Goal: Feedback & Contribution: Submit feedback/report problem

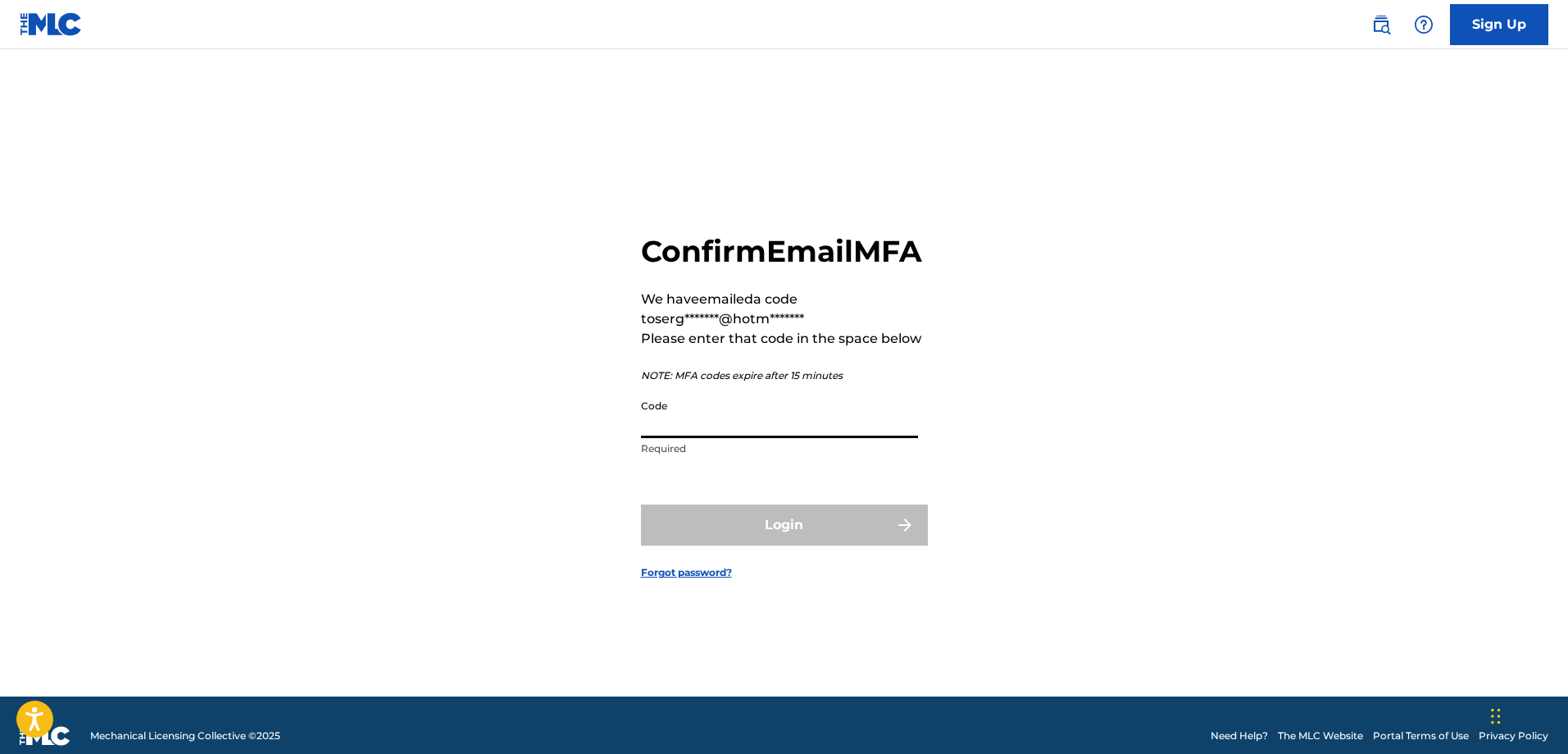
click at [759, 438] on input "Code" at bounding box center [779, 414] width 277 height 47
click at [672, 437] on input "Code" at bounding box center [779, 414] width 277 height 47
paste input "447936"
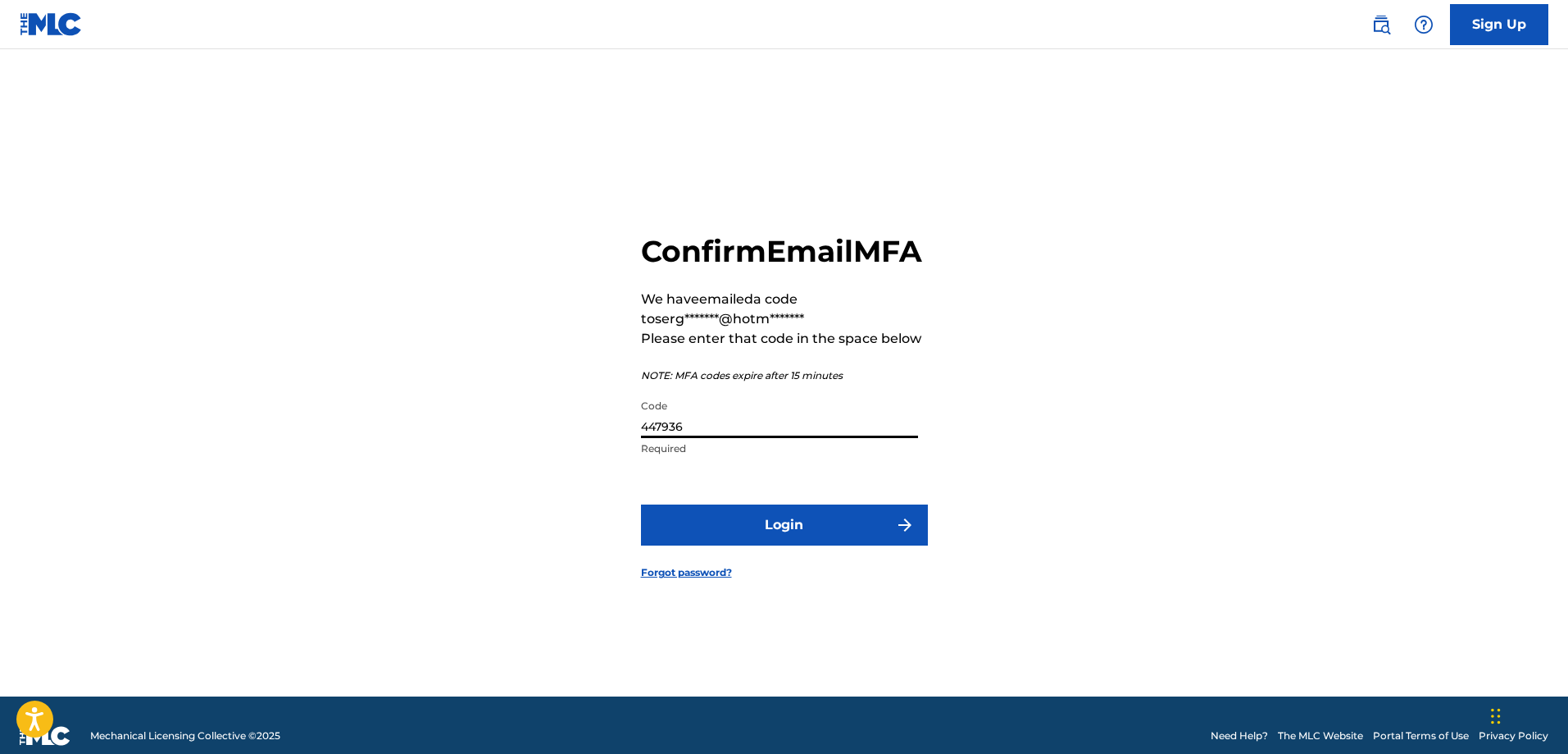
type input "447936"
click at [754, 543] on button "Login" at bounding box center [784, 525] width 287 height 41
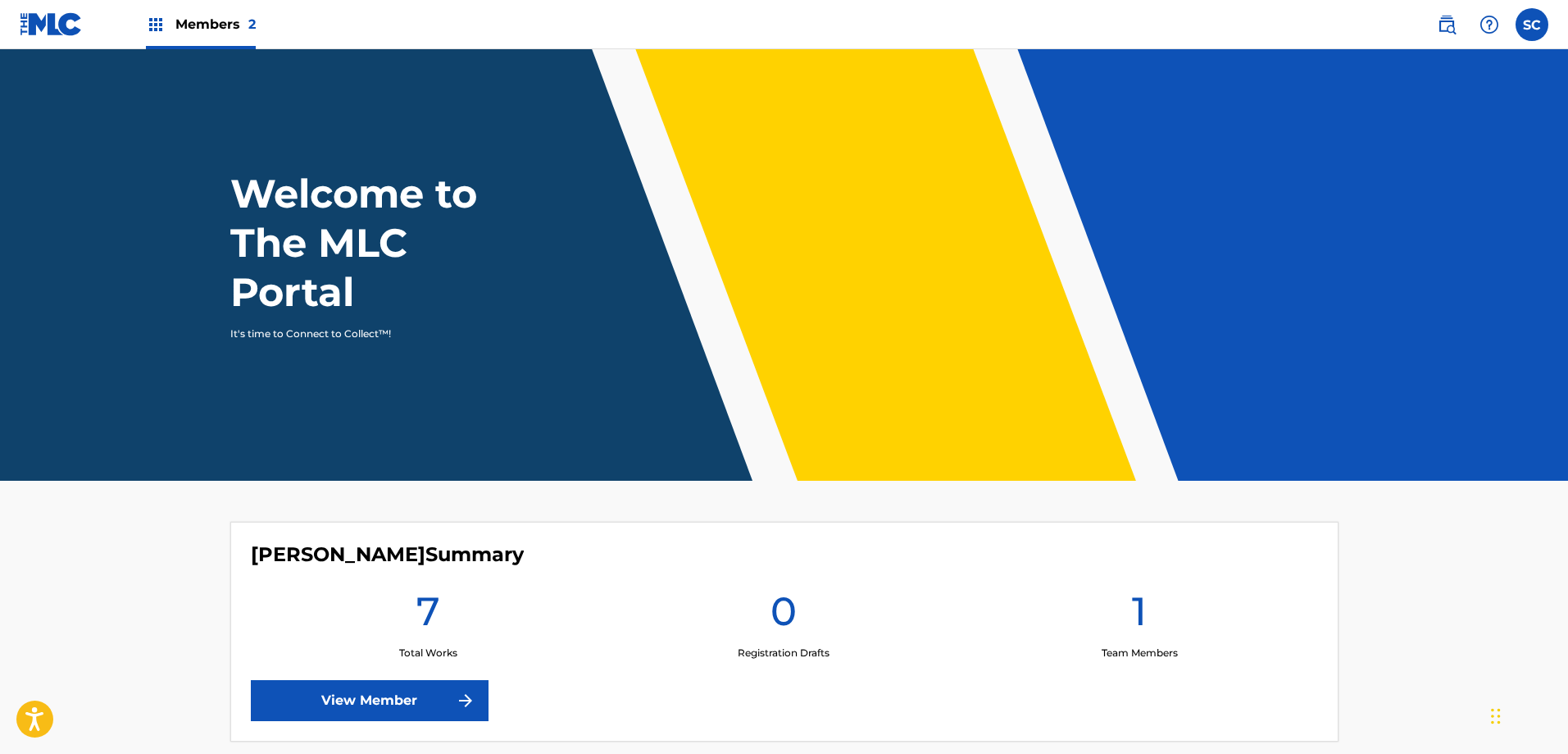
click at [397, 706] on link "View Member" at bounding box center [370, 701] width 238 height 41
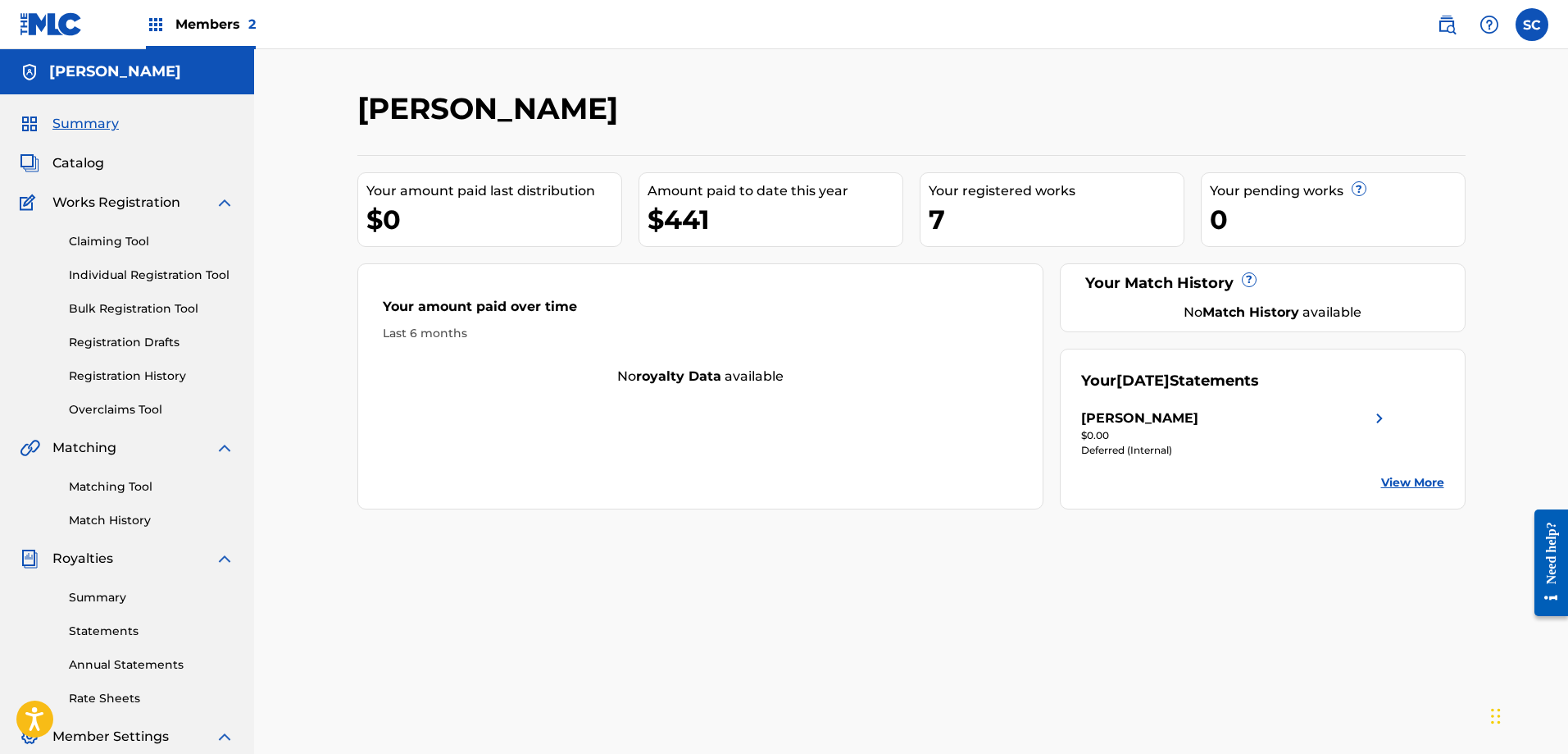
click at [116, 491] on link "Matching Tool" at bounding box center [151, 487] width 166 height 17
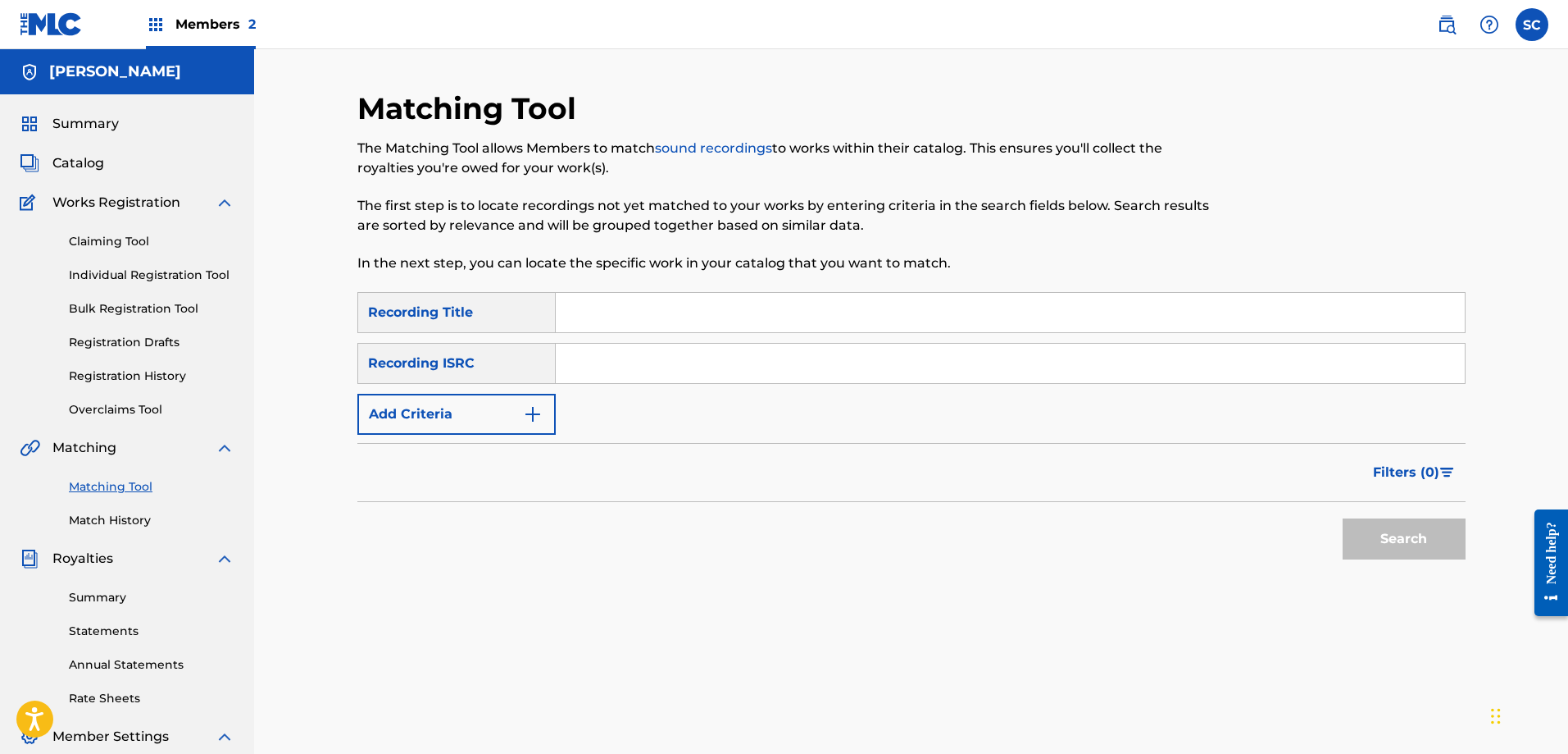
click at [591, 307] on input "Search Form" at bounding box center [1010, 312] width 909 height 39
click at [578, 318] on input "Search Form" at bounding box center [1010, 312] width 909 height 39
type input "regalo de [DEMOGRAPHIC_DATA]"
click at [523, 427] on button "Add Criteria" at bounding box center [457, 414] width 199 height 41
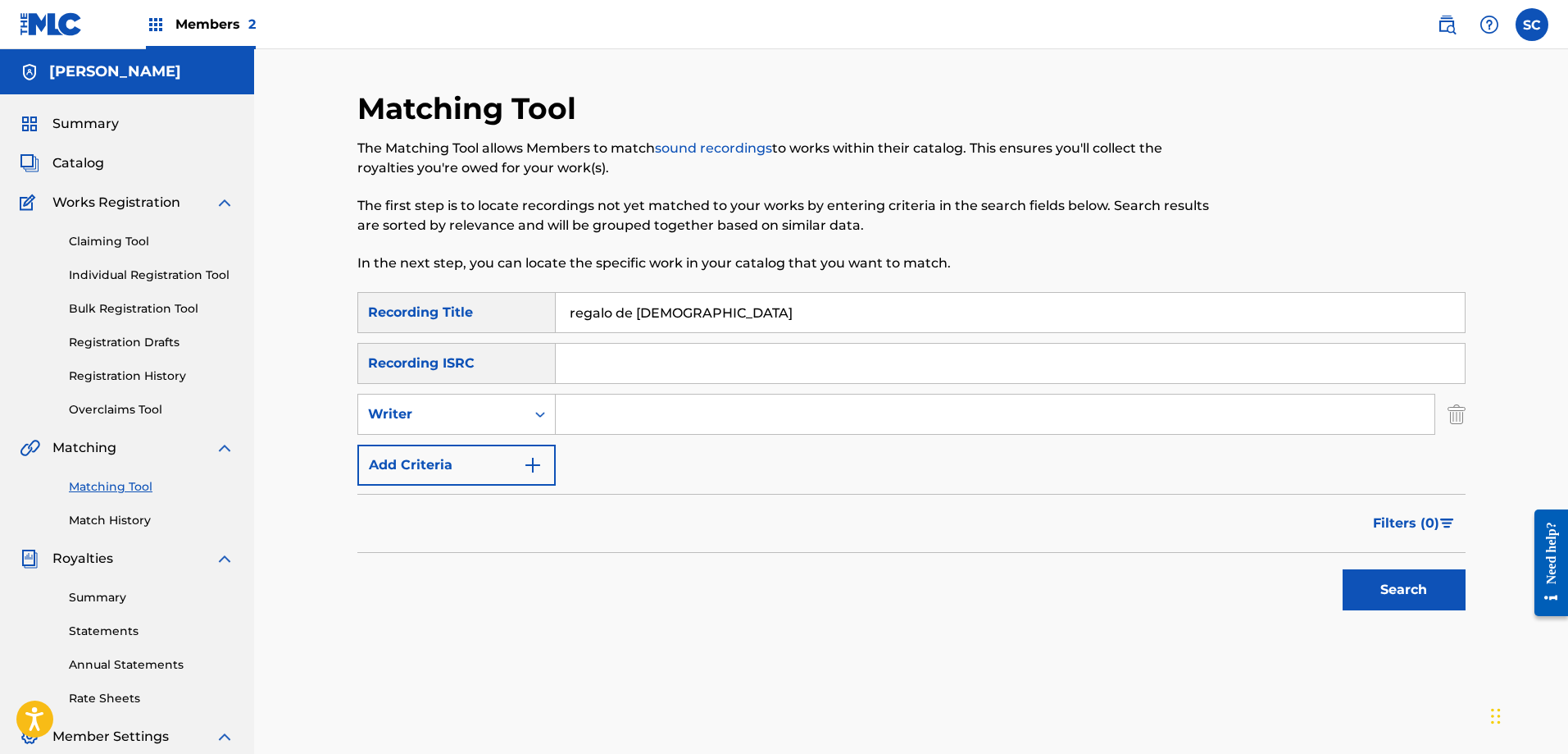
click at [563, 418] on input "Search Form" at bounding box center [995, 414] width 879 height 39
type input "[PERSON_NAME]"
click at [1368, 589] on button "Search" at bounding box center [1404, 589] width 123 height 41
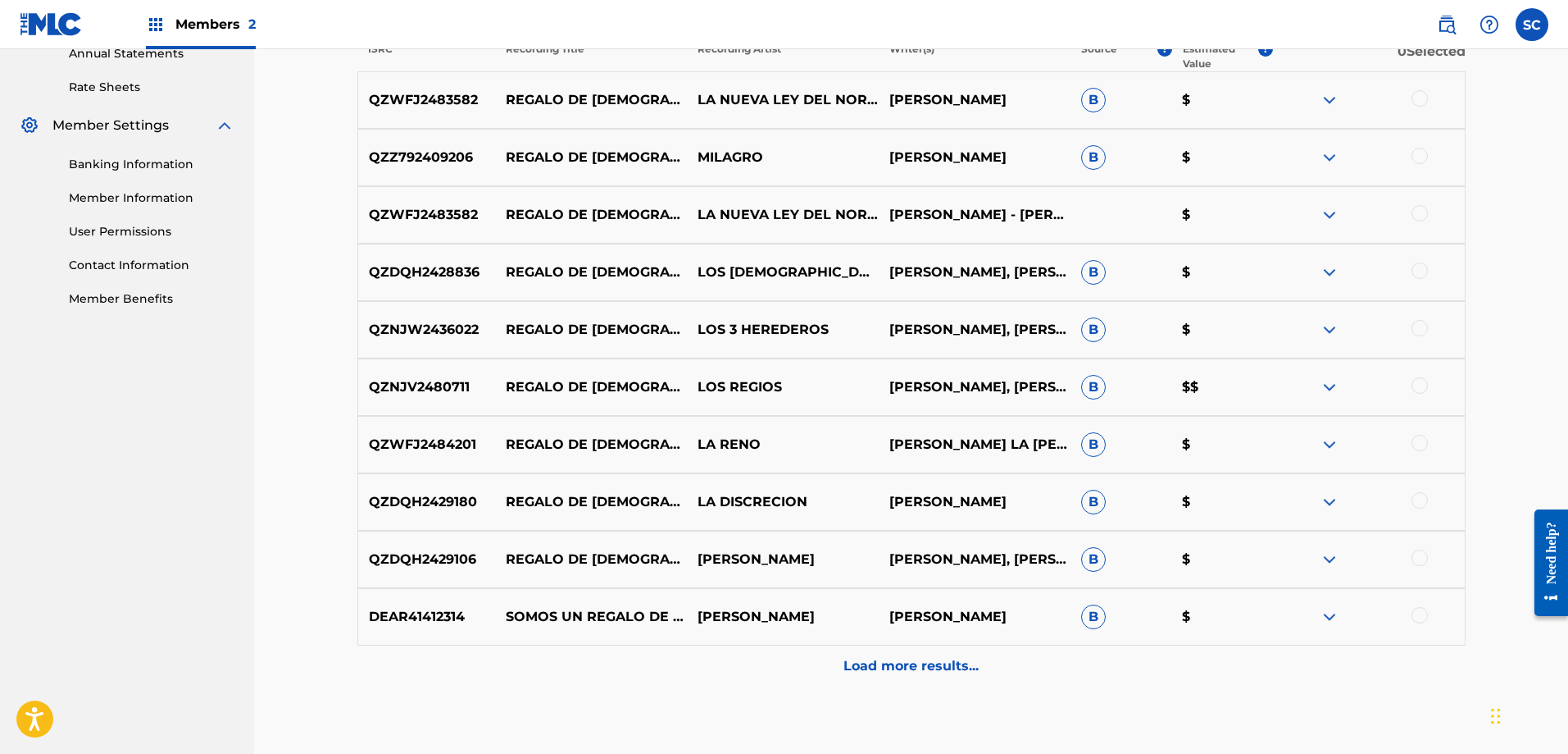
scroll to position [616, 0]
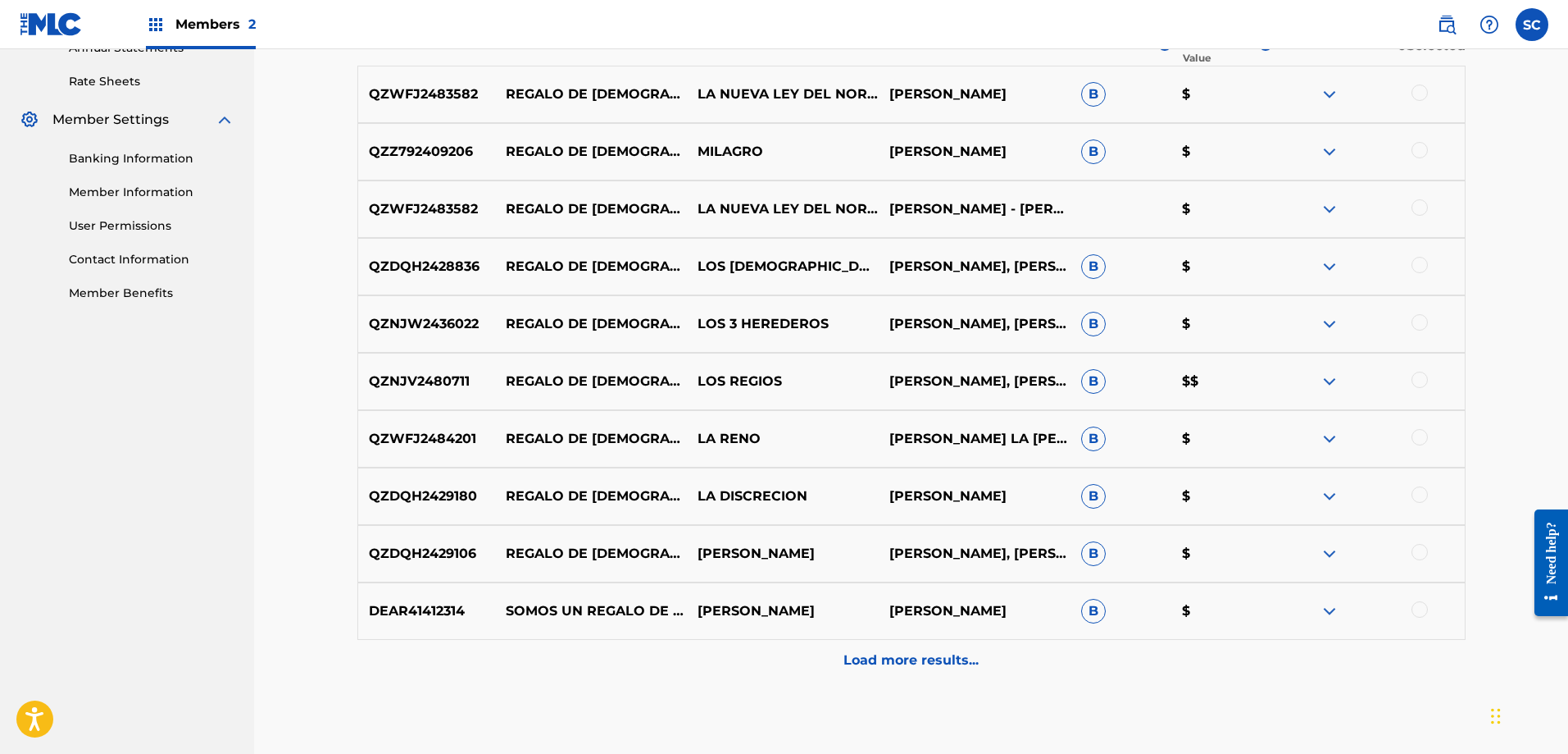
click at [957, 650] on div "Load more results..." at bounding box center [912, 660] width 1109 height 41
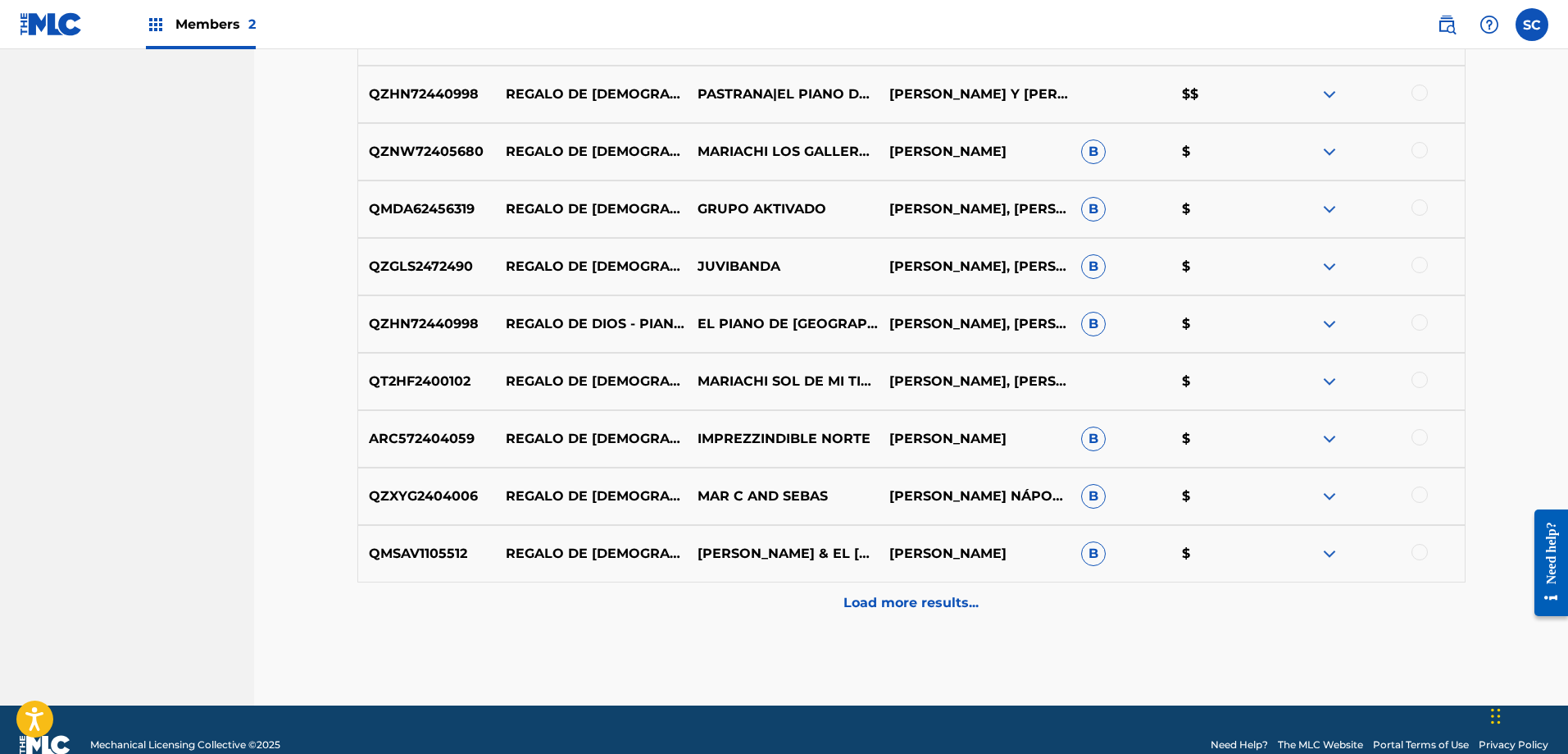
scroll to position [1279, 0]
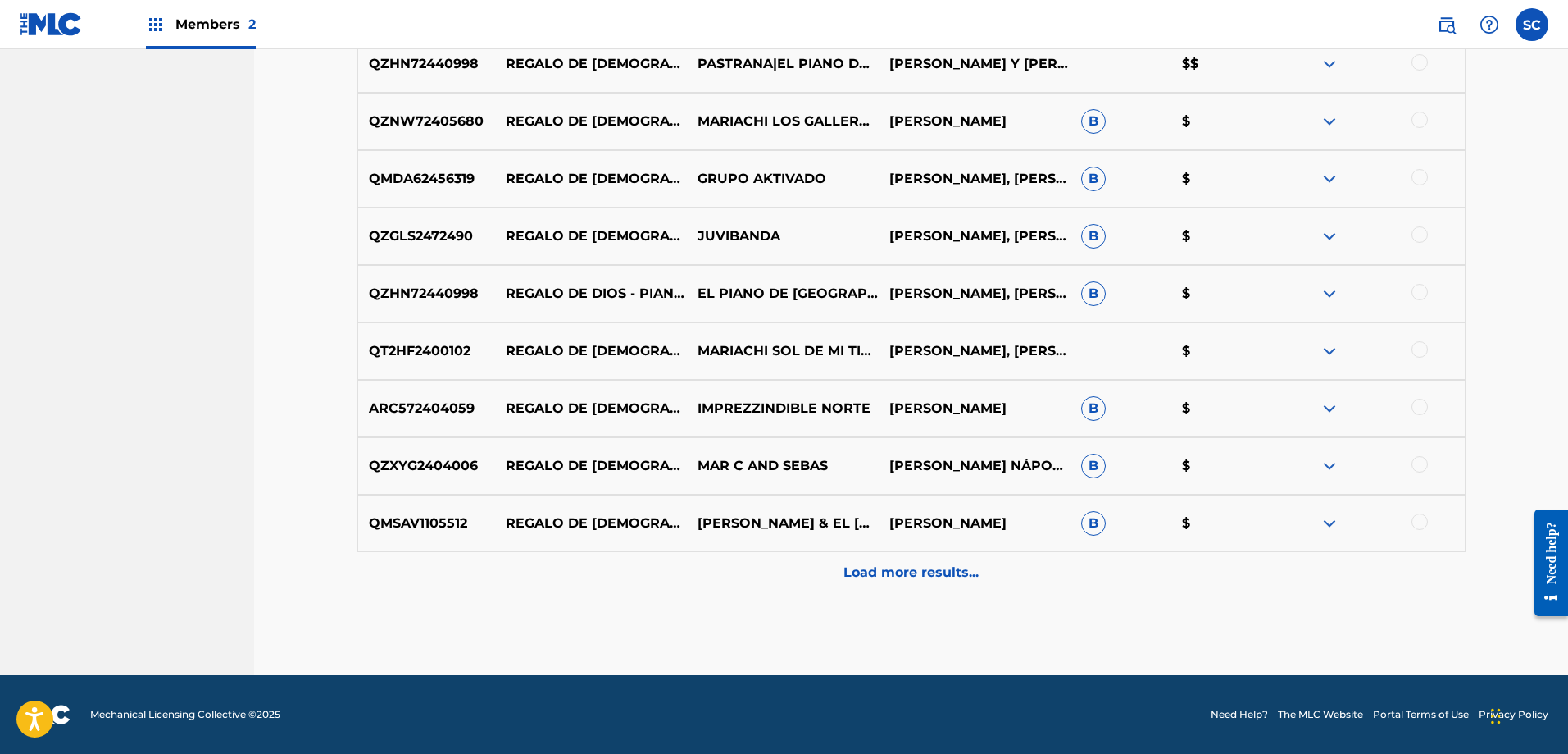
click at [1018, 586] on div "Load more results..." at bounding box center [912, 572] width 1109 height 41
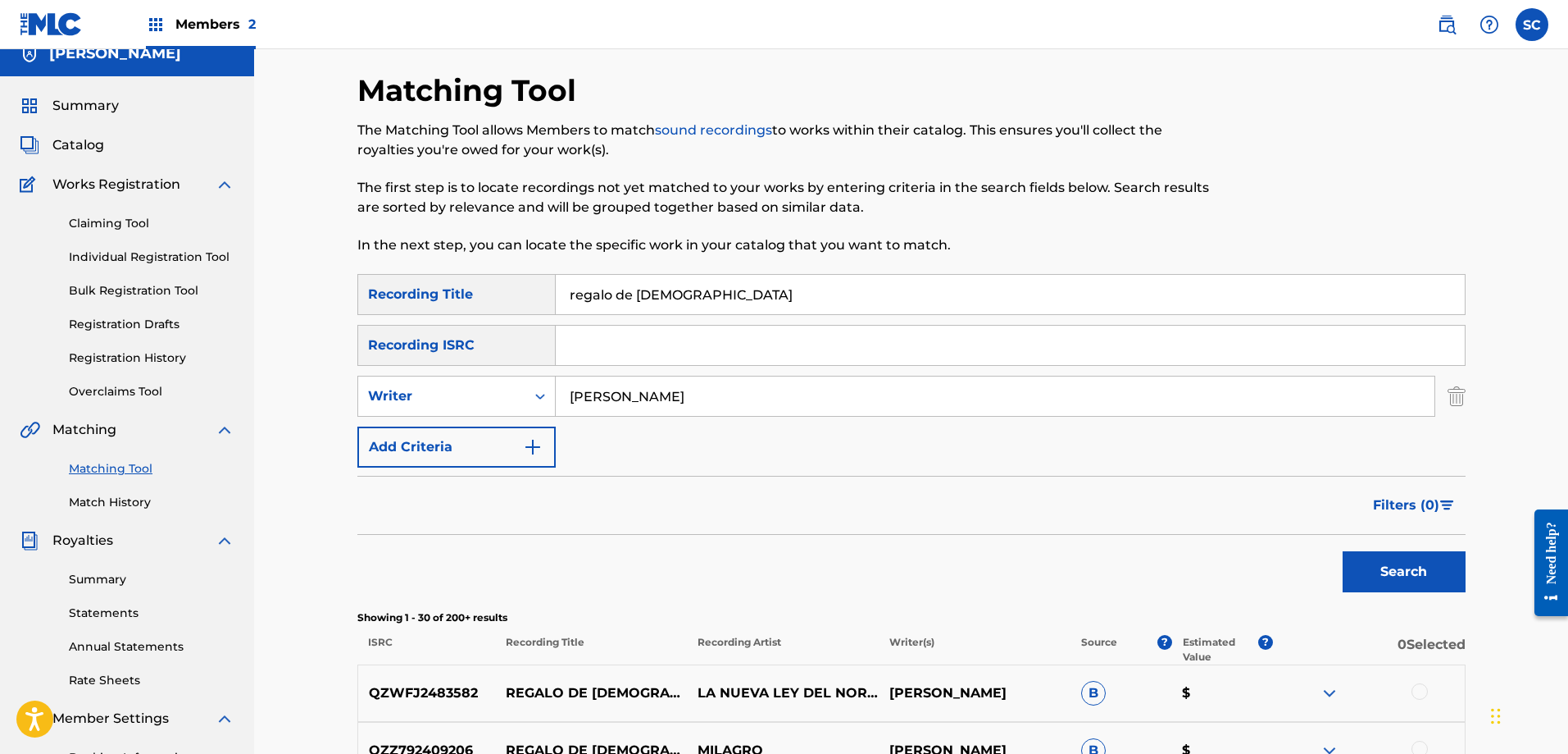
scroll to position [0, 0]
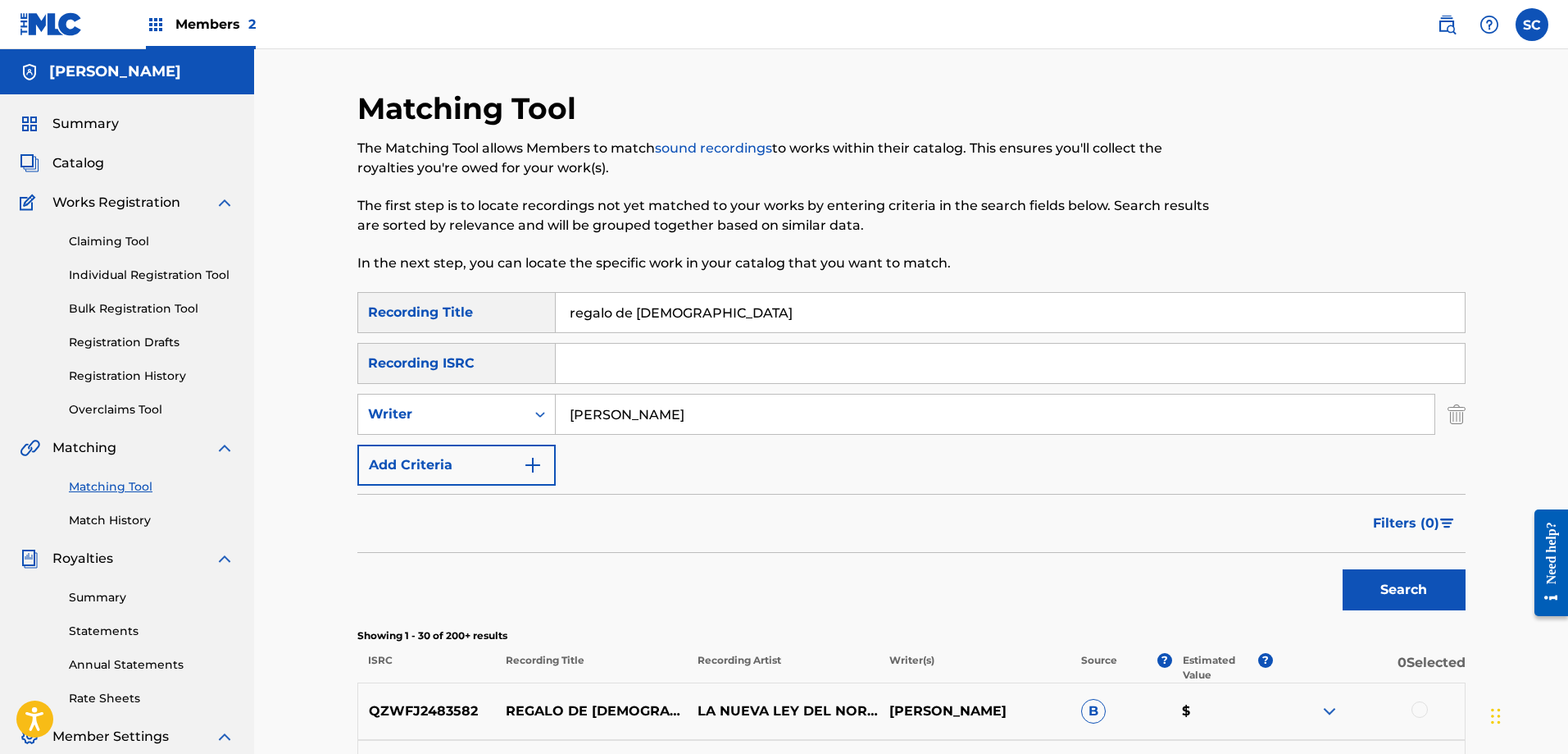
click at [109, 244] on link "Claiming Tool" at bounding box center [151, 241] width 166 height 17
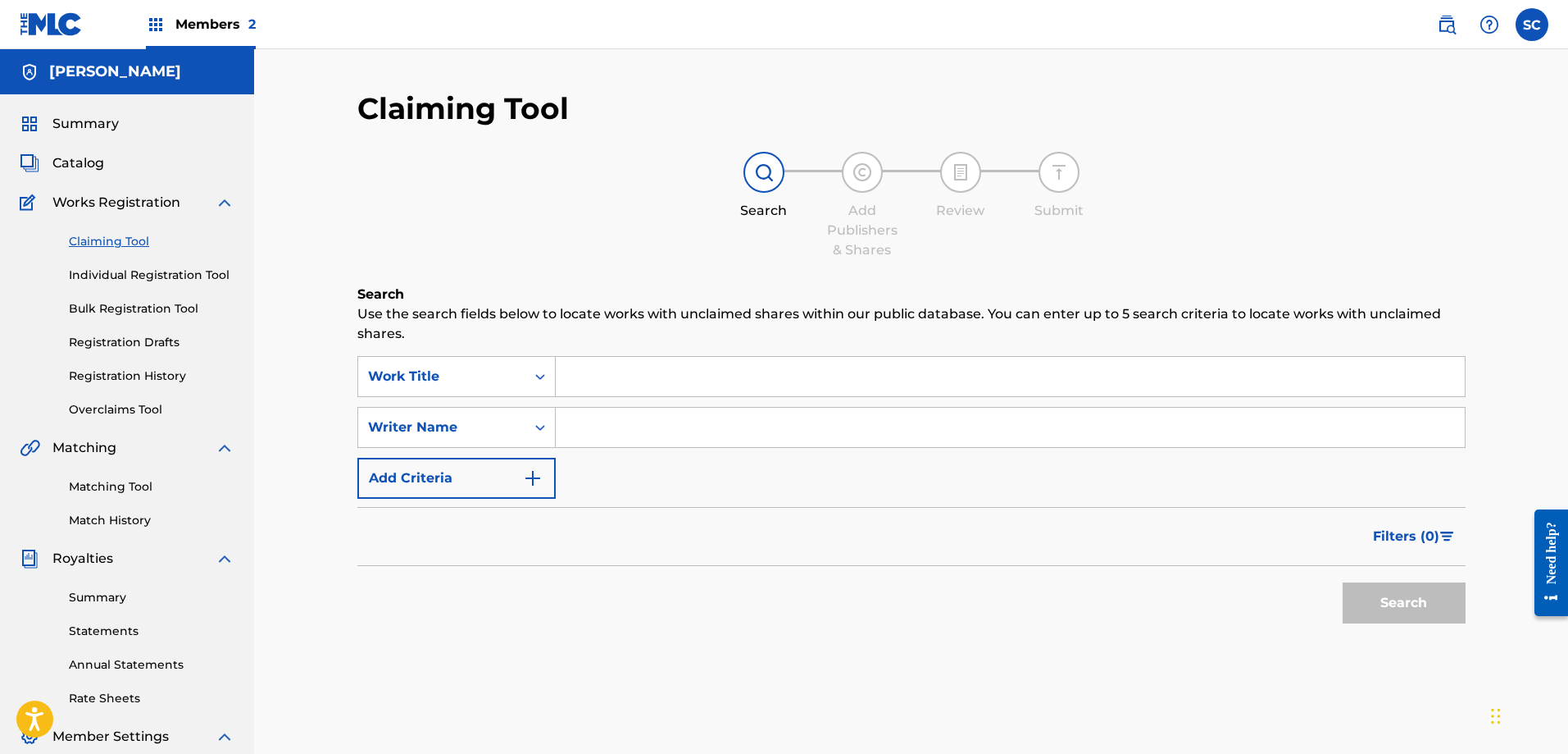
click at [666, 385] on input "Search Form" at bounding box center [1010, 376] width 909 height 39
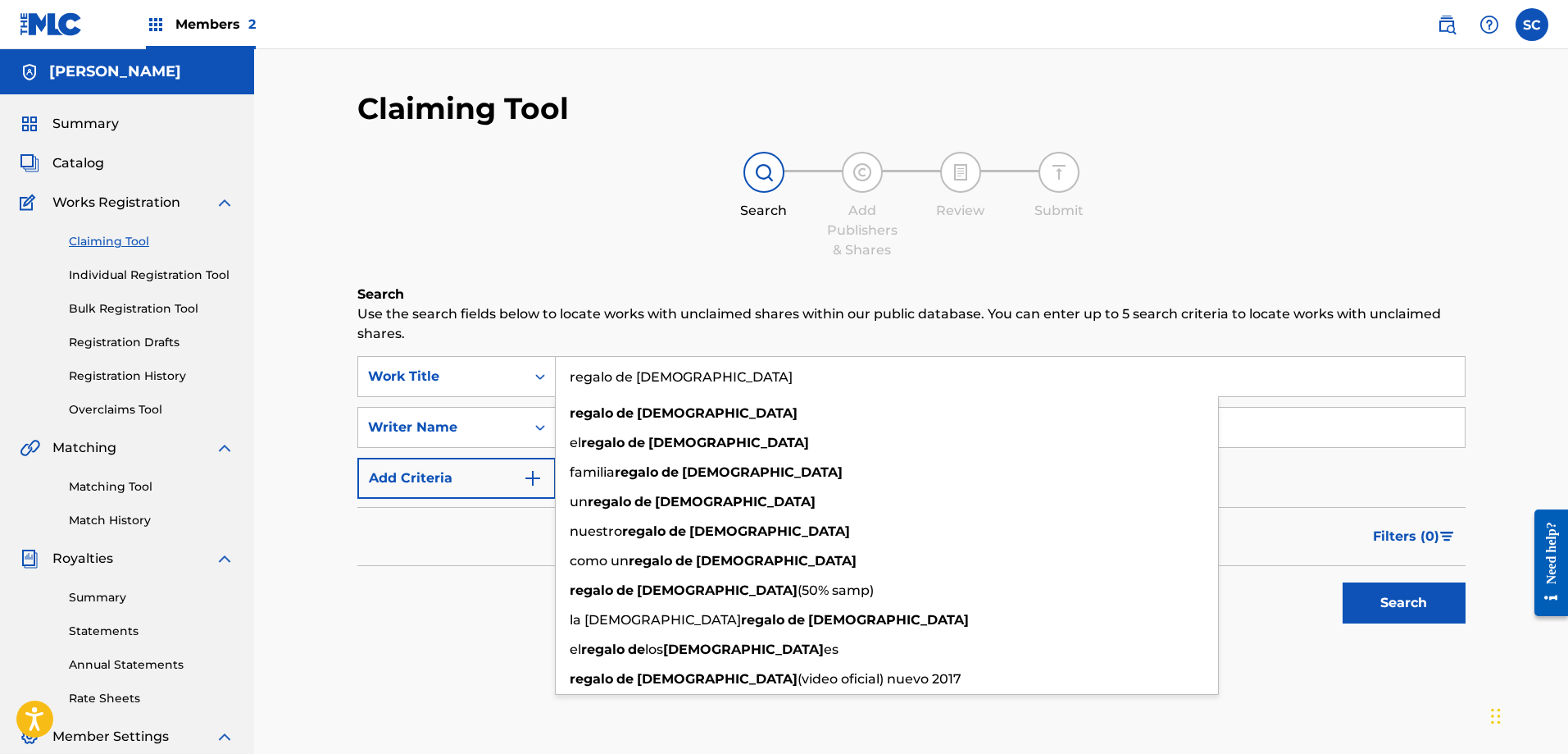
type input "regalo de [DEMOGRAPHIC_DATA]"
click at [491, 616] on div "Search" at bounding box center [912, 598] width 1109 height 65
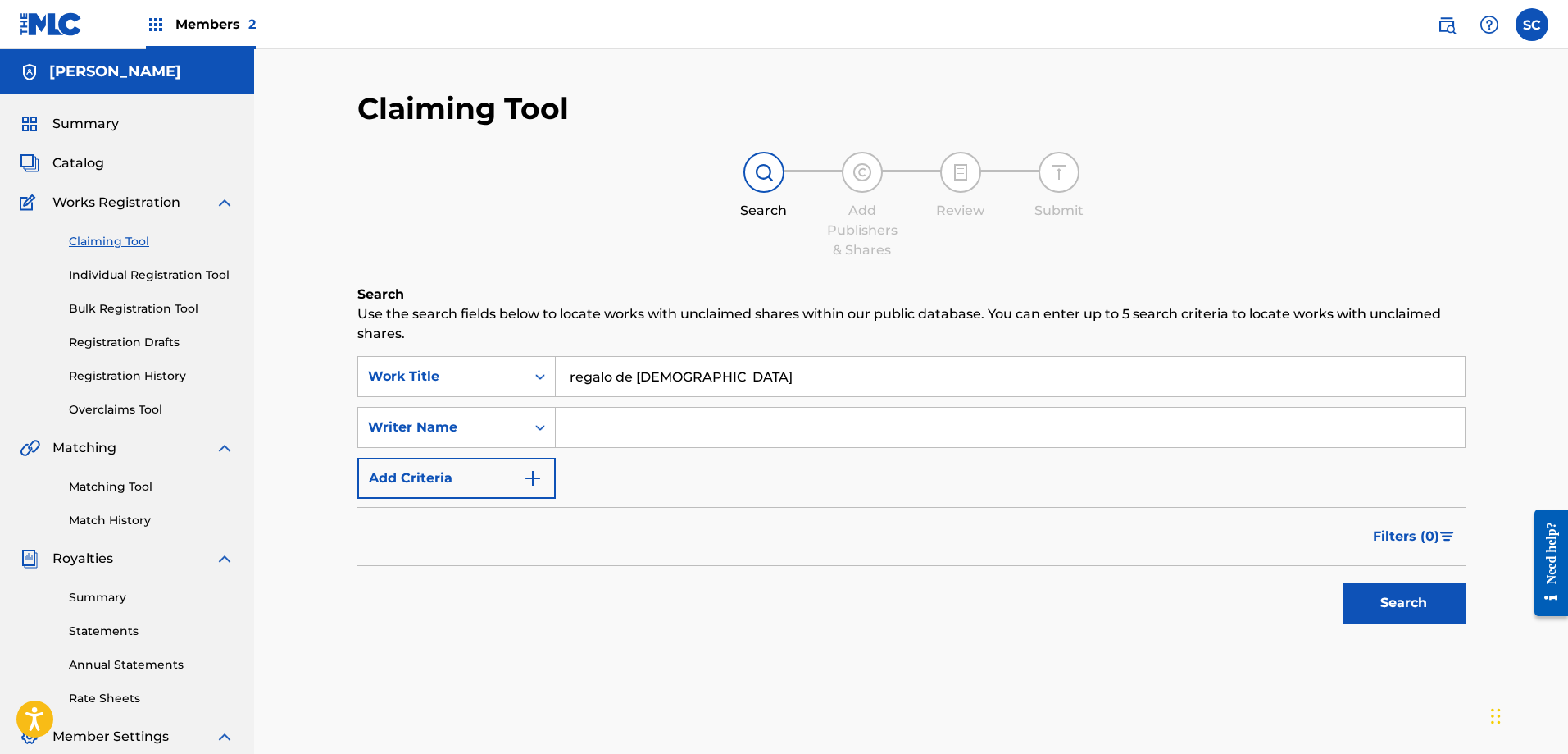
click at [627, 441] on input "Search Form" at bounding box center [1010, 427] width 909 height 39
click at [660, 414] on input "Search Form" at bounding box center [1010, 427] width 909 height 39
type input "[PERSON_NAME]"
click at [1379, 595] on button "Search" at bounding box center [1404, 603] width 123 height 41
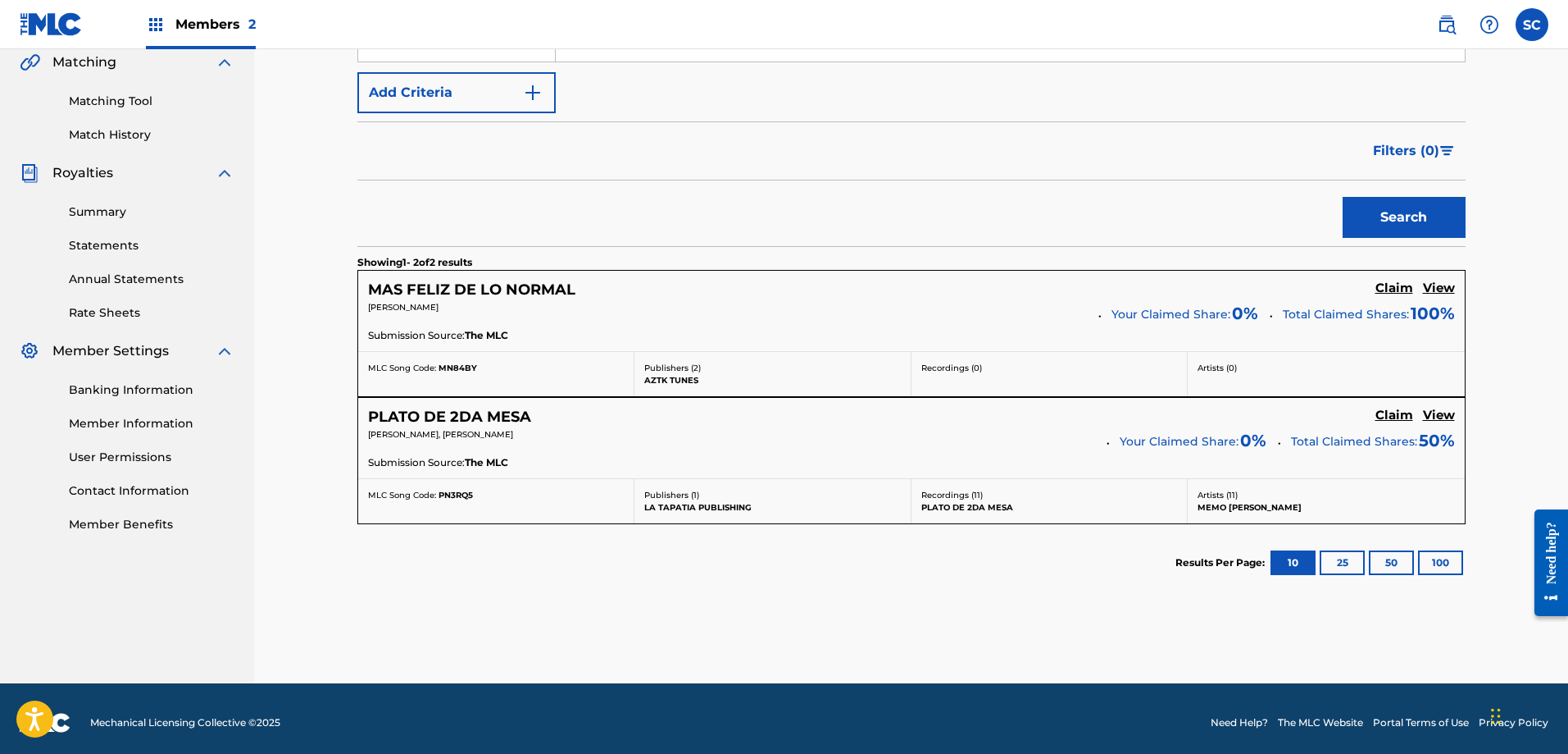
scroll to position [394, 0]
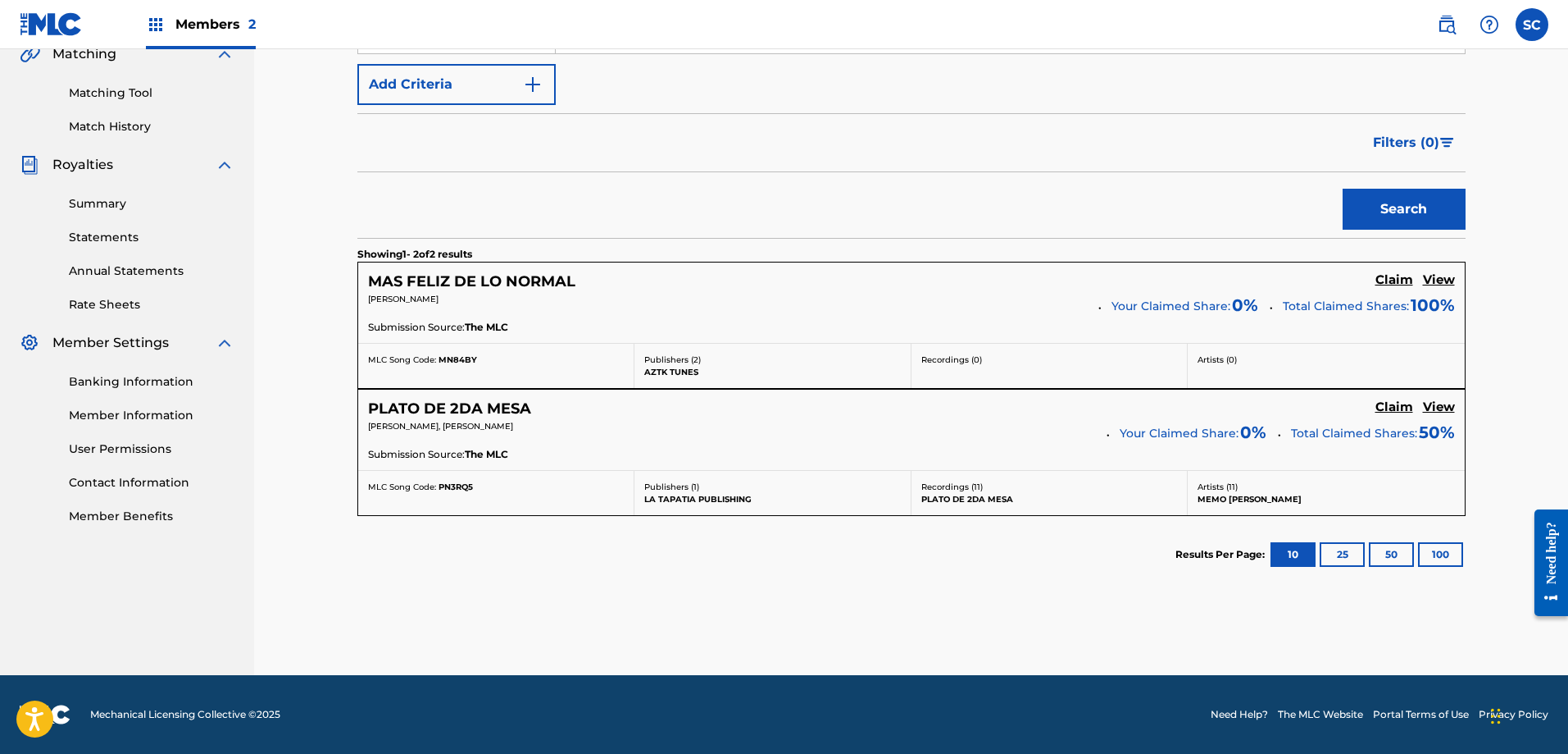
click at [1340, 556] on button "25" at bounding box center [1342, 554] width 45 height 25
click at [1385, 550] on button "50" at bounding box center [1391, 554] width 45 height 25
click at [1442, 563] on button "100" at bounding box center [1441, 554] width 45 height 25
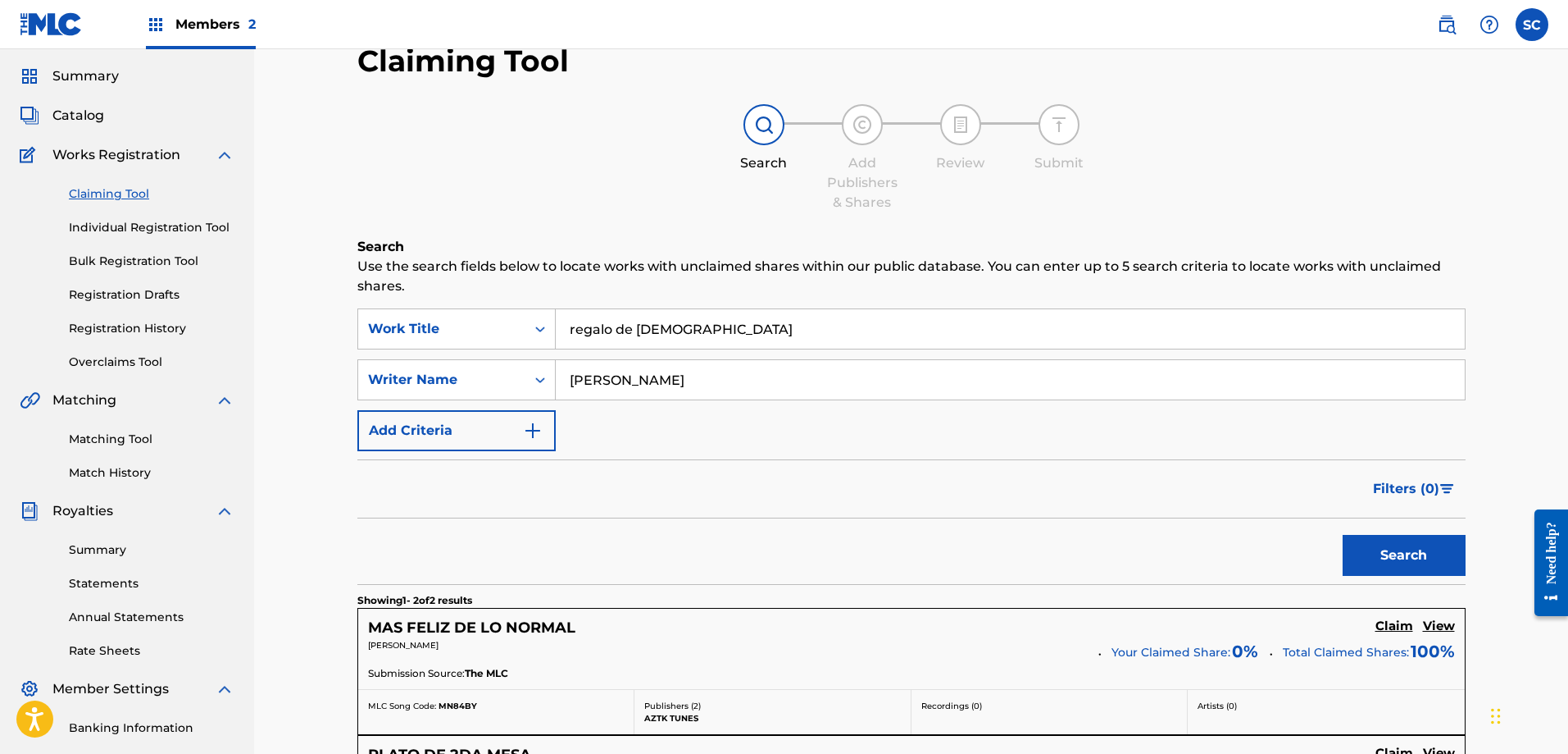
scroll to position [0, 0]
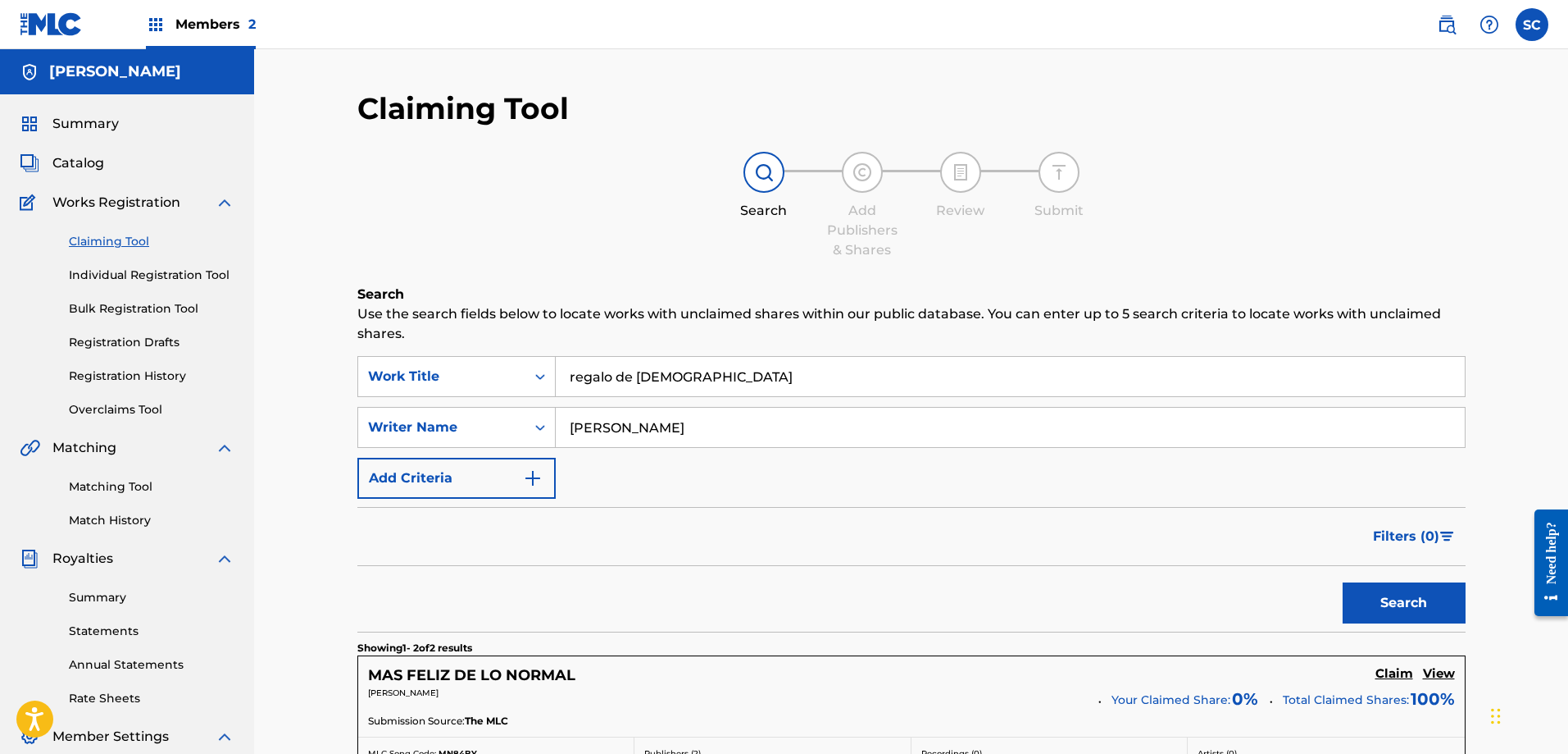
click at [535, 471] on img "Search Form" at bounding box center [532, 477] width 20 height 20
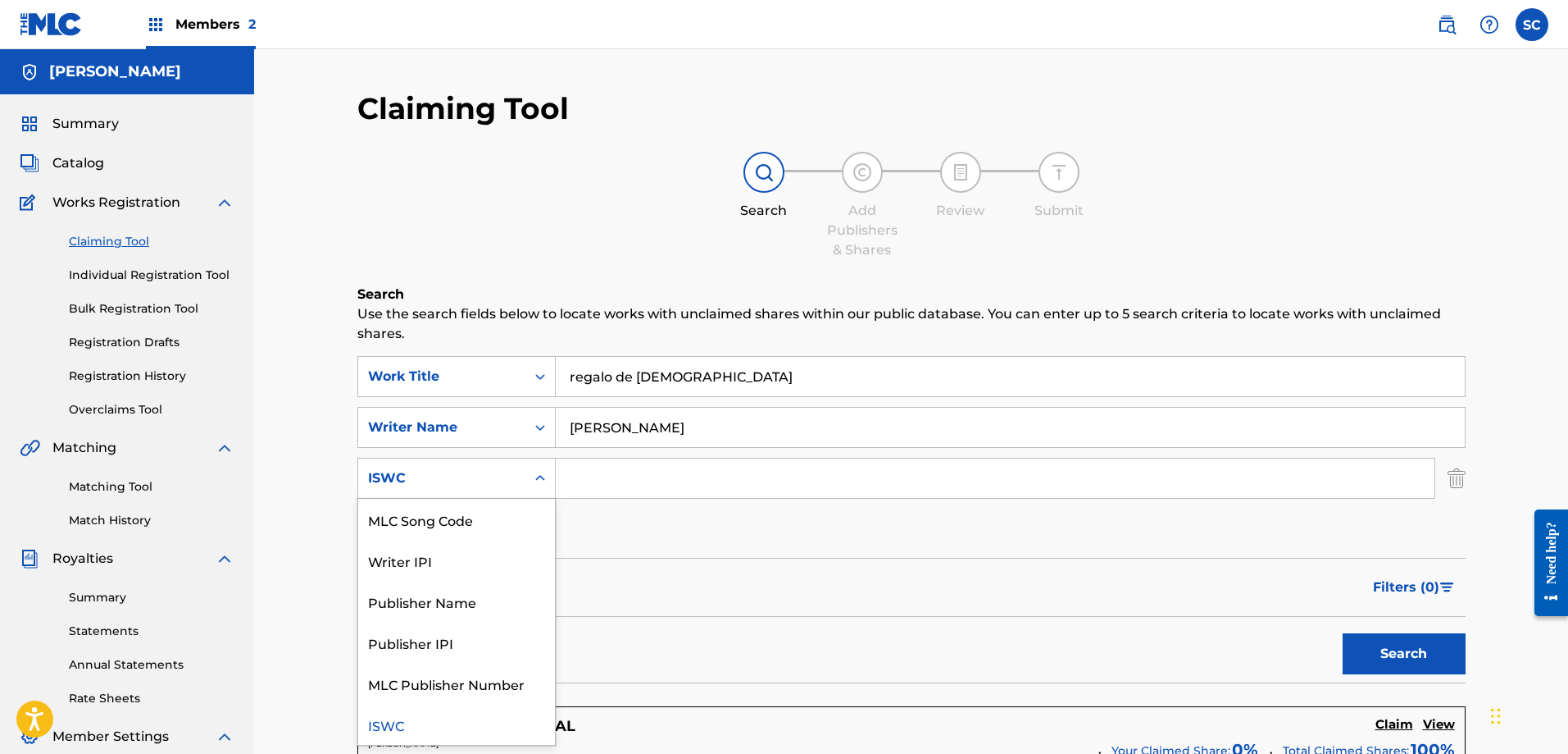
click at [540, 479] on icon "Search Form" at bounding box center [540, 477] width 16 height 16
click at [594, 467] on input "Search Form" at bounding box center [995, 478] width 879 height 39
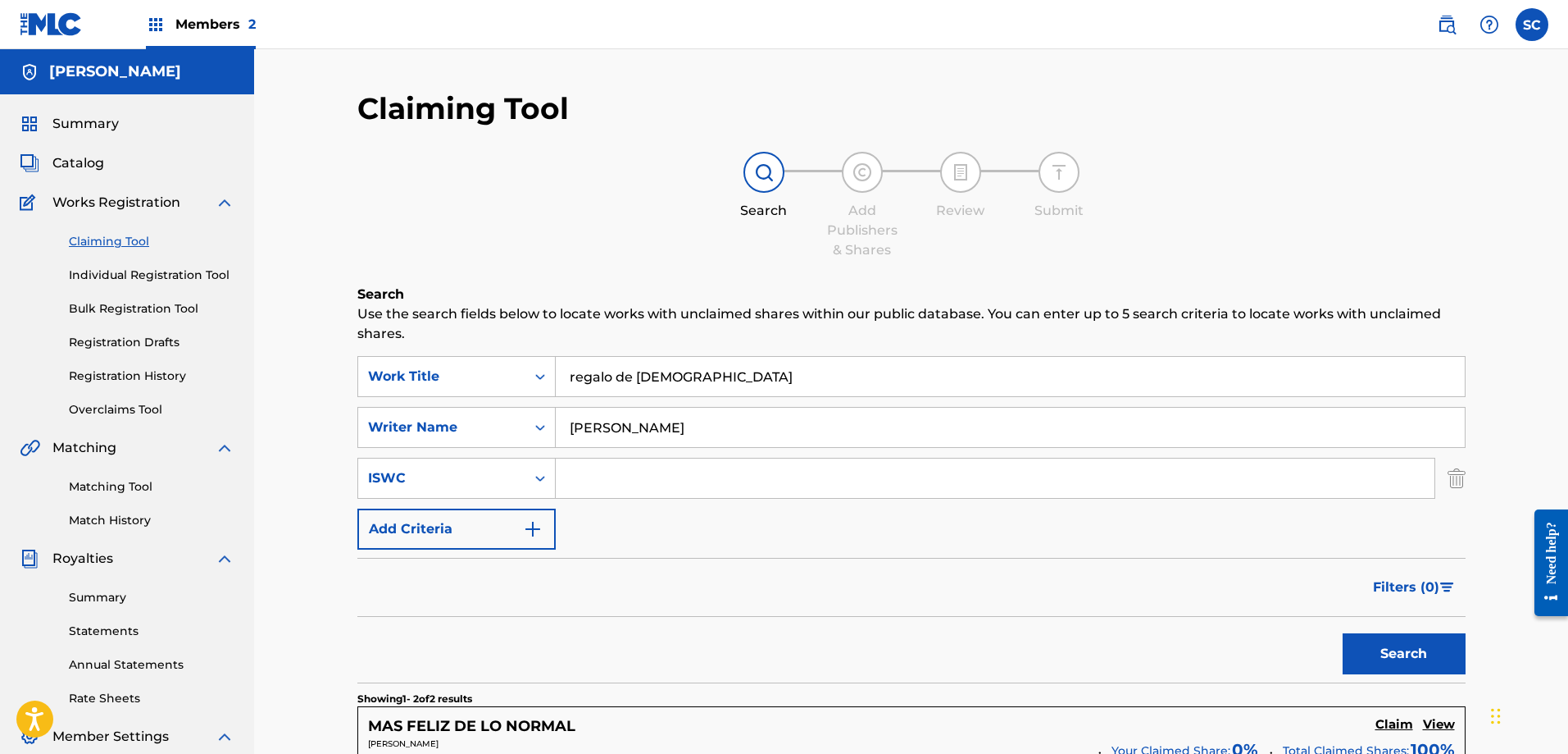
click at [584, 467] on input "Search Form" at bounding box center [995, 478] width 879 height 39
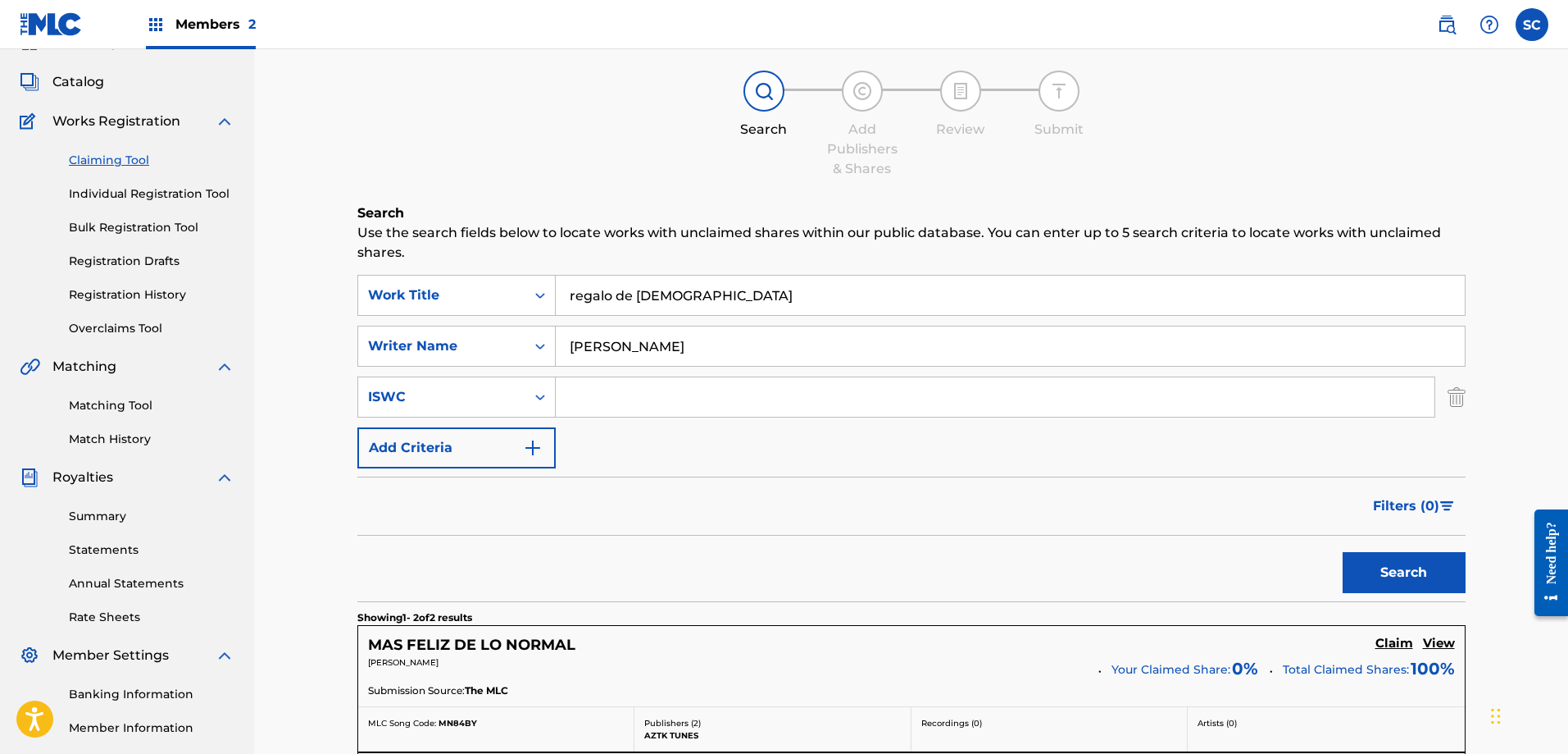
scroll to position [91, 0]
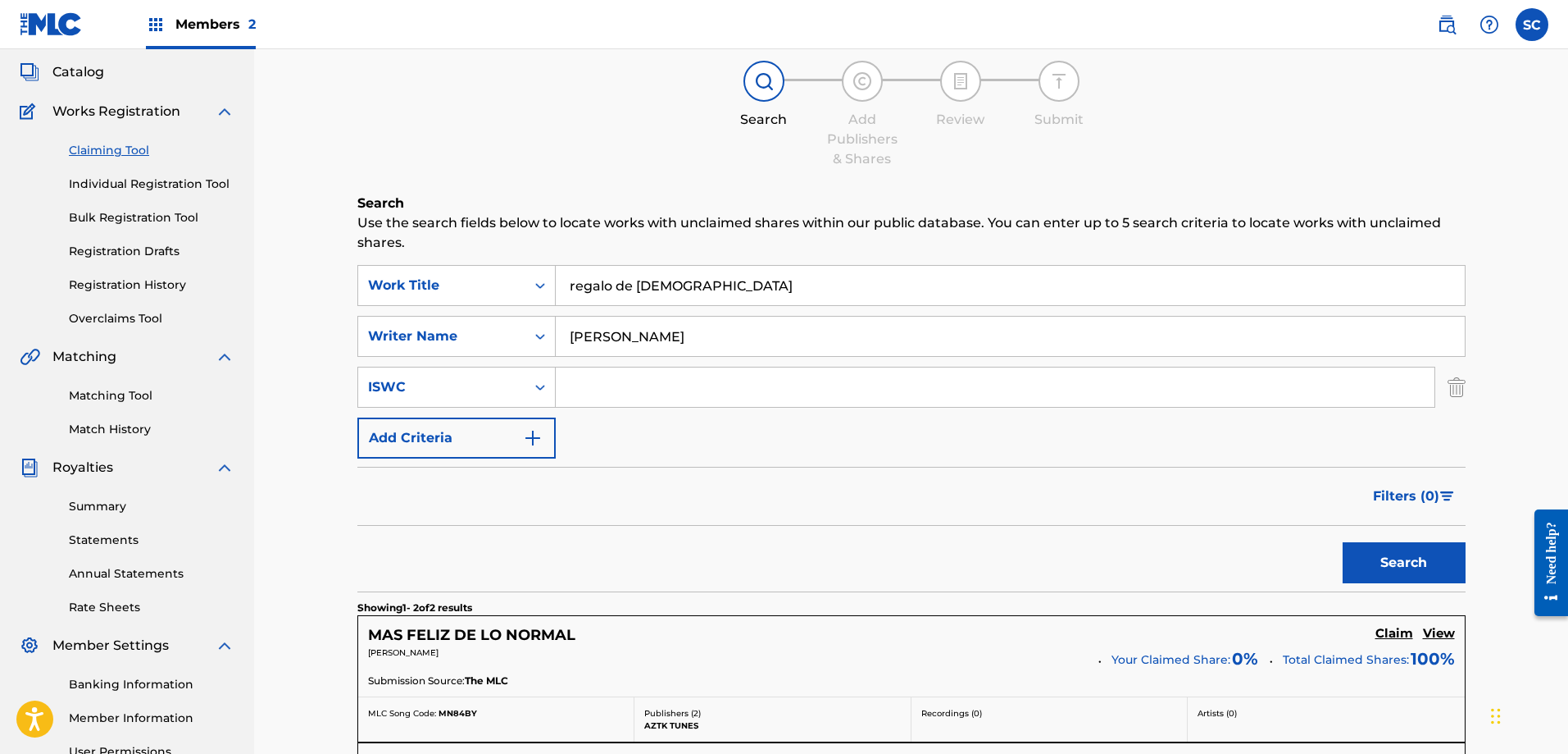
click at [137, 399] on link "Matching Tool" at bounding box center [151, 396] width 166 height 17
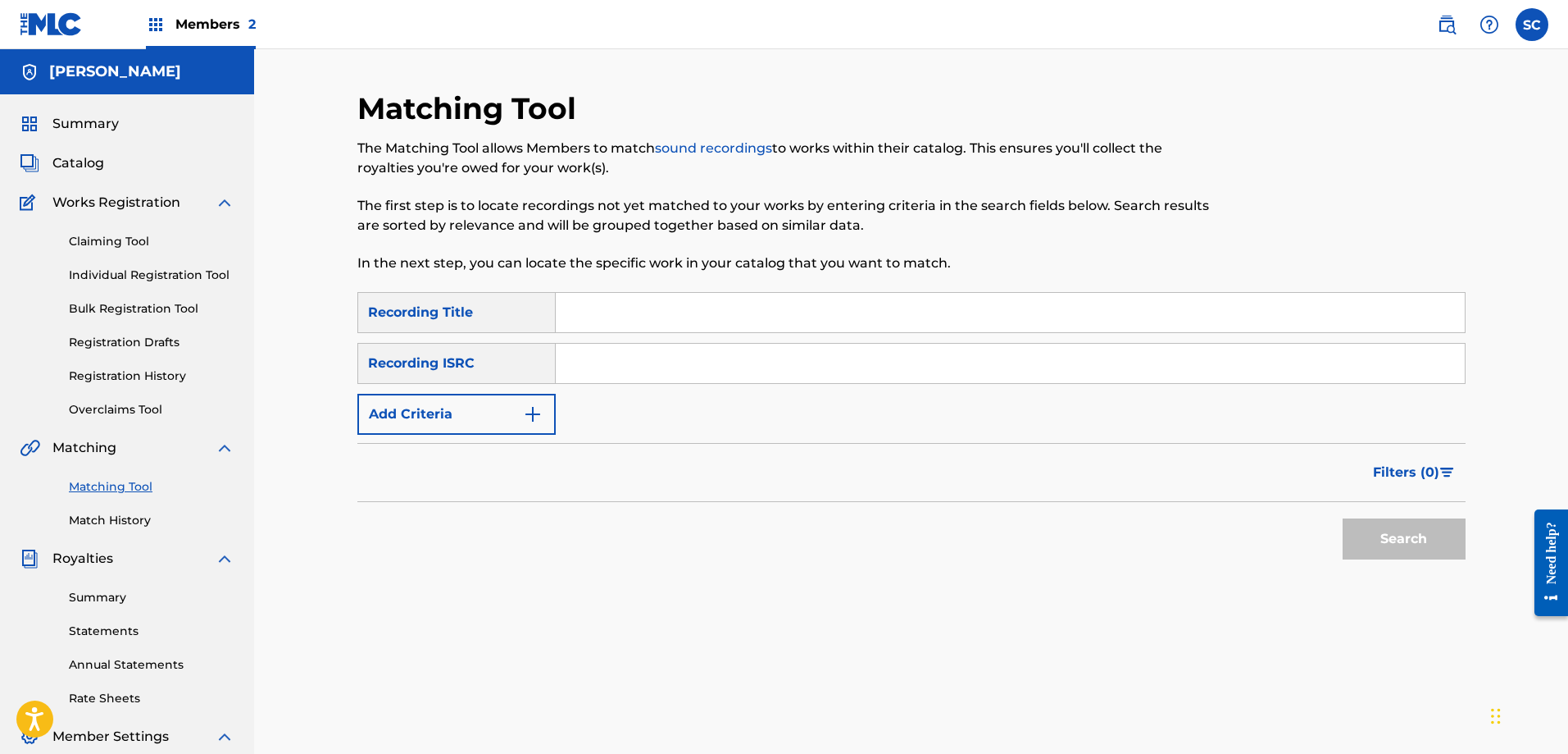
click at [602, 321] on input "Search Form" at bounding box center [1010, 312] width 909 height 39
type input "regalo de [DEMOGRAPHIC_DATA]"
click at [510, 414] on button "Add Criteria" at bounding box center [457, 414] width 199 height 41
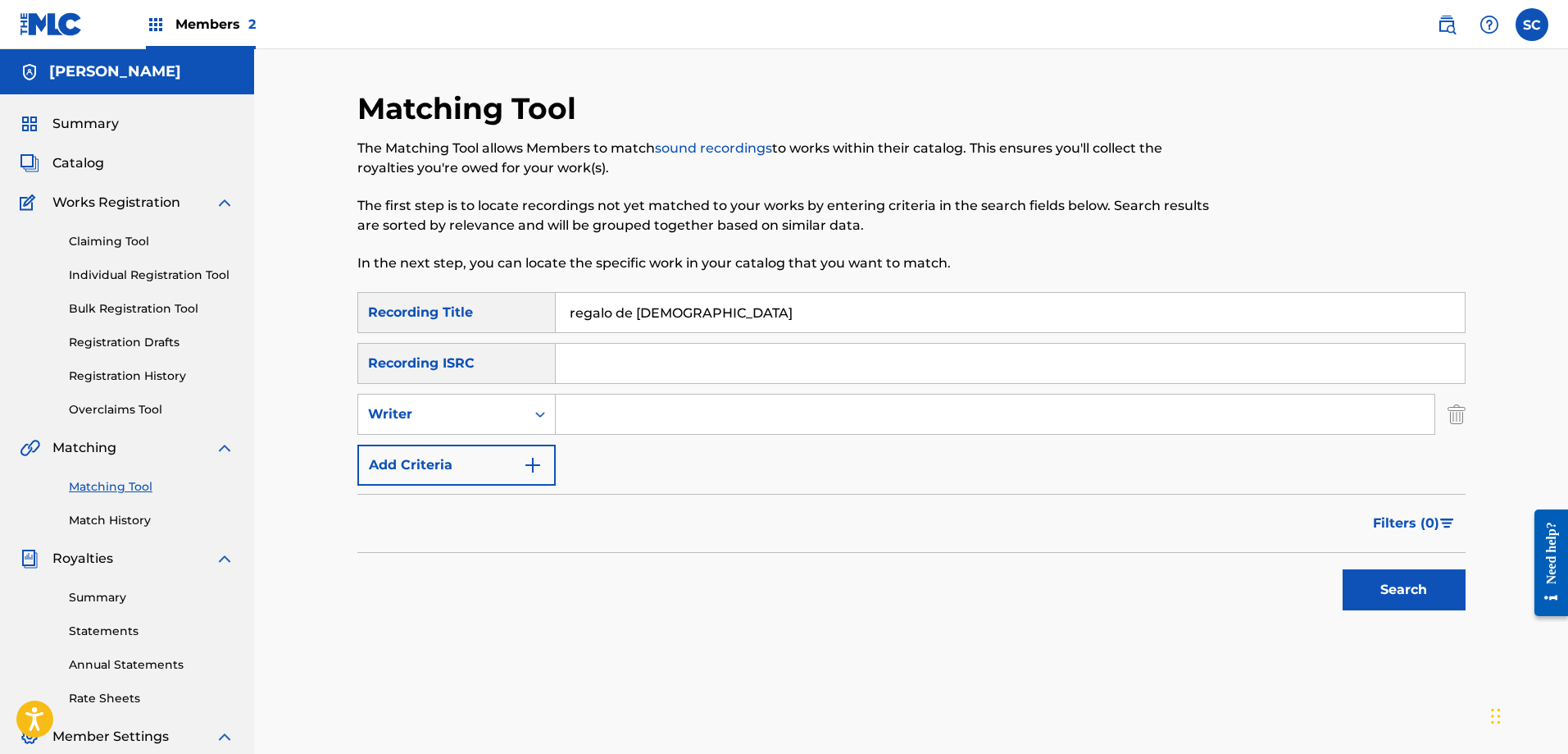
click at [576, 363] on input "Search Form" at bounding box center [1010, 363] width 909 height 39
click at [556, 417] on input "Search Form" at bounding box center [995, 414] width 879 height 39
click at [538, 416] on icon "Search Form" at bounding box center [541, 414] width 10 height 6
click at [516, 449] on div "Recording Artist" at bounding box center [457, 455] width 197 height 41
click at [599, 420] on input "Search Form" at bounding box center [995, 414] width 879 height 39
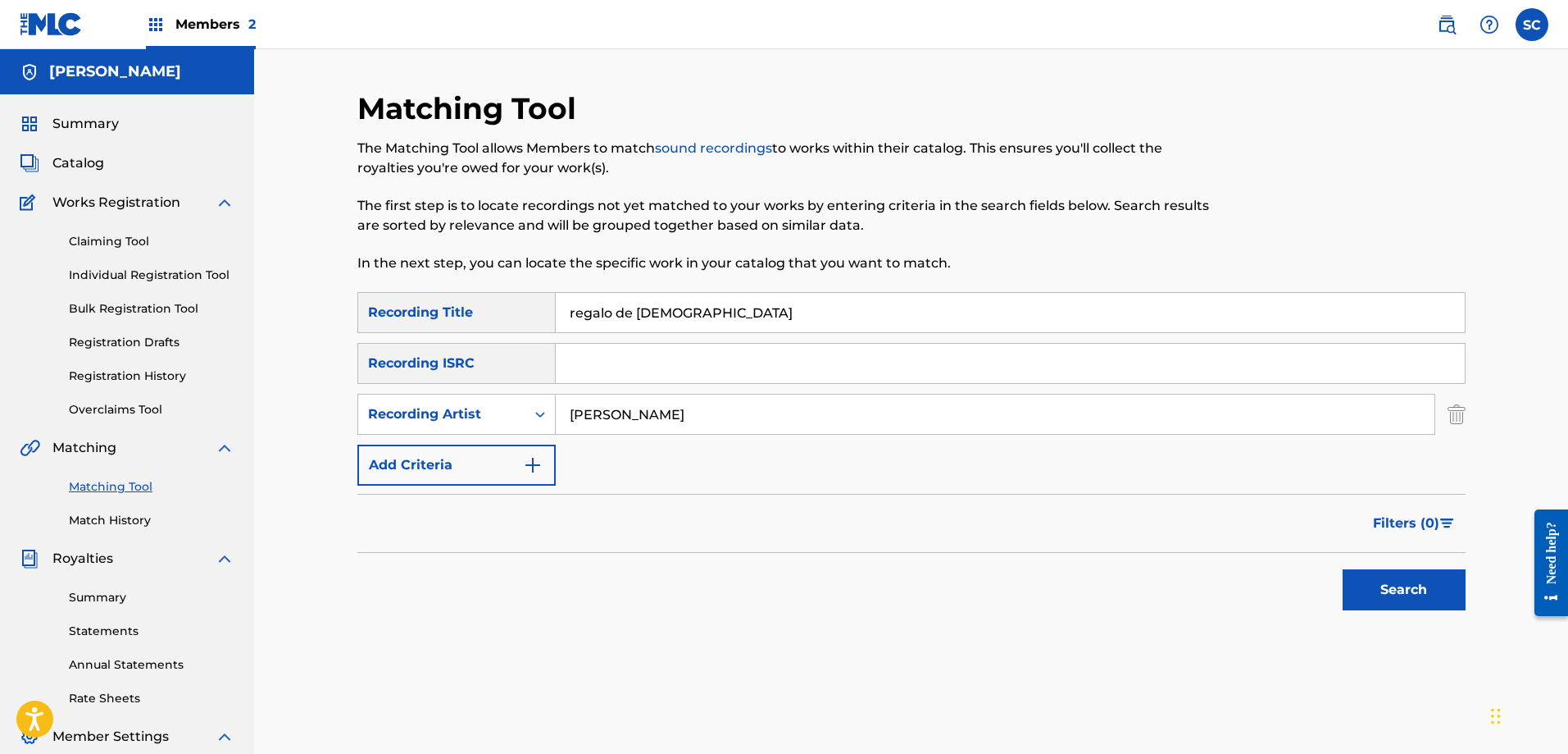
type input "[PERSON_NAME]"
click at [1343, 569] on button "Search" at bounding box center [1404, 589] width 123 height 41
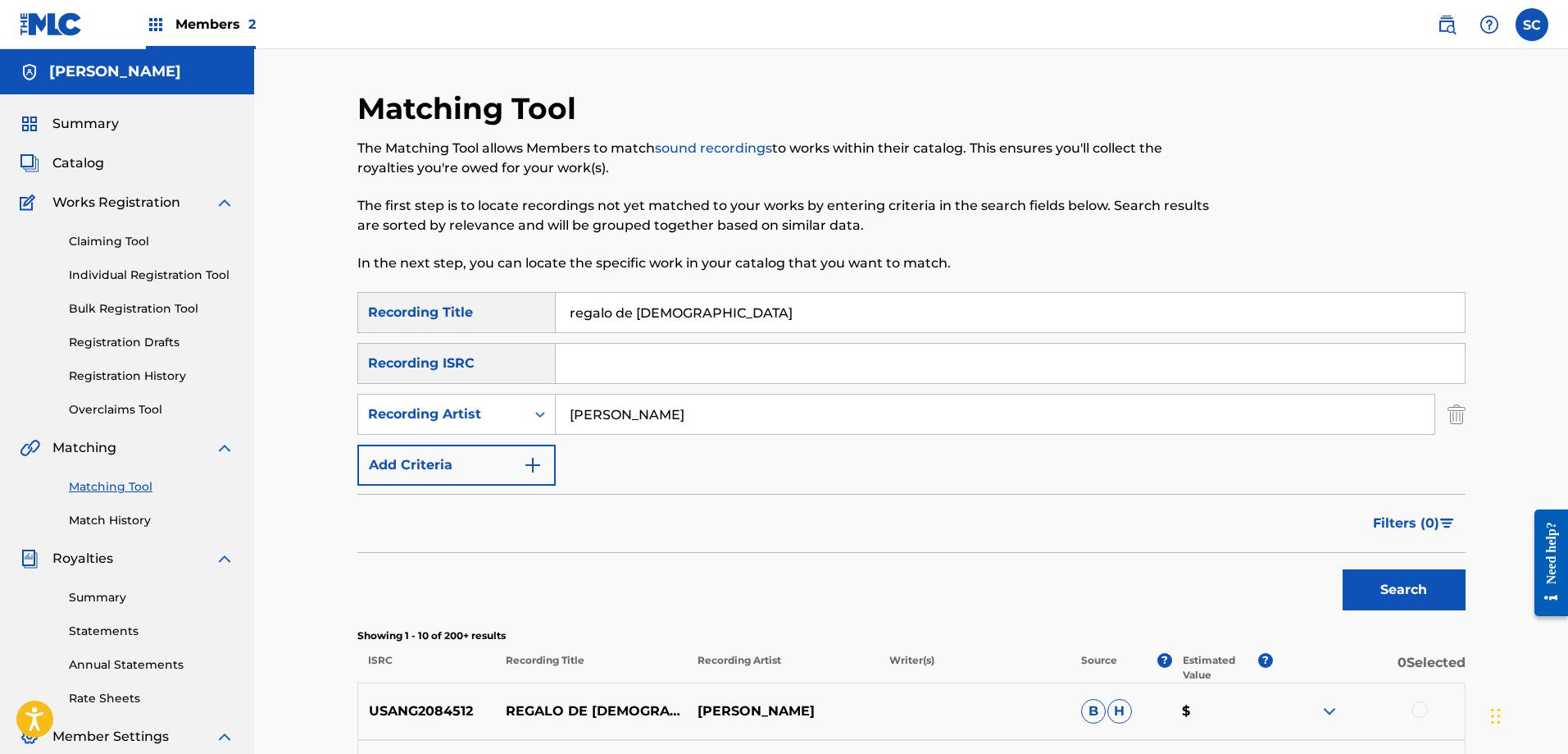
drag, startPoint x: 670, startPoint y: 422, endPoint x: 560, endPoint y: 417, distance: 110.1
click at [560, 417] on input "[PERSON_NAME]" at bounding box center [995, 414] width 879 height 39
click at [534, 410] on icon "Search Form" at bounding box center [540, 414] width 16 height 16
click at [486, 446] on div "Writer" at bounding box center [457, 455] width 197 height 41
click at [610, 414] on input "Search Form" at bounding box center [995, 414] width 879 height 39
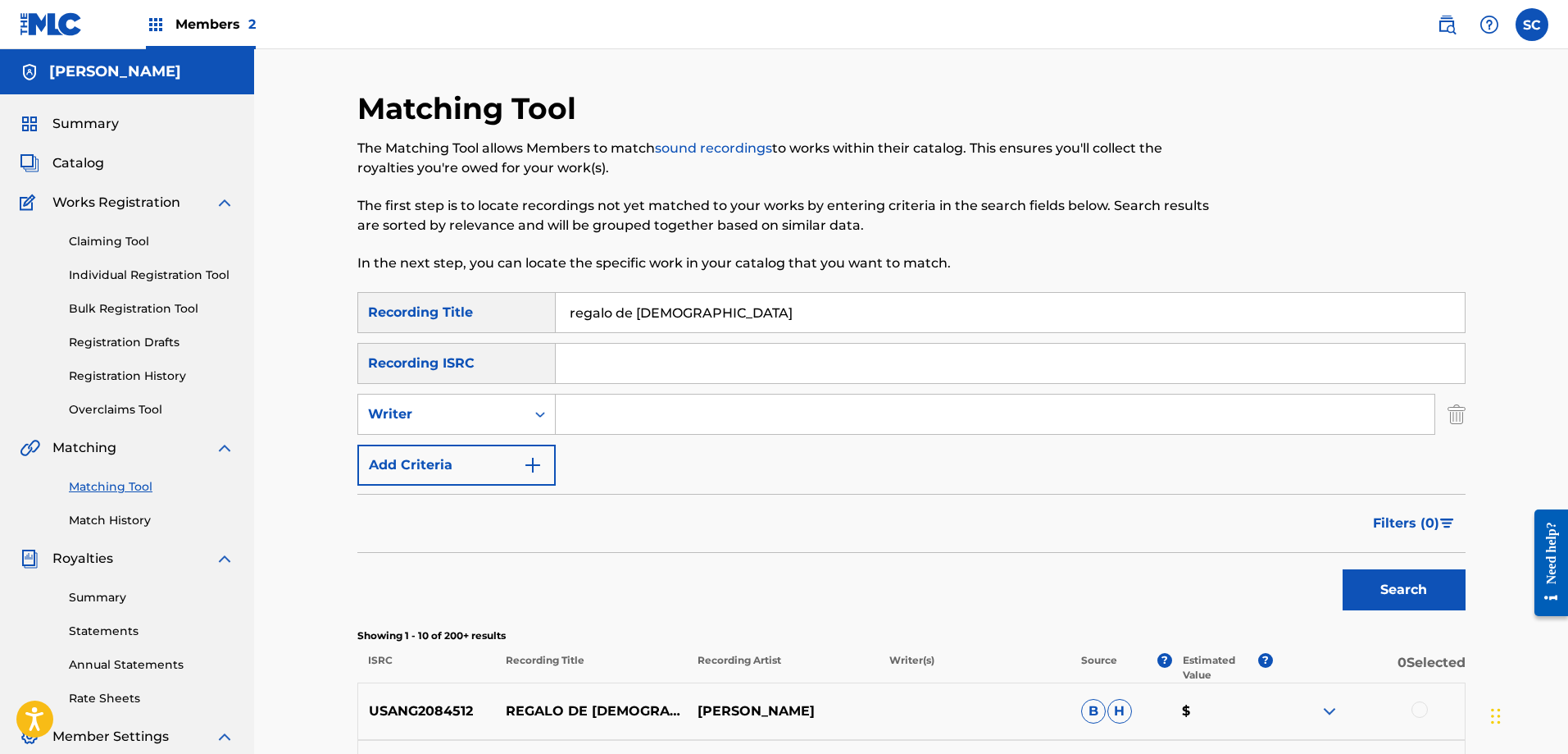
type input "[PERSON_NAME]"
click at [1391, 593] on button "Search" at bounding box center [1404, 589] width 123 height 41
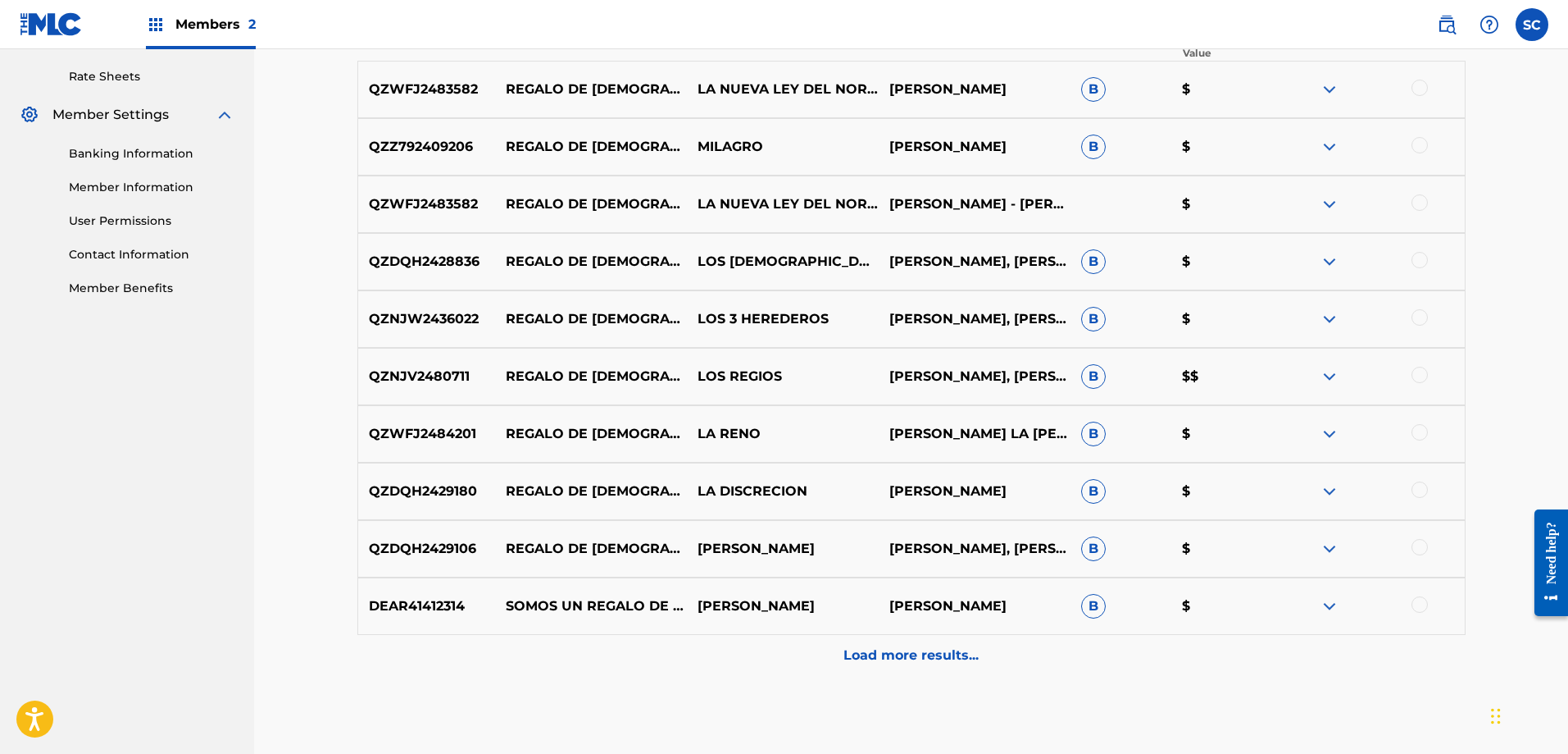
scroll to position [705, 0]
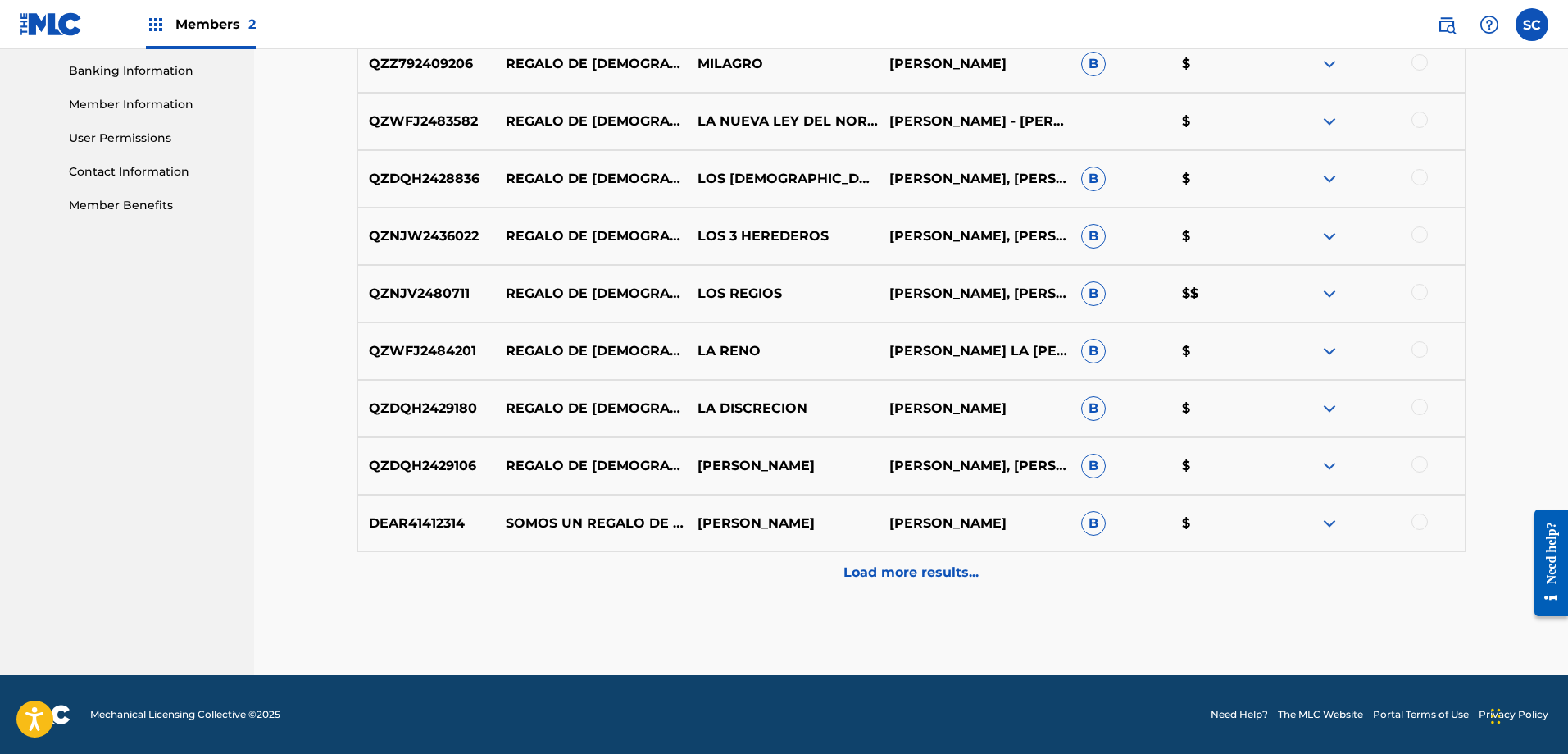
click at [954, 567] on p "Load more results..." at bounding box center [911, 571] width 135 height 20
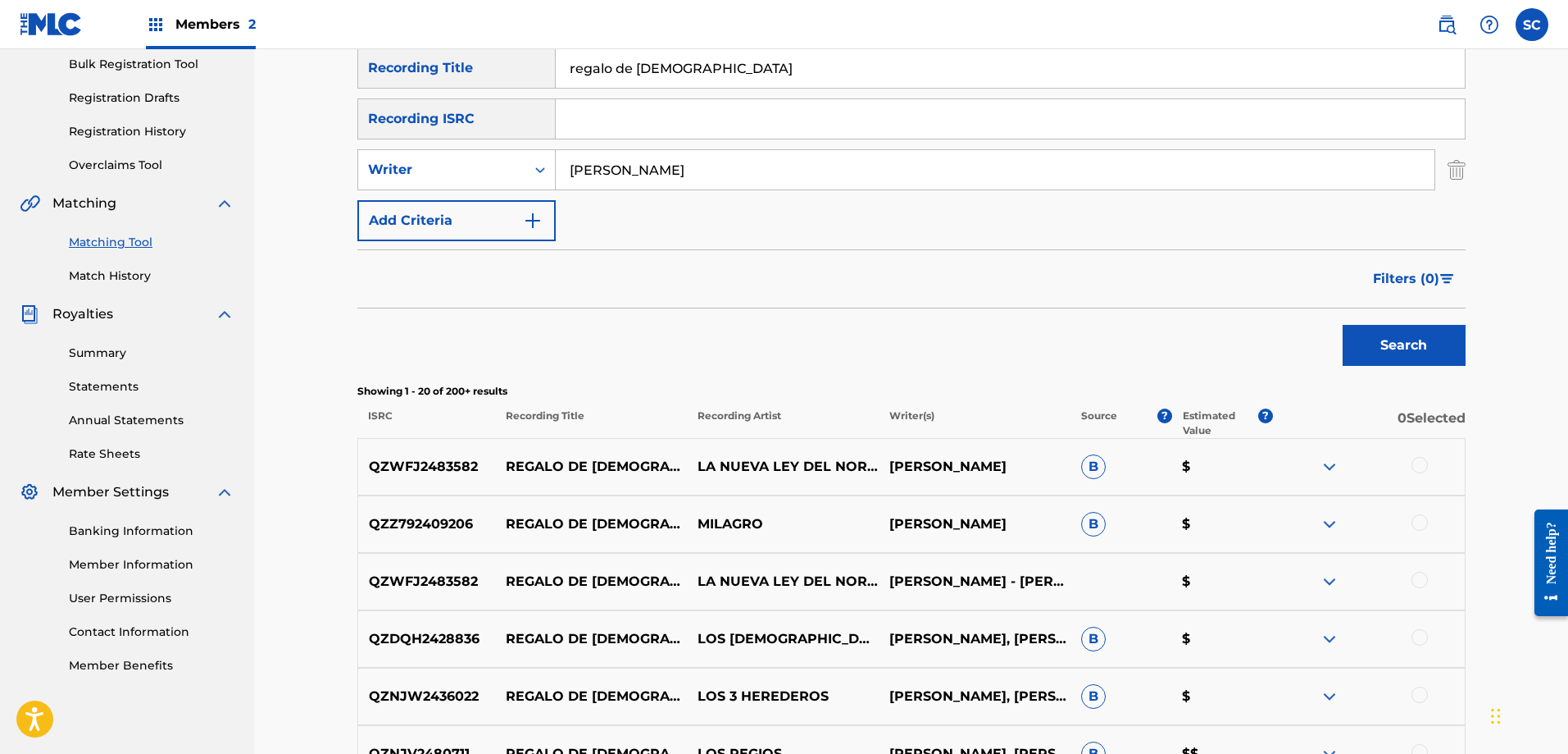
scroll to position [239, 0]
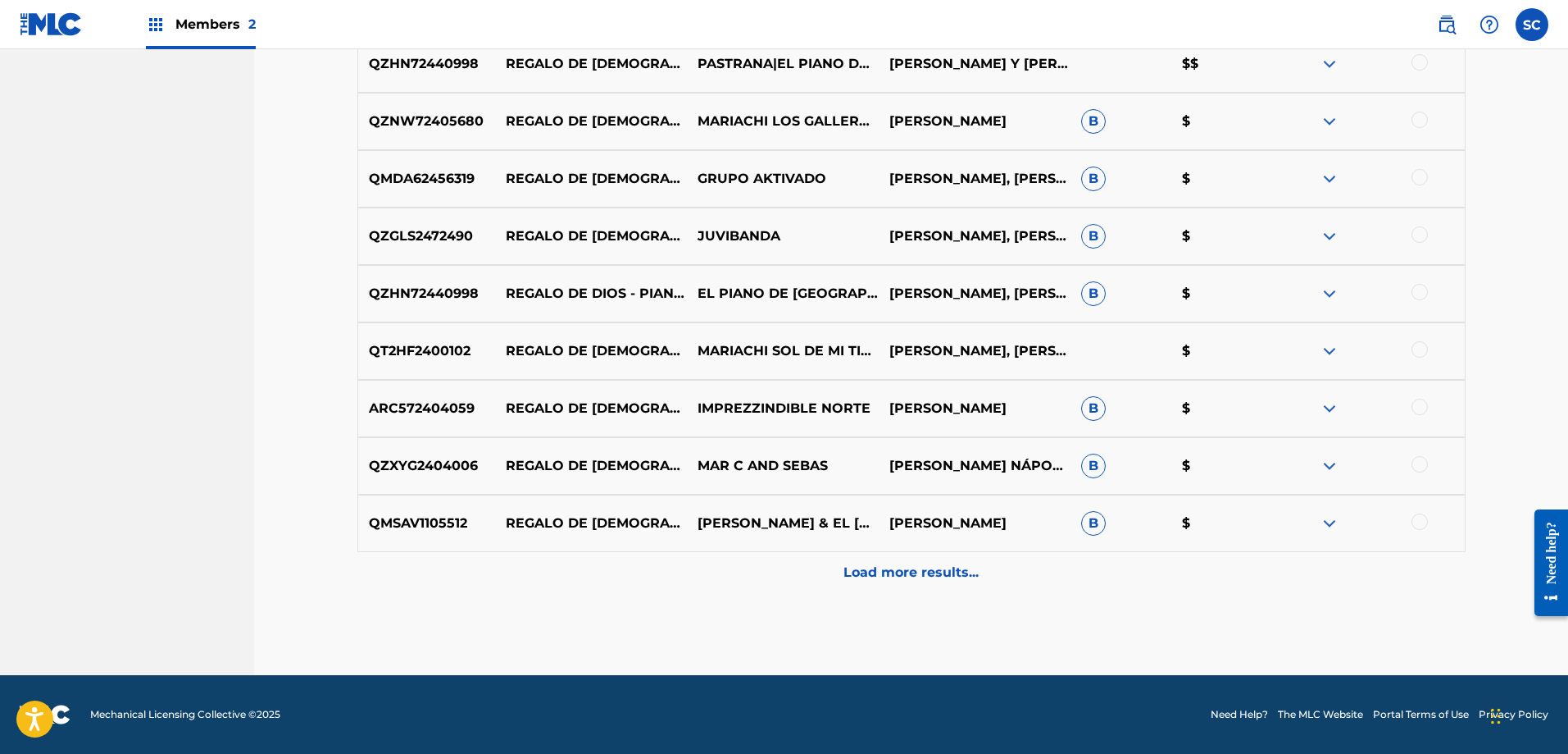
click at [916, 582] on p "Load more results..." at bounding box center [911, 571] width 135 height 20
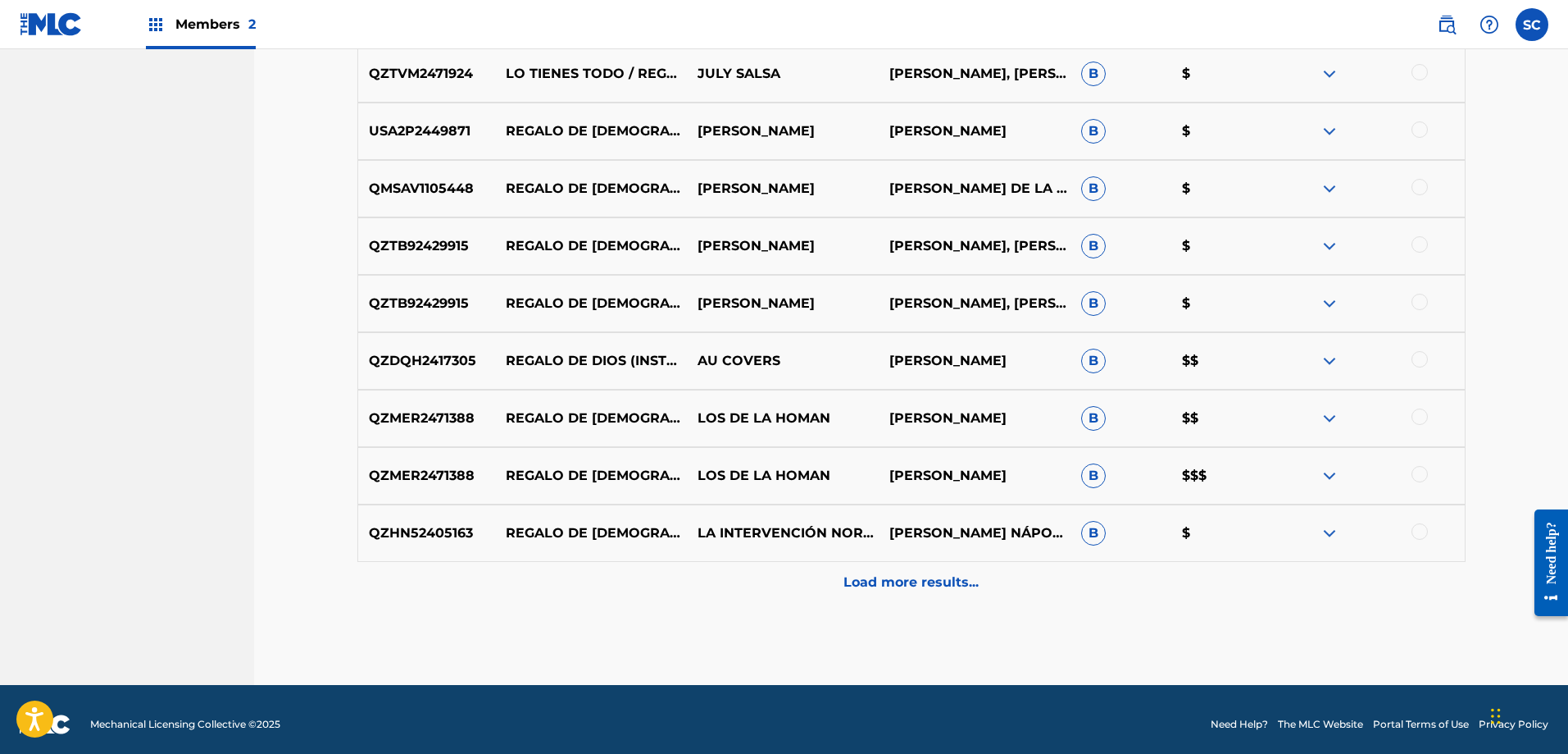
scroll to position [1853, 0]
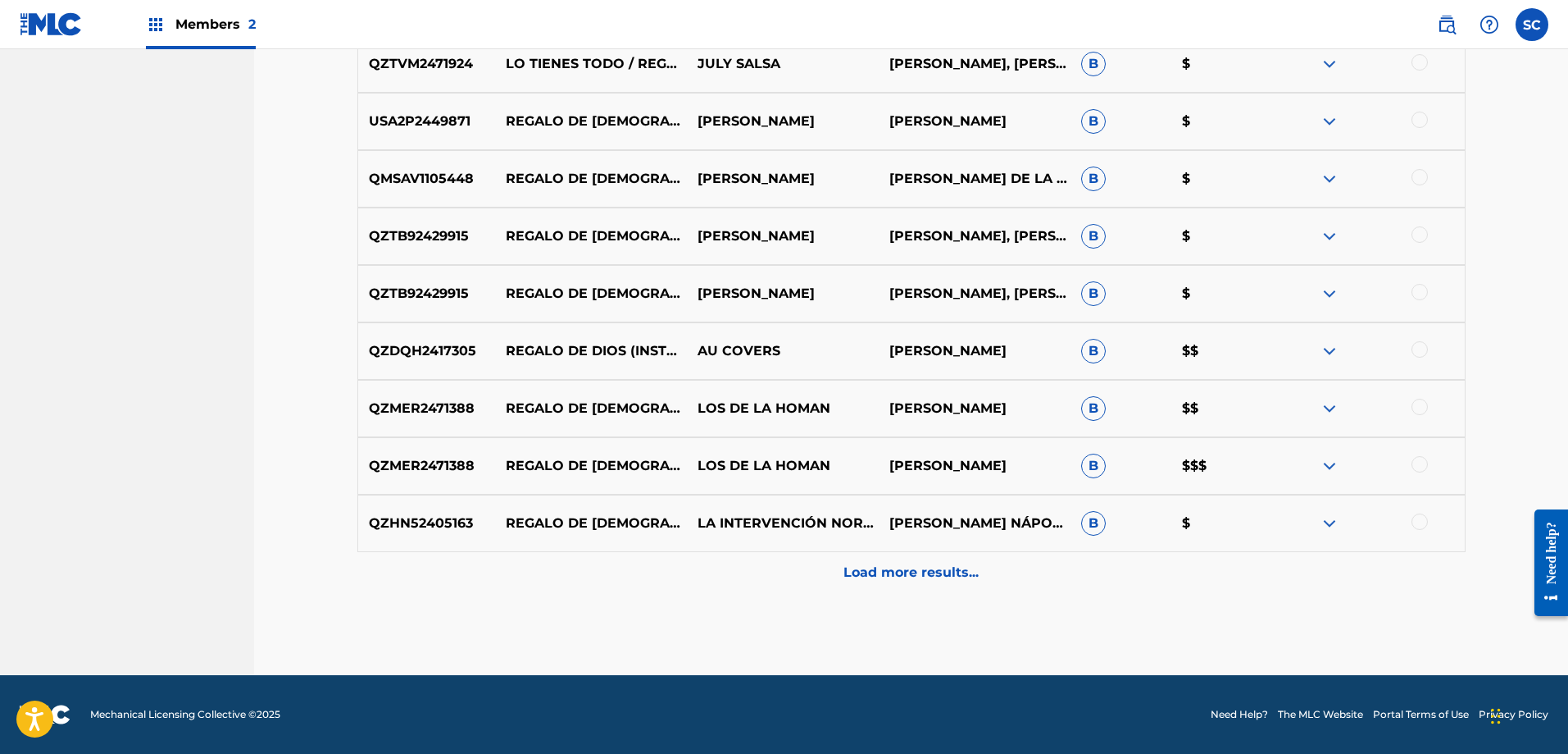
click at [845, 570] on p "Load more results..." at bounding box center [911, 571] width 135 height 20
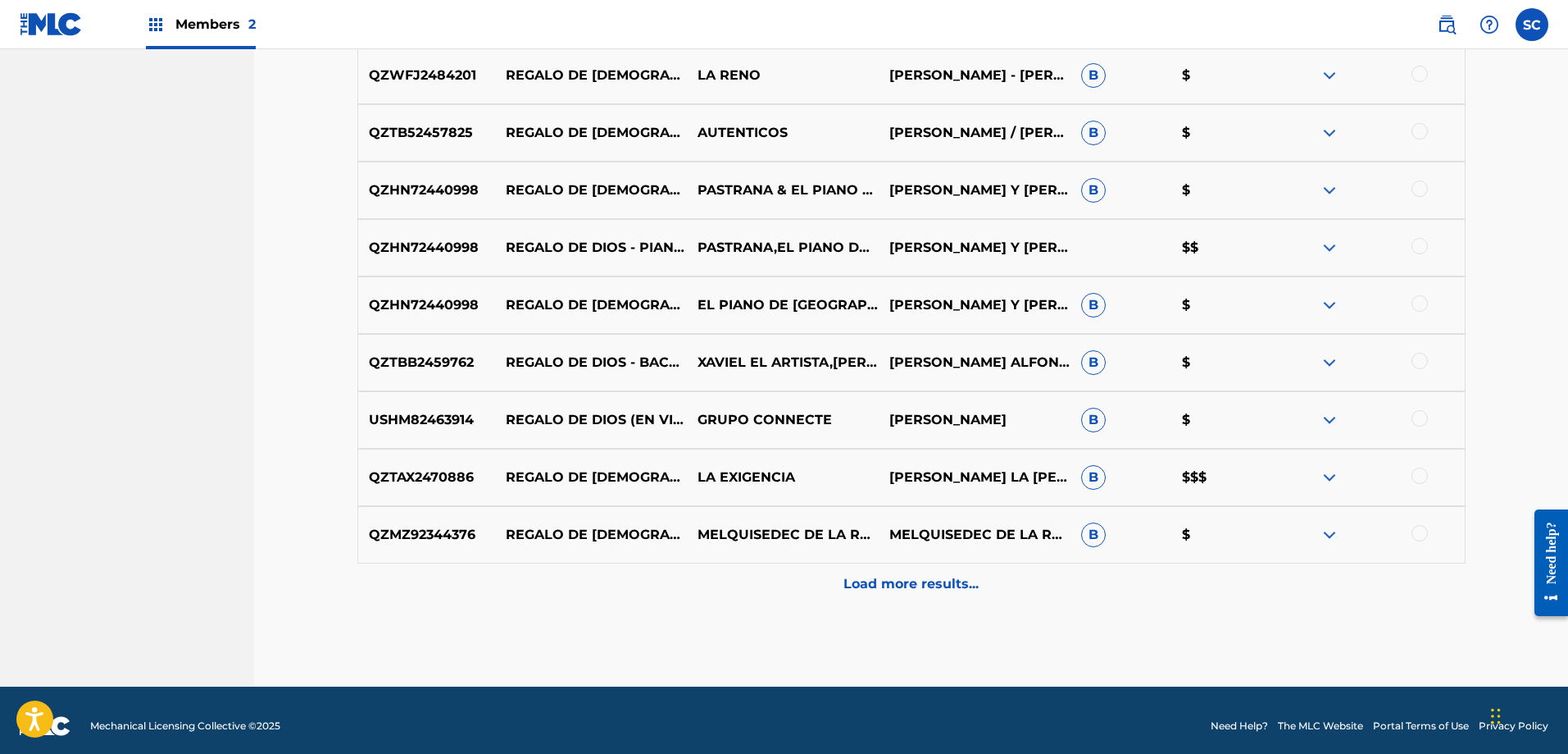
scroll to position [2427, 0]
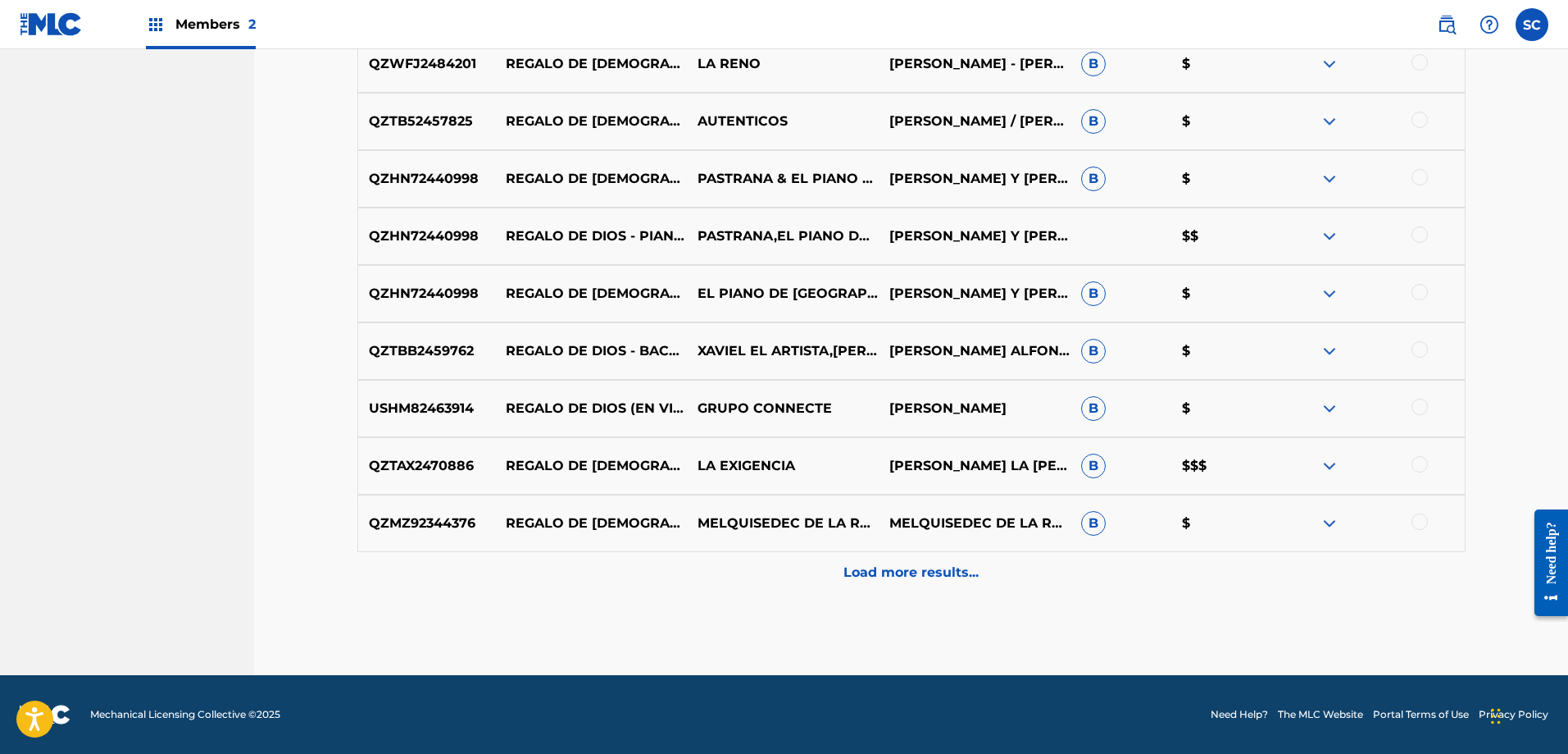
click at [845, 569] on p "Load more results..." at bounding box center [911, 571] width 135 height 20
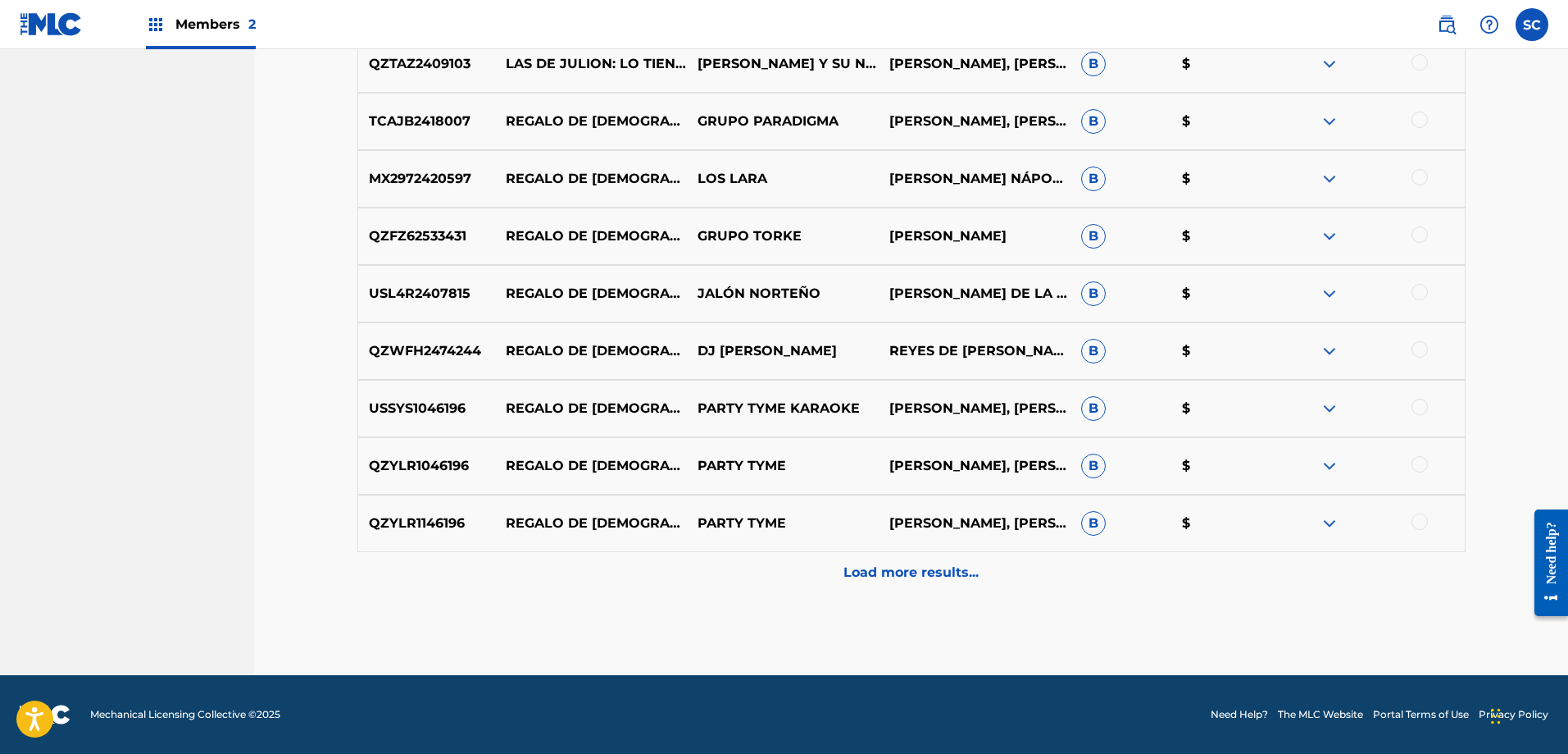
click at [871, 592] on div "Load more results..." at bounding box center [912, 572] width 1109 height 41
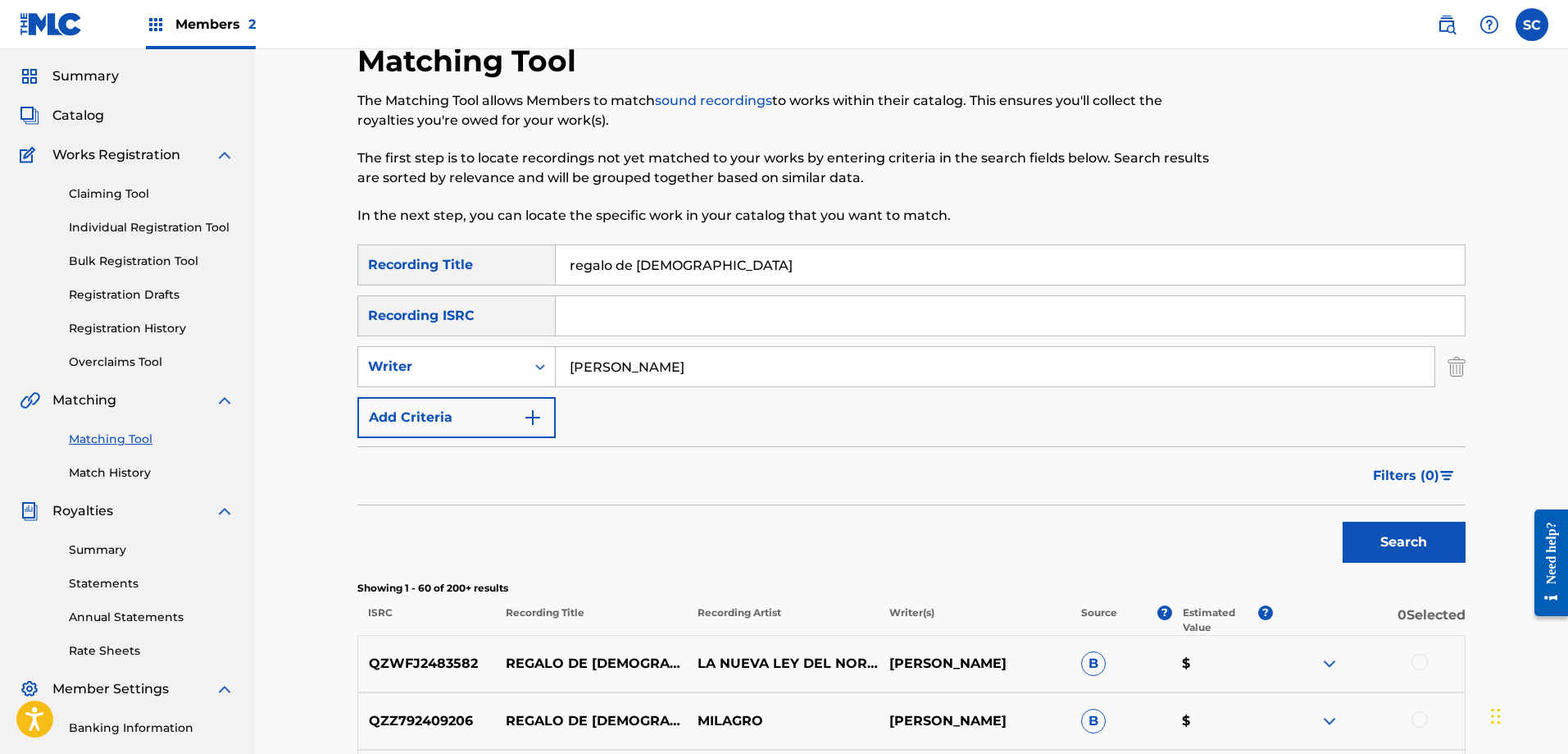
scroll to position [0, 0]
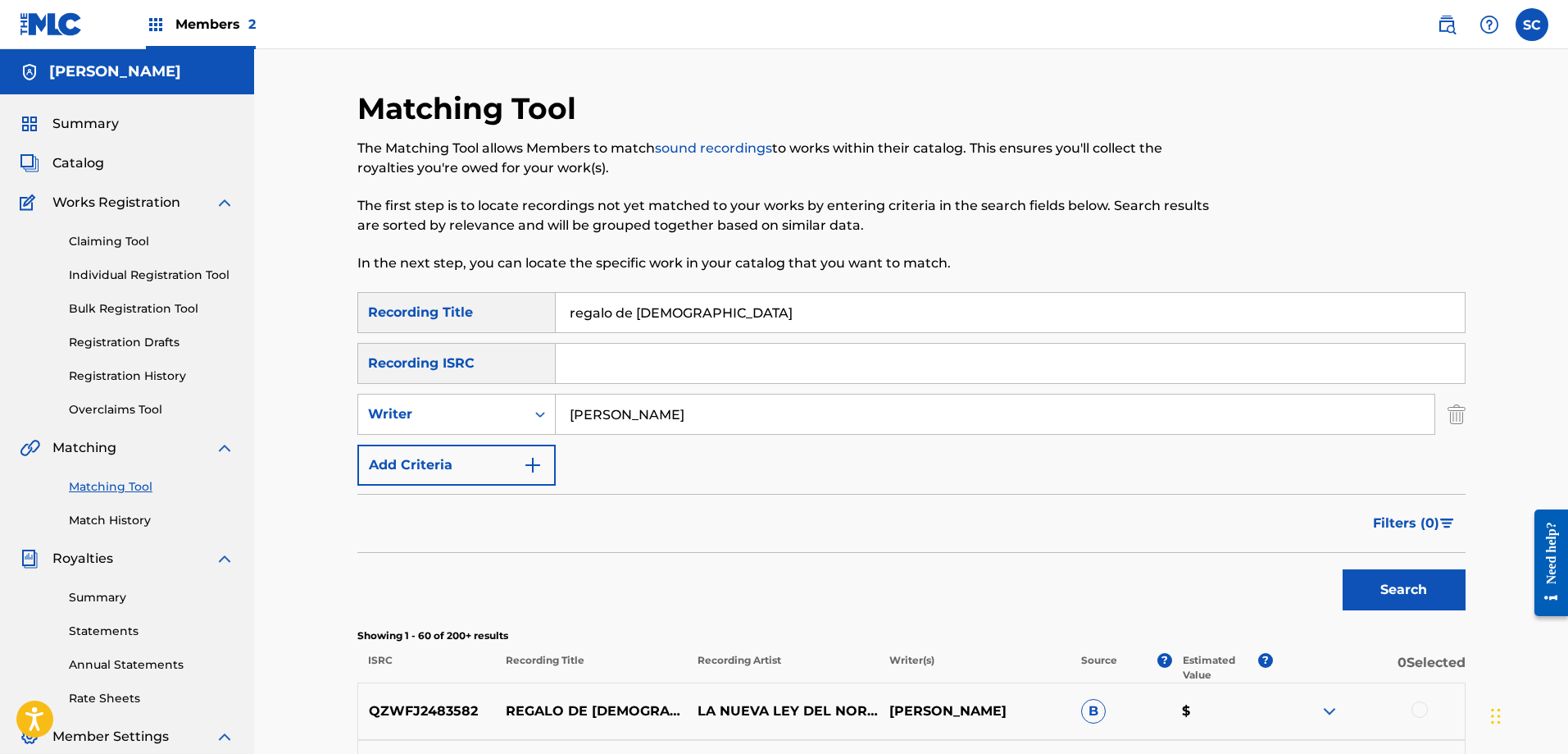
drag, startPoint x: 690, startPoint y: 312, endPoint x: 528, endPoint y: 332, distance: 163.2
click at [528, 332] on div "SearchWithCriteriac2091802-0350-4ff8-854c-4966821477f7 Recording Title regalo d…" at bounding box center [912, 312] width 1109 height 41
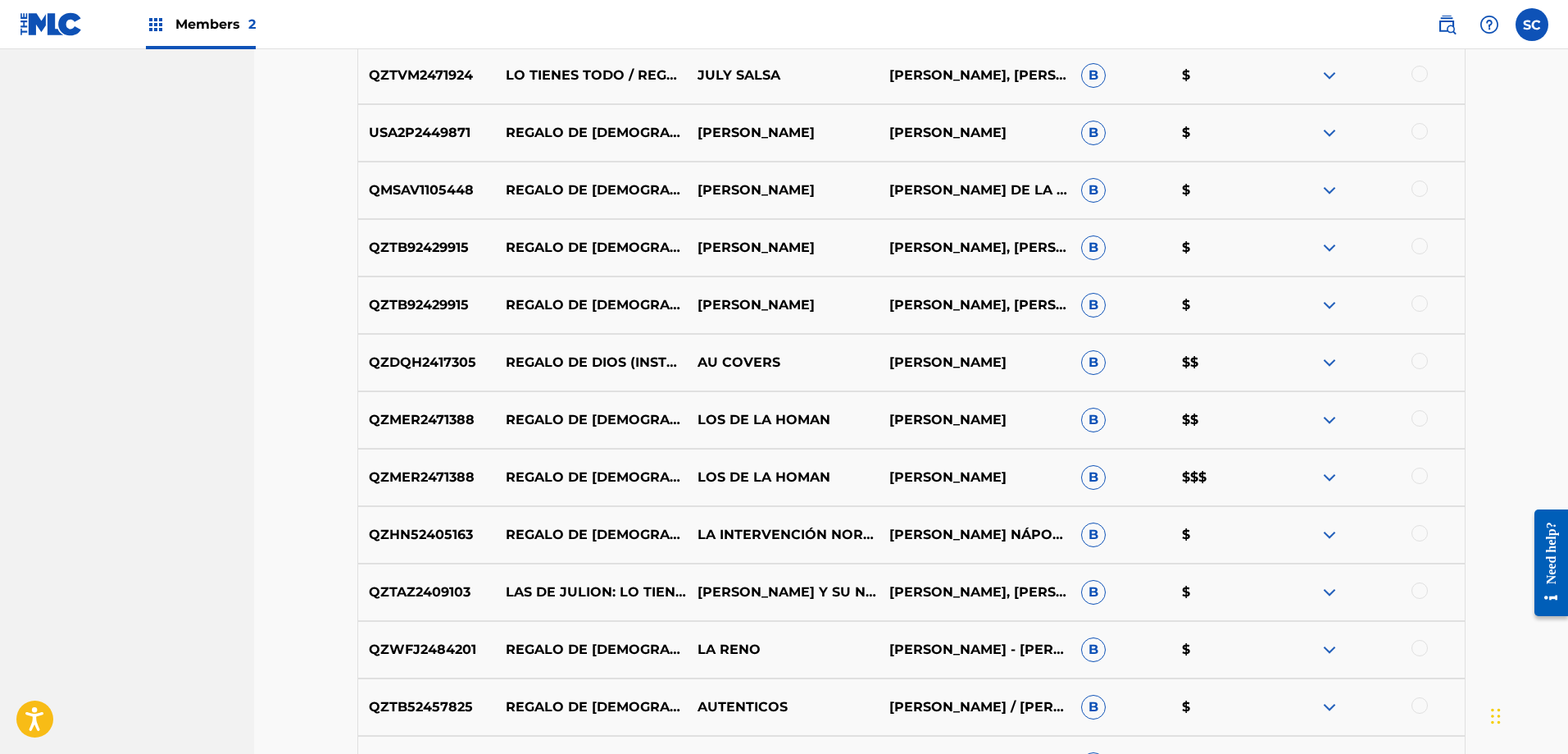
scroll to position [1909, 0]
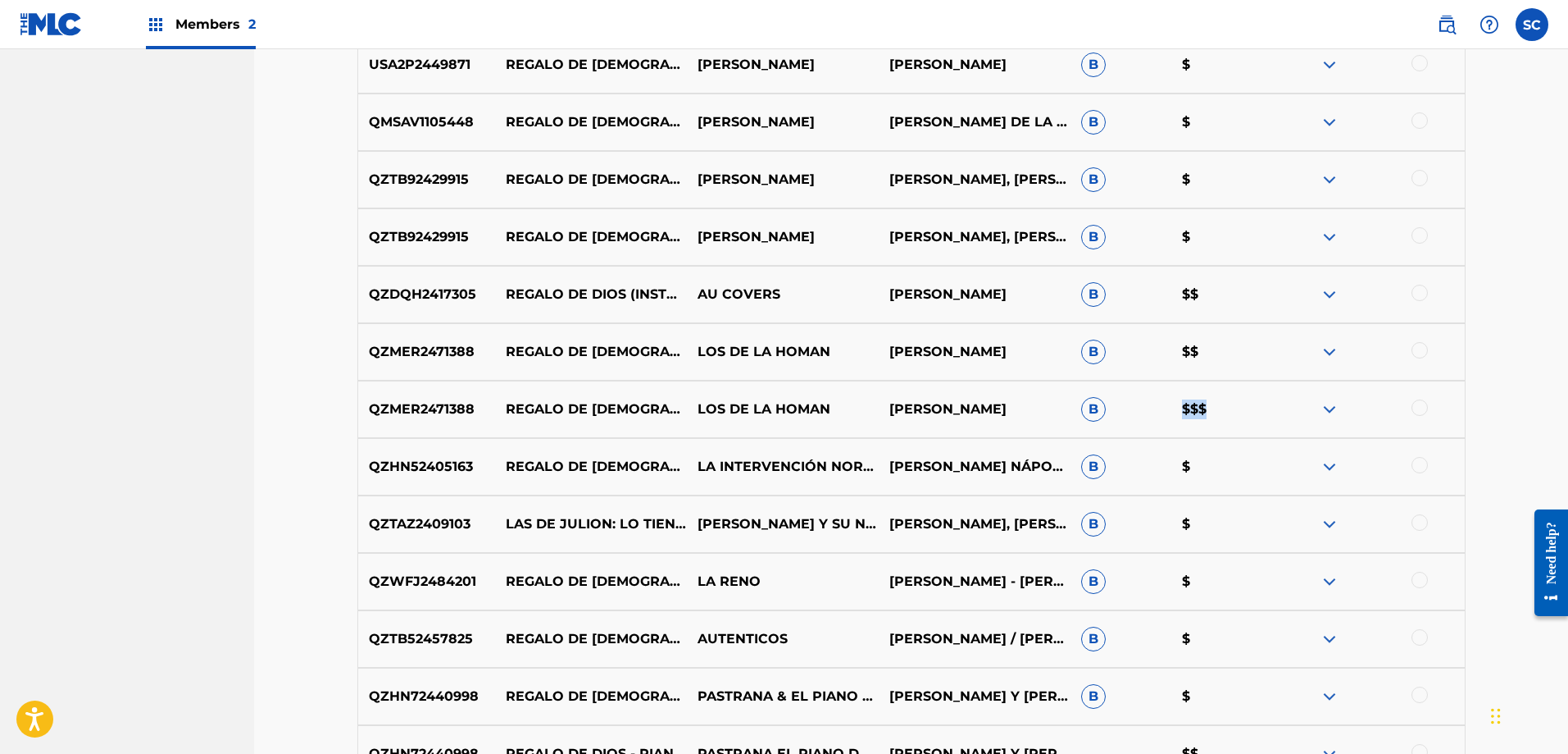
drag, startPoint x: 1180, startPoint y: 400, endPoint x: 1218, endPoint y: 408, distance: 38.8
click at [1218, 408] on p "$$$" at bounding box center [1222, 408] width 102 height 20
copy p "$$$"
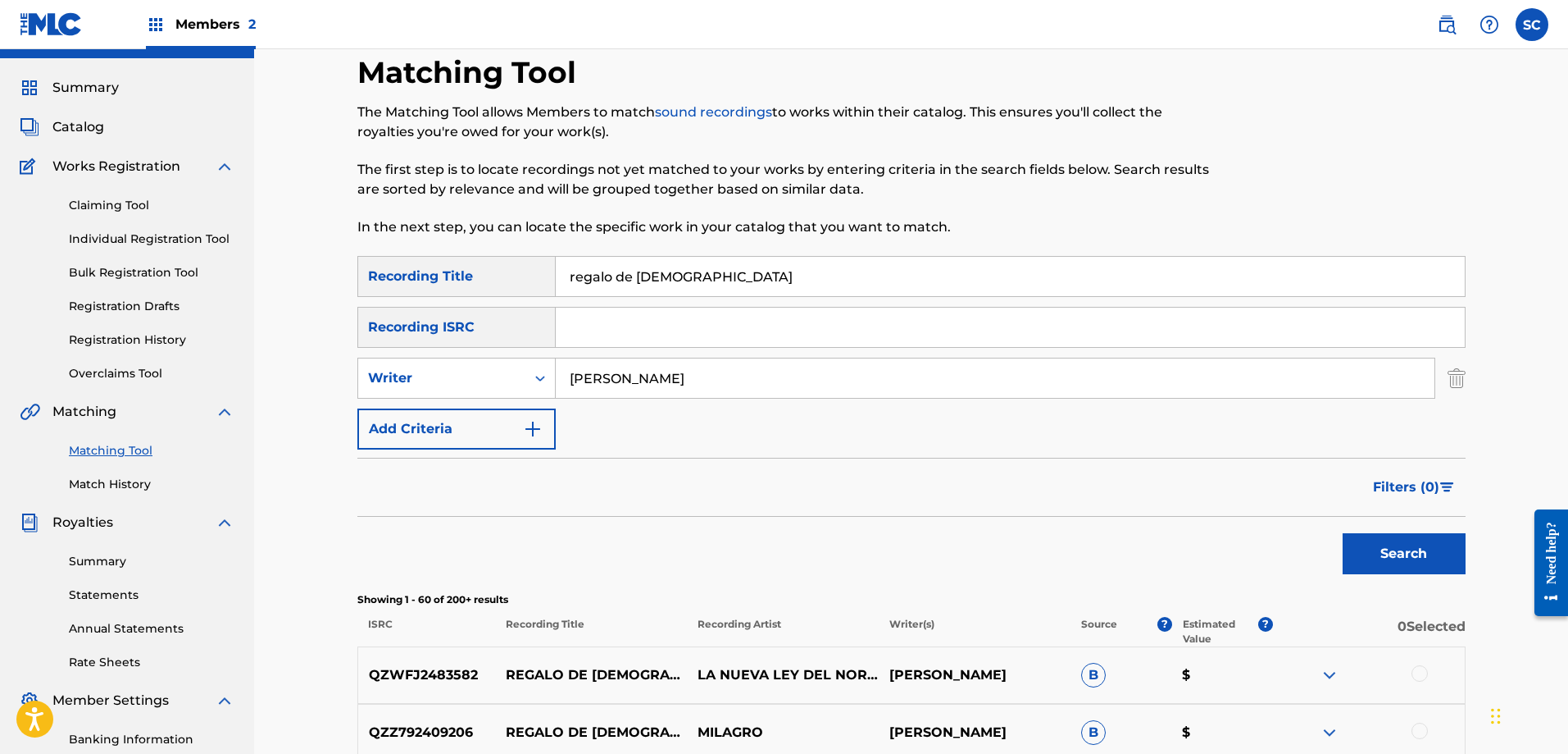
scroll to position [0, 0]
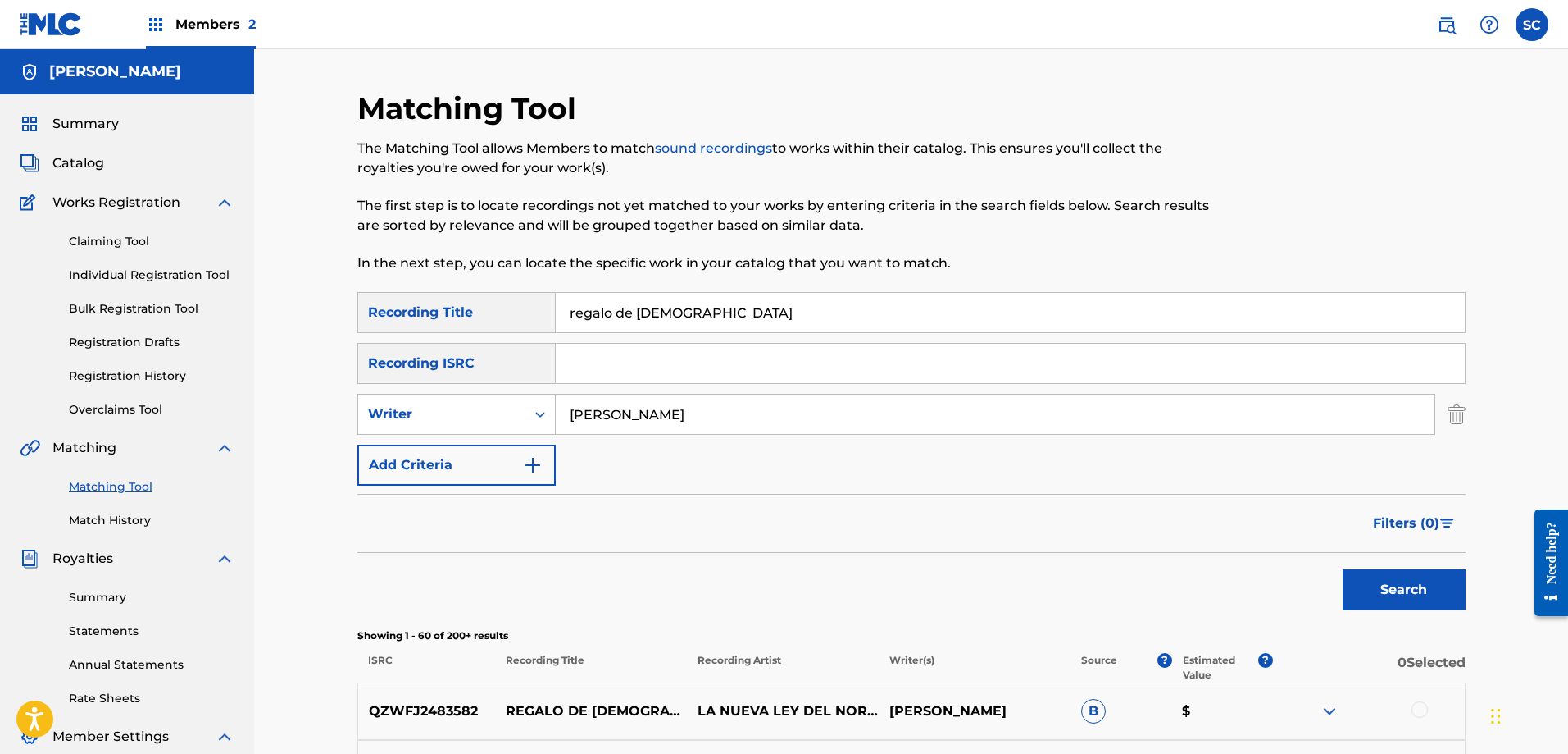
drag, startPoint x: 702, startPoint y: 320, endPoint x: 533, endPoint y: 329, distance: 169.2
click at [533, 329] on div "SearchWithCriteriac2091802-0350-4ff8-854c-4966821477f7 Recording Title regalo d…" at bounding box center [912, 312] width 1109 height 41
type input "y fue asi"
click at [1343, 569] on button "Search" at bounding box center [1404, 589] width 123 height 41
click at [140, 246] on link "Claiming Tool" at bounding box center [151, 241] width 166 height 17
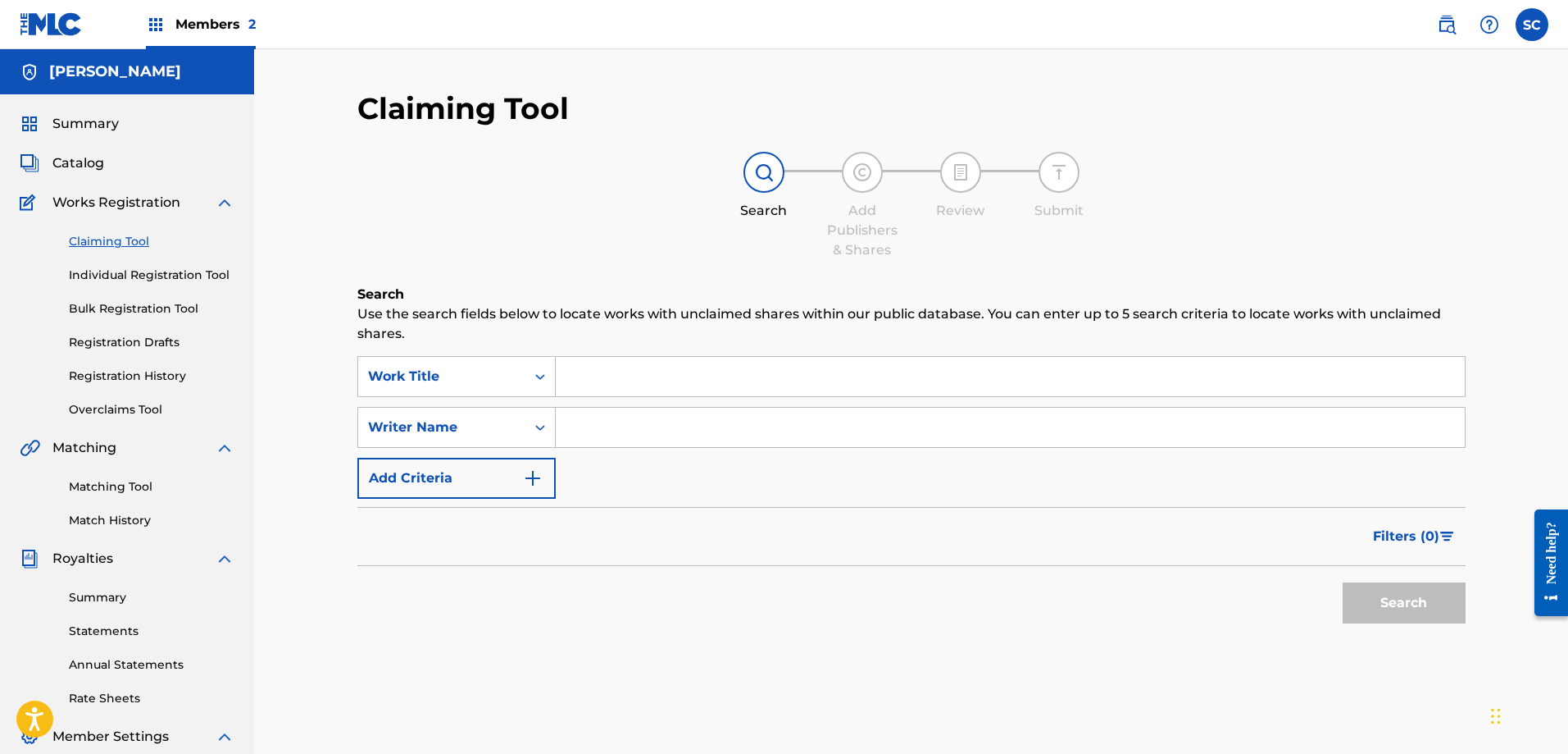
click at [573, 380] on input "Search Form" at bounding box center [1010, 376] width 909 height 39
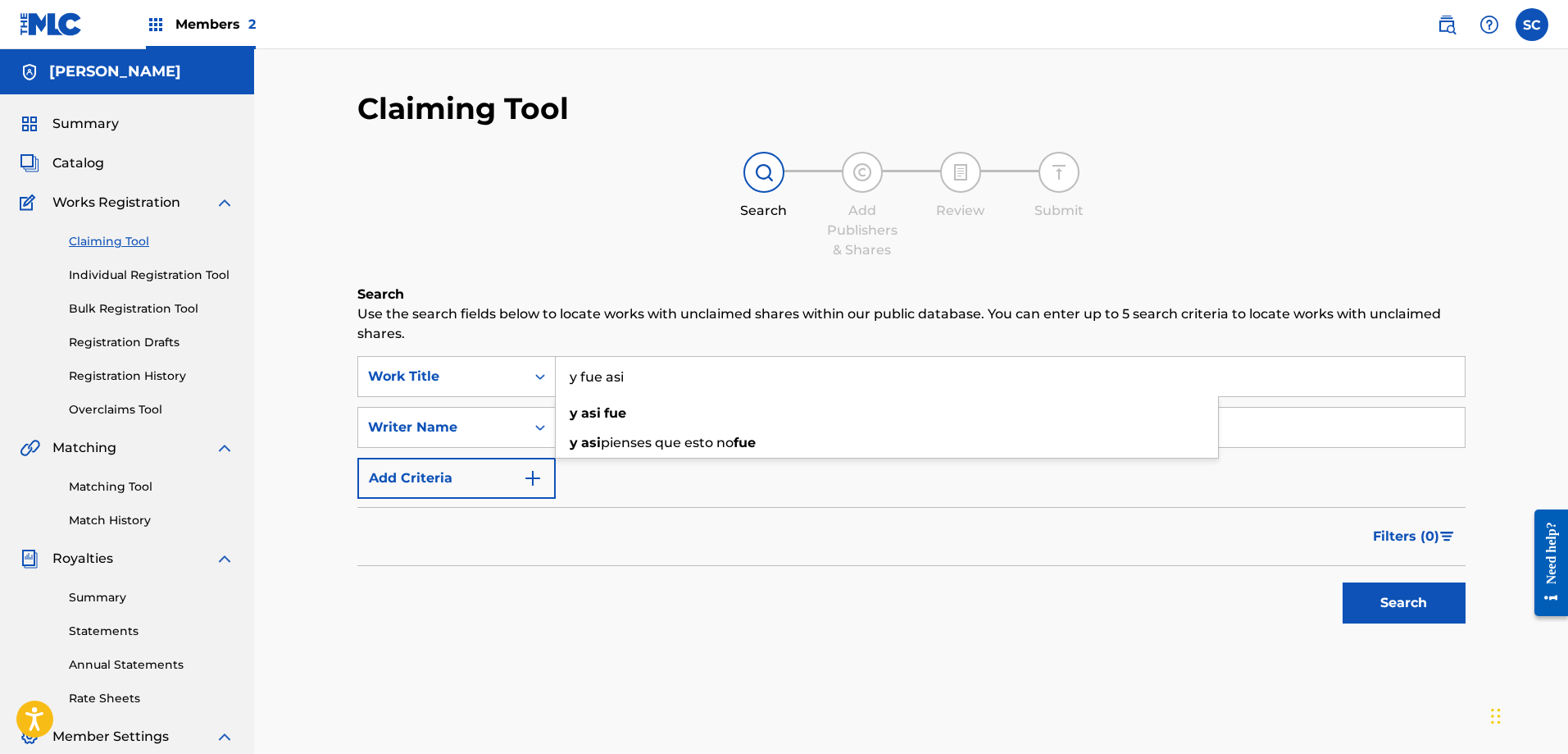
type input "y fue asi"
click at [516, 549] on div "Filters ( 0 )" at bounding box center [912, 537] width 1109 height 59
click at [615, 431] on input "Search Form" at bounding box center [1010, 427] width 909 height 39
type input "[PERSON_NAME]"
click at [1354, 599] on button "Search" at bounding box center [1404, 603] width 123 height 41
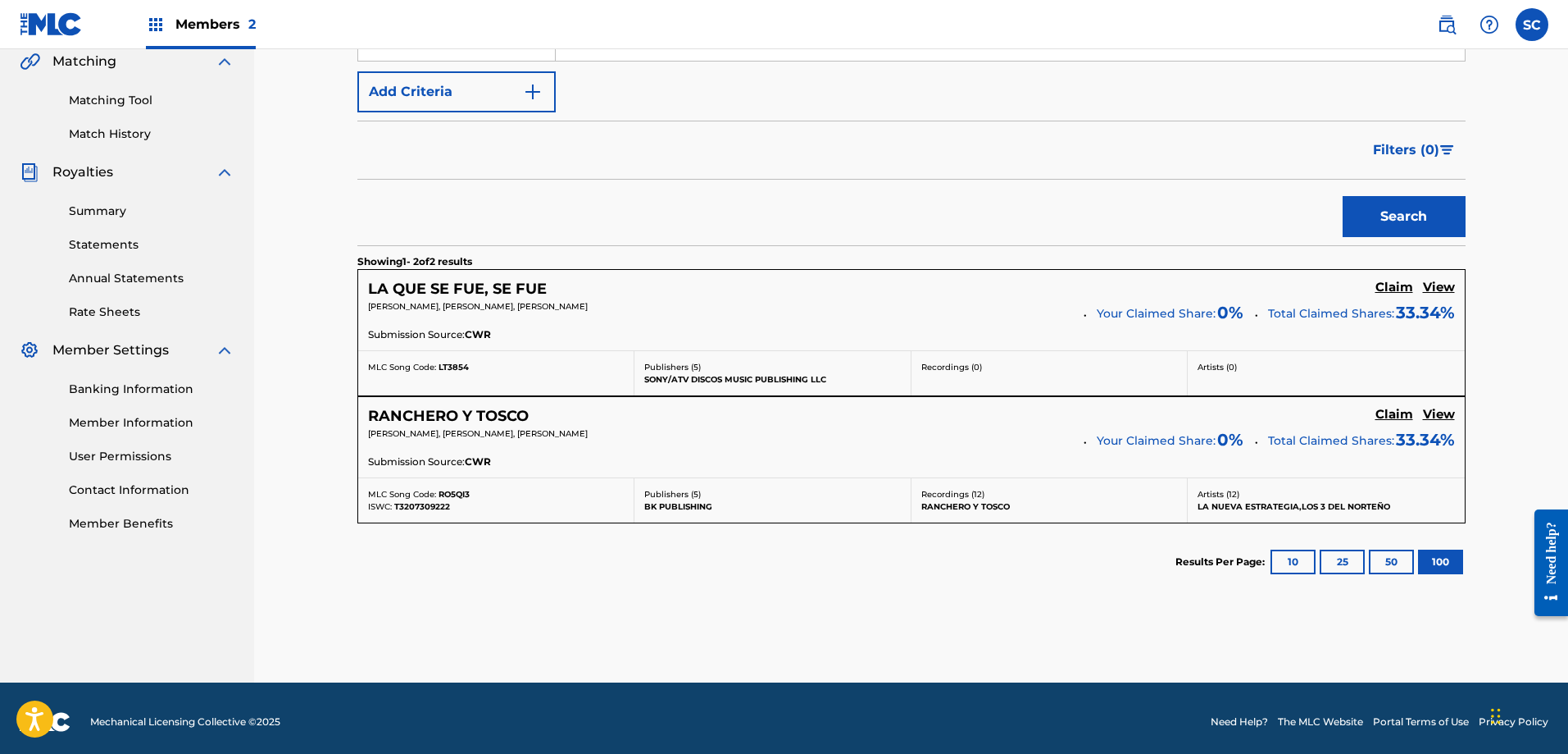
scroll to position [394, 0]
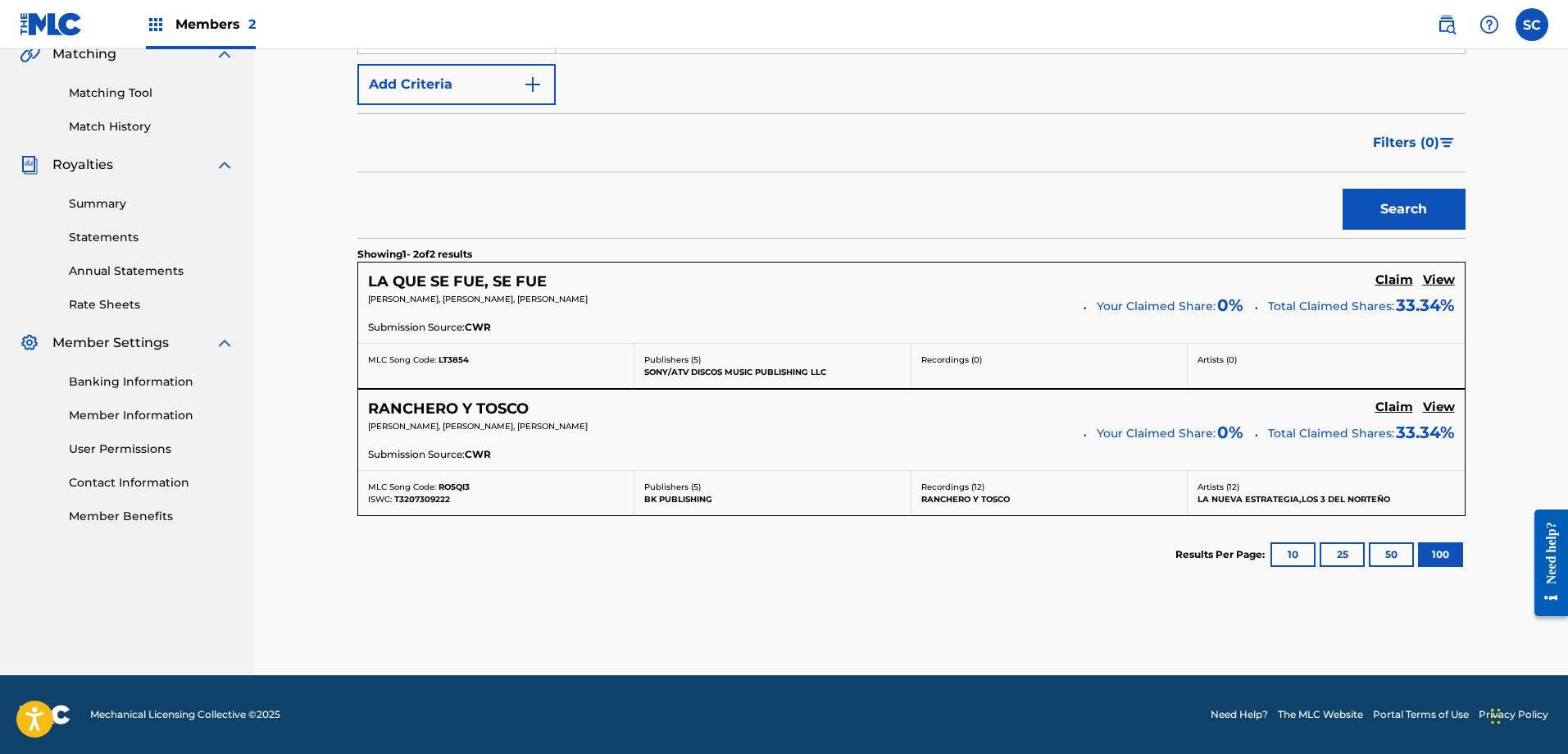
click at [1301, 549] on button "10" at bounding box center [1293, 554] width 45 height 25
click at [1352, 556] on button "25" at bounding box center [1342, 554] width 45 height 25
click at [1386, 558] on button "50" at bounding box center [1391, 554] width 45 height 25
click at [1447, 554] on button "100" at bounding box center [1441, 554] width 45 height 25
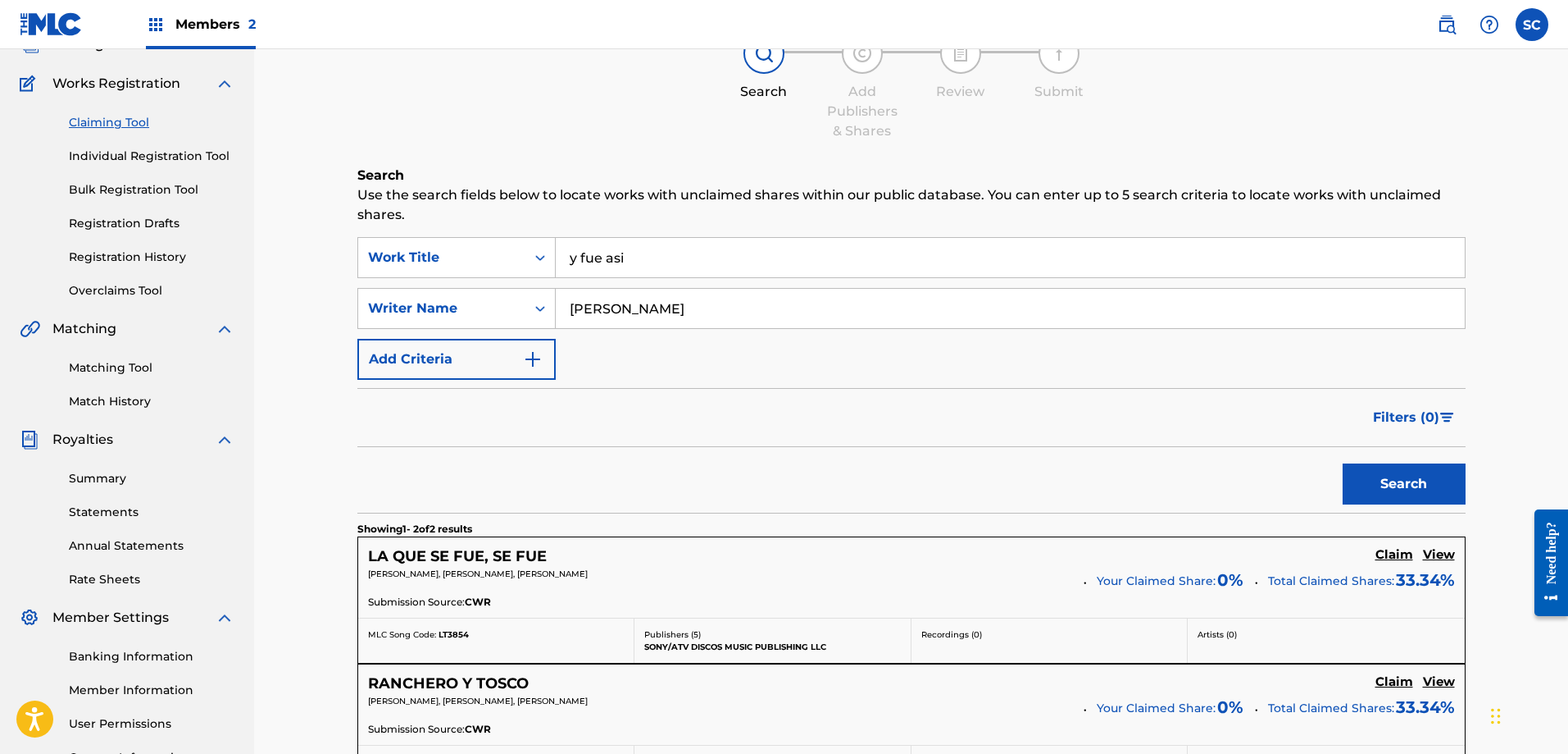
scroll to position [139, 0]
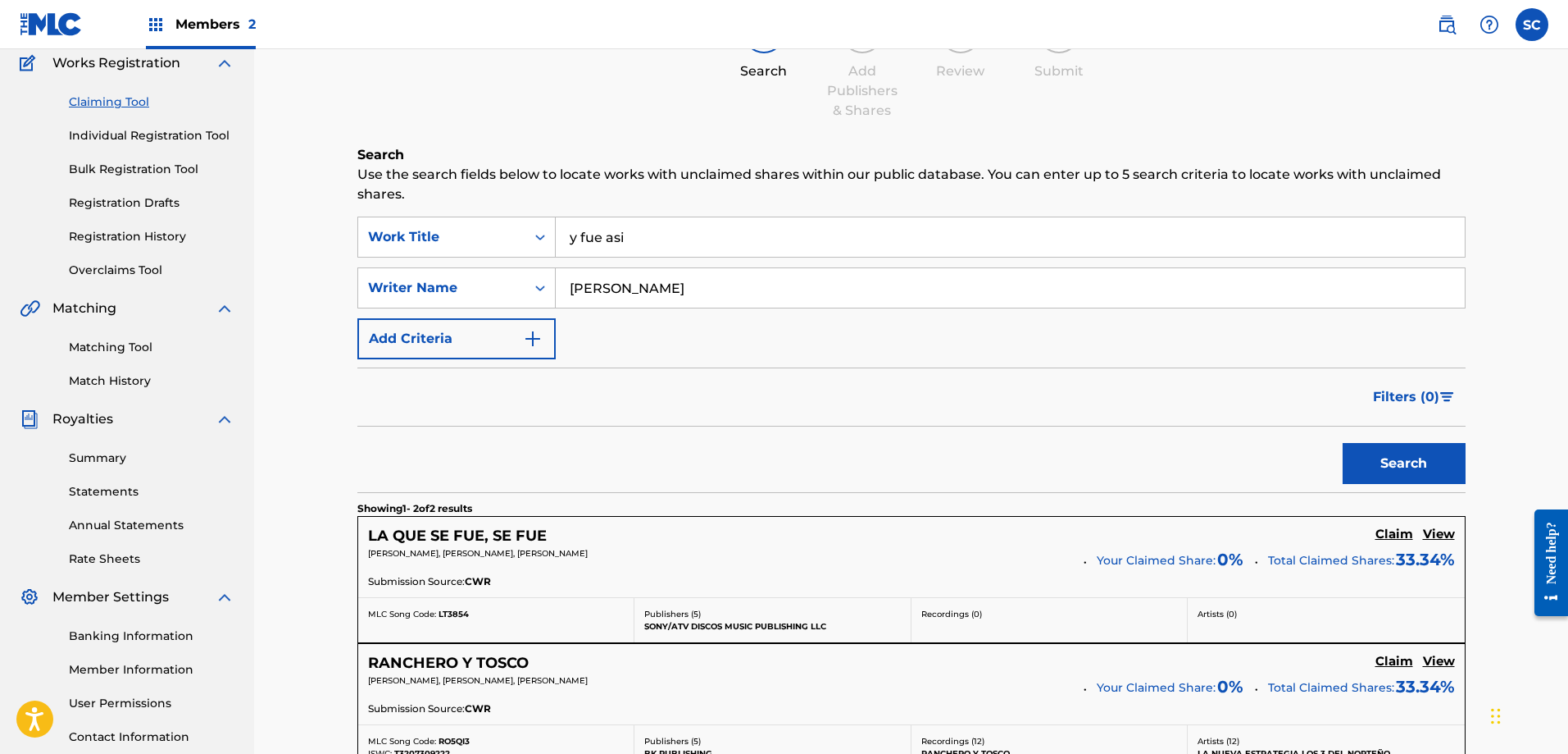
drag, startPoint x: 651, startPoint y: 238, endPoint x: 512, endPoint y: 259, distance: 140.6
click at [512, 259] on div "SearchWithCriteriaa338ab78-8b56-4acb-a2ee-be8a753397ce Work Title y fue asi Sea…" at bounding box center [912, 288] width 1109 height 143
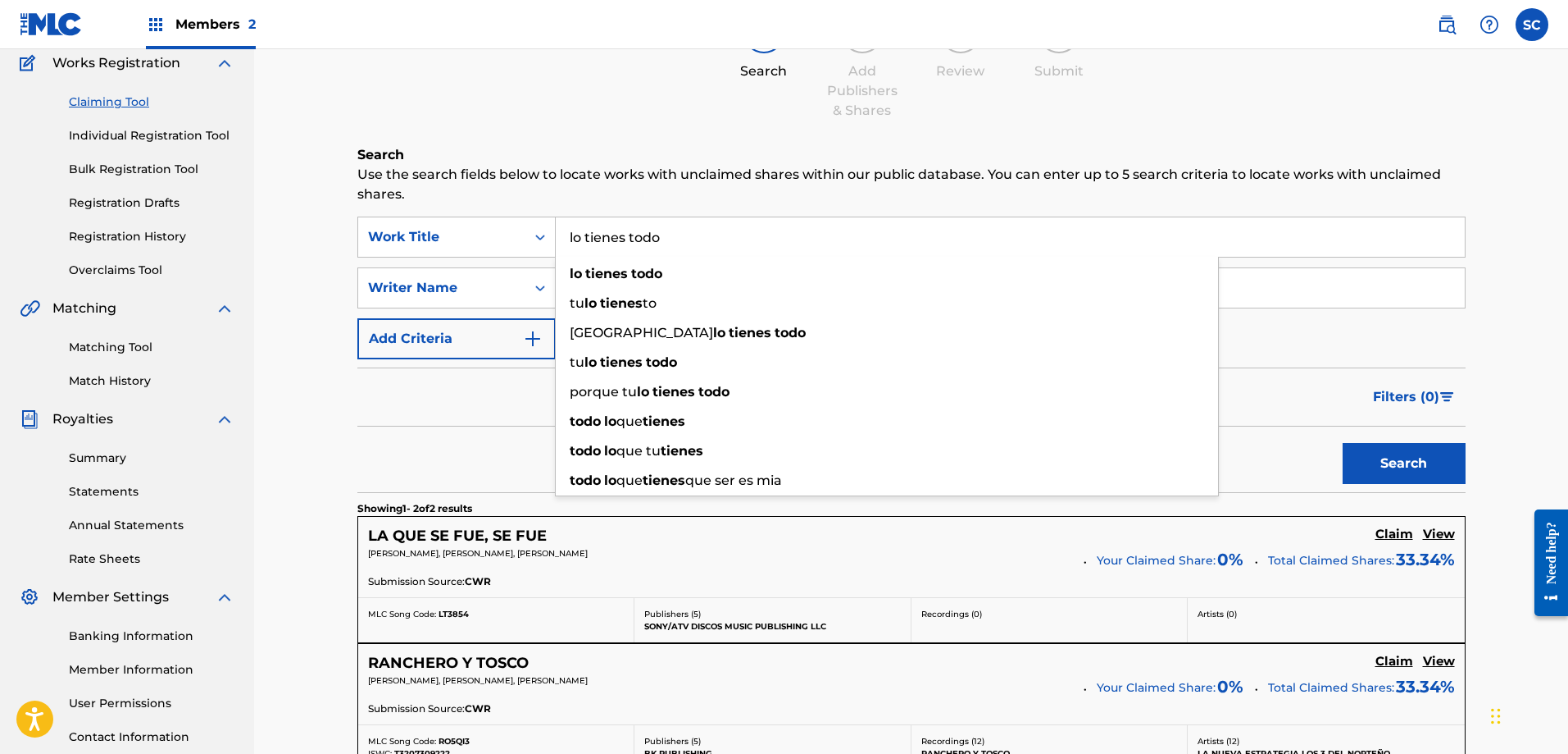
type input "lo tienes todo"
click at [1343, 442] on button "Search" at bounding box center [1404, 463] width 123 height 41
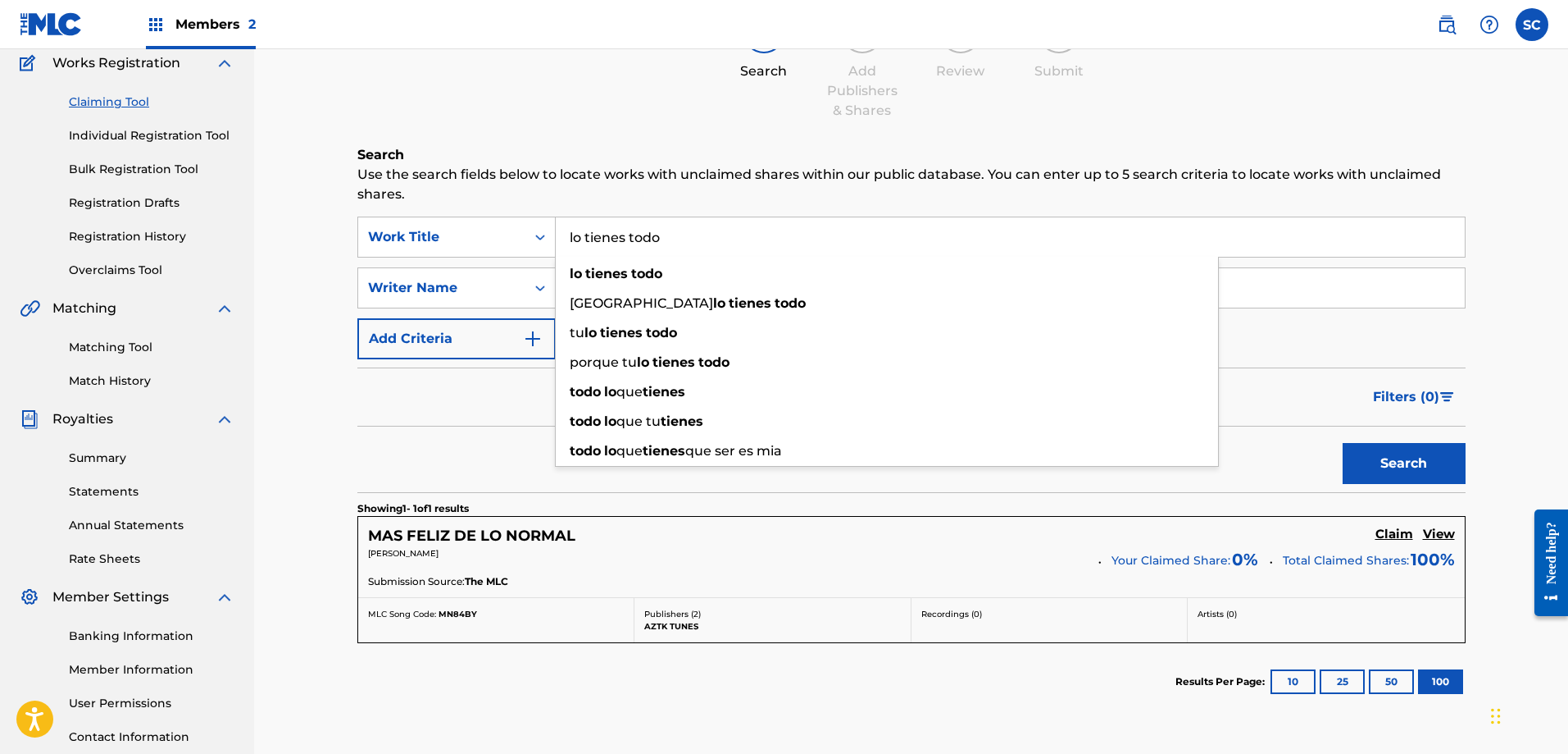
click at [407, 450] on div "Search" at bounding box center [912, 459] width 1109 height 65
drag, startPoint x: 687, startPoint y: 249, endPoint x: 565, endPoint y: 265, distance: 123.0
click at [565, 256] on div "lo tienes todo lo tienes todo [GEOGRAPHIC_DATA] lo tienes todo tu lo tienes tod…" at bounding box center [1010, 237] width 909 height 39
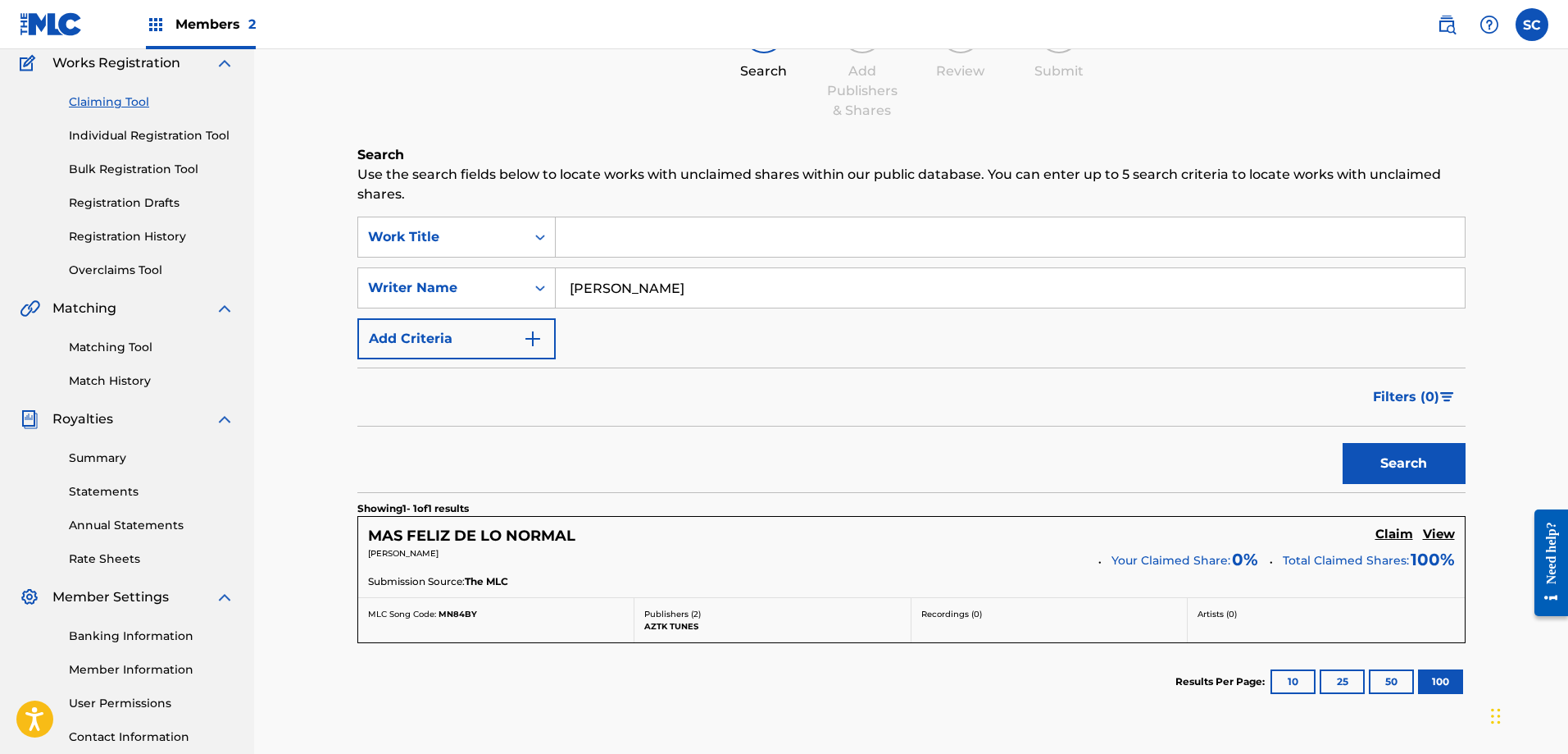
click at [570, 532] on h5 "MAS FELIZ DE LO NORMAL" at bounding box center [472, 536] width 207 height 19
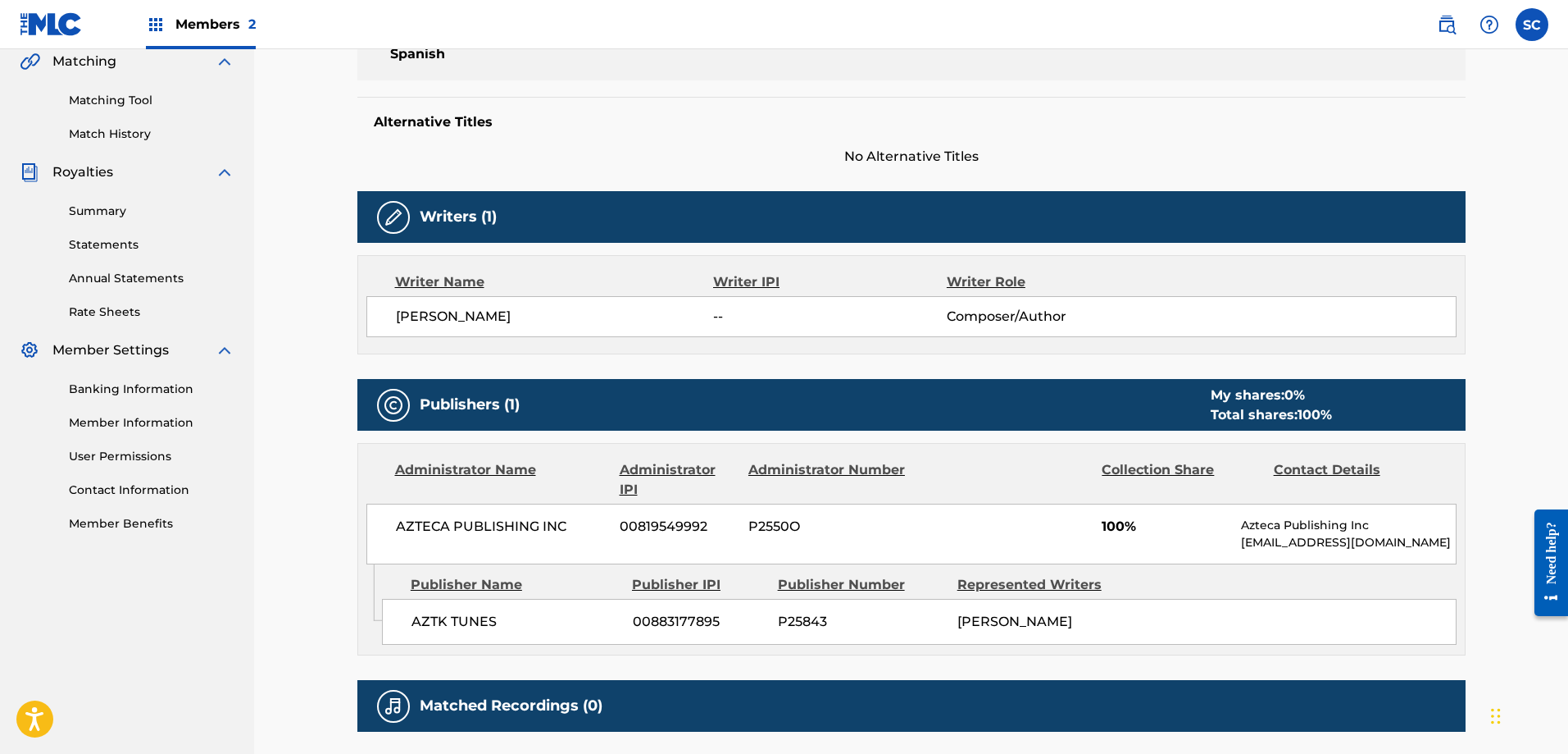
scroll to position [388, 0]
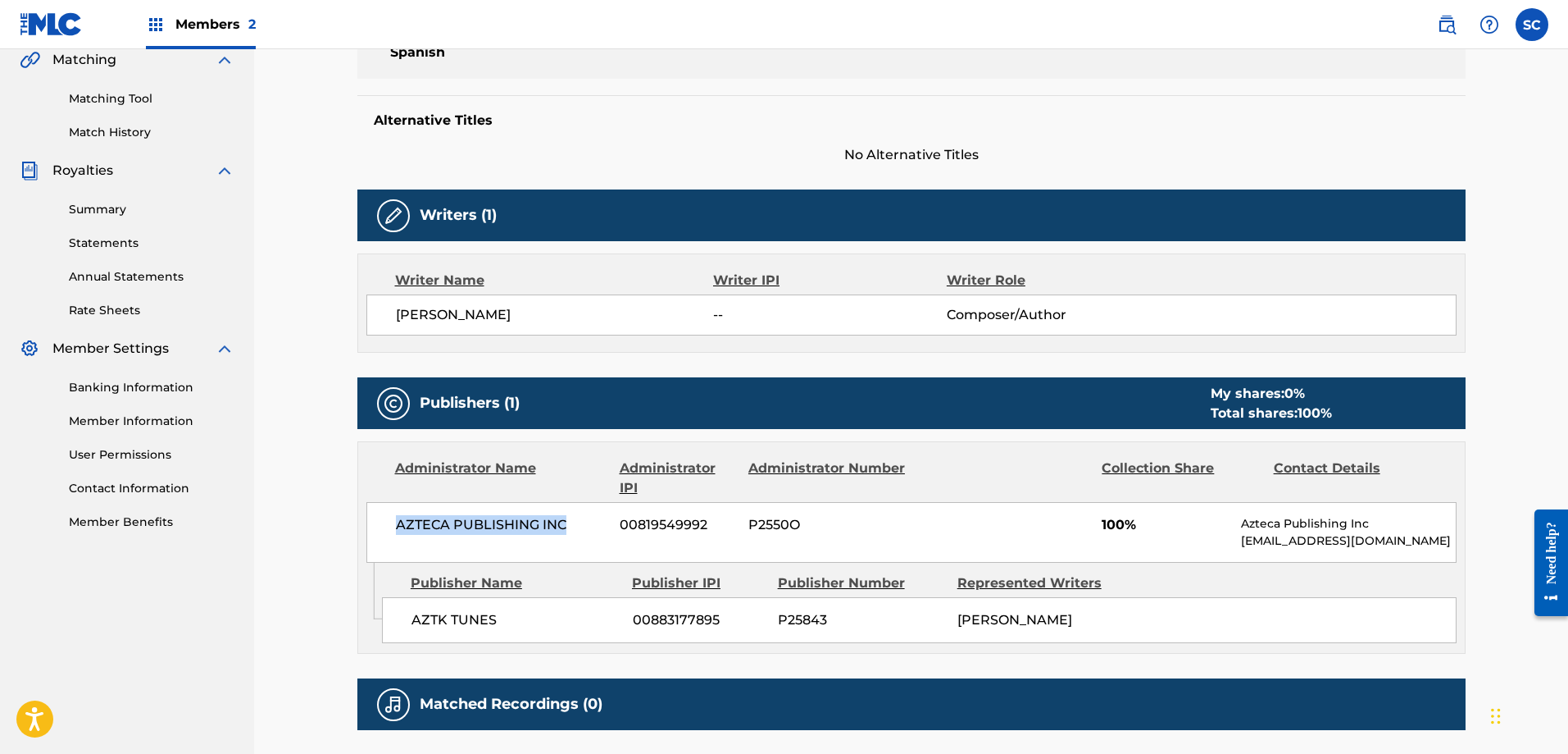
drag, startPoint x: 396, startPoint y: 520, endPoint x: 568, endPoint y: 515, distance: 172.1
click at [568, 515] on span "AZTECA PUBLISHING INC" at bounding box center [502, 524] width 212 height 20
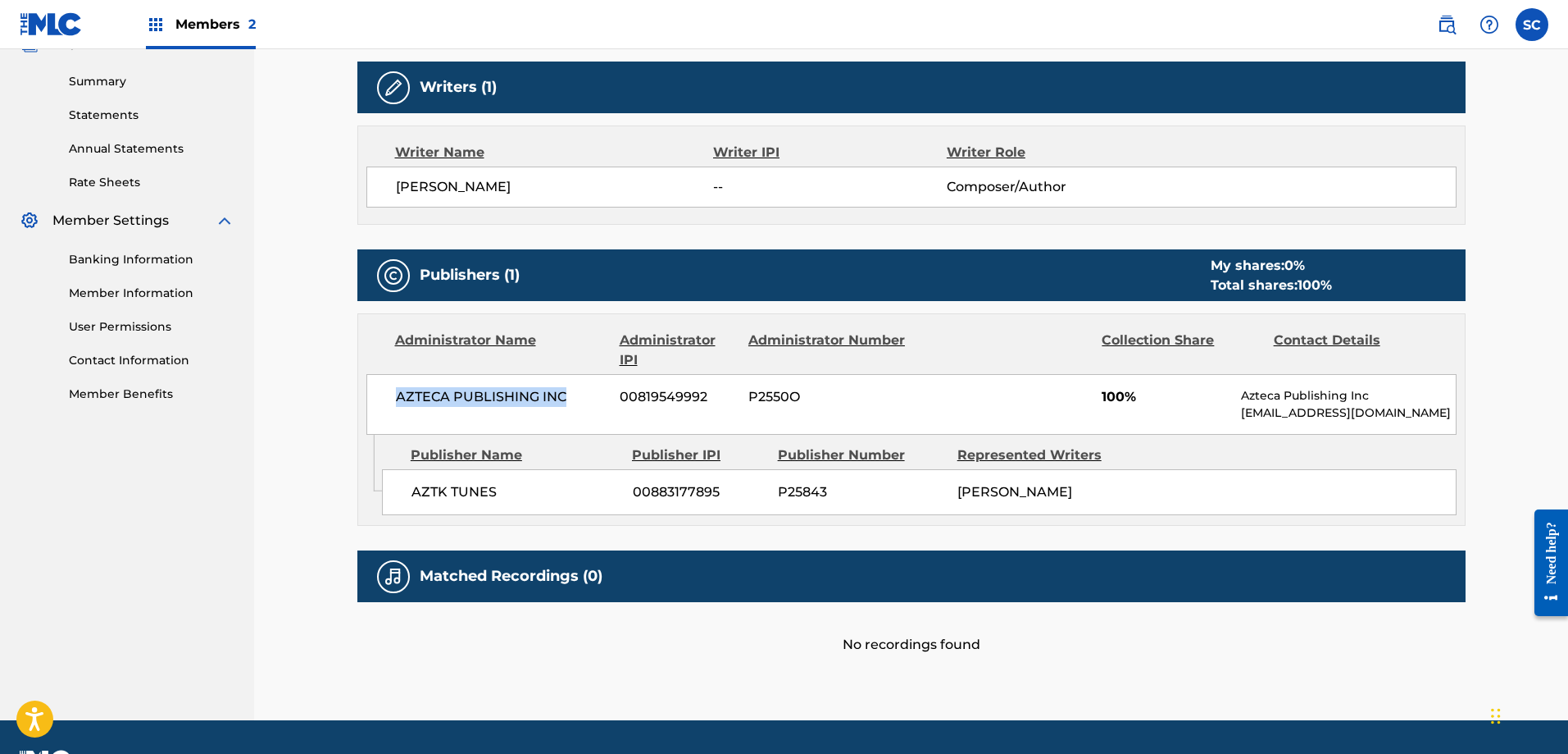
scroll to position [494, 0]
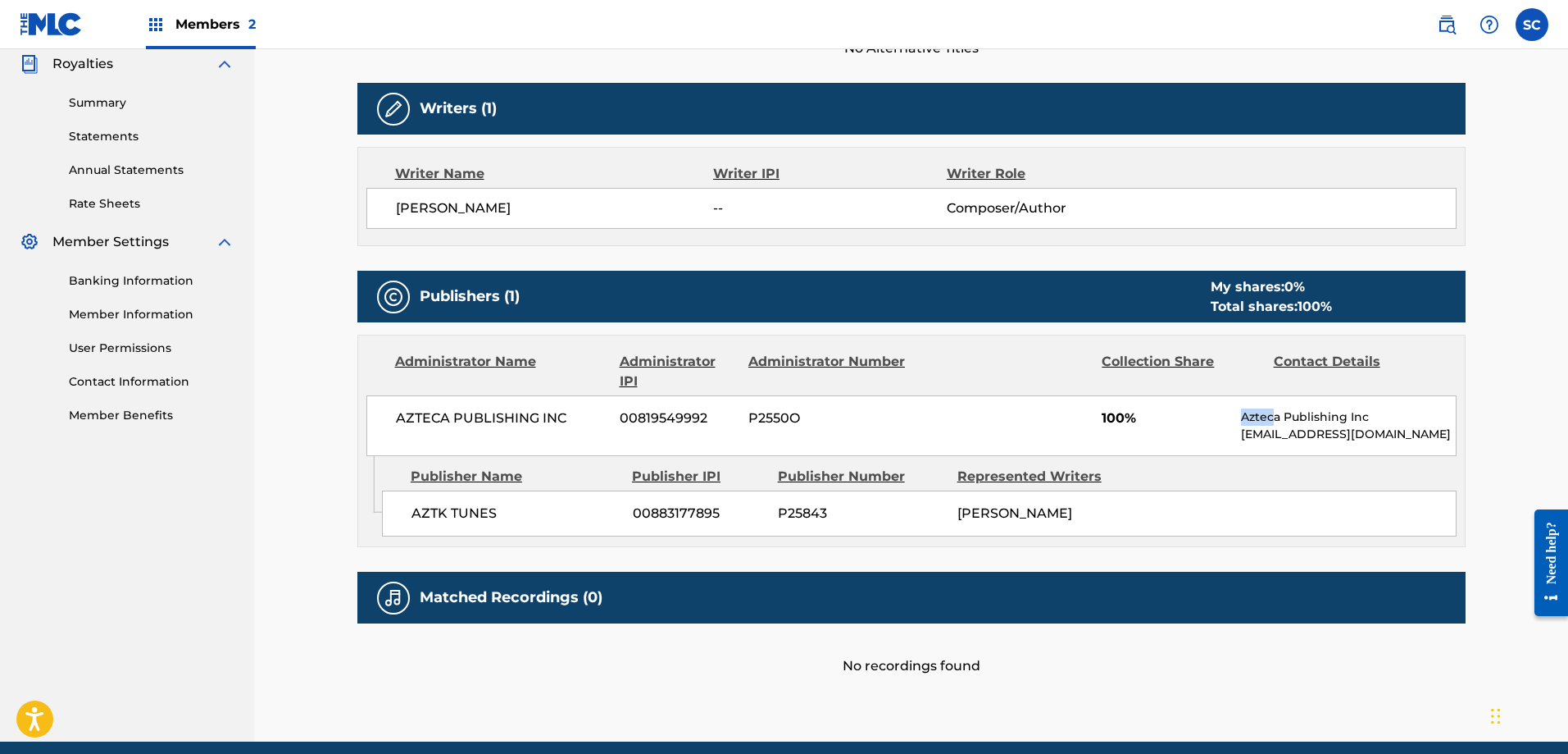
drag, startPoint x: 1234, startPoint y: 425, endPoint x: 1298, endPoint y: 414, distance: 64.9
click at [1295, 415] on div "AZTECA PUBLISHING INC 00819549992 P2550O 100% Azteca Publishing Inc [EMAIL_ADDR…" at bounding box center [912, 425] width 1090 height 60
click at [1340, 424] on p "Azteca Publishing Inc" at bounding box center [1348, 417] width 214 height 17
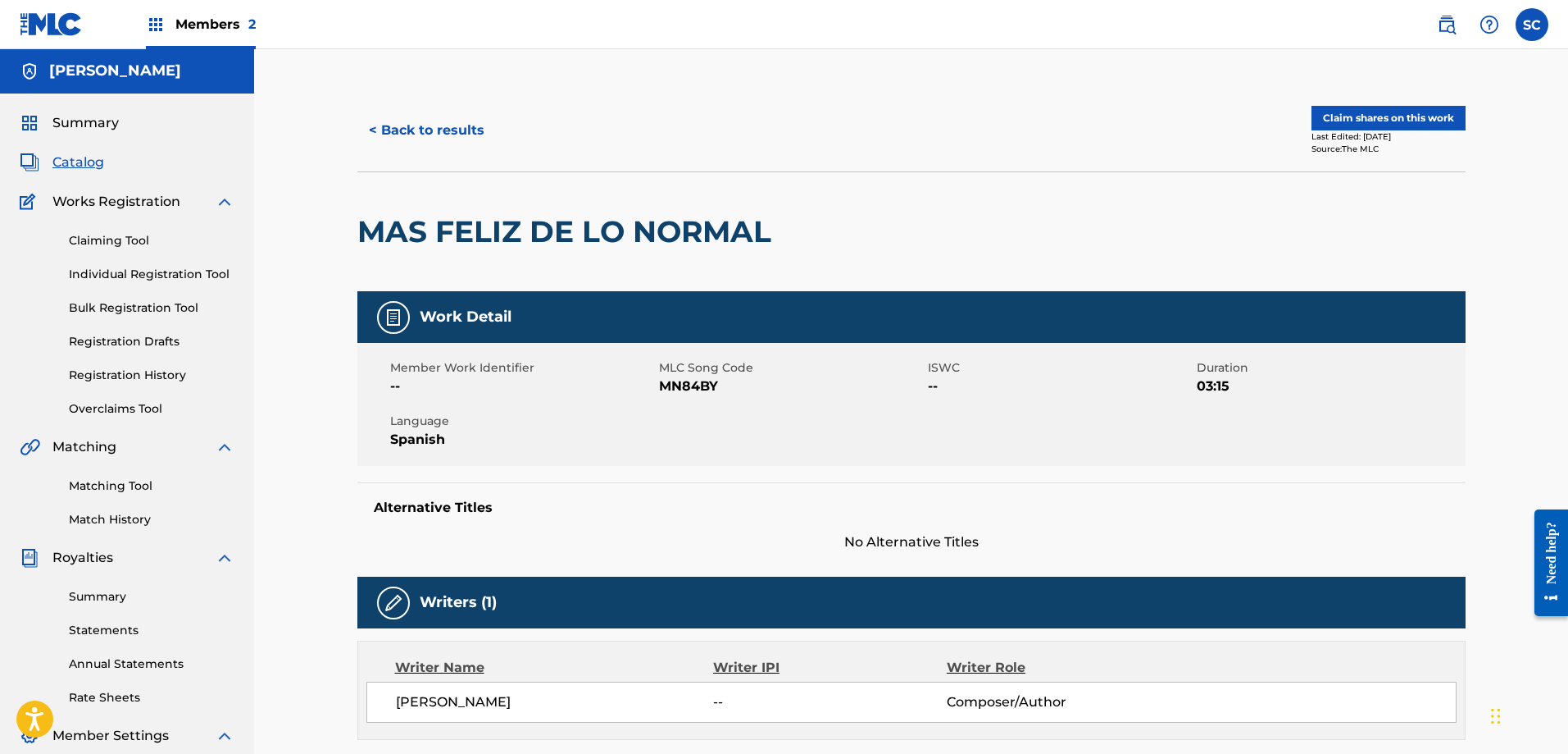
scroll to position [0, 0]
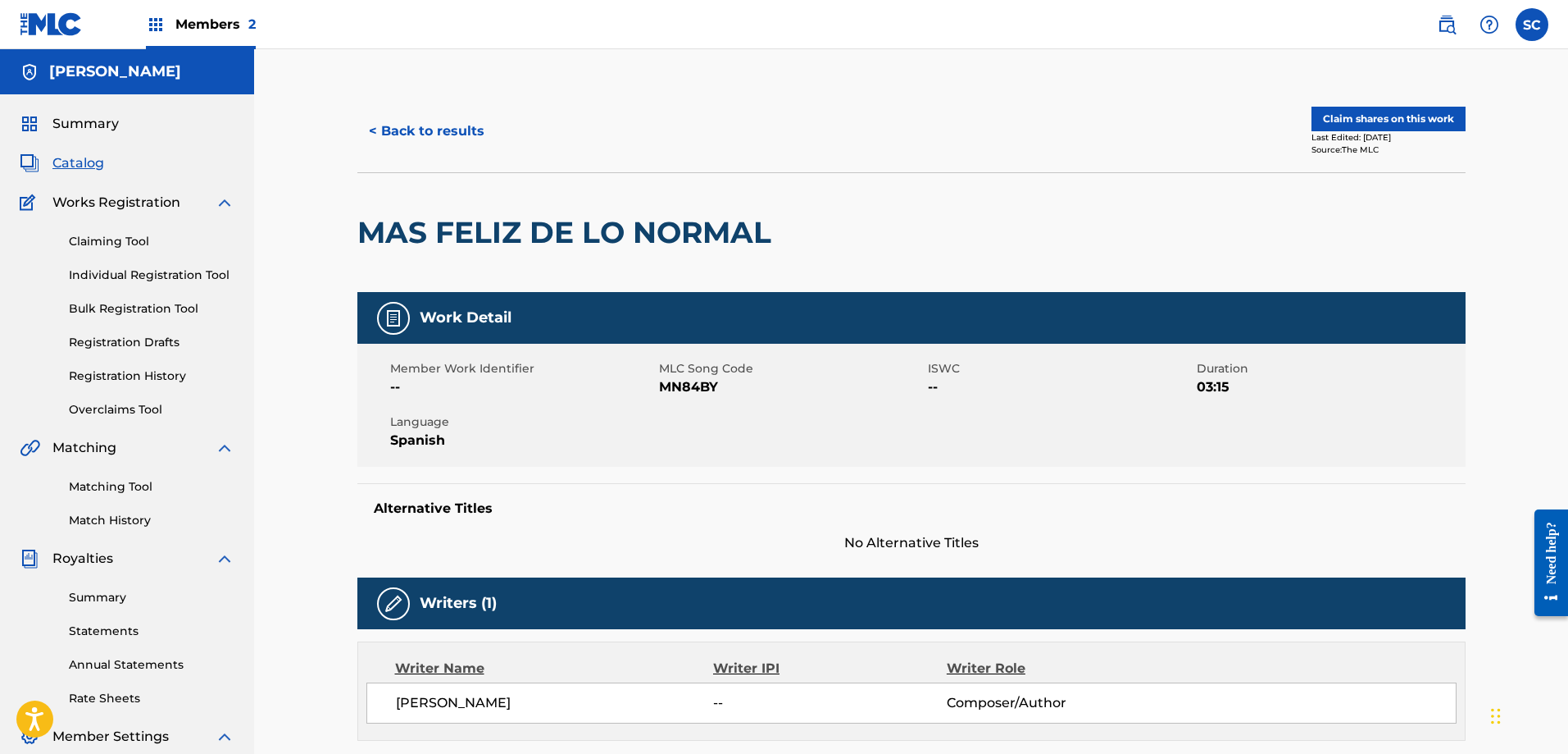
click at [396, 125] on button "< Back to results" at bounding box center [426, 131] width 138 height 41
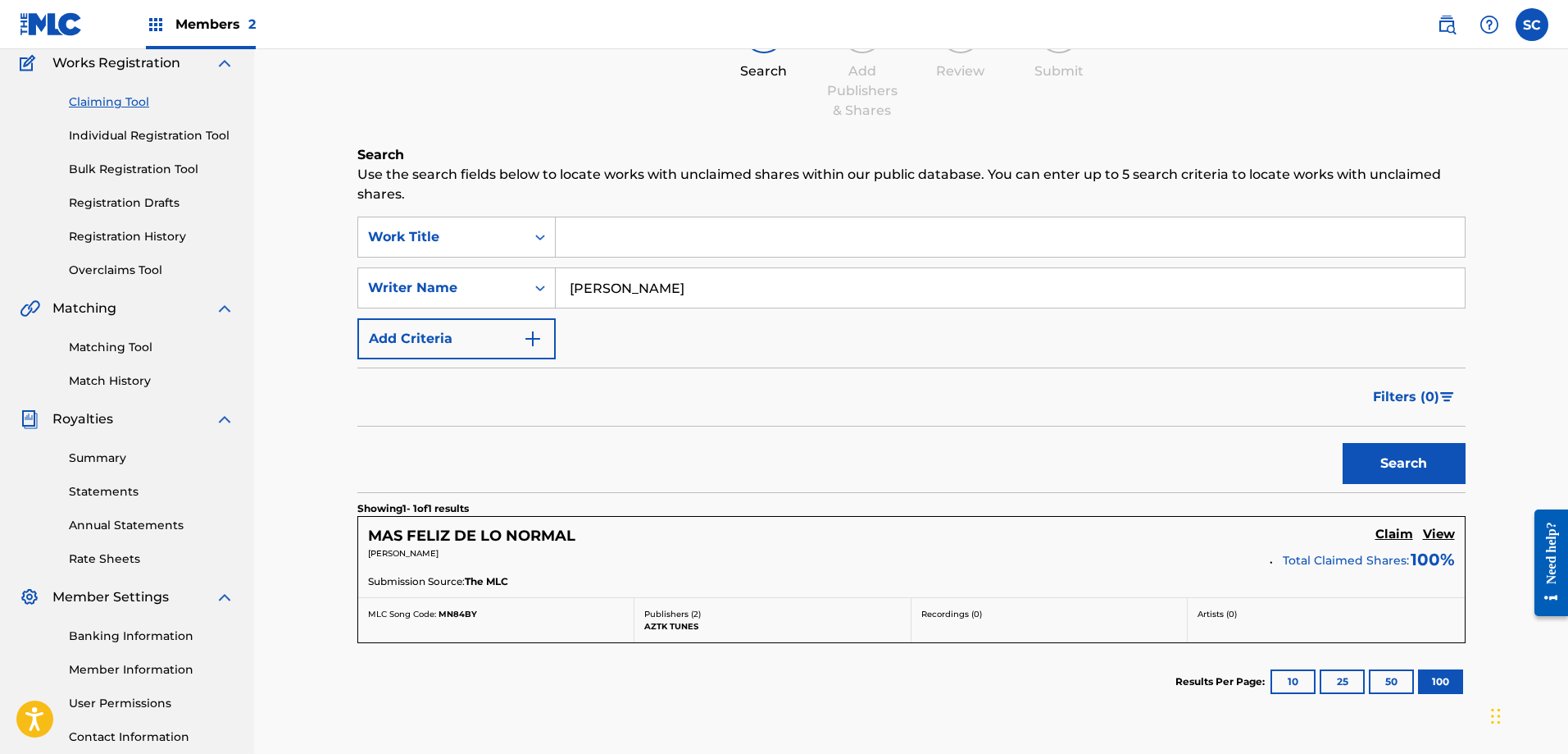
click at [1374, 459] on button "Search" at bounding box center [1404, 463] width 123 height 41
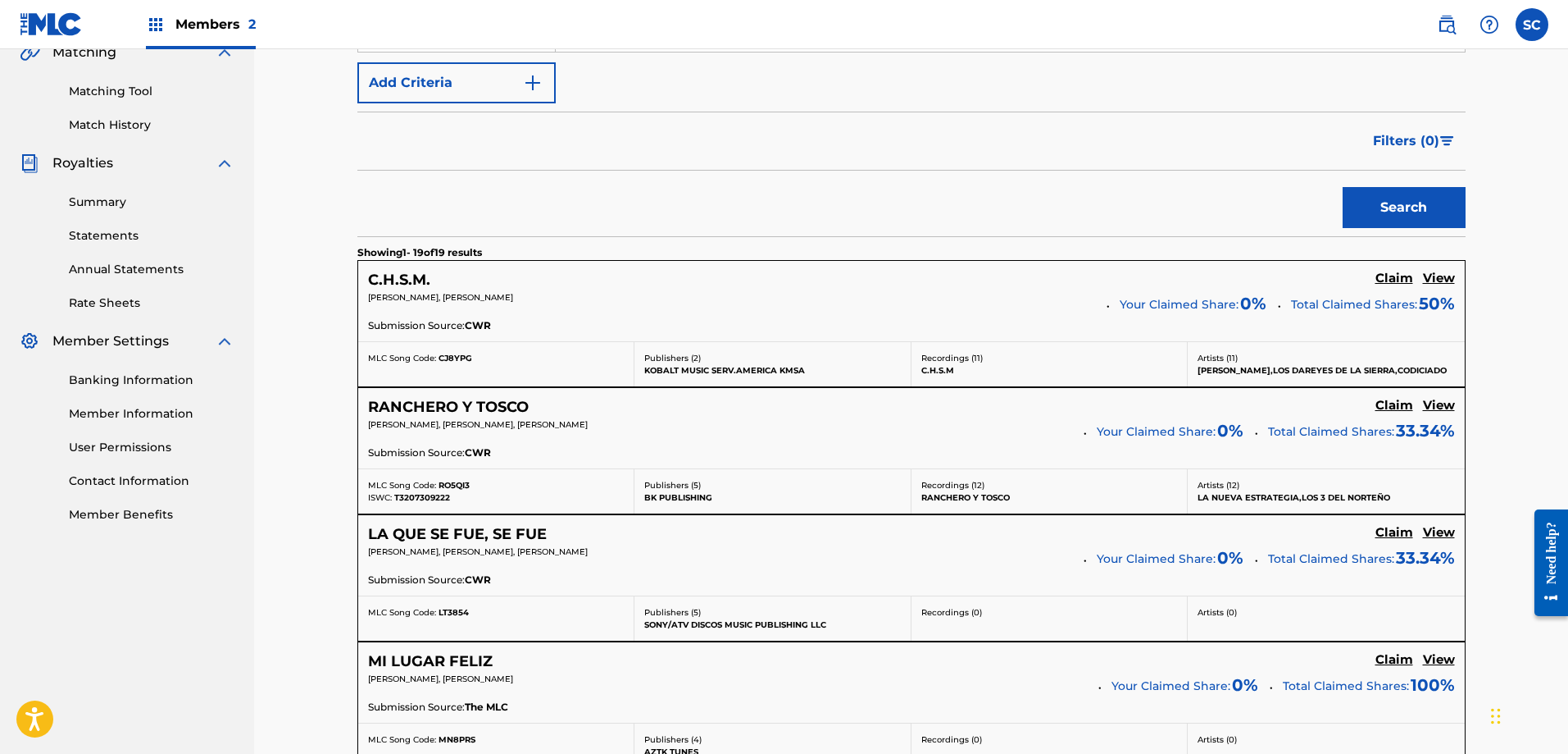
scroll to position [396, 0]
click at [394, 279] on h5 "C.H.S.M." at bounding box center [399, 279] width 62 height 19
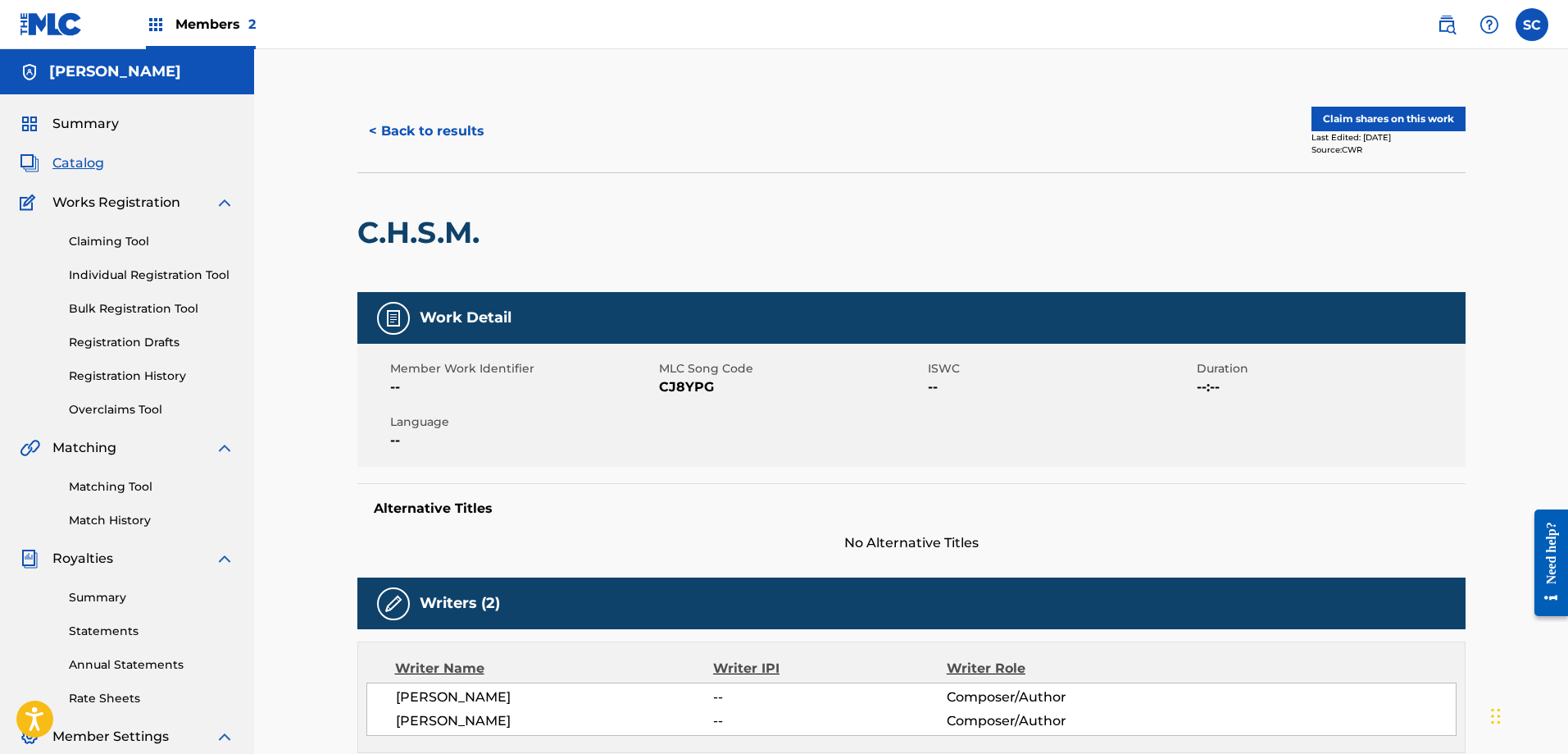
click at [357, 132] on button "< Back to results" at bounding box center [426, 131] width 138 height 41
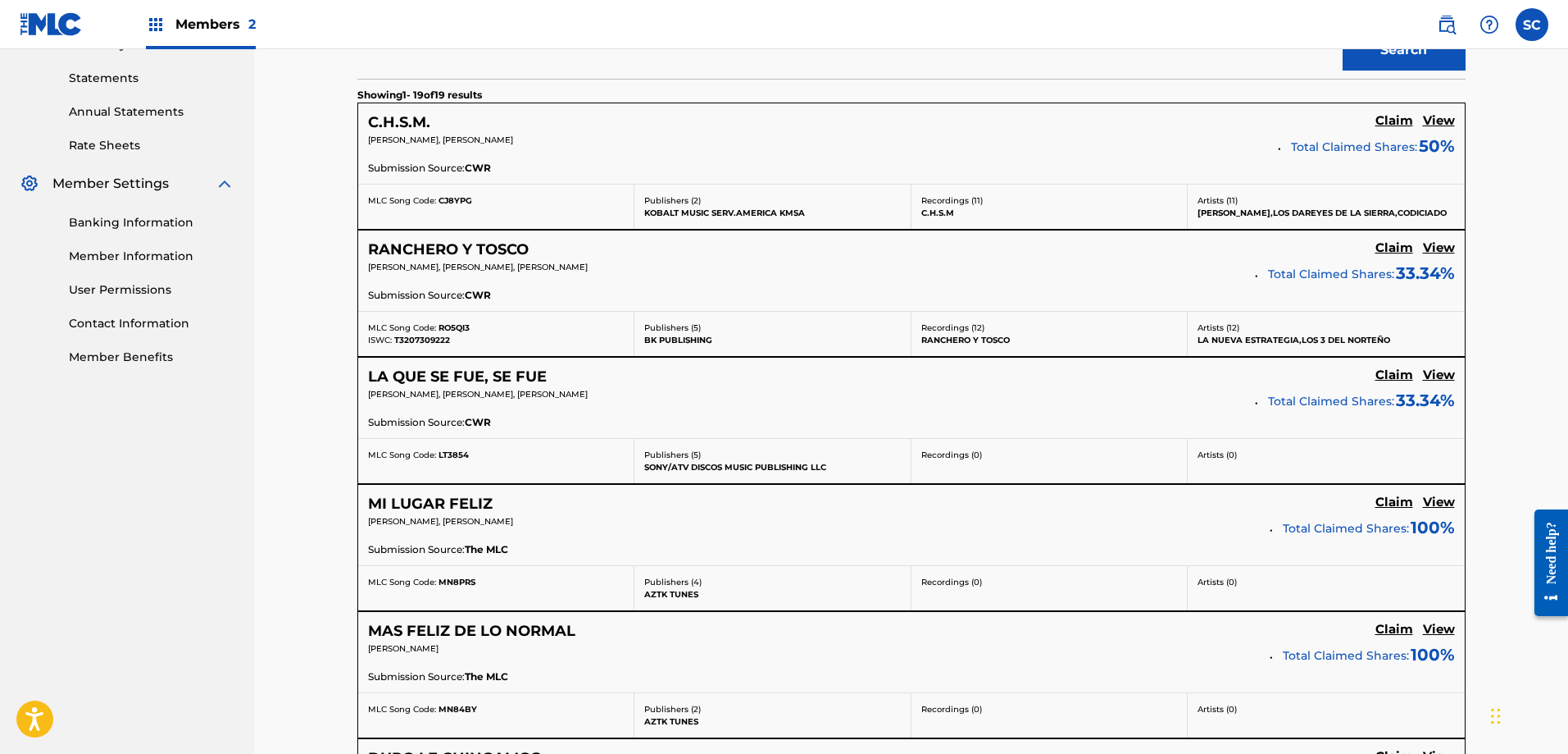
scroll to position [554, 0]
click at [491, 252] on h5 "RANCHERO Y TOSCO" at bounding box center [448, 249] width 160 height 19
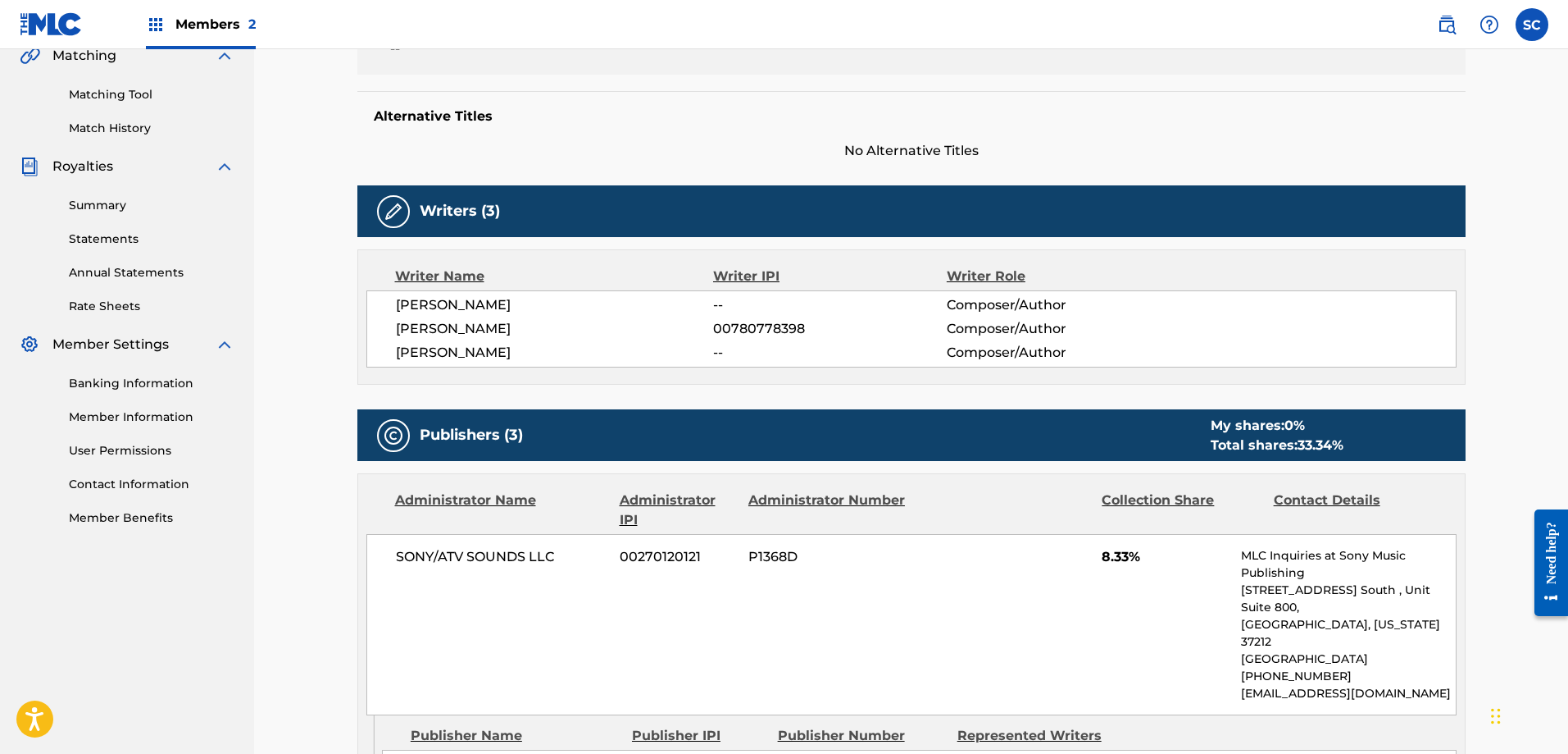
scroll to position [418, 0]
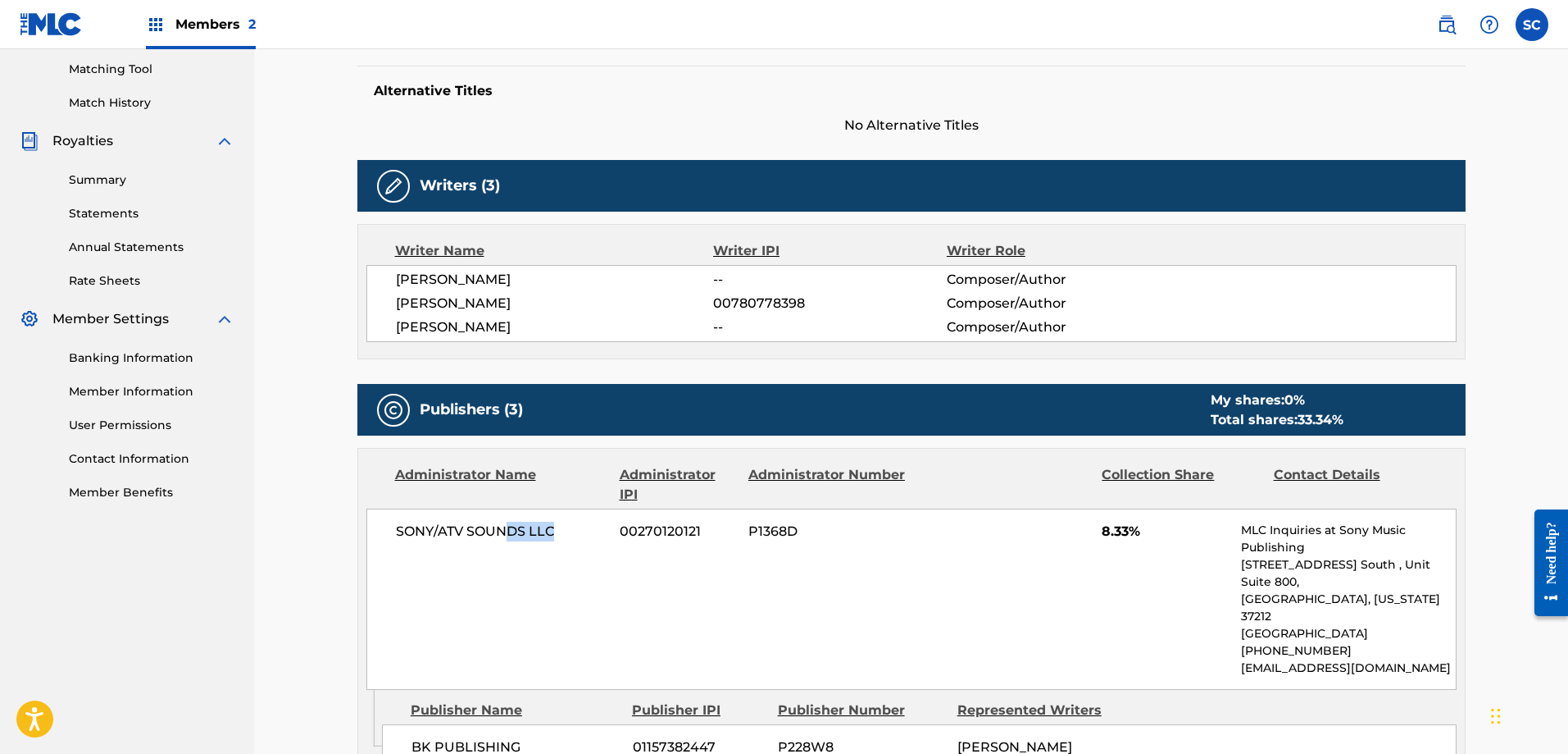
drag, startPoint x: 550, startPoint y: 542, endPoint x: 504, endPoint y: 544, distance: 46.0
click at [504, 544] on div "SONY/ATV SOUNDS LLC 00270120121 P1368D 8.33% MLC Inquiries at Sony Music Publis…" at bounding box center [912, 599] width 1090 height 181
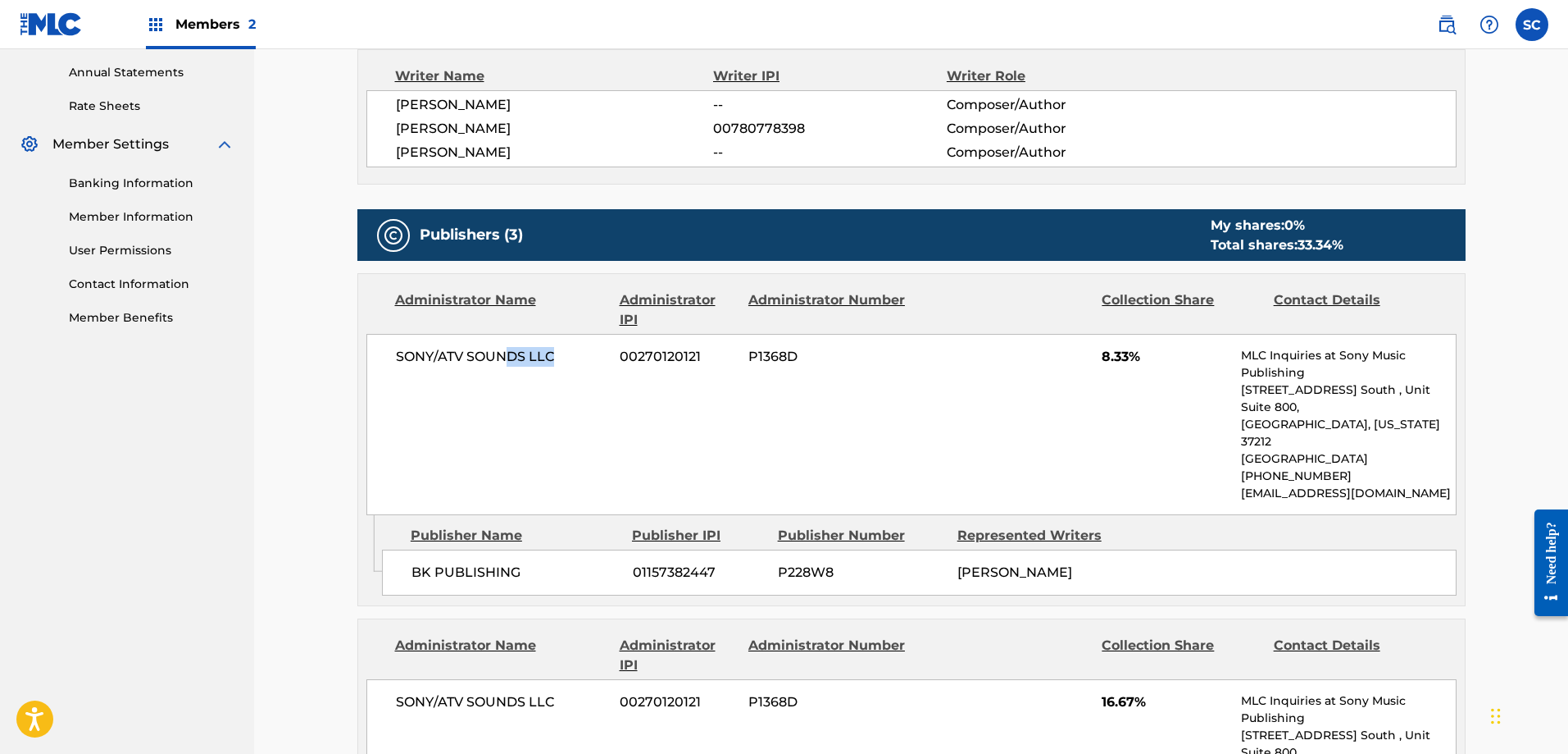
scroll to position [593, 0]
drag, startPoint x: 932, startPoint y: 527, endPoint x: 1031, endPoint y: 556, distance: 103.2
click at [1031, 556] on div "BK PUBLISHING 01157382447 P228W8 [PERSON_NAME]" at bounding box center [919, 571] width 1075 height 46
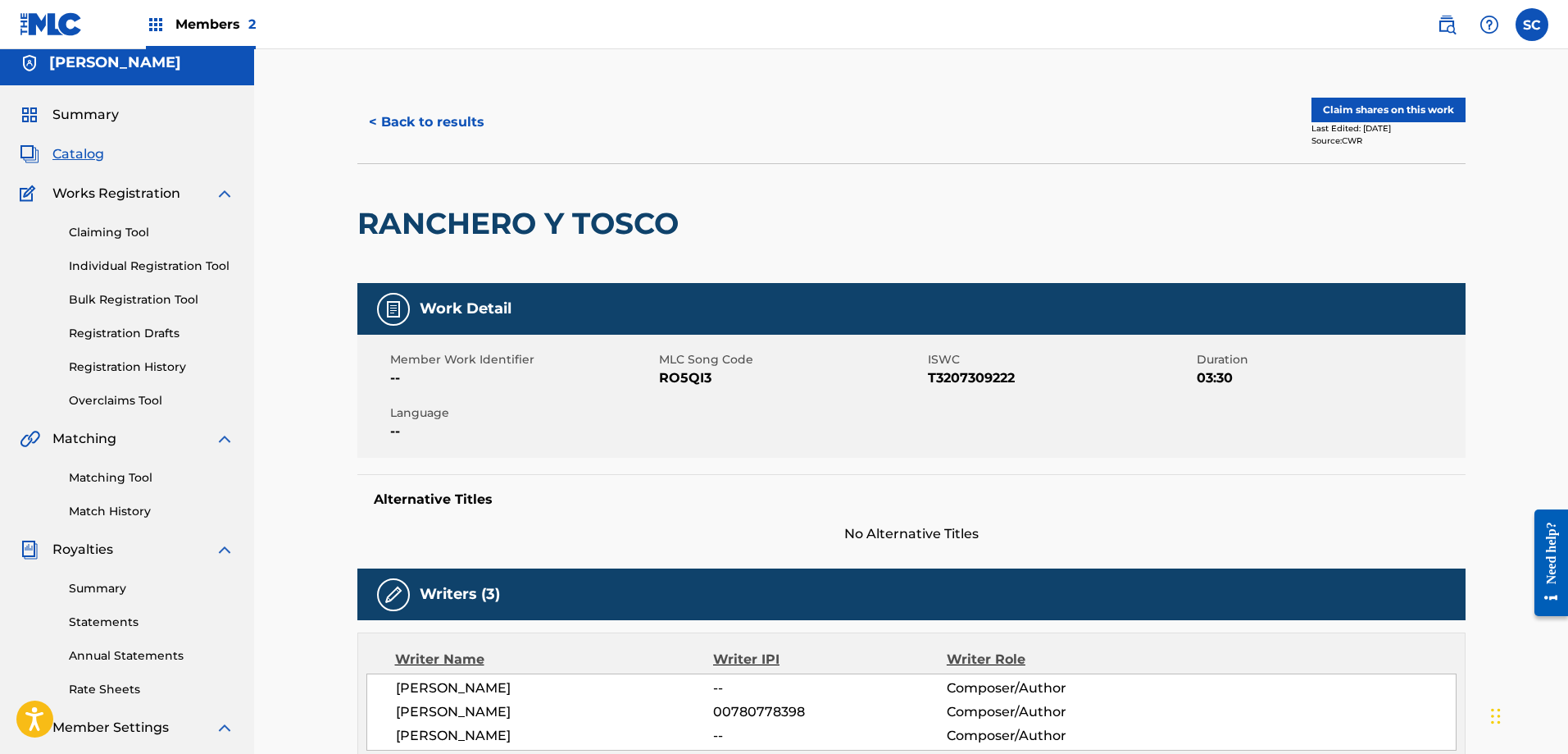
scroll to position [0, 0]
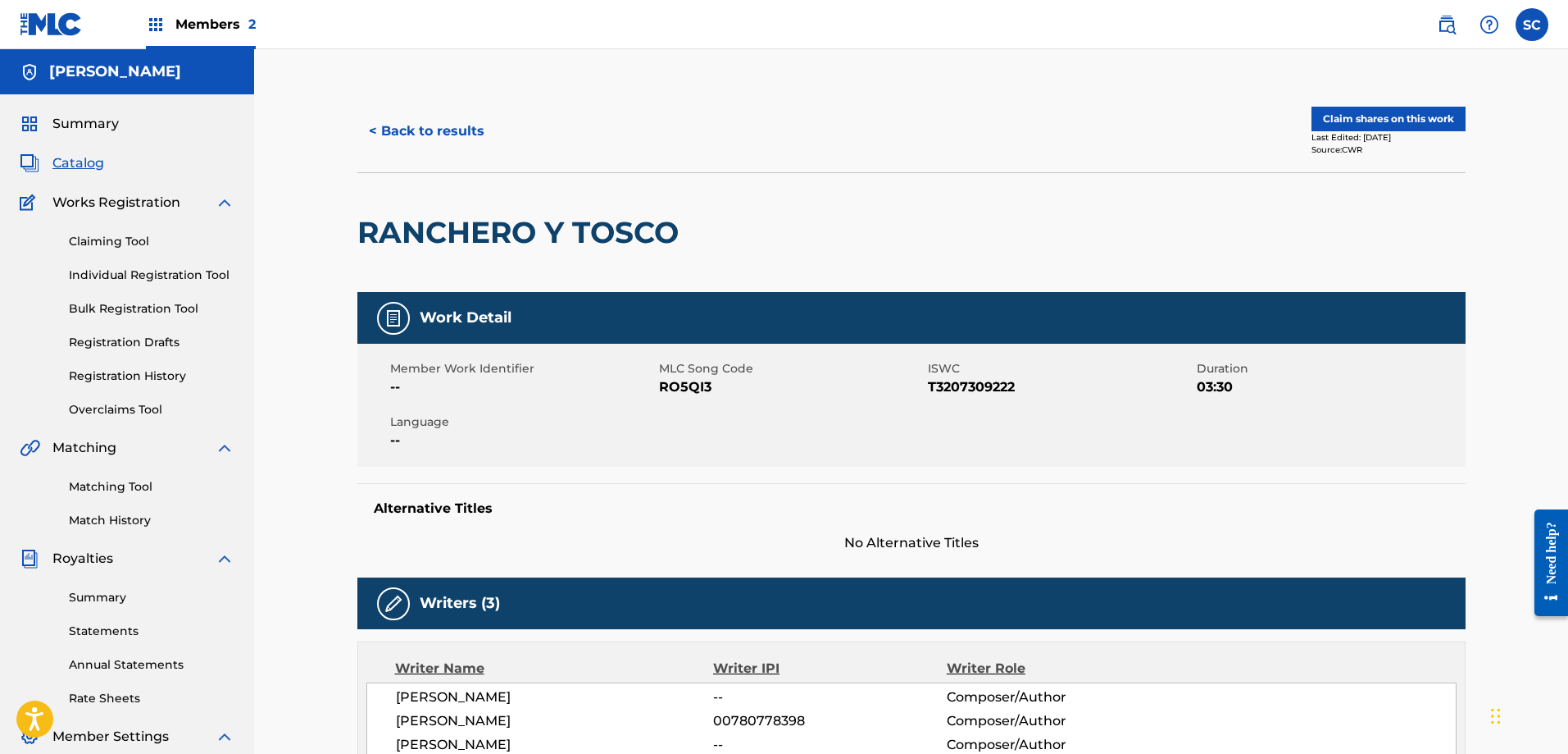
click at [376, 129] on button "< Back to results" at bounding box center [426, 131] width 138 height 41
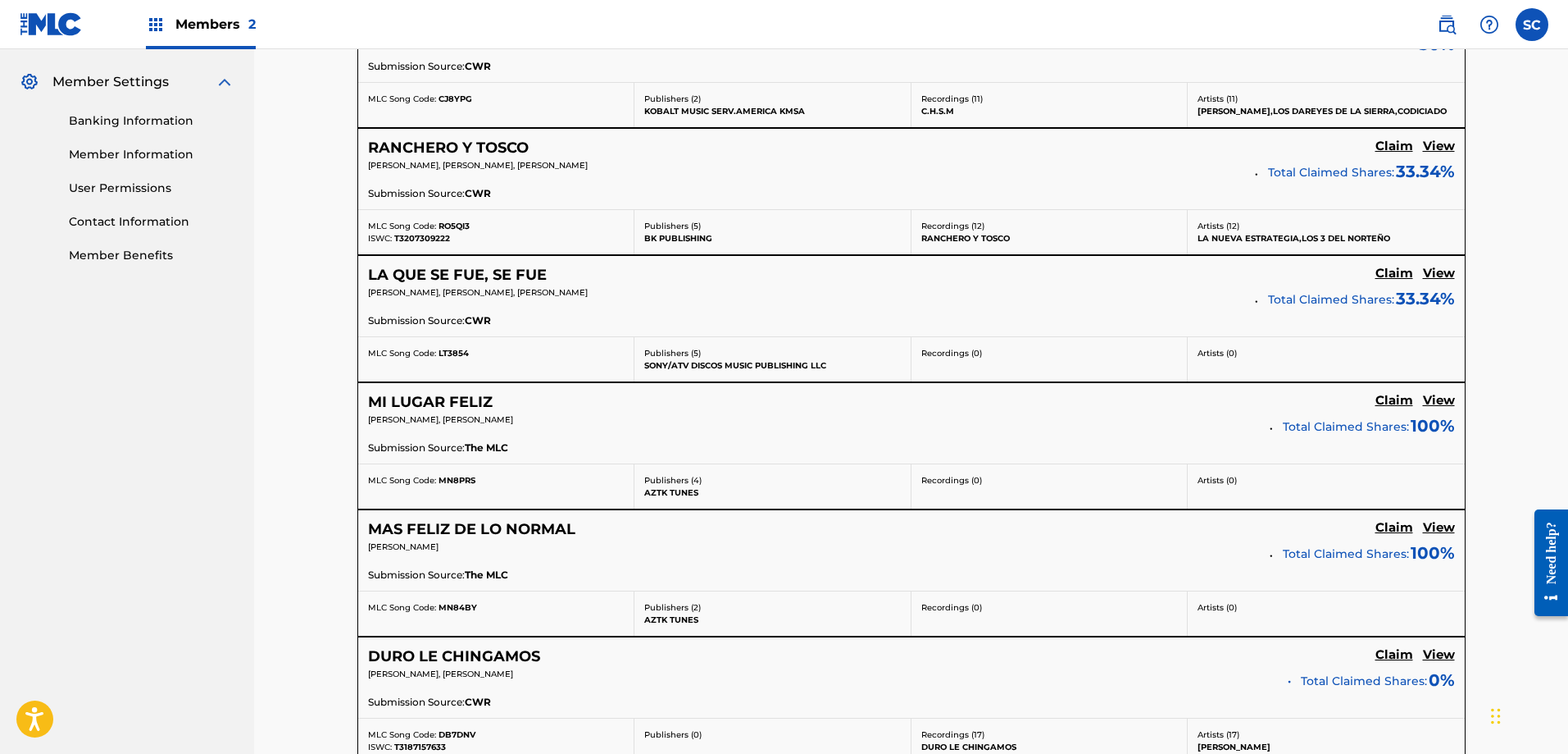
scroll to position [675, 0]
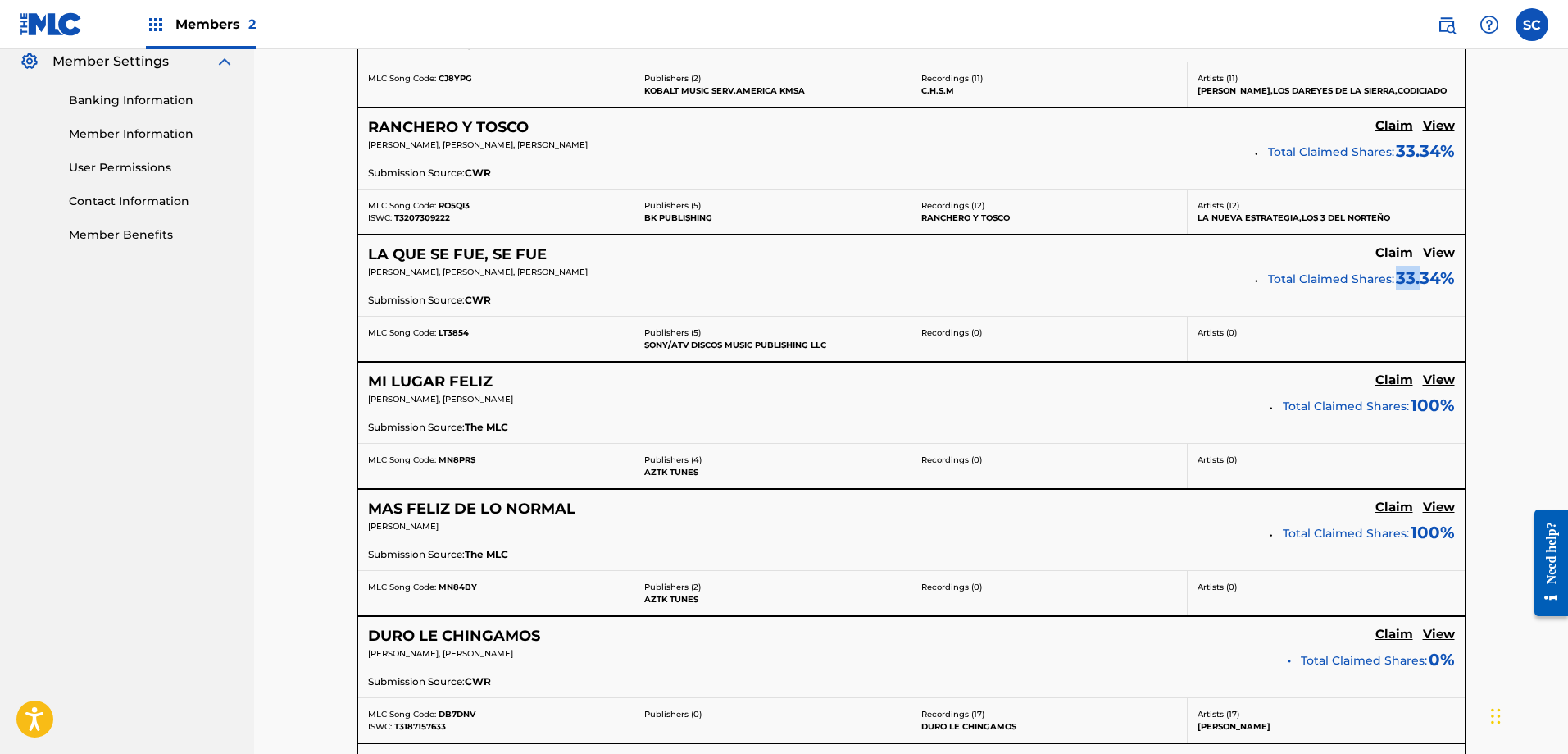
drag, startPoint x: 1397, startPoint y: 280, endPoint x: 1424, endPoint y: 280, distance: 27.0
click at [1424, 280] on span "33.34 %" at bounding box center [1425, 277] width 60 height 23
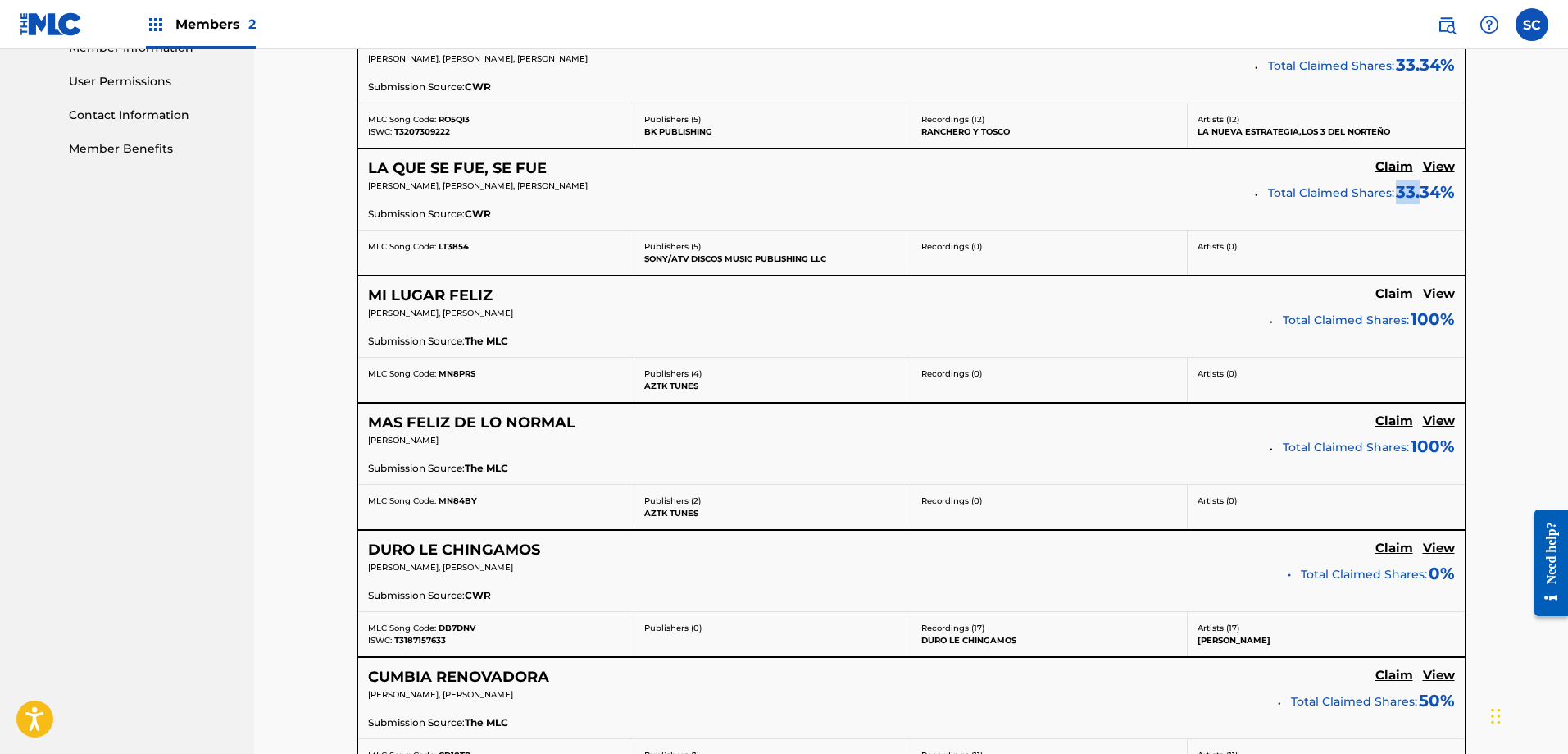
scroll to position [682, 0]
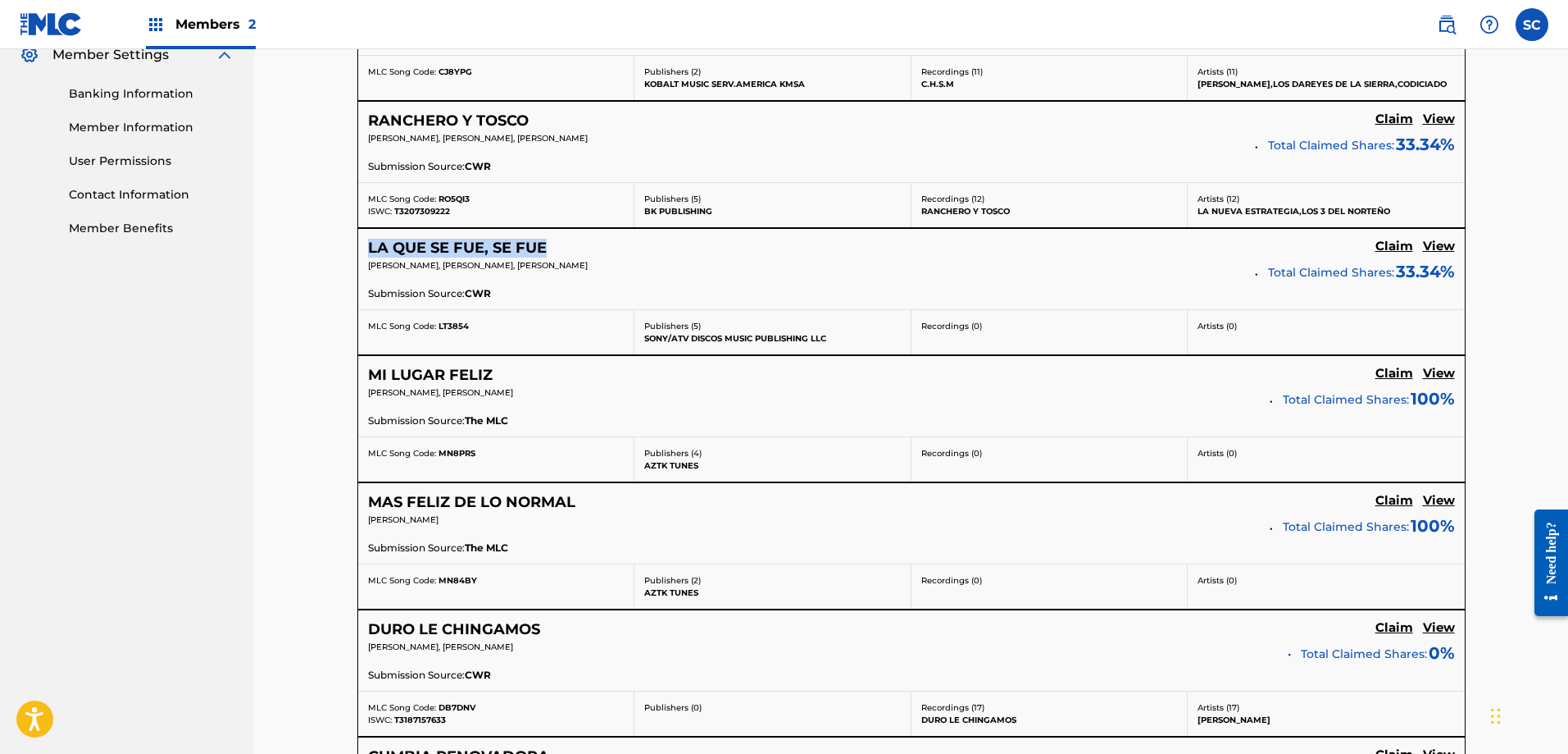
drag, startPoint x: 591, startPoint y: 239, endPoint x: 363, endPoint y: 232, distance: 228.1
click at [363, 232] on div "LA QUE SE FUE, SE FUE Claim View [PERSON_NAME], [PERSON_NAME], [PERSON_NAME] To…" at bounding box center [912, 268] width 1107 height 81
copy h5 "LA QUE SE FUE, SE FUE"
click at [570, 297] on div "Submission Source: CWR" at bounding box center [912, 295] width 1087 height 18
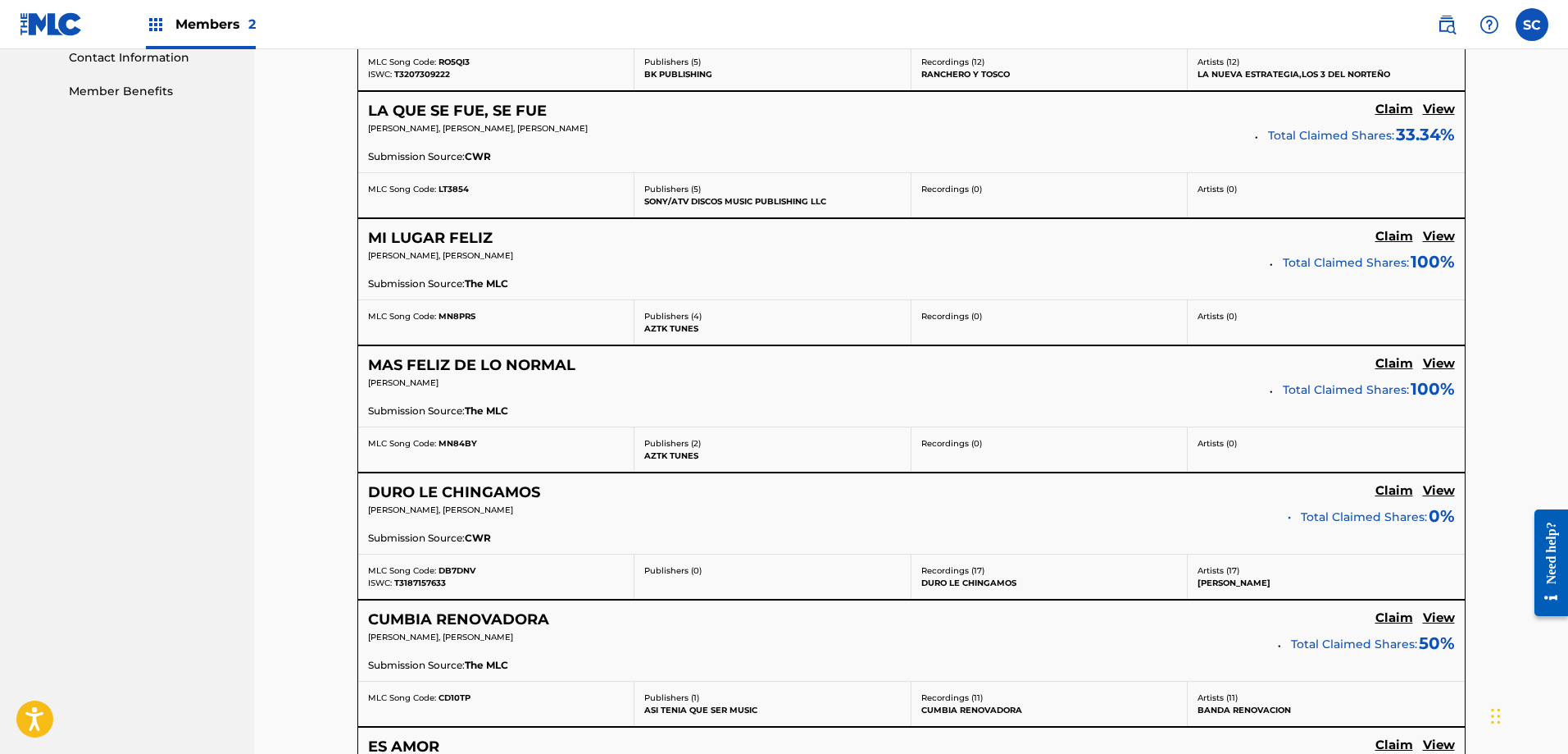
scroll to position [823, 0]
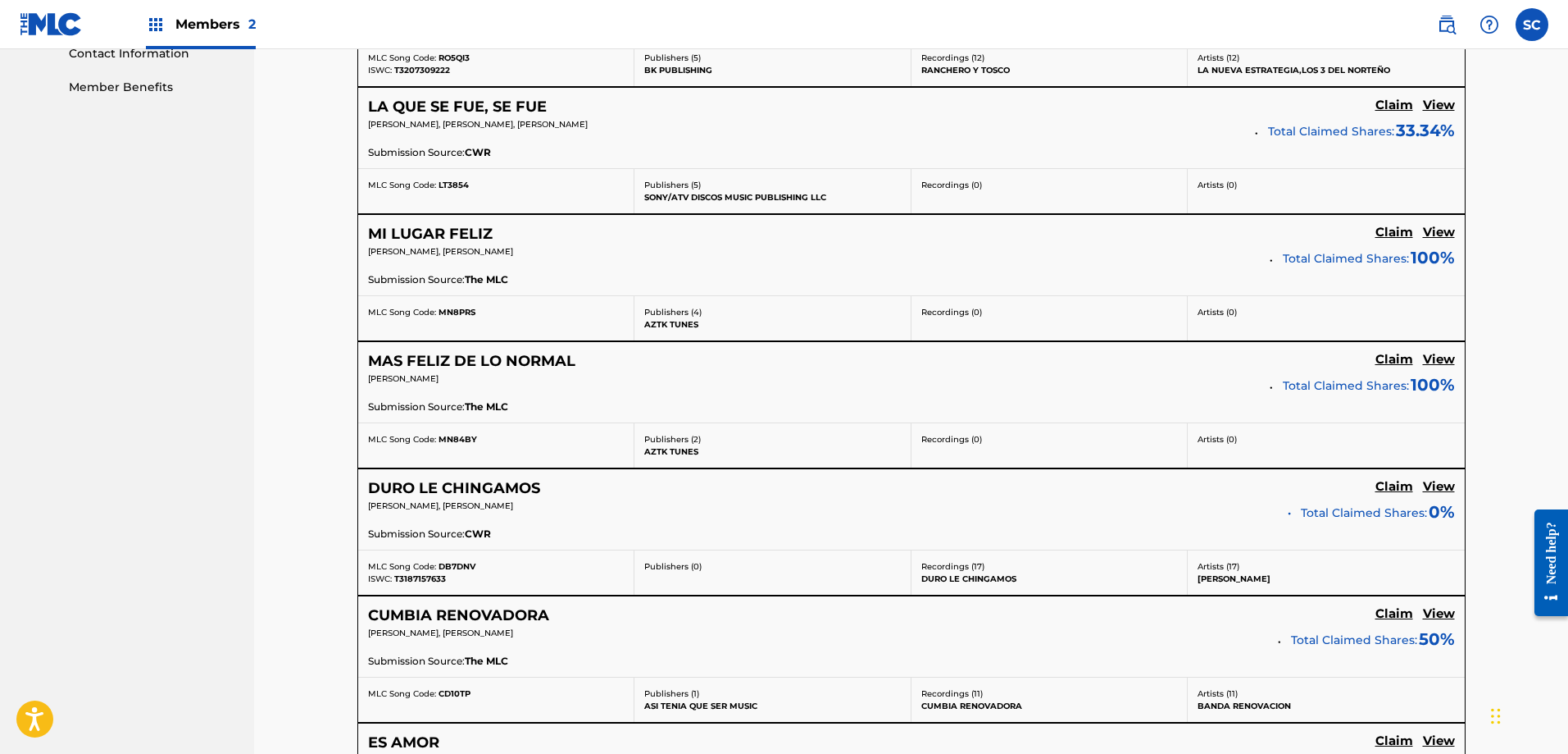
click at [440, 234] on h5 "MI LUGAR FELIZ" at bounding box center [430, 234] width 125 height 19
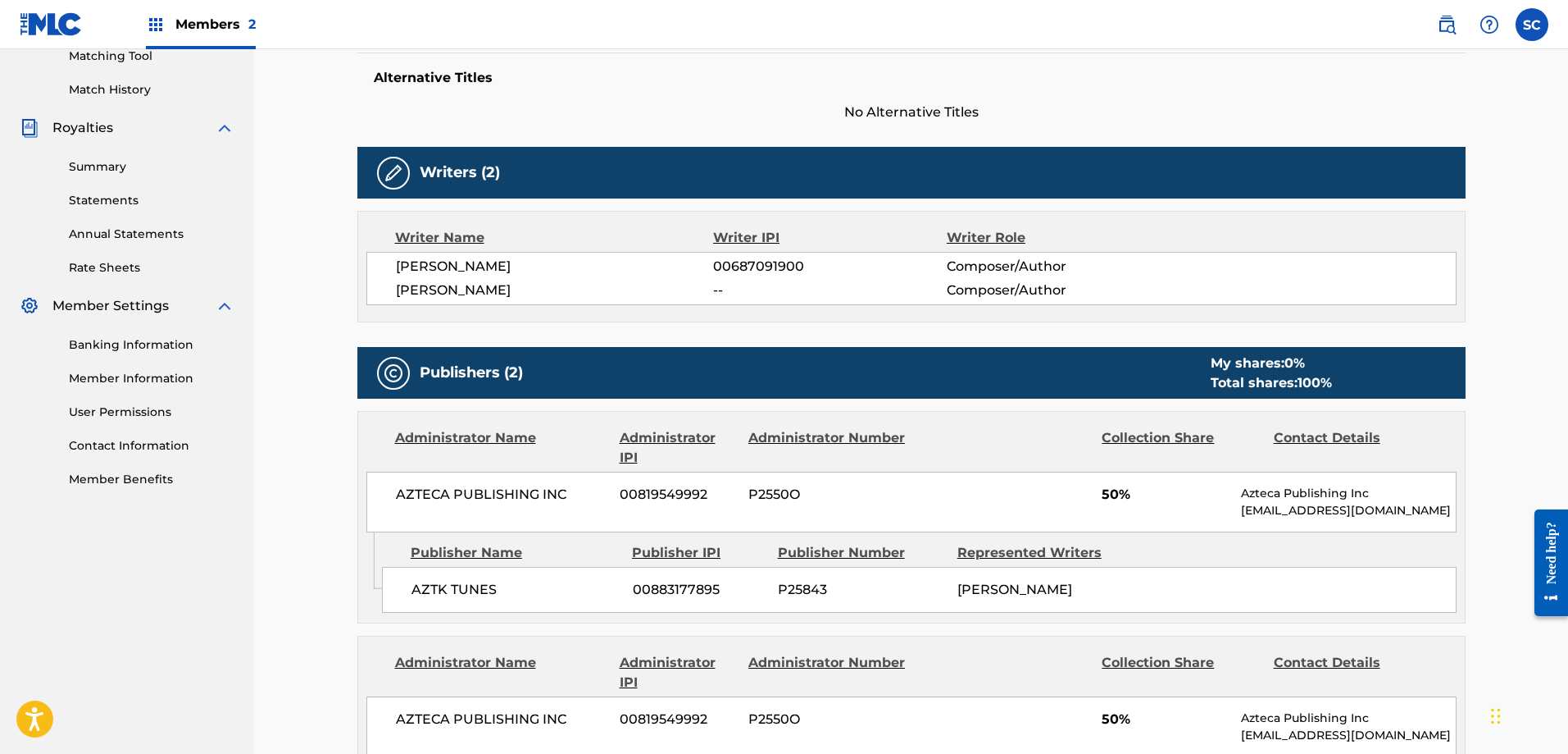
scroll to position [479, 0]
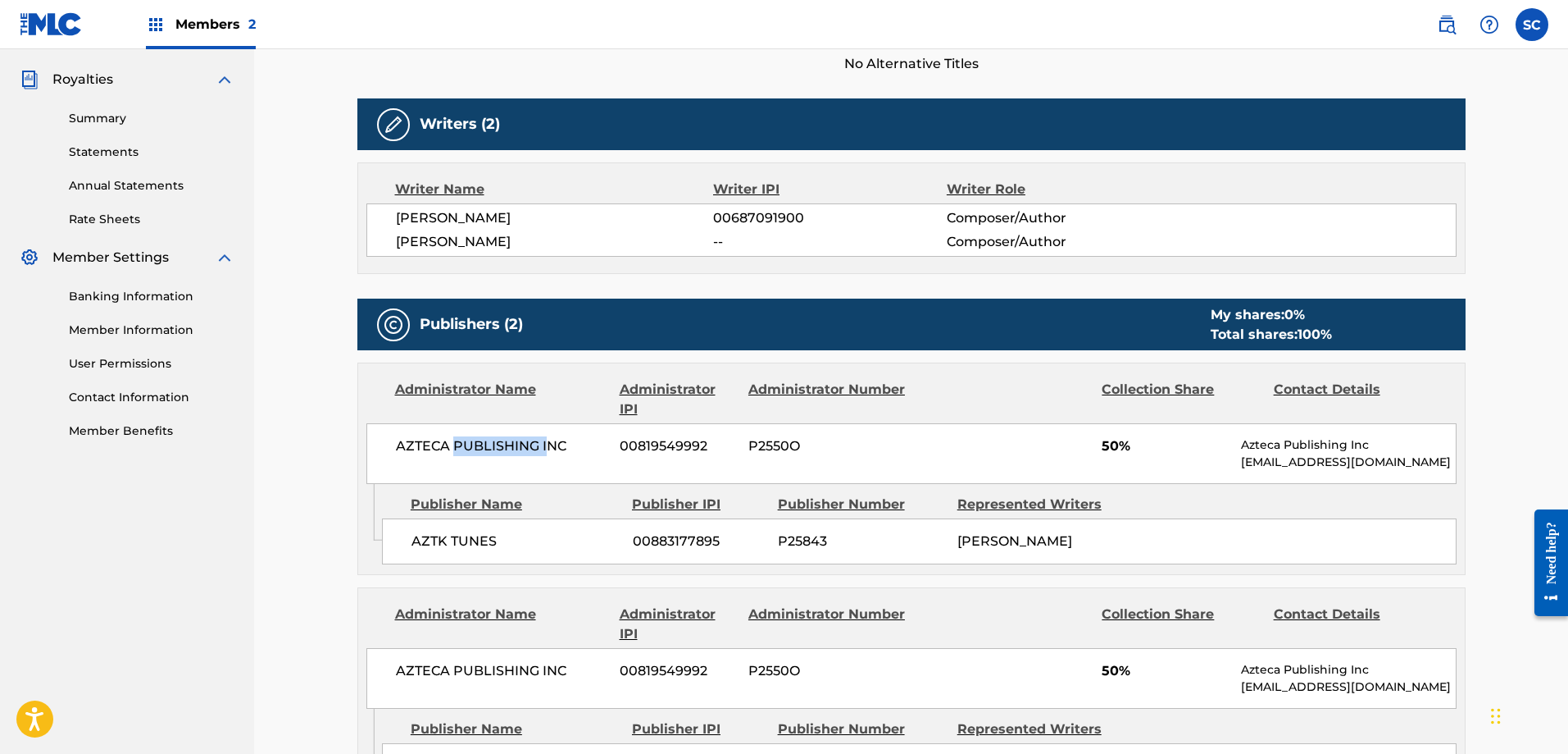
drag, startPoint x: 456, startPoint y: 455, endPoint x: 562, endPoint y: 447, distance: 106.3
click at [559, 447] on span "AZTECA PUBLISHING INC" at bounding box center [502, 446] width 212 height 20
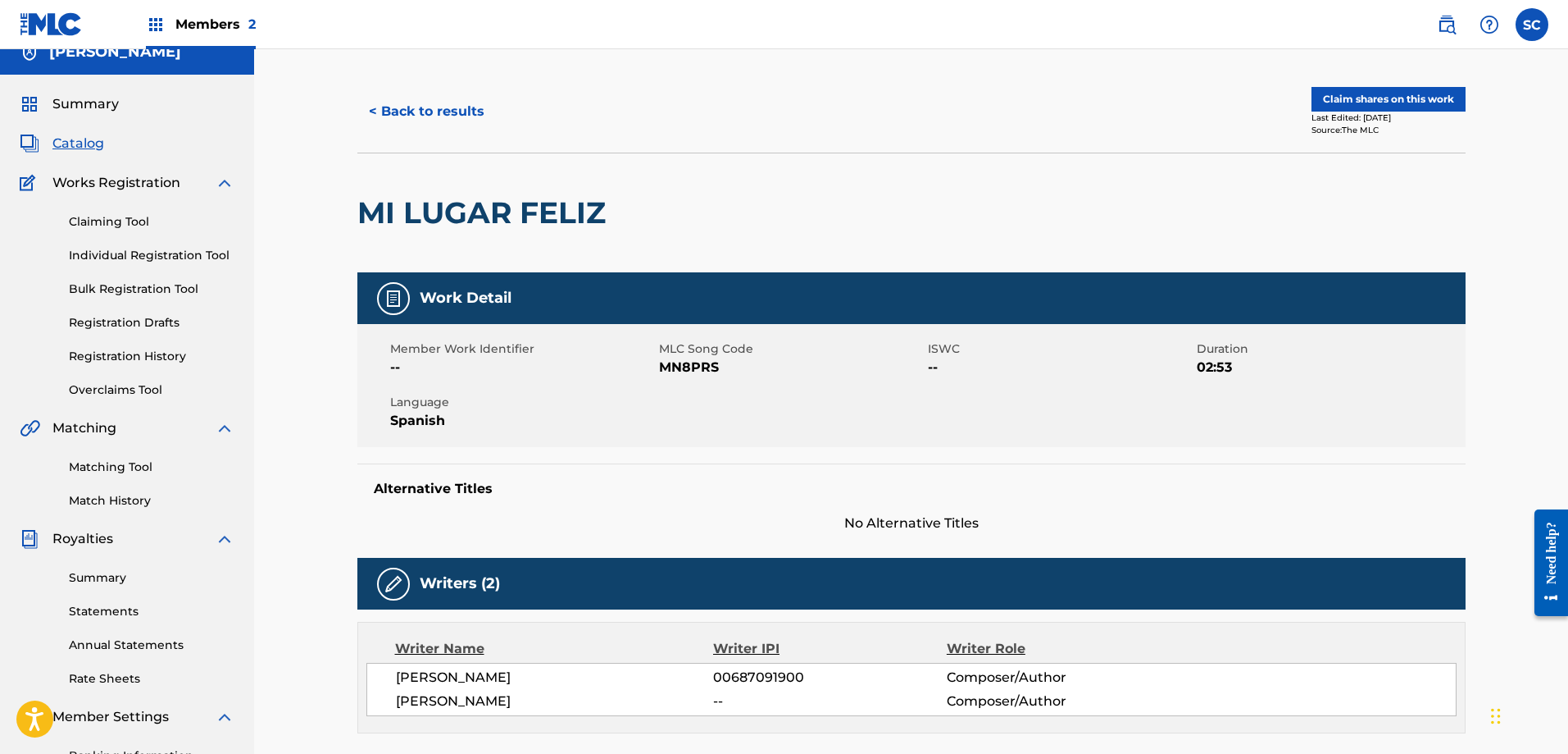
click at [382, 124] on button "< Back to results" at bounding box center [426, 111] width 138 height 41
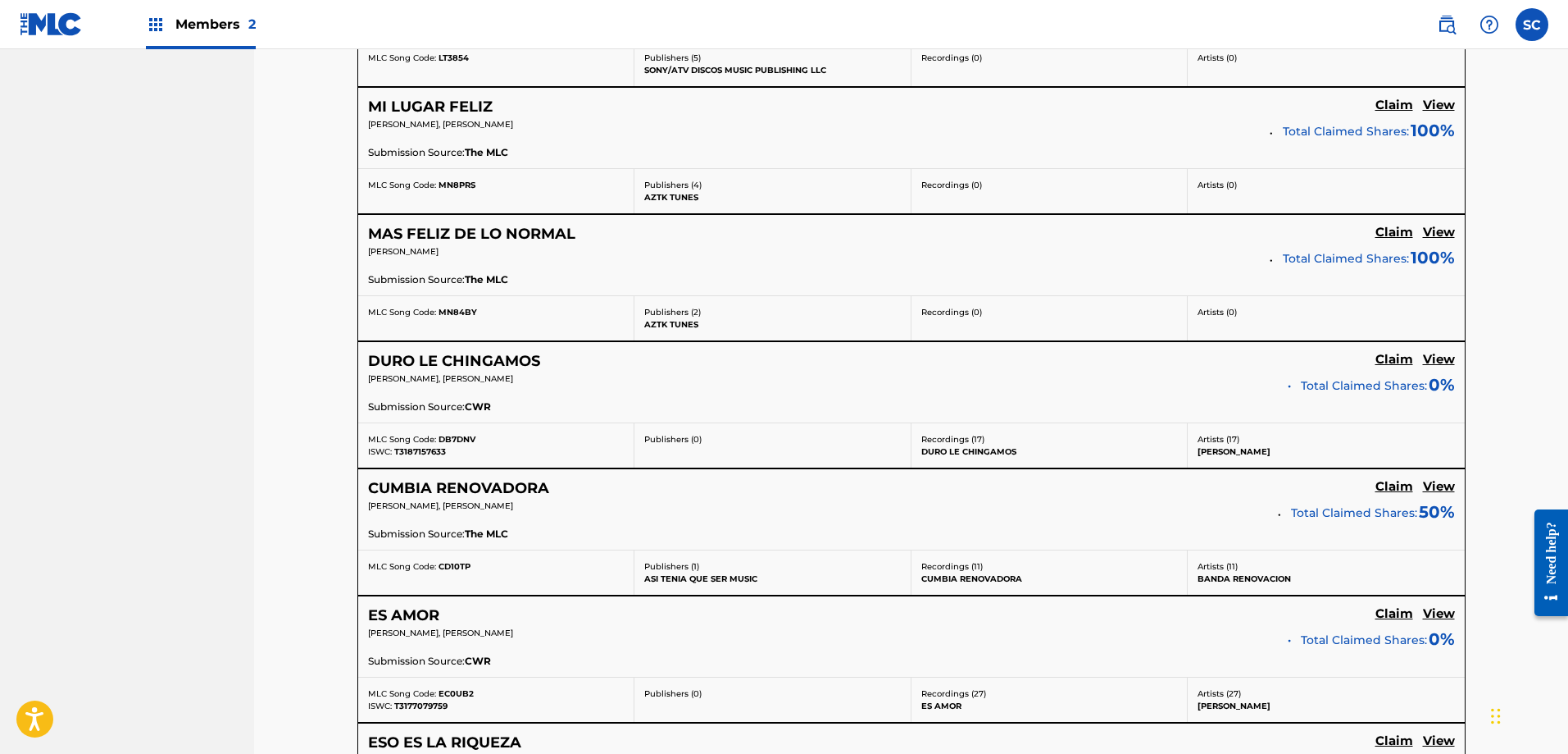
scroll to position [987, 0]
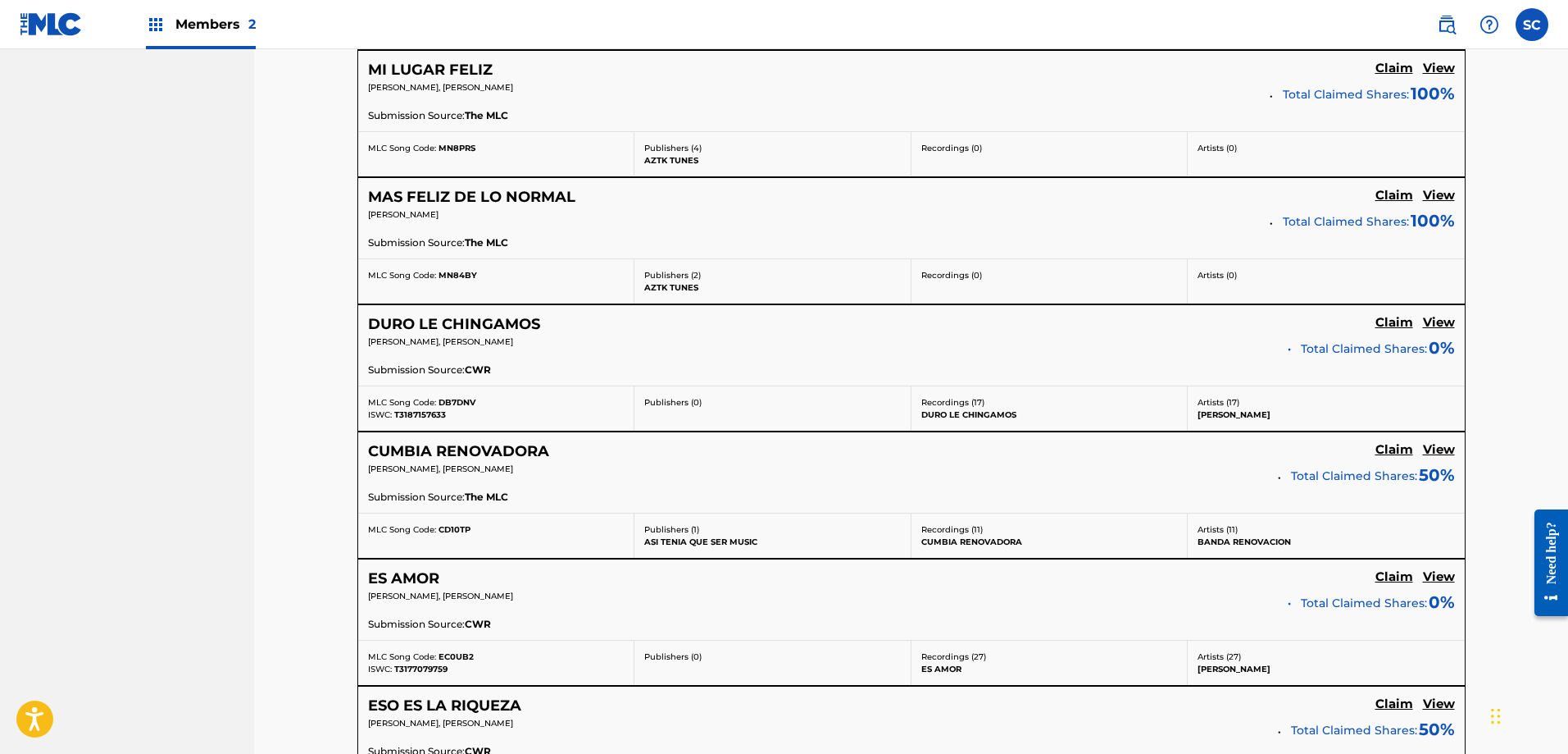
click at [504, 324] on h5 "DURO LE CHINGAMOS" at bounding box center [454, 324] width 172 height 19
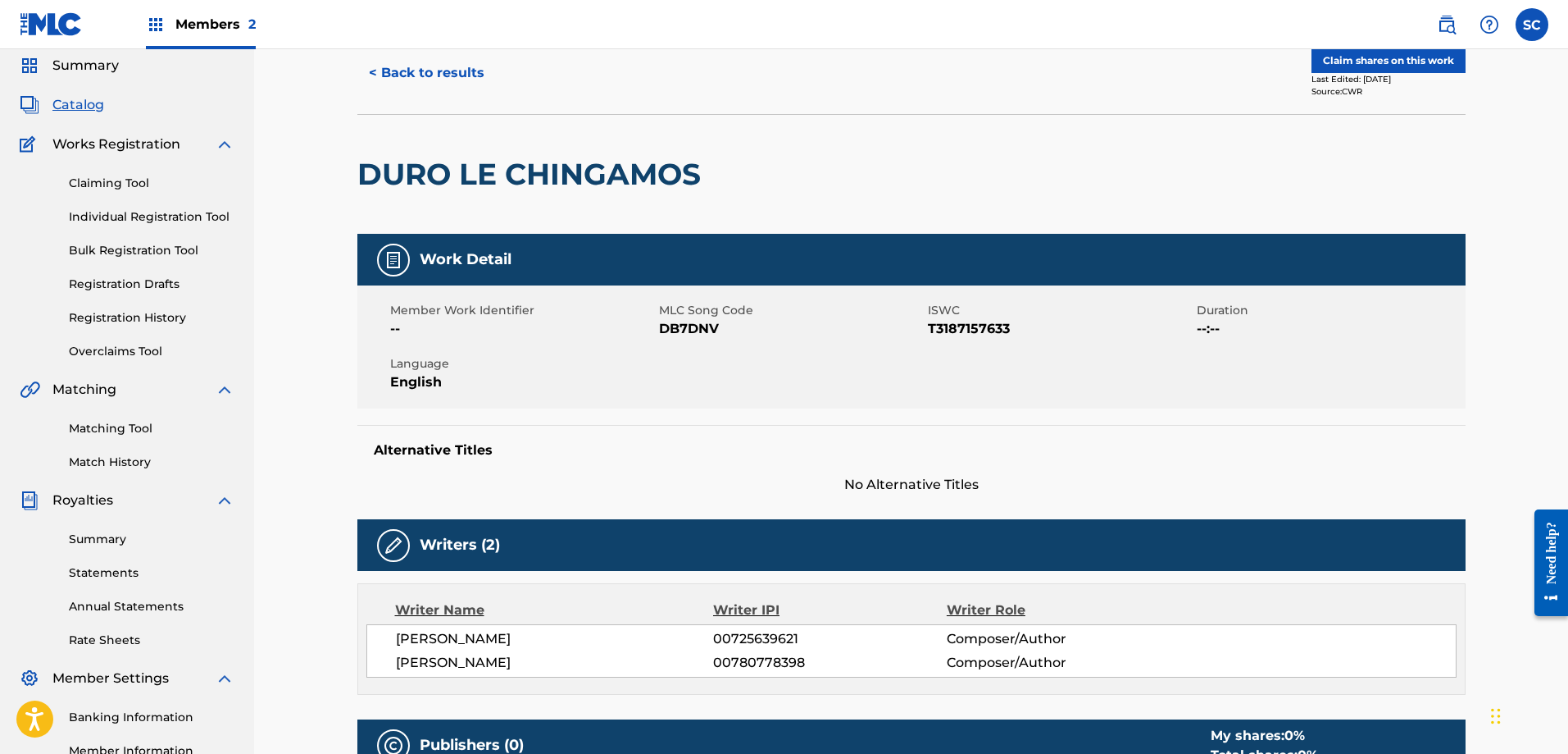
scroll to position [4, 0]
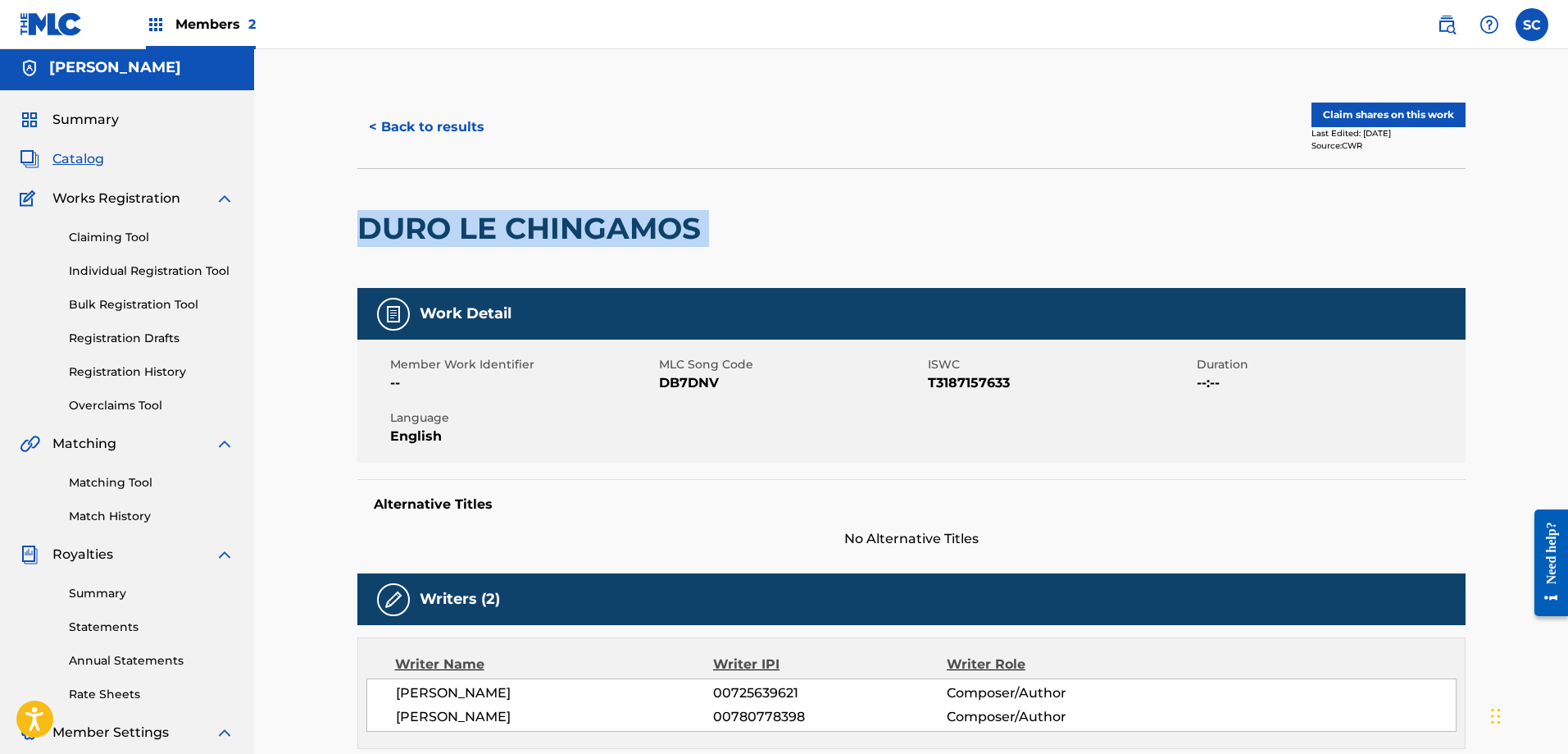
drag, startPoint x: 761, startPoint y: 233, endPoint x: 343, endPoint y: 250, distance: 418.3
copy div "DURO LE CHINGAMOS"
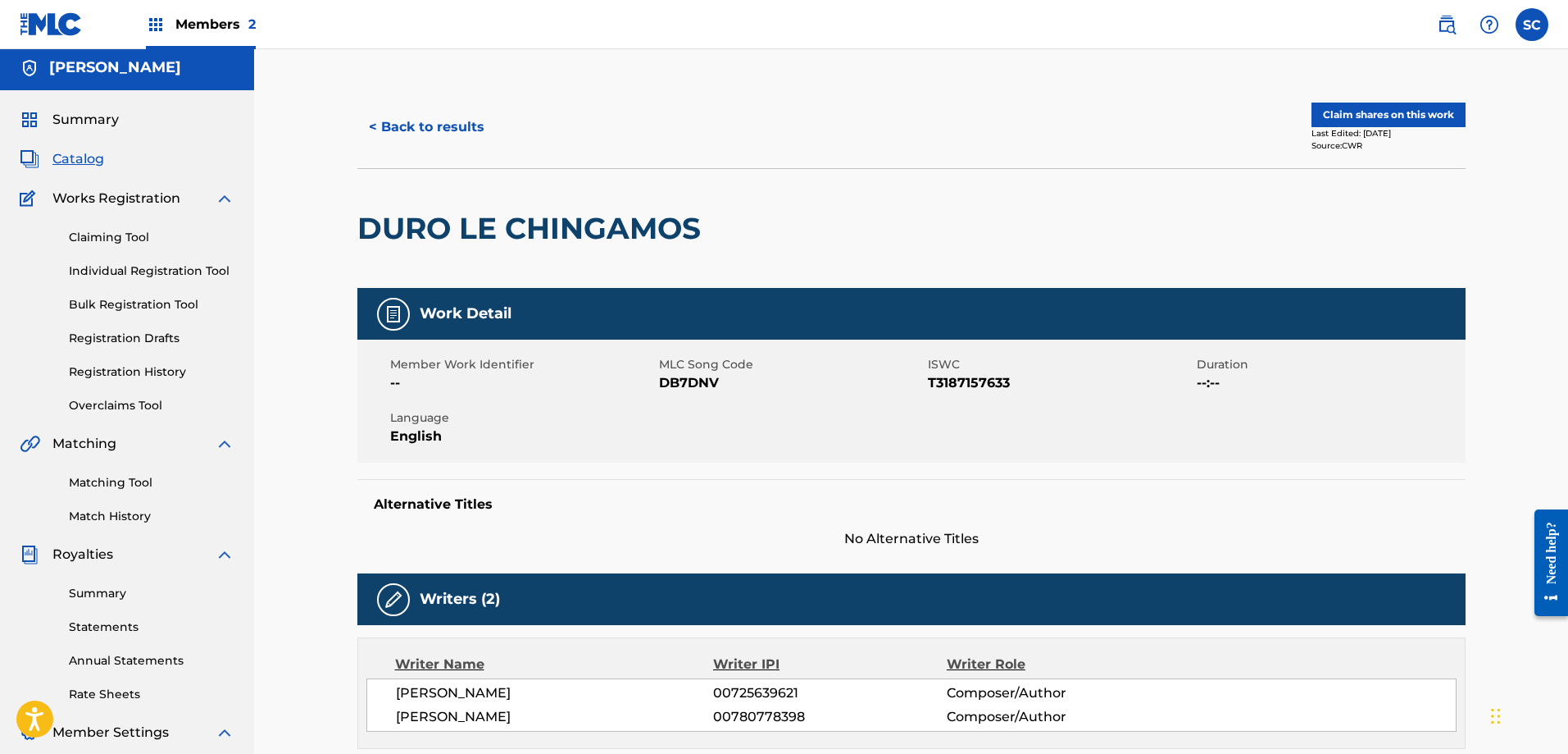
click at [671, 515] on div "Alternative Titles No Alternative Titles" at bounding box center [912, 514] width 1109 height 70
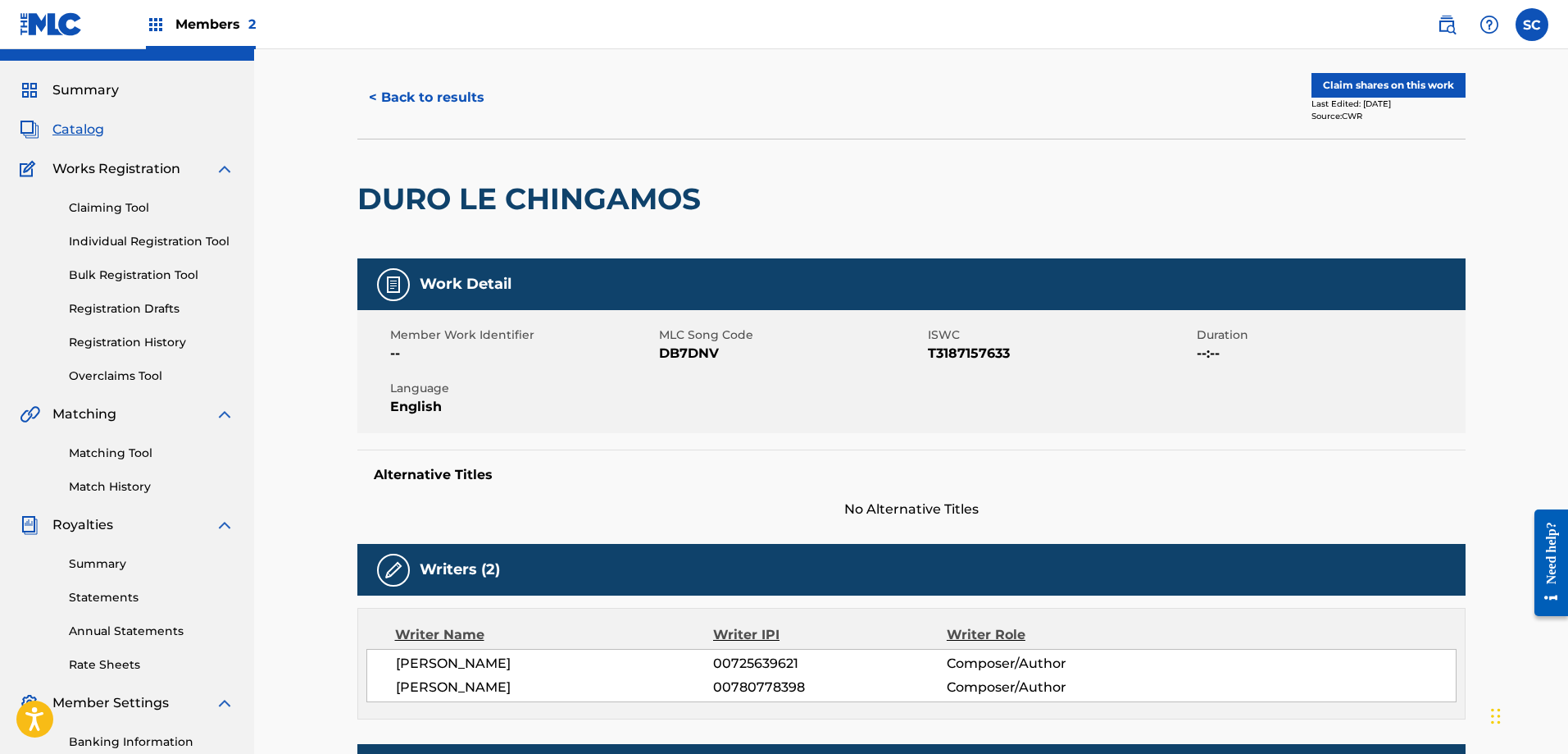
scroll to position [11, 0]
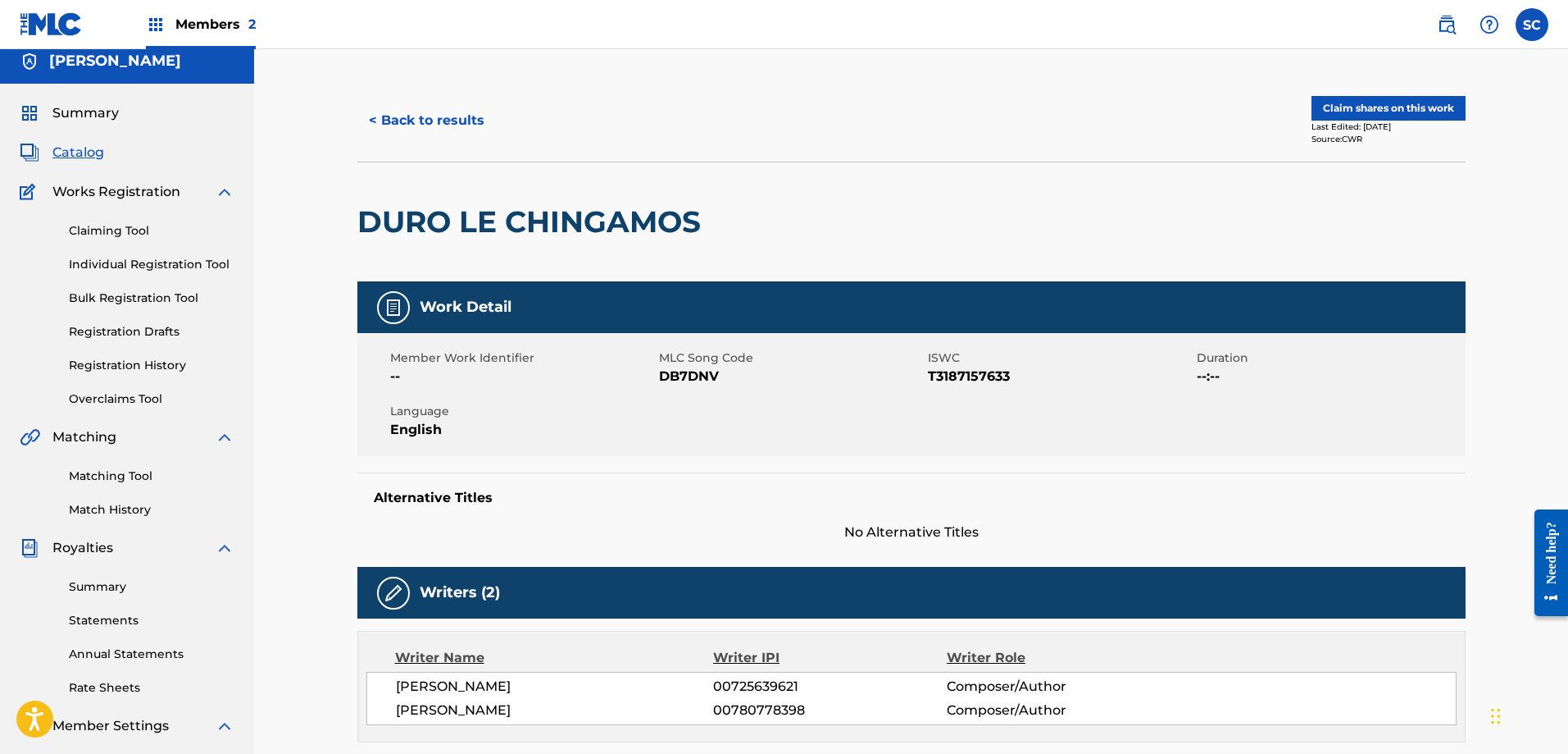
click at [400, 121] on button "< Back to results" at bounding box center [426, 121] width 138 height 41
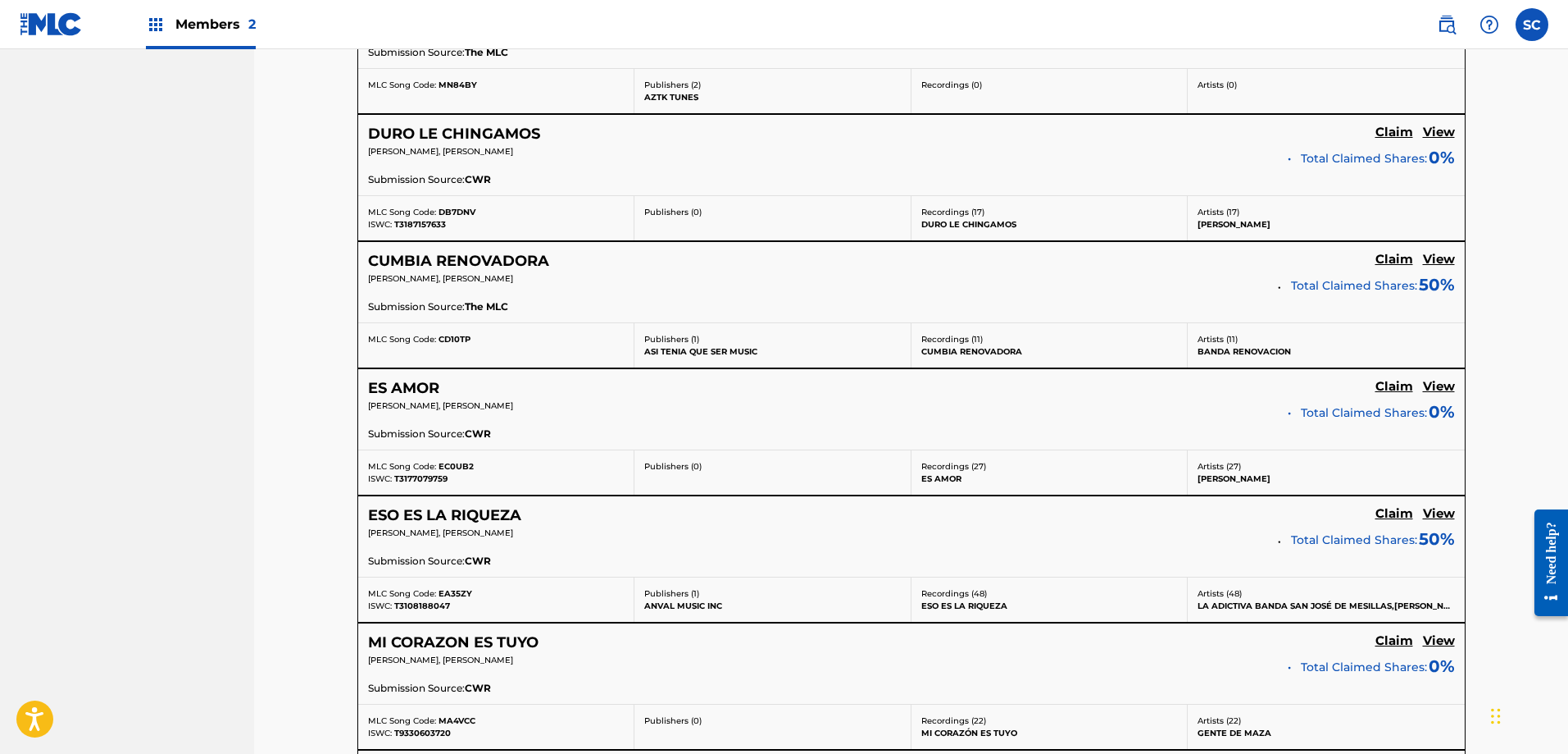
scroll to position [1178, 0]
click at [522, 257] on h5 "CUMBIA RENOVADORA" at bounding box center [458, 261] width 181 height 19
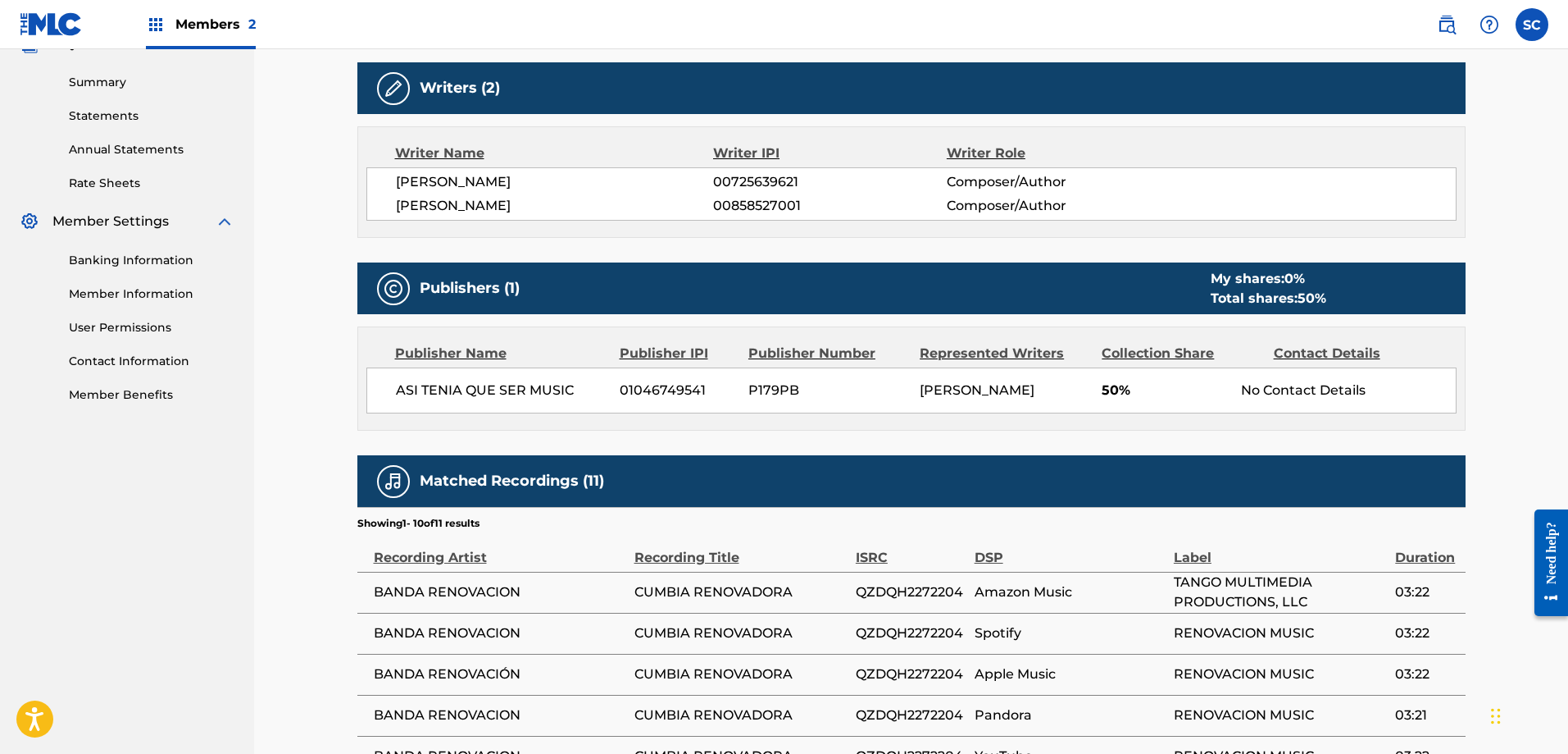
scroll to position [534, 0]
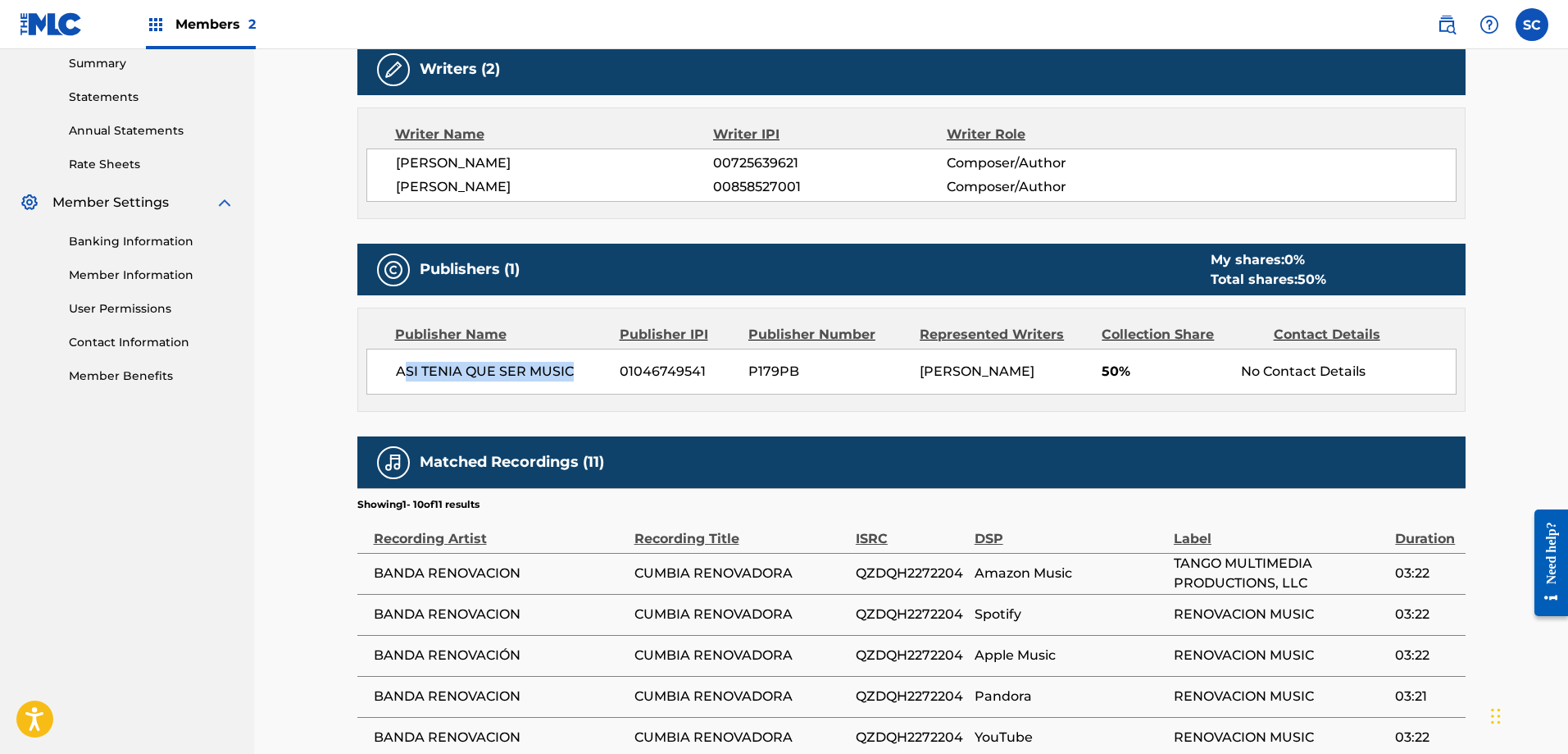
drag, startPoint x: 407, startPoint y: 364, endPoint x: 590, endPoint y: 365, distance: 183.0
click at [590, 365] on span "ASI TENIA QUE SER MUSIC" at bounding box center [502, 371] width 212 height 20
click at [927, 369] on span "[PERSON_NAME]" at bounding box center [977, 371] width 115 height 15
drag, startPoint x: 925, startPoint y: 373, endPoint x: 1032, endPoint y: 362, distance: 107.6
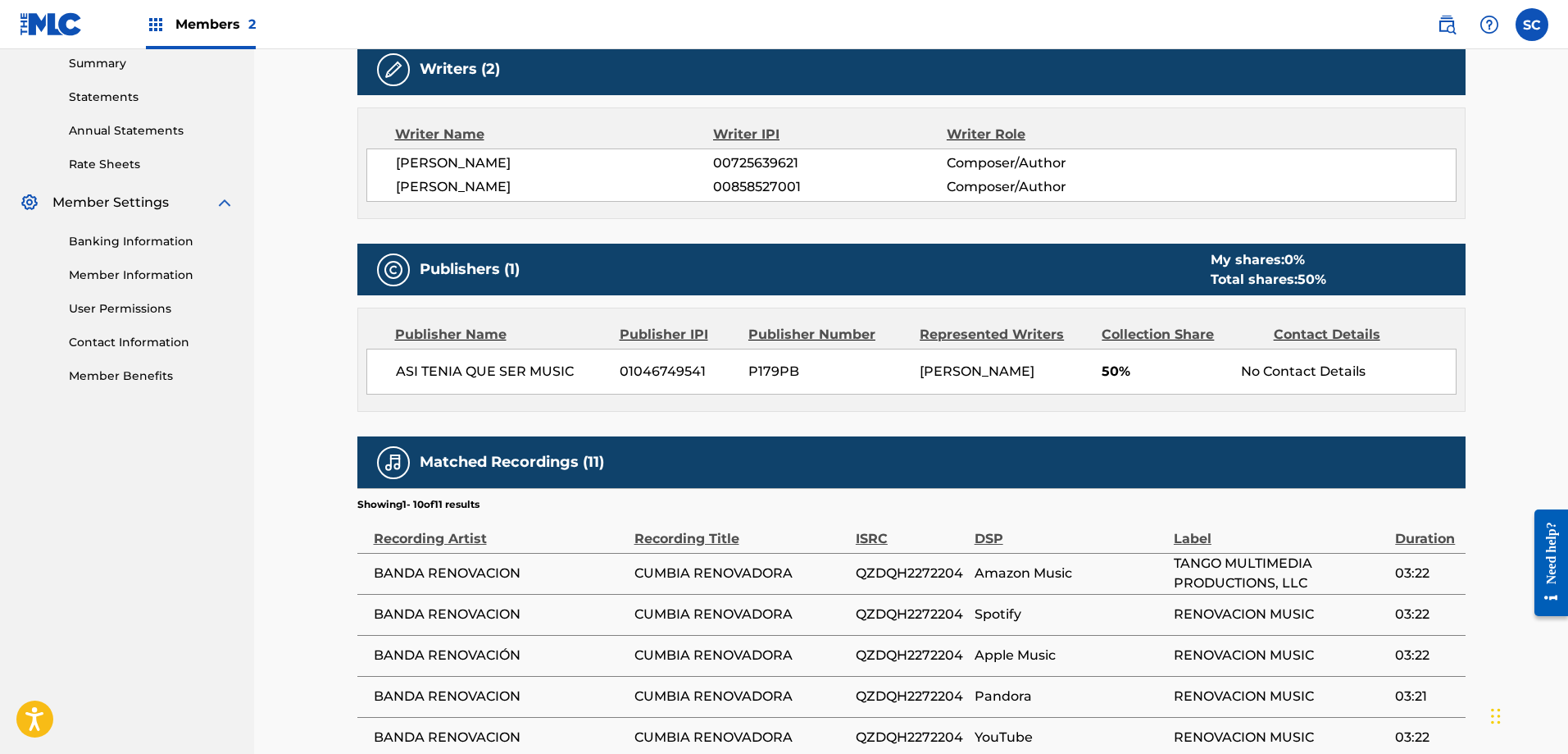
click at [1032, 362] on div "[PERSON_NAME]" at bounding box center [1005, 371] width 170 height 20
click at [1015, 381] on div "[PERSON_NAME]" at bounding box center [1005, 371] width 170 height 20
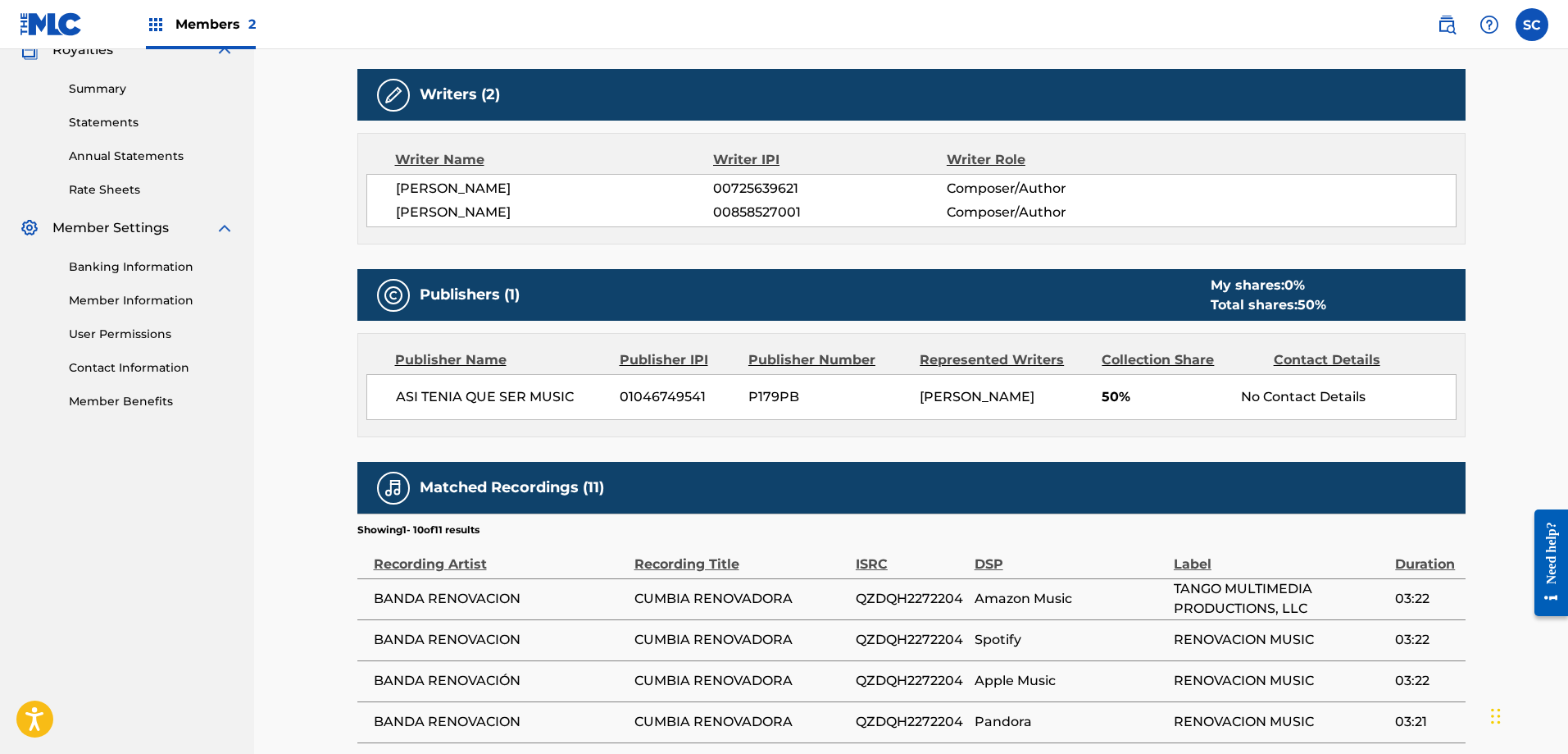
scroll to position [498, 0]
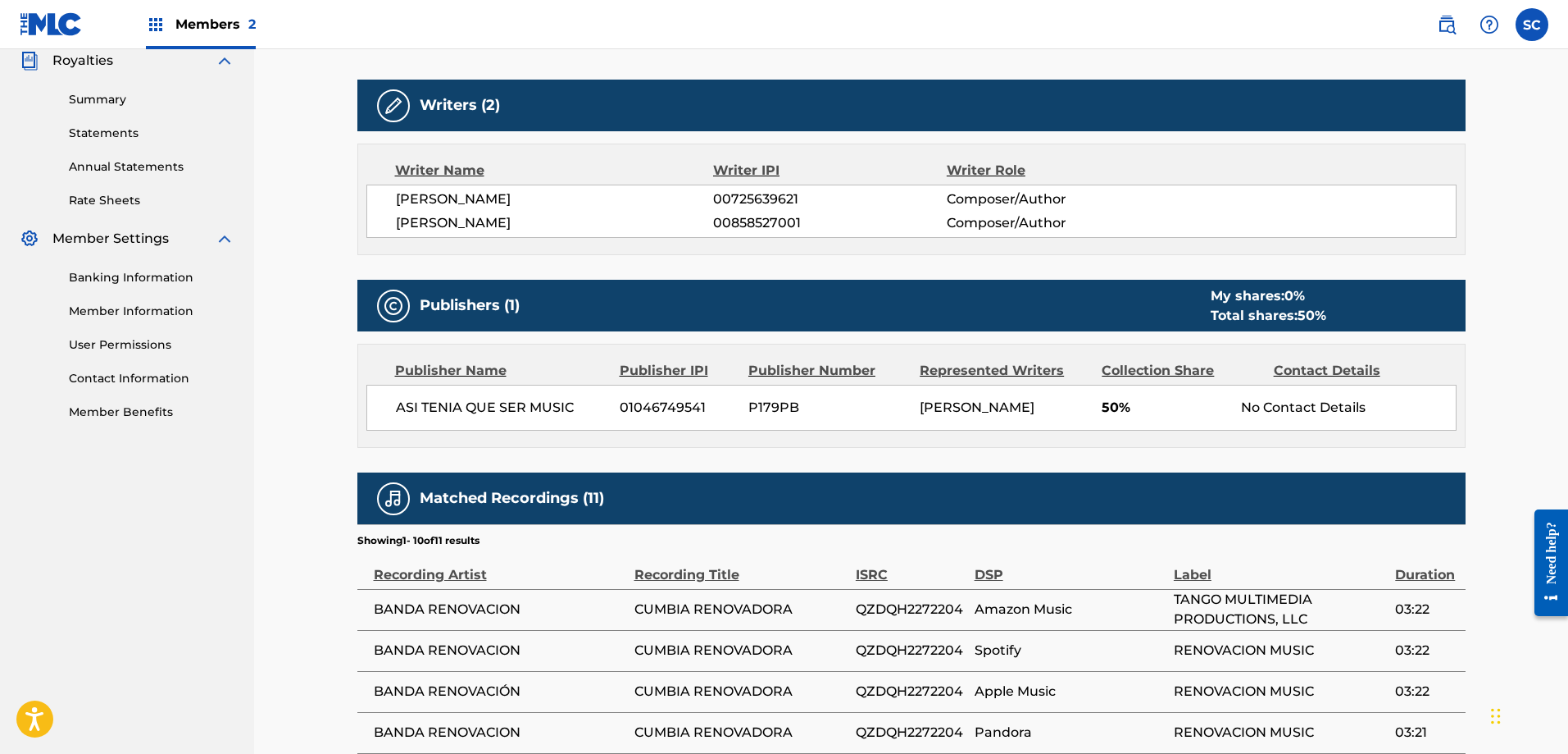
click at [1132, 419] on div "ASI TENIA QUE SER MUSIC 01046749541 P179PB [PERSON_NAME] 50% No Contact Details" at bounding box center [912, 408] width 1090 height 46
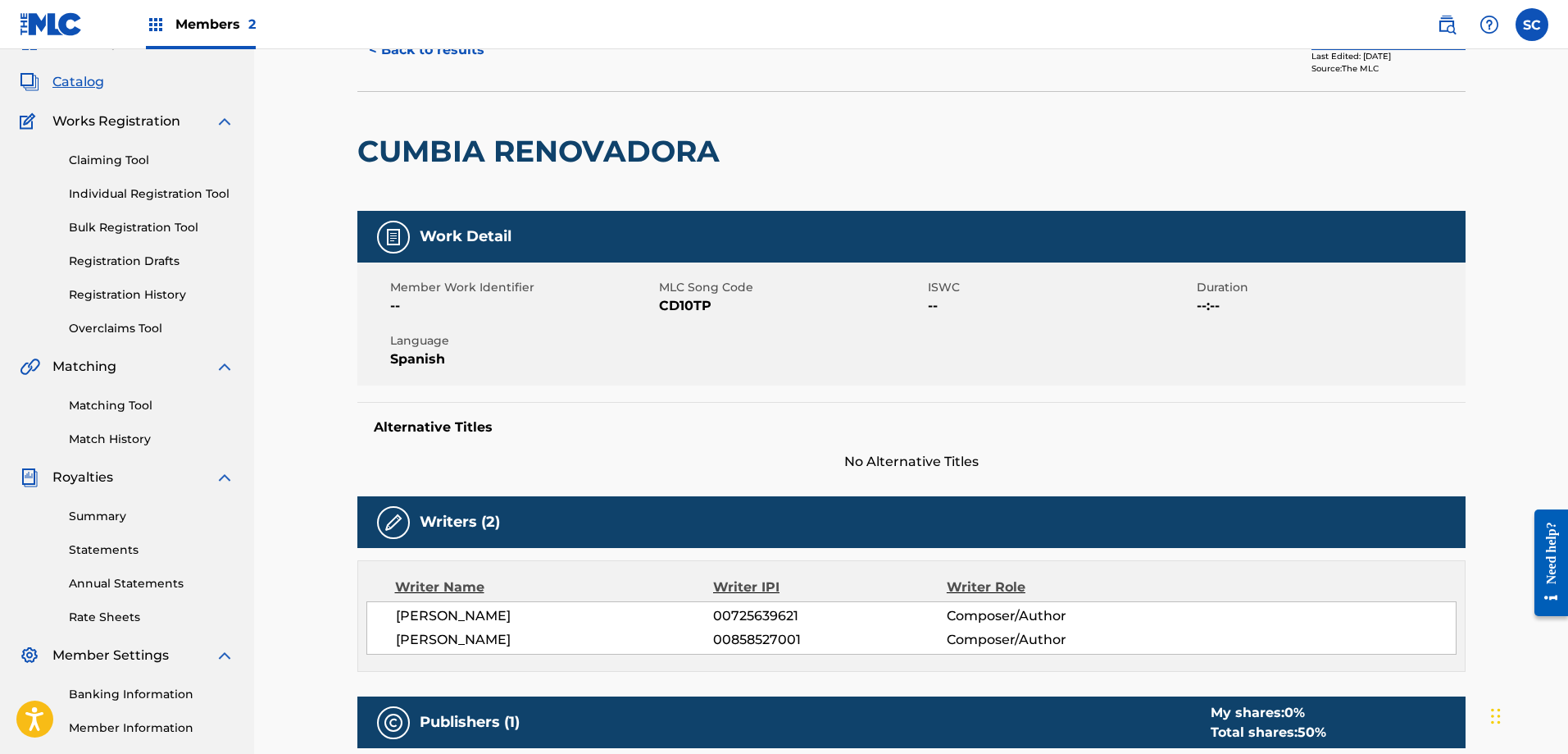
scroll to position [0, 0]
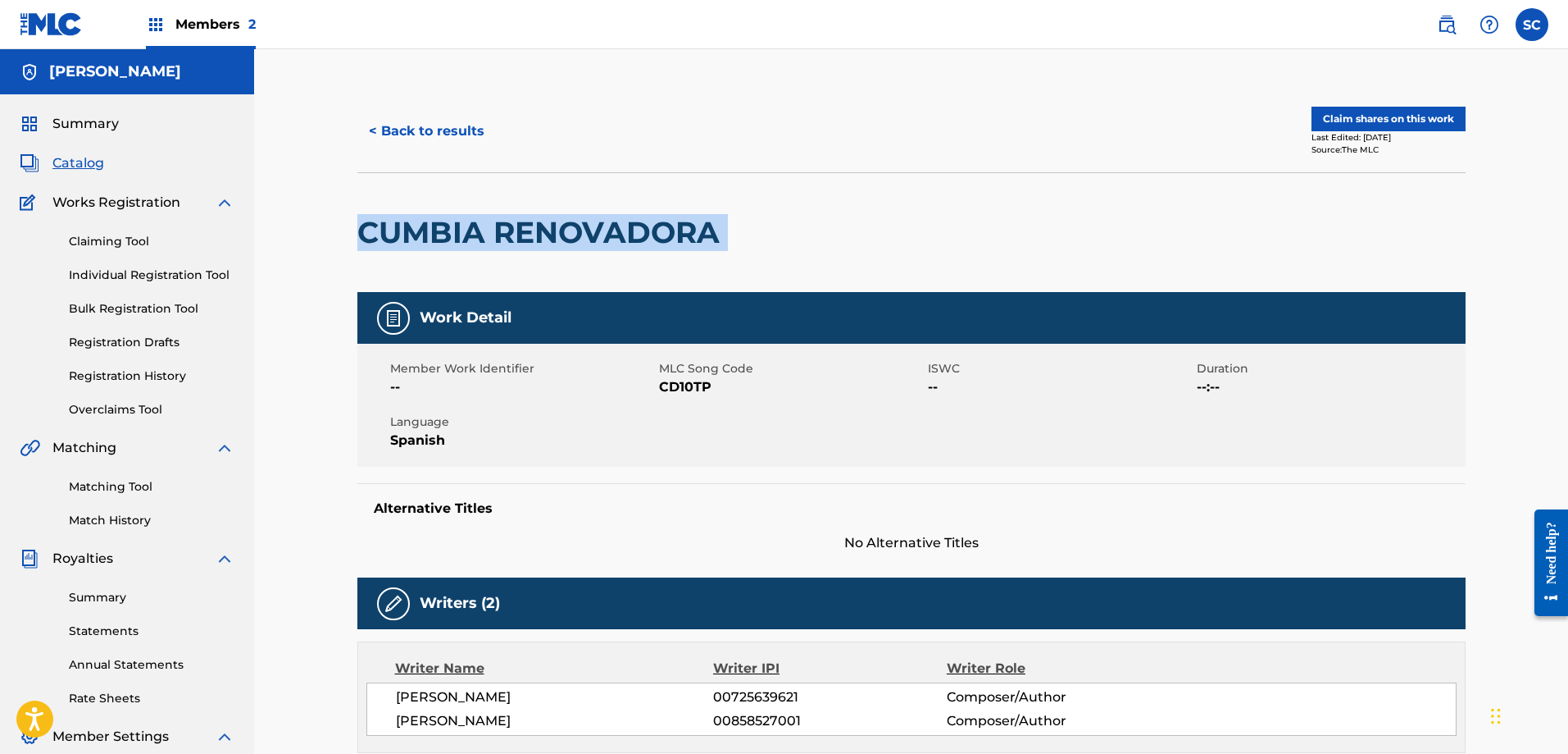
drag, startPoint x: 725, startPoint y: 232, endPoint x: 351, endPoint y: 247, distance: 374.3
click at [437, 116] on button "< Back to results" at bounding box center [426, 131] width 138 height 41
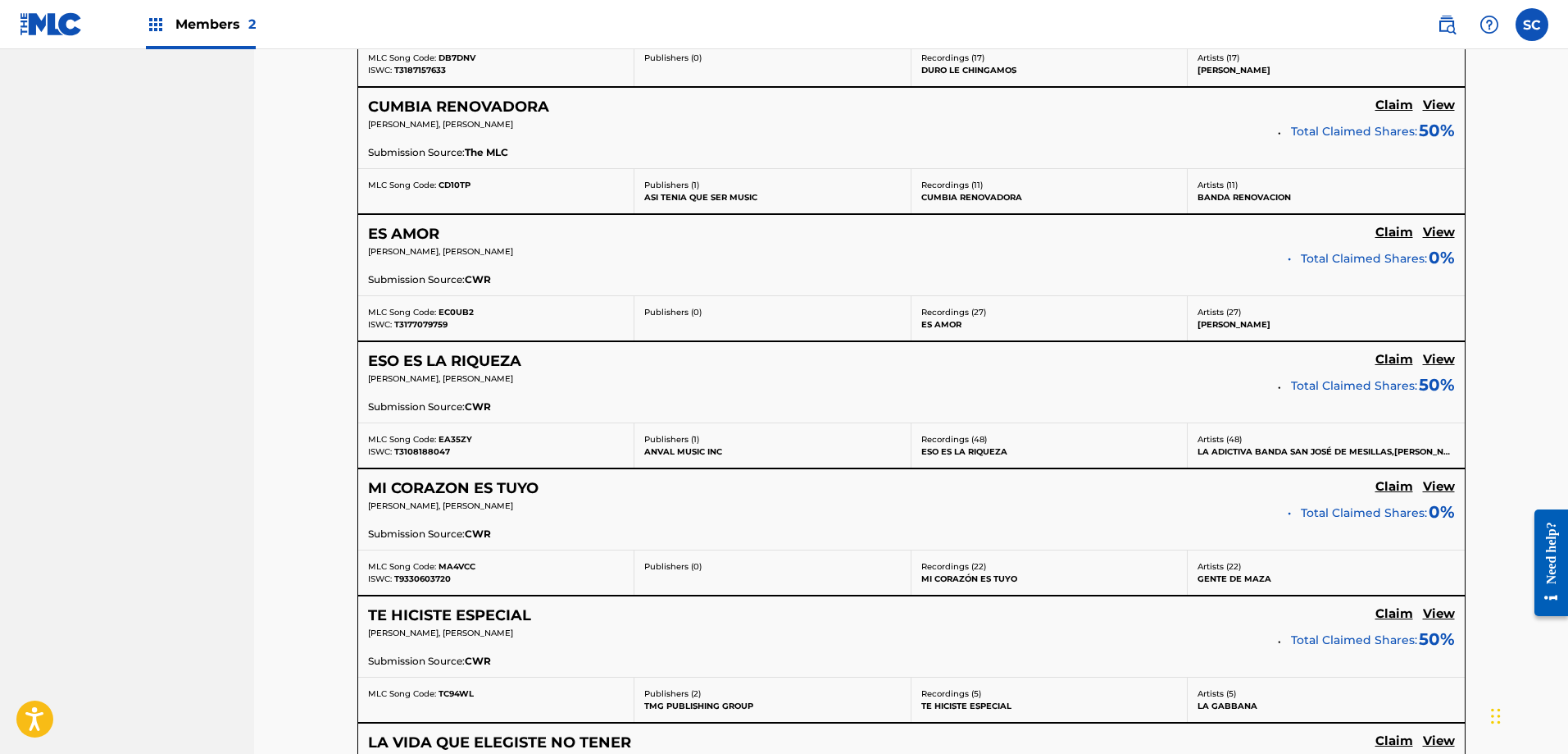
scroll to position [1349, 0]
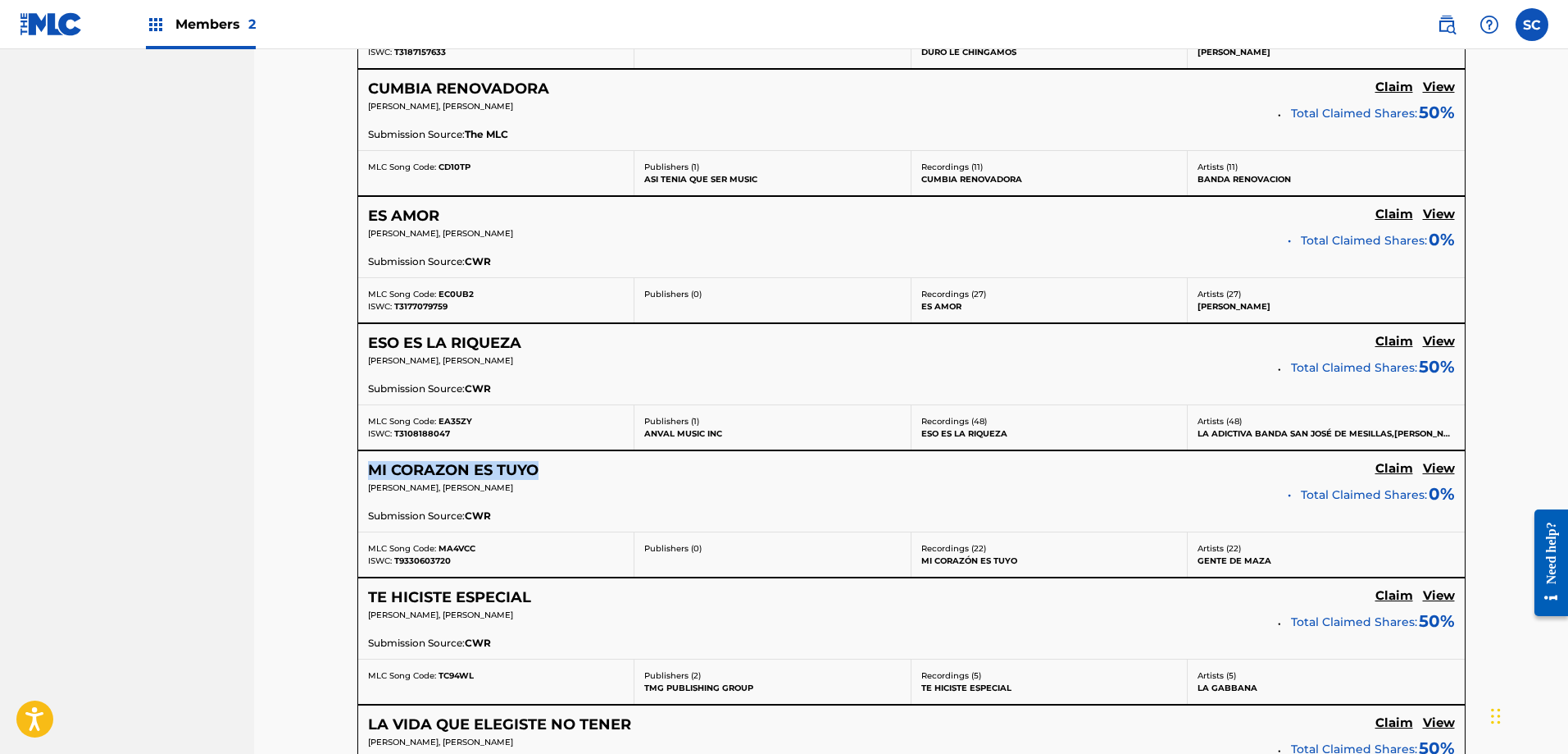
drag, startPoint x: 563, startPoint y: 467, endPoint x: 365, endPoint y: 470, distance: 198.0
click at [365, 470] on div "MI CORAZON ES TUYO Claim View [PERSON_NAME], [PERSON_NAME] Total Claimed Shares…" at bounding box center [912, 491] width 1107 height 81
copy h5 "MI CORAZON ES TUYO"
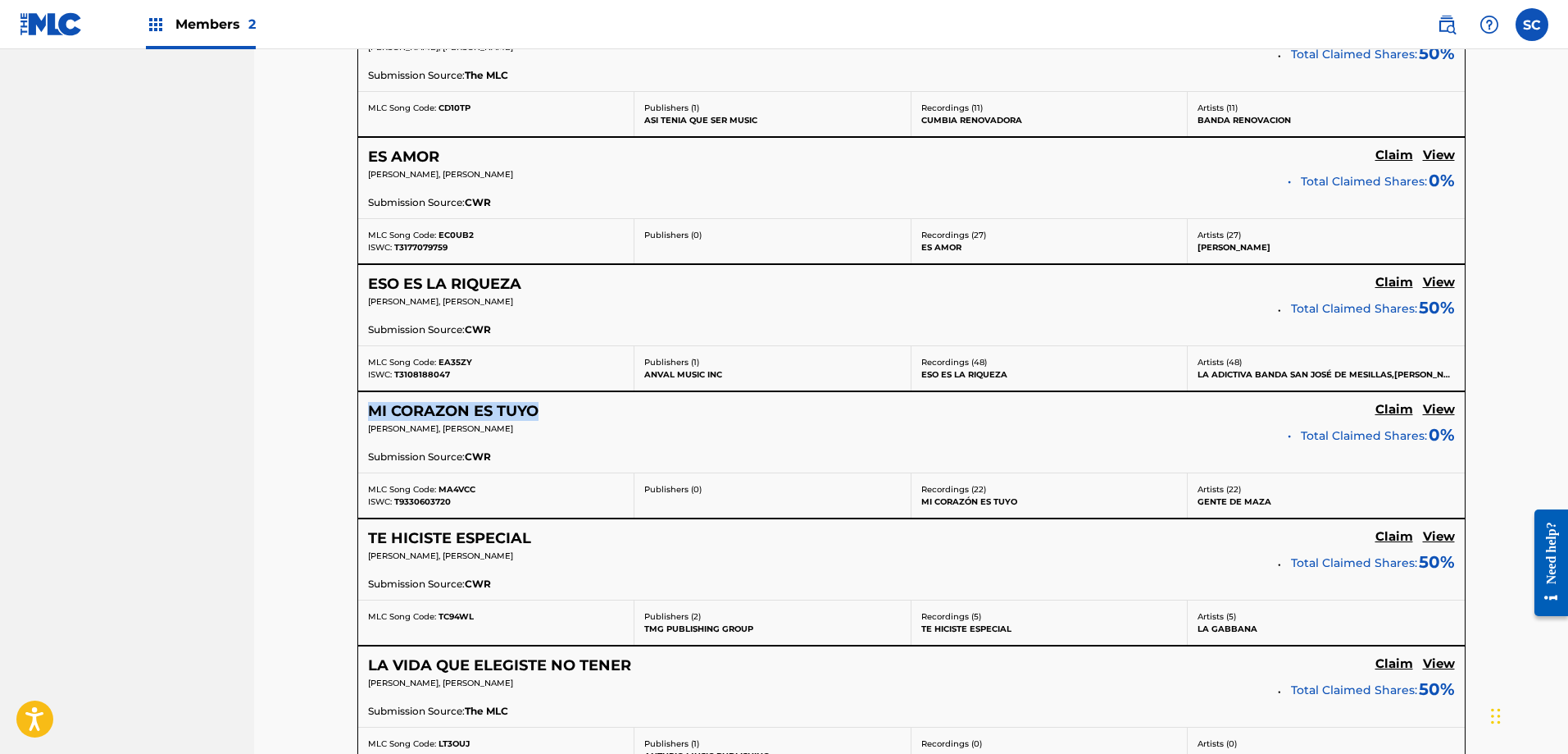
scroll to position [1409, 0]
click at [673, 447] on div "MI CORAZON ES TUYO Claim View [PERSON_NAME], [PERSON_NAME] Total Claimed Shares…" at bounding box center [912, 431] width 1107 height 81
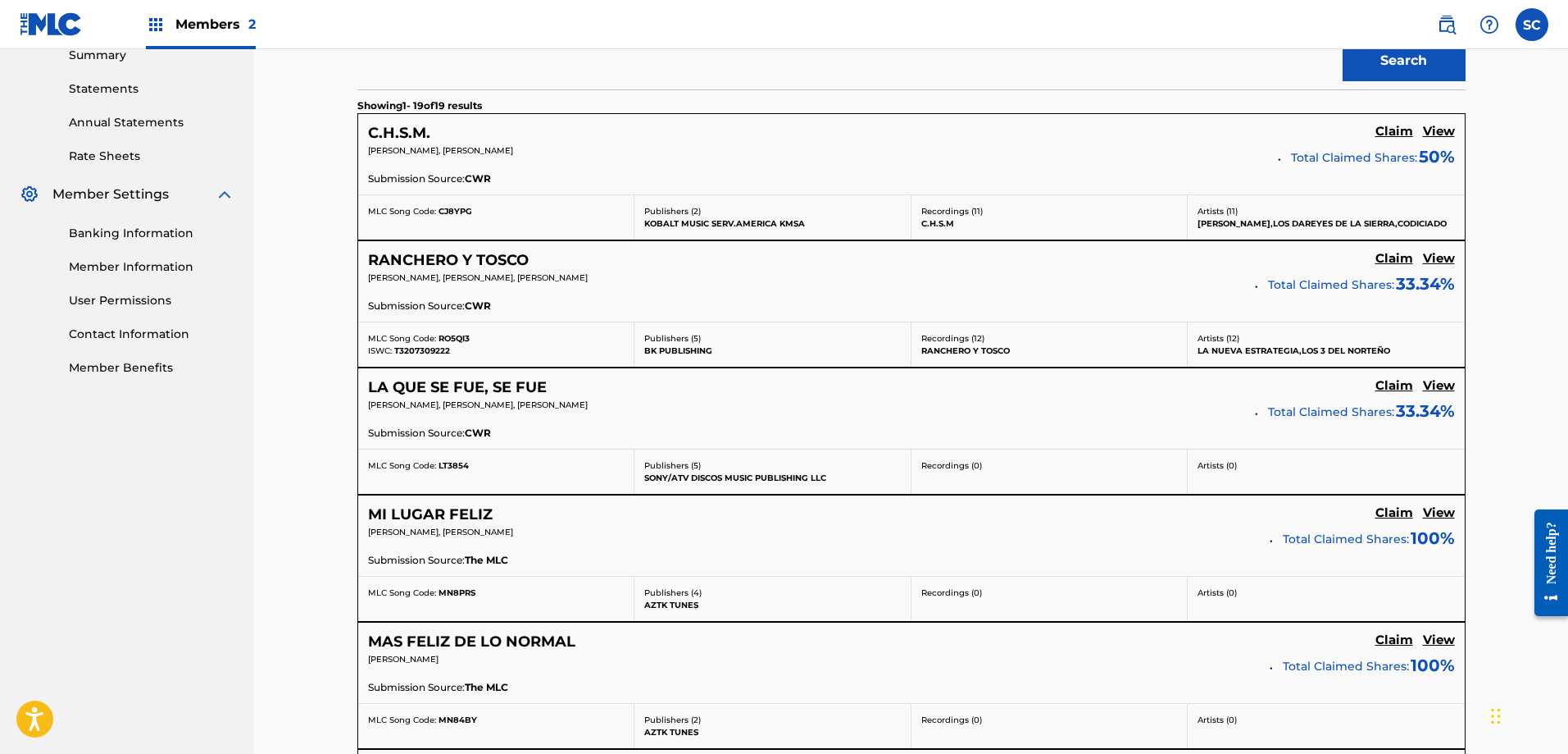
scroll to position [540, 0]
click at [672, 445] on div "LA QUE SE FUE, SE FUE Claim View [PERSON_NAME], [PERSON_NAME], [PERSON_NAME] To…" at bounding box center [912, 410] width 1107 height 81
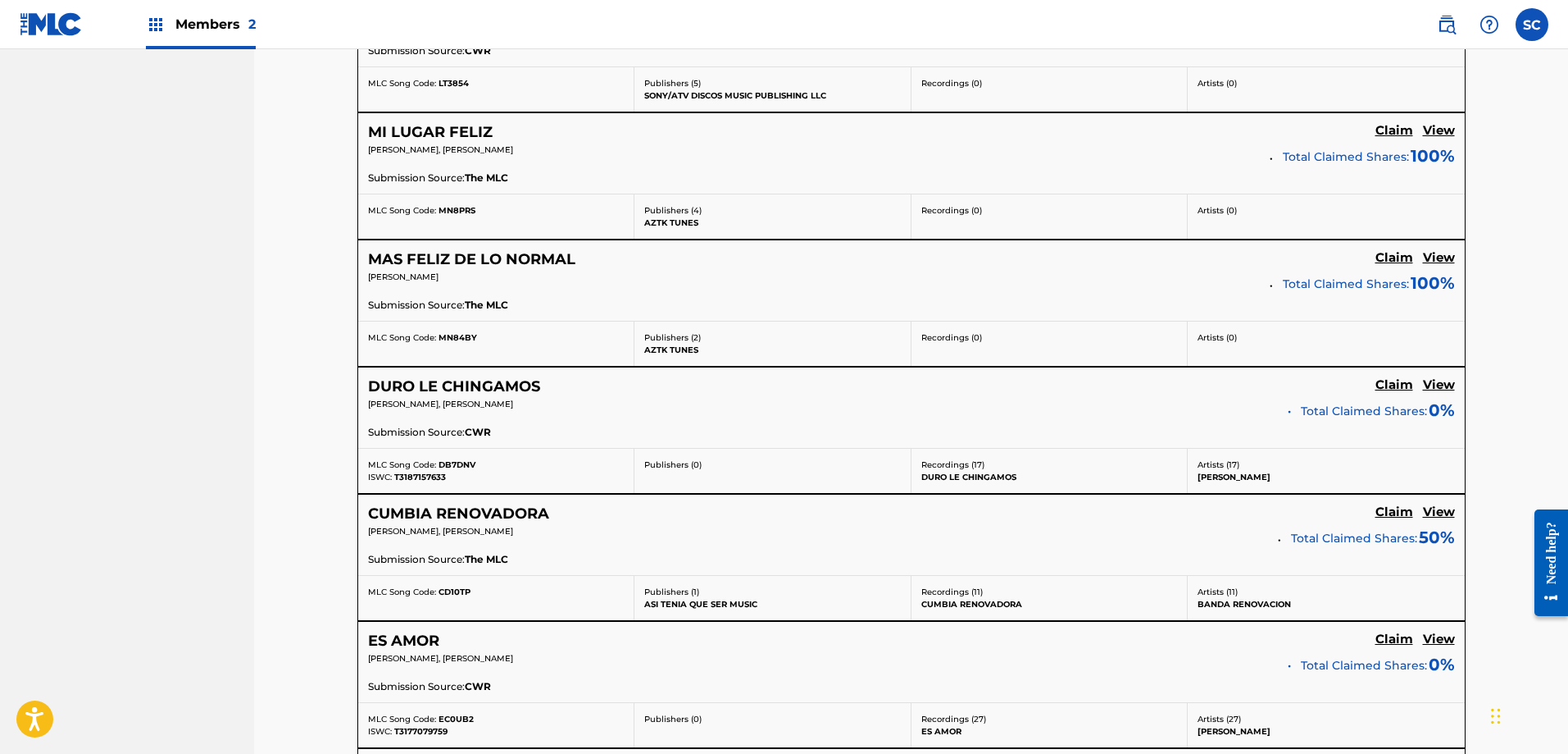
scroll to position [925, 0]
click at [521, 384] on h5 "DURO LE CHINGAMOS" at bounding box center [454, 385] width 172 height 19
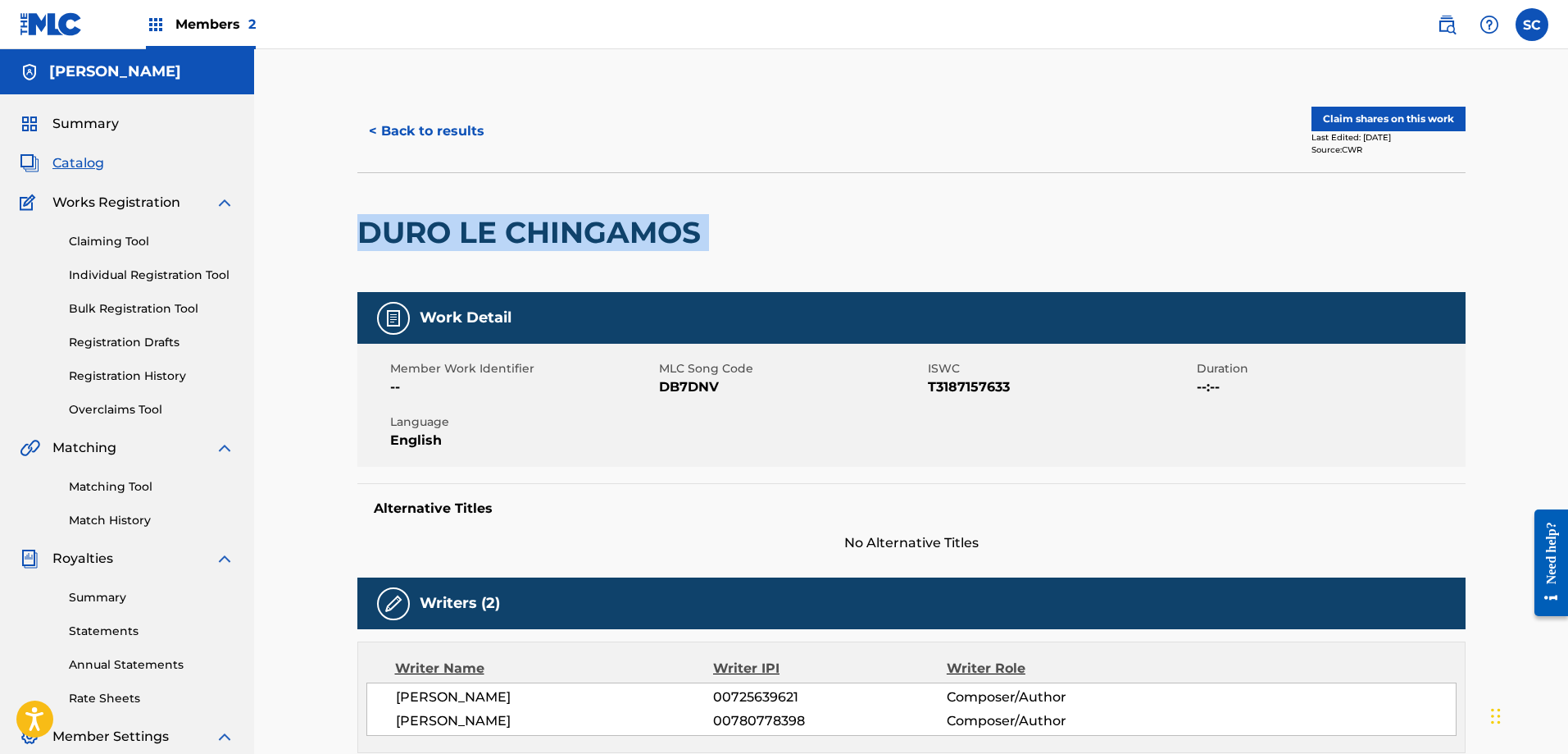
drag, startPoint x: 718, startPoint y: 233, endPoint x: 331, endPoint y: 245, distance: 387.2
copy div "DURO LE CHINGAMOS"
click at [413, 137] on button "< Back to results" at bounding box center [426, 131] width 138 height 41
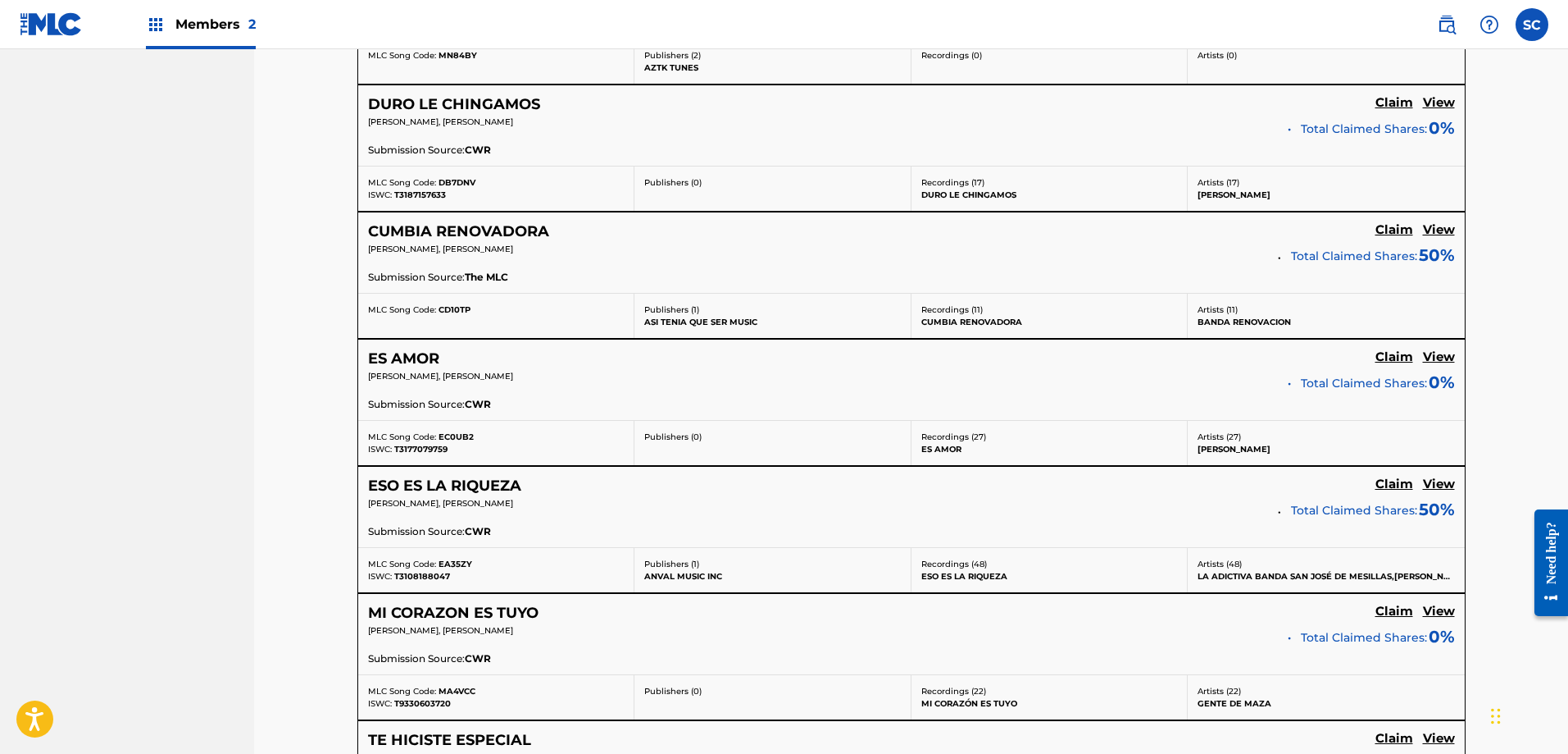
scroll to position [1218, 0]
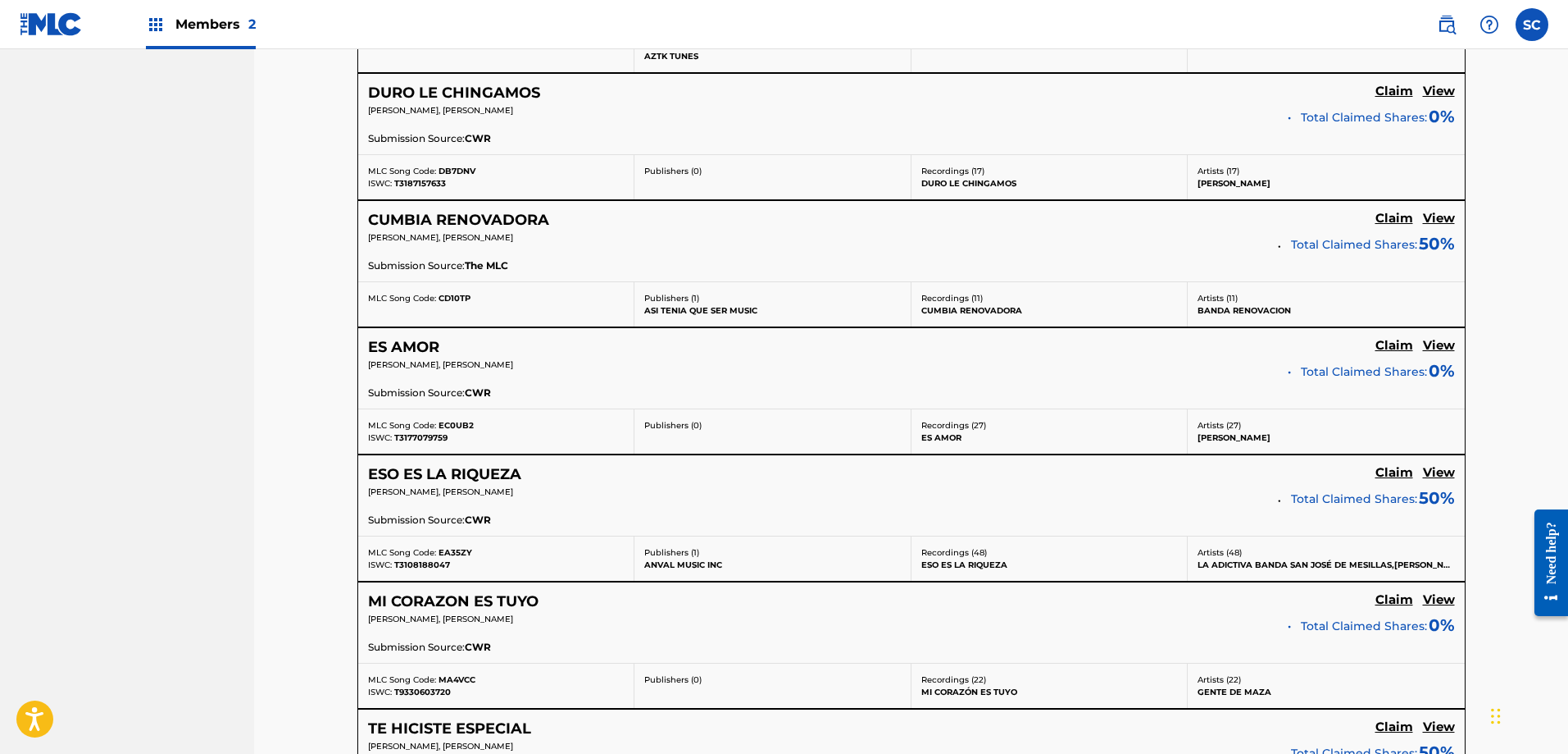
click at [503, 212] on h5 "CUMBIA RENOVADORA" at bounding box center [458, 220] width 181 height 19
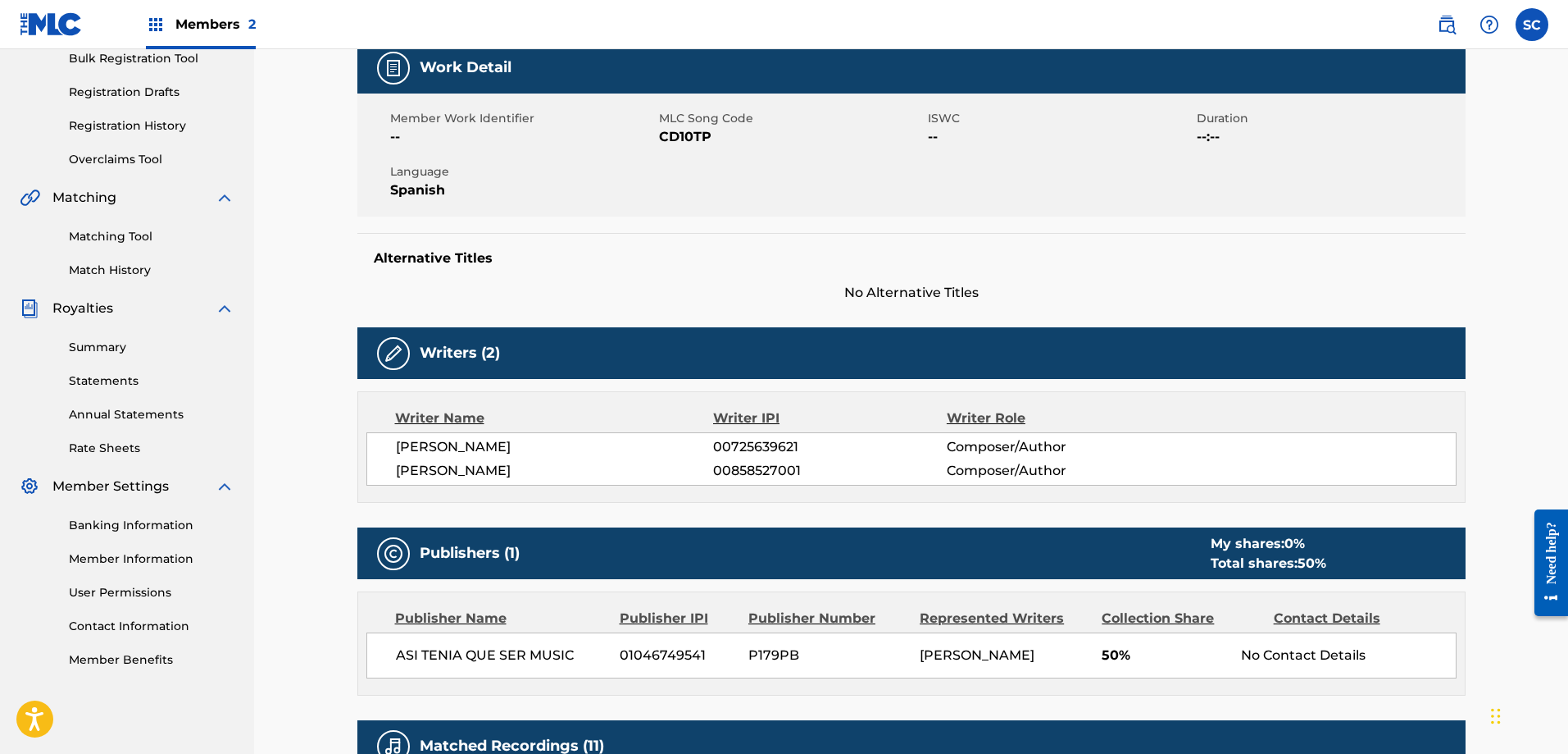
scroll to position [21, 0]
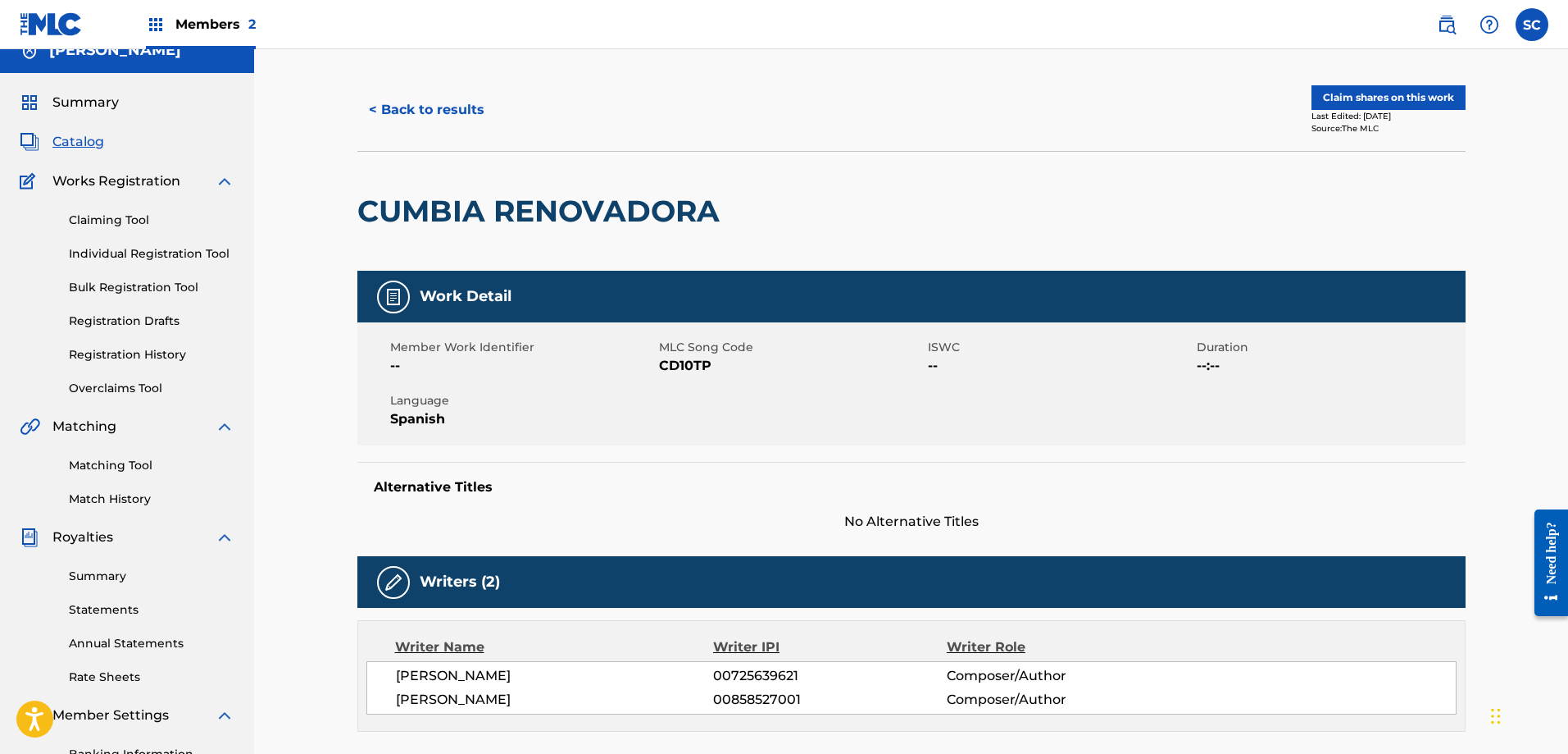
click at [732, 221] on div at bounding box center [856, 211] width 255 height 119
click at [456, 110] on button "< Back to results" at bounding box center [426, 110] width 138 height 41
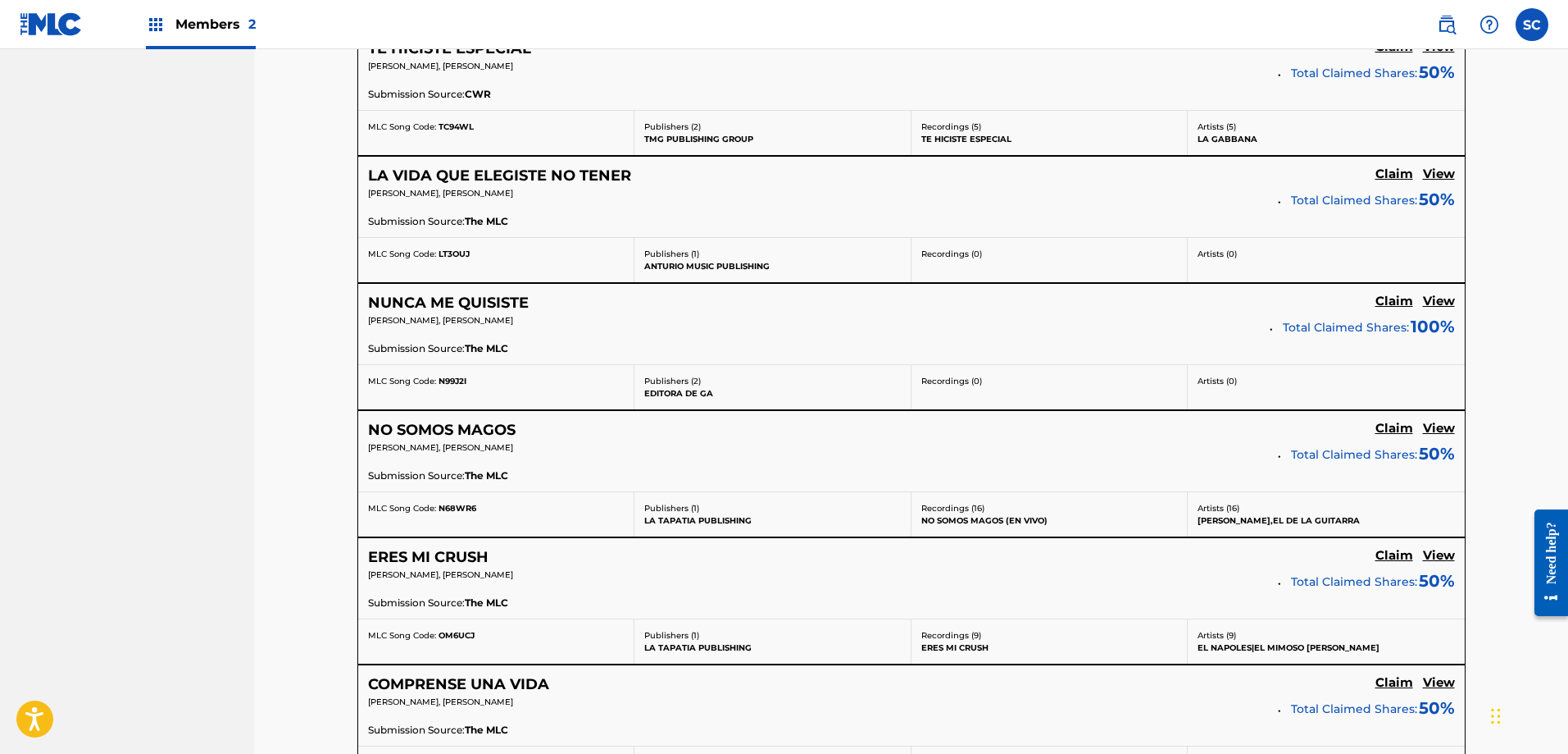
scroll to position [1899, 0]
click at [589, 170] on h5 "LA VIDA QUE ELEGISTE NO TENER" at bounding box center [500, 175] width 263 height 19
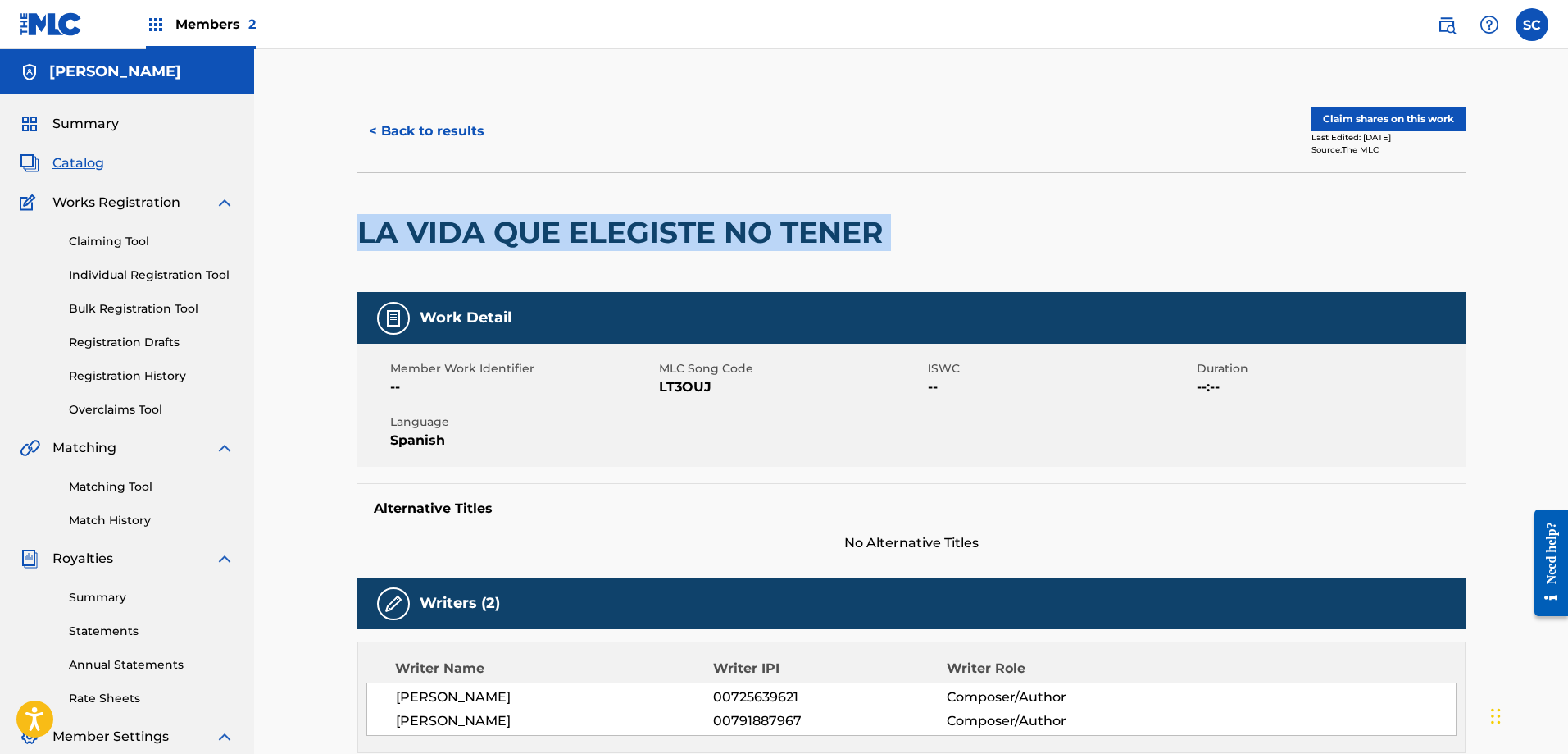
drag, startPoint x: 915, startPoint y: 232, endPoint x: 357, endPoint y: 239, distance: 558.0
click at [357, 239] on div "LA VIDA QUE ELEGISTE NO TENER" at bounding box center [912, 232] width 1109 height 120
copy div "LA VIDA QUE ELEGISTE NO TENER"
click at [374, 127] on button "< Back to results" at bounding box center [426, 131] width 138 height 41
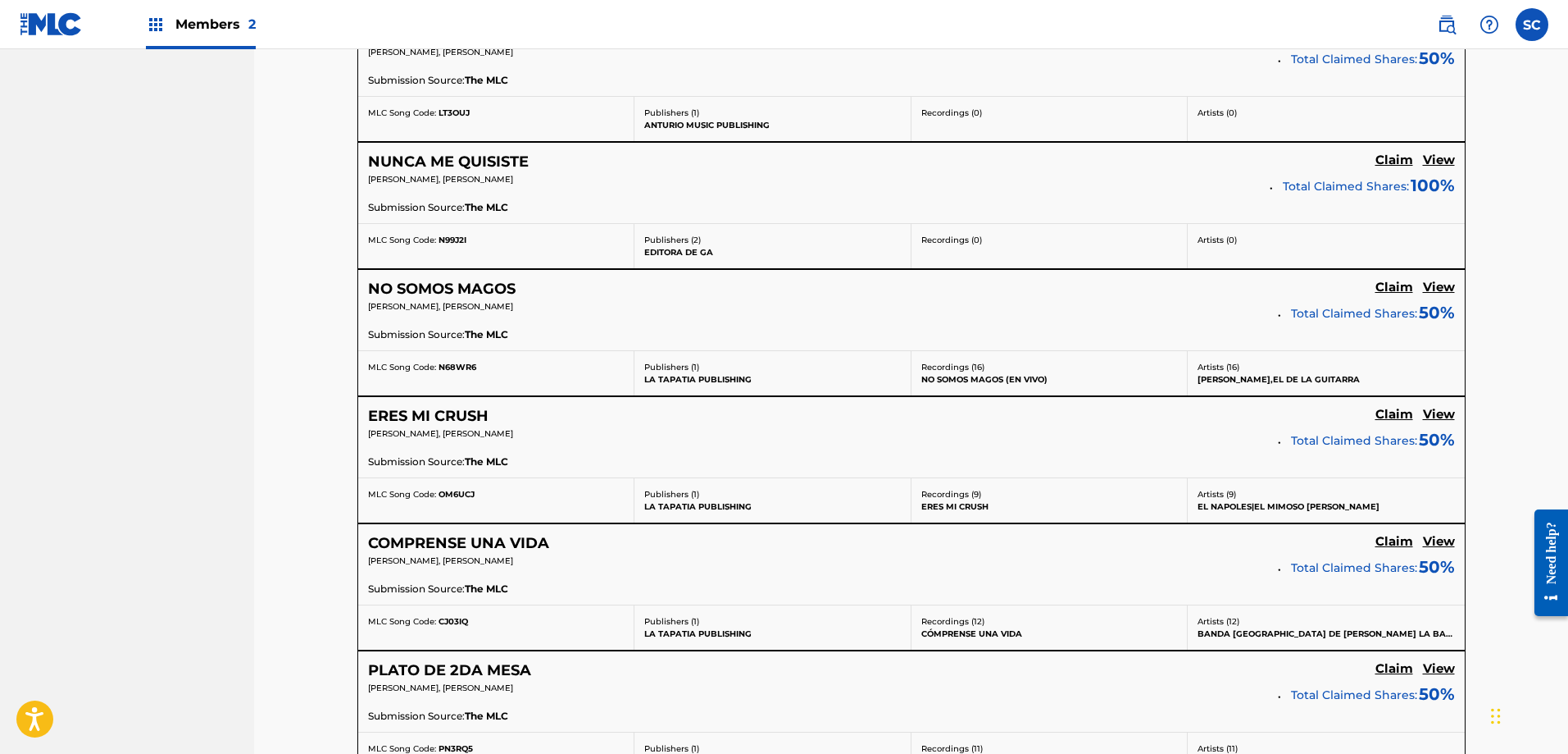
scroll to position [2053, 0]
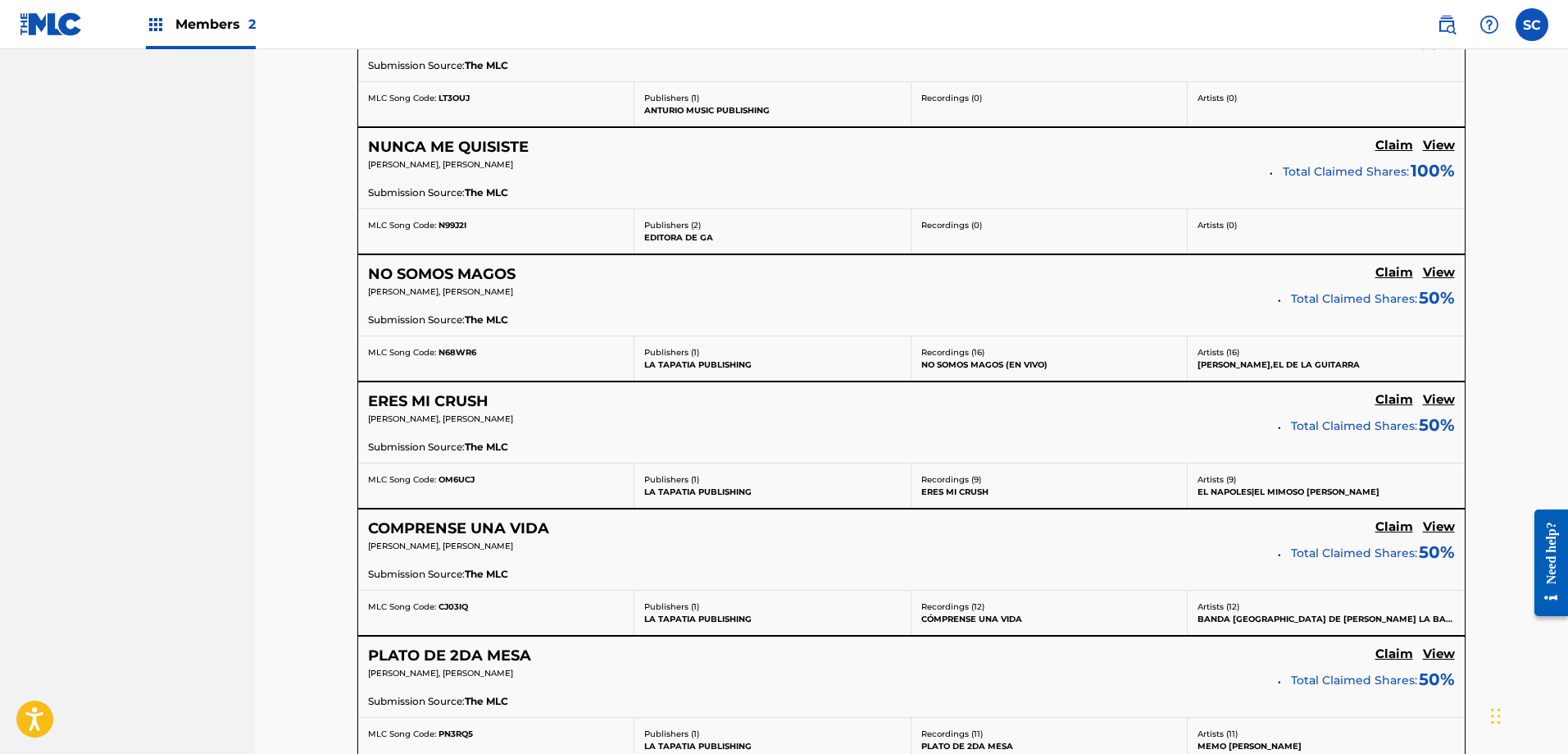
click at [509, 145] on h5 "NUNCA ME QUISISTE" at bounding box center [448, 147] width 160 height 19
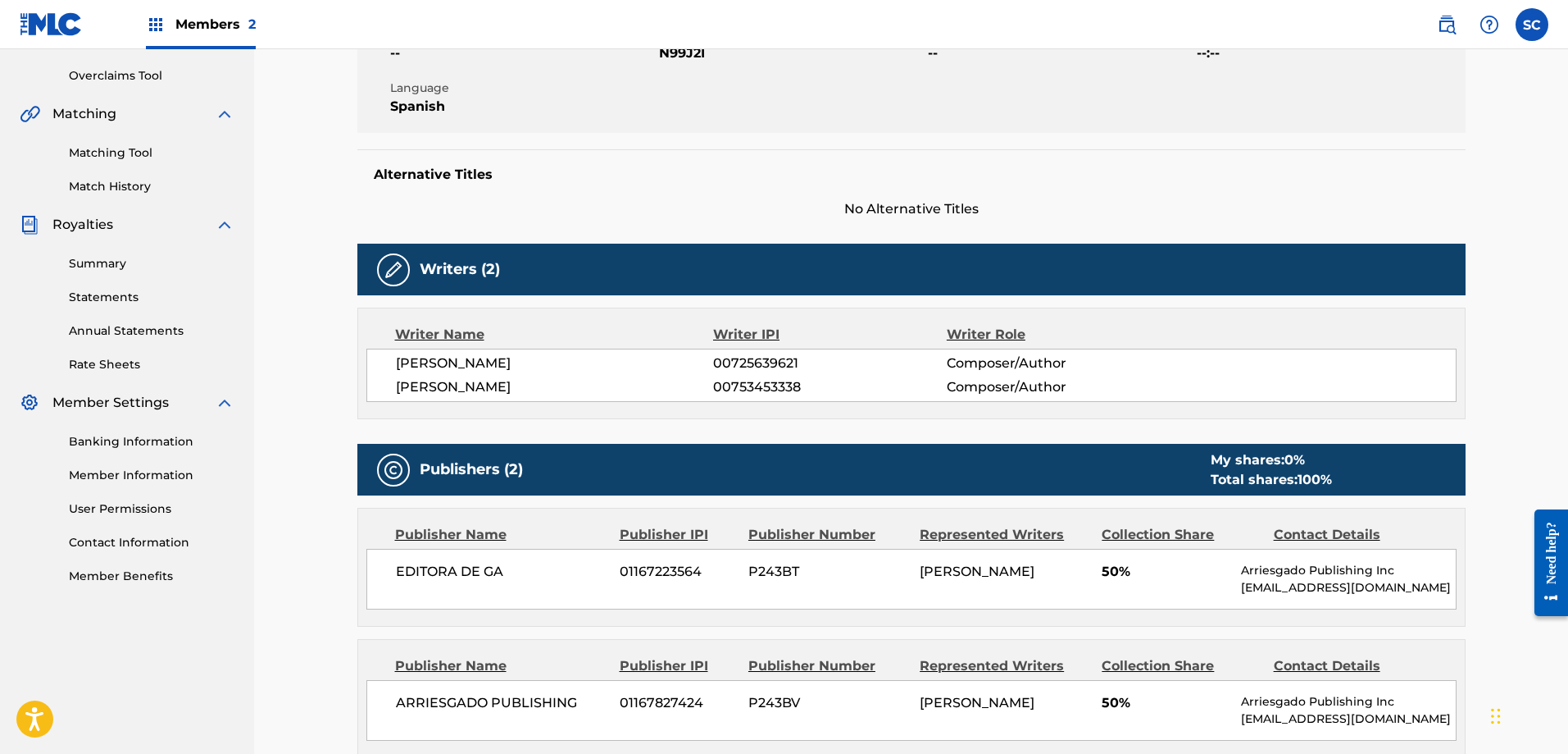
scroll to position [335, 0]
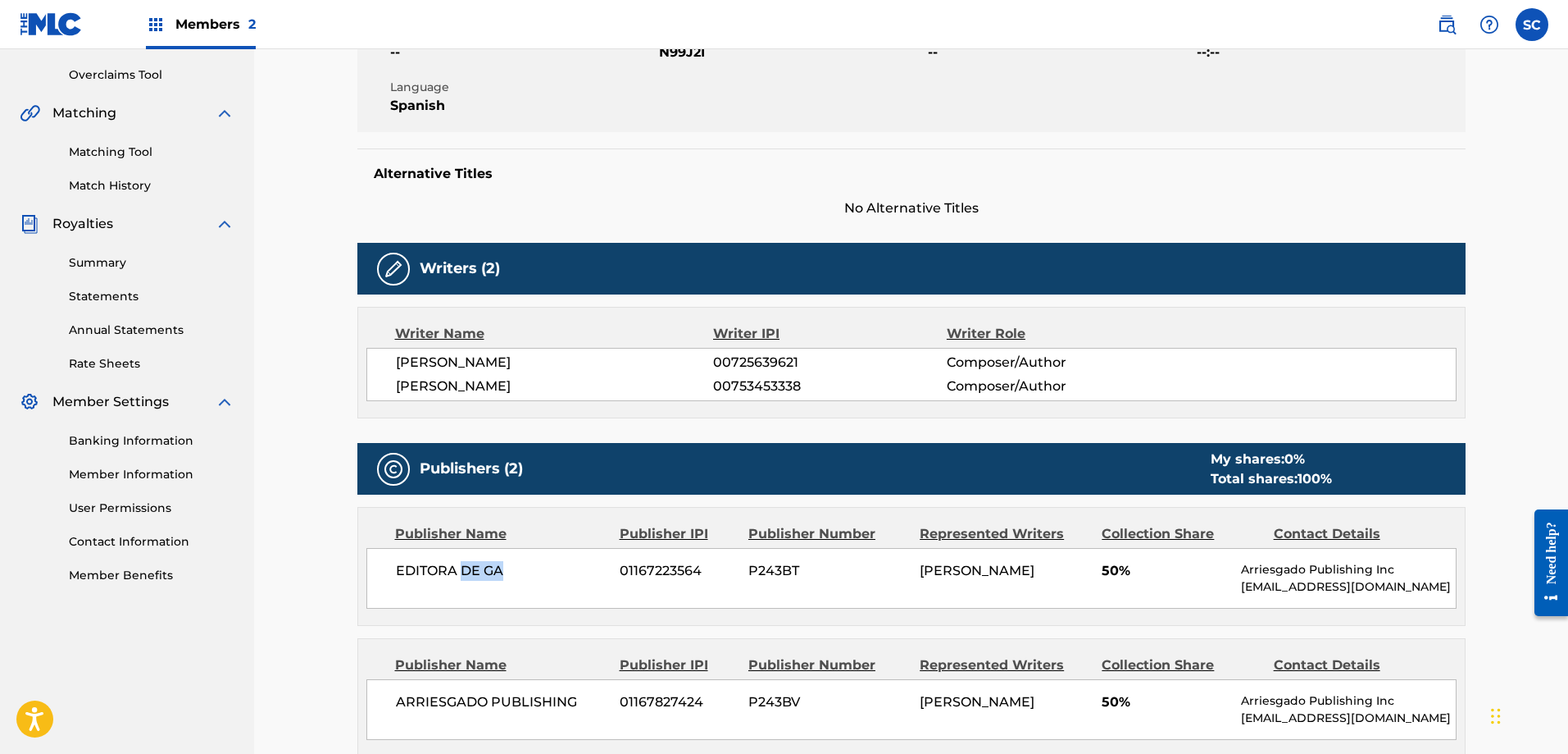
drag, startPoint x: 531, startPoint y: 573, endPoint x: 463, endPoint y: 579, distance: 68.3
click at [463, 579] on span "EDITORA DE GA" at bounding box center [502, 571] width 212 height 20
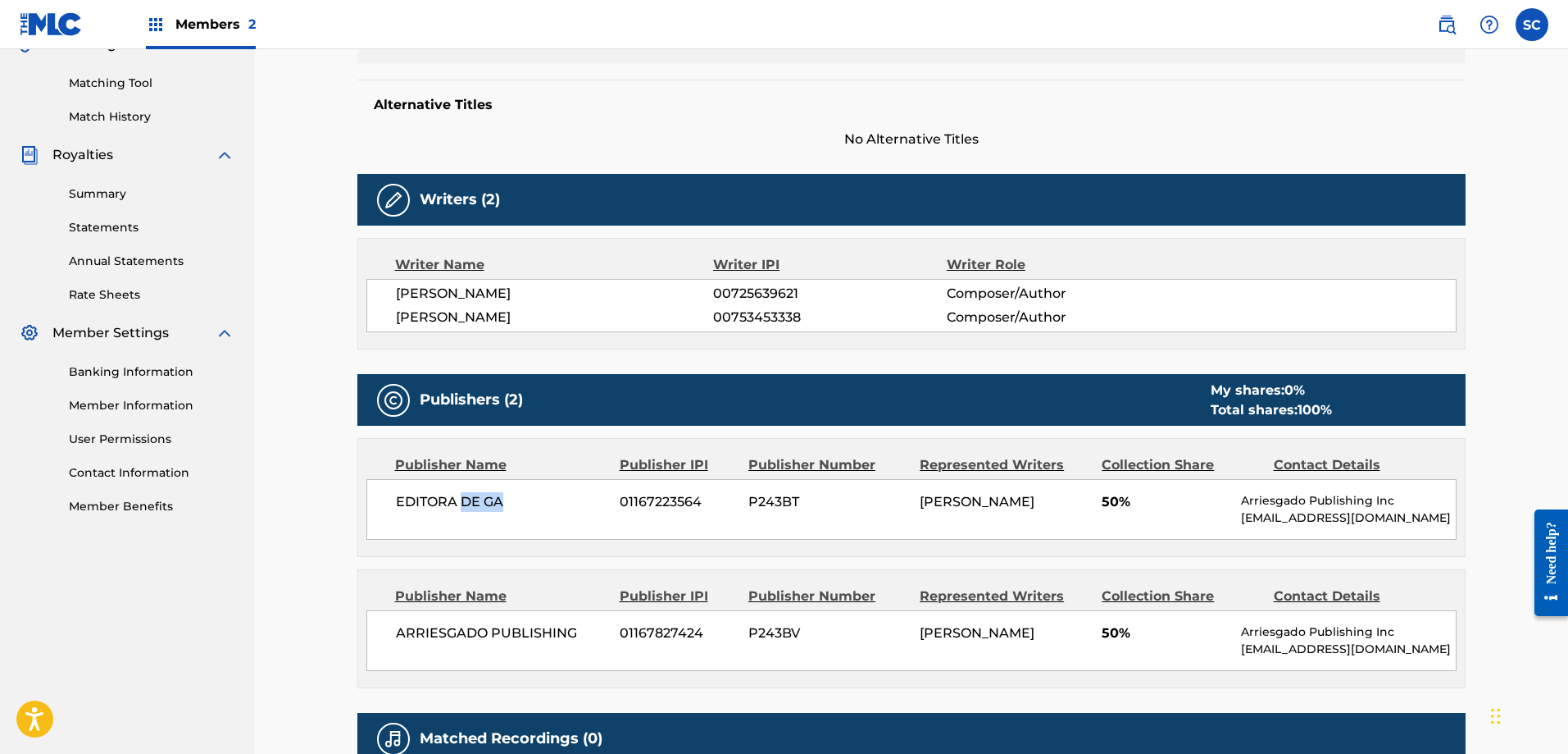
scroll to position [404, 0]
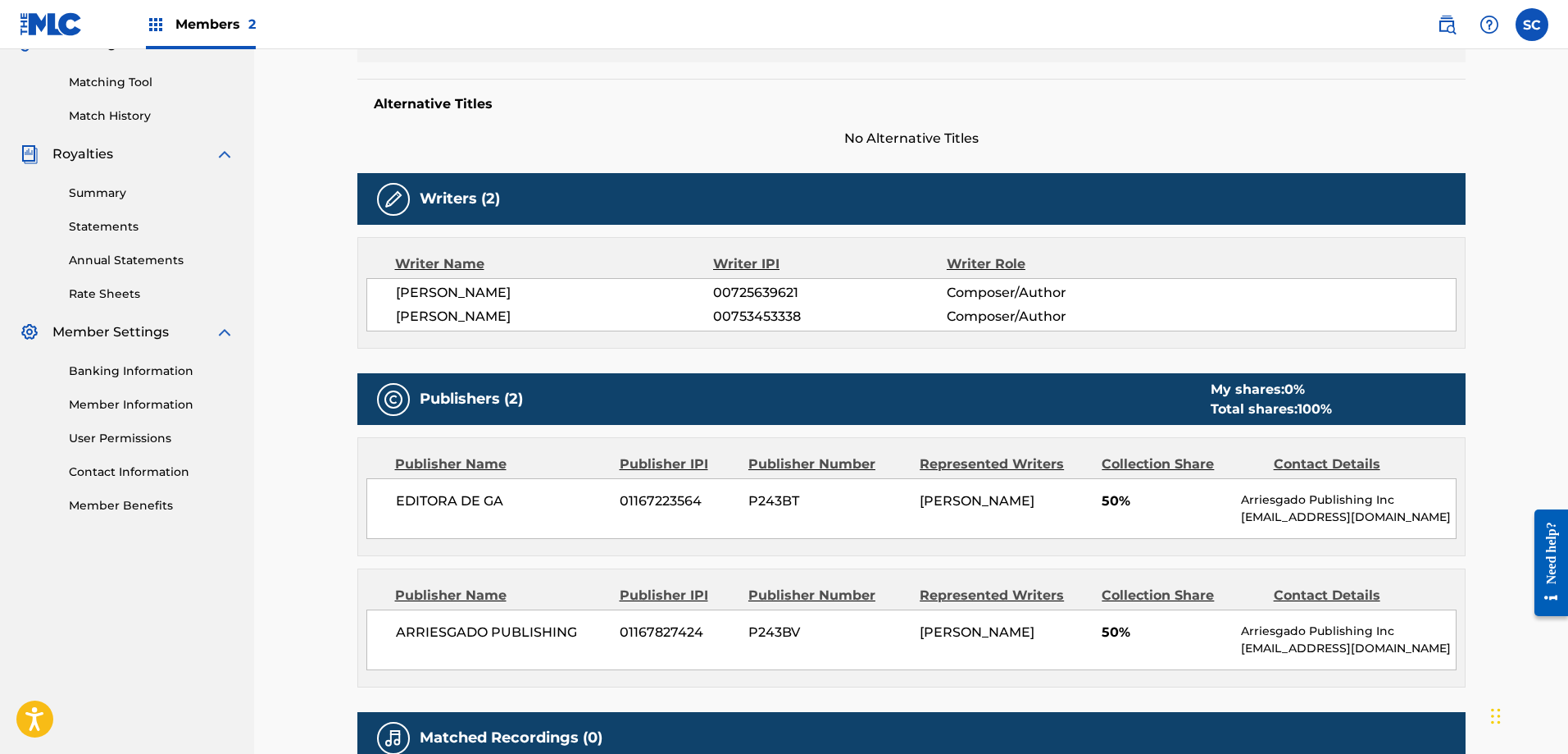
click at [984, 511] on div "[PERSON_NAME]" at bounding box center [1005, 500] width 170 height 20
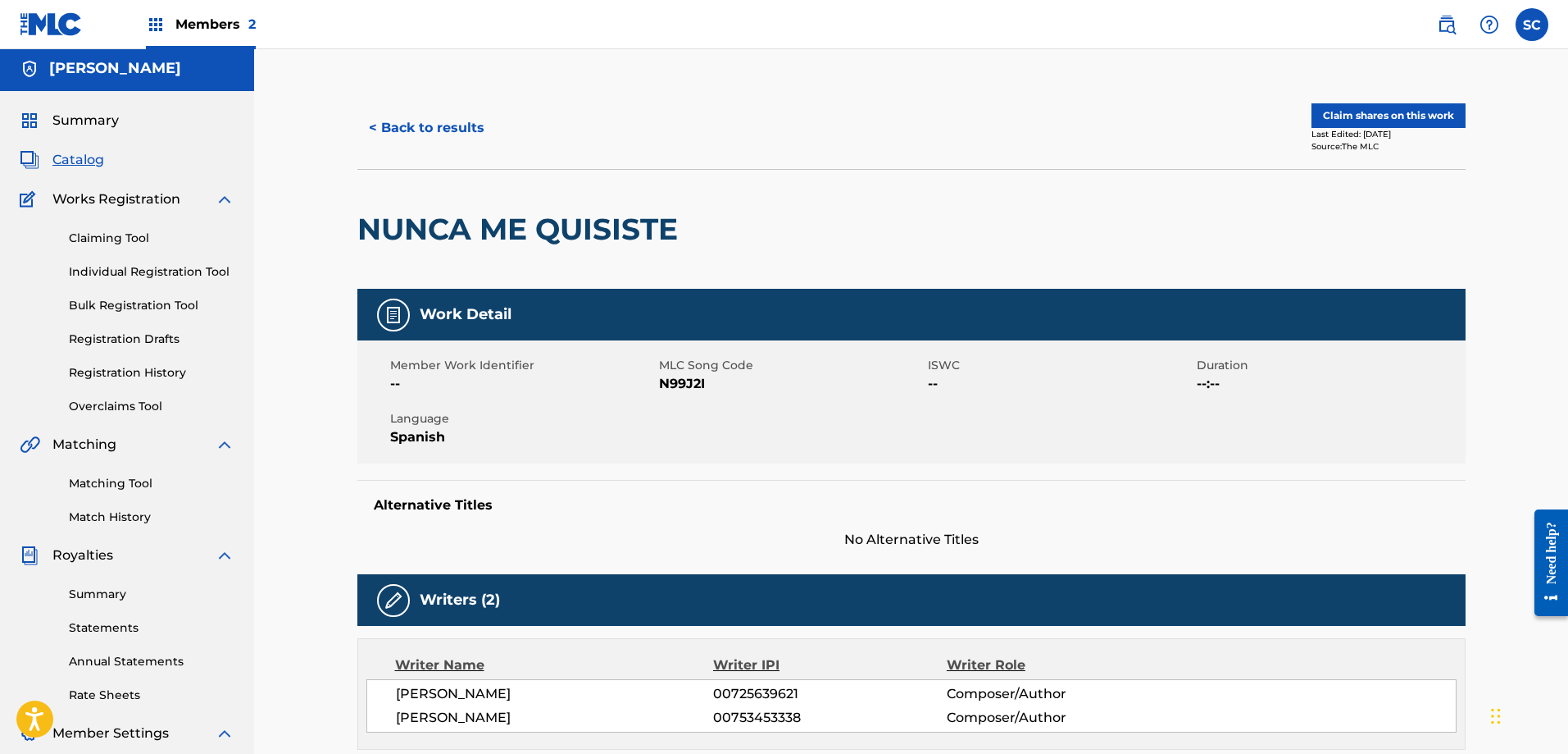
scroll to position [0, 0]
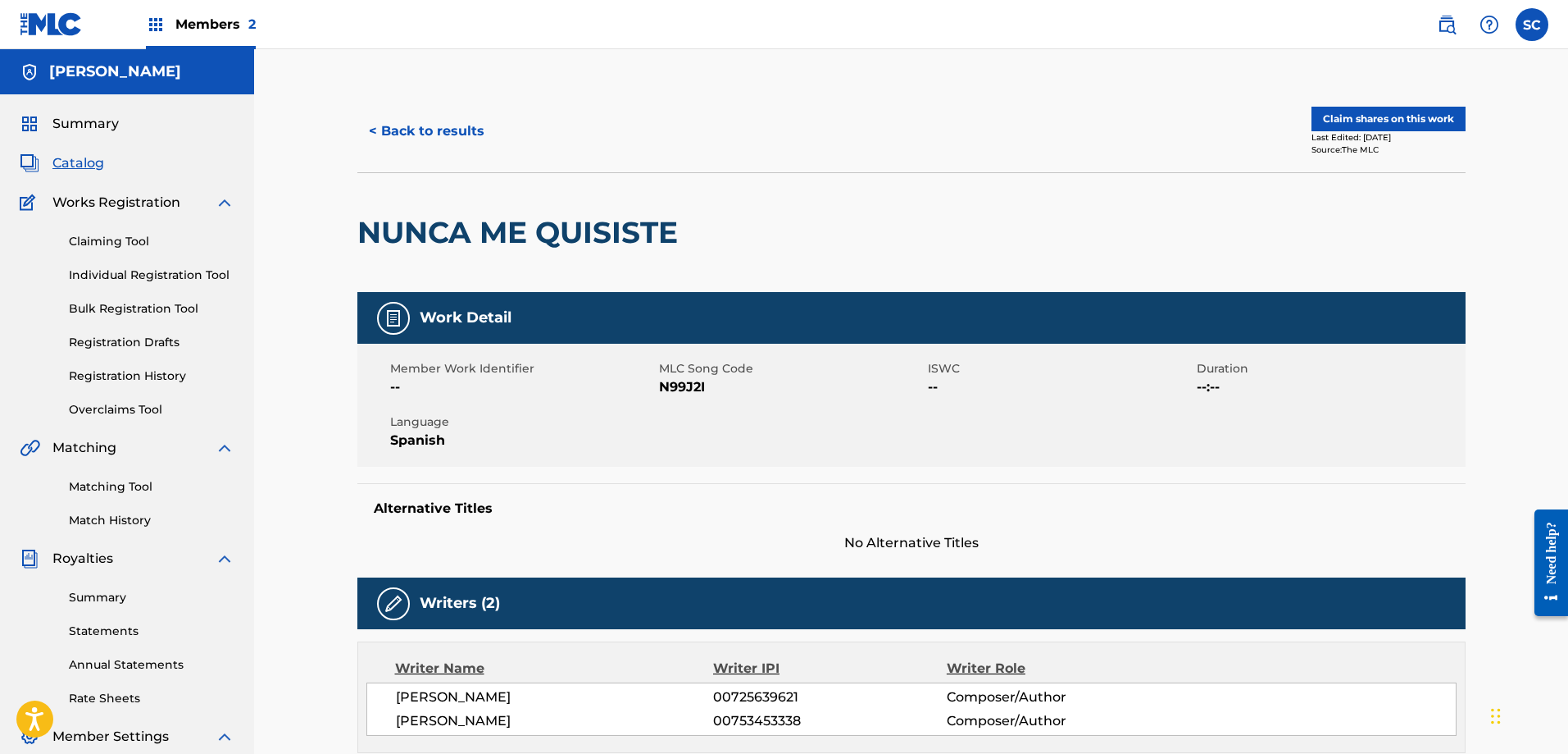
click at [395, 132] on button "< Back to results" at bounding box center [426, 131] width 138 height 41
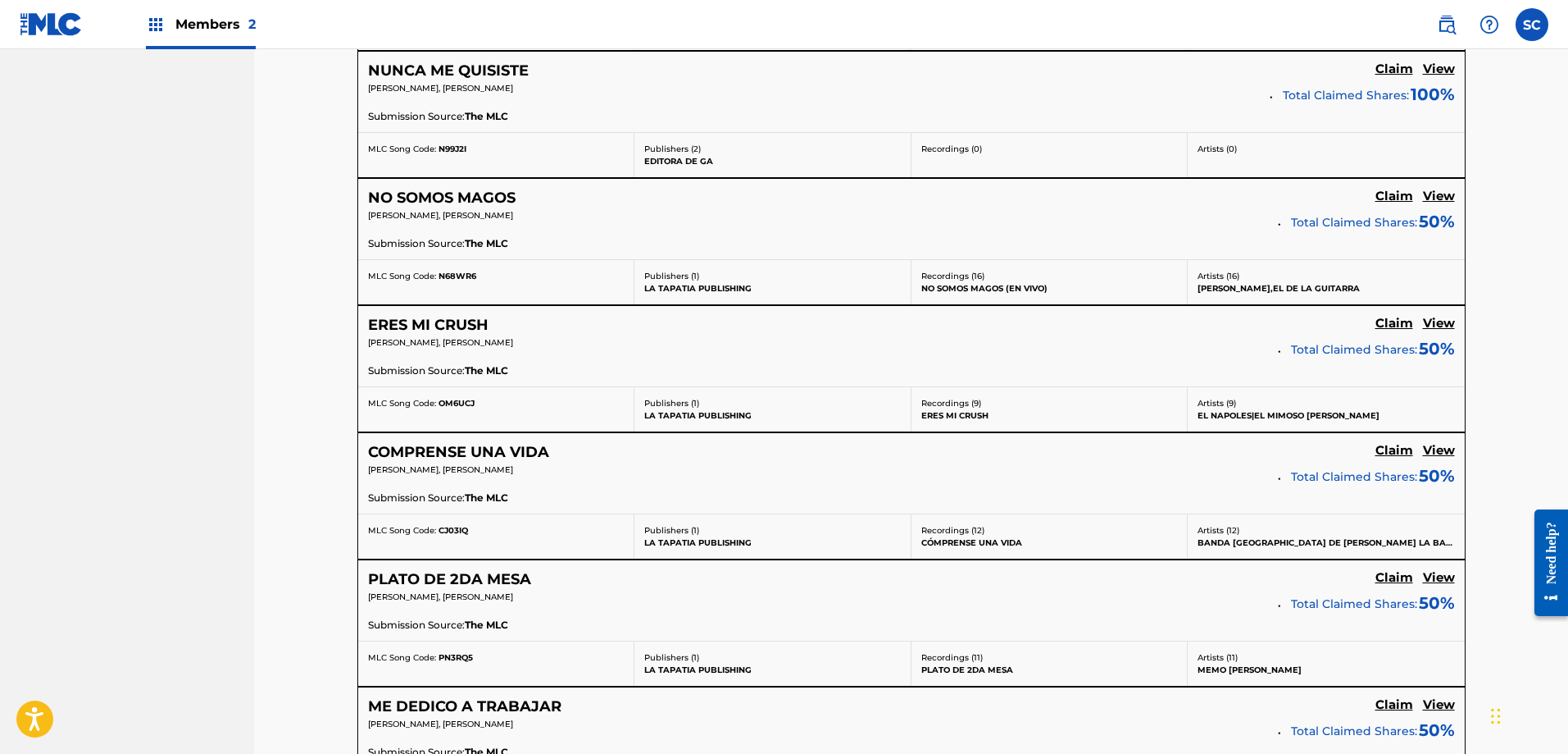
scroll to position [2133, 0]
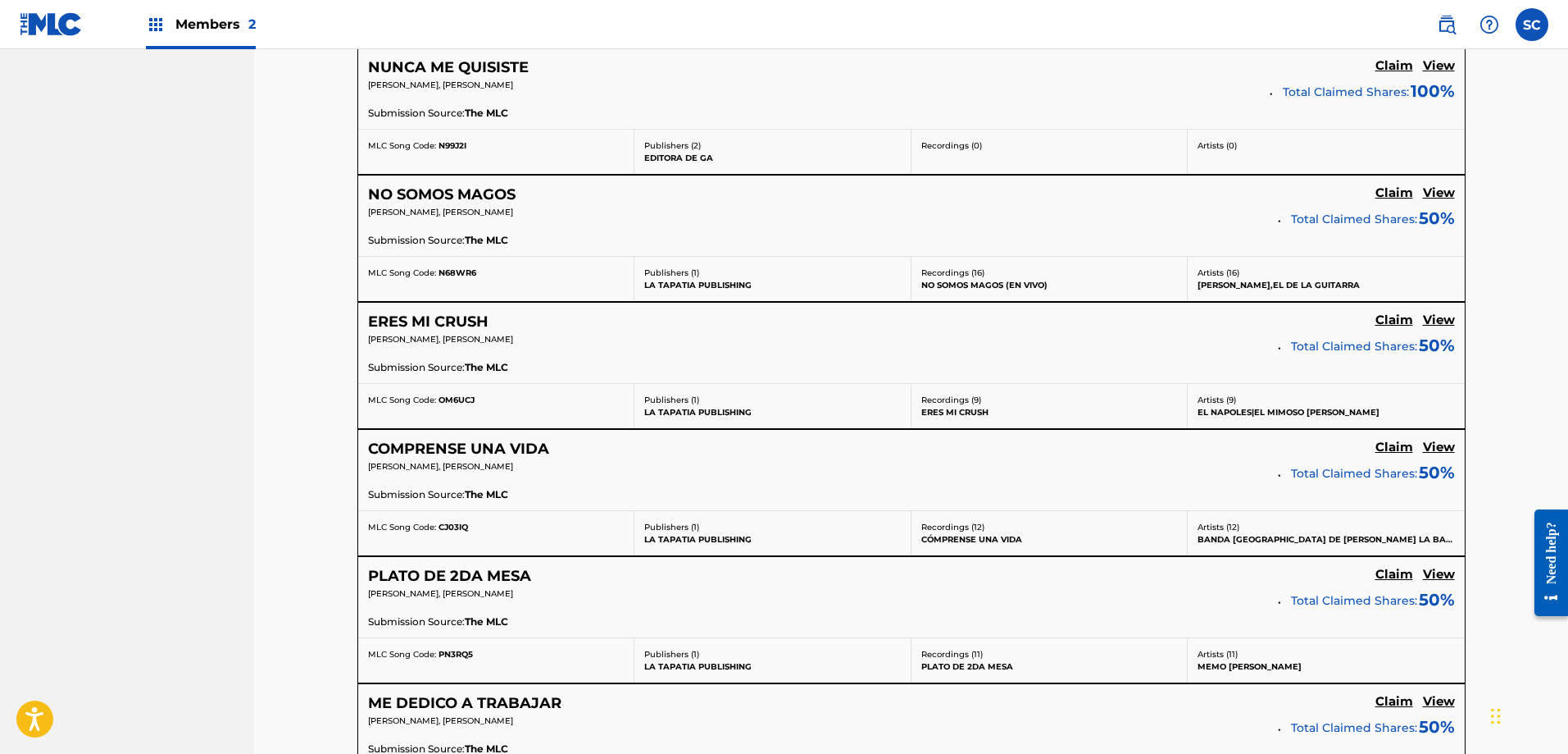
click at [497, 199] on h5 "NO SOMOS MAGOS" at bounding box center [442, 194] width 148 height 19
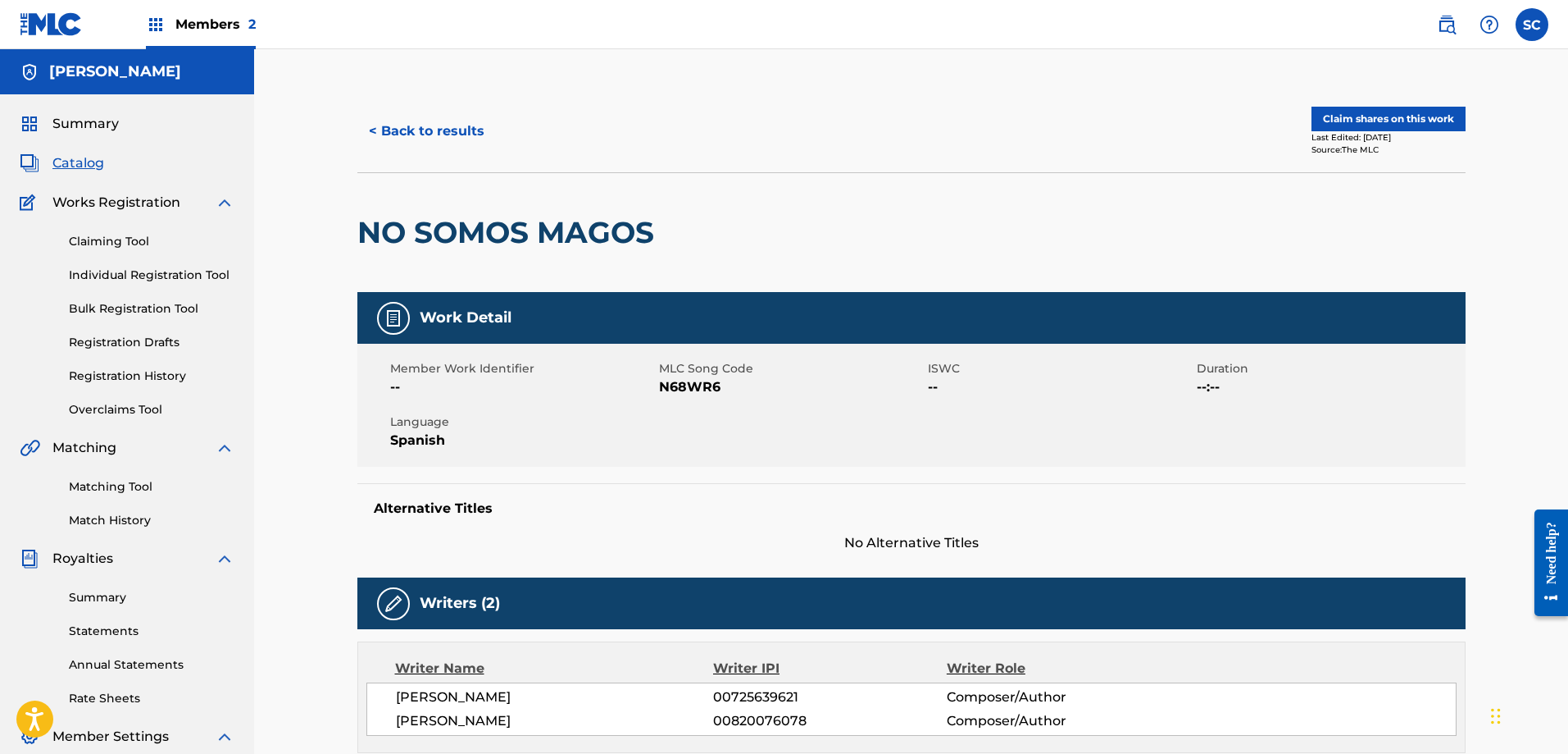
click at [417, 138] on button "< Back to results" at bounding box center [426, 131] width 138 height 41
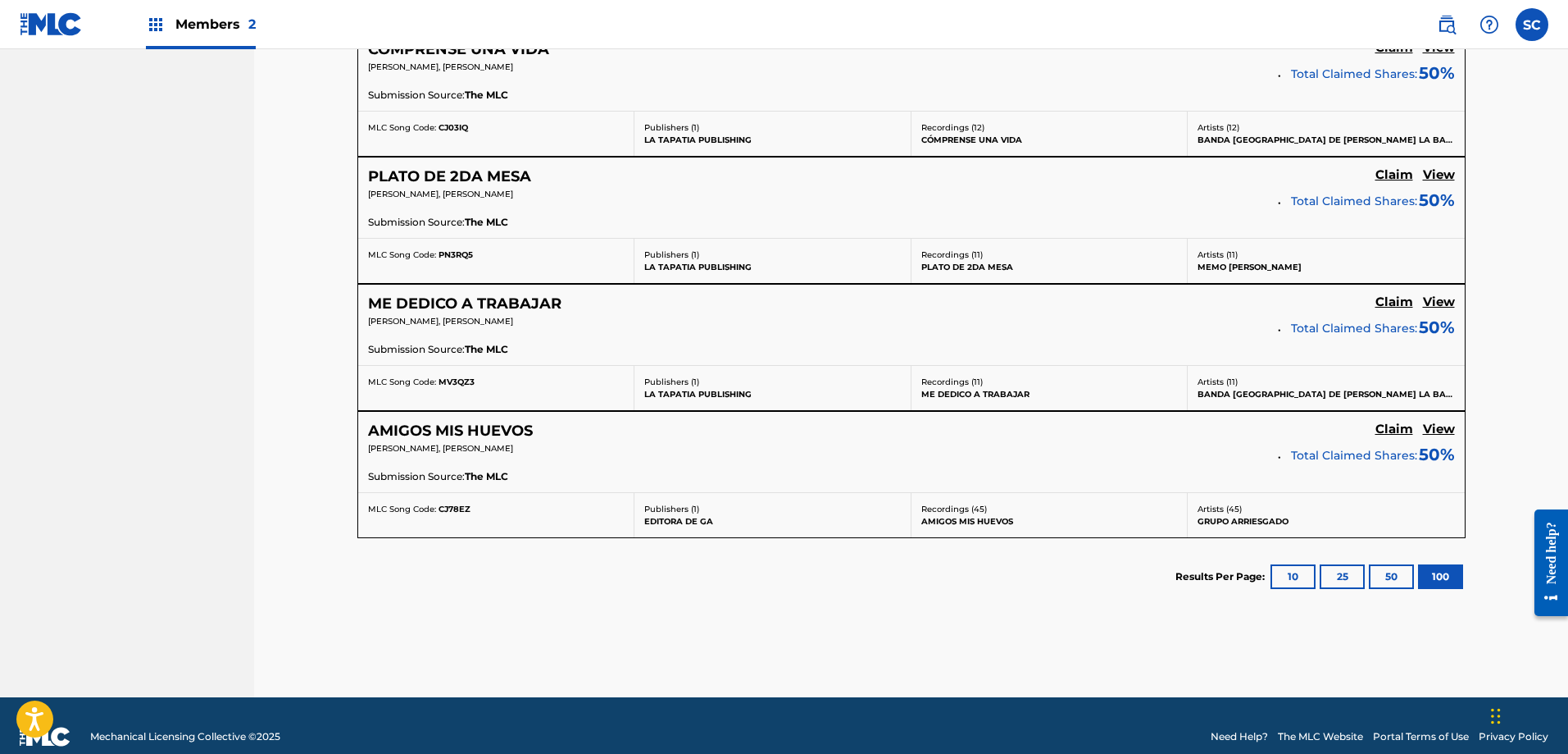
scroll to position [2533, 0]
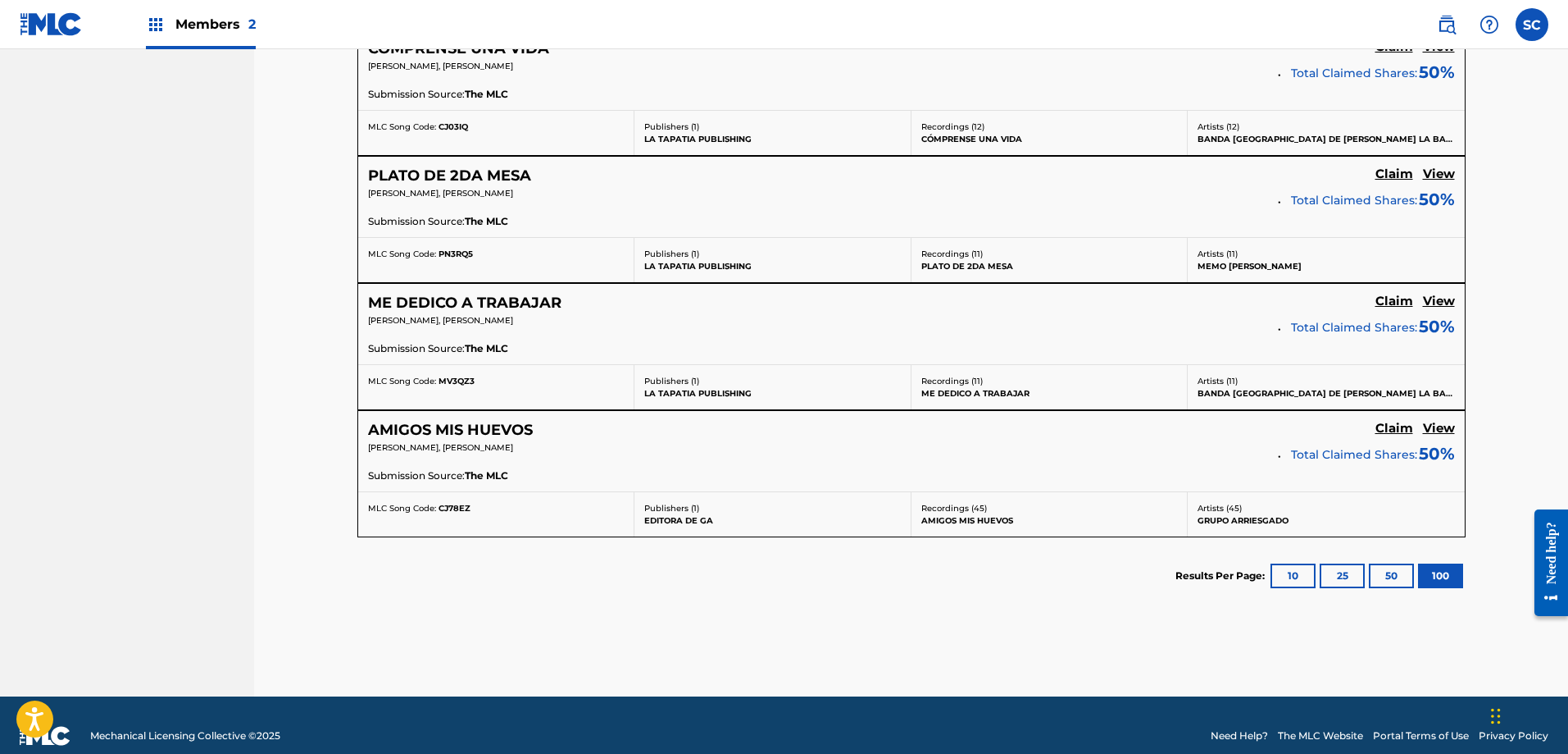
click at [492, 299] on h5 "ME DEDICO A TRABAJAR" at bounding box center [465, 303] width 194 height 19
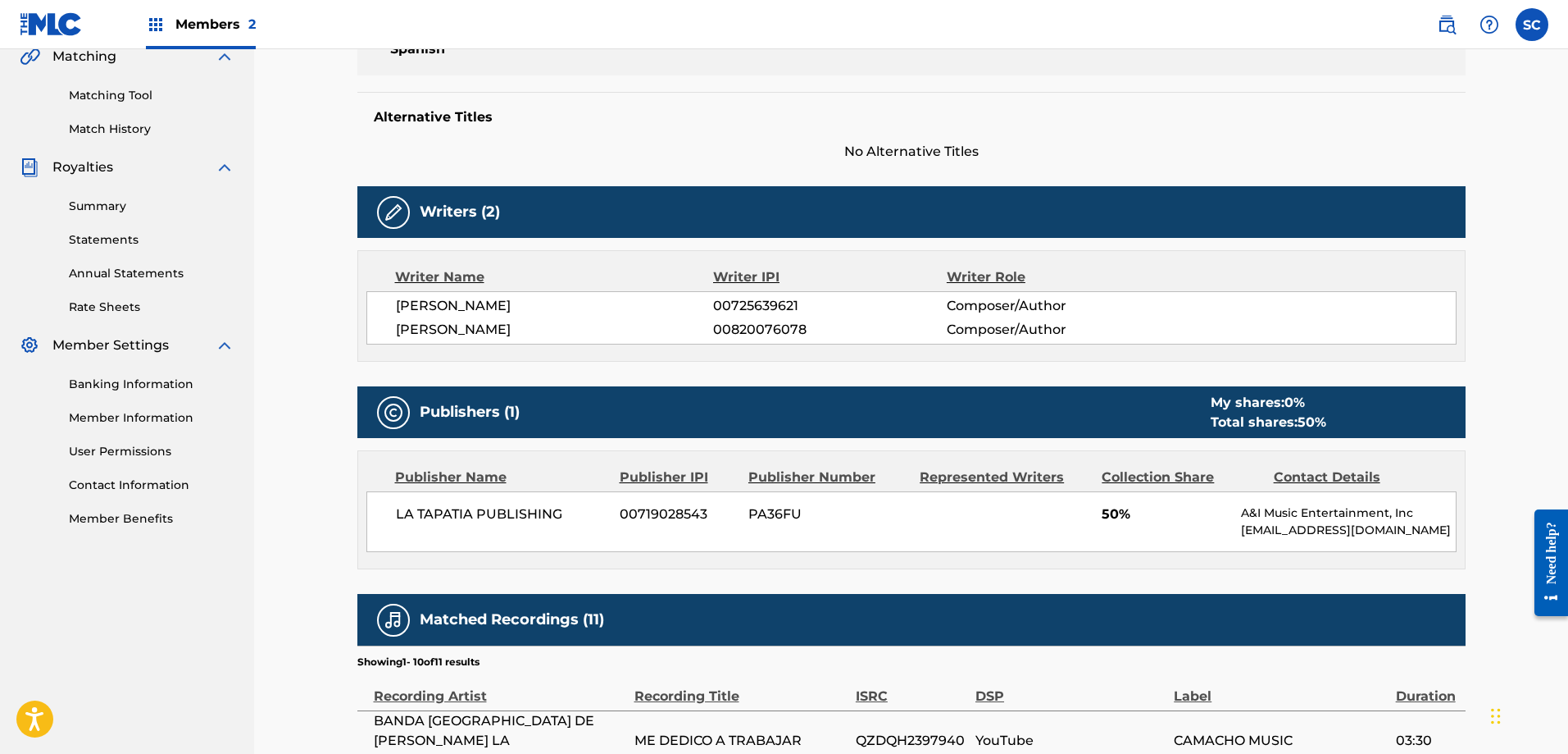
scroll to position [392, 0]
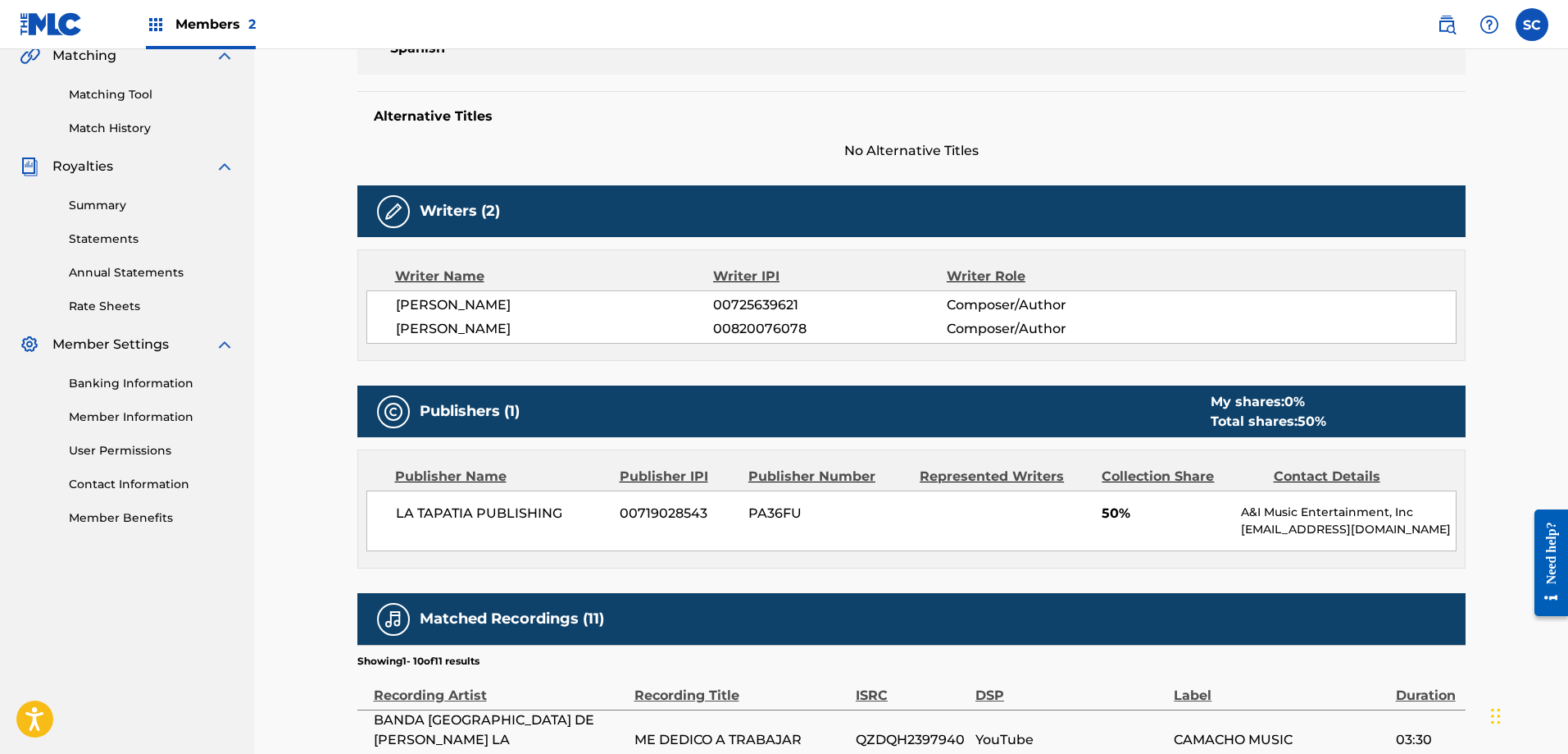
drag, startPoint x: 699, startPoint y: 300, endPoint x: 808, endPoint y: 307, distance: 109.2
click at [808, 307] on div "[PERSON_NAME] 00725639621 Composer/Author" at bounding box center [925, 305] width 1060 height 20
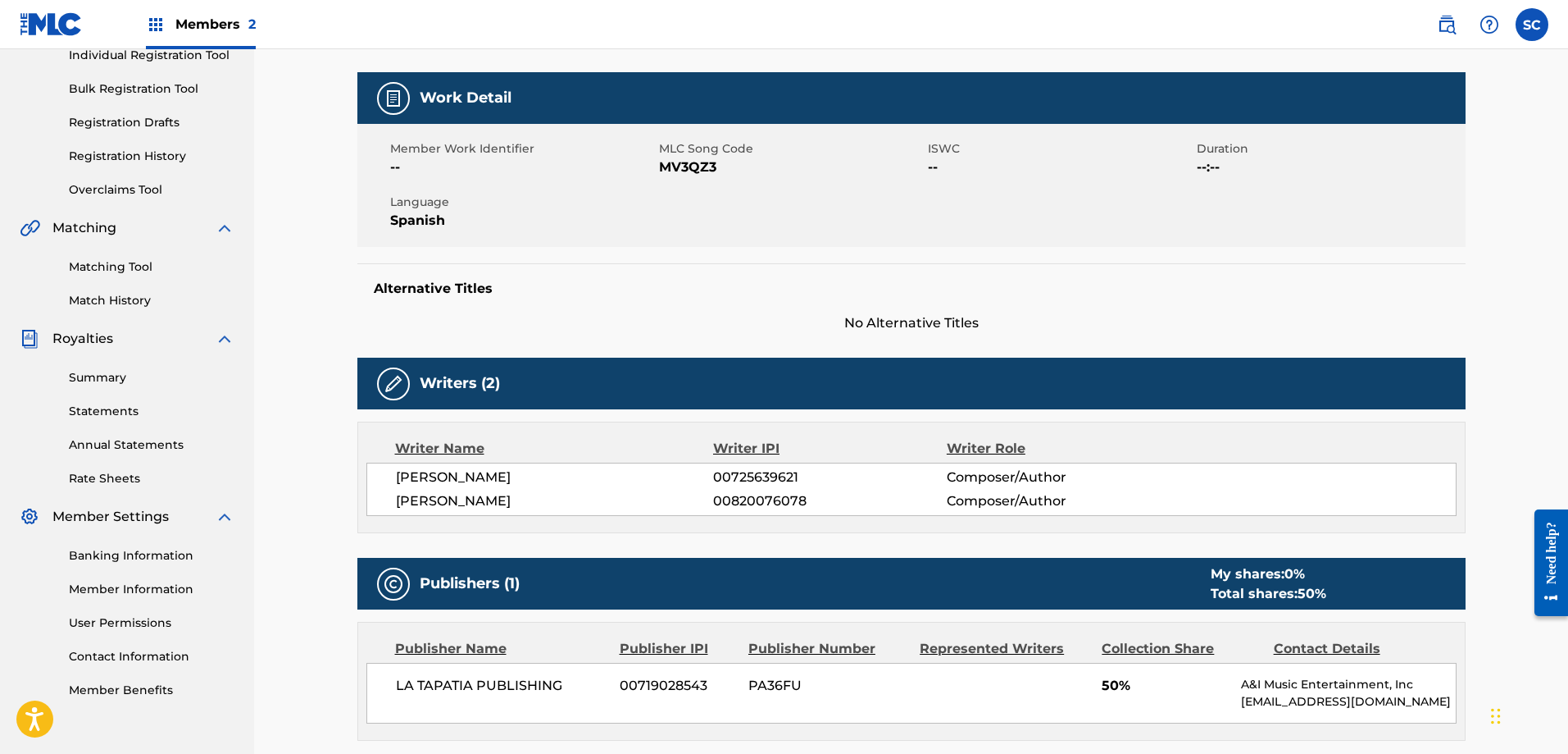
scroll to position [39, 0]
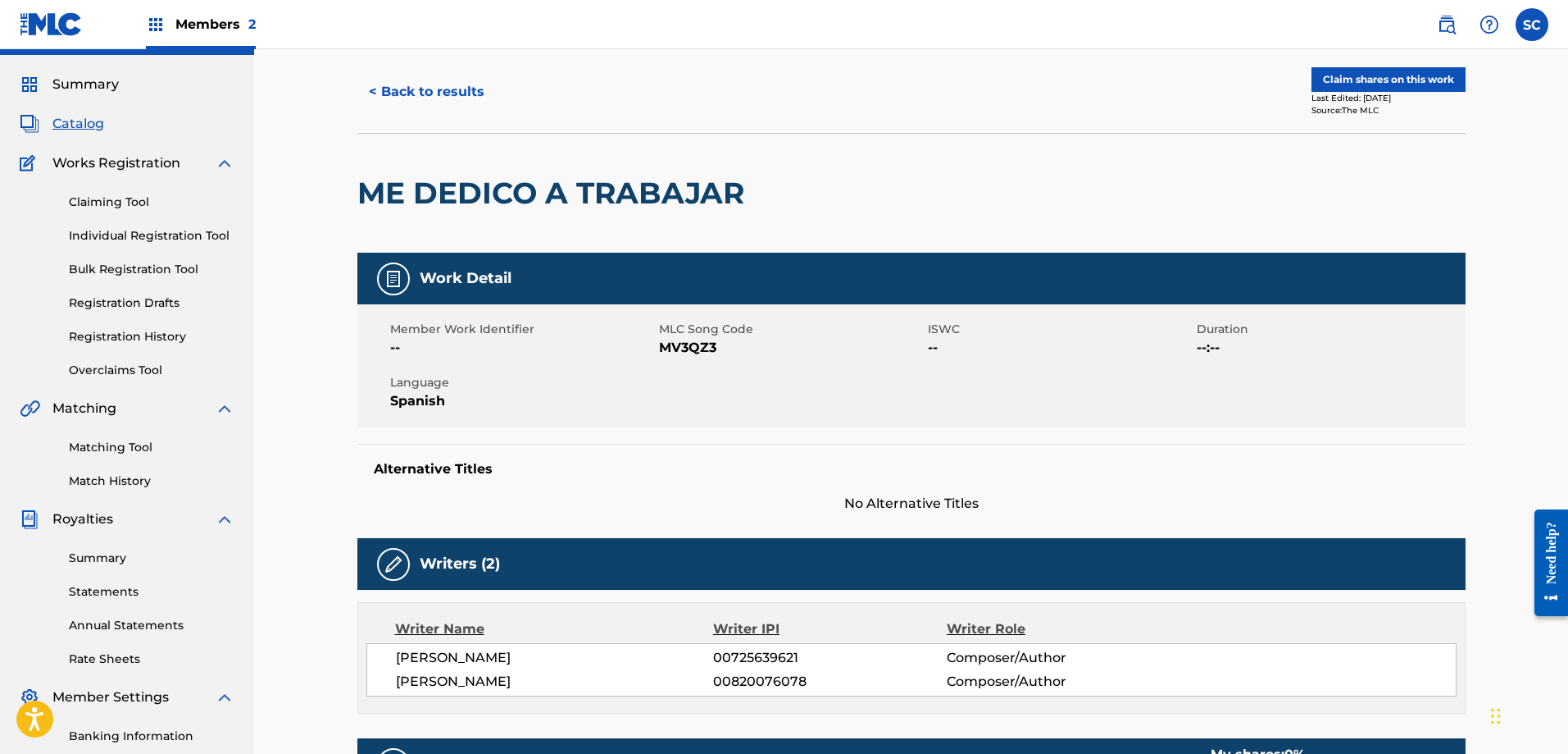
click at [406, 86] on button "< Back to results" at bounding box center [426, 92] width 138 height 41
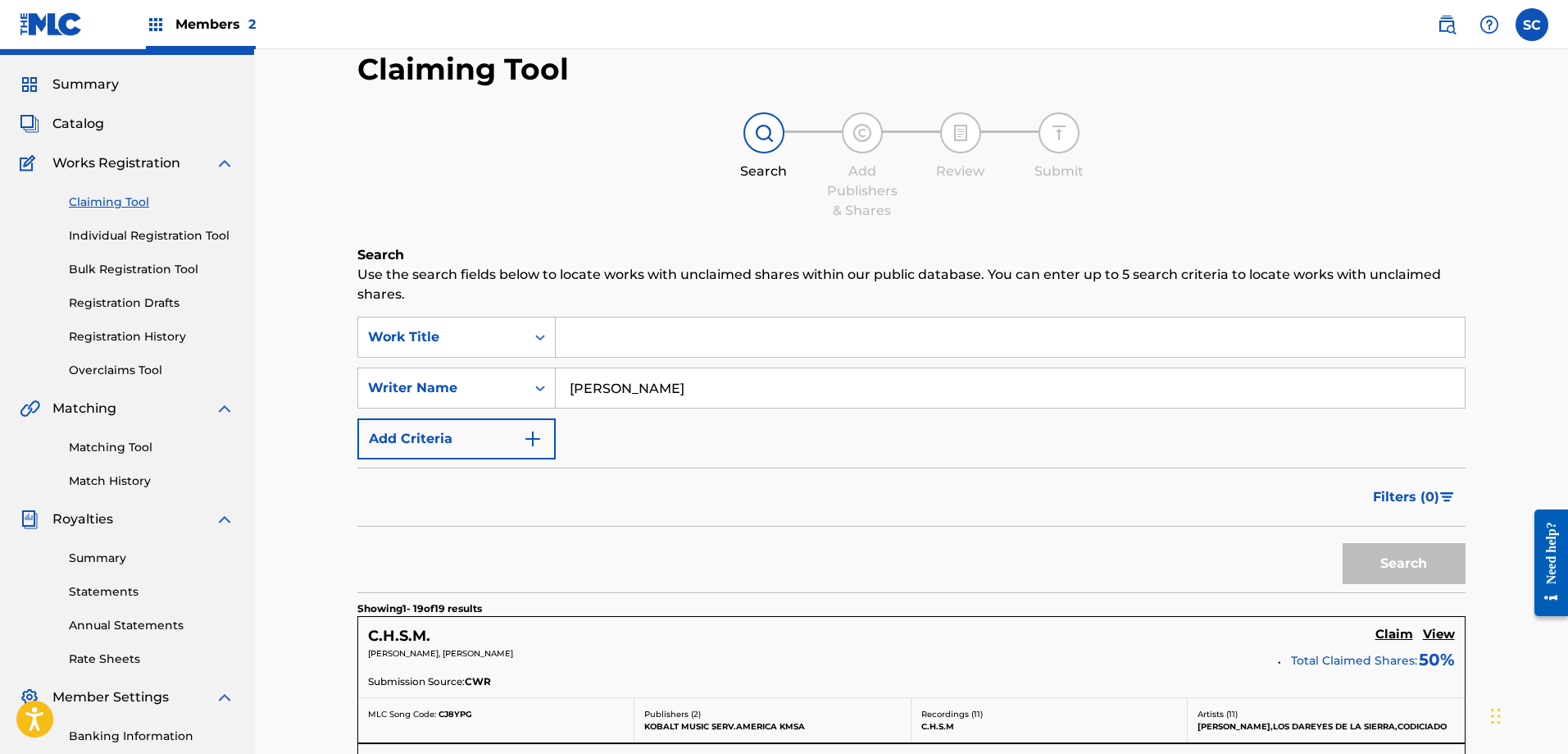
scroll to position [2461, 0]
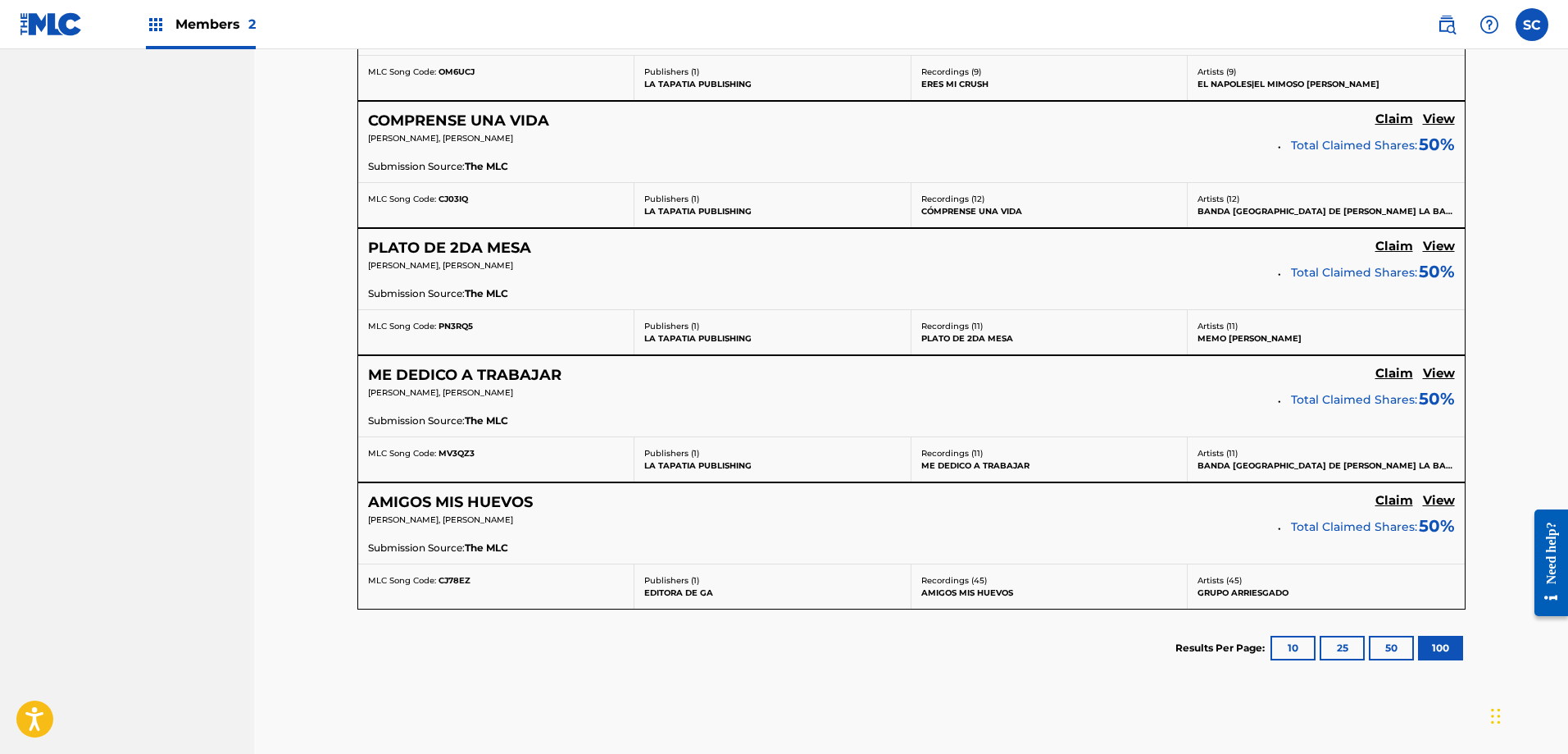
click at [514, 121] on h5 "COMPRENSE UNA VIDA" at bounding box center [458, 121] width 181 height 19
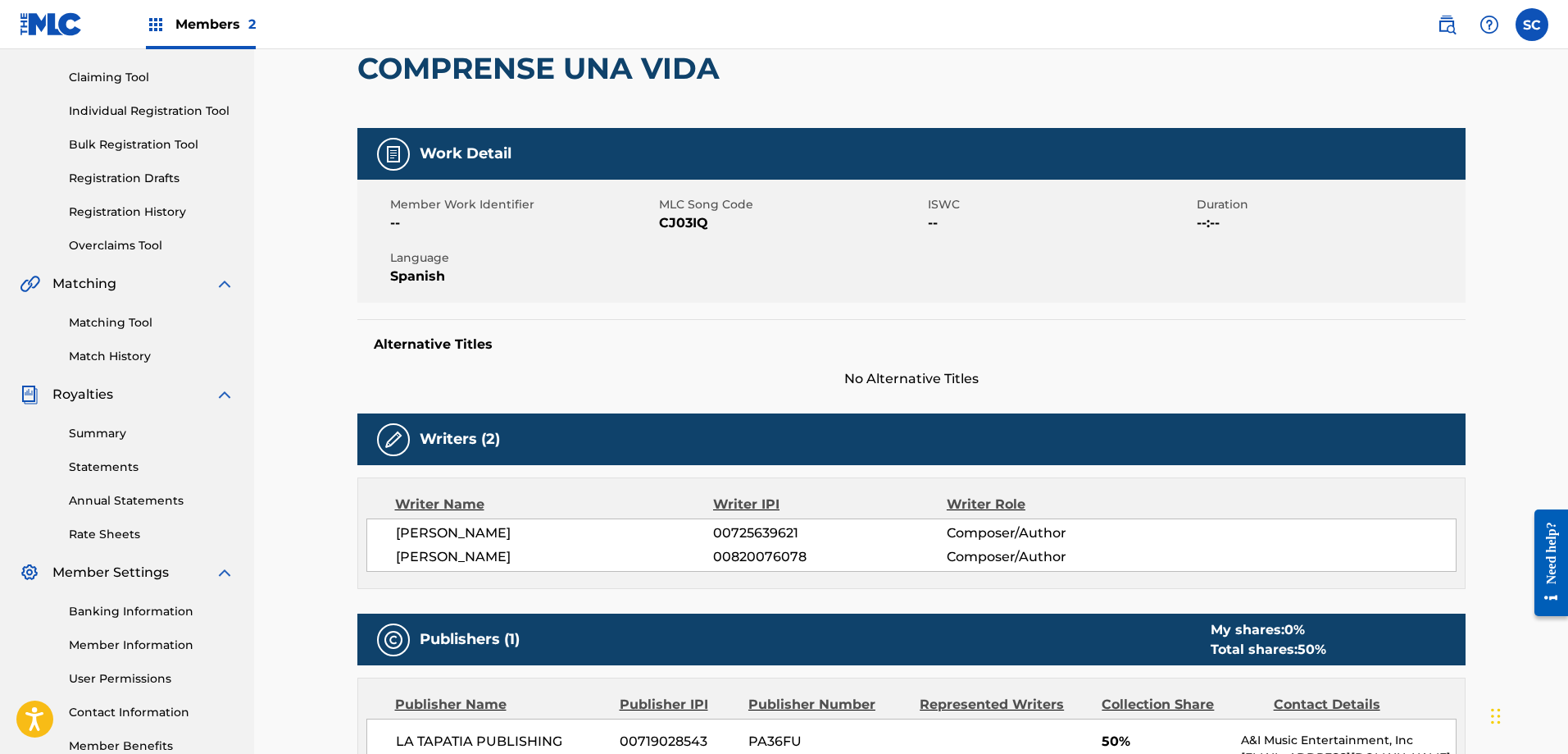
scroll to position [166, 0]
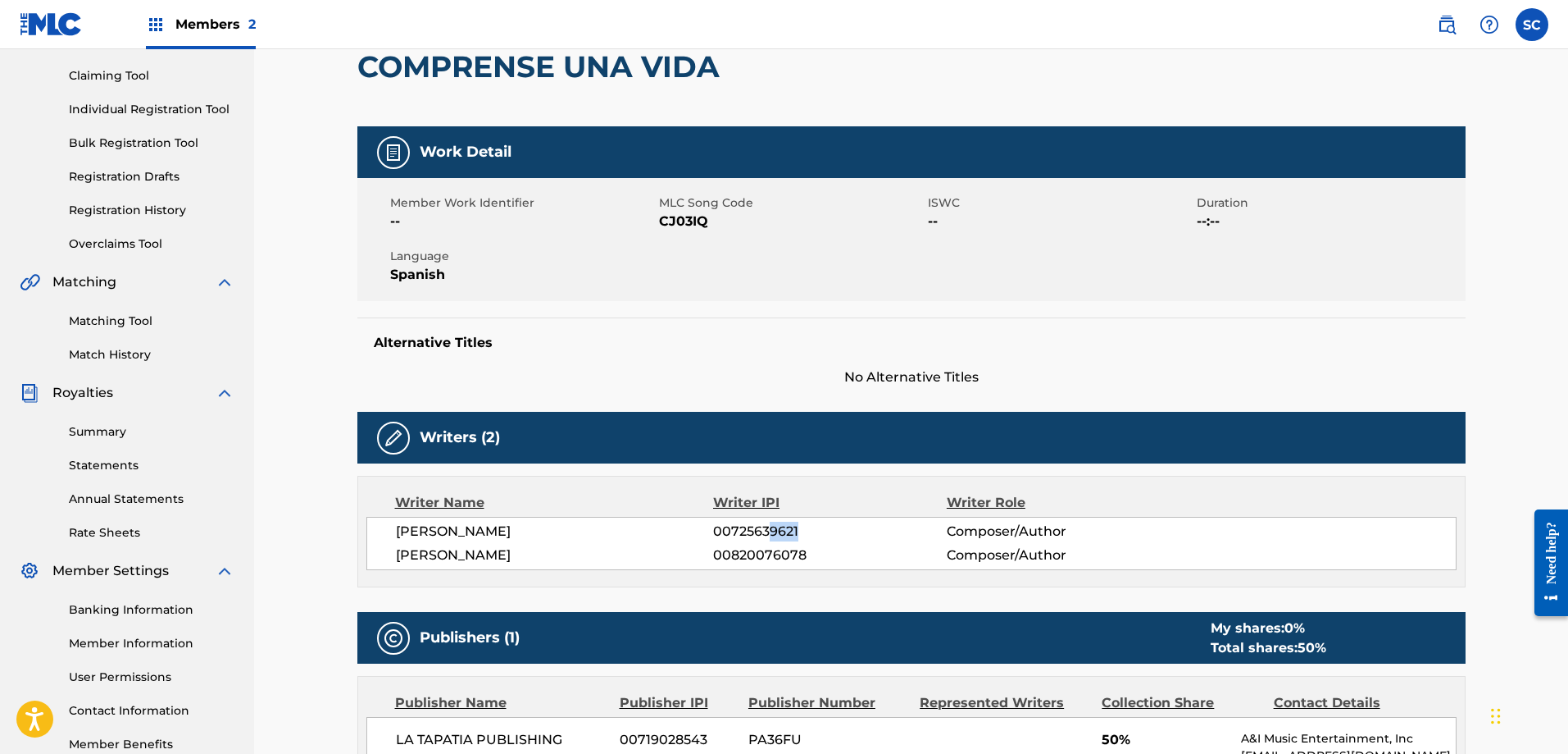
drag, startPoint x: 817, startPoint y: 537, endPoint x: 767, endPoint y: 537, distance: 50.0
click at [767, 537] on span "00725639621" at bounding box center [829, 531] width 233 height 20
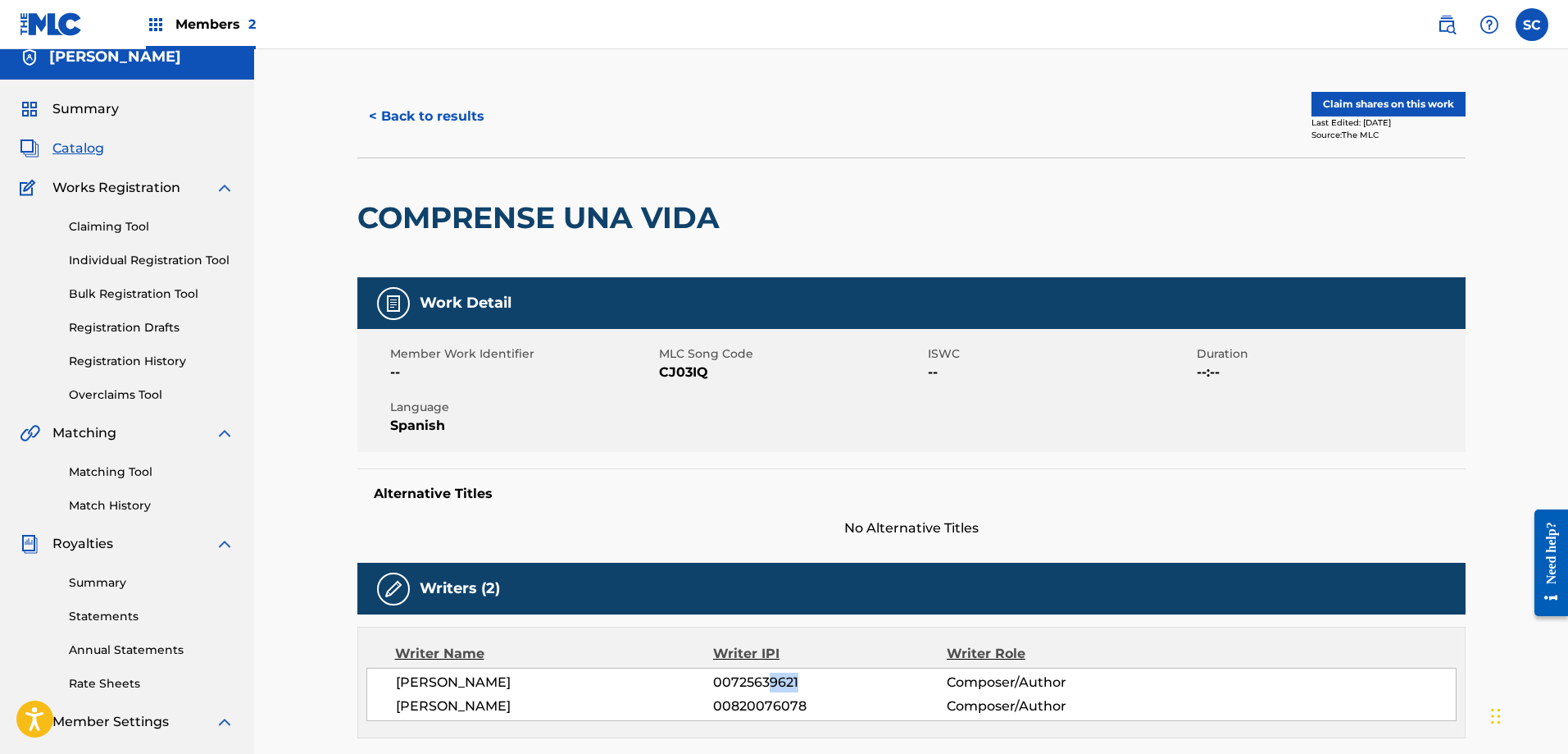
scroll to position [10, 0]
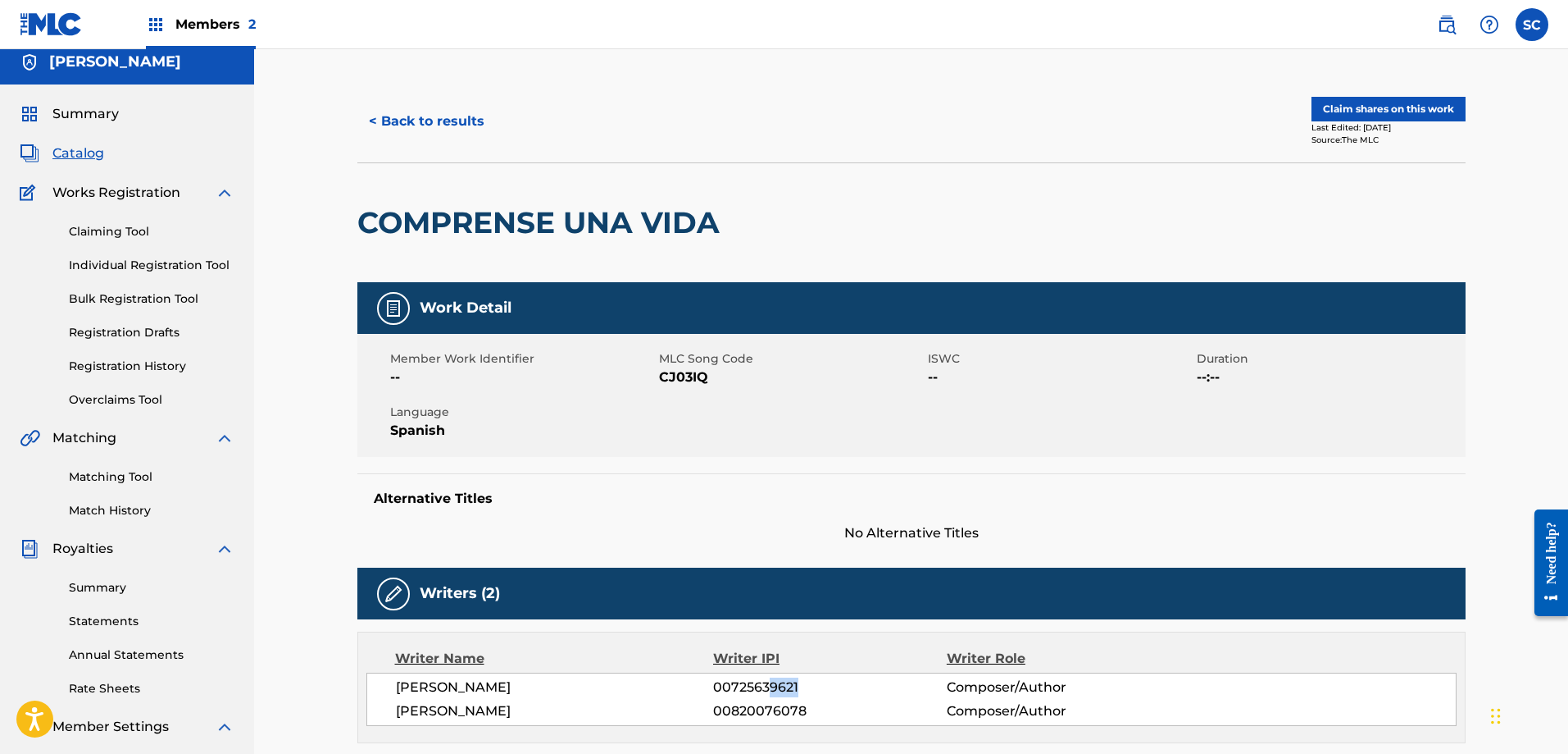
click at [406, 128] on button "< Back to results" at bounding box center [426, 121] width 138 height 41
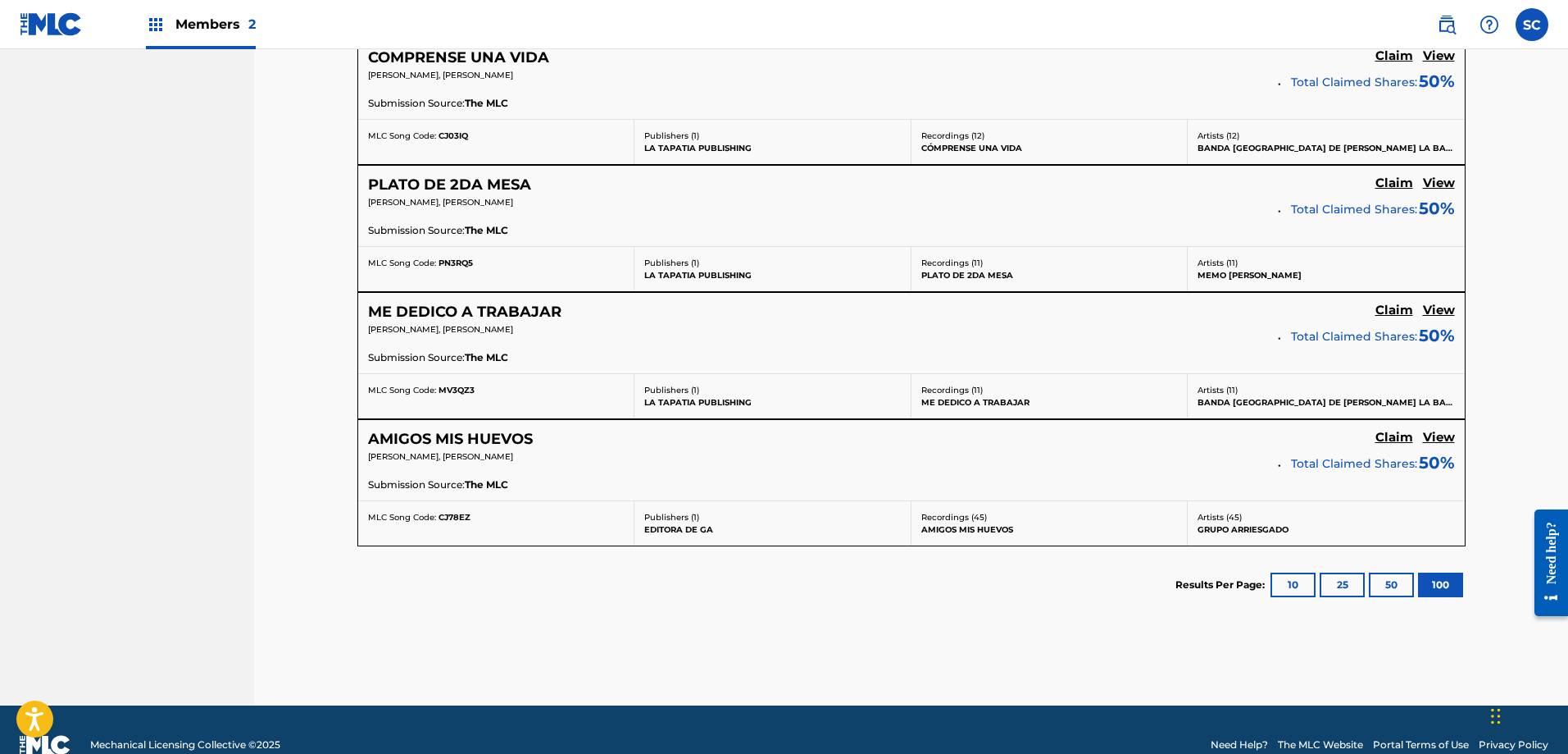
scroll to position [2522, 0]
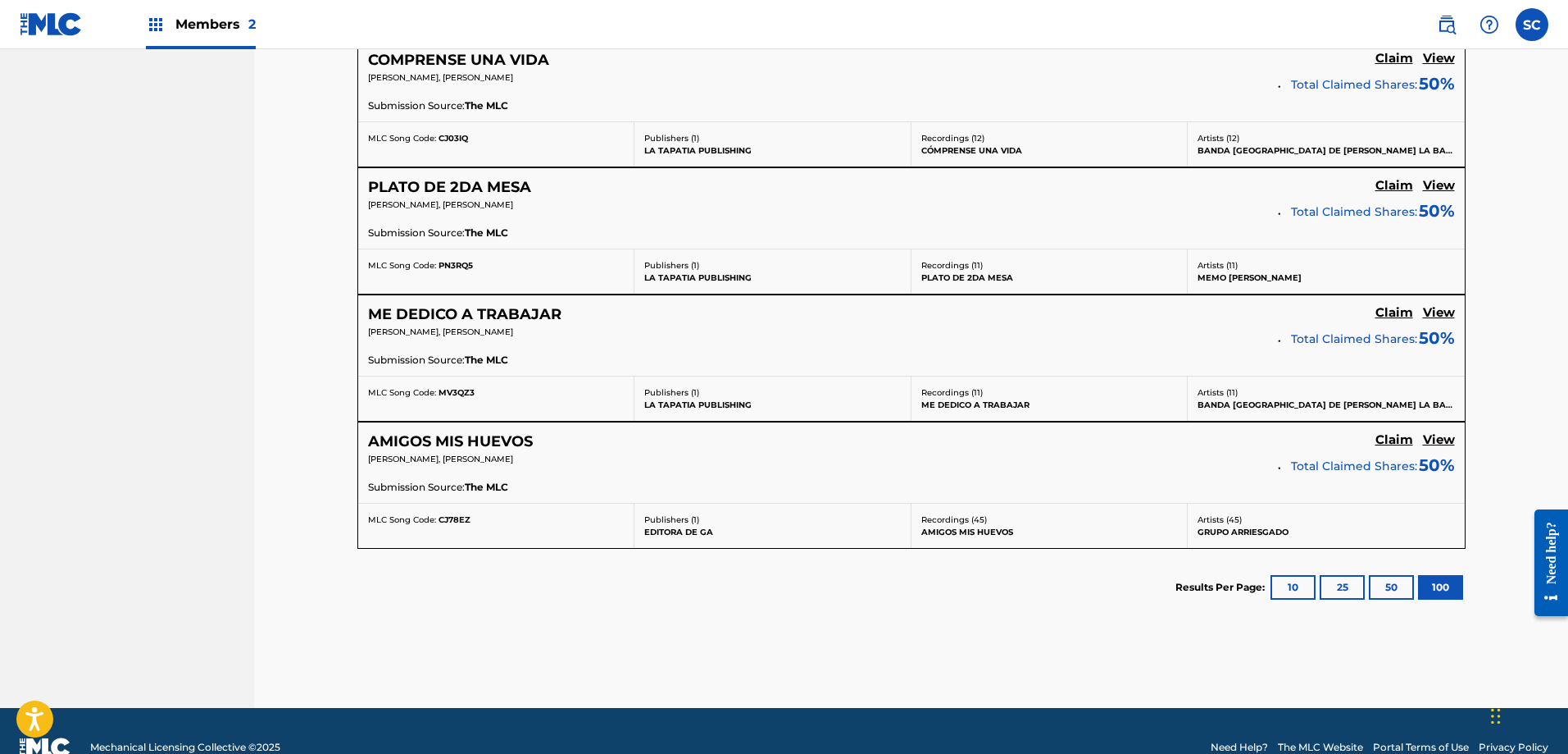
drag, startPoint x: 603, startPoint y: 329, endPoint x: 511, endPoint y: 323, distance: 92.2
click at [511, 323] on div "ME DEDICO A TRABAJAR Claim View [PERSON_NAME], [PERSON_NAME] Total Claimed Shar…" at bounding box center [912, 335] width 1107 height 81
click at [671, 340] on div "[PERSON_NAME], [PERSON_NAME]" at bounding box center [818, 336] width 898 height 23
click at [649, 340] on div "[PERSON_NAME], [PERSON_NAME]" at bounding box center [818, 336] width 898 height 23
click at [503, 430] on div "AMIGOS MIS HUEVOS Claim View [PERSON_NAME], [PERSON_NAME] Total Claimed Shares:…" at bounding box center [912, 462] width 1107 height 81
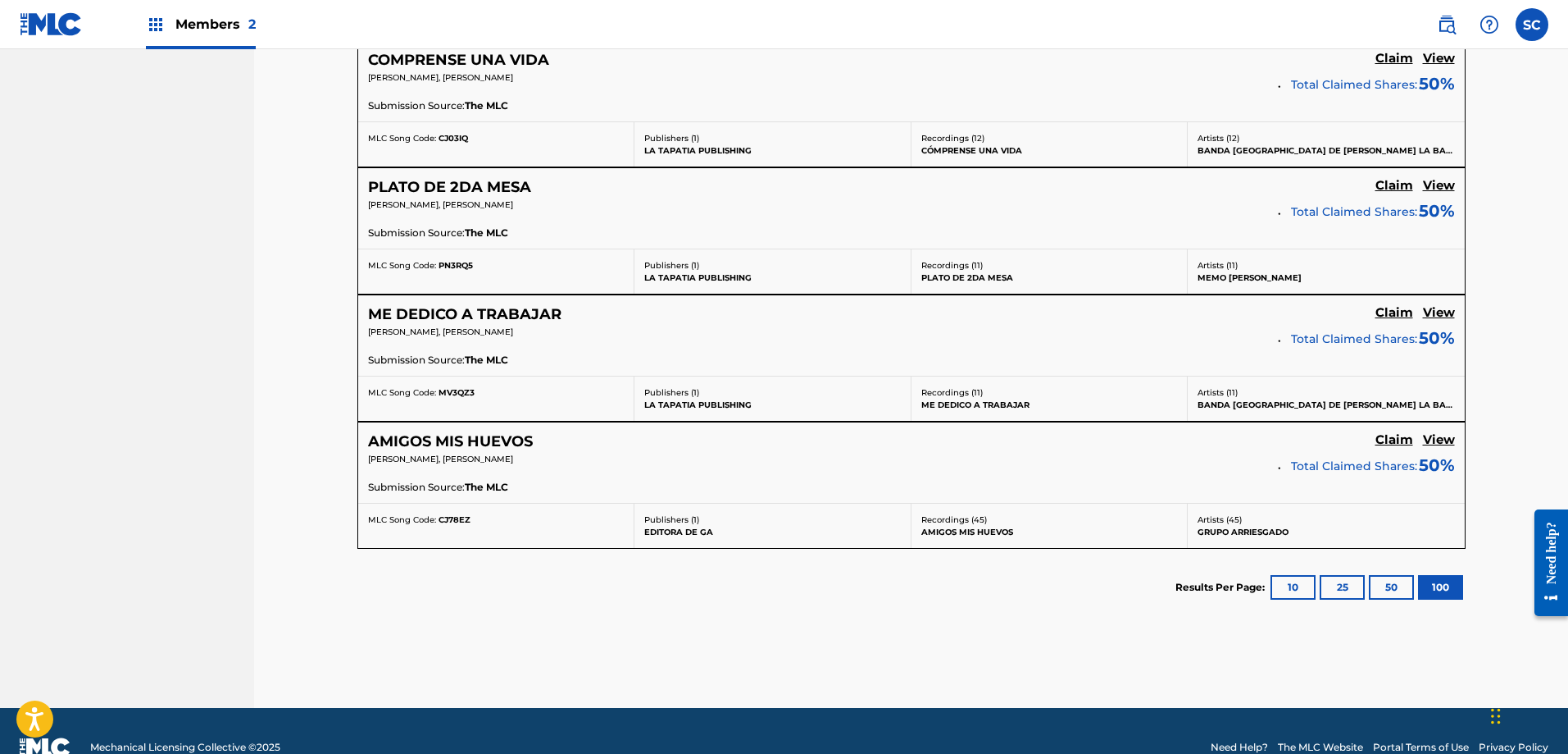
click at [503, 437] on h5 "AMIGOS MIS HUEVOS" at bounding box center [451, 442] width 165 height 19
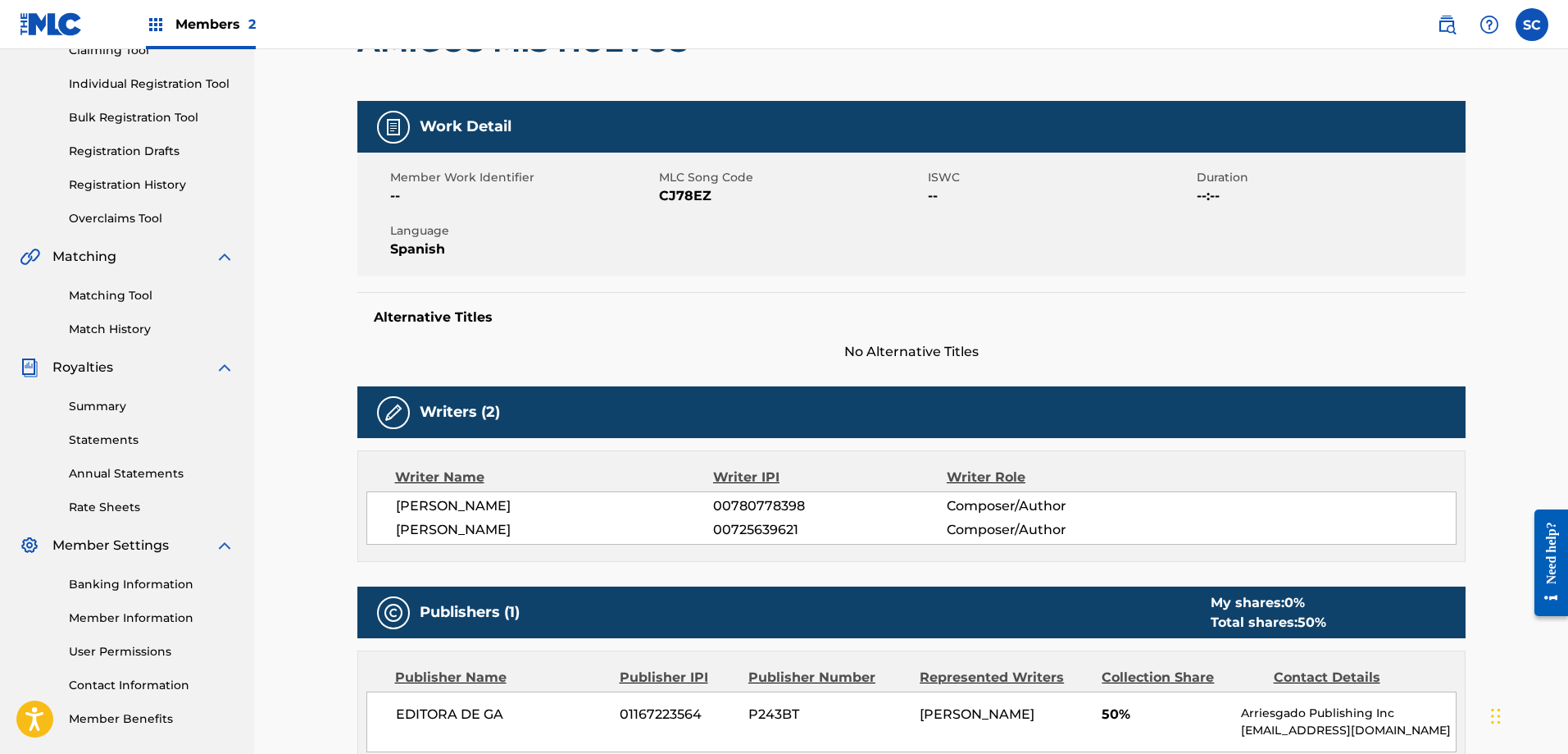
scroll to position [196, 0]
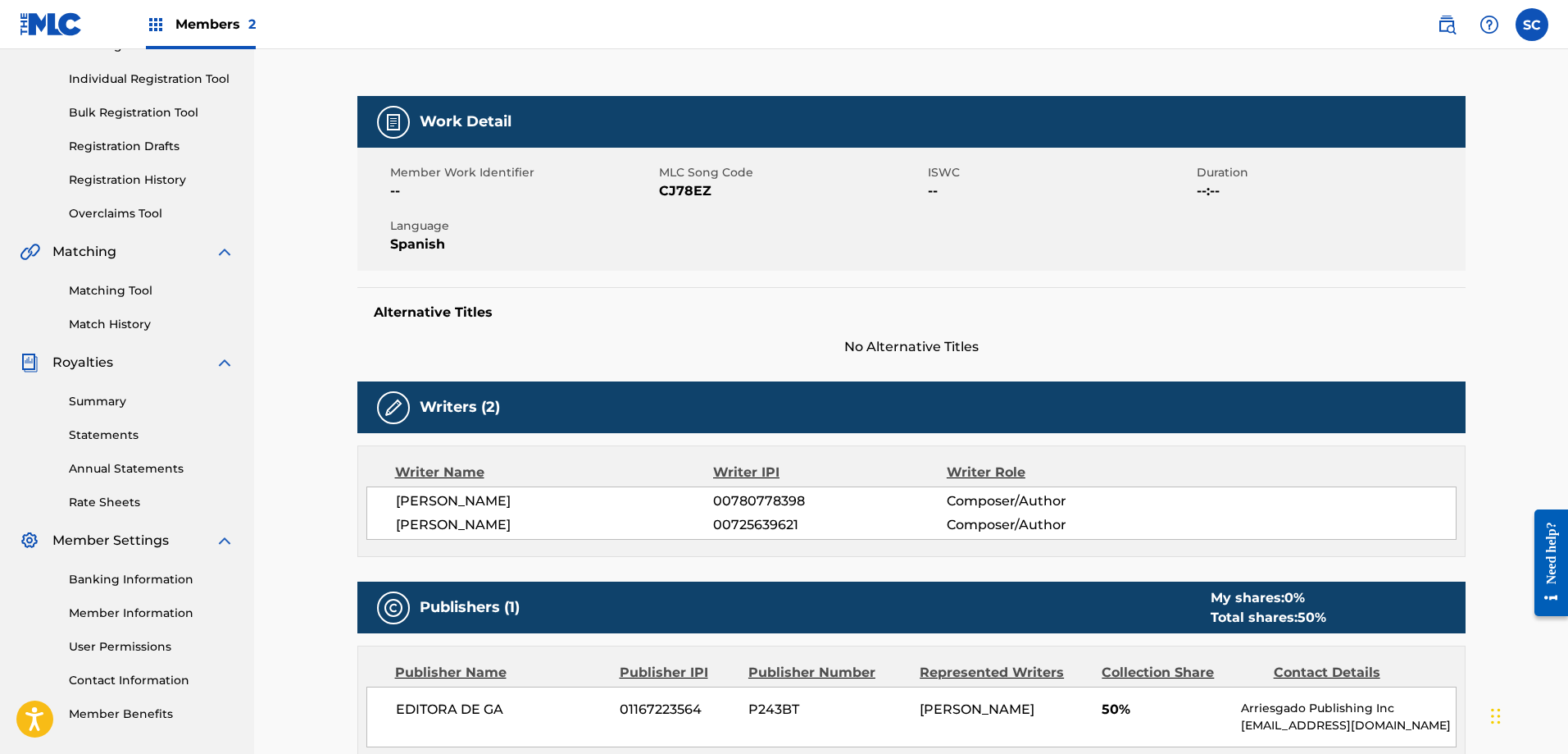
drag, startPoint x: 969, startPoint y: 736, endPoint x: 906, endPoint y: 715, distance: 66.4
click at [906, 715] on div "EDITORA DE GA 01167223564 P243BT [PERSON_NAME] 50% Arriesgado Publishing Inc [E…" at bounding box center [912, 716] width 1090 height 60
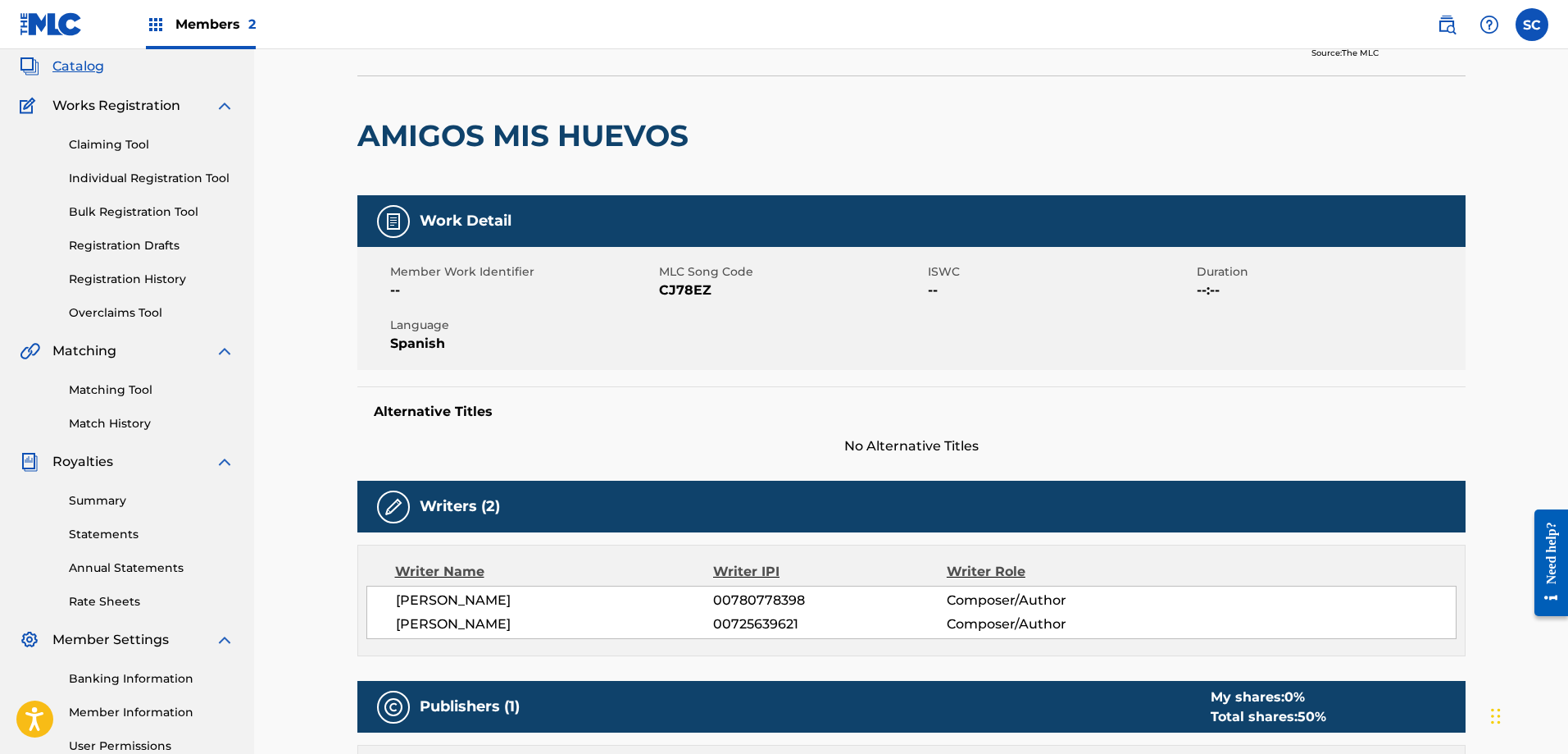
scroll to position [67, 0]
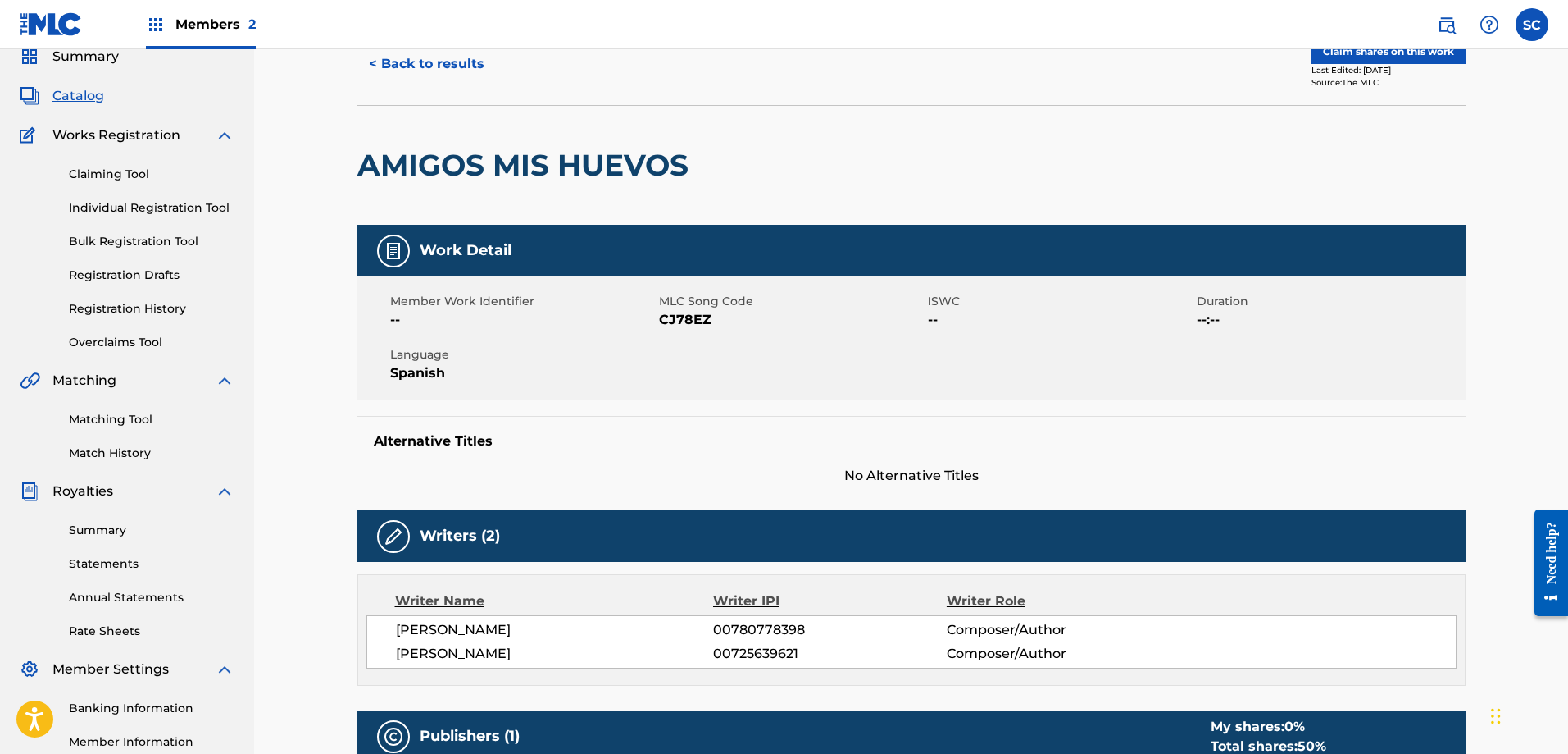
click at [387, 55] on button "< Back to results" at bounding box center [426, 64] width 138 height 41
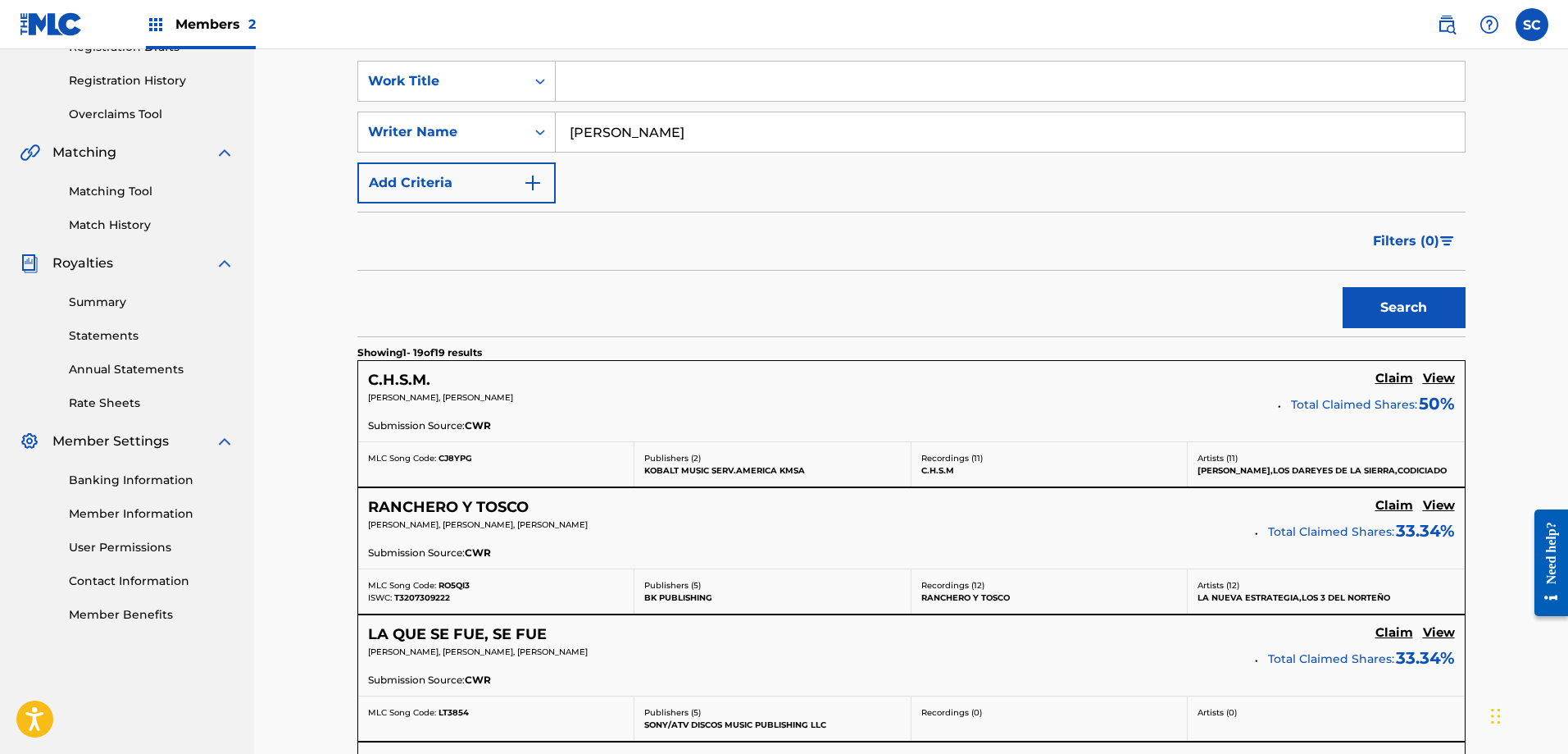
scroll to position [312, 0]
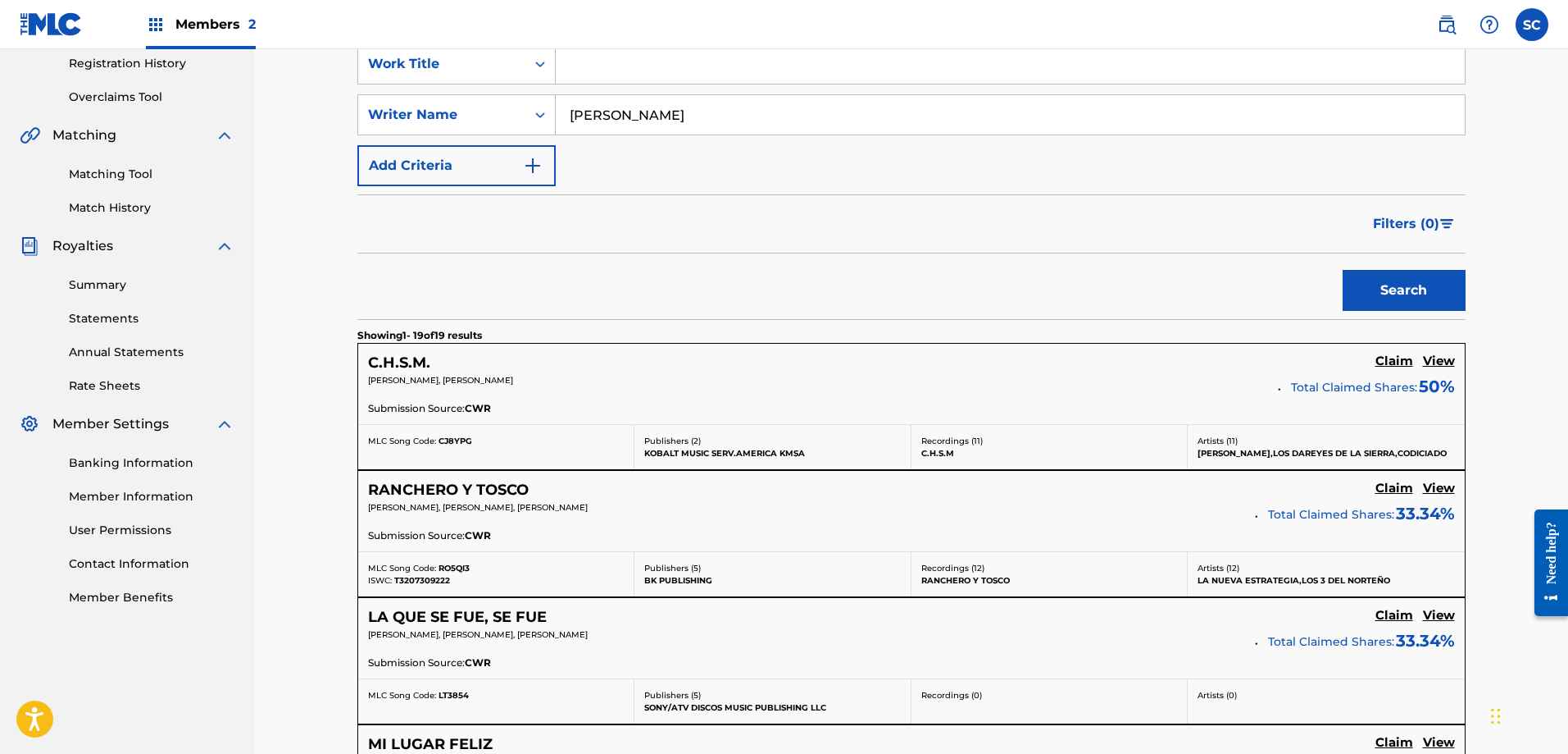
click at [410, 363] on h5 "C.H.S.M." at bounding box center [399, 363] width 62 height 19
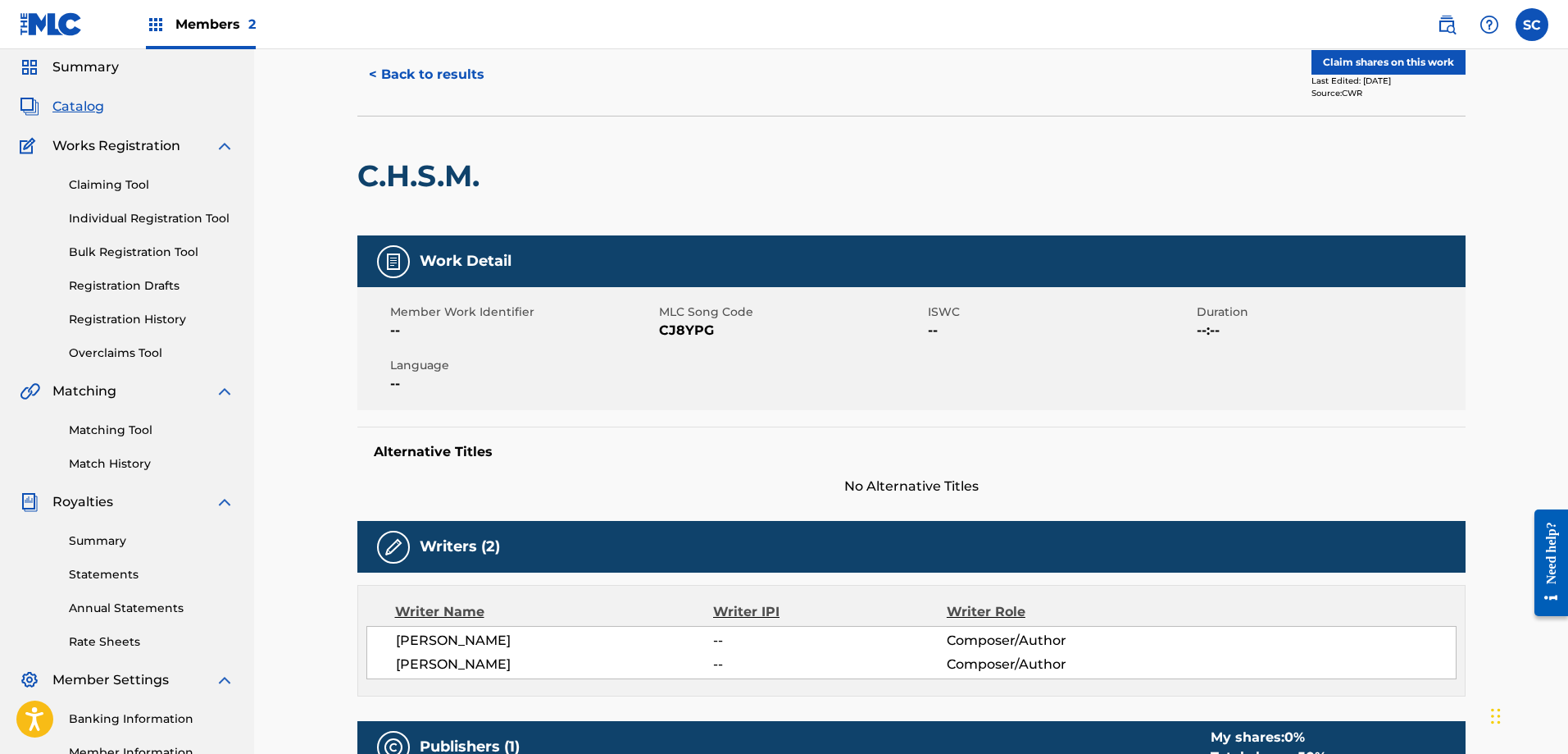
scroll to position [59, 0]
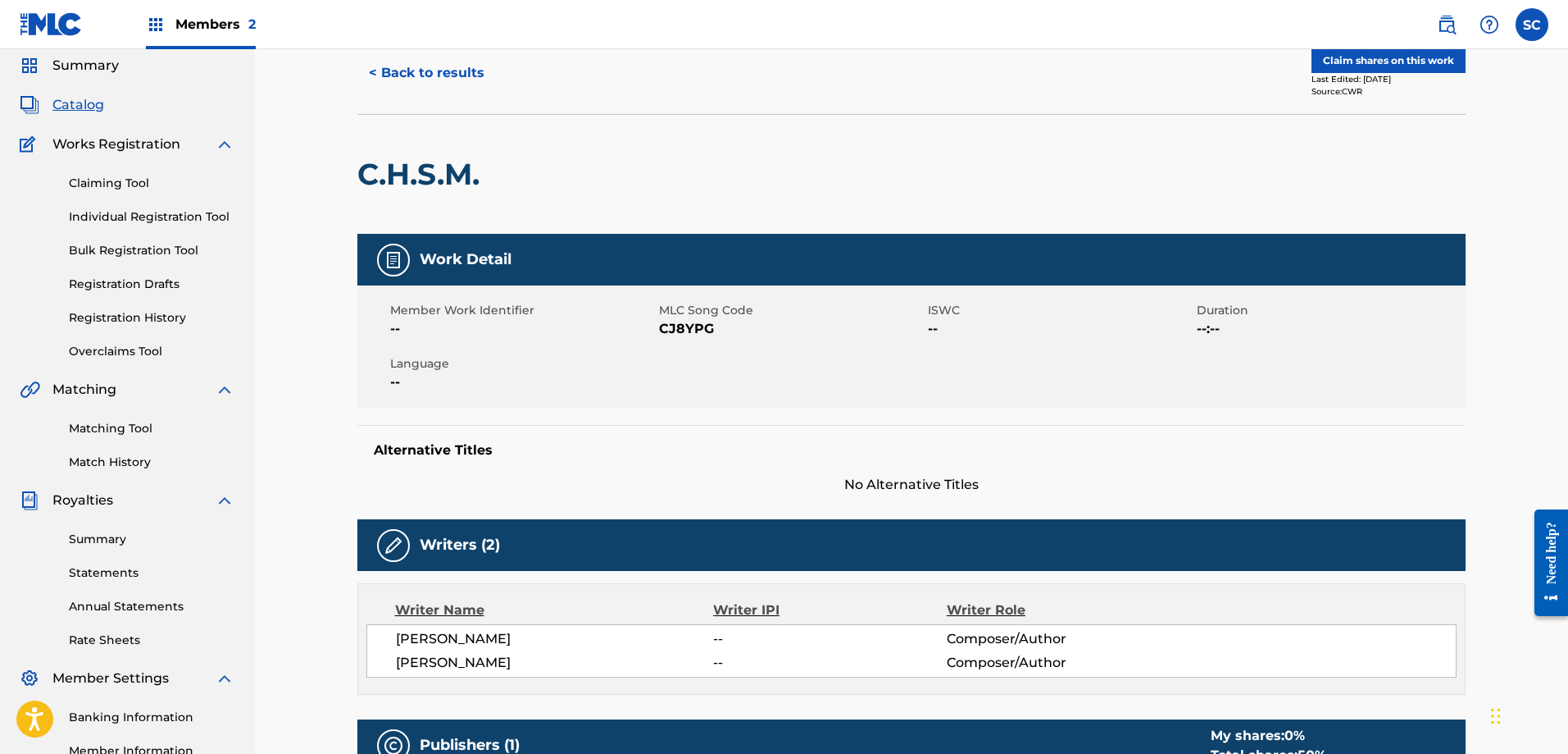
click at [110, 424] on link "Matching Tool" at bounding box center [151, 428] width 166 height 17
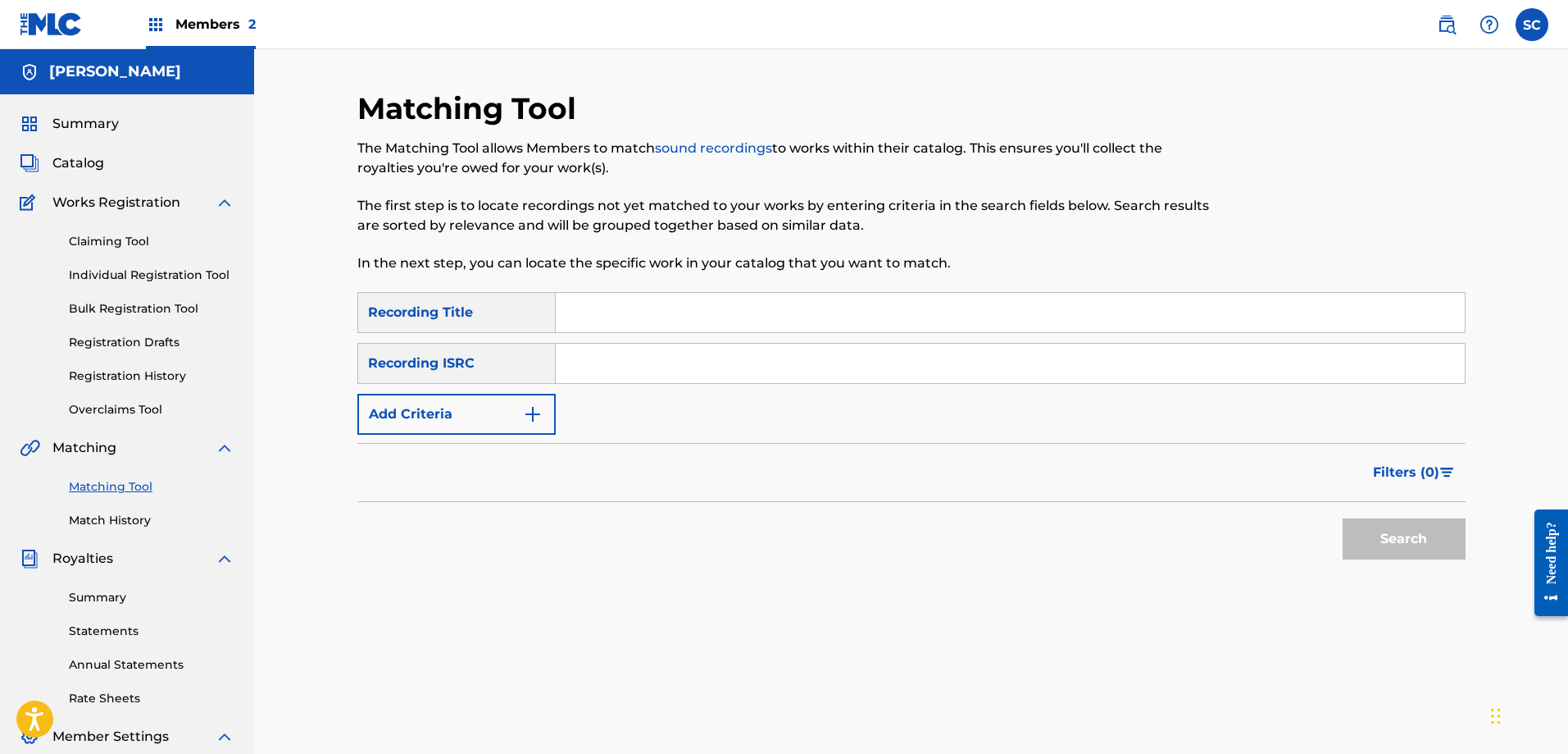
click at [627, 307] on input "Search Form" at bounding box center [1010, 312] width 909 height 39
click at [540, 430] on button "Add Criteria" at bounding box center [457, 414] width 199 height 41
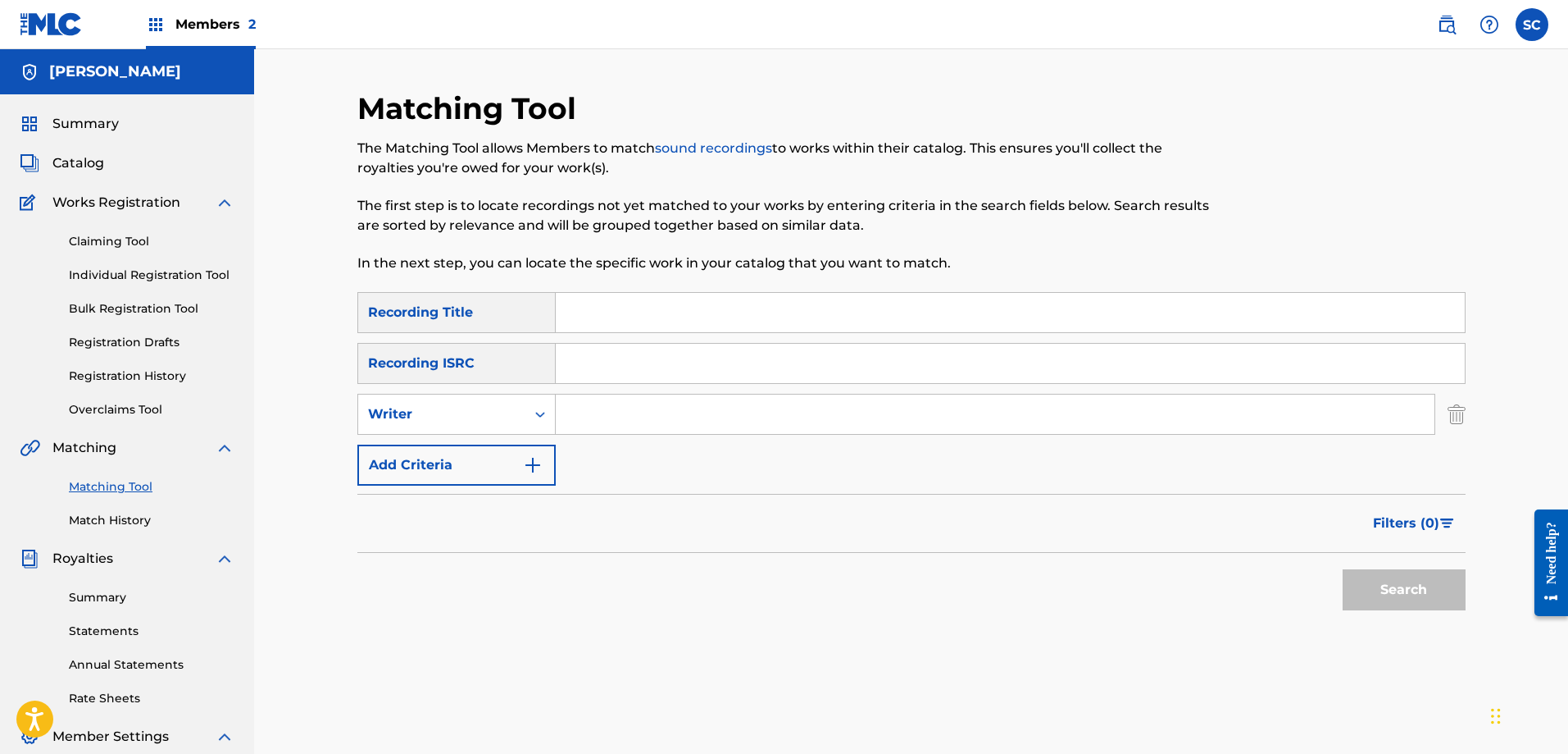
click at [587, 416] on input "Search Form" at bounding box center [995, 414] width 879 height 39
type input "[PERSON_NAME]"
click at [1352, 582] on button "Search" at bounding box center [1404, 589] width 123 height 41
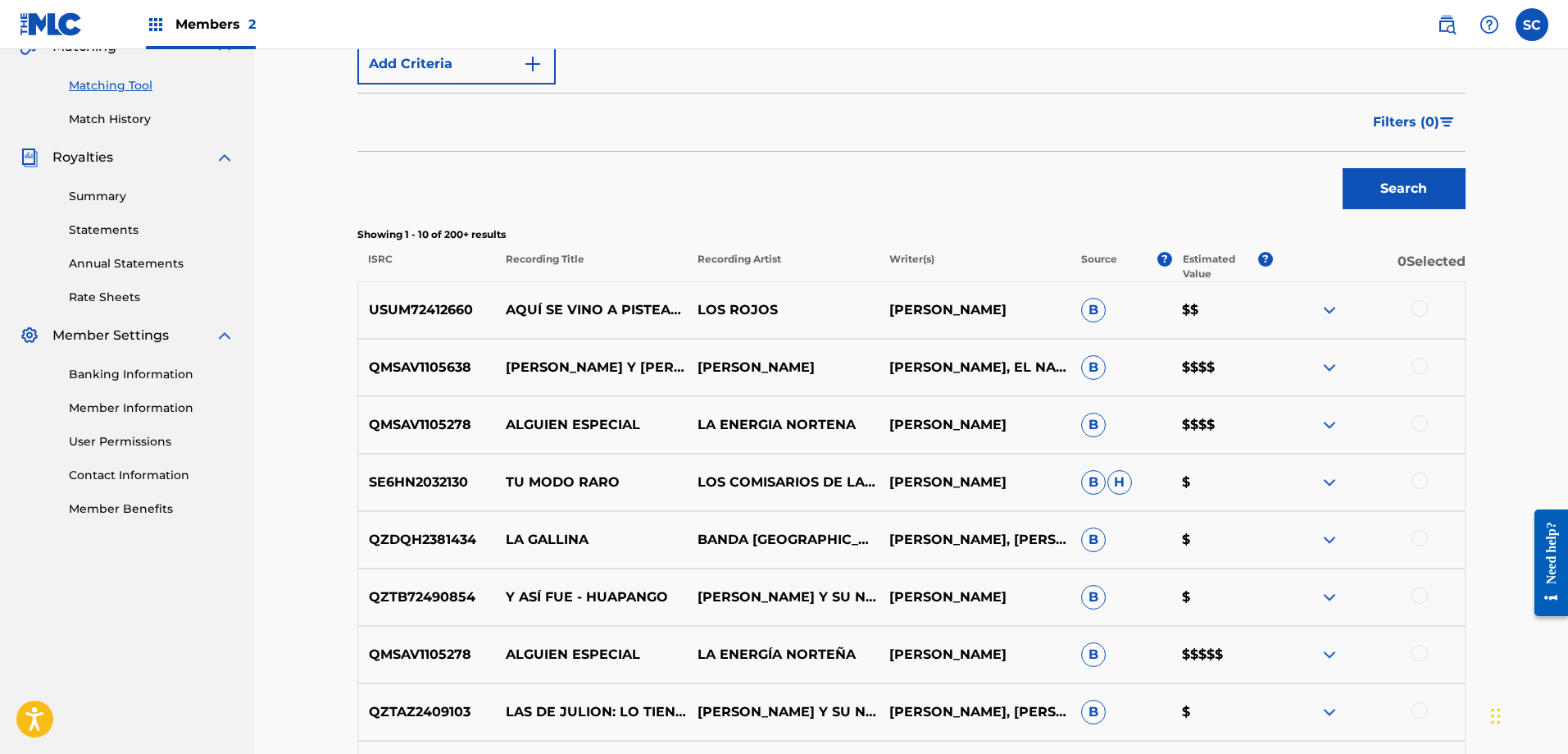
scroll to position [415, 0]
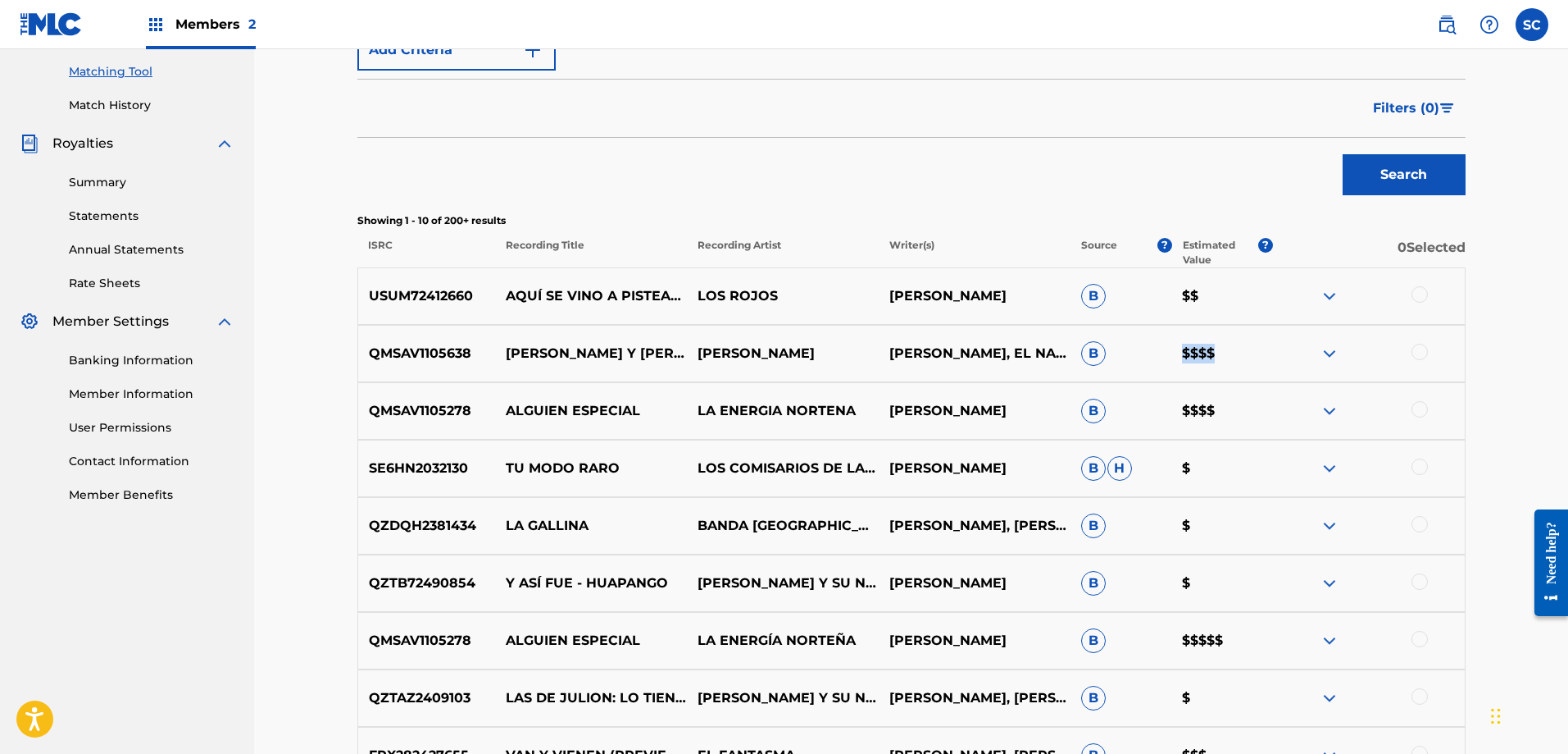
drag, startPoint x: 1173, startPoint y: 357, endPoint x: 1216, endPoint y: 353, distance: 43.2
click at [1216, 353] on p "$$$$" at bounding box center [1222, 353] width 102 height 20
click at [1208, 408] on p "$$$$" at bounding box center [1222, 410] width 102 height 20
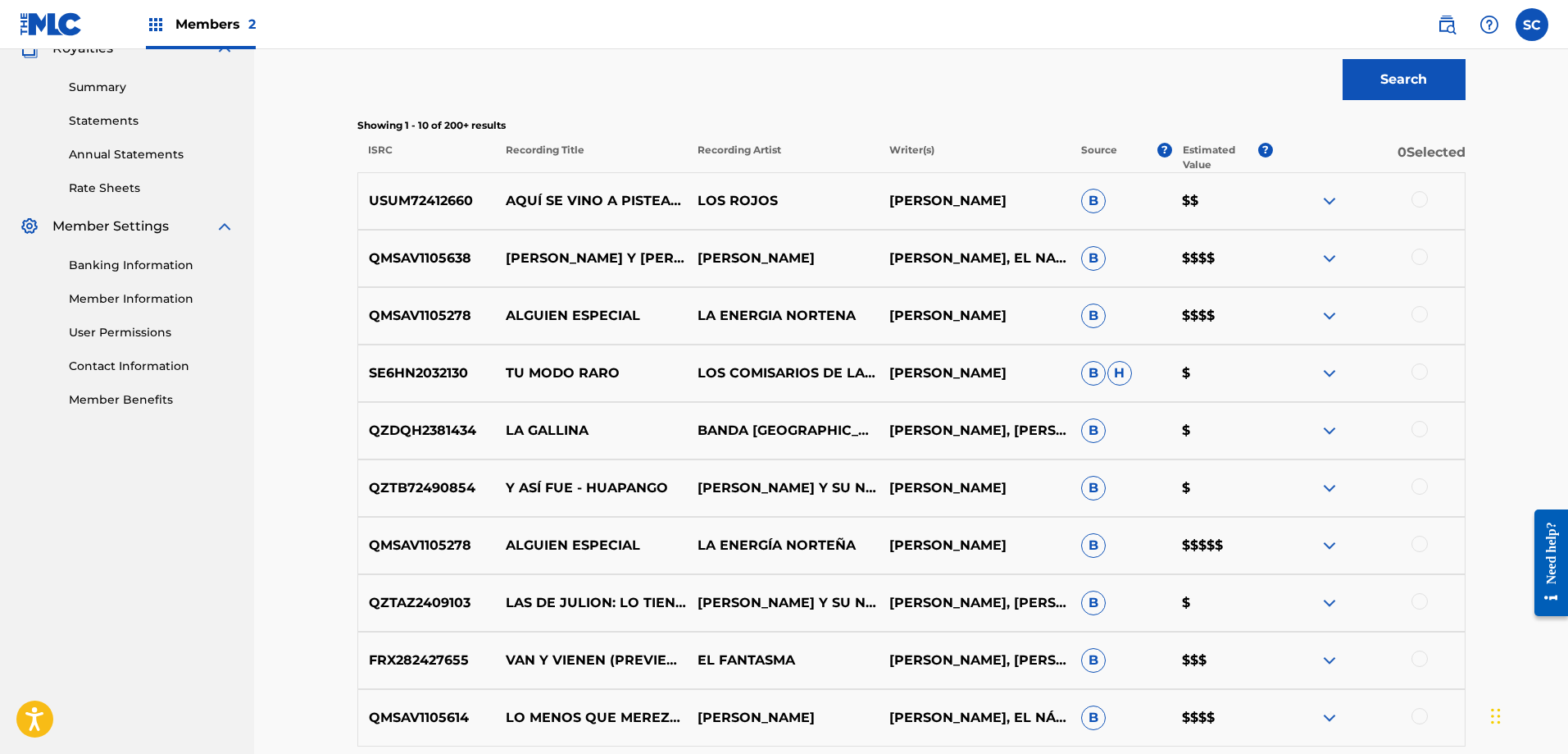
scroll to position [520, 0]
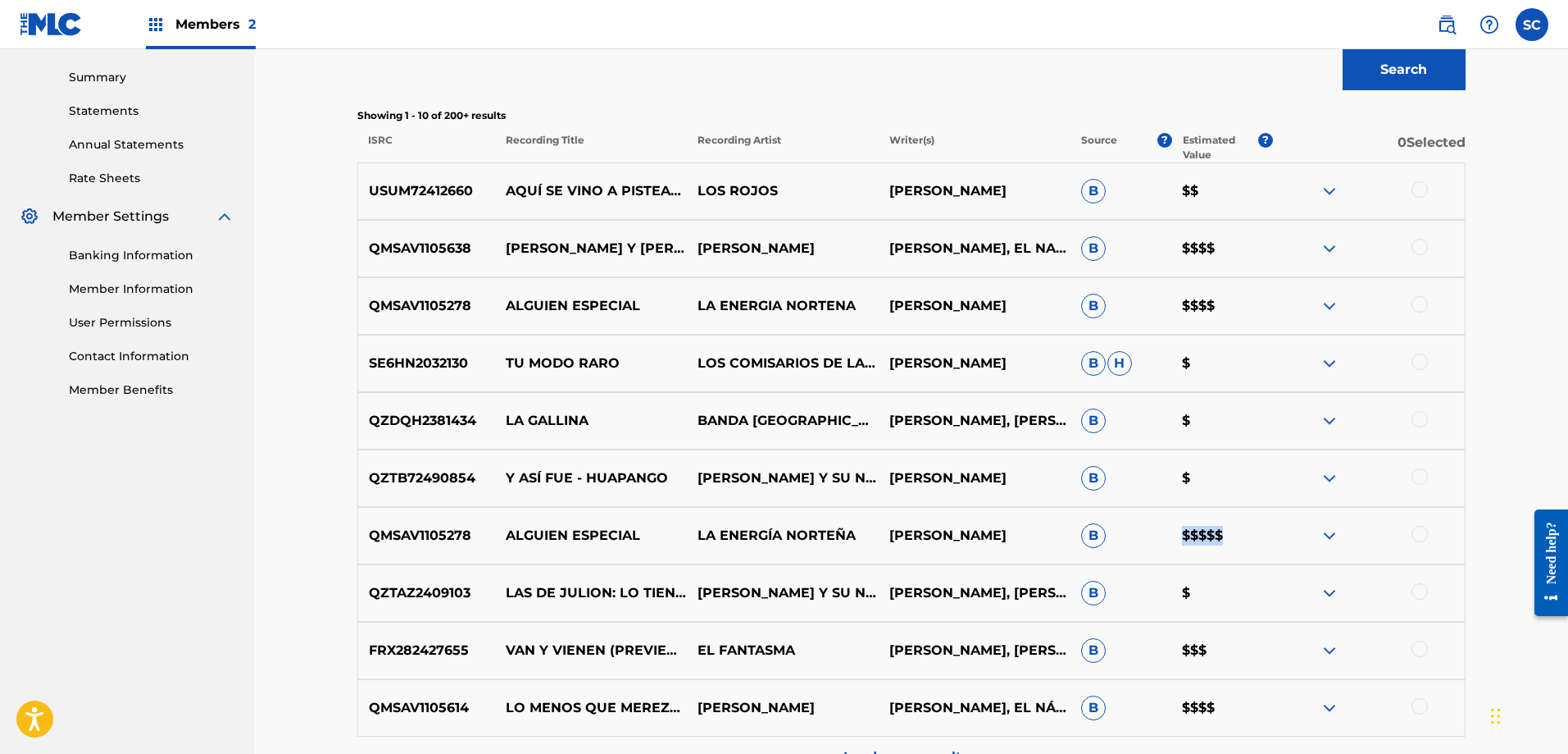
drag, startPoint x: 1184, startPoint y: 536, endPoint x: 1226, endPoint y: 542, distance: 42.4
click at [1226, 542] on p "$$$$$" at bounding box center [1222, 535] width 102 height 20
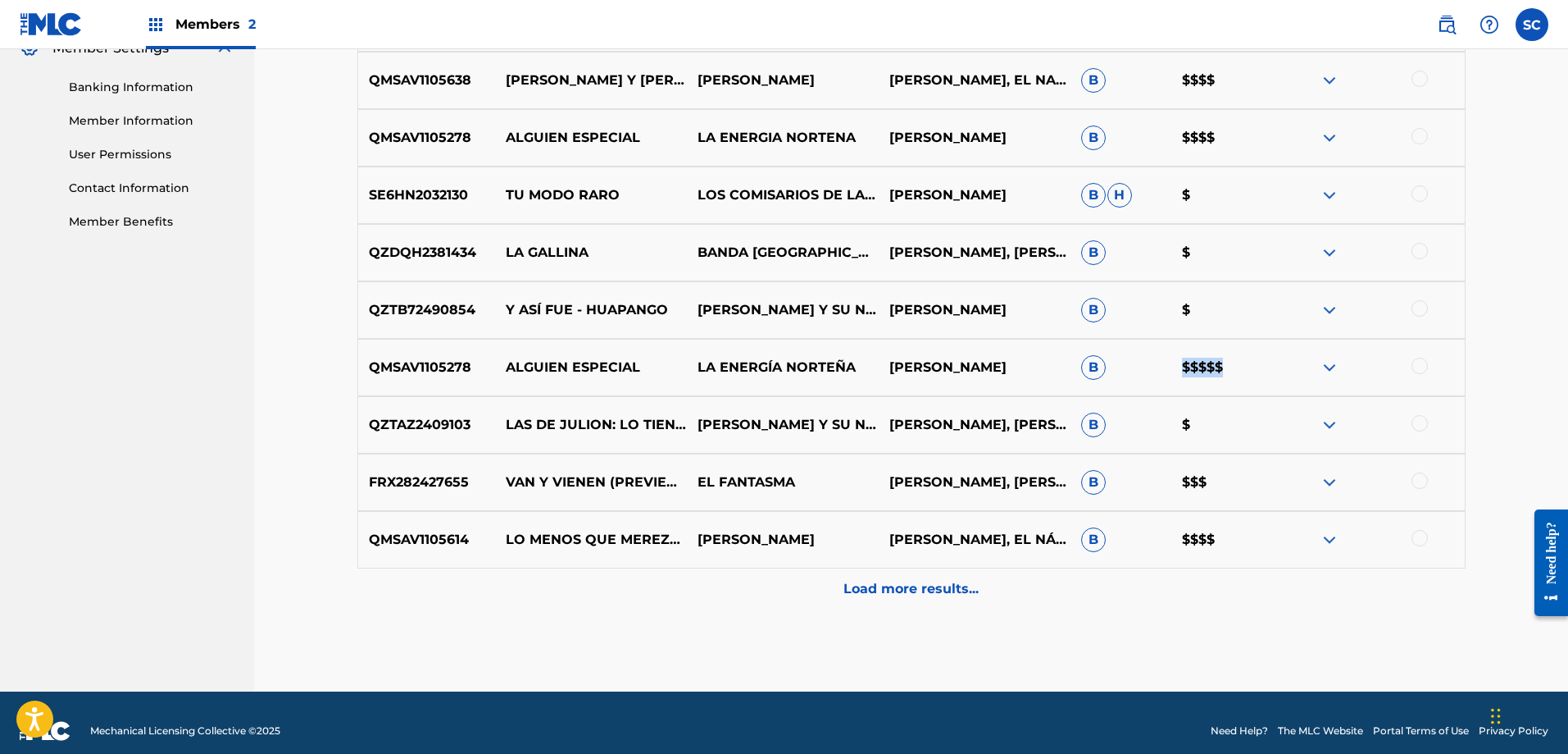
scroll to position [705, 0]
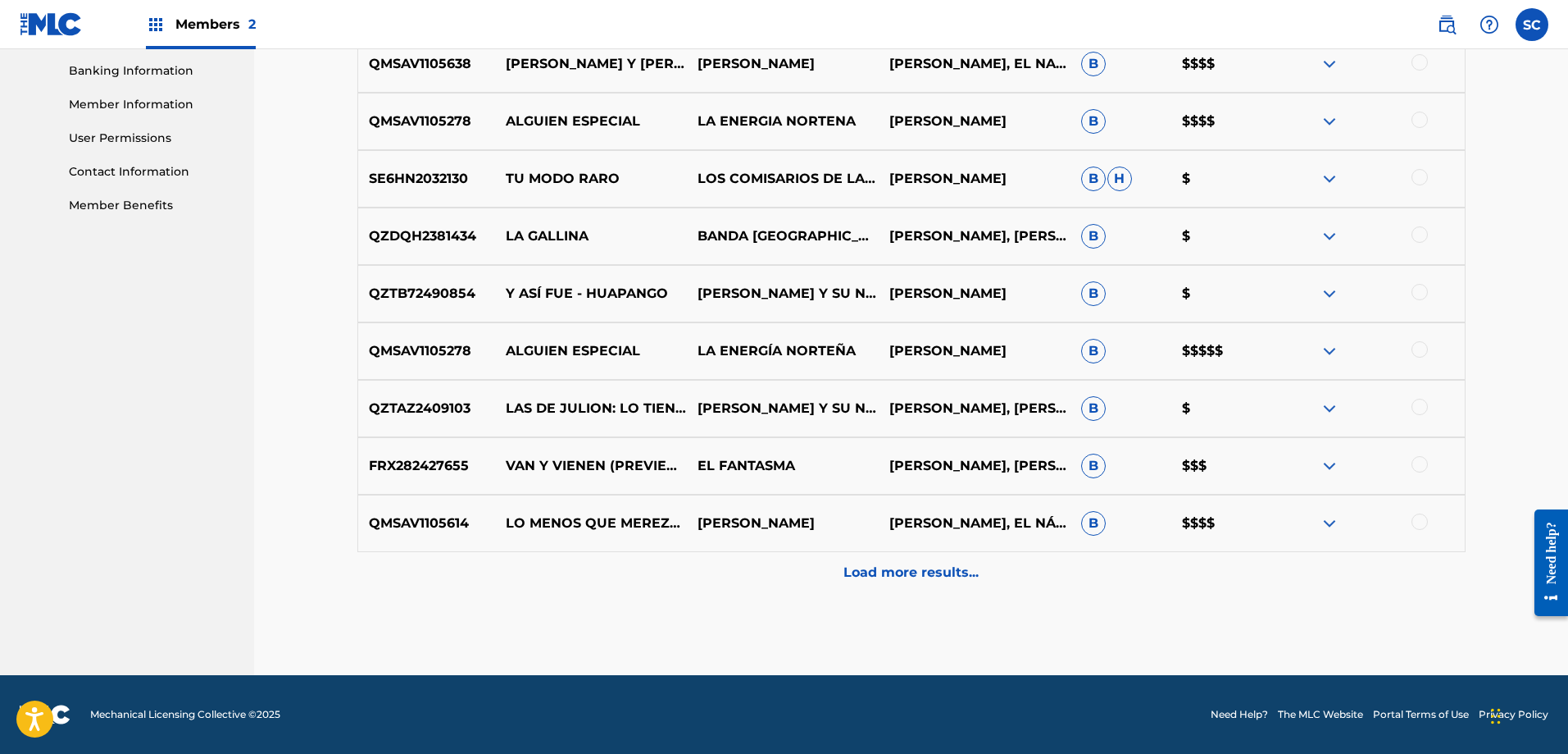
click at [1032, 564] on div "Load more results..." at bounding box center [912, 572] width 1109 height 41
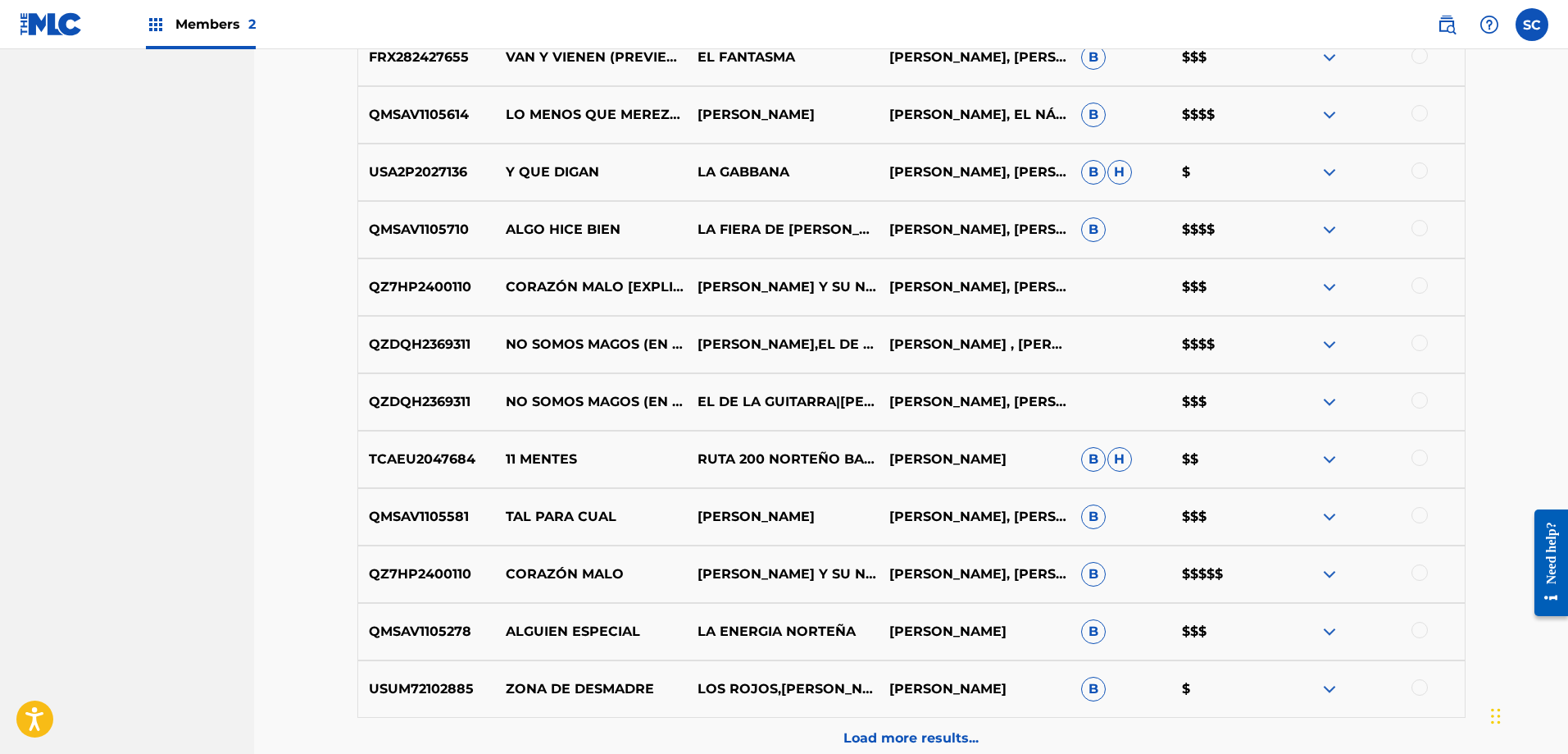
scroll to position [1113, 0]
drag, startPoint x: 1178, startPoint y: 340, endPoint x: 1208, endPoint y: 342, distance: 30.1
click at [1208, 342] on p "$$$$" at bounding box center [1222, 343] width 102 height 20
click at [580, 461] on p "11 MENTES" at bounding box center [591, 458] width 192 height 20
drag, startPoint x: 1172, startPoint y: 461, endPoint x: 1204, endPoint y: 460, distance: 32.0
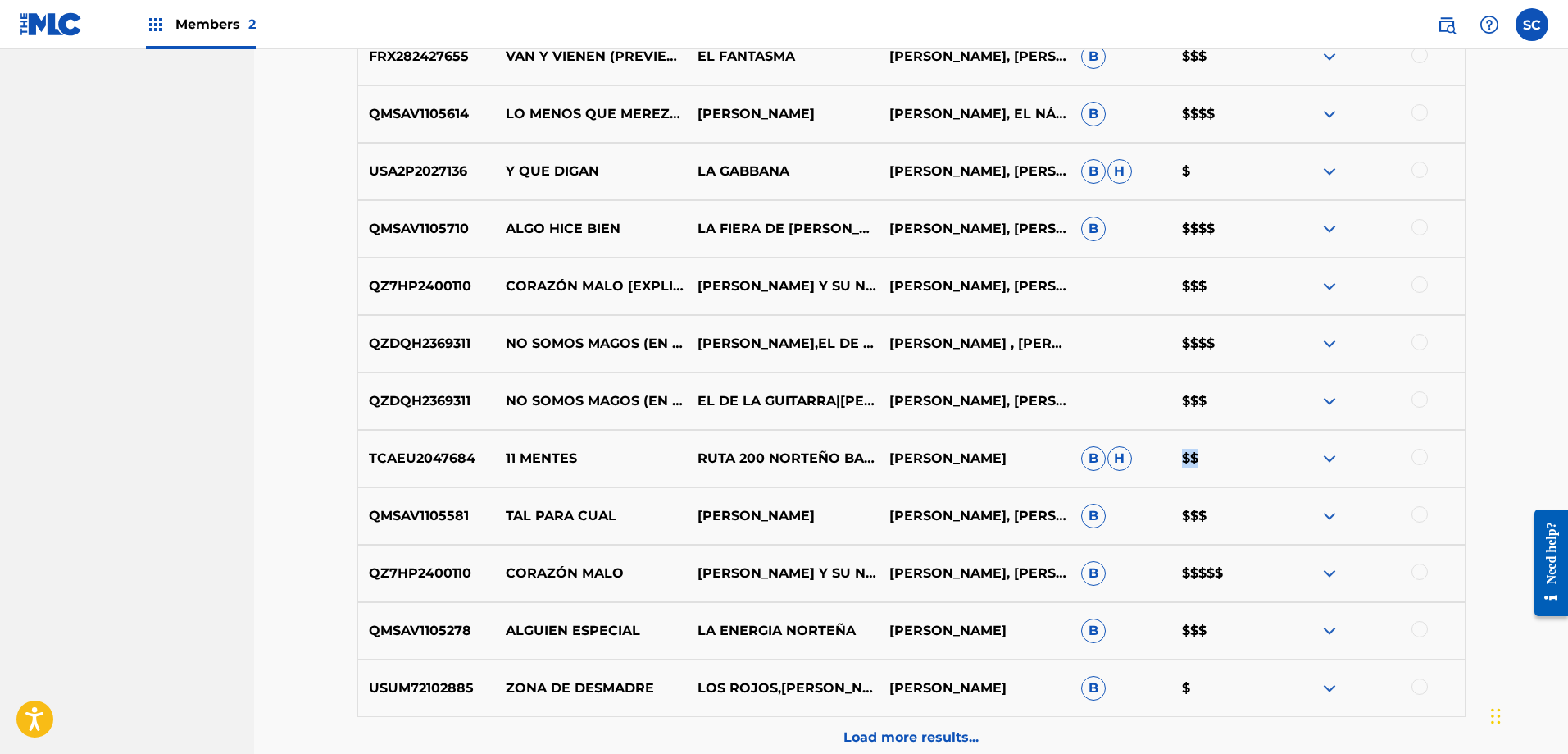
click at [1204, 460] on p "$$" at bounding box center [1222, 458] width 102 height 20
drag, startPoint x: 1183, startPoint y: 568, endPoint x: 1223, endPoint y: 573, distance: 40.3
click at [1223, 573] on div "QZ7HP2400110 CORAZÓN MALO [PERSON_NAME] Y SU [DEMOGRAPHIC_DATA] BANDA [PERSON_…" at bounding box center [912, 573] width 1109 height 58
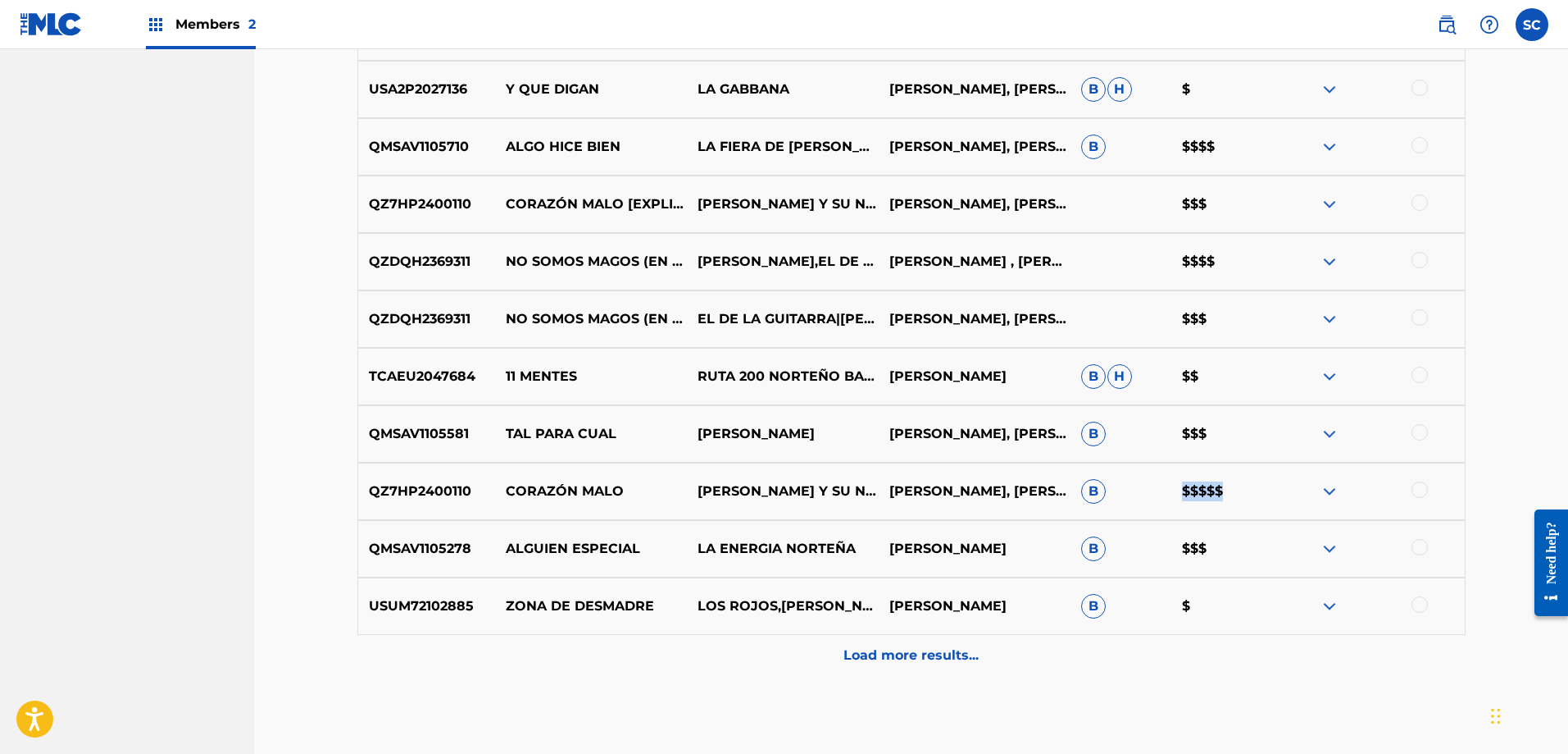
scroll to position [1244, 0]
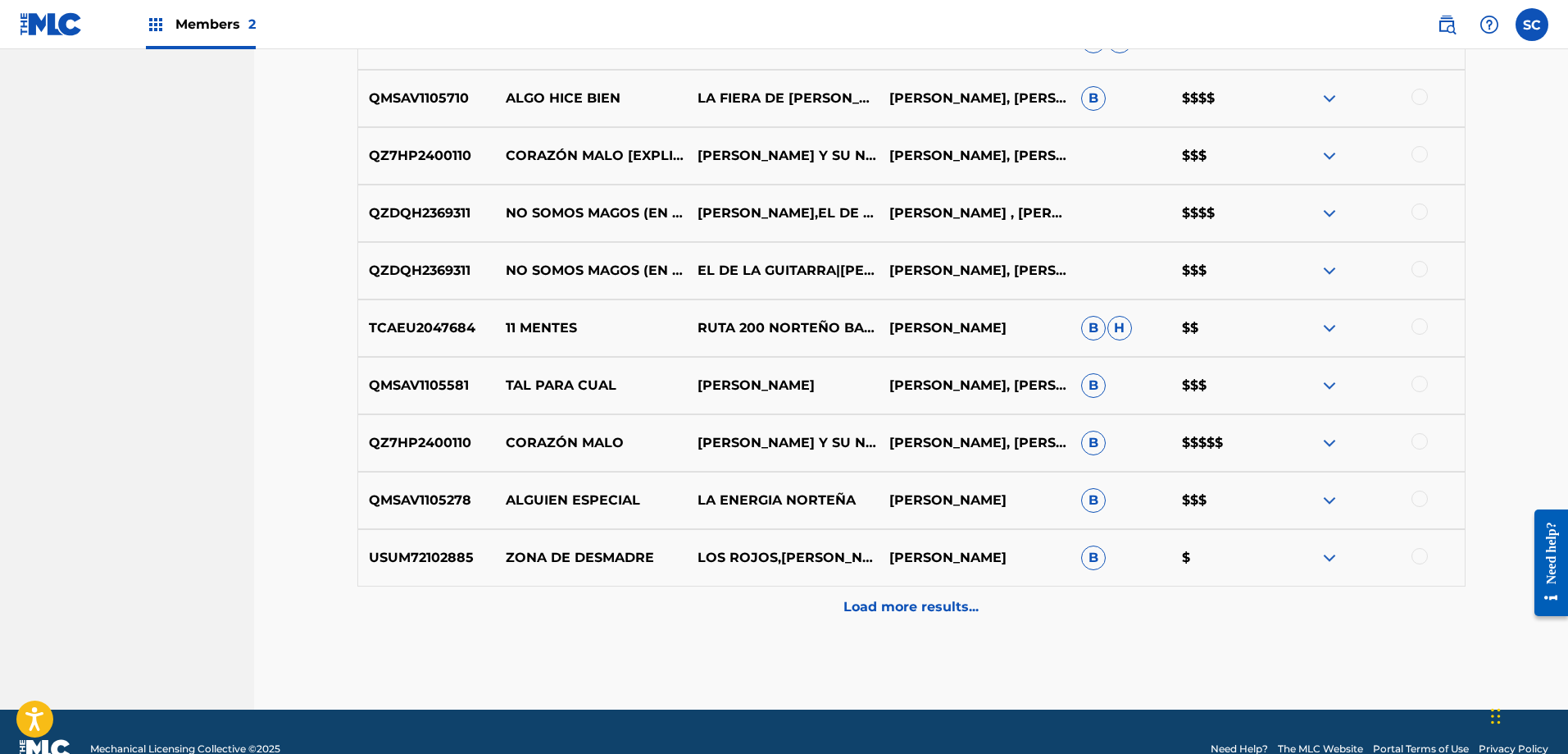
click at [875, 610] on p "Load more results..." at bounding box center [911, 606] width 135 height 20
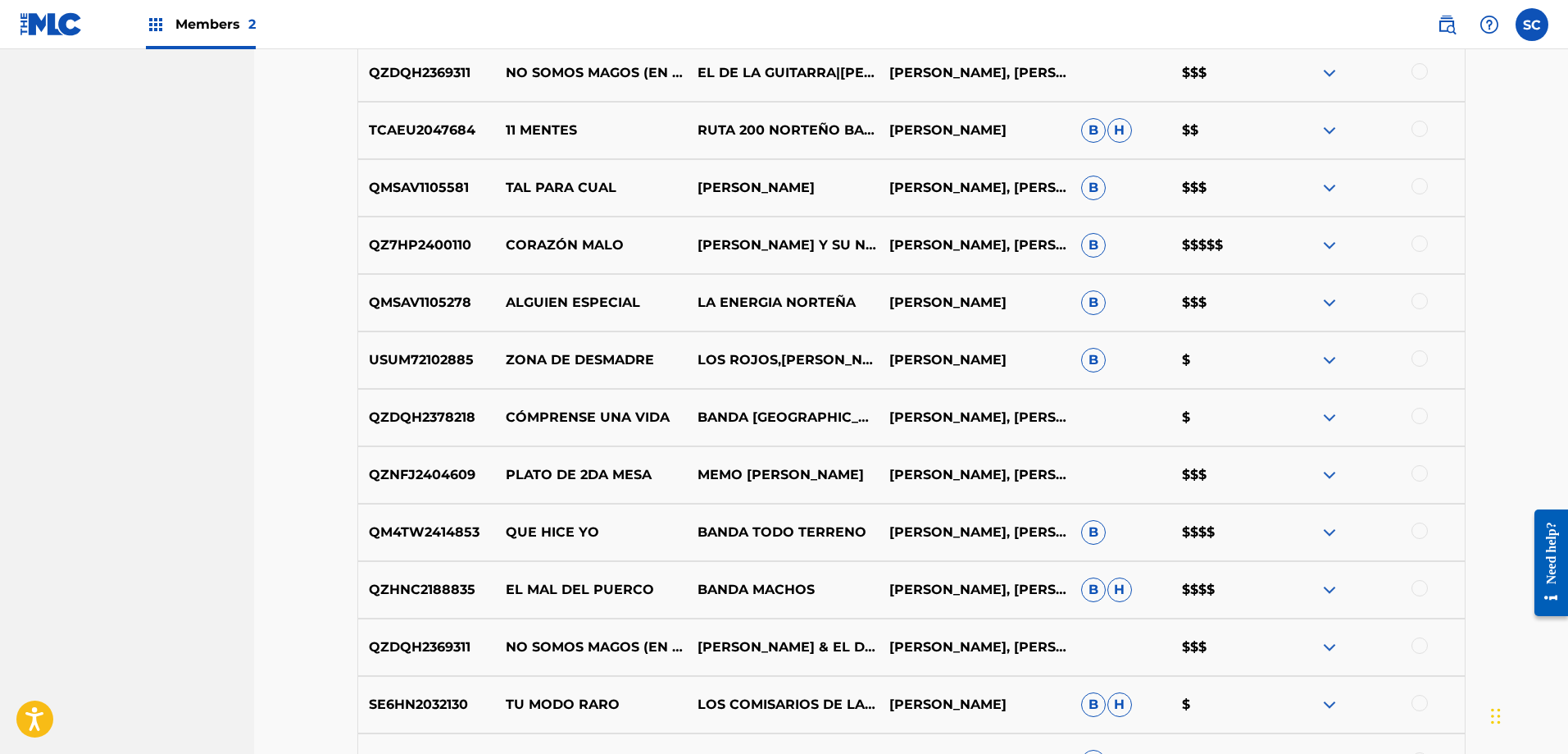
scroll to position [1472, 0]
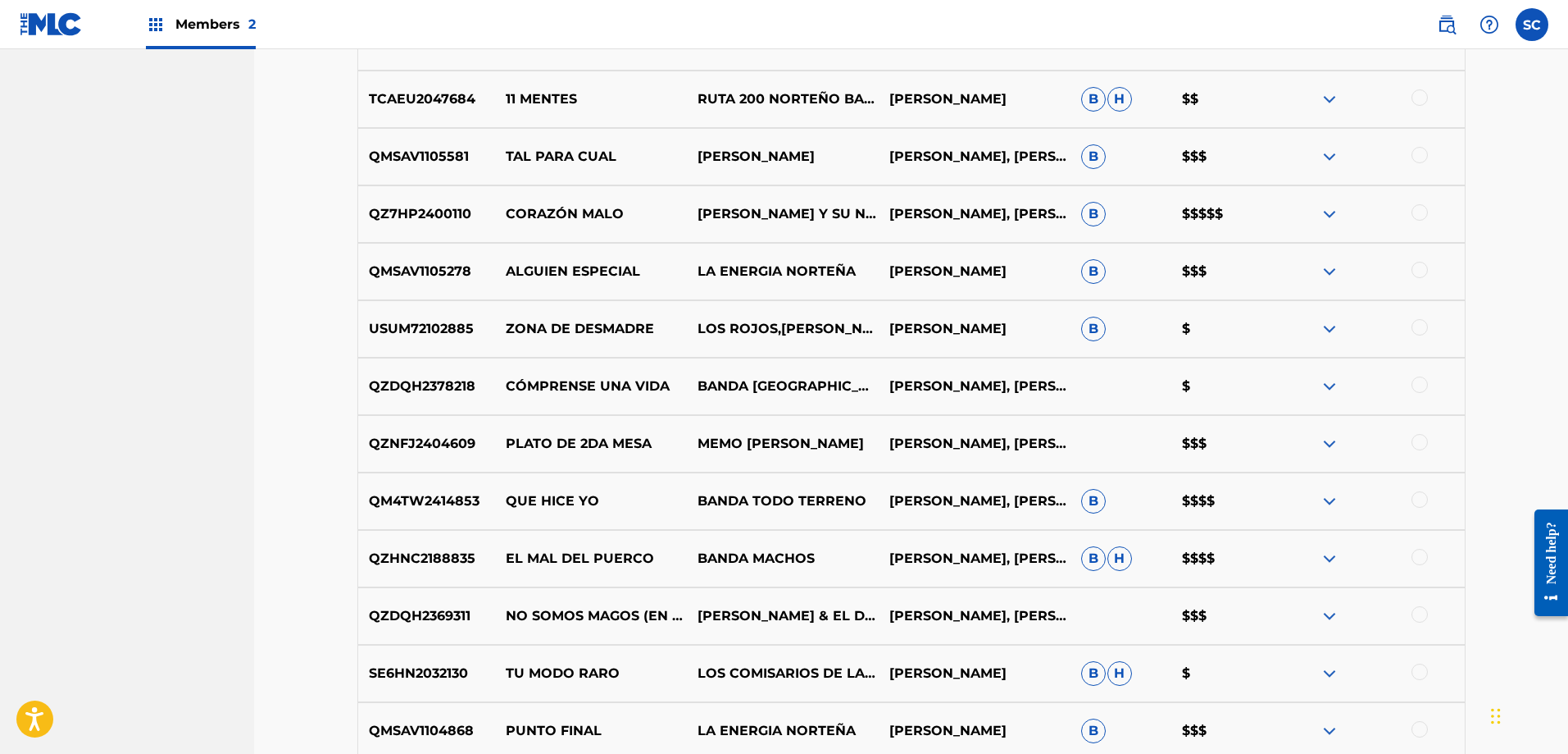
click at [1074, 514] on div "QM4TW2414853 QUE HICE YO BANDA TODO TERRENO [PERSON_NAME], [PERSON_NAME] B $$$$" at bounding box center [912, 501] width 1109 height 58
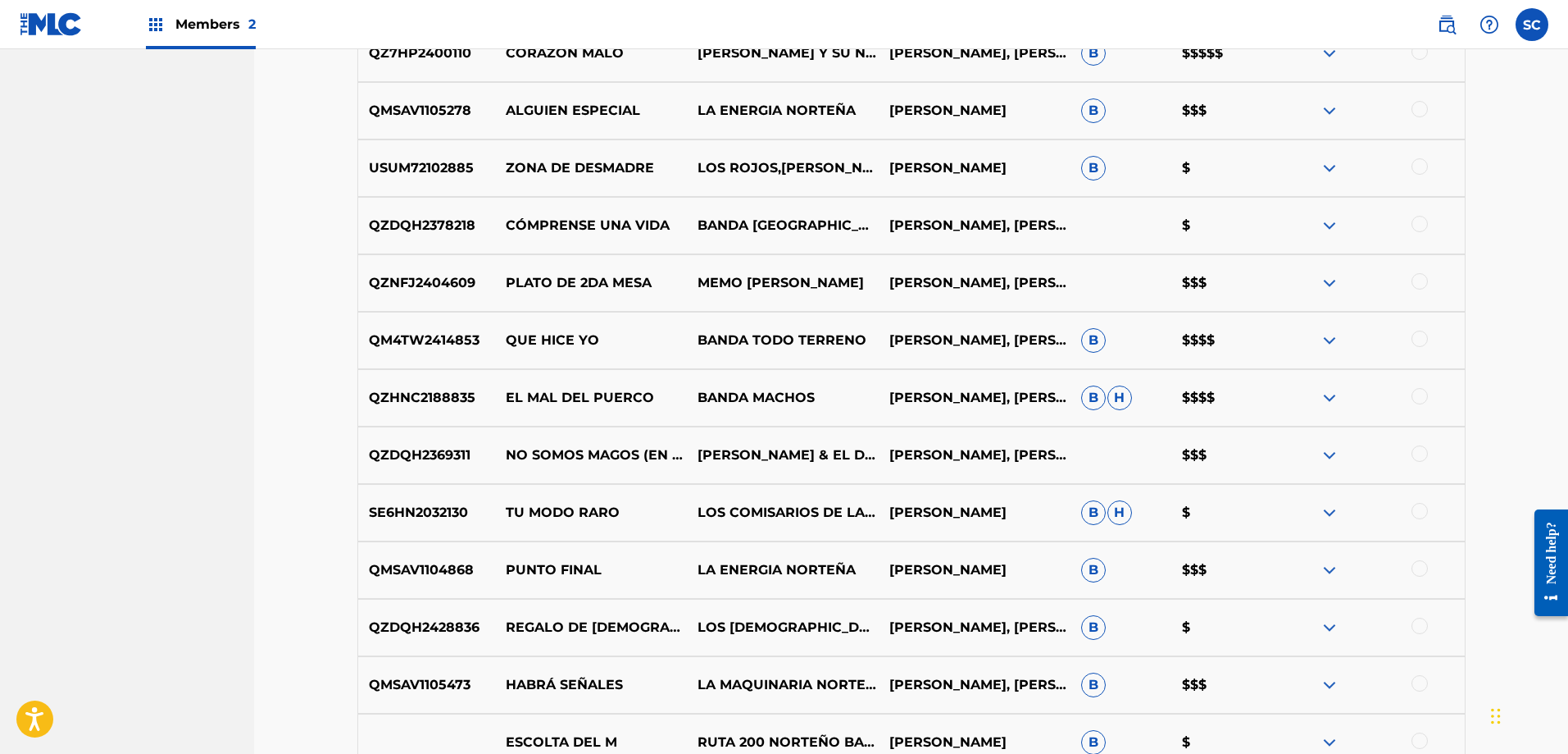
scroll to position [1685, 0]
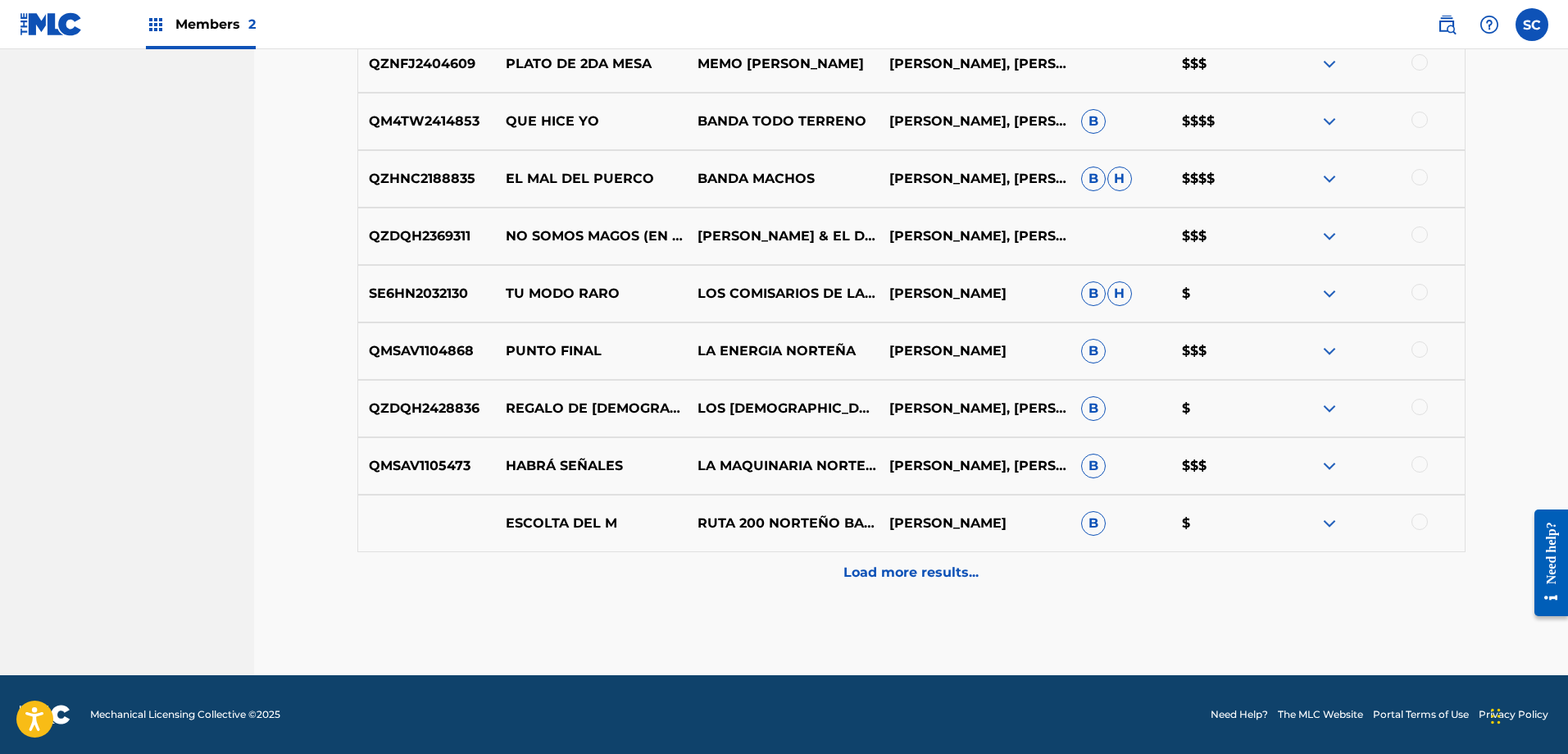
click at [953, 575] on p "Load more results..." at bounding box center [911, 571] width 135 height 20
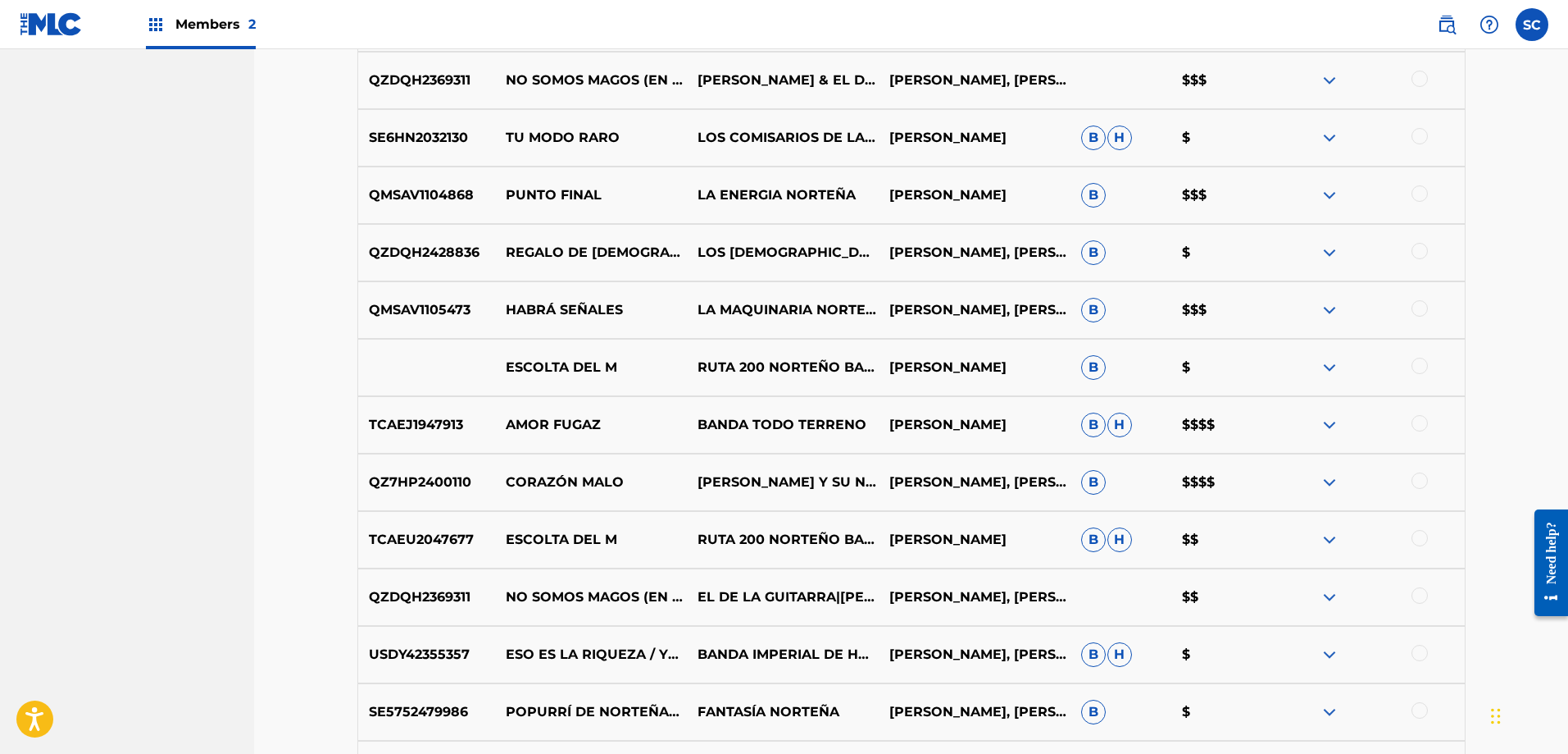
scroll to position [2009, 0]
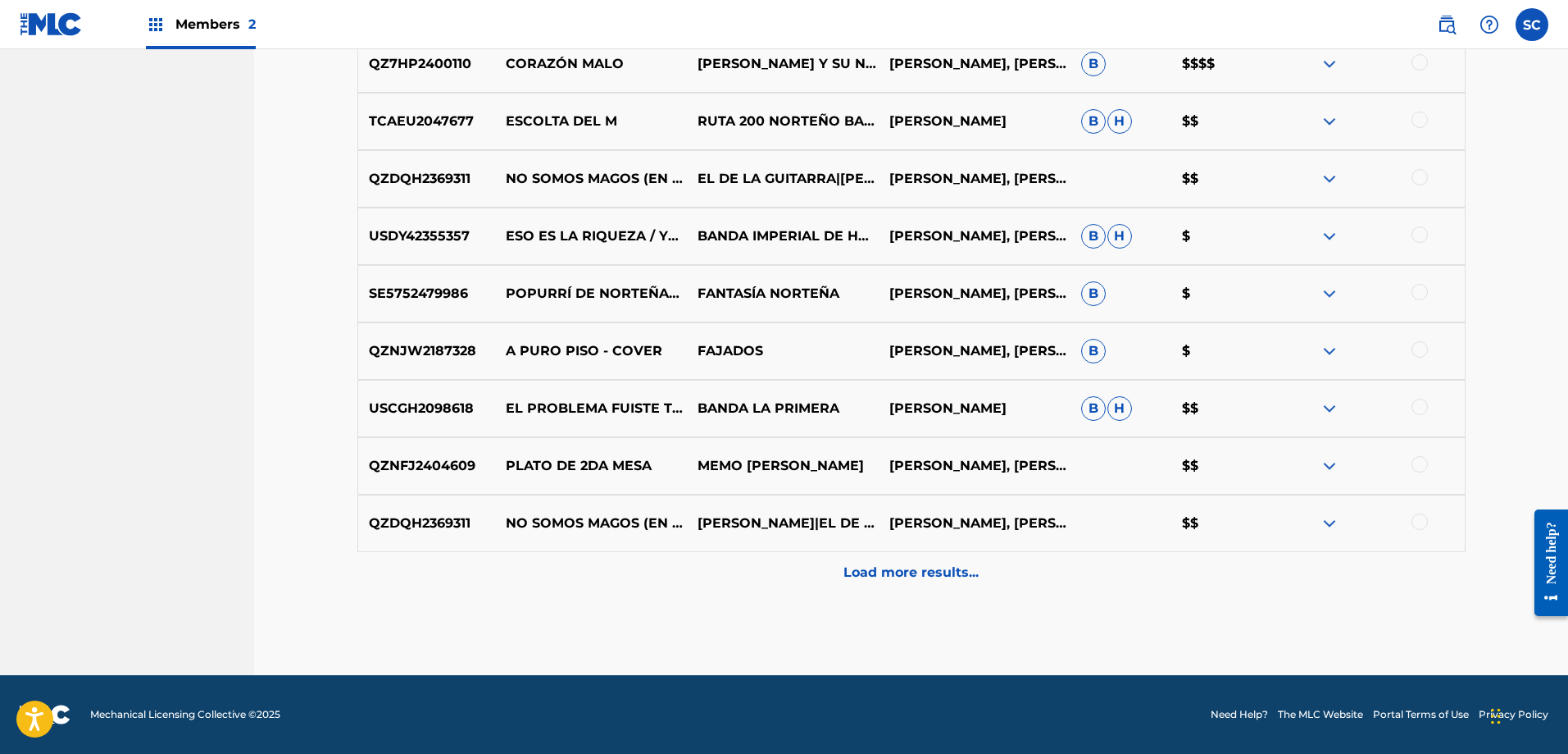
click at [980, 566] on div "Load more results..." at bounding box center [912, 572] width 1109 height 41
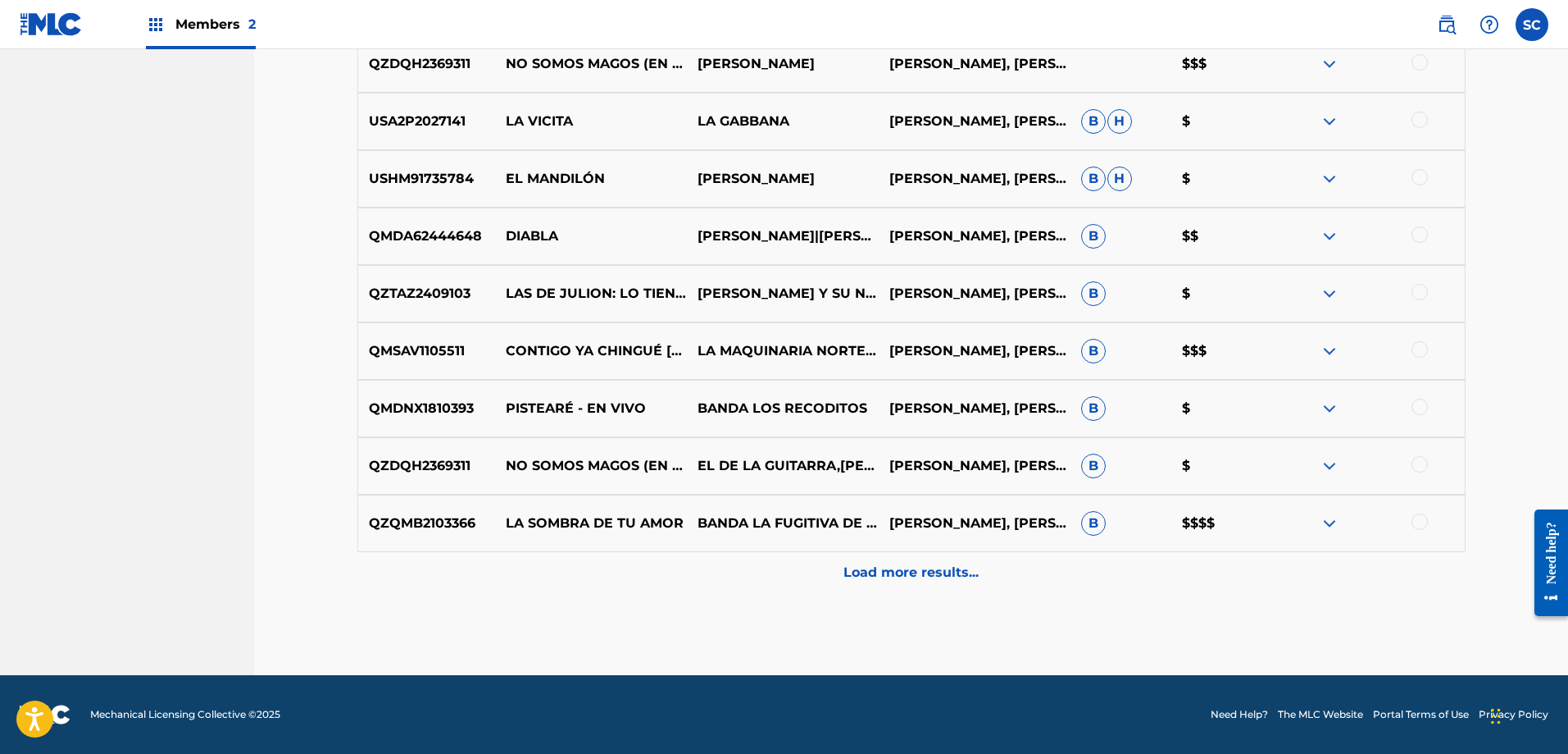
click at [936, 571] on p "Load more results..." at bounding box center [911, 571] width 135 height 20
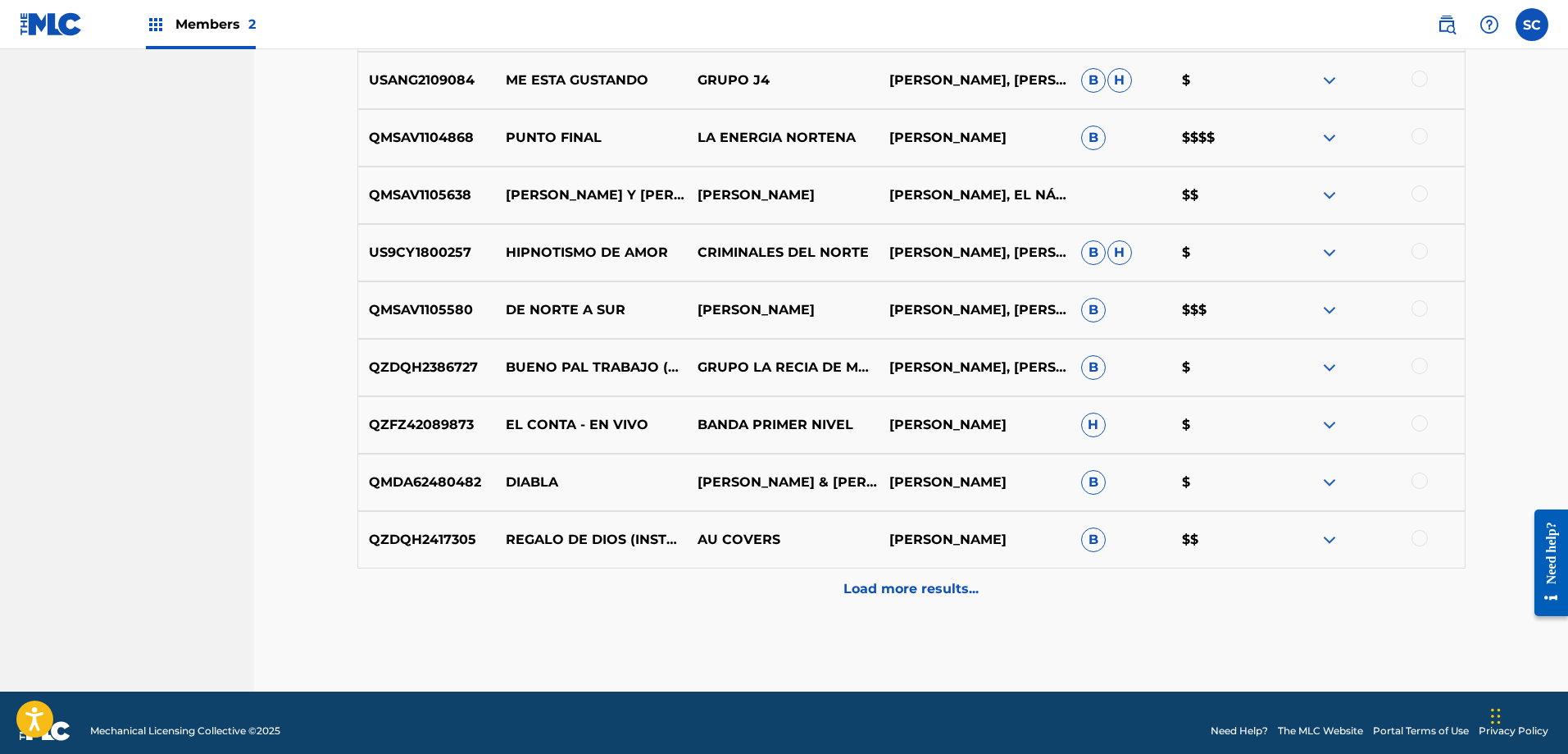
scroll to position [3575, 0]
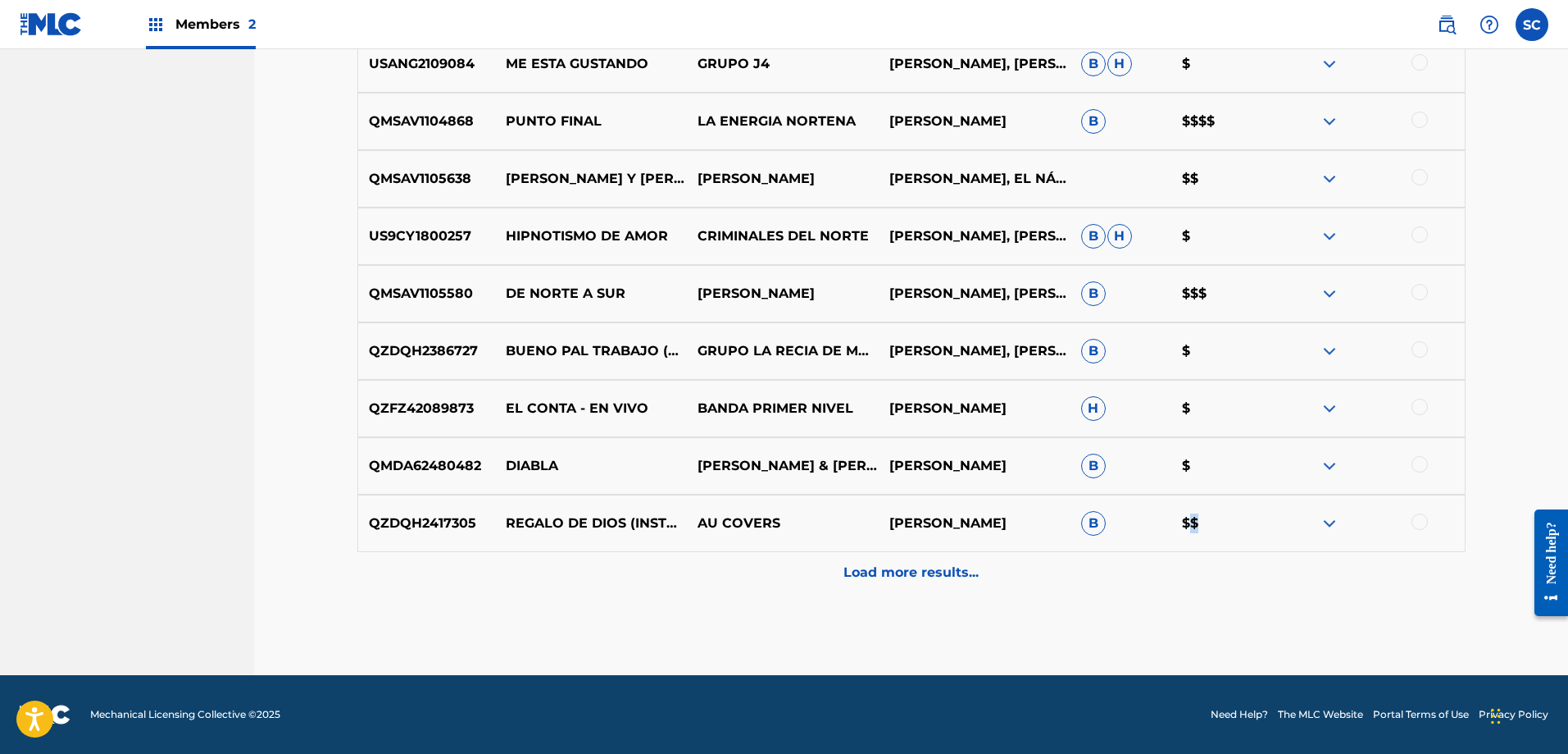
drag, startPoint x: 1191, startPoint y: 526, endPoint x: 1202, endPoint y: 527, distance: 11.0
click at [1202, 527] on p "$$" at bounding box center [1222, 523] width 102 height 20
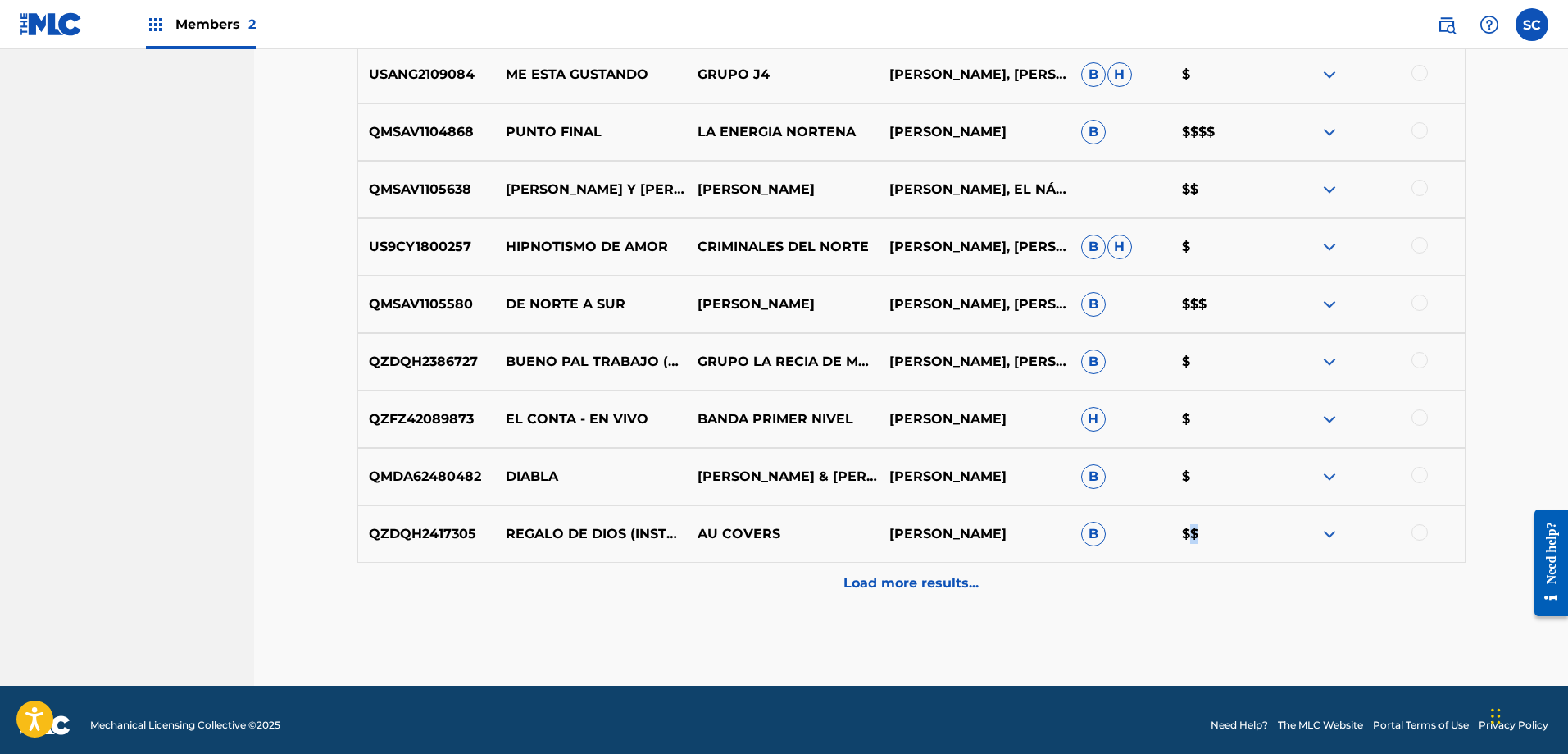
scroll to position [3561, 0]
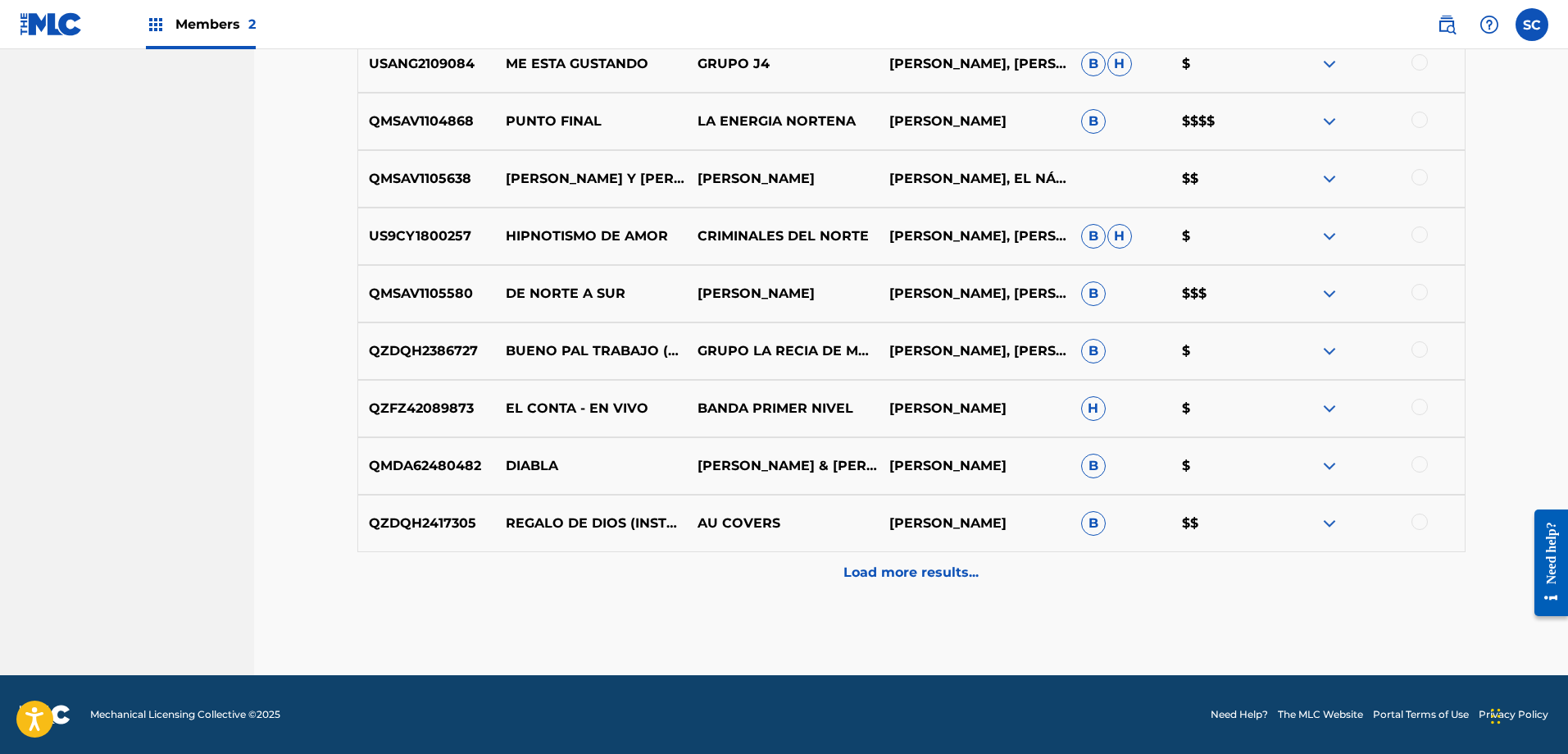
click at [954, 567] on p "Load more results..." at bounding box center [911, 571] width 135 height 20
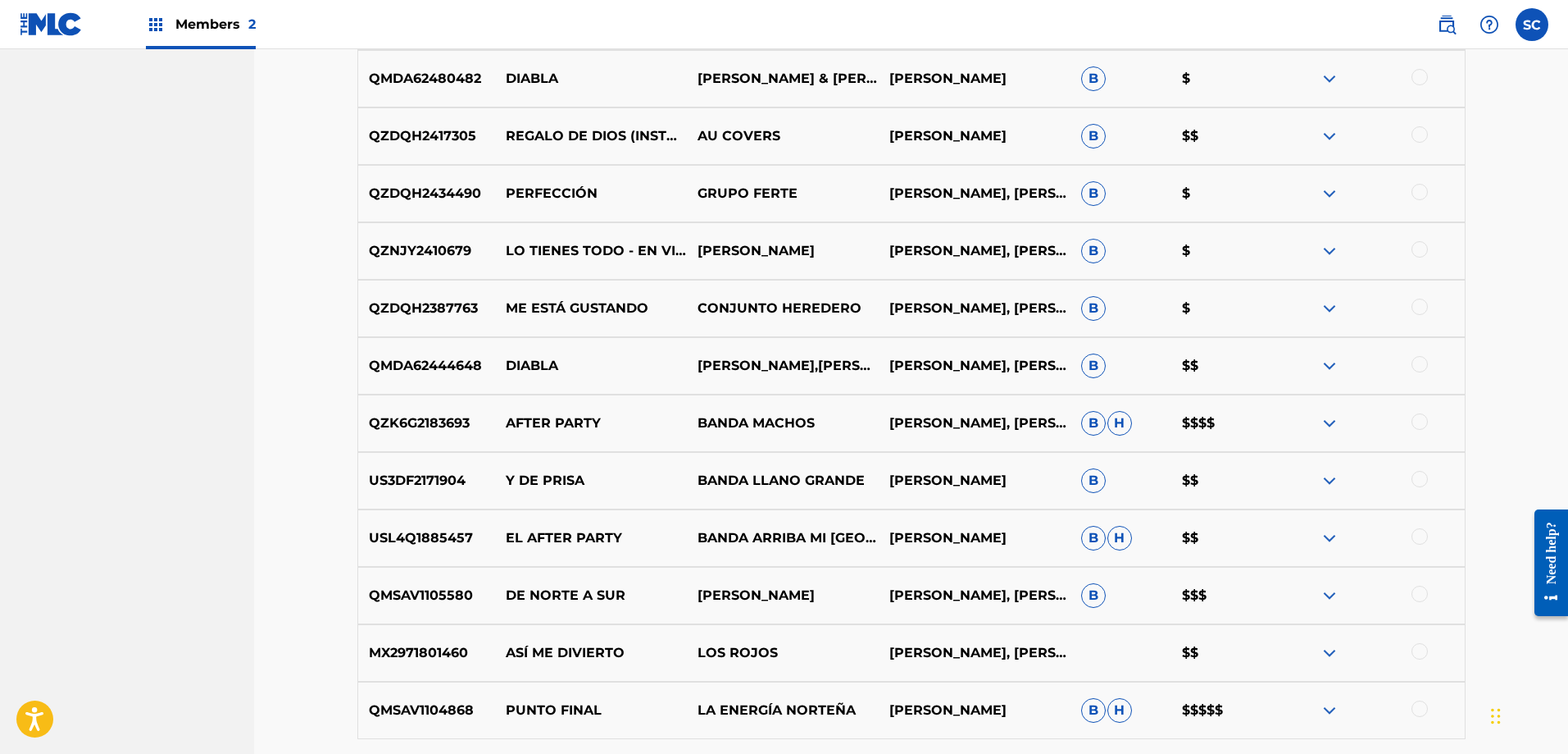
scroll to position [3970, 0]
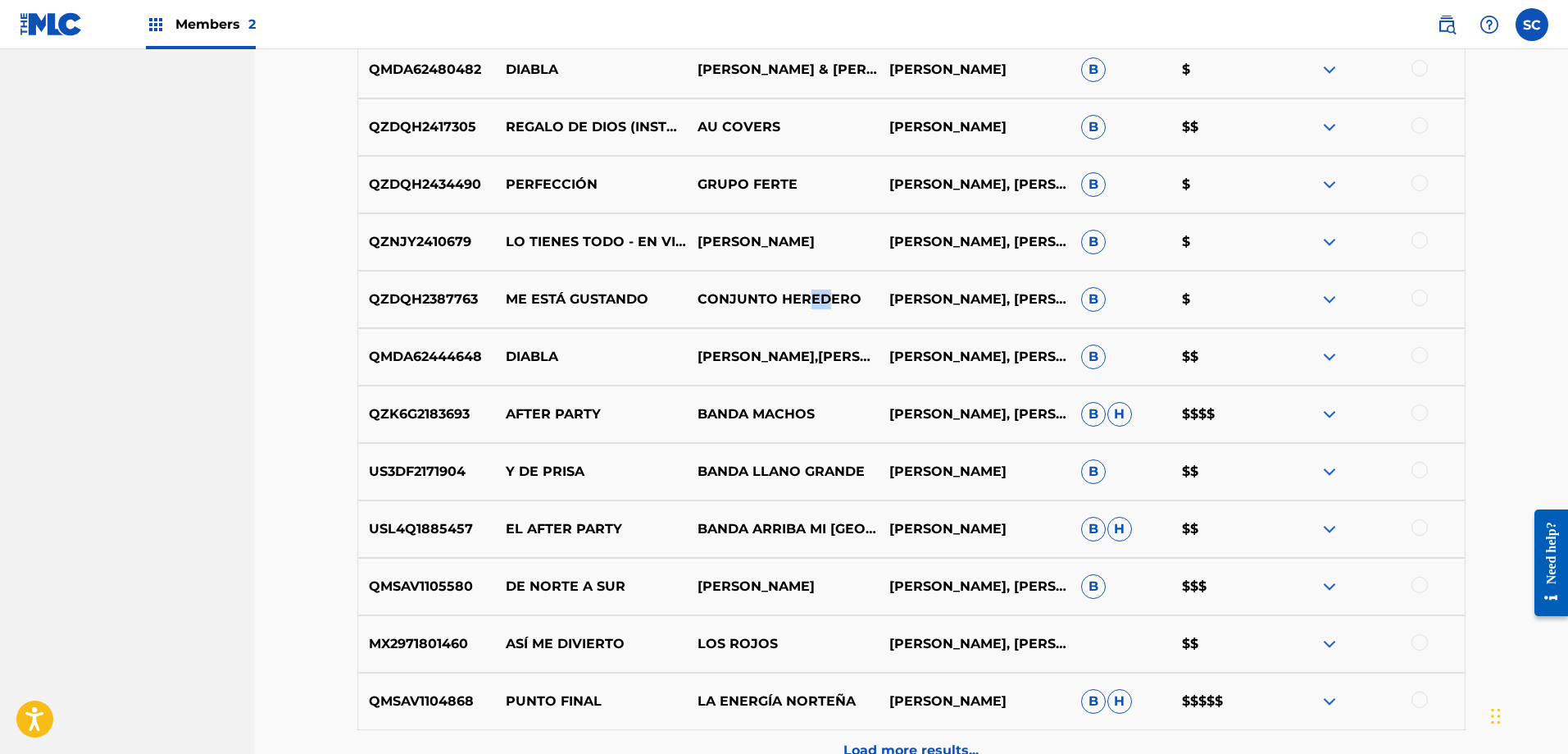
drag, startPoint x: 808, startPoint y: 300, endPoint x: 831, endPoint y: 299, distance: 23.0
click at [831, 299] on p "CONJUNTO HEREDERO" at bounding box center [783, 299] width 192 height 20
click at [709, 290] on p "CONJUNTO HEREDERO" at bounding box center [783, 299] width 192 height 20
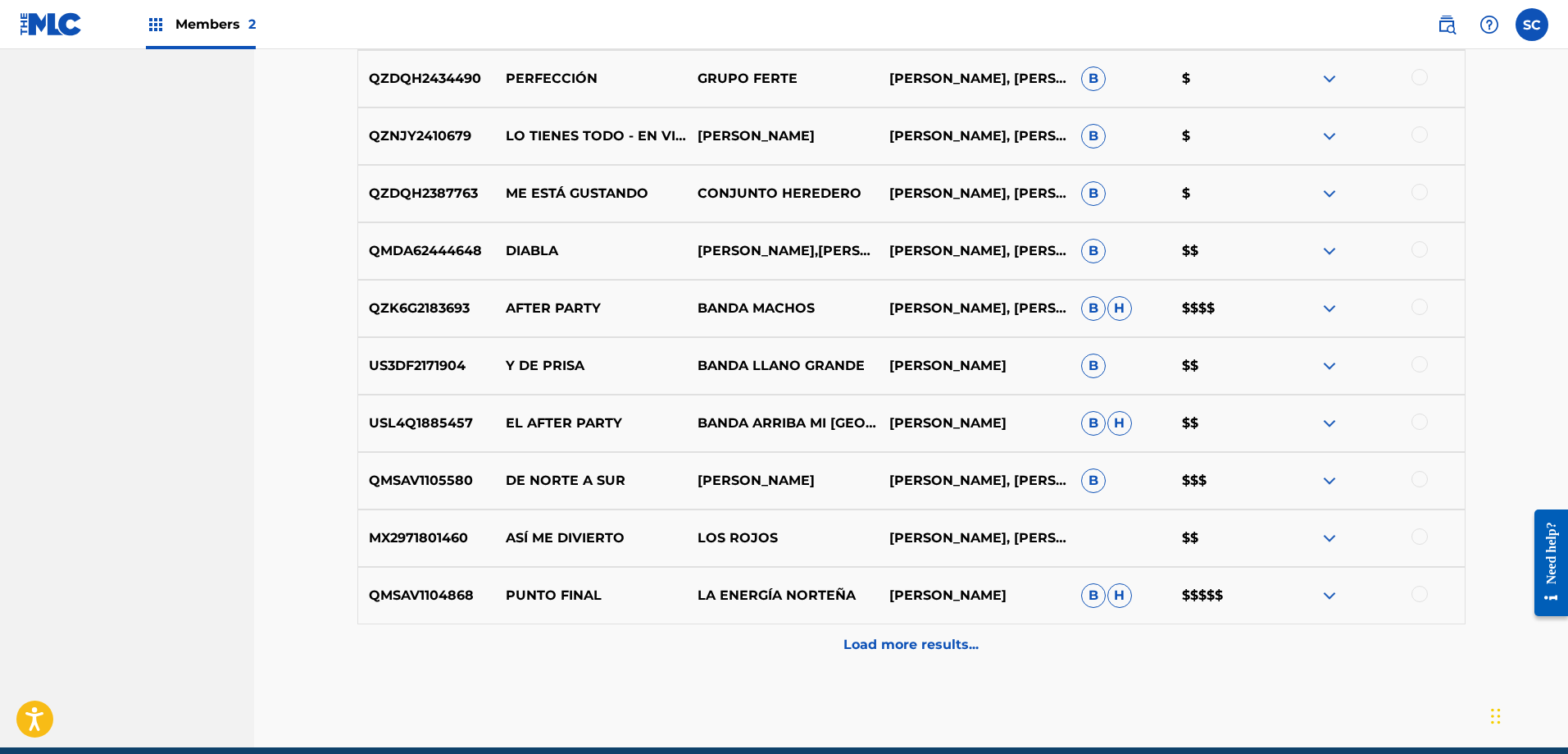
scroll to position [4096, 0]
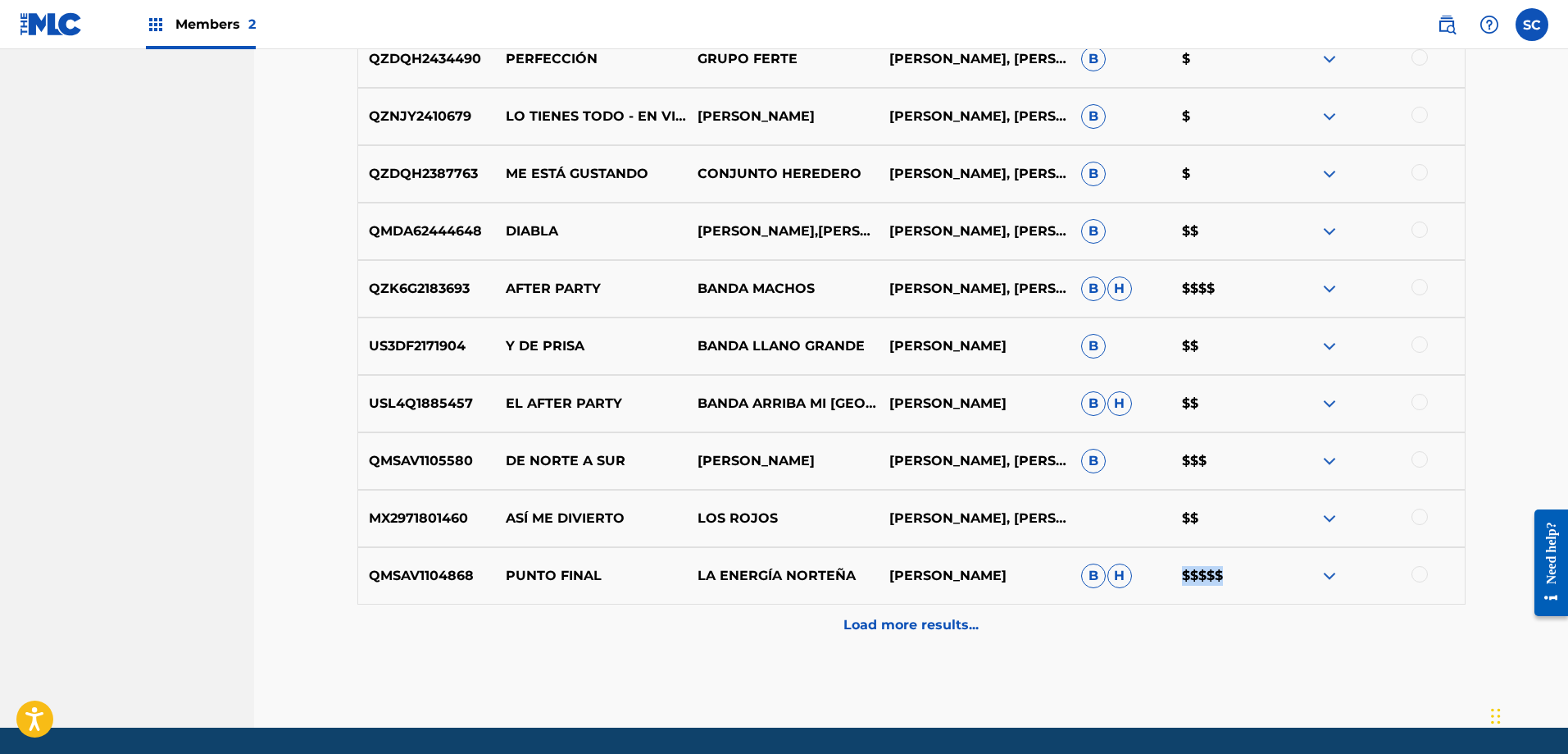
drag, startPoint x: 1186, startPoint y: 582, endPoint x: 1226, endPoint y: 577, distance: 40.3
click at [1226, 577] on p "$$$$$" at bounding box center [1222, 575] width 102 height 20
click at [982, 626] on div "Load more results..." at bounding box center [912, 625] width 1109 height 41
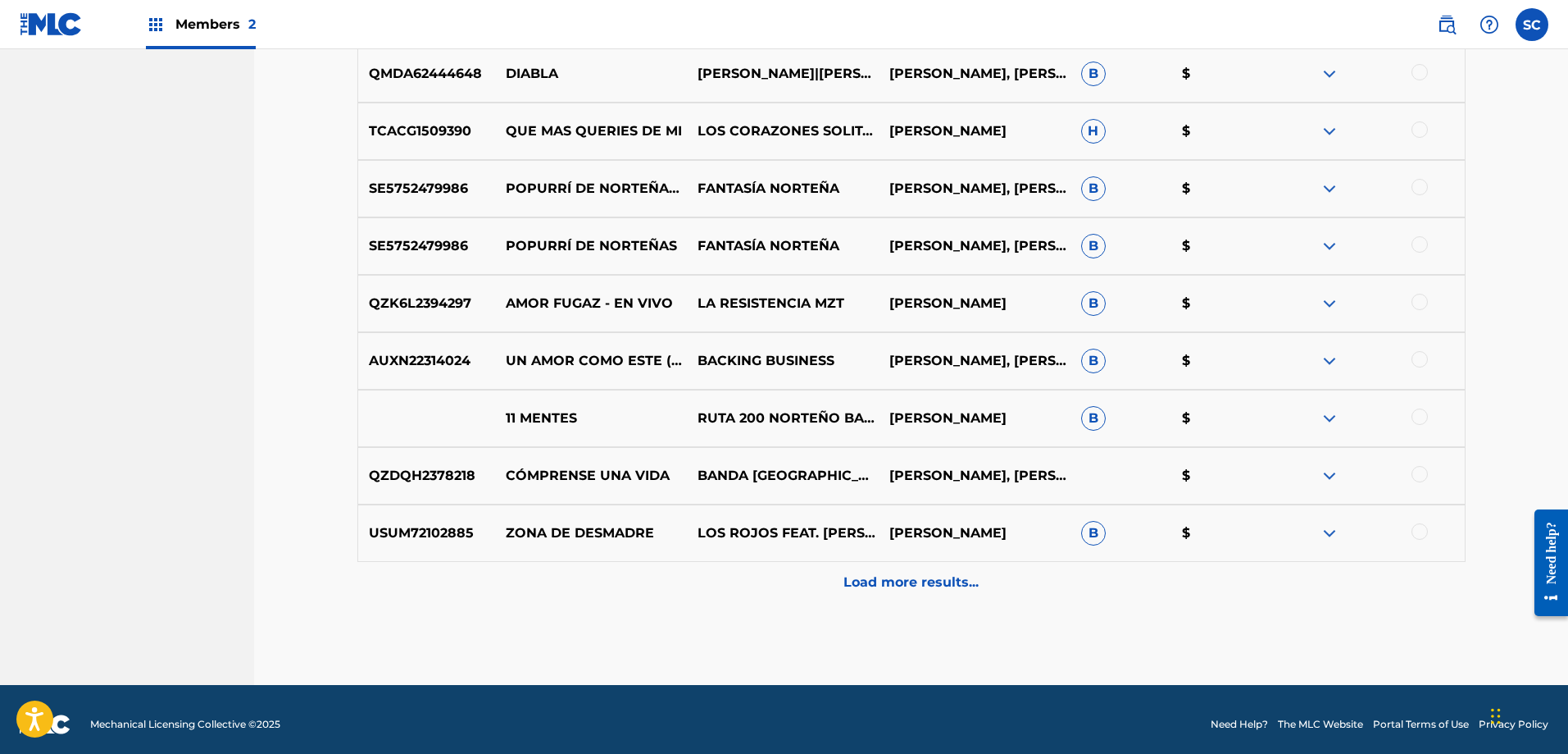
scroll to position [4723, 0]
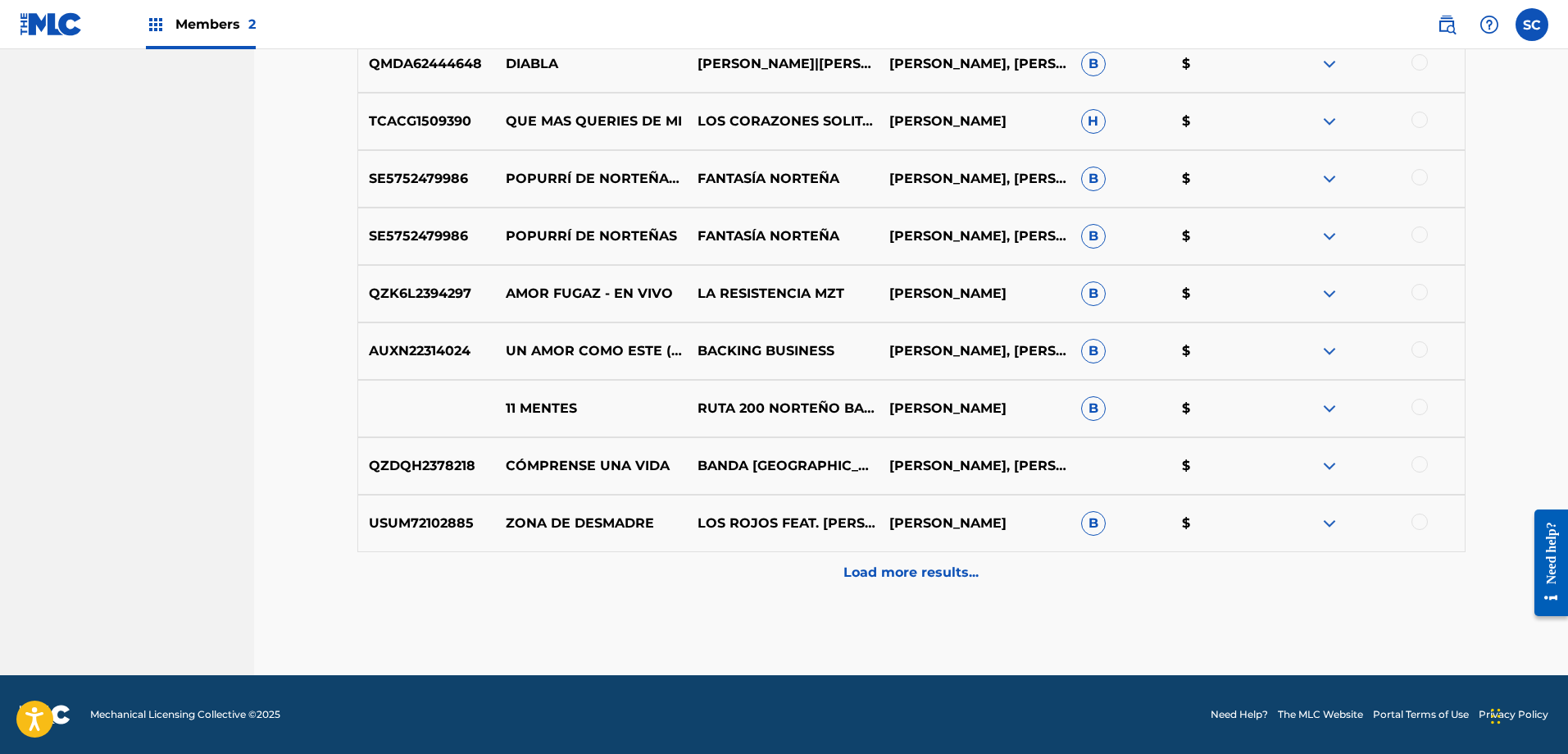
click at [880, 583] on div "Load more results..." at bounding box center [912, 572] width 1109 height 41
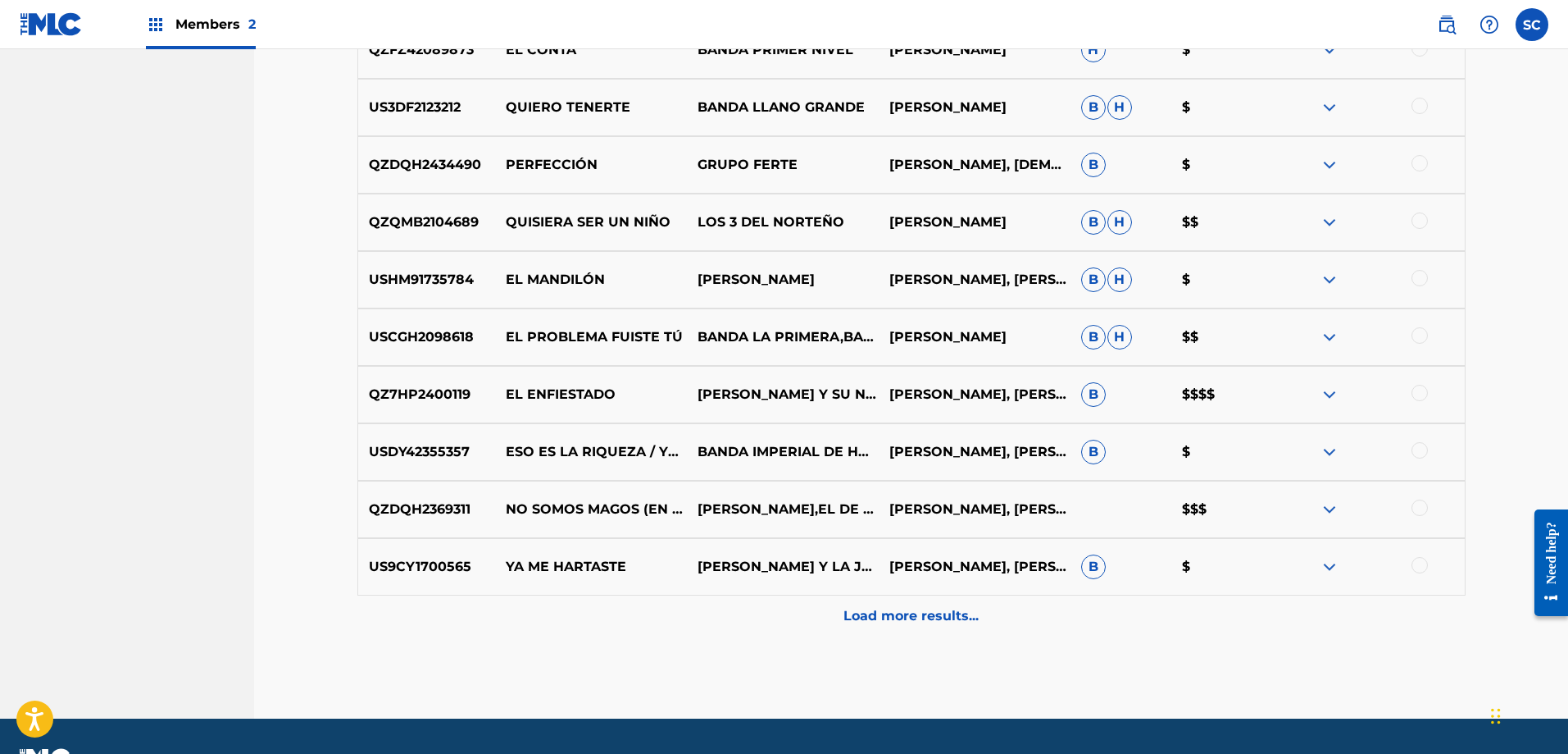
scroll to position [5297, 0]
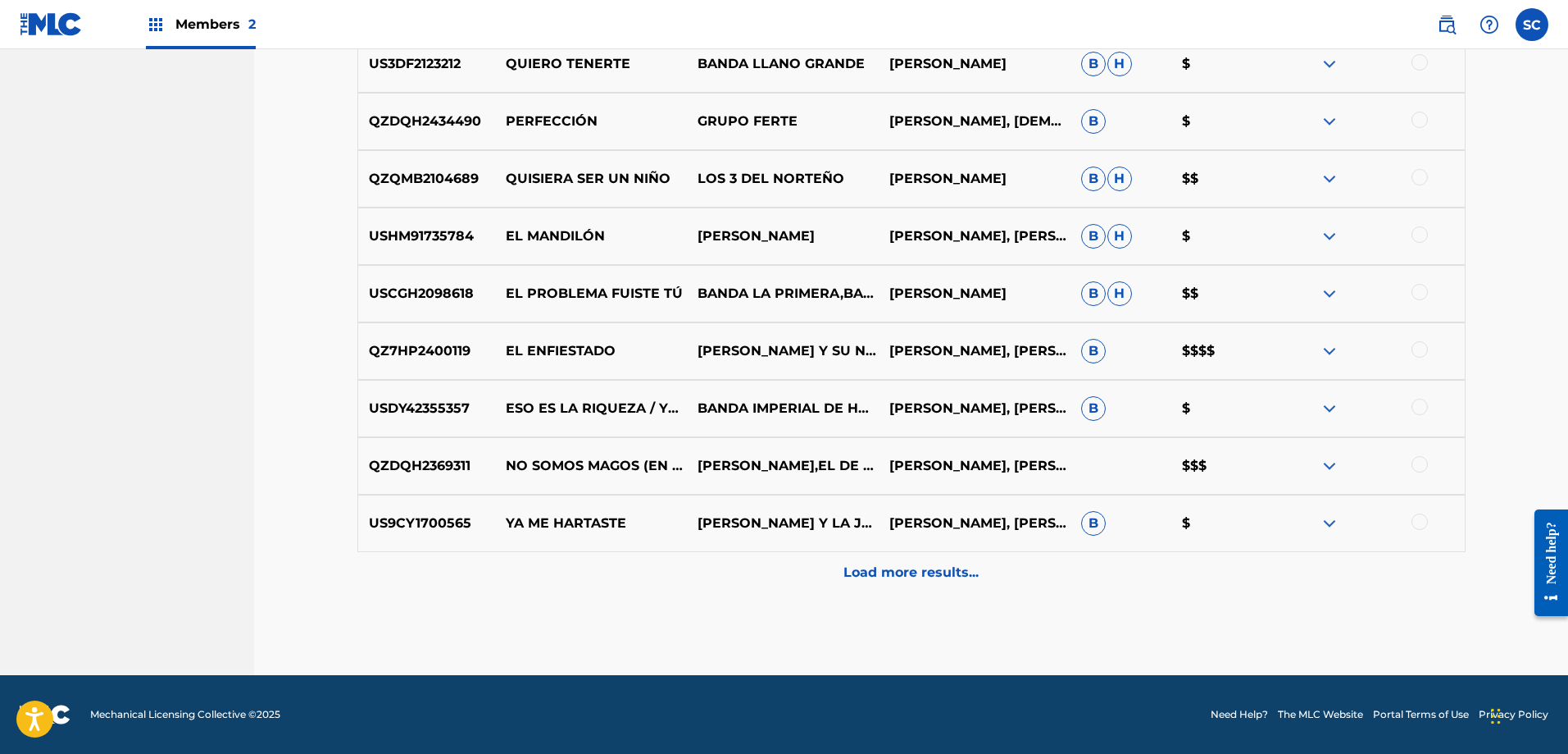
click at [958, 586] on div "Load more results..." at bounding box center [912, 572] width 1109 height 41
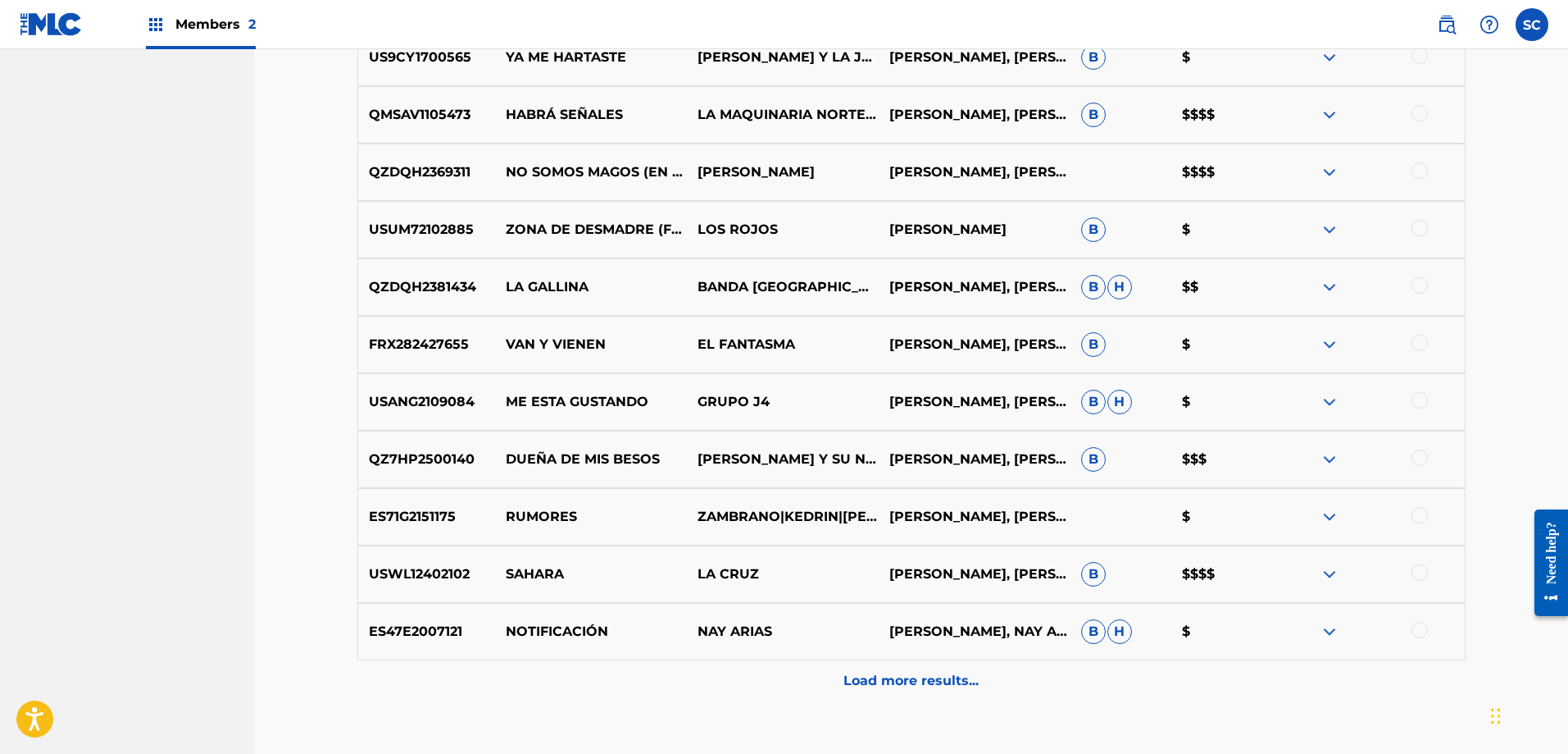
scroll to position [5805, 0]
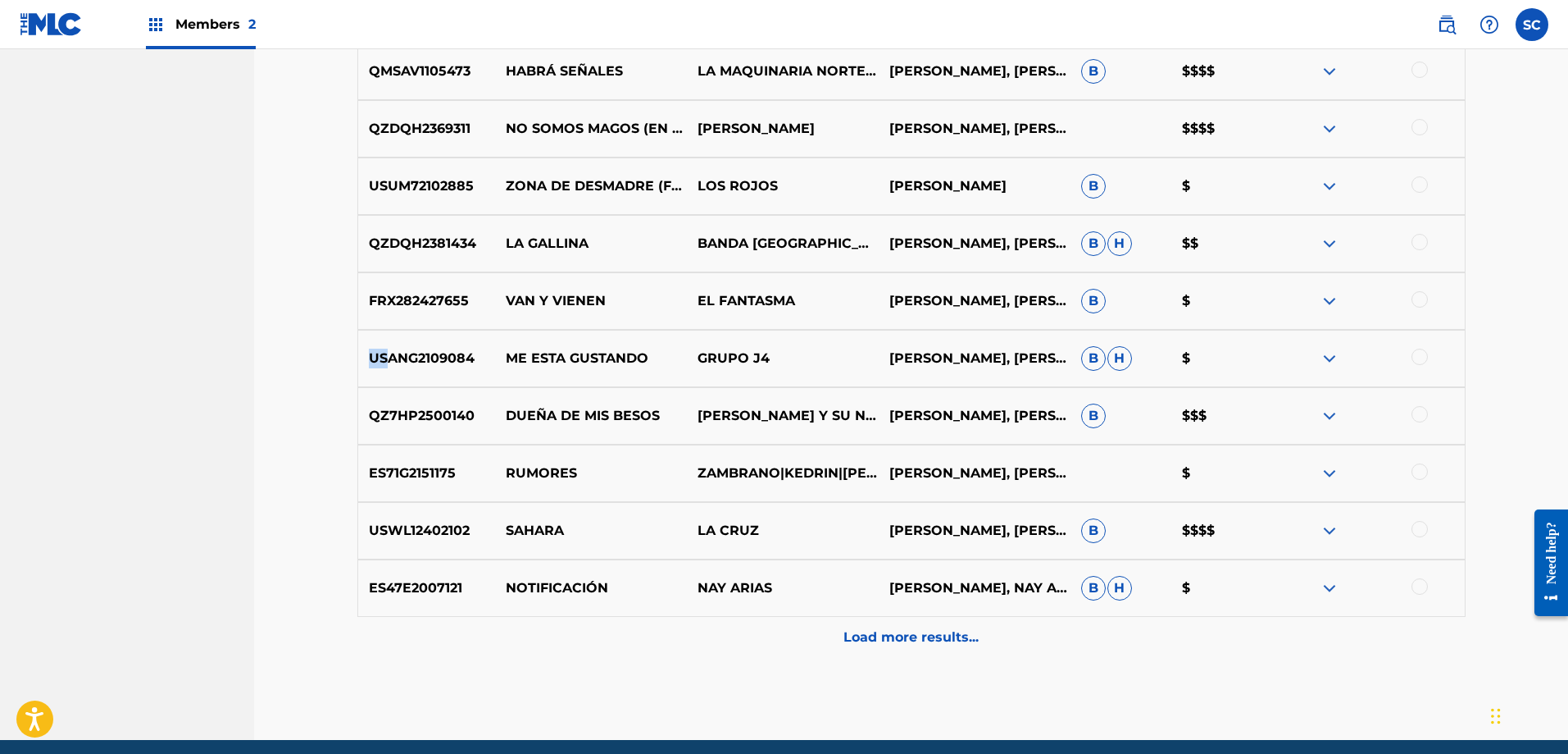
drag, startPoint x: 369, startPoint y: 360, endPoint x: 385, endPoint y: 359, distance: 16.0
click at [385, 359] on p "USANG2109084" at bounding box center [427, 357] width 138 height 20
click at [525, 302] on p "VAN Y VIENEN" at bounding box center [591, 301] width 192 height 20
click at [494, 304] on p "FRX282427655" at bounding box center [427, 301] width 138 height 20
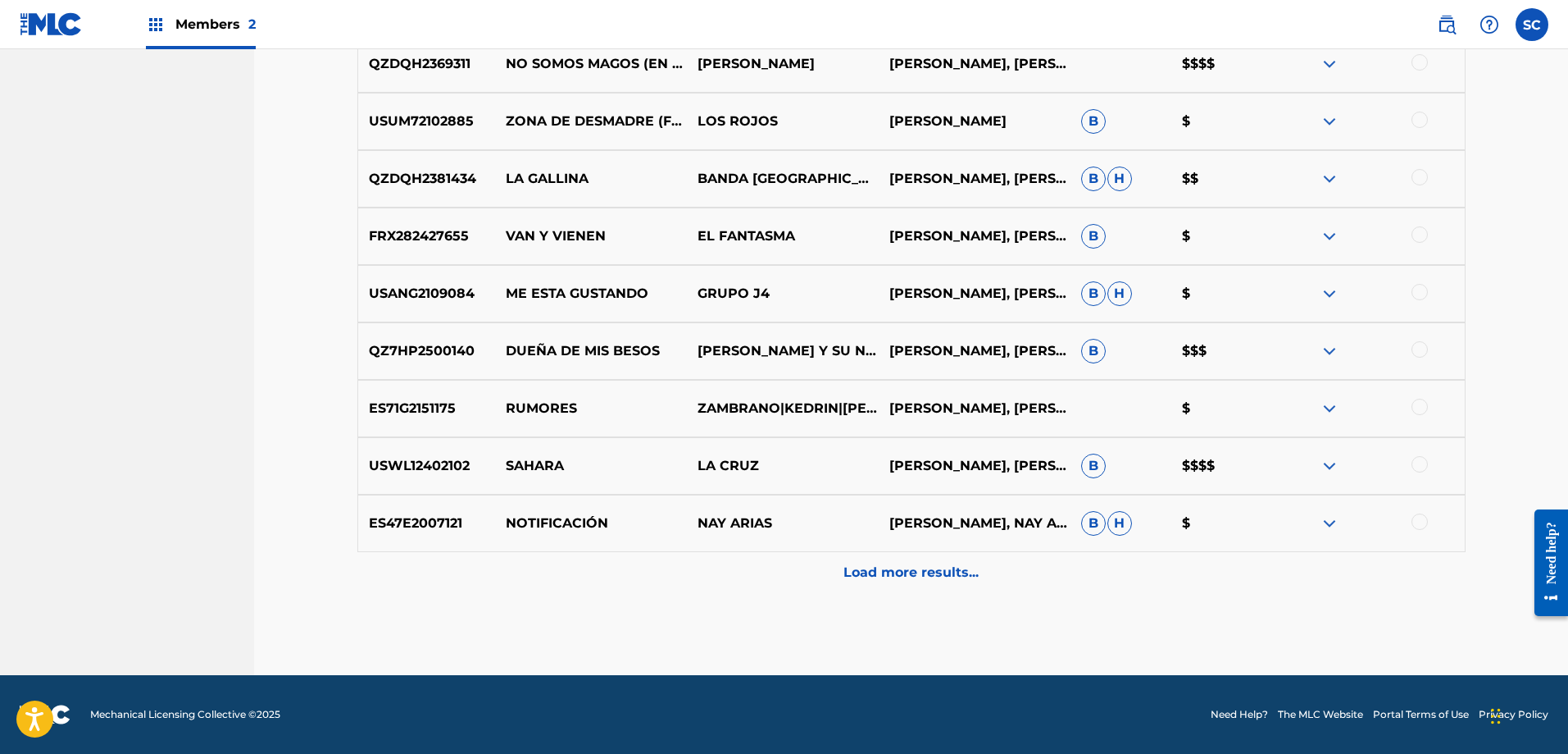
click at [912, 565] on p "Load more results..." at bounding box center [911, 571] width 135 height 20
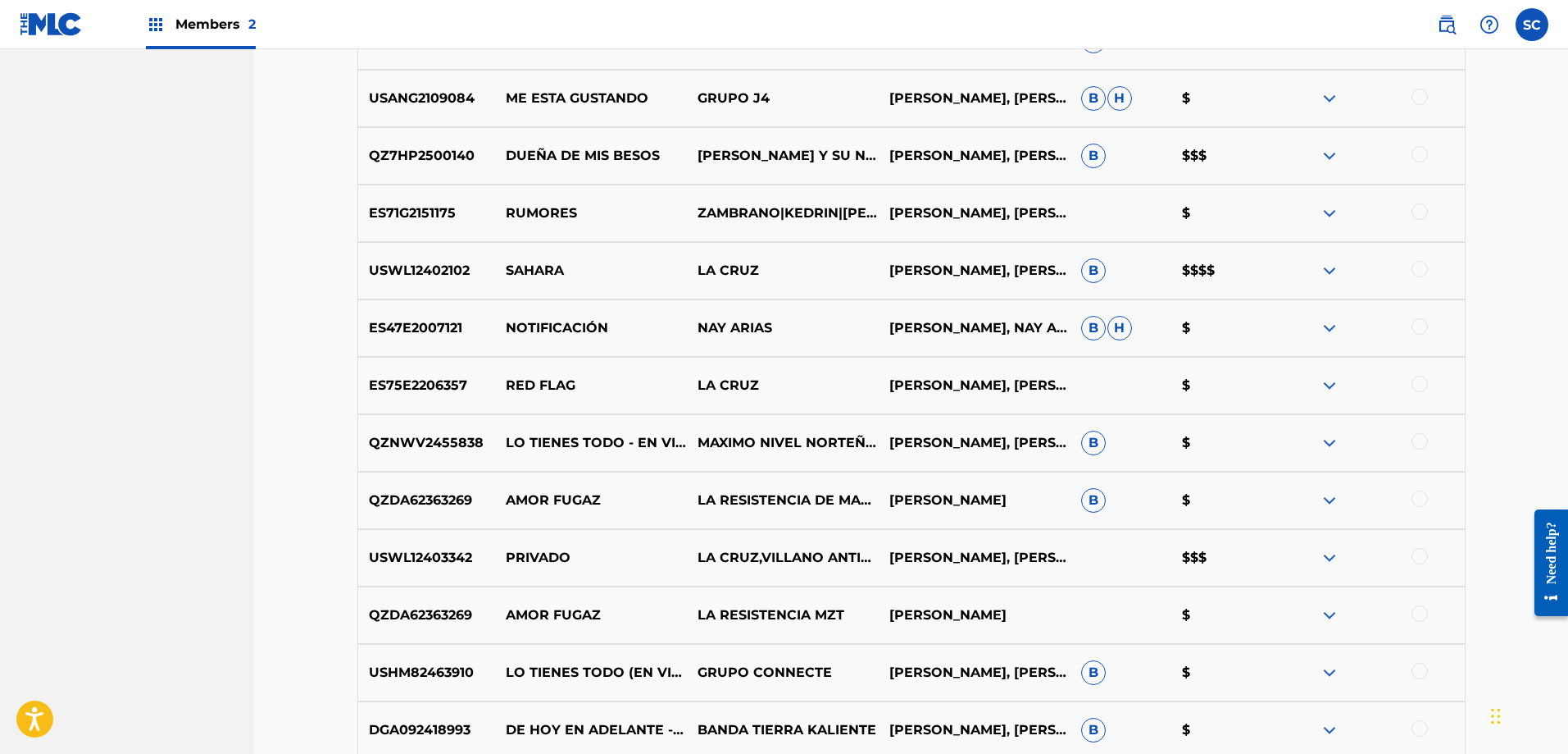
scroll to position [6080, 0]
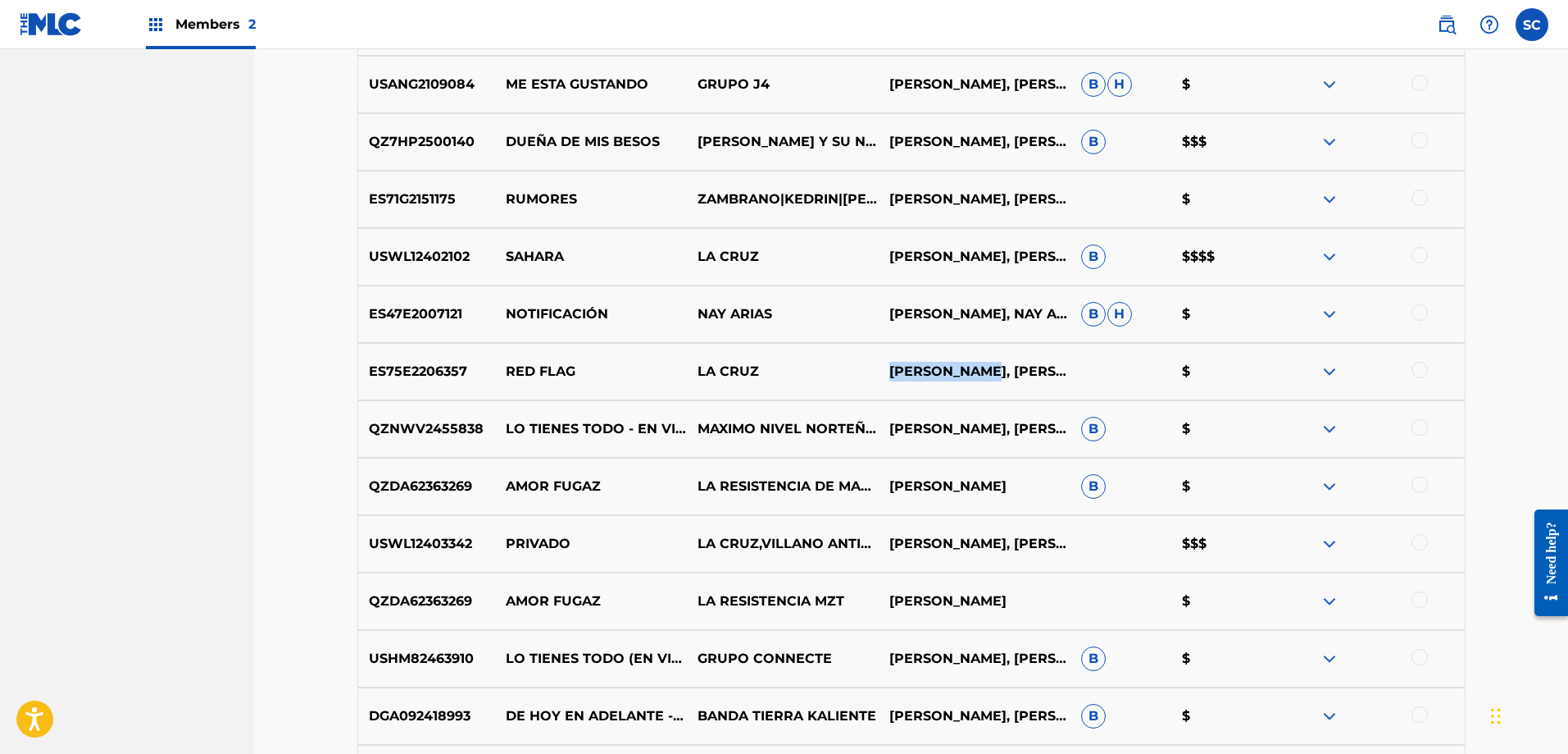
drag, startPoint x: 888, startPoint y: 371, endPoint x: 995, endPoint y: 377, distance: 107.2
click at [995, 377] on p "[PERSON_NAME], [PERSON_NAME]" at bounding box center [975, 371] width 192 height 20
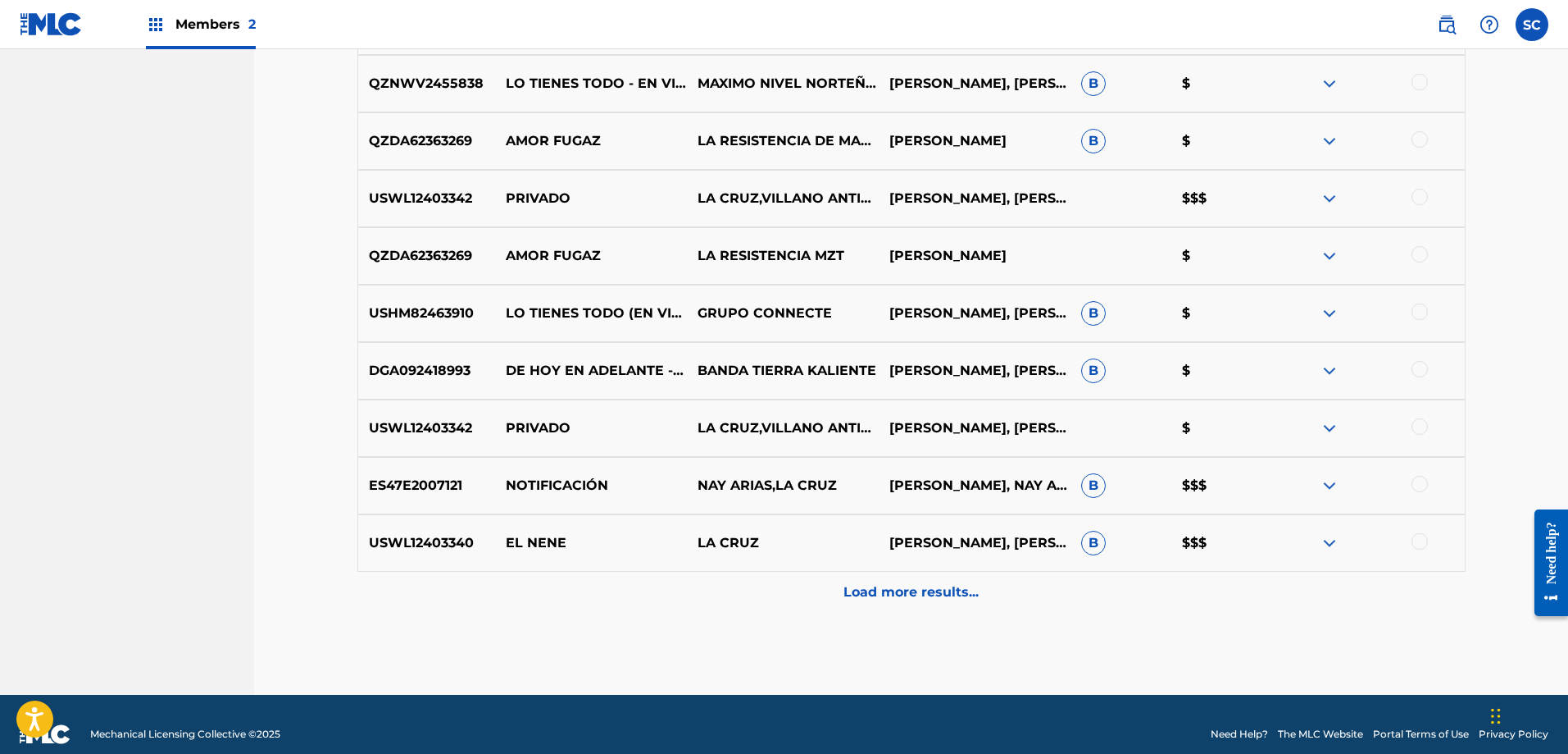
scroll to position [6445, 0]
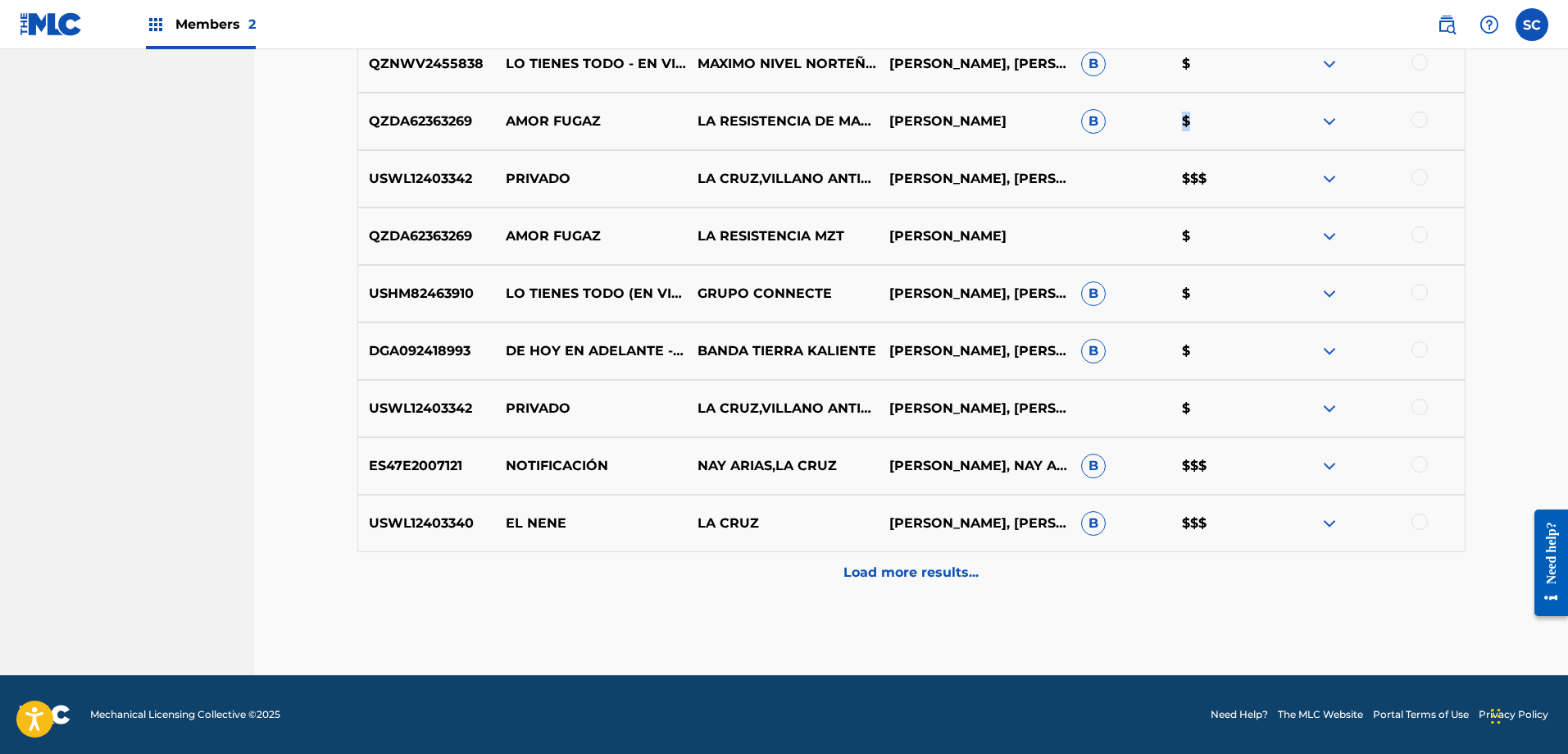
drag, startPoint x: 1173, startPoint y: 115, endPoint x: 1196, endPoint y: 114, distance: 23.0
click at [1196, 114] on p "$" at bounding box center [1222, 121] width 102 height 20
click at [910, 569] on p "Load more results..." at bounding box center [911, 571] width 135 height 20
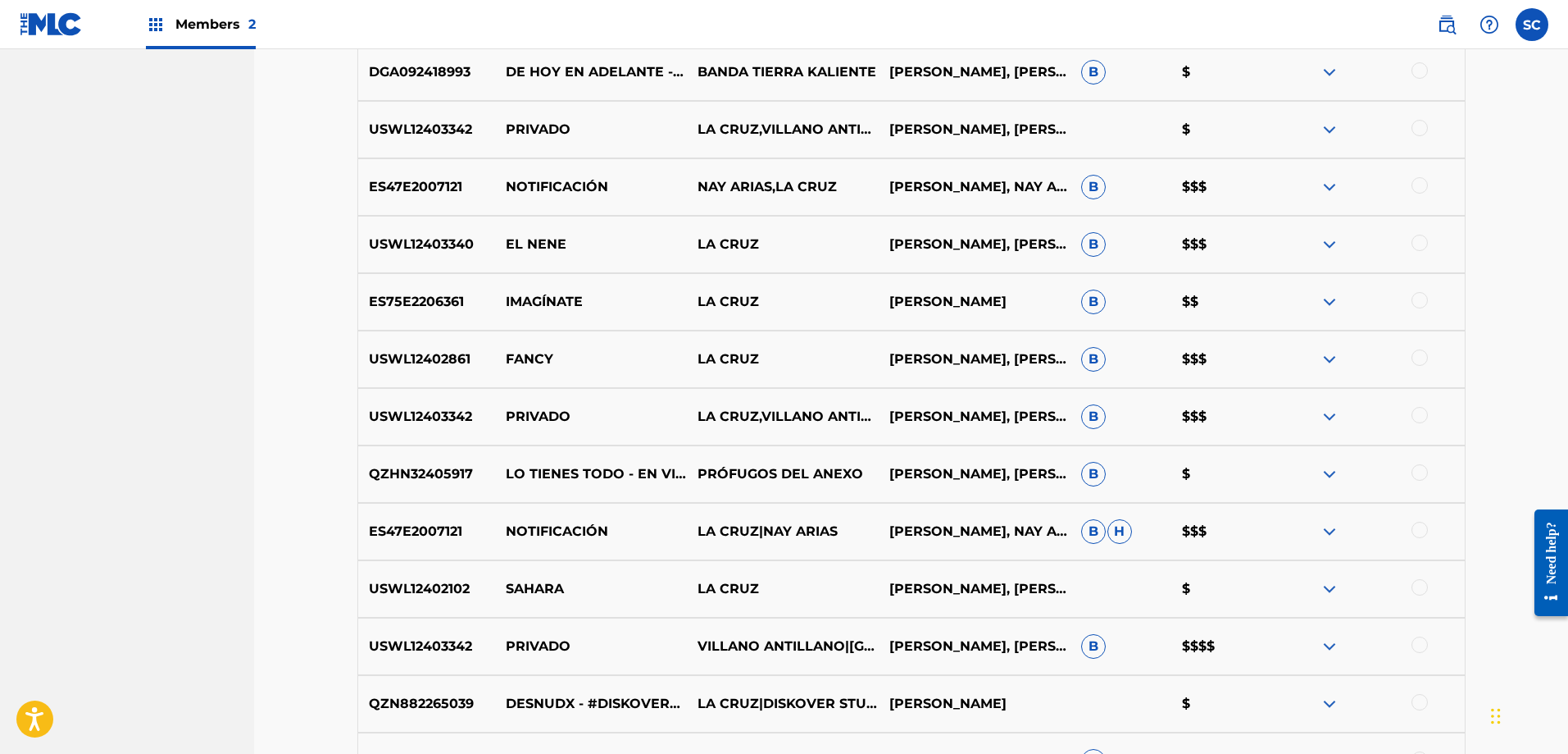
scroll to position [6857, 0]
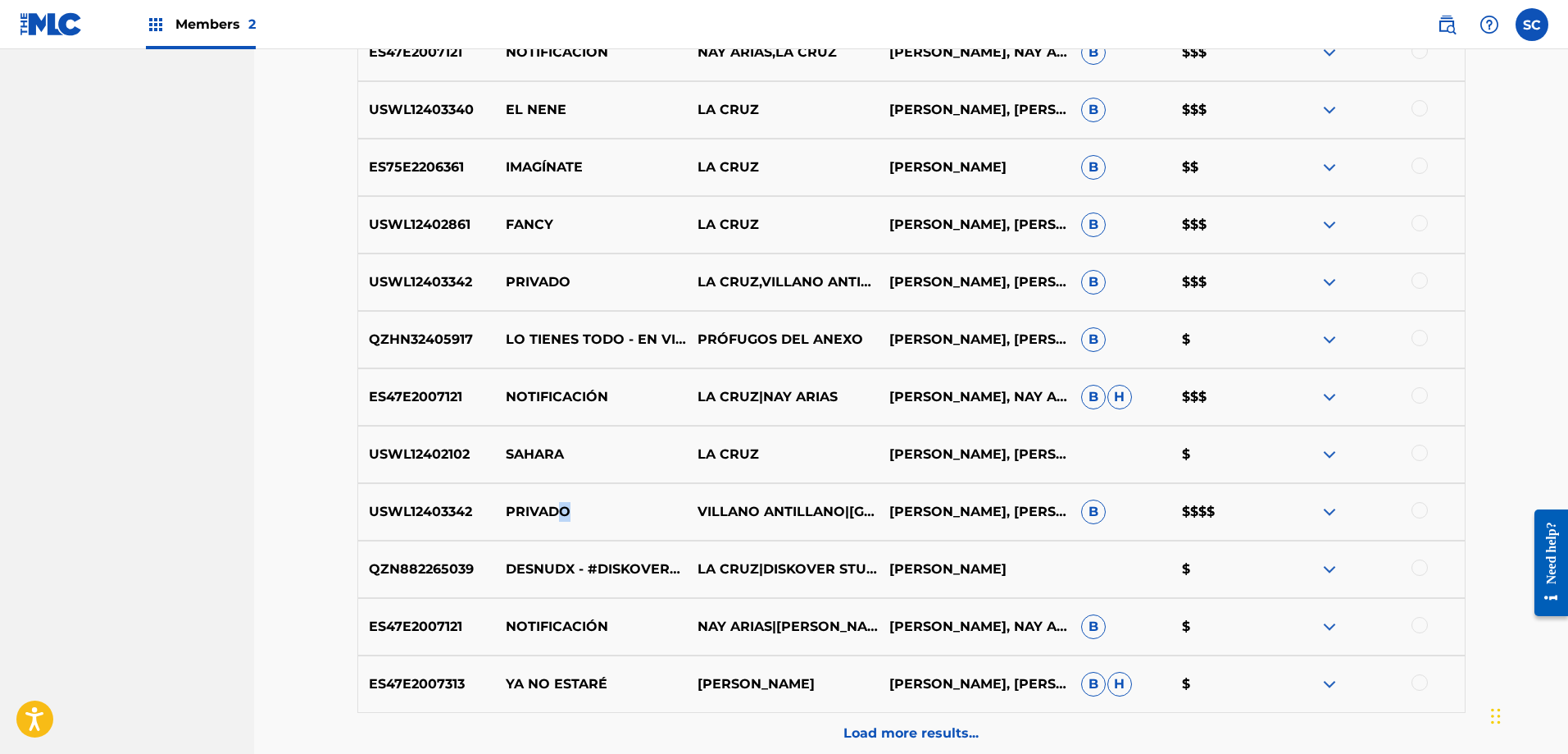
drag, startPoint x: 595, startPoint y: 512, endPoint x: 565, endPoint y: 514, distance: 30.1
click at [565, 514] on p "PRIVADO" at bounding box center [591, 511] width 192 height 20
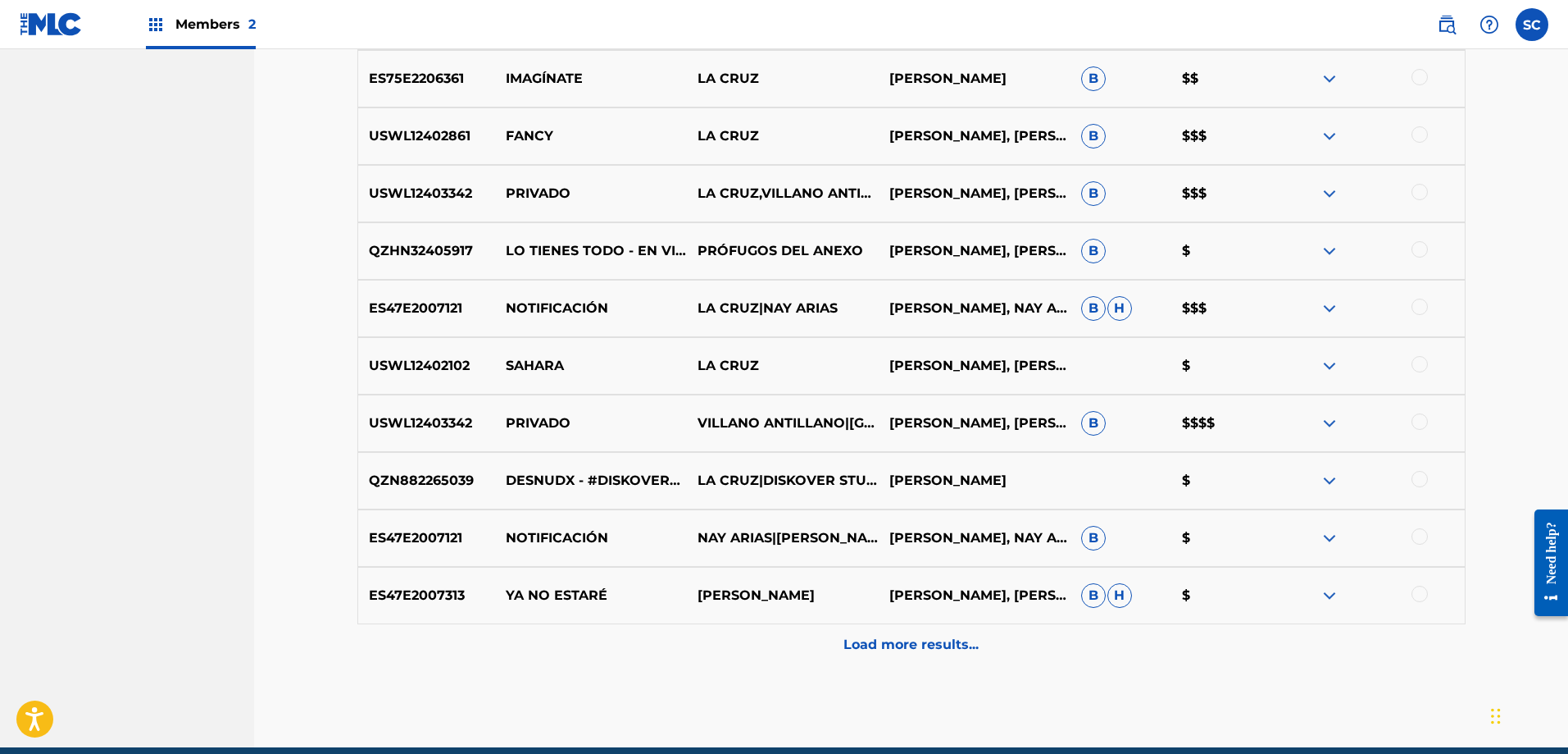
click at [921, 656] on div "Load more results..." at bounding box center [912, 644] width 1109 height 41
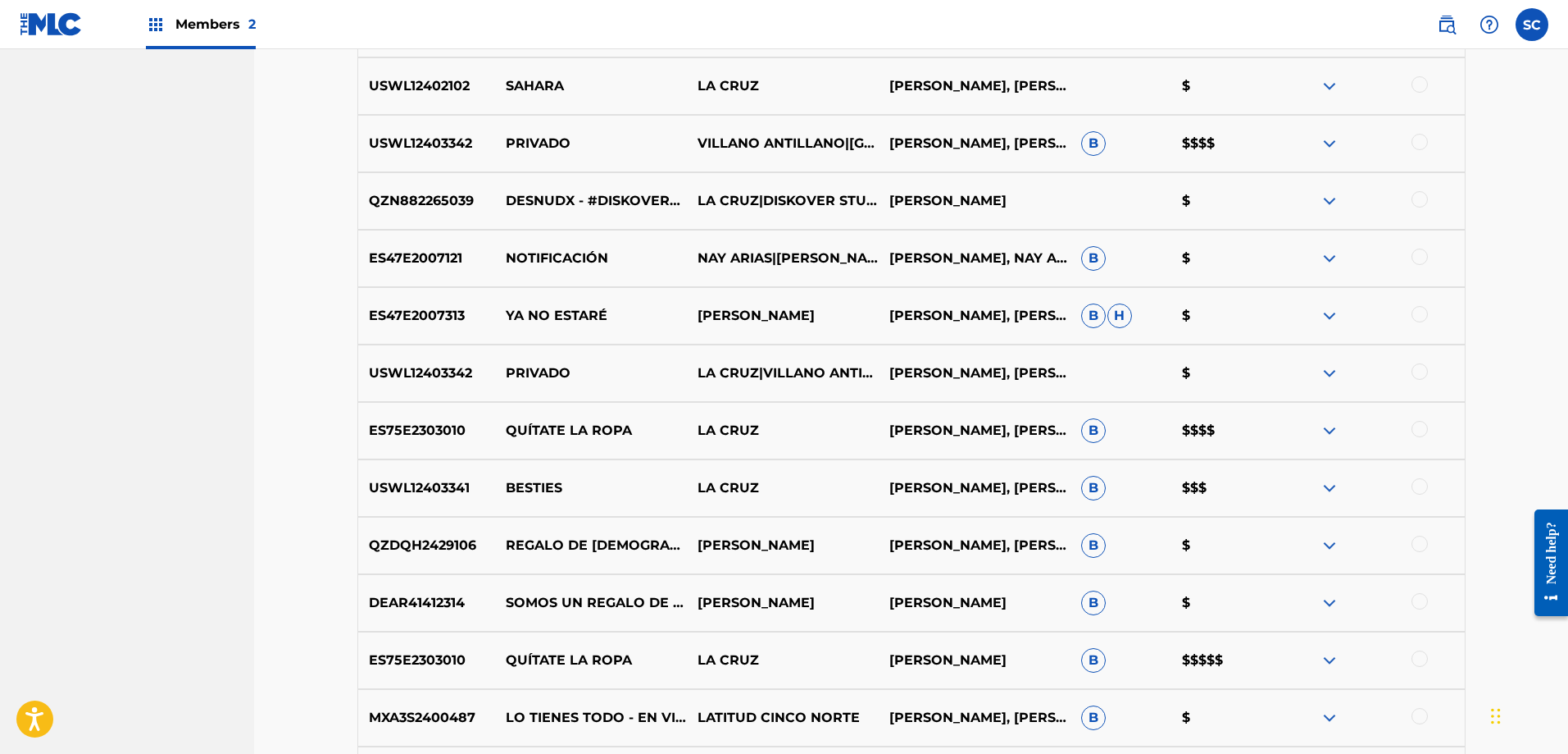
scroll to position [7232, 0]
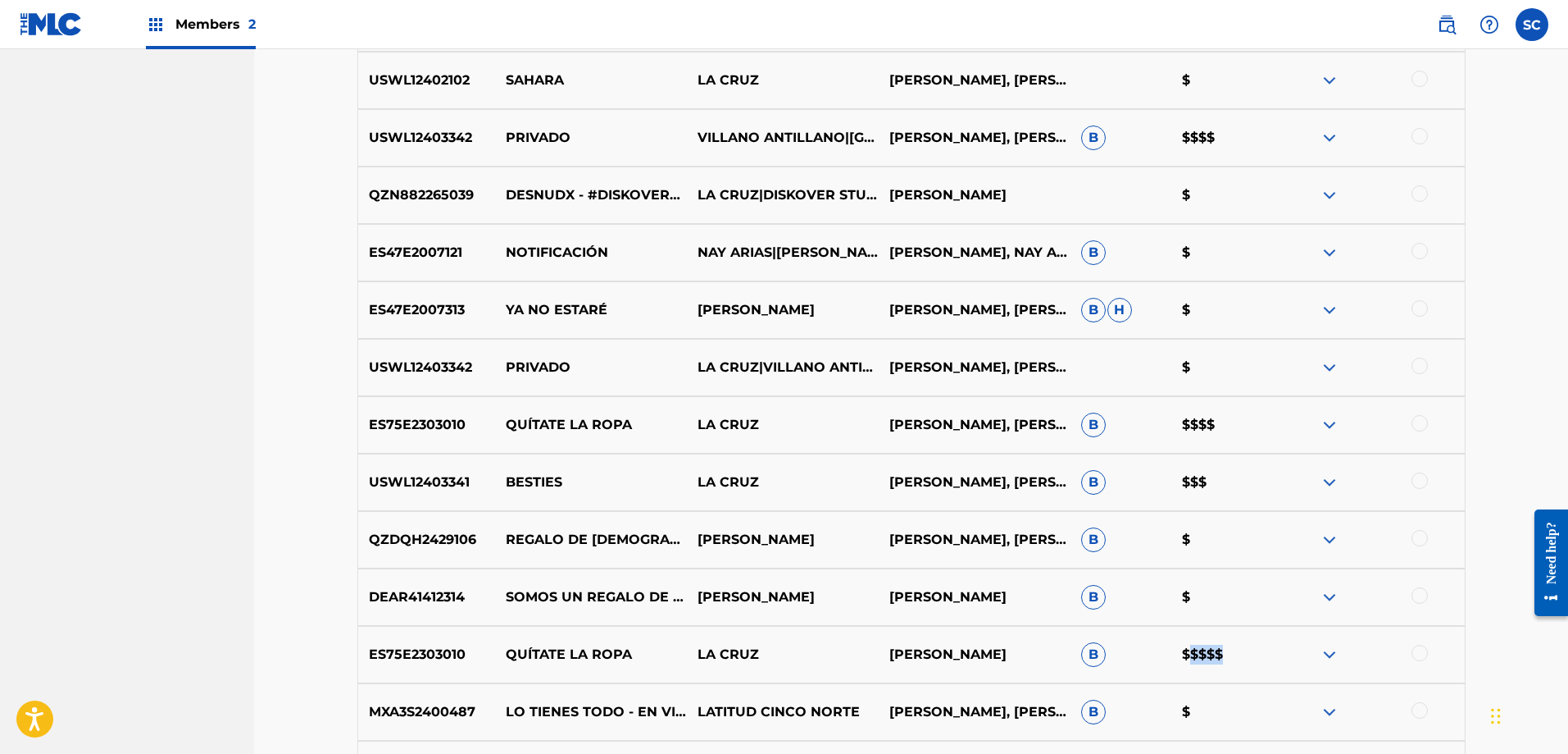
drag, startPoint x: 1180, startPoint y: 661, endPoint x: 1253, endPoint y: 662, distance: 73.0
click at [1253, 662] on div "ES75E2303010 QUÍTATE LA ROPA LA [PERSON_NAME] LA CRUZ B $$$$$" at bounding box center [912, 655] width 1109 height 58
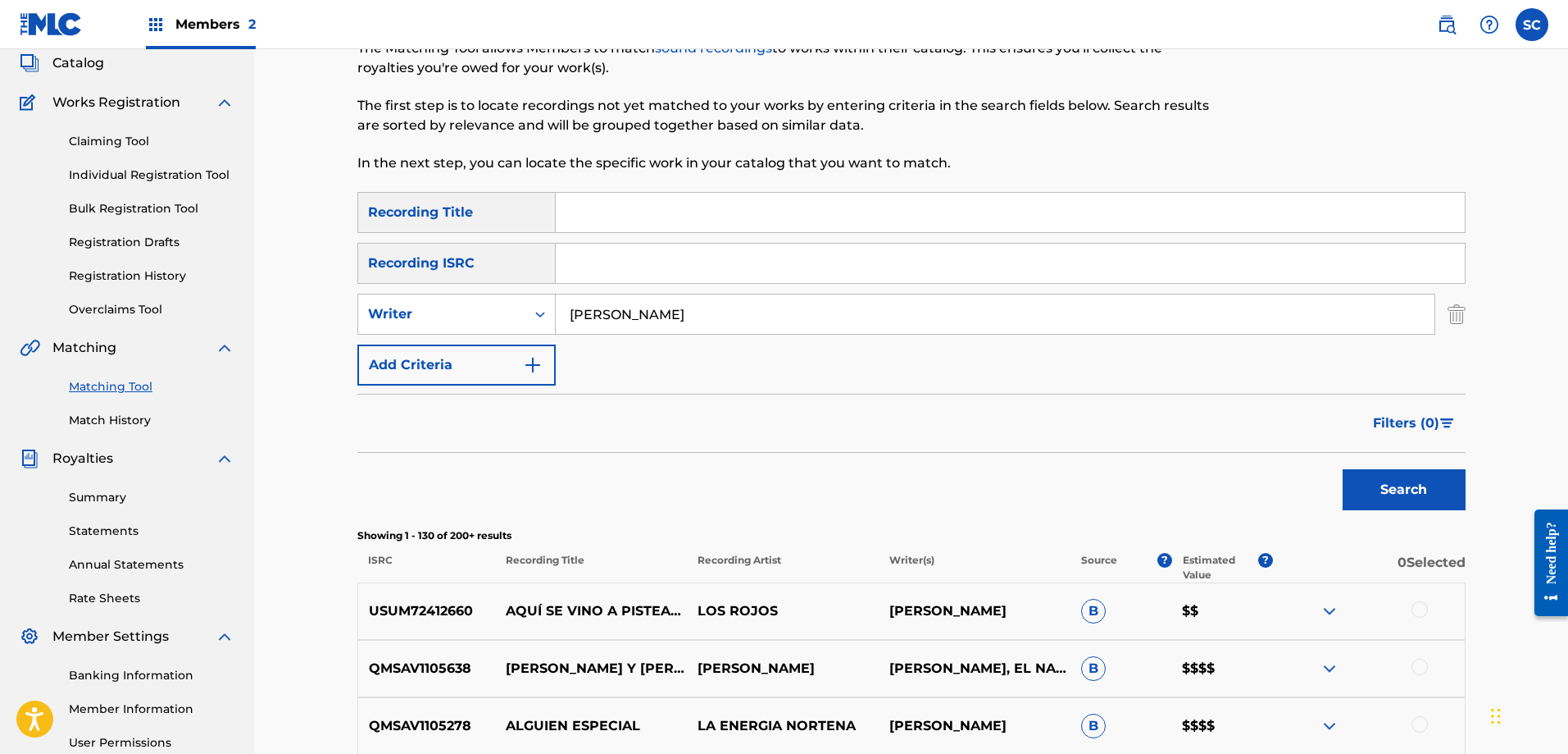
scroll to position [0, 0]
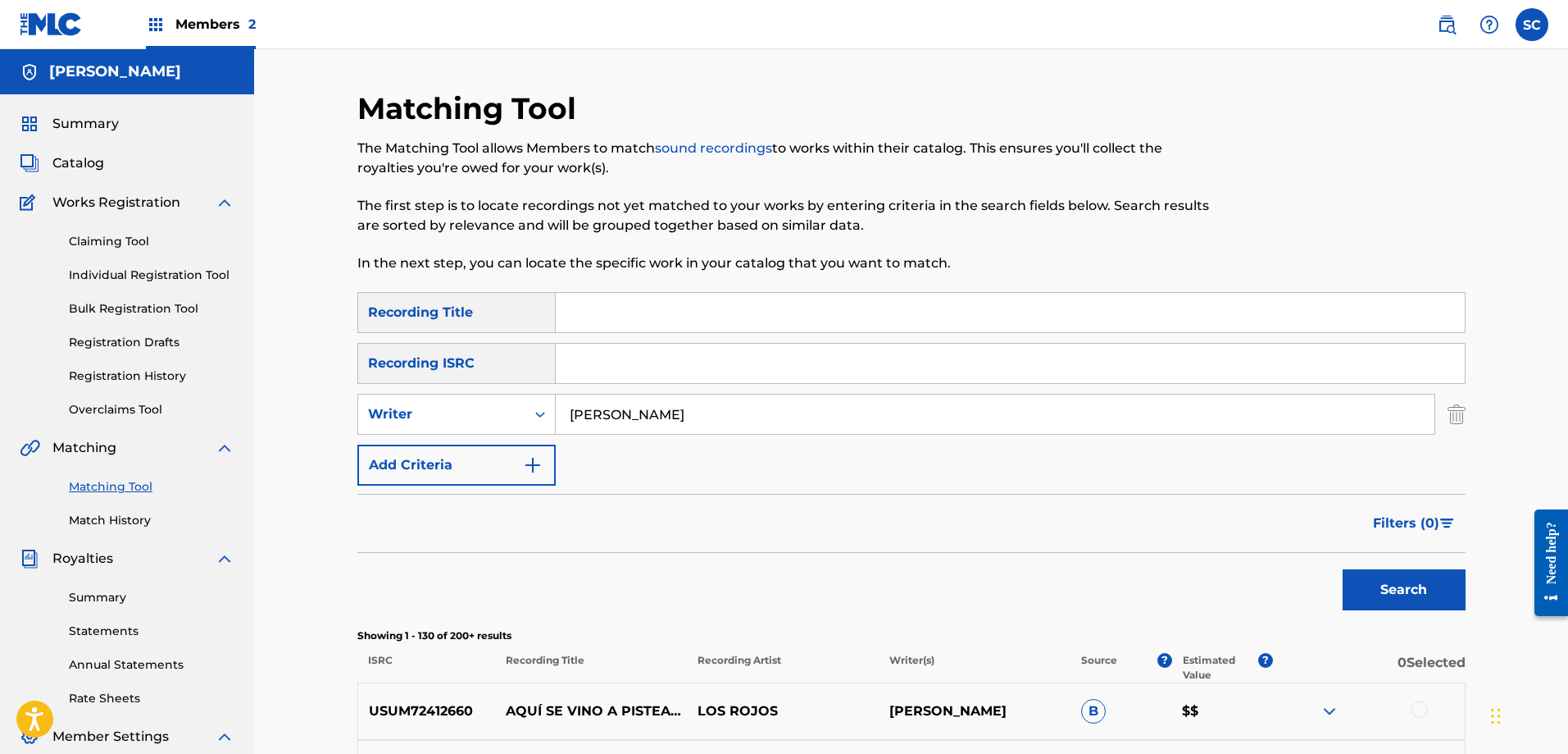
click at [874, 481] on div "SearchWithCriteriac2091802-0350-4ff8-854c-4966821477f7 Recording Title SearchWi…" at bounding box center [912, 389] width 1109 height 194
click at [650, 285] on div "Matching Tool The Matching Tool allows Members to match sound recordings to wor…" at bounding box center [784, 191] width 853 height 202
click at [650, 315] on input "Search Form" at bounding box center [1010, 312] width 909 height 39
type input "simulare que te quiero"
click at [1343, 569] on button "Search" at bounding box center [1404, 589] width 123 height 41
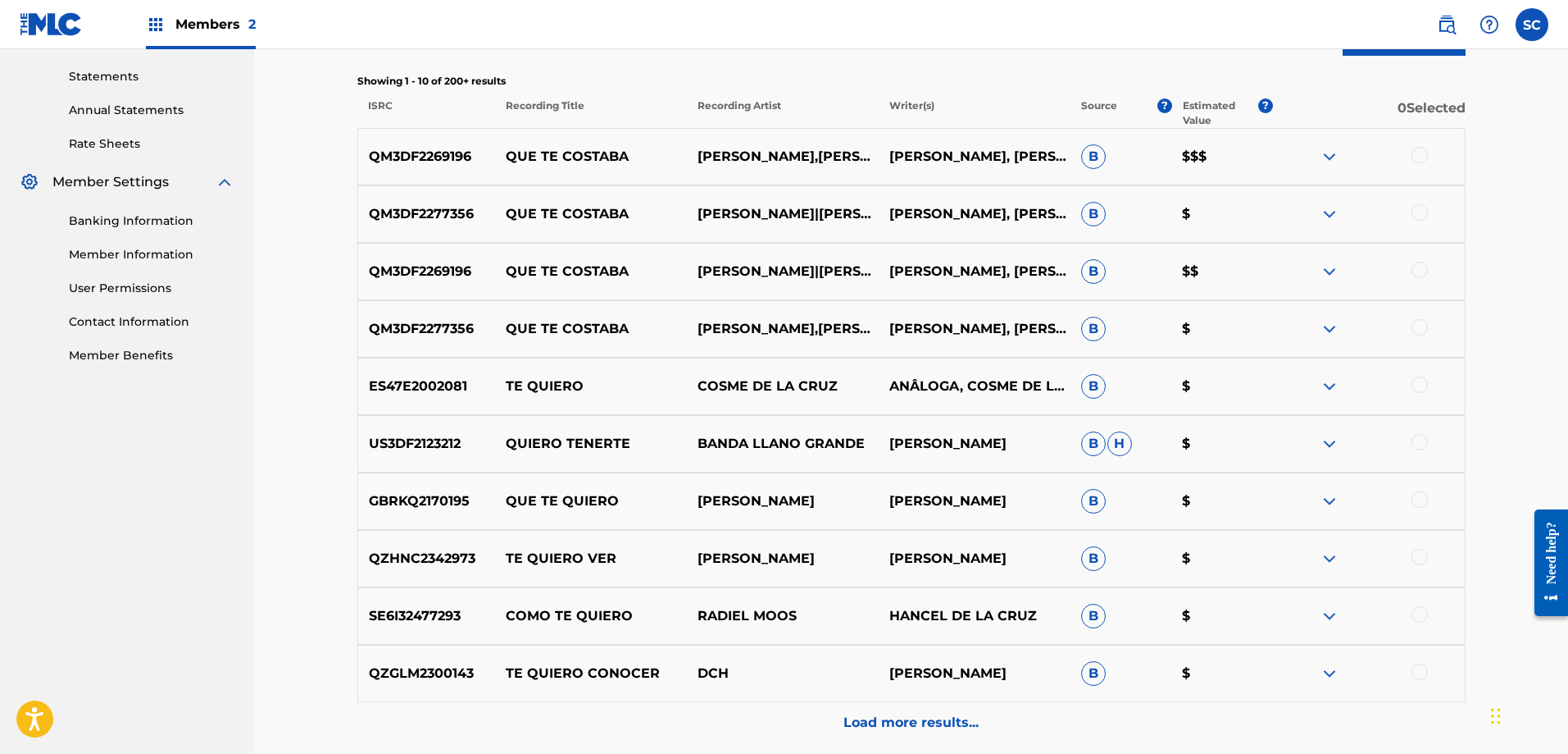
scroll to position [555, 0]
click at [877, 721] on p "Load more results..." at bounding box center [911, 721] width 135 height 20
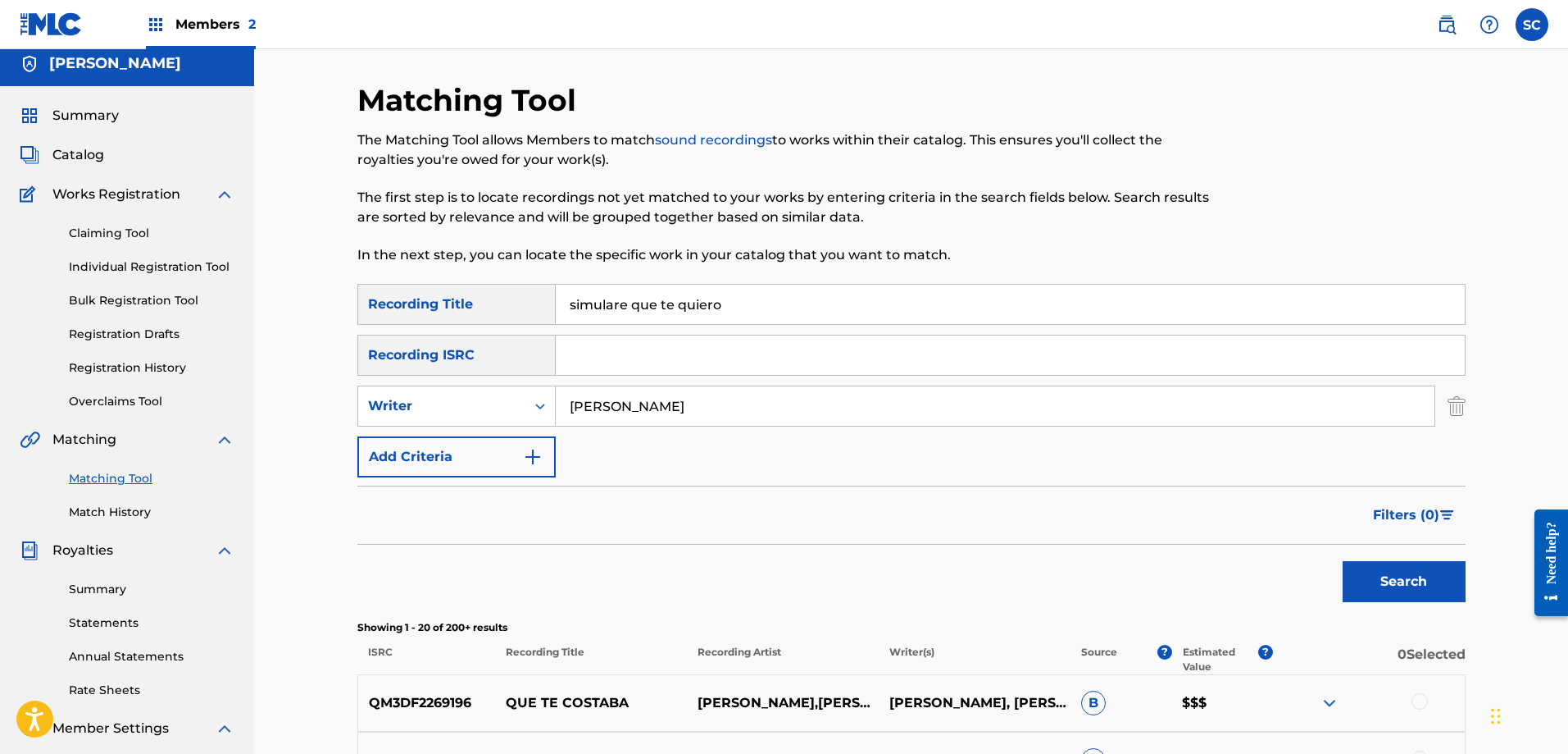
scroll to position [0, 0]
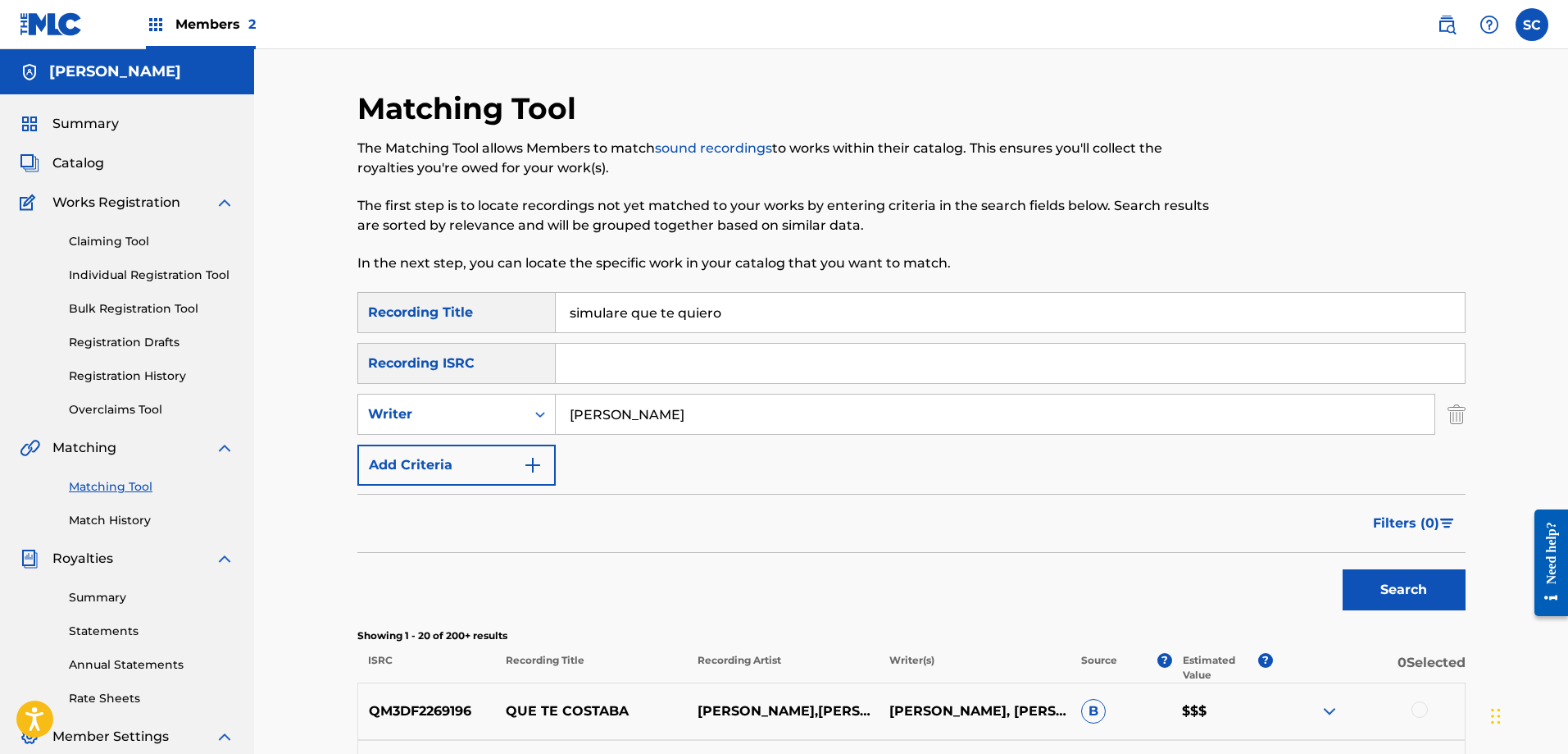
click at [98, 247] on link "Claiming Tool" at bounding box center [151, 241] width 166 height 17
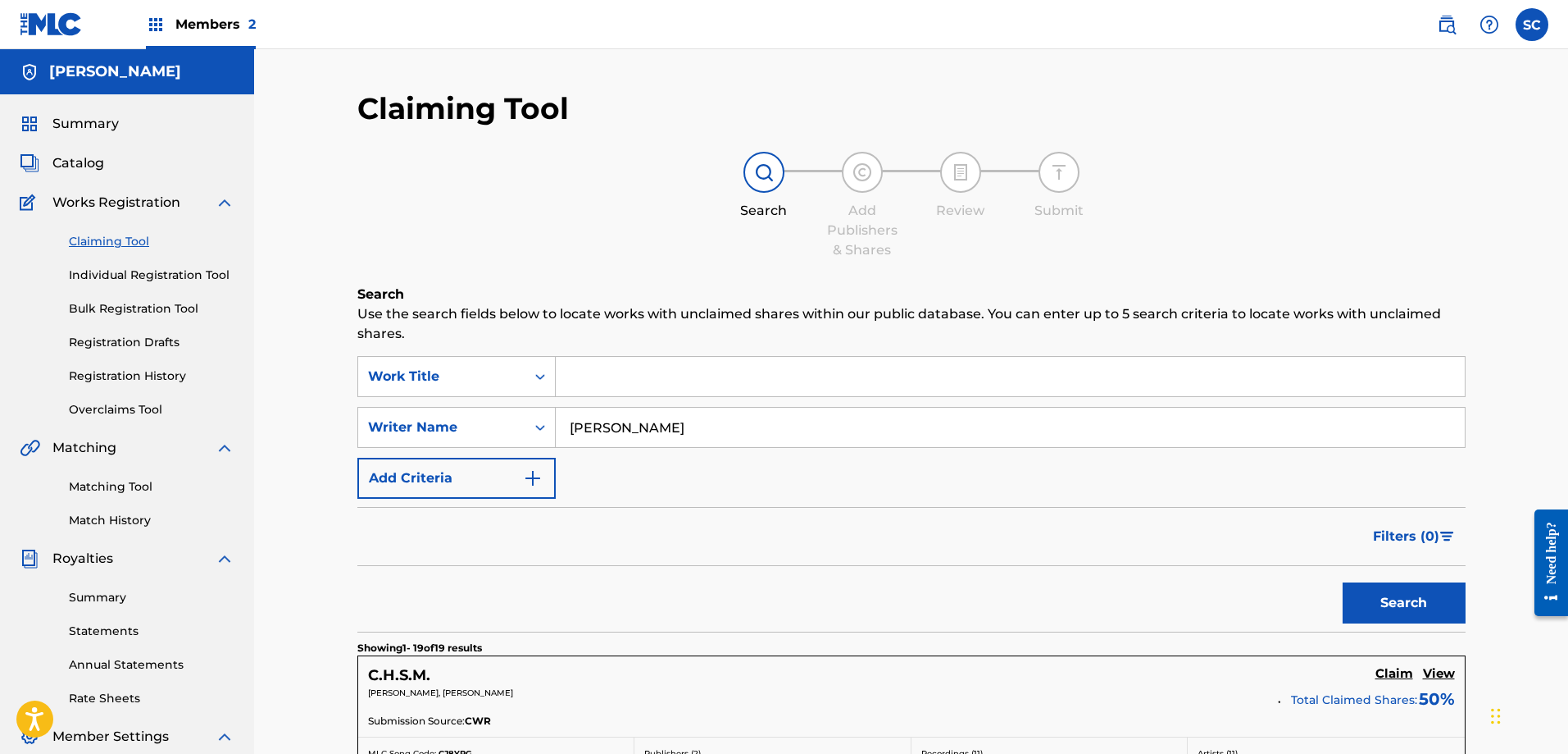
click at [583, 377] on input "Search Form" at bounding box center [1010, 376] width 909 height 39
type input "simulare que te quiero"
click at [1343, 582] on button "Search" at bounding box center [1404, 603] width 123 height 41
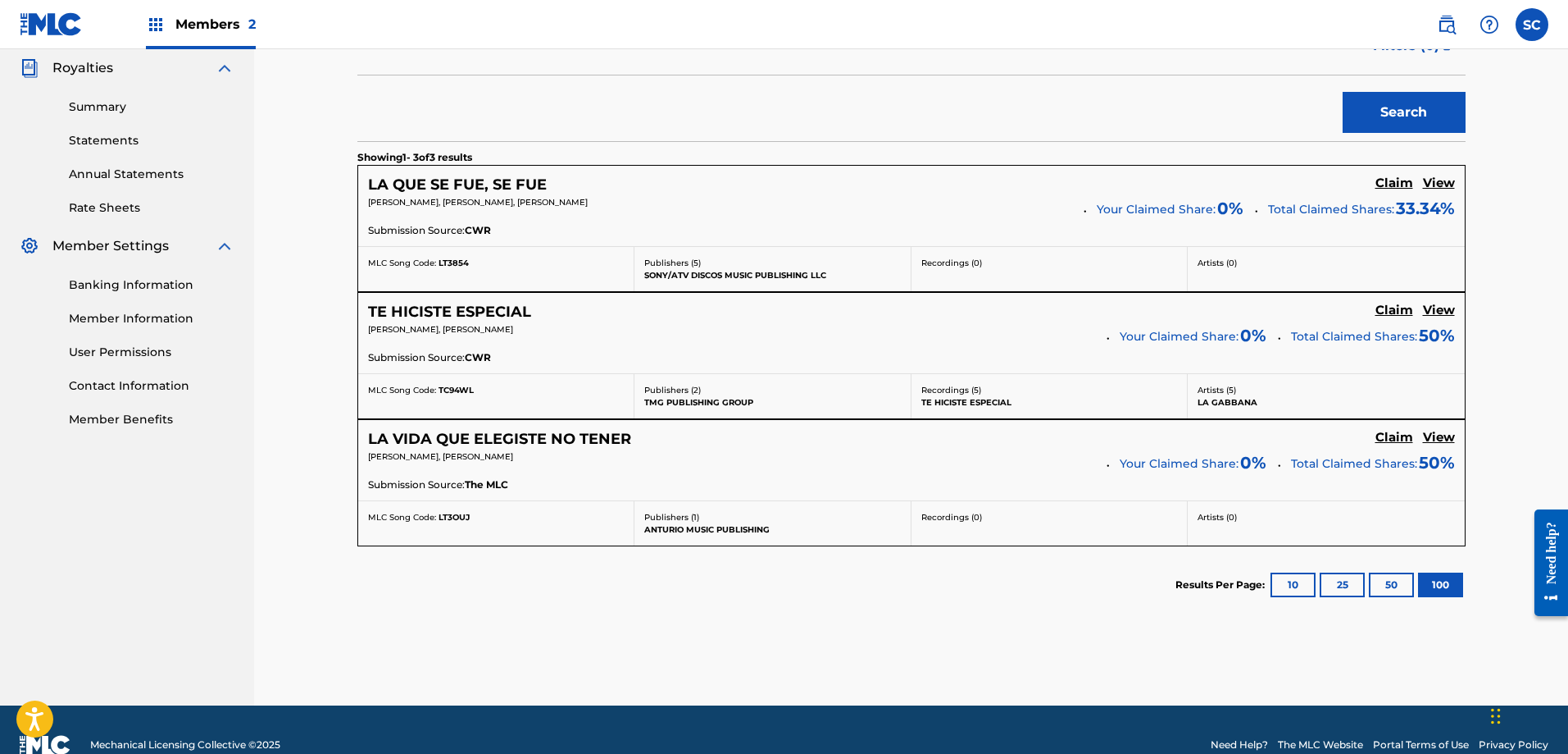
scroll to position [497, 0]
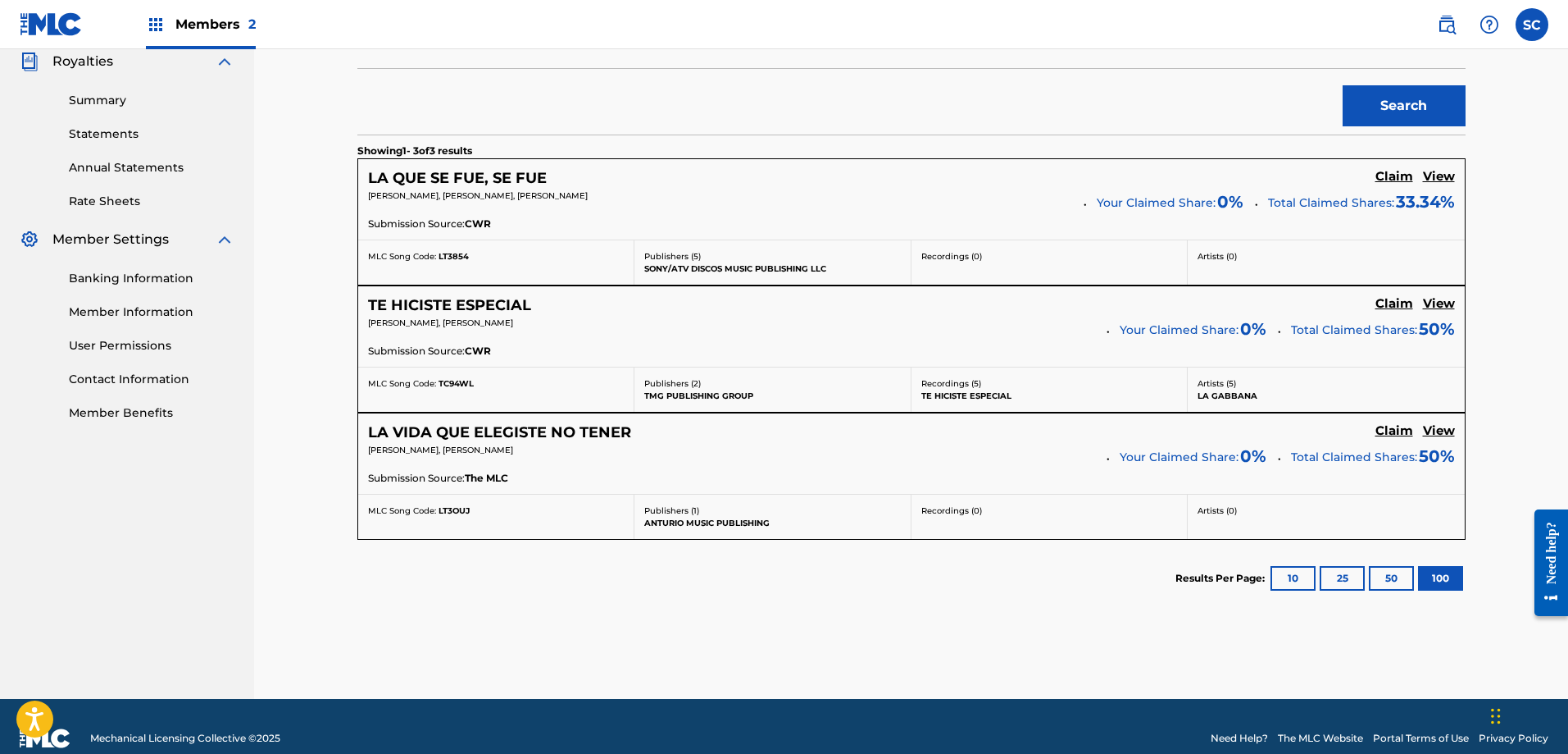
click at [1290, 575] on button "10" at bounding box center [1293, 577] width 45 height 25
click at [1329, 579] on button "25" at bounding box center [1342, 577] width 45 height 25
click at [1388, 578] on button "50" at bounding box center [1391, 577] width 45 height 25
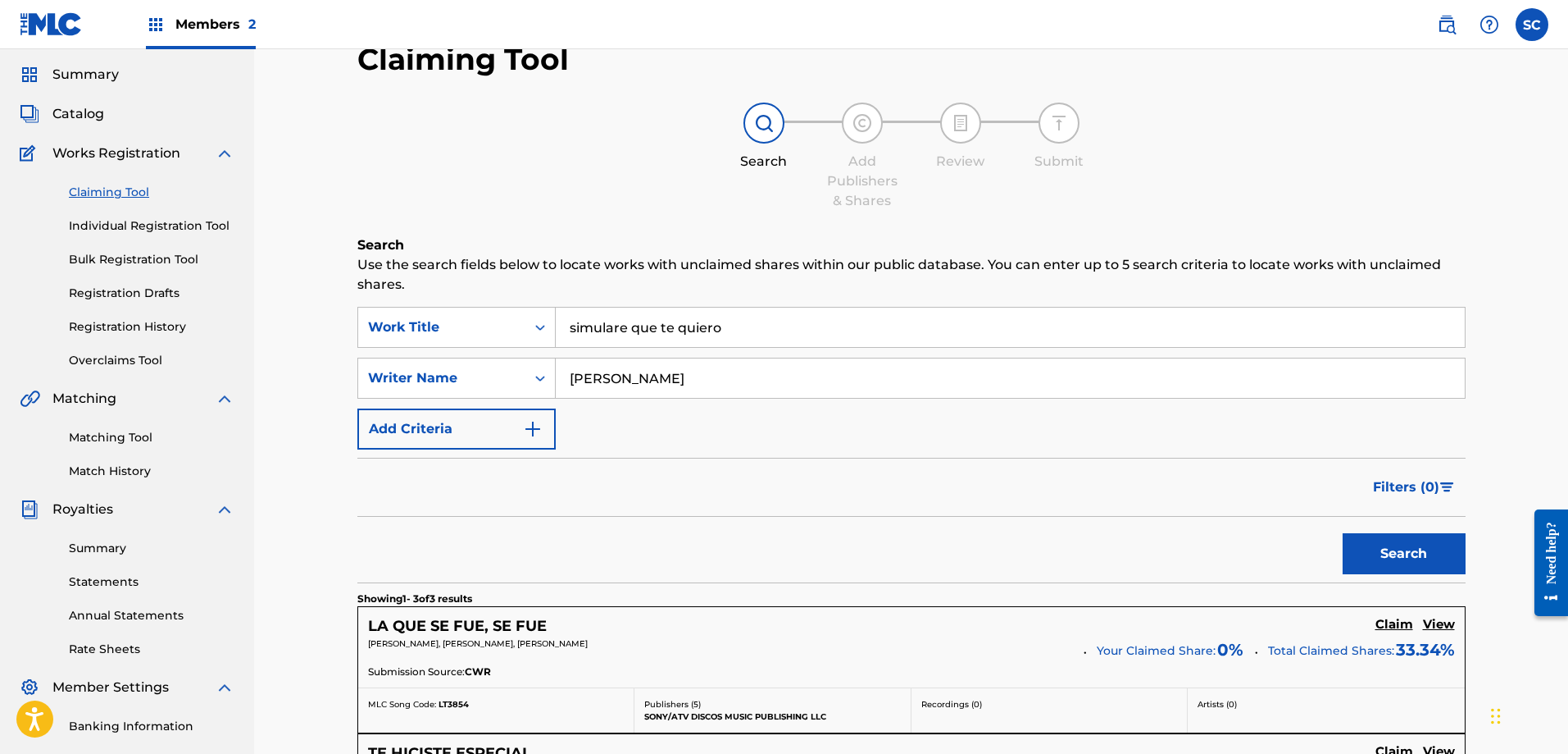
scroll to position [4, 0]
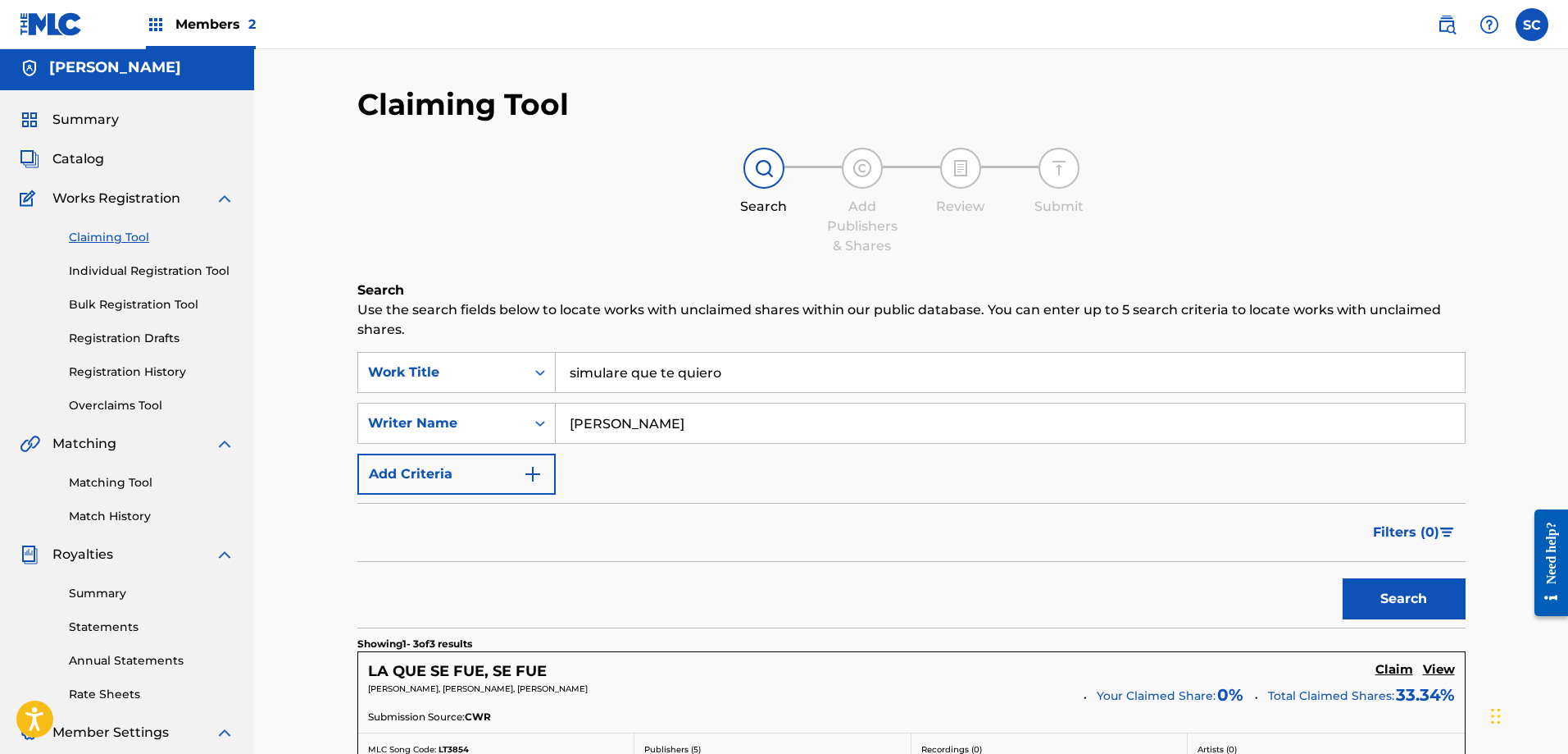
click at [111, 474] on link "Matching Tool" at bounding box center [151, 482] width 166 height 17
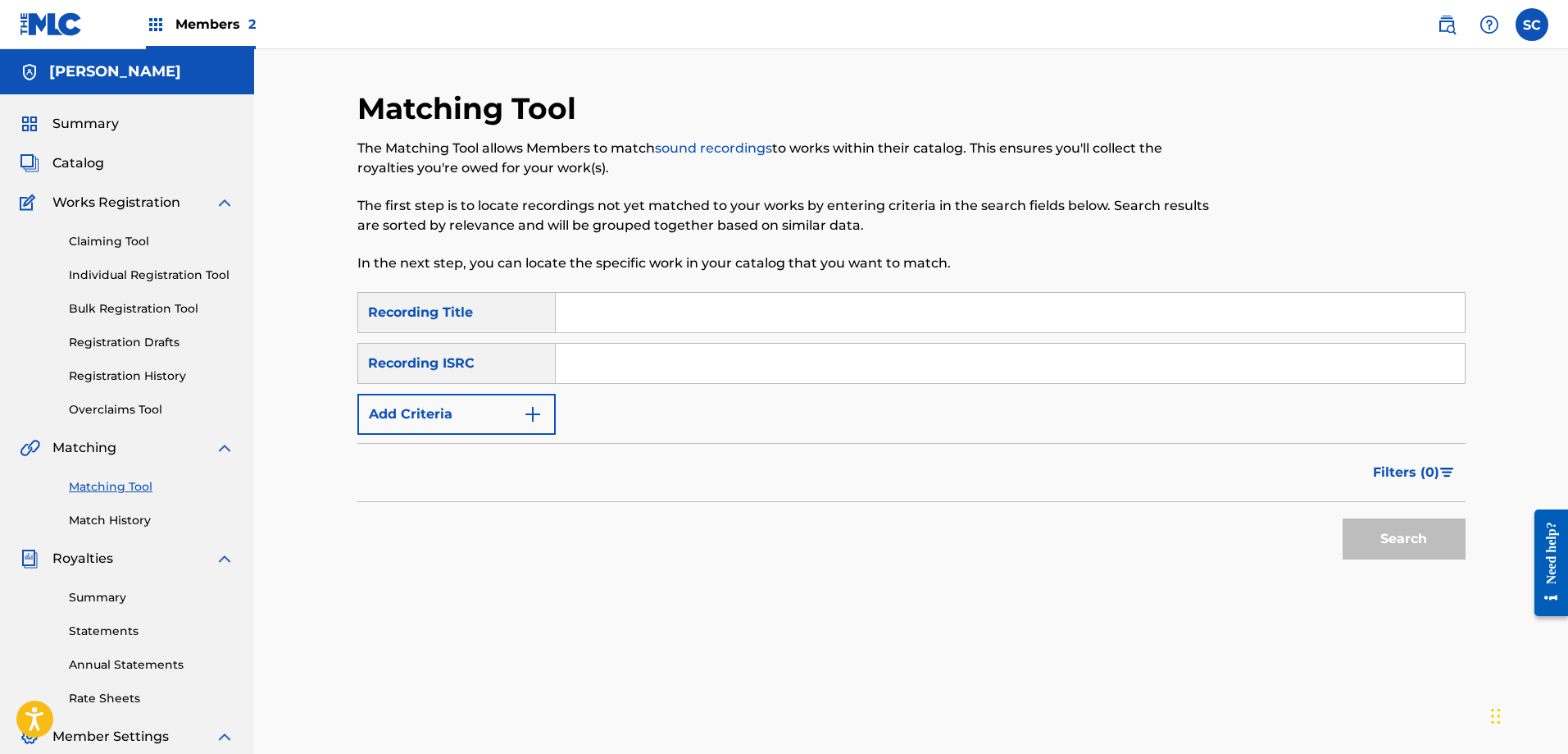
click at [611, 302] on input "Search Form" at bounding box center [1010, 312] width 909 height 39
type input "simulare que te quiero"
click at [545, 409] on button "Add Criteria" at bounding box center [457, 414] width 199 height 41
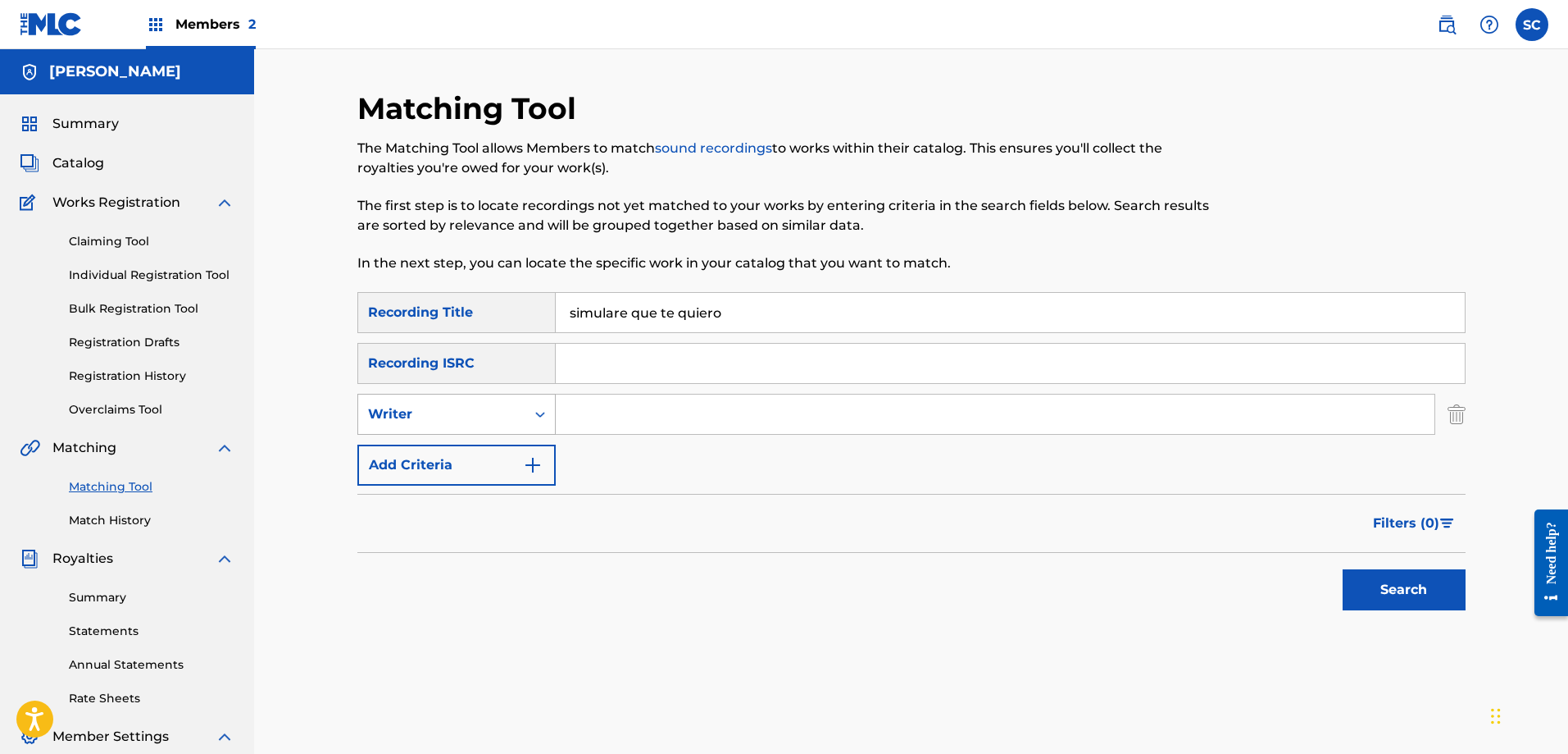
click at [538, 412] on icon "Search Form" at bounding box center [540, 414] width 16 height 16
click at [469, 449] on div "Recording Artist" at bounding box center [457, 455] width 197 height 41
click at [617, 406] on input "Search Form" at bounding box center [995, 414] width 879 height 39
type input "la gran herencia"
click at [1343, 569] on button "Search" at bounding box center [1404, 589] width 123 height 41
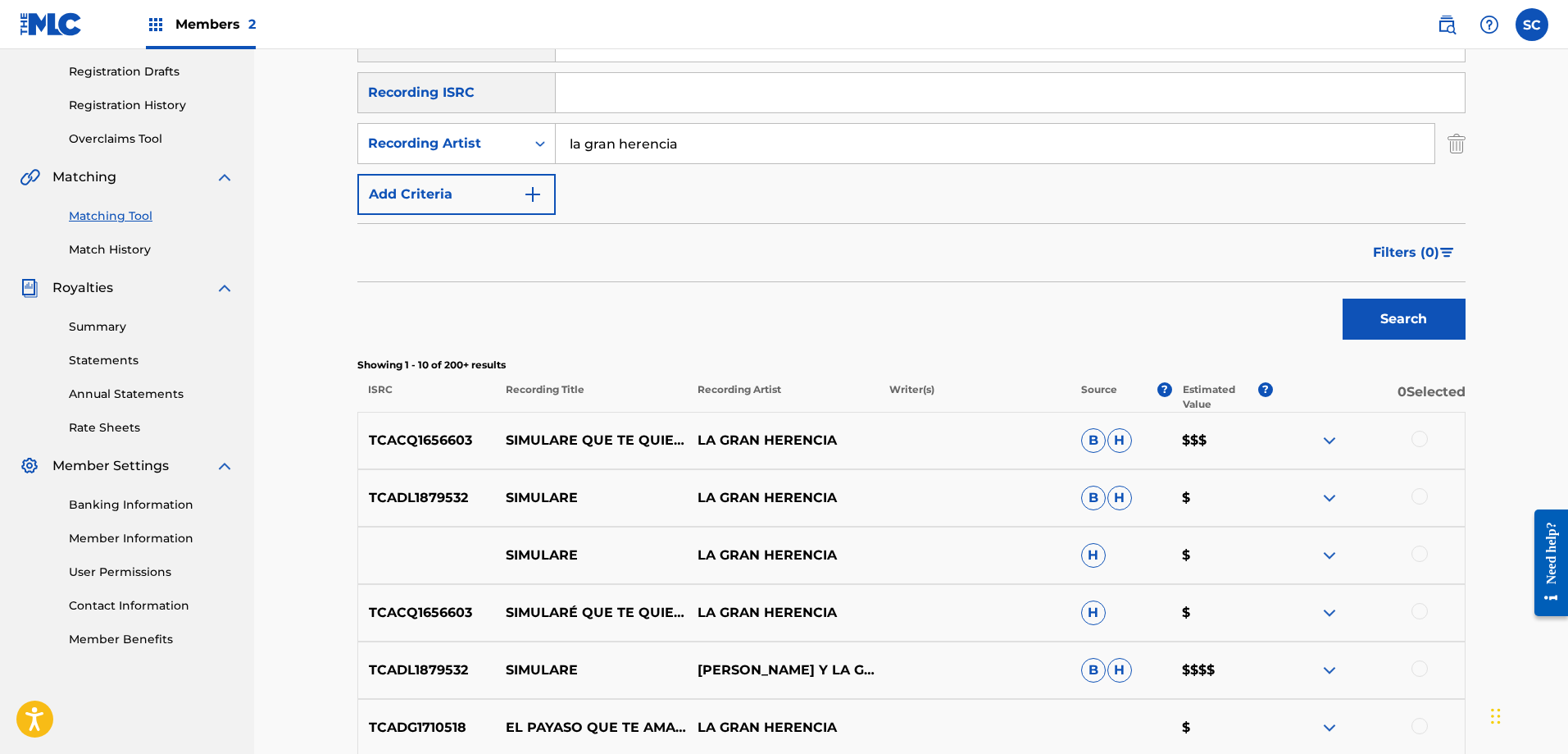
scroll to position [299, 0]
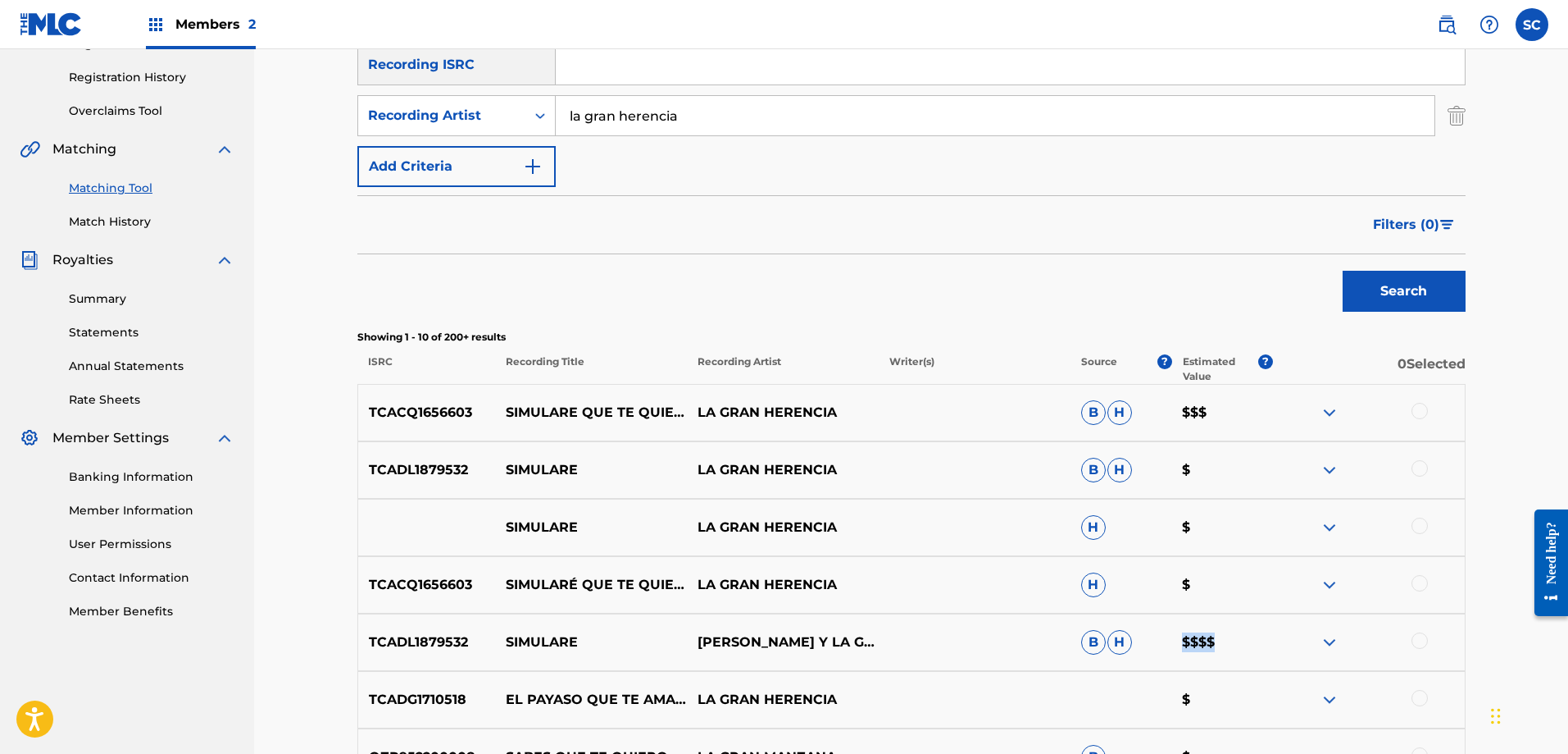
drag, startPoint x: 1228, startPoint y: 658, endPoint x: 1134, endPoint y: 665, distance: 94.3
click at [1134, 665] on div "TCADL1879532 SIMULARE [PERSON_NAME] Y LA GRAN HERENCIA B H $$$$" at bounding box center [912, 642] width 1109 height 58
drag, startPoint x: 1224, startPoint y: 422, endPoint x: 1145, endPoint y: 392, distance: 84.5
click at [1145, 392] on div "TCACQ1656603 SIMULARE QUE TE QUIERO LA GRAN HERENCIA B H $$$" at bounding box center [912, 413] width 1109 height 58
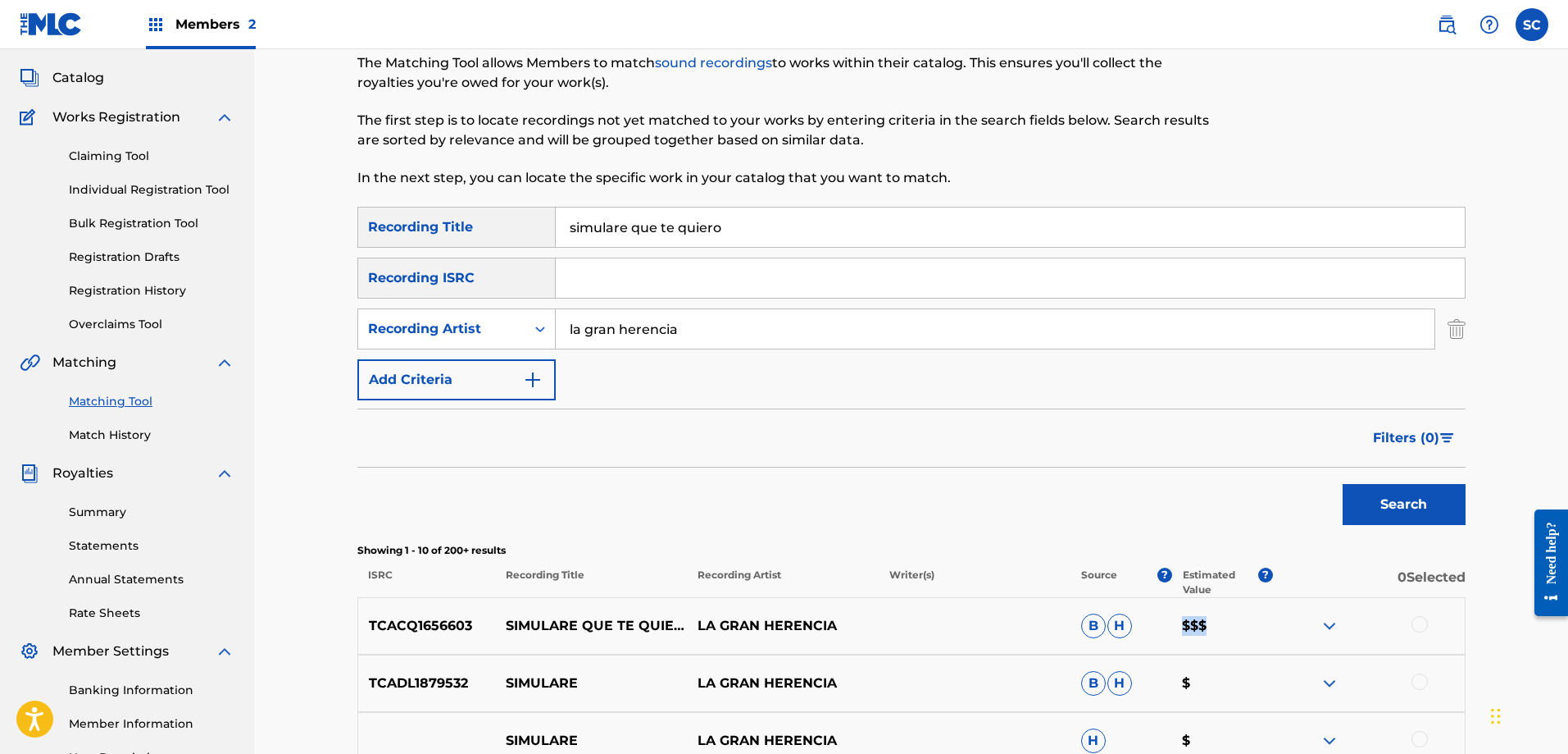
scroll to position [0, 0]
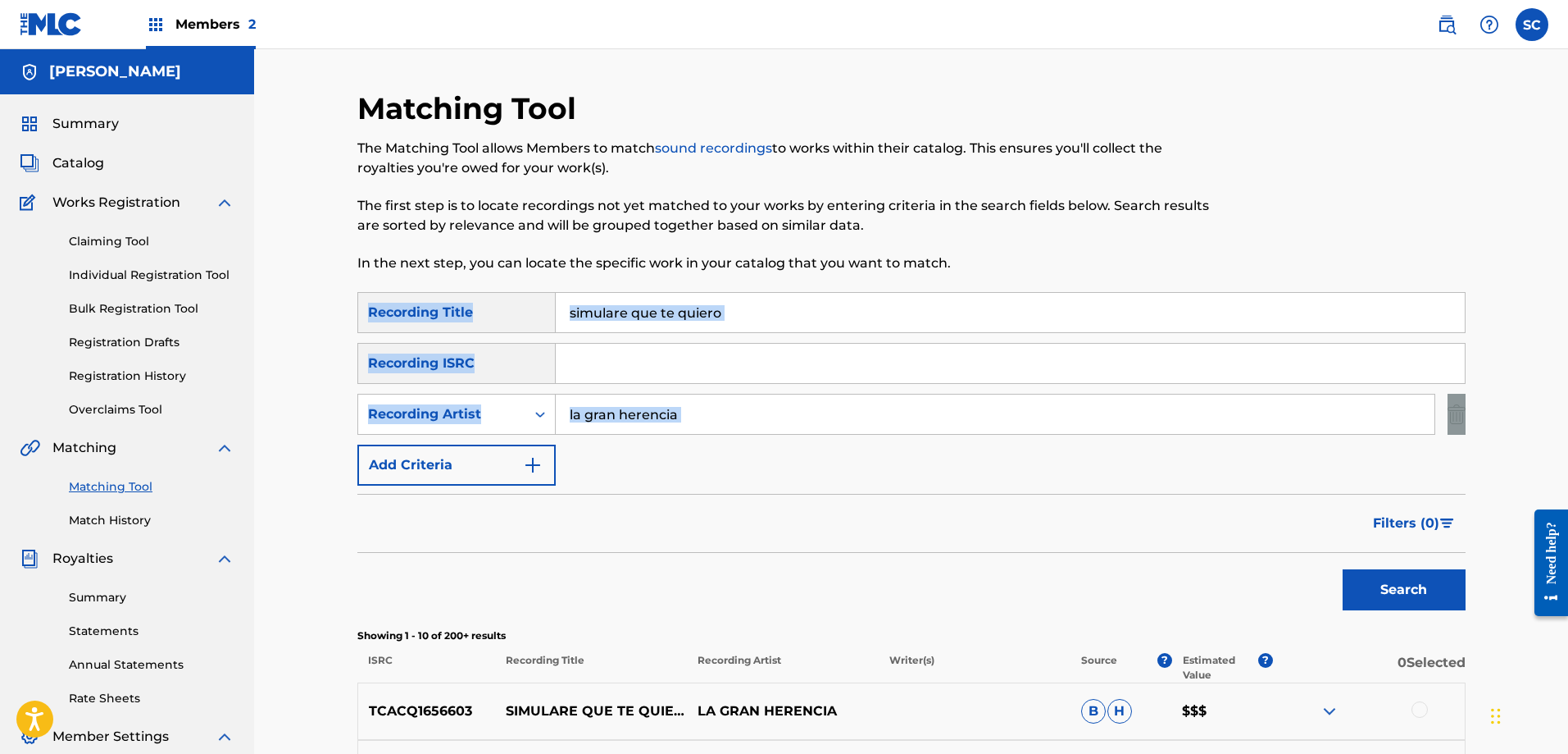
drag, startPoint x: 1565, startPoint y: 244, endPoint x: 1557, endPoint y: 404, distance: 160.2
click at [1557, 404] on div "Matching Tool The Matching Tool allows Members to match sound recordings to wor…" at bounding box center [911, 714] width 1314 height 1330
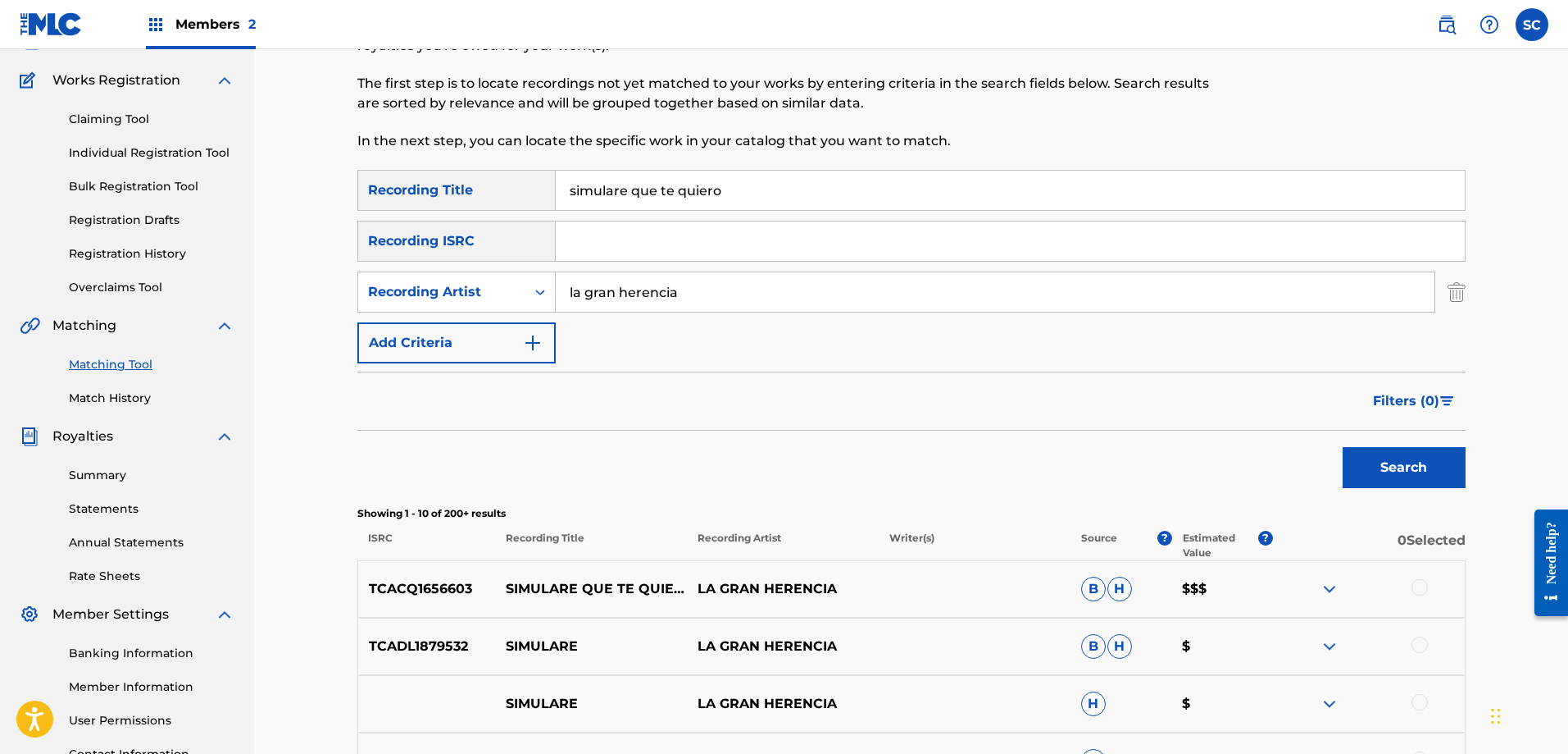
click at [1542, 345] on div "Matching Tool The Matching Tool allows Members to match sound recordings to wor…" at bounding box center [911, 592] width 1314 height 1330
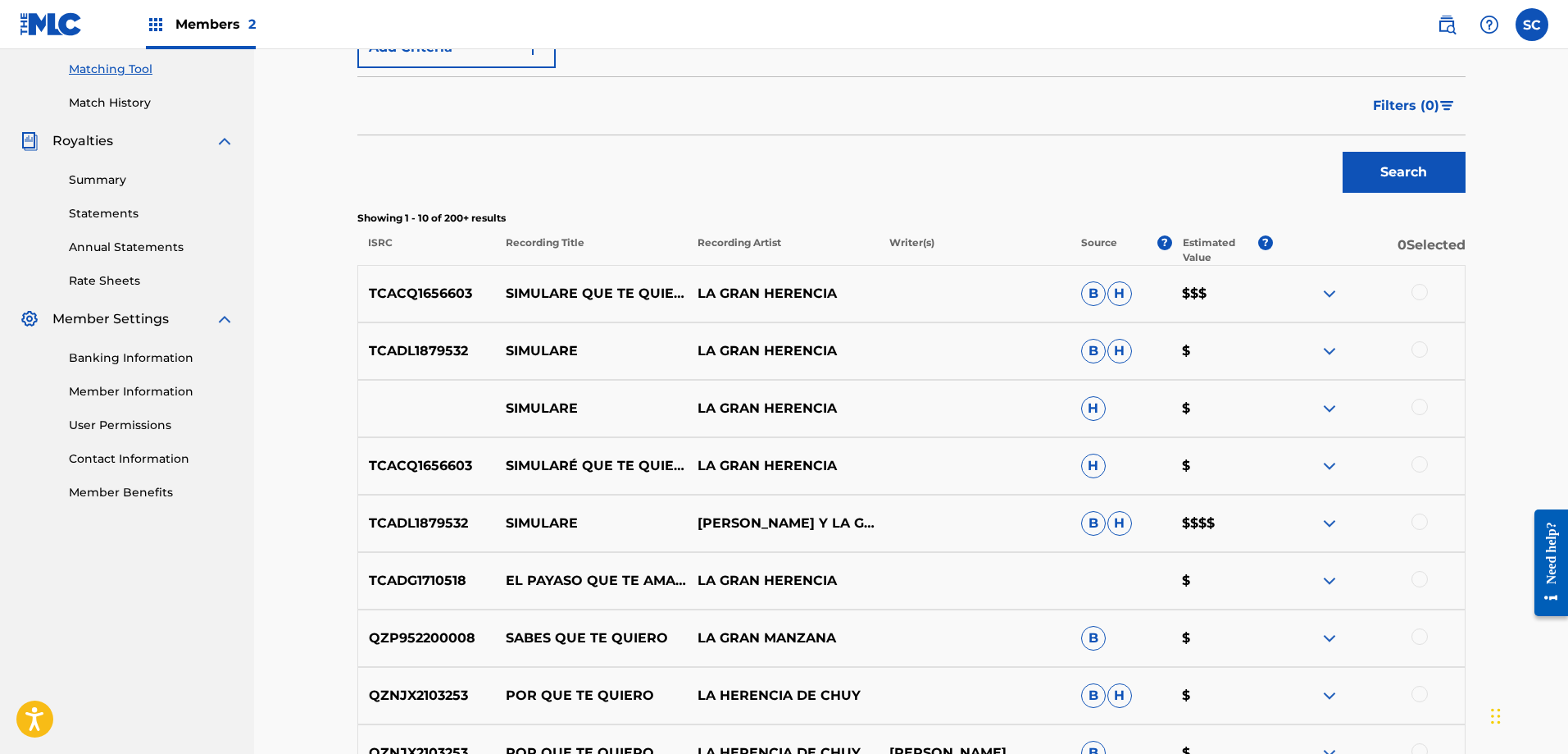
scroll to position [423, 0]
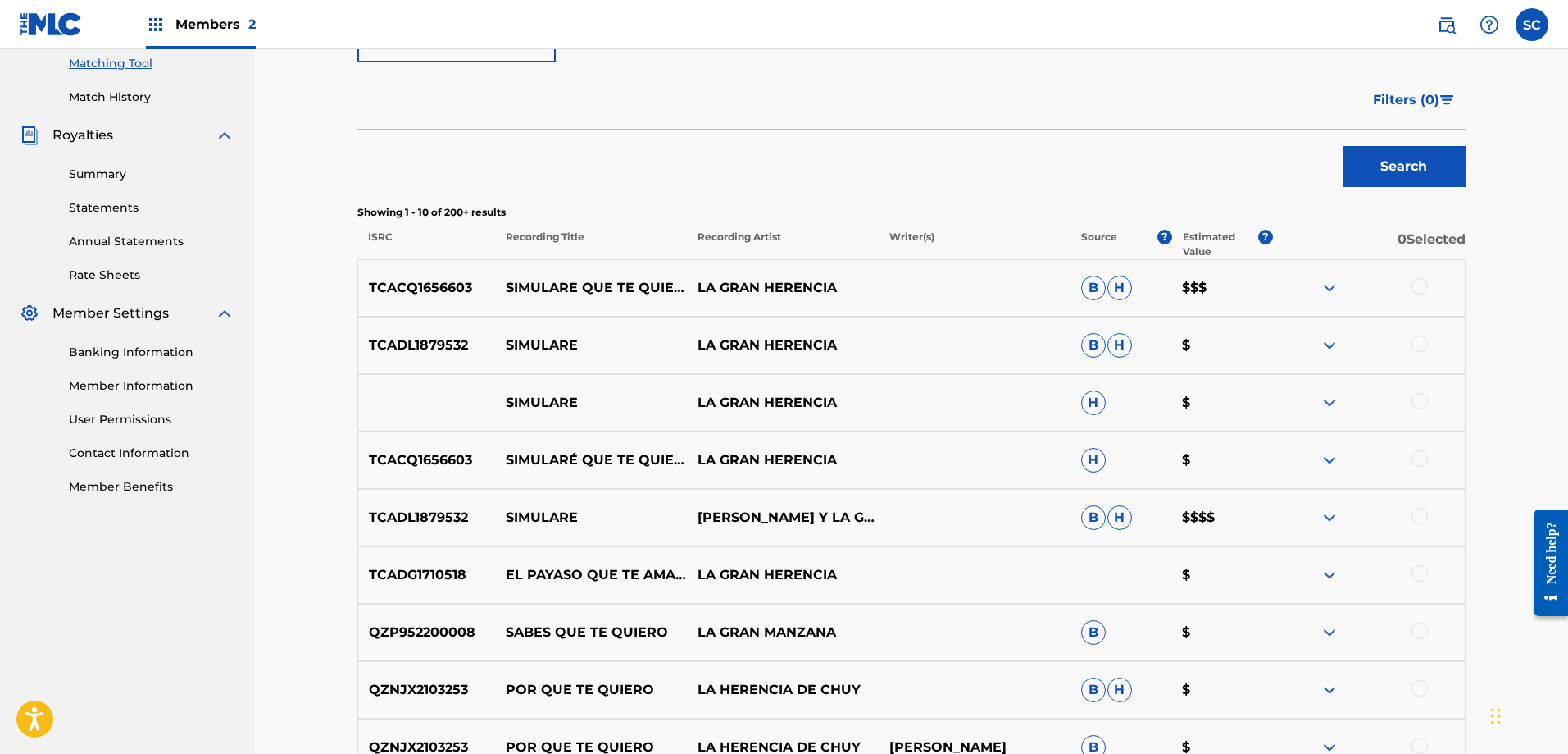
click at [1546, 426] on div "Matching Tool The Matching Tool allows Members to match sound recordings to wor…" at bounding box center [911, 291] width 1314 height 1330
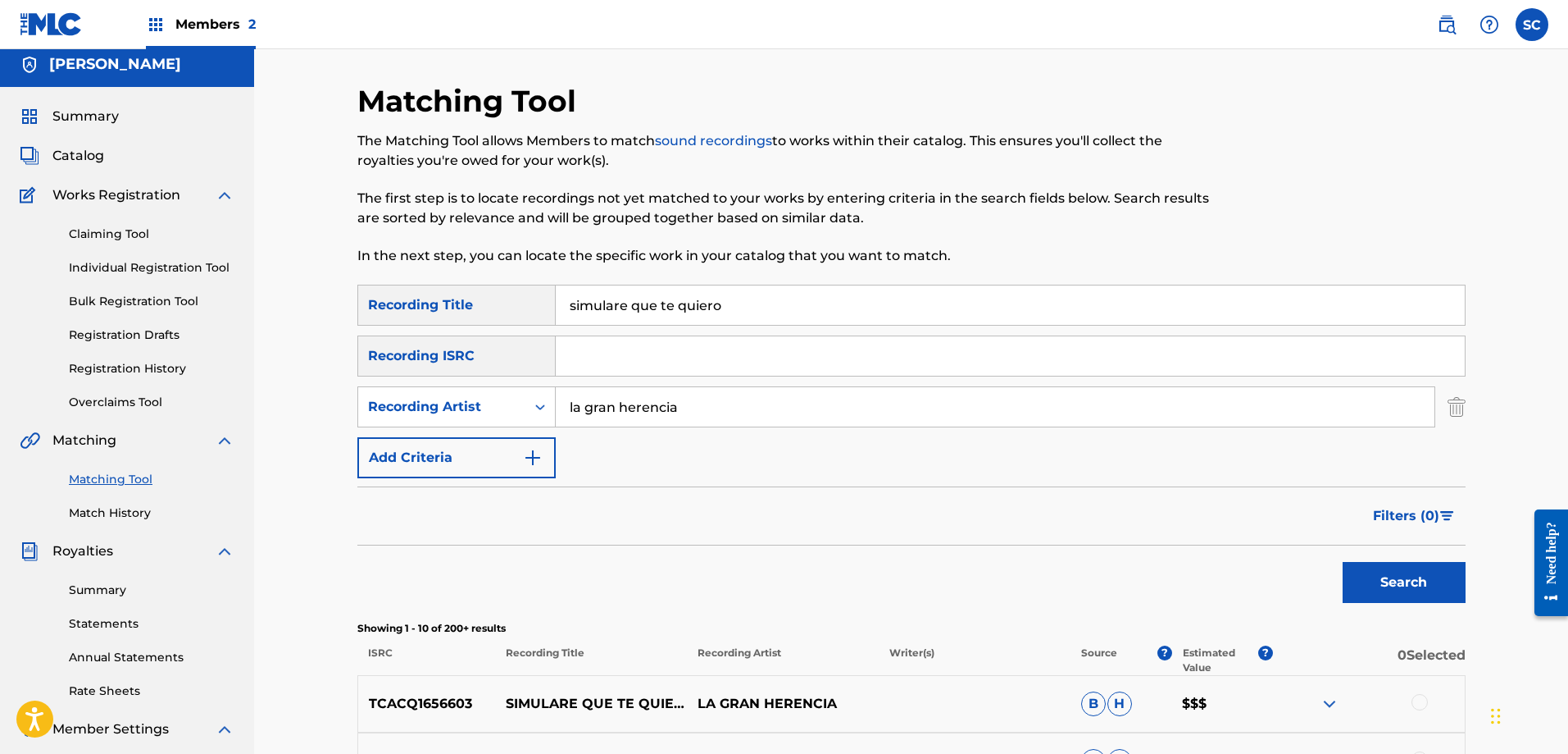
scroll to position [0, 0]
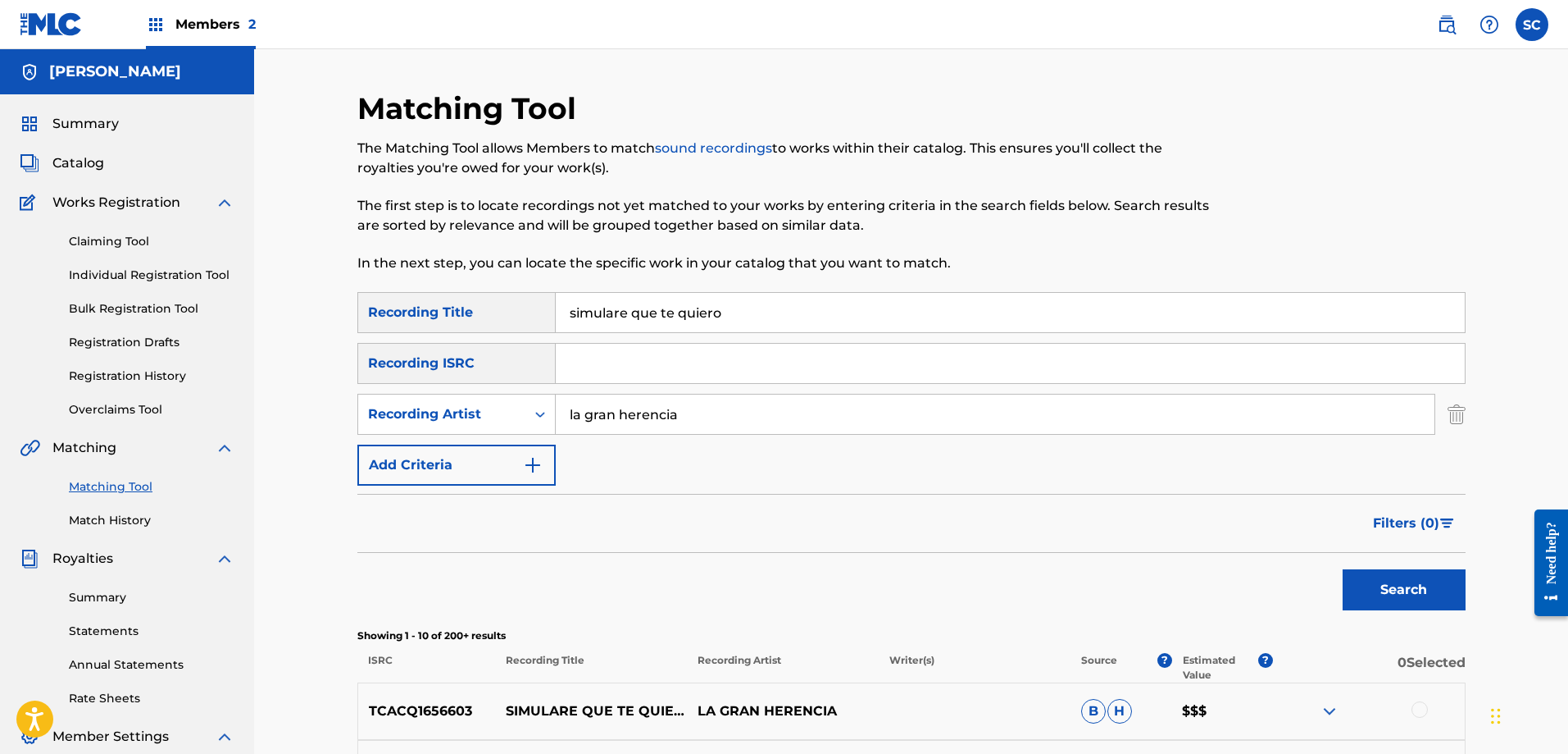
click at [1527, 18] on label at bounding box center [1532, 25] width 33 height 33
click at [1532, 25] on input "SC [PERSON_NAME] [EMAIL_ADDRESS][DOMAIN_NAME] Notification Preferences Profile …" at bounding box center [1532, 25] width 0 height 0
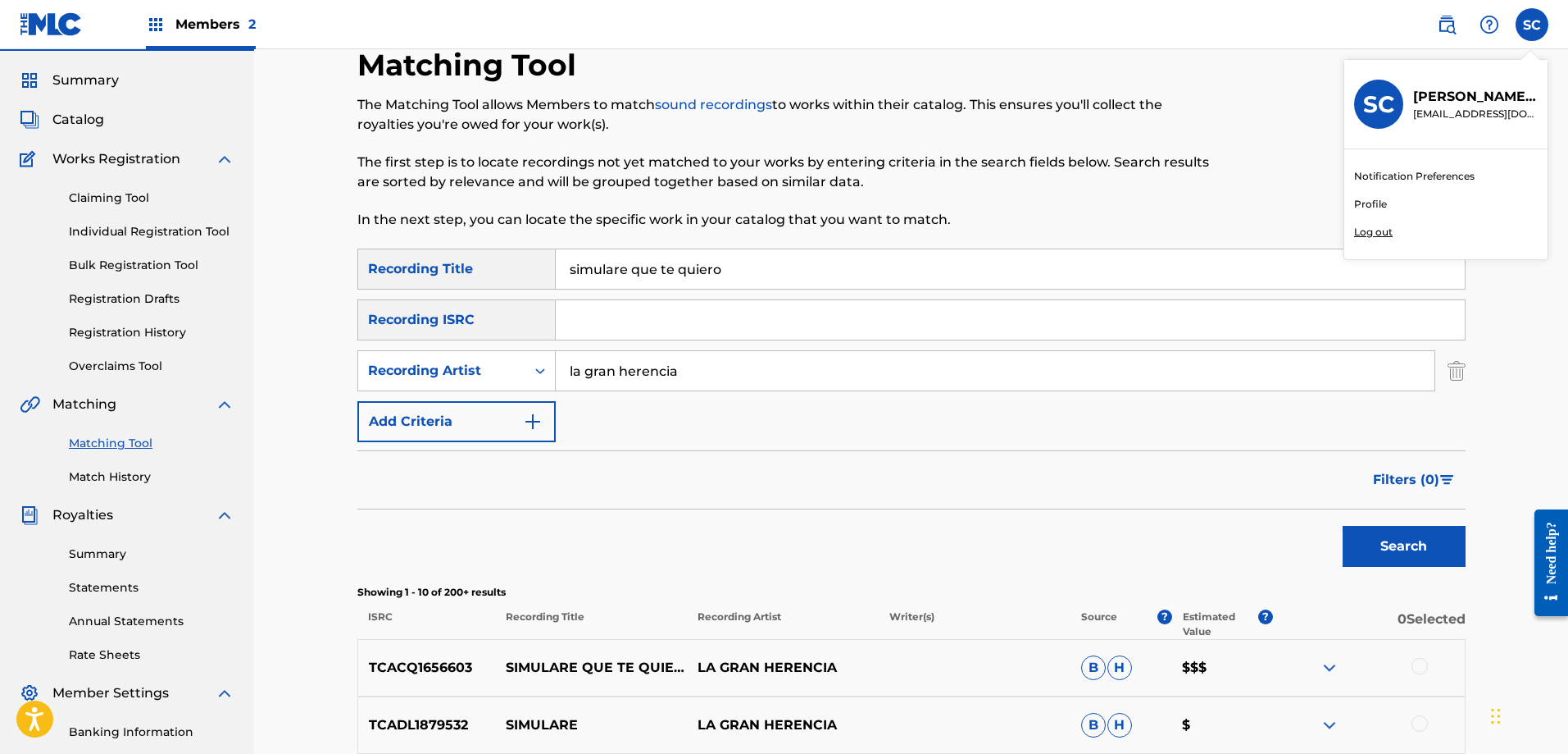
scroll to position [59, 0]
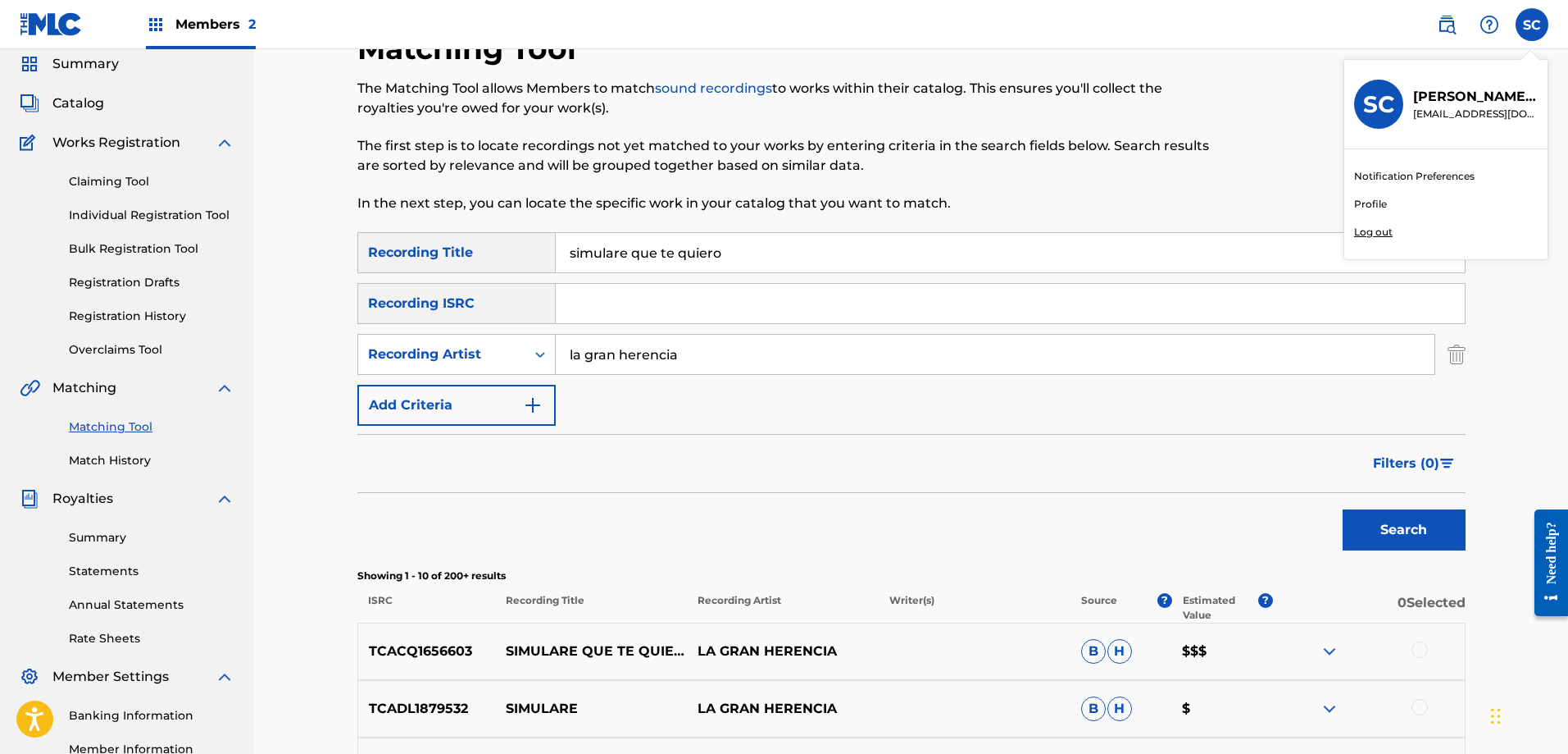
click at [1374, 228] on p "Log out" at bounding box center [1373, 232] width 38 height 14
click at [1532, 25] on input "SC [PERSON_NAME] [EMAIL_ADDRESS][DOMAIN_NAME] Notification Preferences Profile …" at bounding box center [1532, 25] width 0 height 0
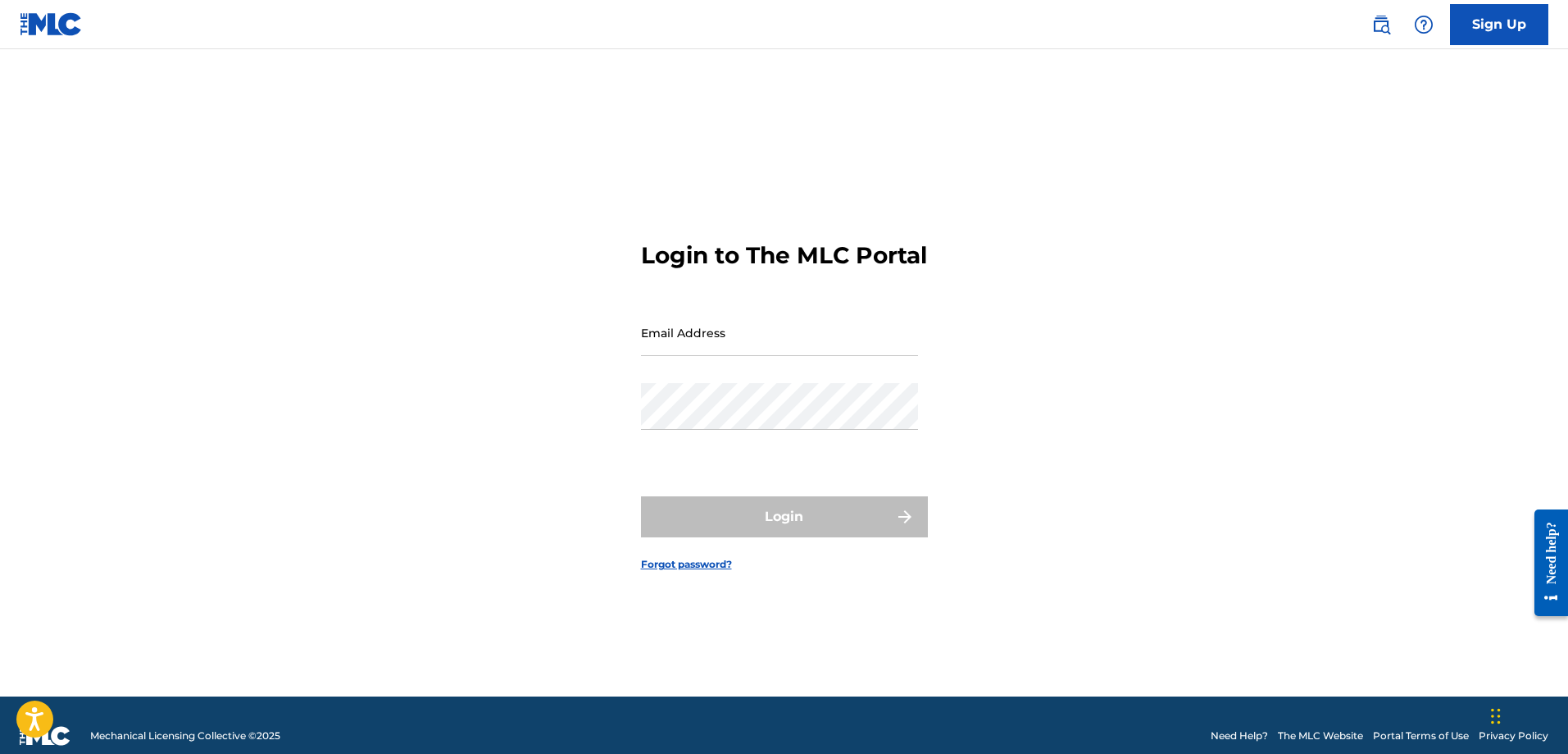
click at [717, 340] on input "Email Address" at bounding box center [779, 332] width 277 height 47
click at [1110, 239] on div "Login to The MLC Portal Email Address Password Login Forgot password?" at bounding box center [784, 393] width 1148 height 606
click at [1487, 36] on link "Sign Up" at bounding box center [1499, 25] width 98 height 41
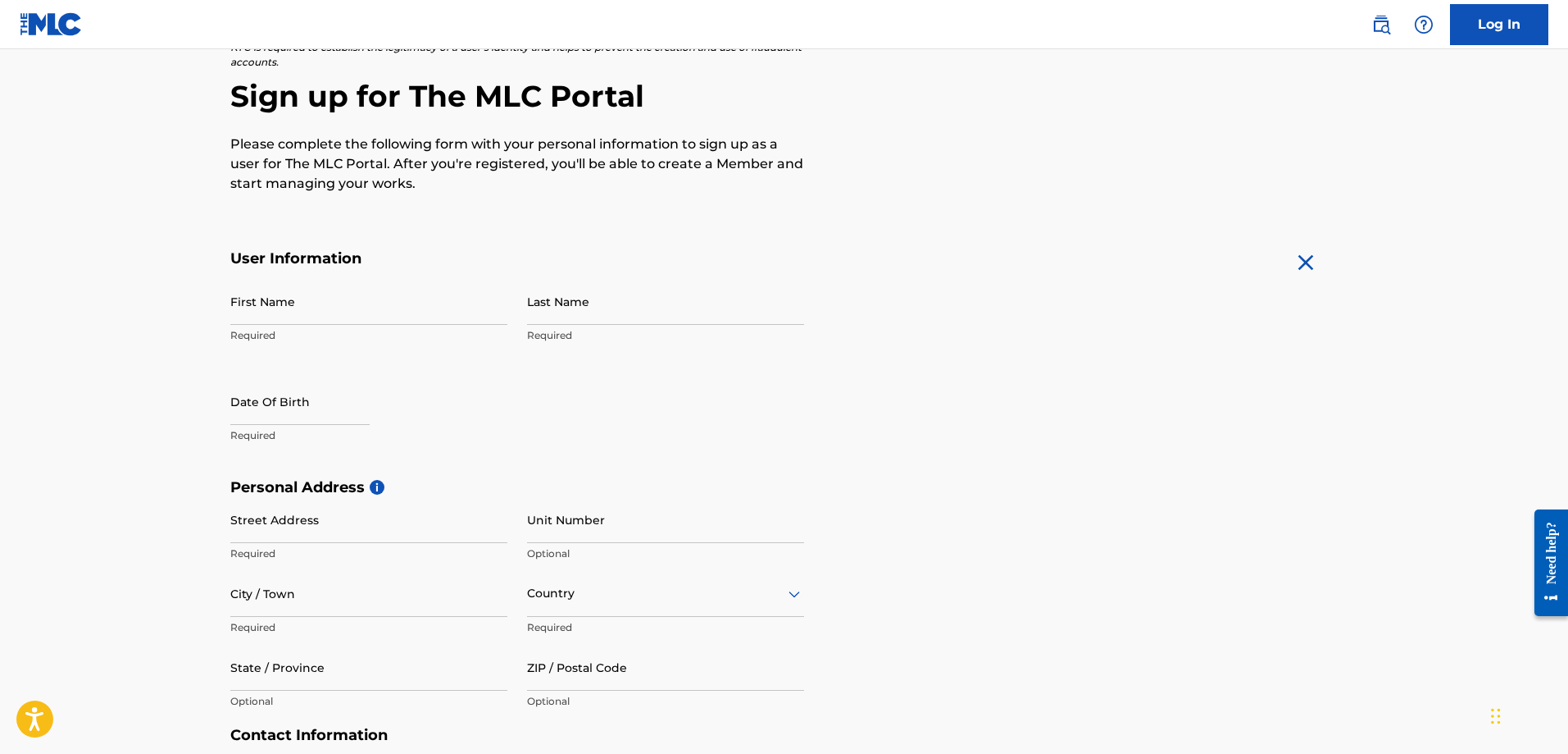
scroll to position [98, 0]
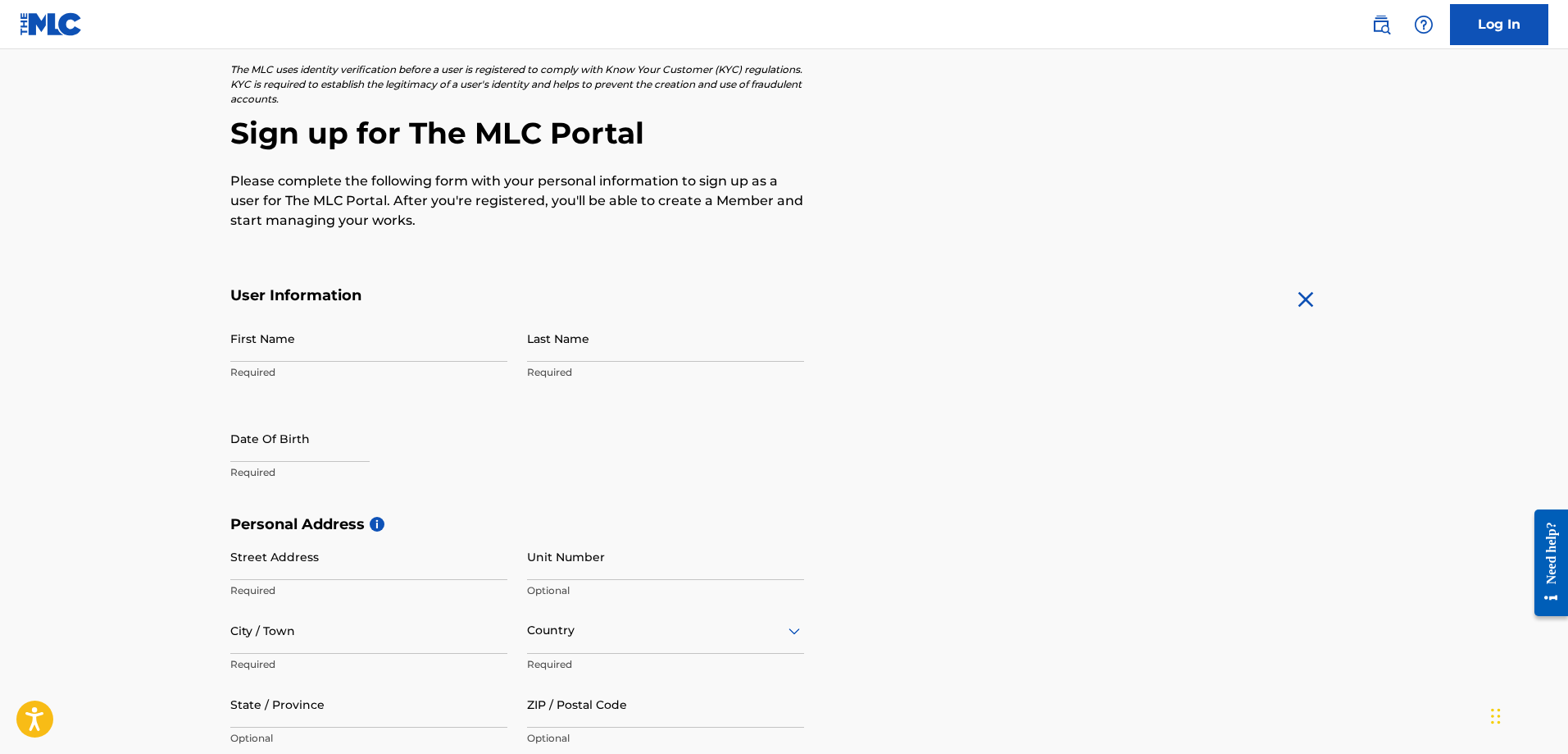
click at [331, 340] on input "First Name" at bounding box center [368, 338] width 277 height 47
type input "[PERSON_NAME]"
click at [572, 343] on input "Last Name" at bounding box center [666, 338] width 277 height 47
type input "de la cruz"
click at [266, 445] on input "text" at bounding box center [300, 438] width 139 height 47
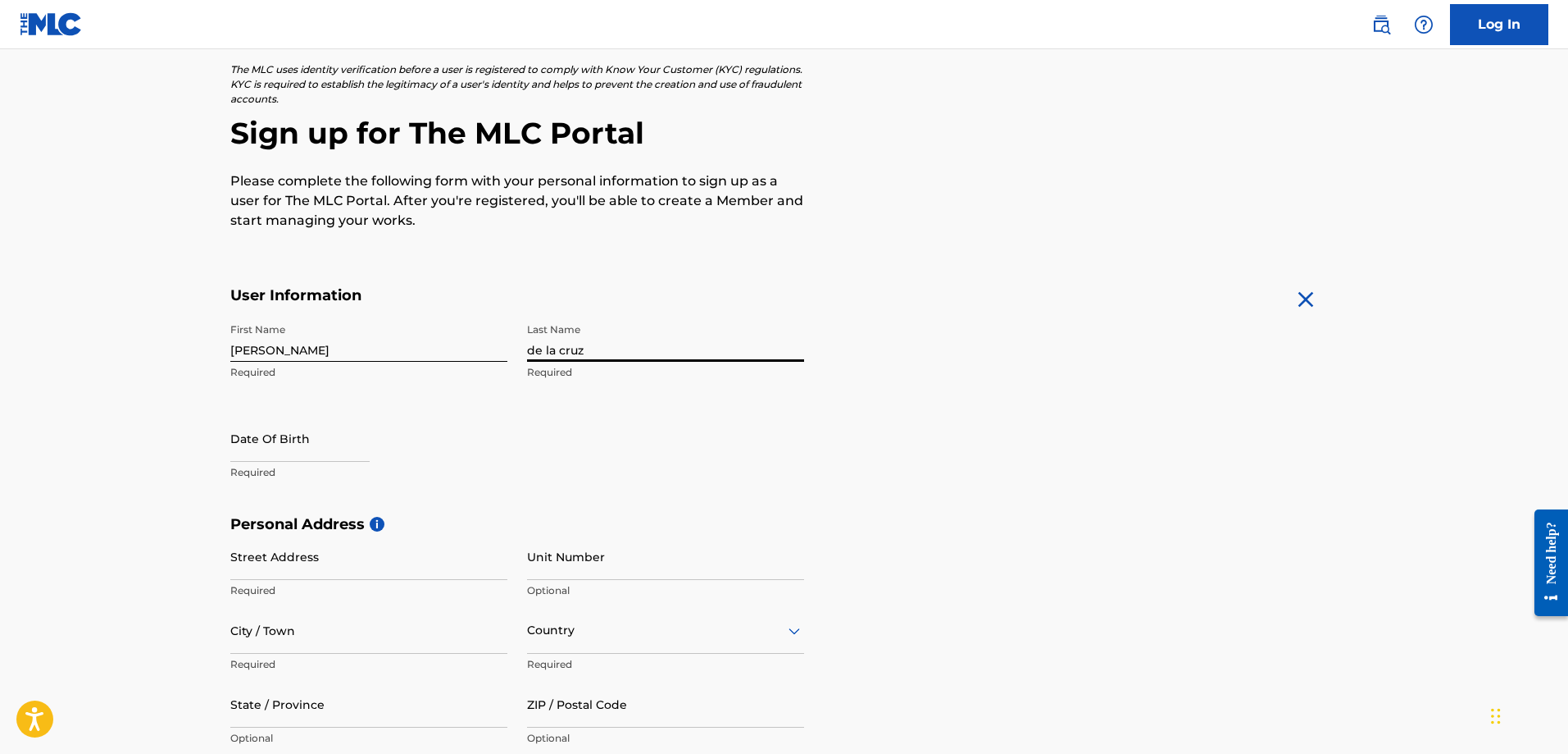
select select "8"
select select "2025"
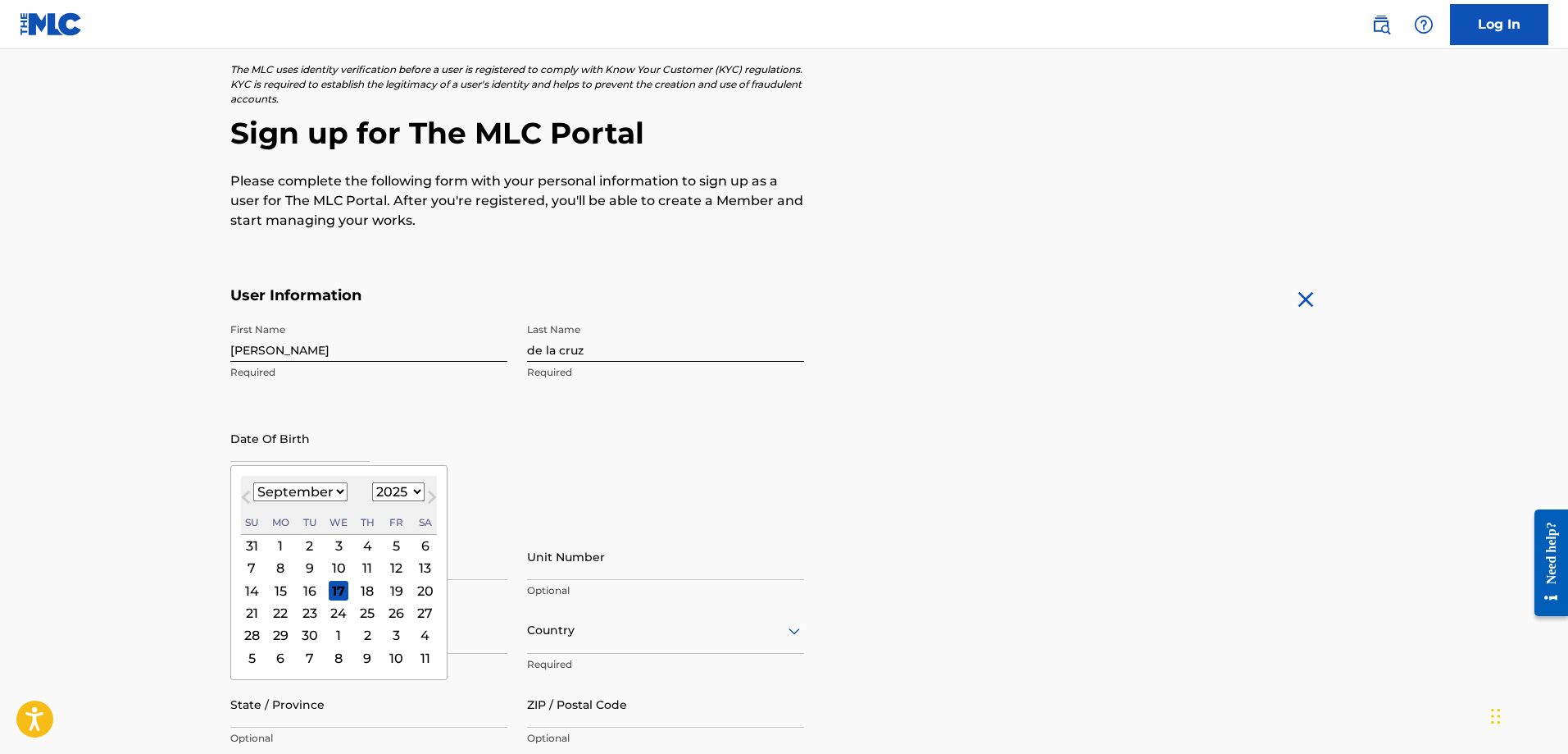
click at [334, 611] on div "24" at bounding box center [338, 612] width 20 height 20
type input "[DATE]"
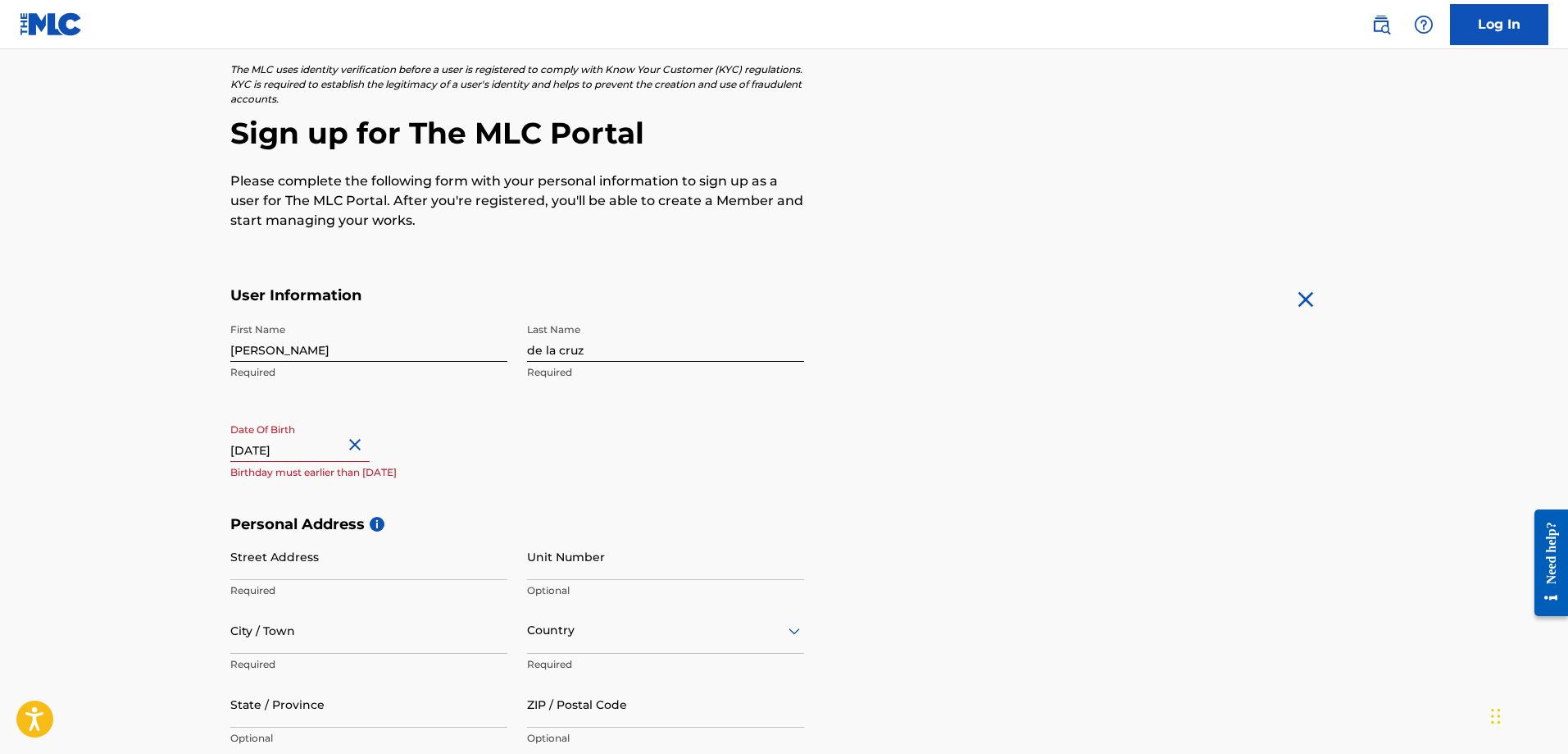
click at [304, 458] on input "[DATE]" at bounding box center [300, 438] width 139 height 47
select select "8"
select select "2025"
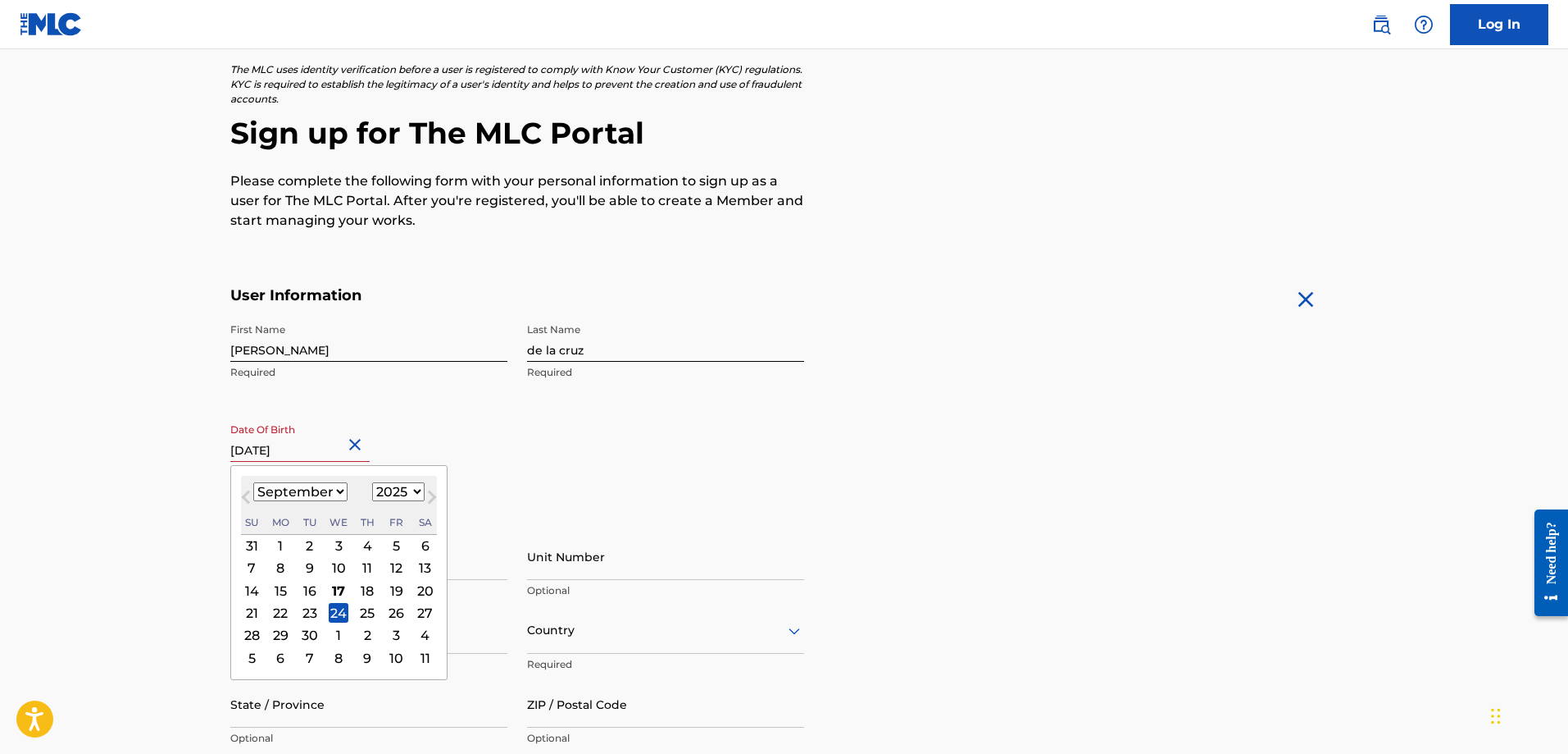
click at [329, 492] on select "January February March April May June July August September October November De…" at bounding box center [300, 492] width 94 height 19
select select "4"
click at [253, 482] on select "January February March April May June July August September October November De…" at bounding box center [300, 492] width 94 height 19
click at [395, 492] on select "1899 1900 1901 1902 1903 1904 1905 1906 1907 1908 1909 1910 1911 1912 1913 1914…" at bounding box center [398, 492] width 53 height 19
select select "1989"
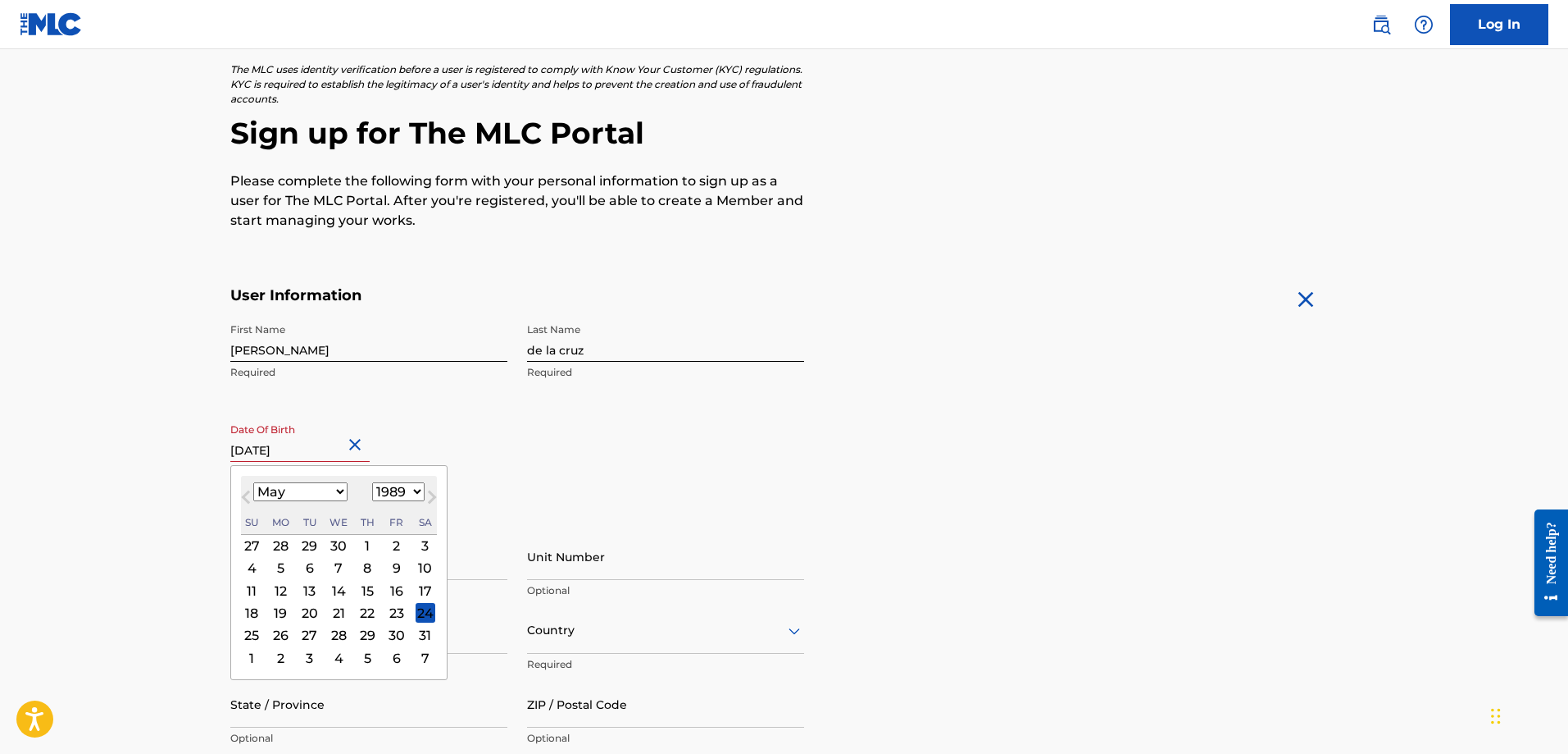
click at [372, 482] on select "1899 1900 1901 1902 1903 1904 1905 1906 1907 1908 1909 1910 1911 1912 1913 1914…" at bounding box center [398, 492] width 53 height 19
click at [339, 447] on input "[DATE]" at bounding box center [300, 438] width 139 height 47
click at [343, 451] on input "[DATE]" at bounding box center [300, 438] width 139 height 47
type input "[DATE]"
select select "8"
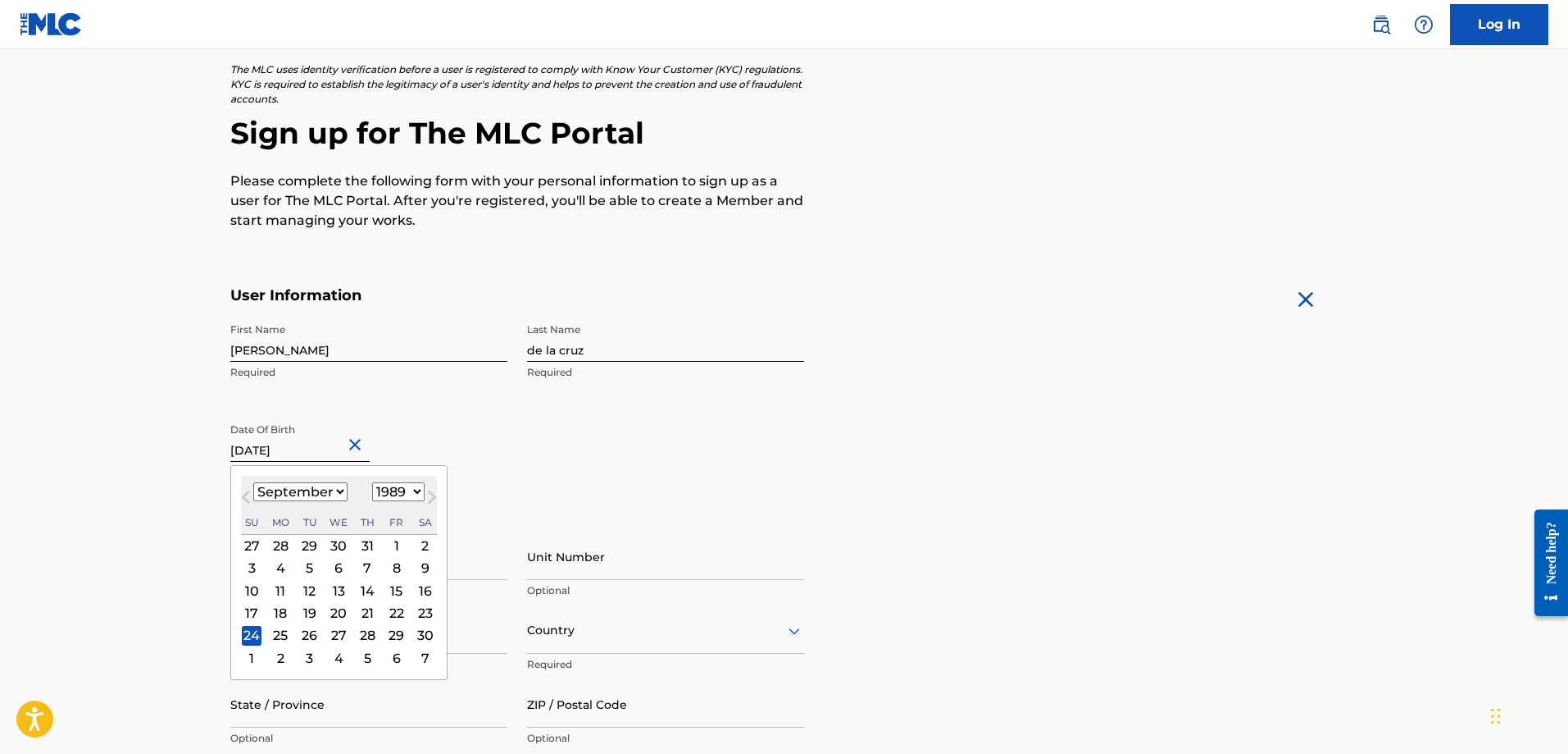
click at [293, 448] on input "[DATE]" at bounding box center [300, 438] width 139 height 47
click at [334, 492] on select "January February March April May June July August September October November De…" at bounding box center [300, 492] width 94 height 19
click at [231, 442] on input "24 1989" at bounding box center [300, 438] width 139 height 47
type input "m 24 1989"
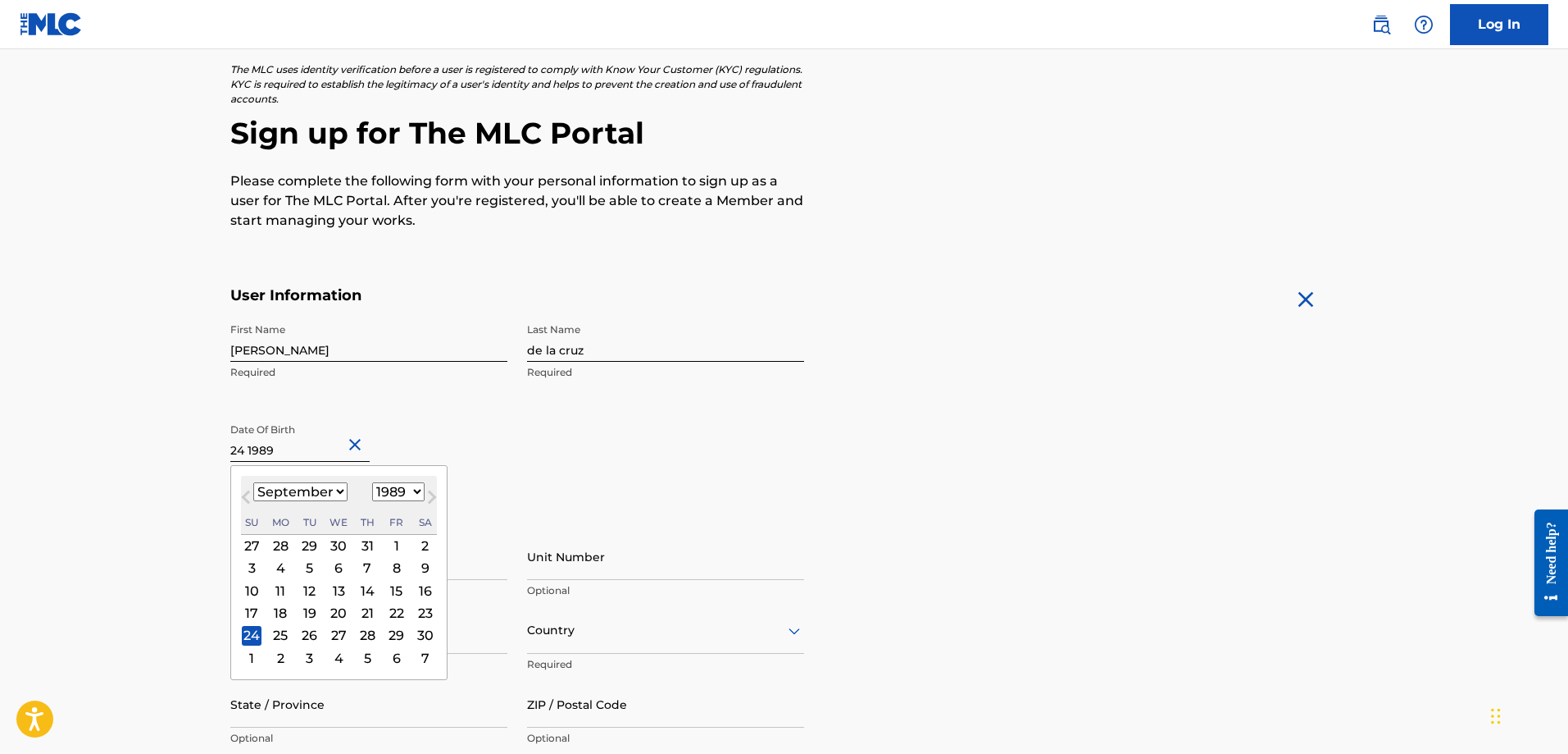
select select "2"
type input "[DATE]"
select select "4"
type input "[DATE]"
click at [565, 468] on div "First Name [PERSON_NAME] Last Name de la cruz Required Date Of Birth [DEMOGRAPH…" at bounding box center [517, 415] width 574 height 200
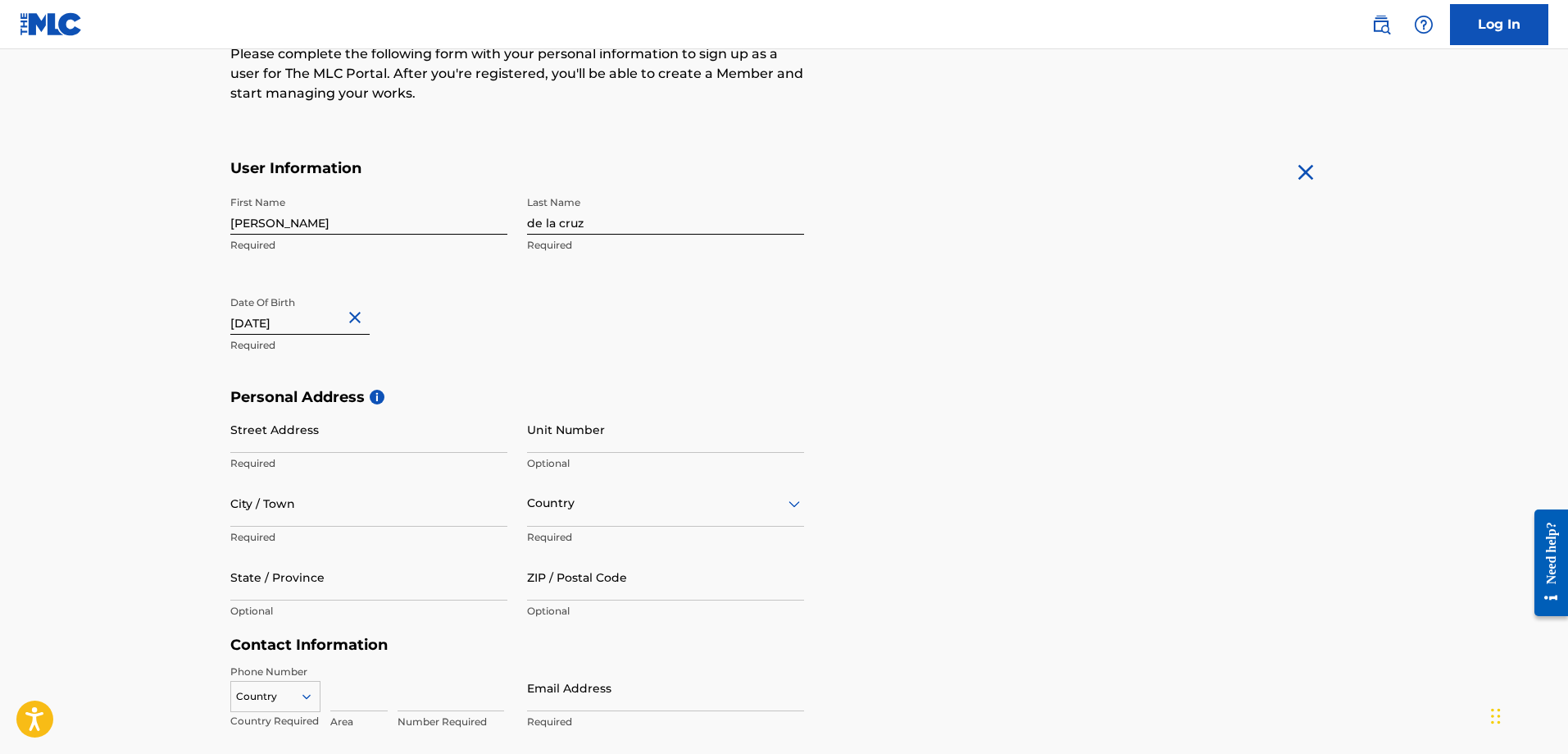
scroll to position [278, 0]
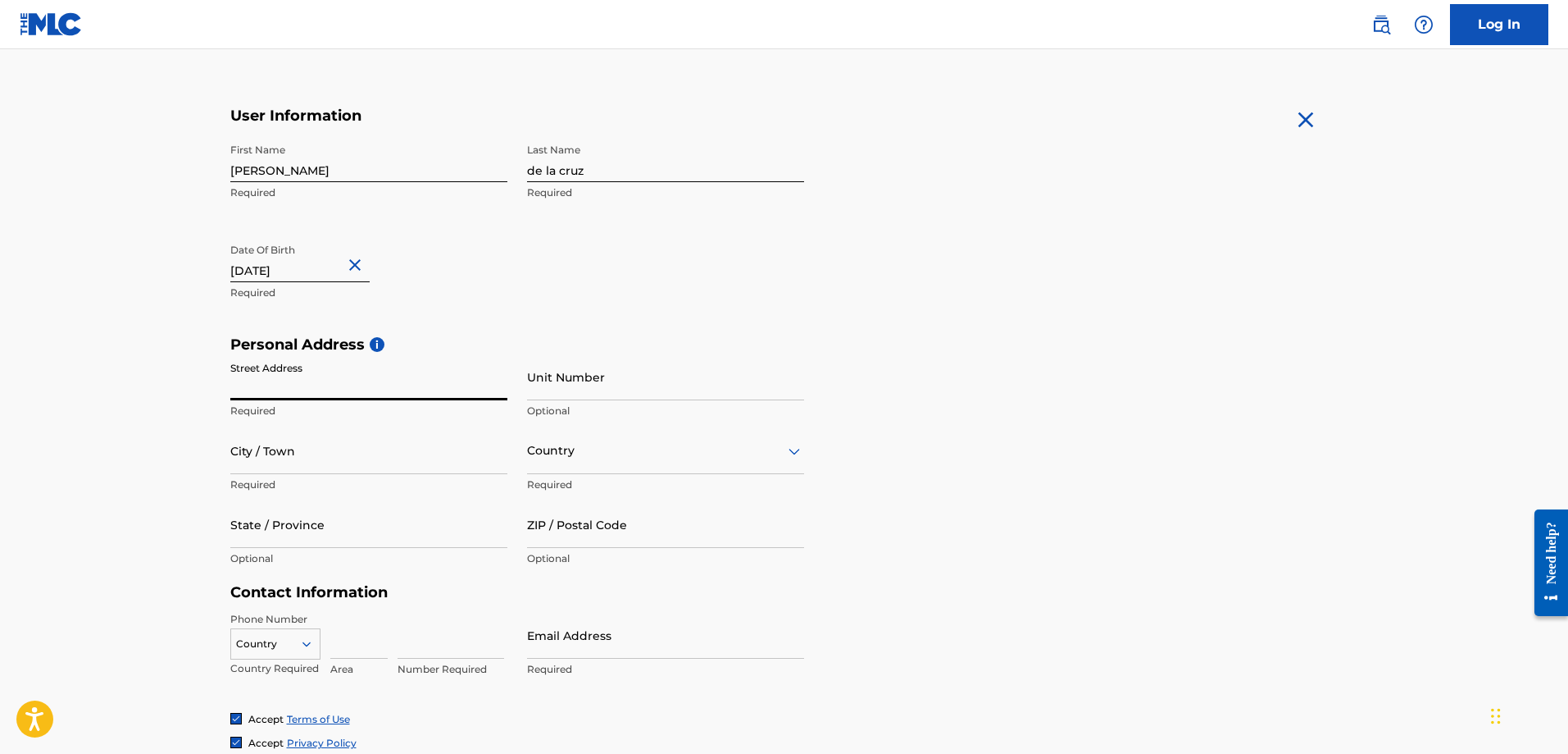
click at [312, 370] on input "Street Address" at bounding box center [368, 376] width 277 height 47
click at [290, 382] on input "Street Address" at bounding box center [368, 376] width 277 height 47
click at [260, 390] on input "Street Address" at bounding box center [368, 376] width 277 height 47
click at [175, 408] on main "The MLC uses identity verification before a user is registered to comply with K…" at bounding box center [784, 349] width 1568 height 1155
click at [276, 387] on input "Street Address" at bounding box center [368, 376] width 277 height 47
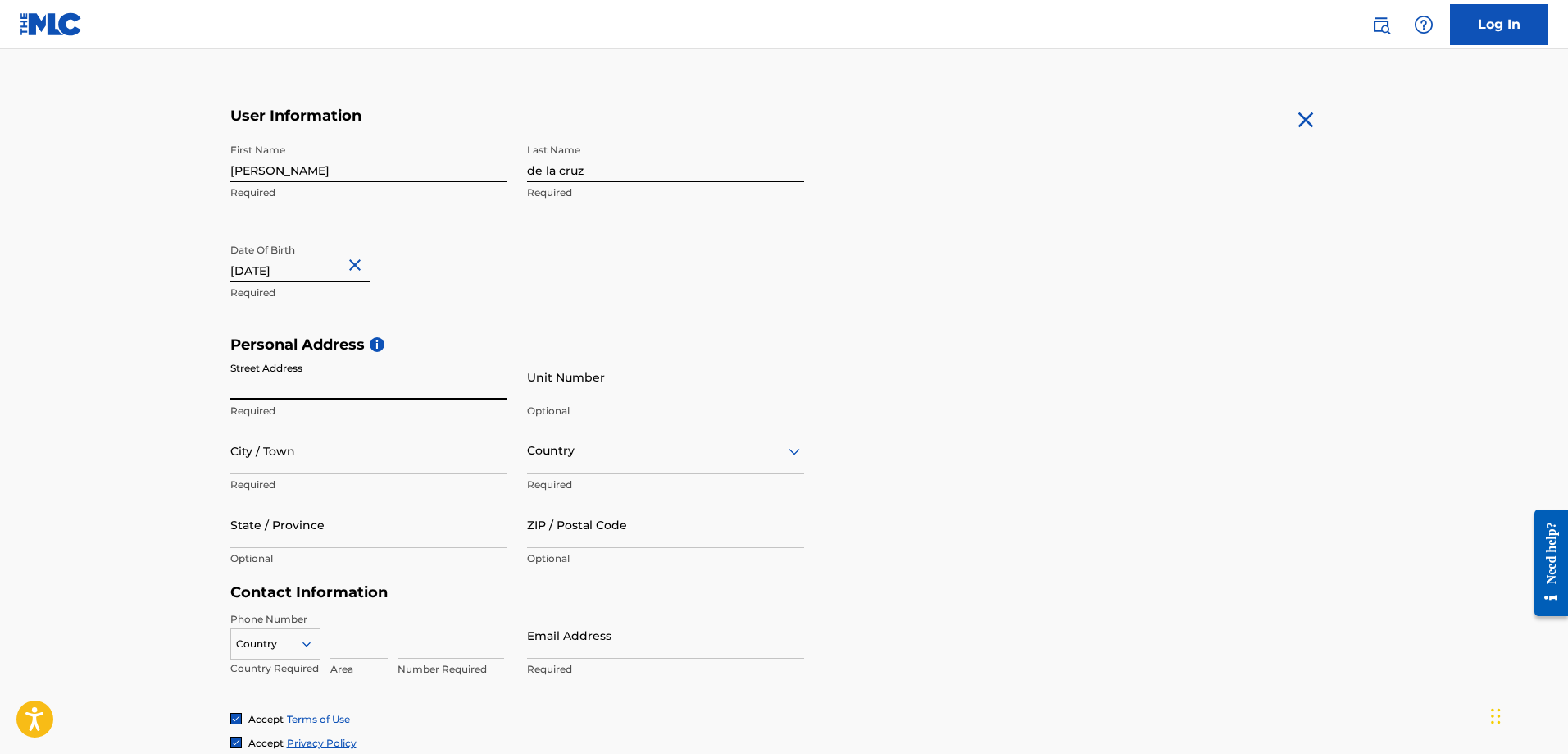
click at [202, 388] on main "The MLC uses identity verification before a user is registered to comply with K…" at bounding box center [784, 349] width 1568 height 1155
click at [282, 395] on input "Street Address" at bounding box center [368, 376] width 277 height 47
type input "60 Tangerine"
click at [540, 385] on input "Unit Number" at bounding box center [666, 376] width 277 height 47
type input "60"
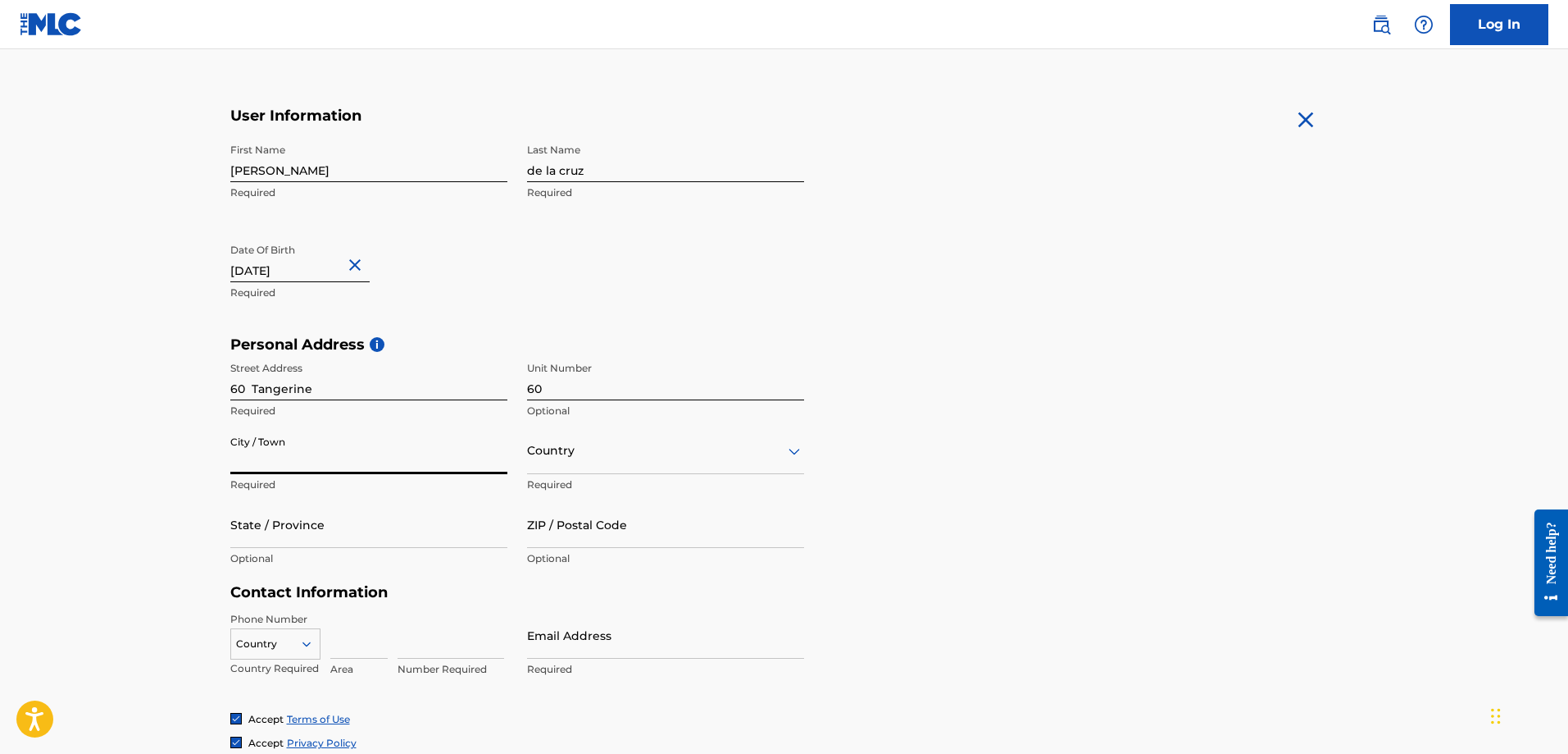
click at [261, 453] on input "City / Town" at bounding box center [368, 450] width 277 height 47
type input "i"
type input "Irvine"
click at [596, 457] on div at bounding box center [666, 451] width 277 height 20
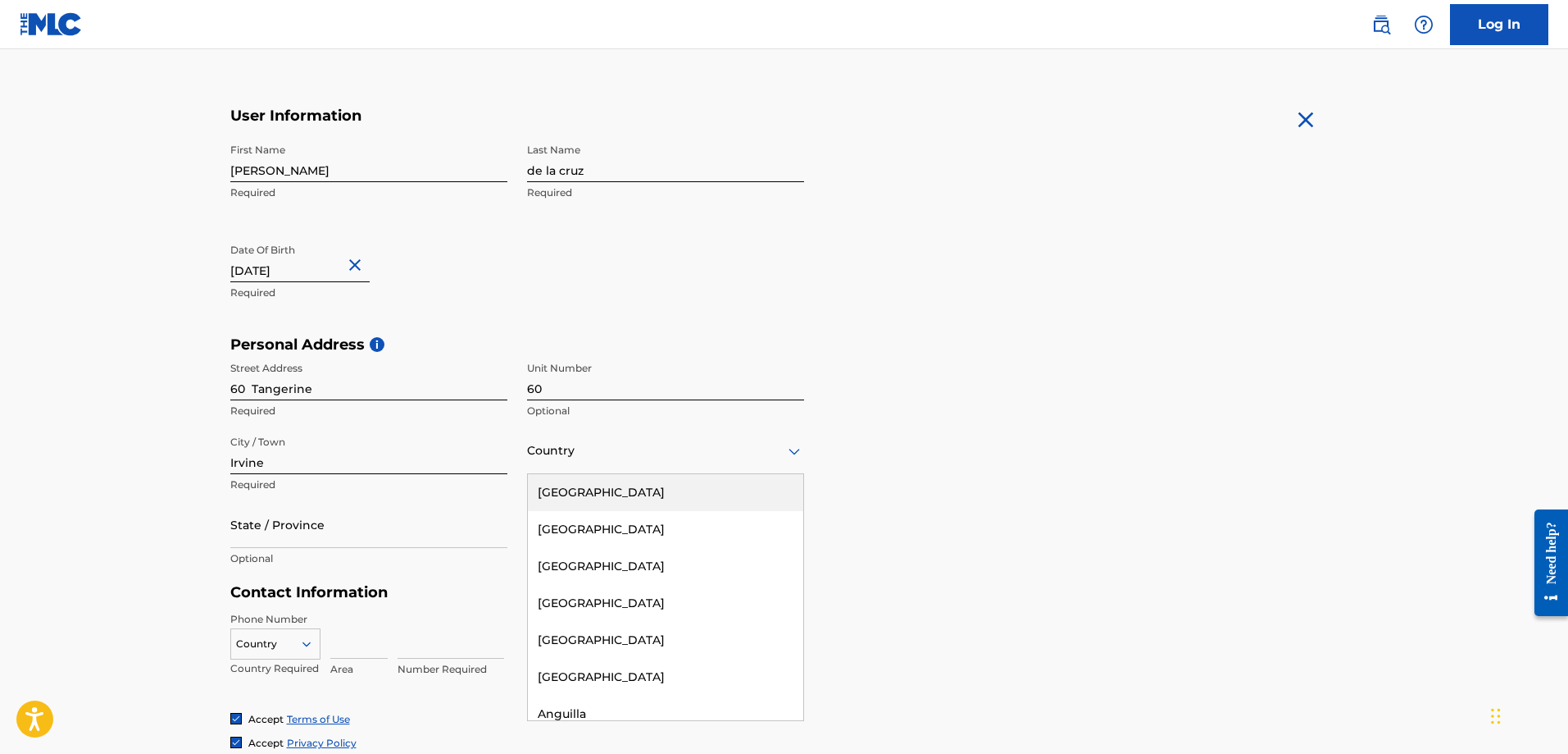
click at [593, 489] on div "[GEOGRAPHIC_DATA]" at bounding box center [666, 492] width 275 height 37
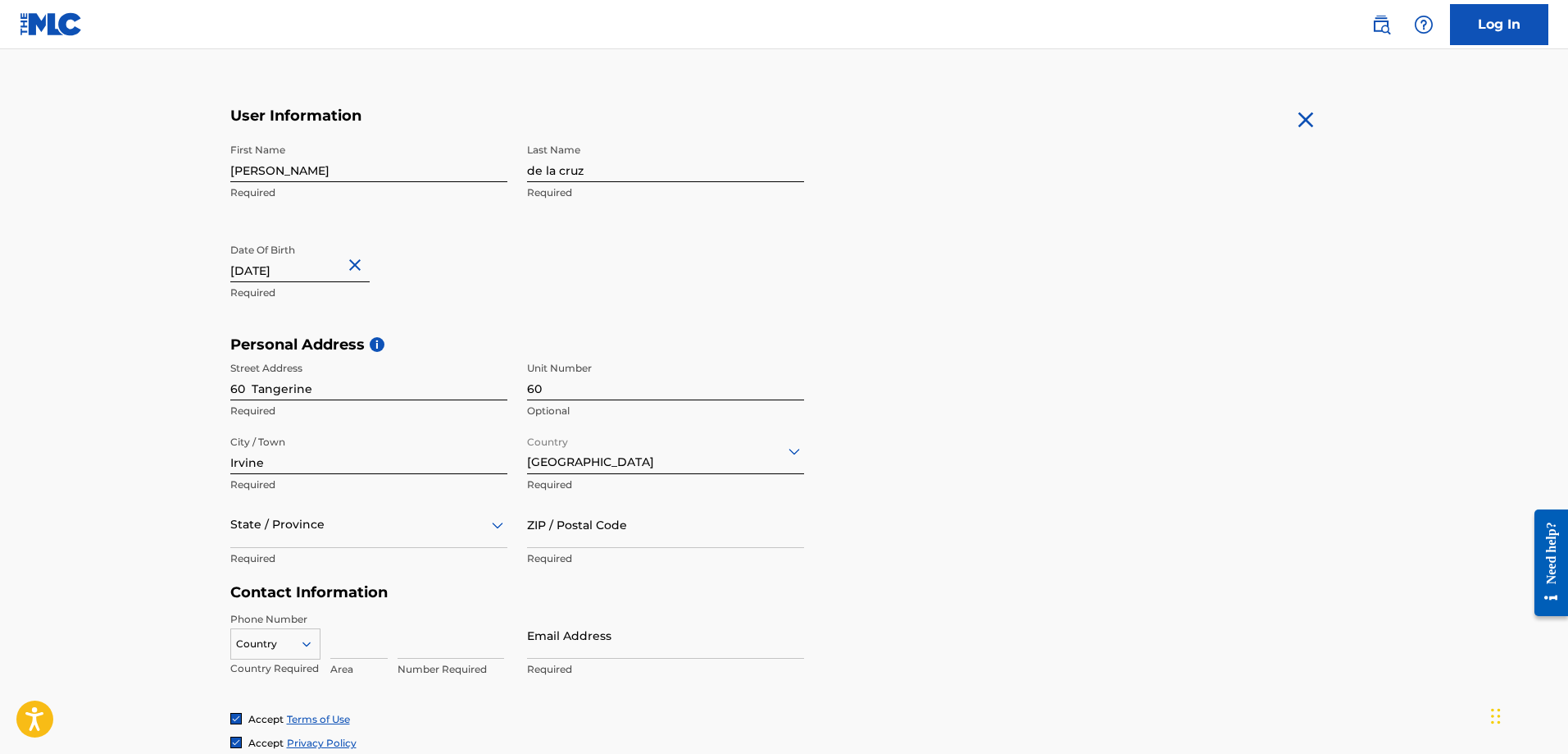
click at [398, 531] on div "State / Province" at bounding box center [368, 524] width 277 height 47
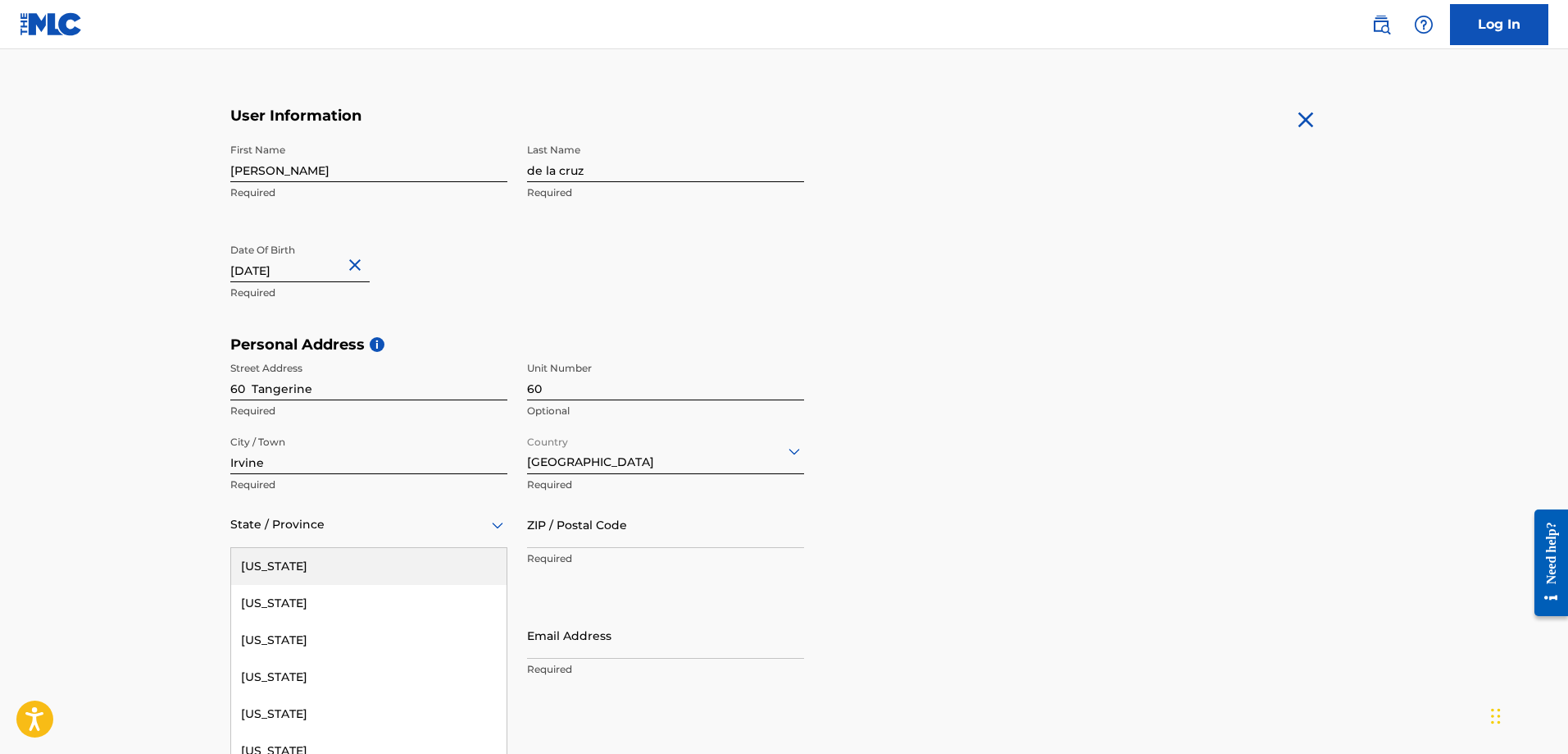
scroll to position [319, 0]
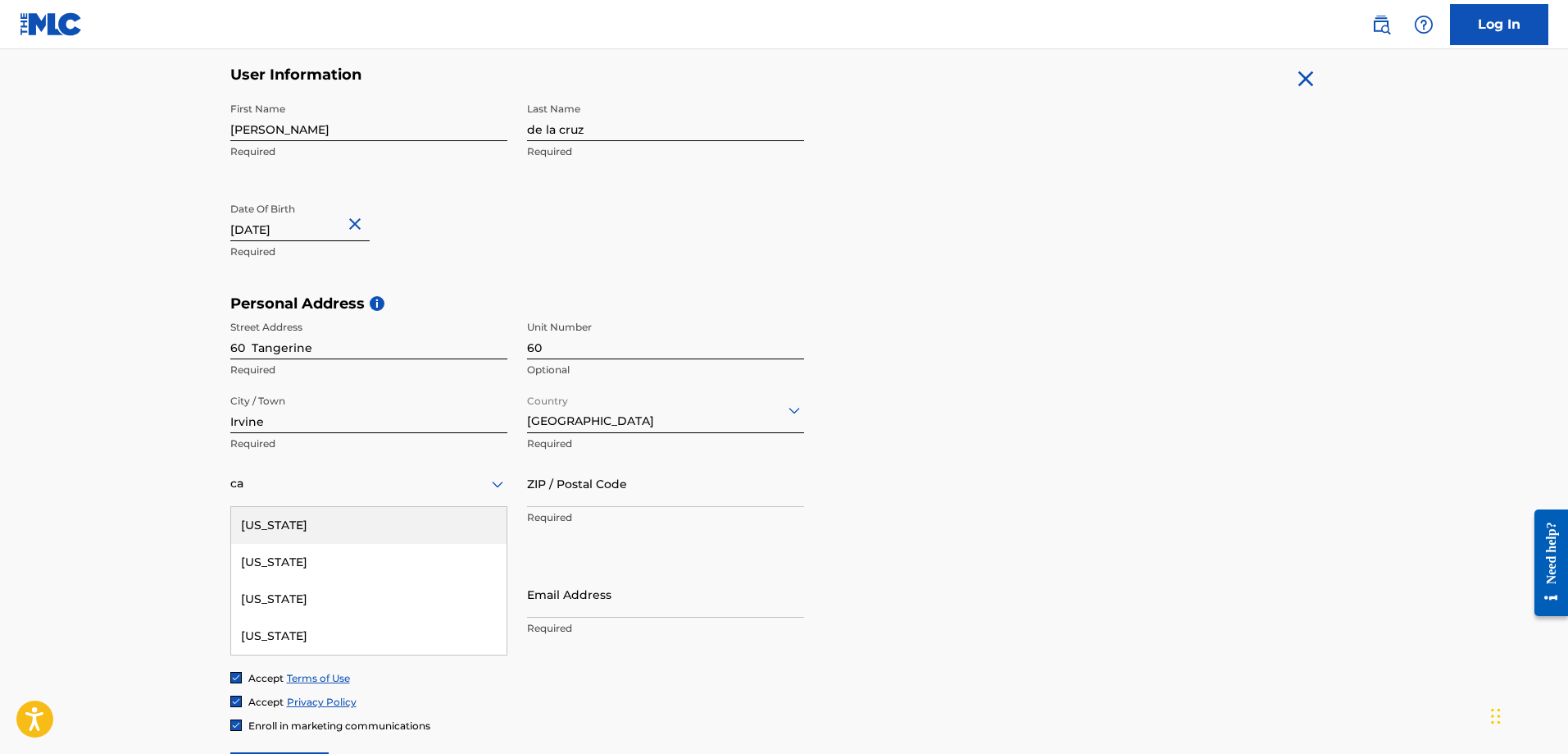
type input "cal"
click at [392, 531] on div "[US_STATE]" at bounding box center [368, 525] width 275 height 37
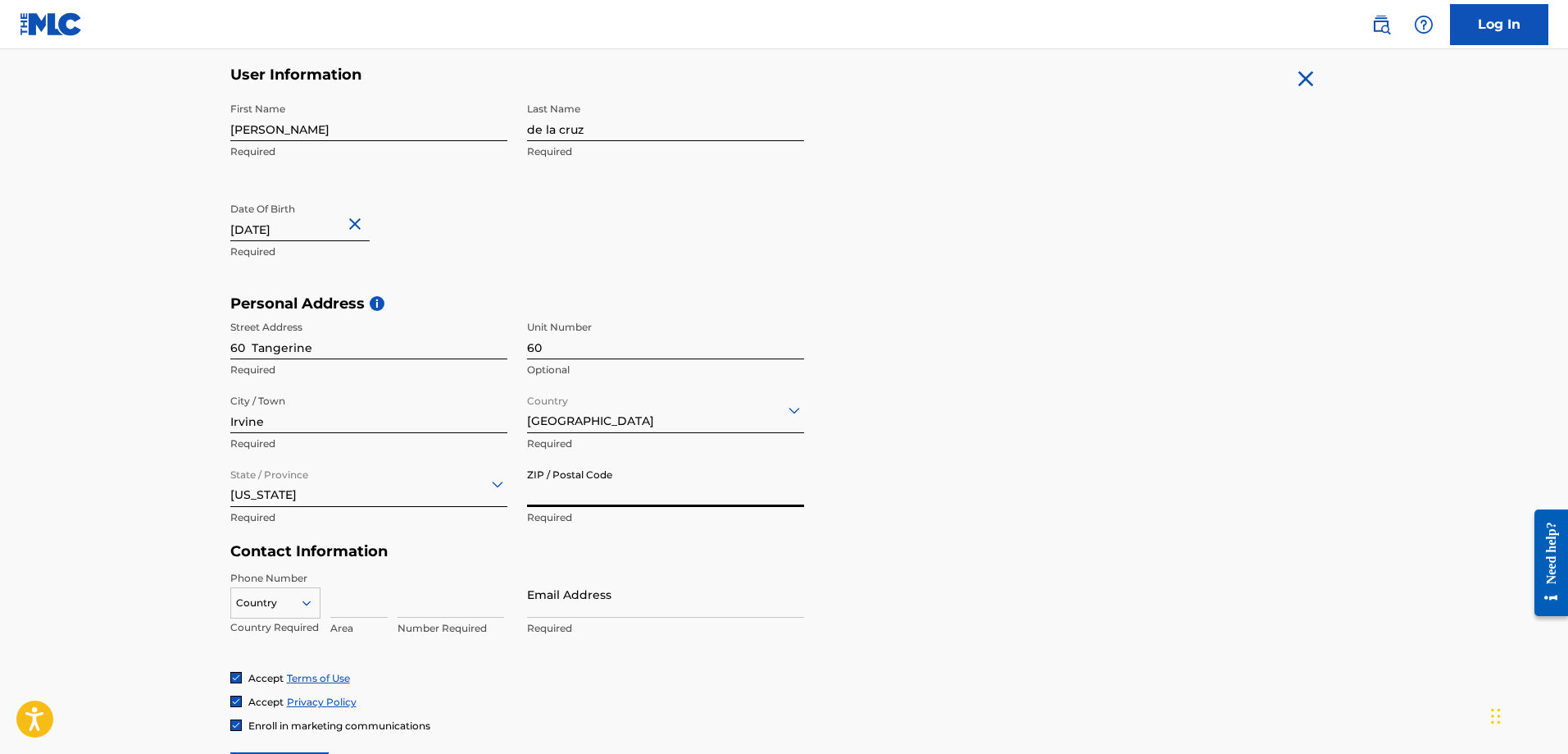
click at [529, 486] on input "ZIP / Postal Code" at bounding box center [666, 483] width 277 height 47
click at [548, 487] on input "ZIP / Postal Code" at bounding box center [666, 483] width 277 height 47
click at [438, 600] on input at bounding box center [451, 594] width 107 height 47
click at [542, 491] on input "ZIP / Postal Code" at bounding box center [666, 483] width 277 height 47
type input "92618"
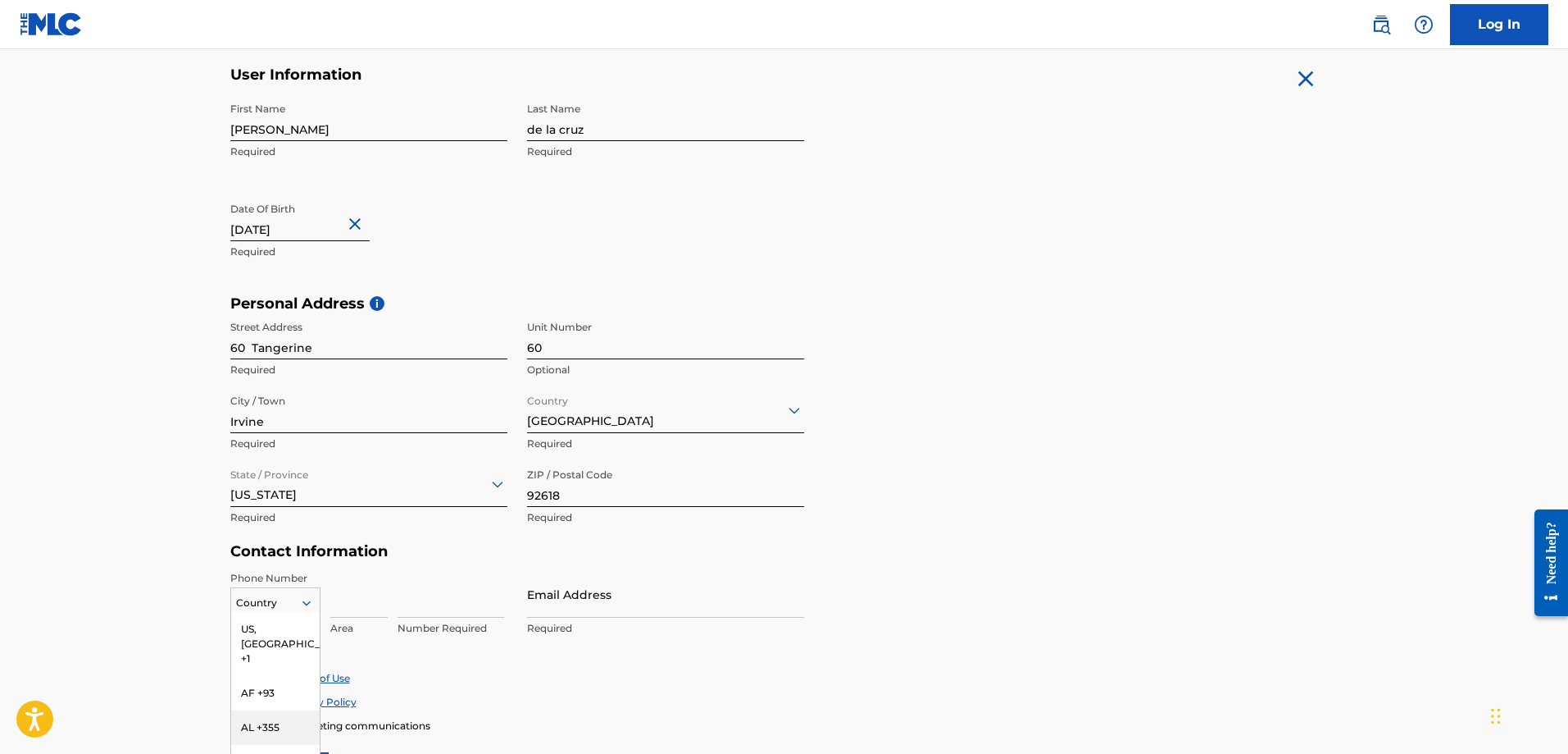
click at [305, 605] on div "216 results available. Use Up and Down to choose options, press Enter to select…" at bounding box center [275, 599] width 90 height 25
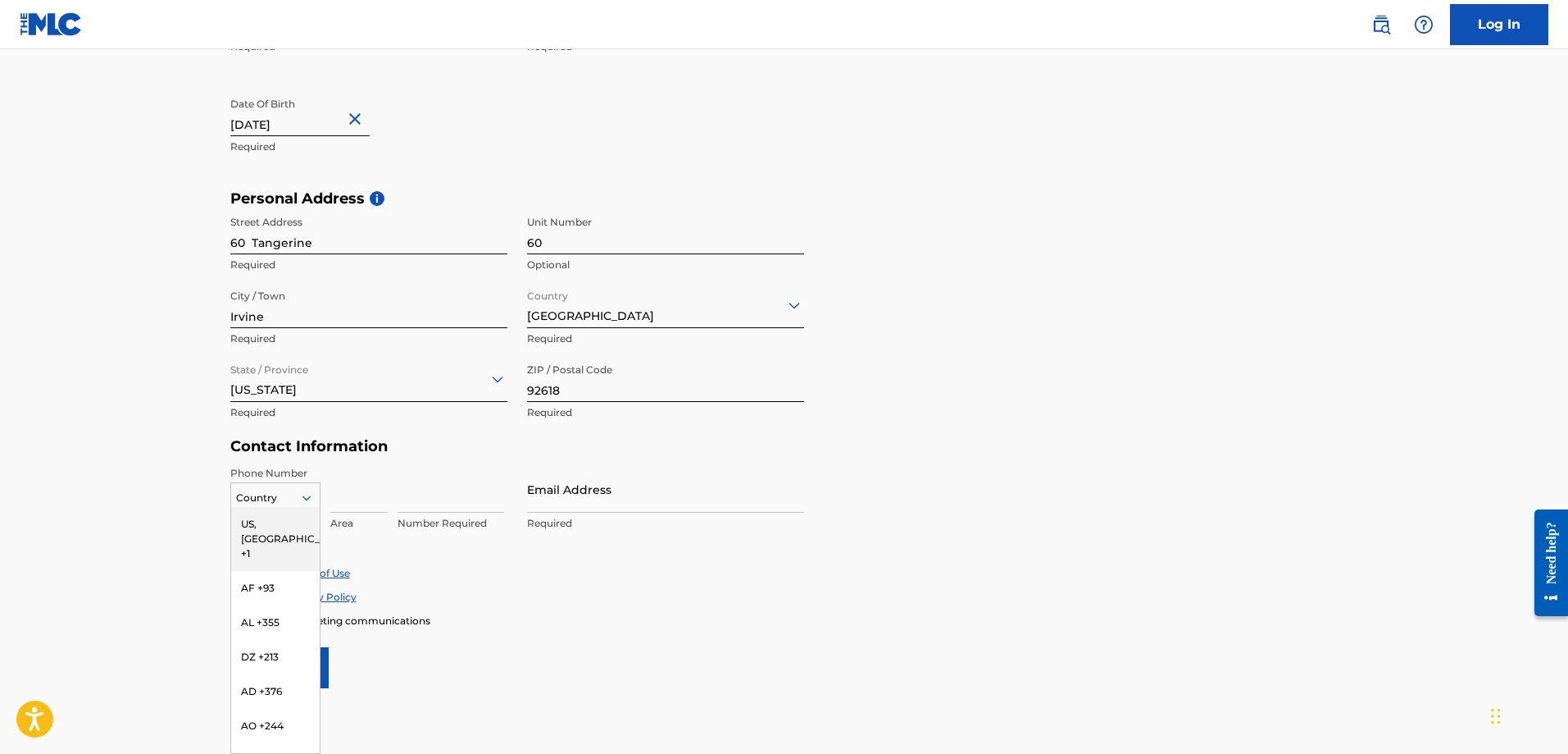
click at [273, 531] on div "US, [GEOGRAPHIC_DATA] +1" at bounding box center [275, 538] width 88 height 64
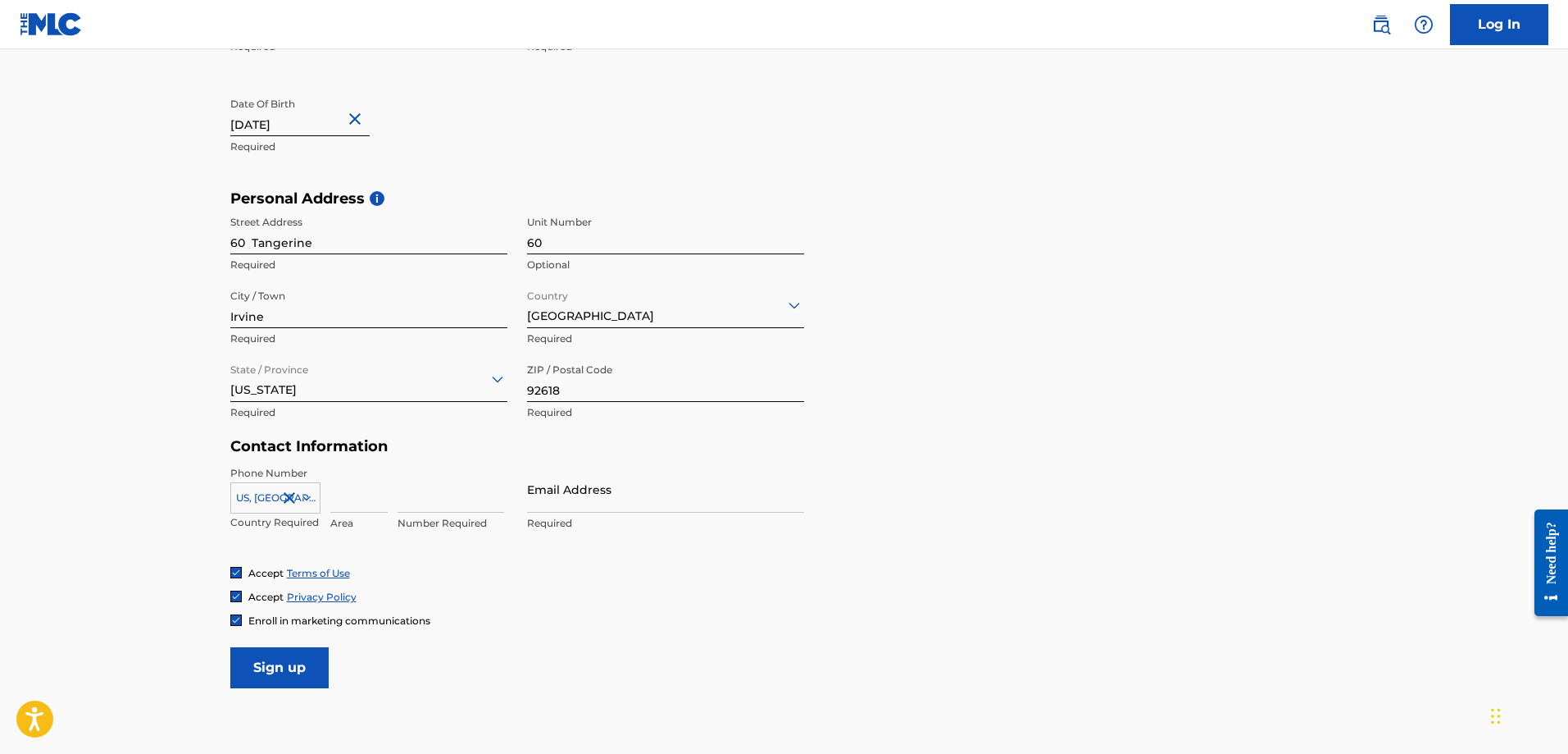
click at [346, 498] on input at bounding box center [359, 489] width 58 height 47
type input "949"
click at [413, 507] on input at bounding box center [451, 489] width 107 height 47
type input "4319575"
click at [593, 492] on input "Email Address" at bounding box center [666, 489] width 277 height 47
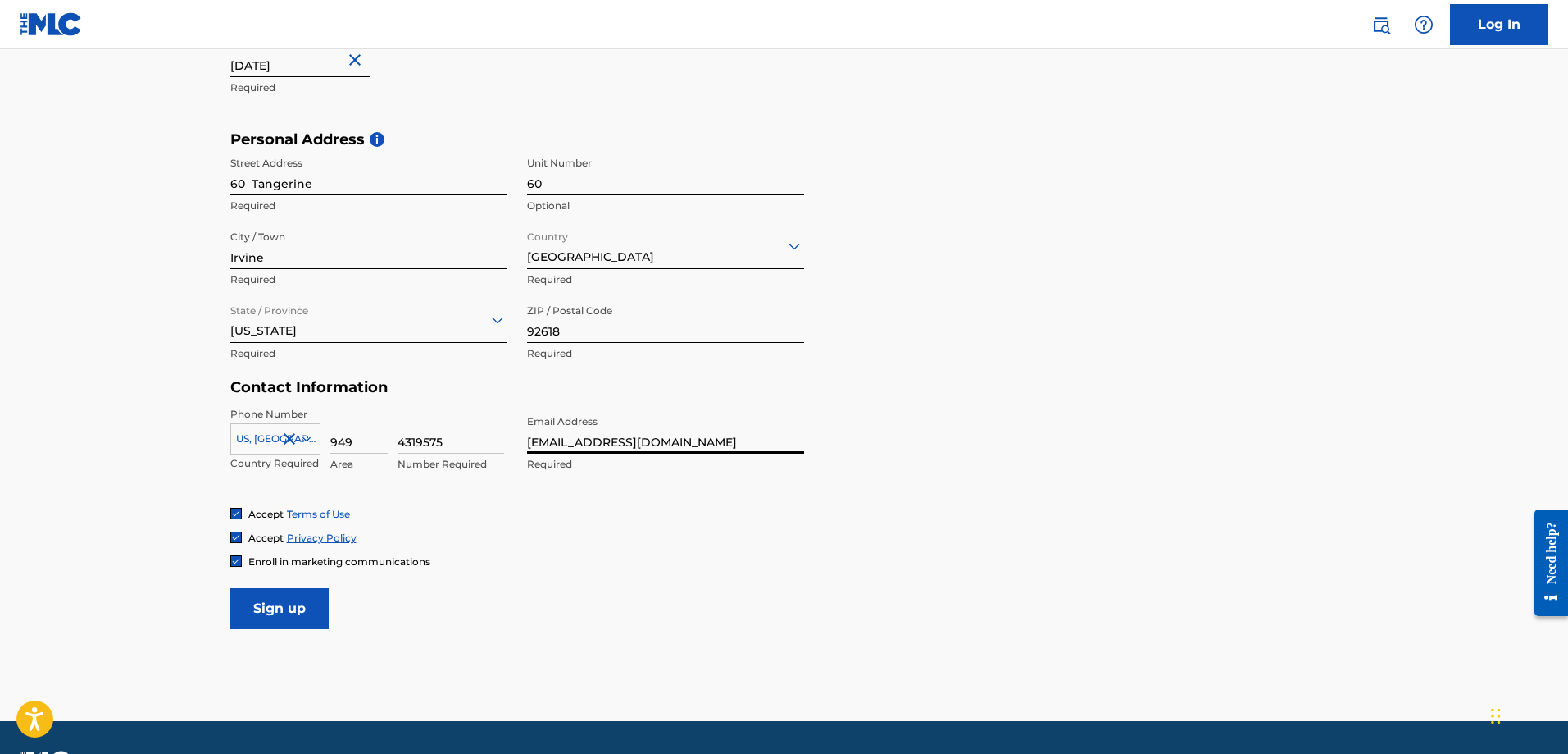
scroll to position [488, 0]
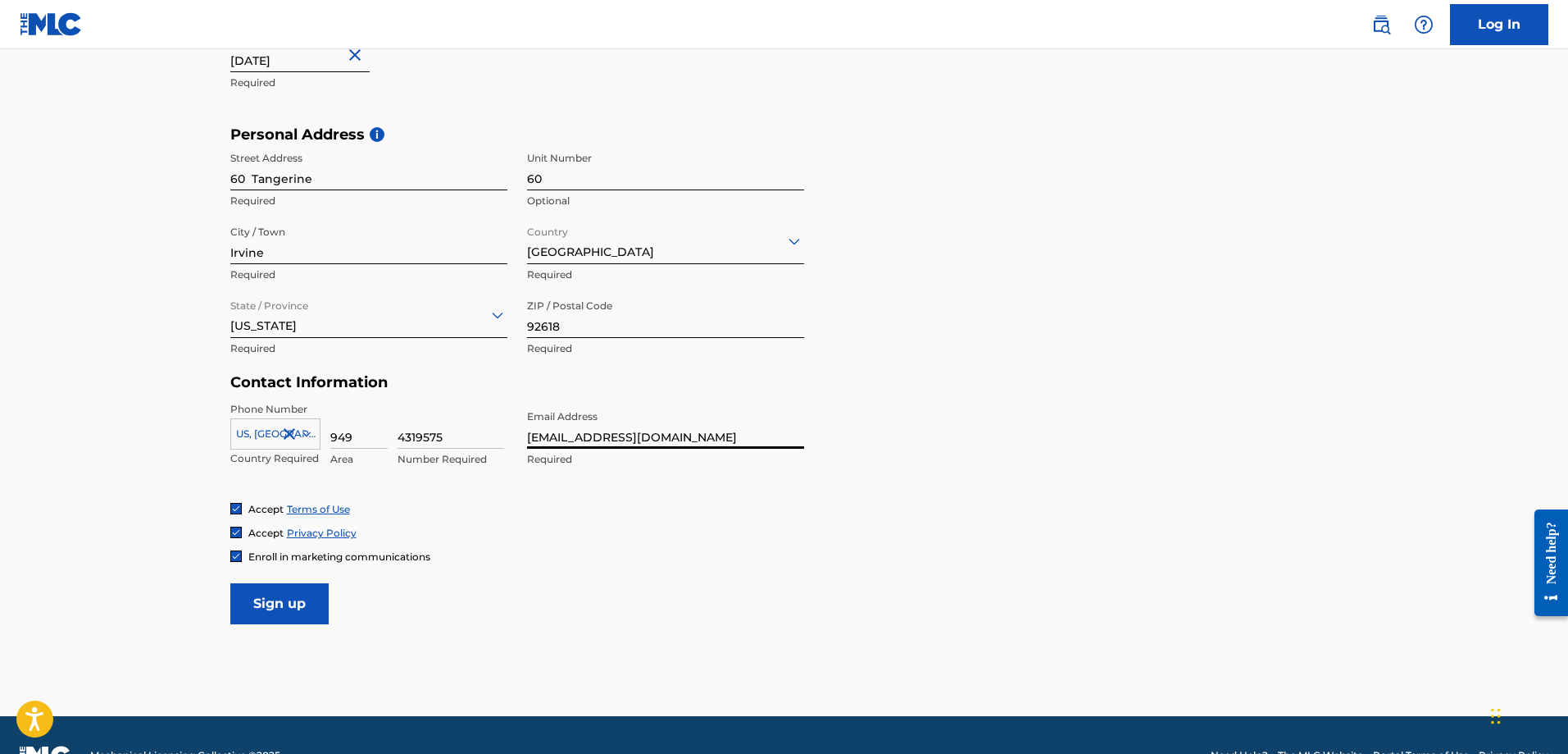
type input "[EMAIL_ADDRESS][DOMAIN_NAME]"
click at [293, 602] on input "Sign up" at bounding box center [279, 604] width 98 height 41
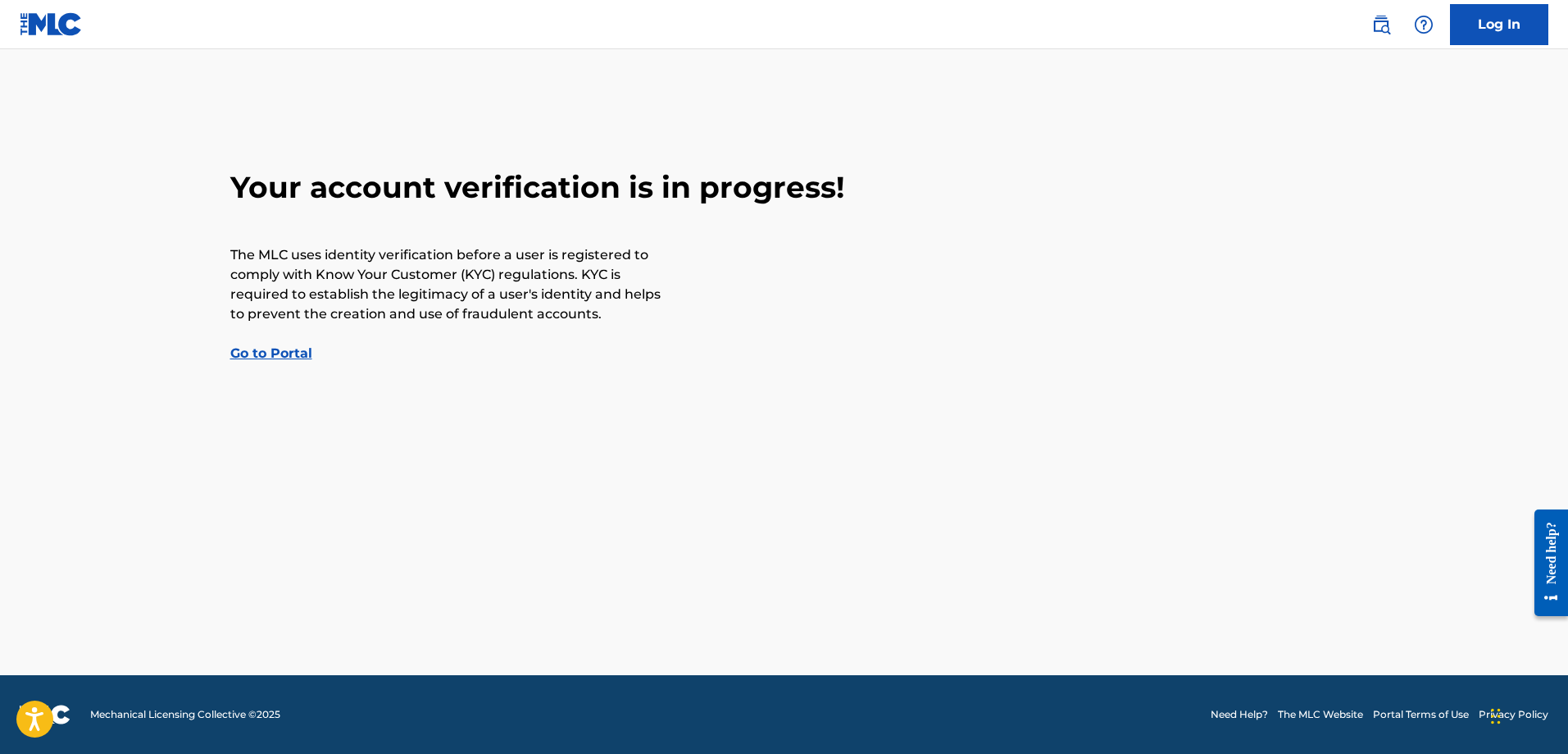
click at [287, 353] on link "Go to Portal" at bounding box center [271, 353] width 82 height 15
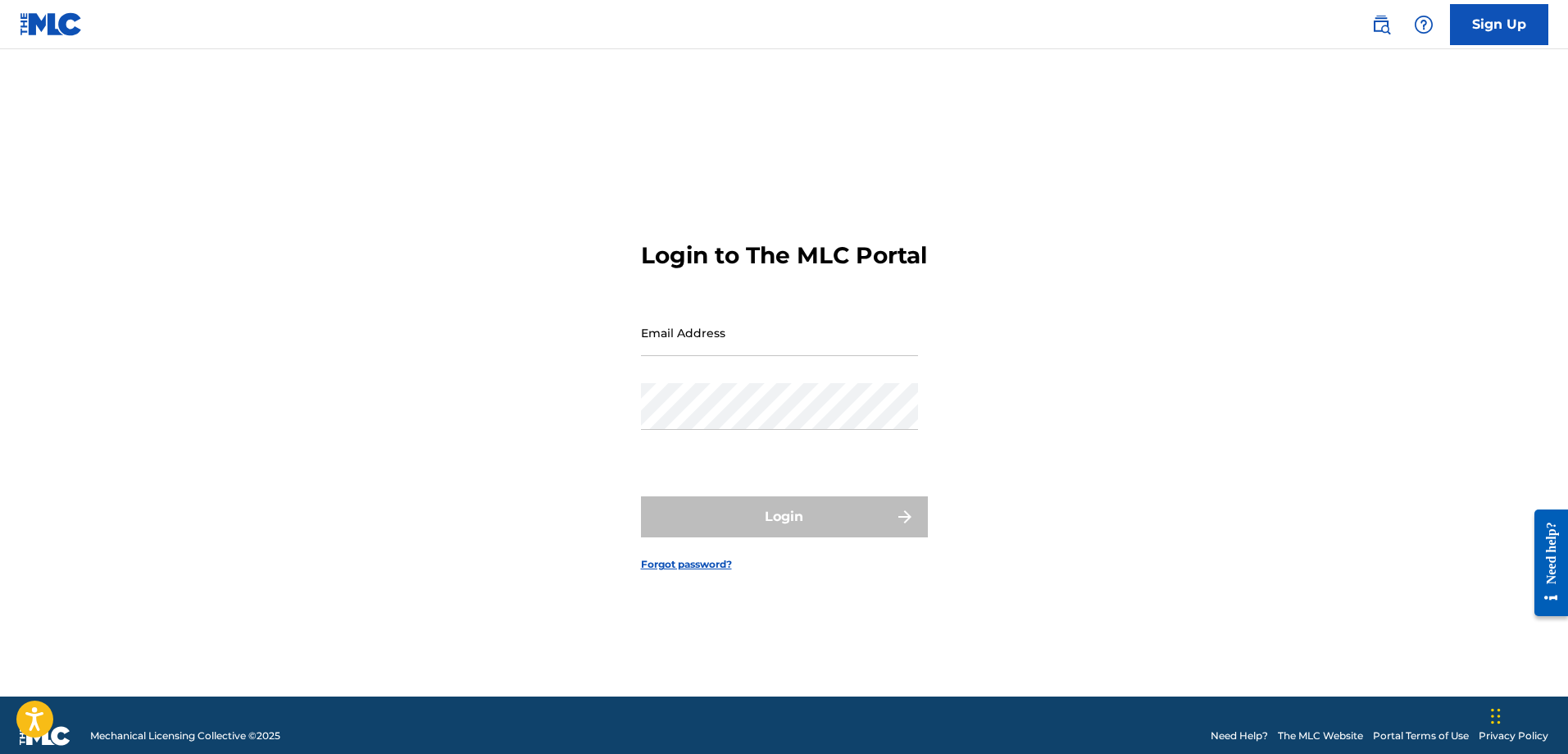
click at [1479, 40] on link "Sign Up" at bounding box center [1499, 25] width 98 height 41
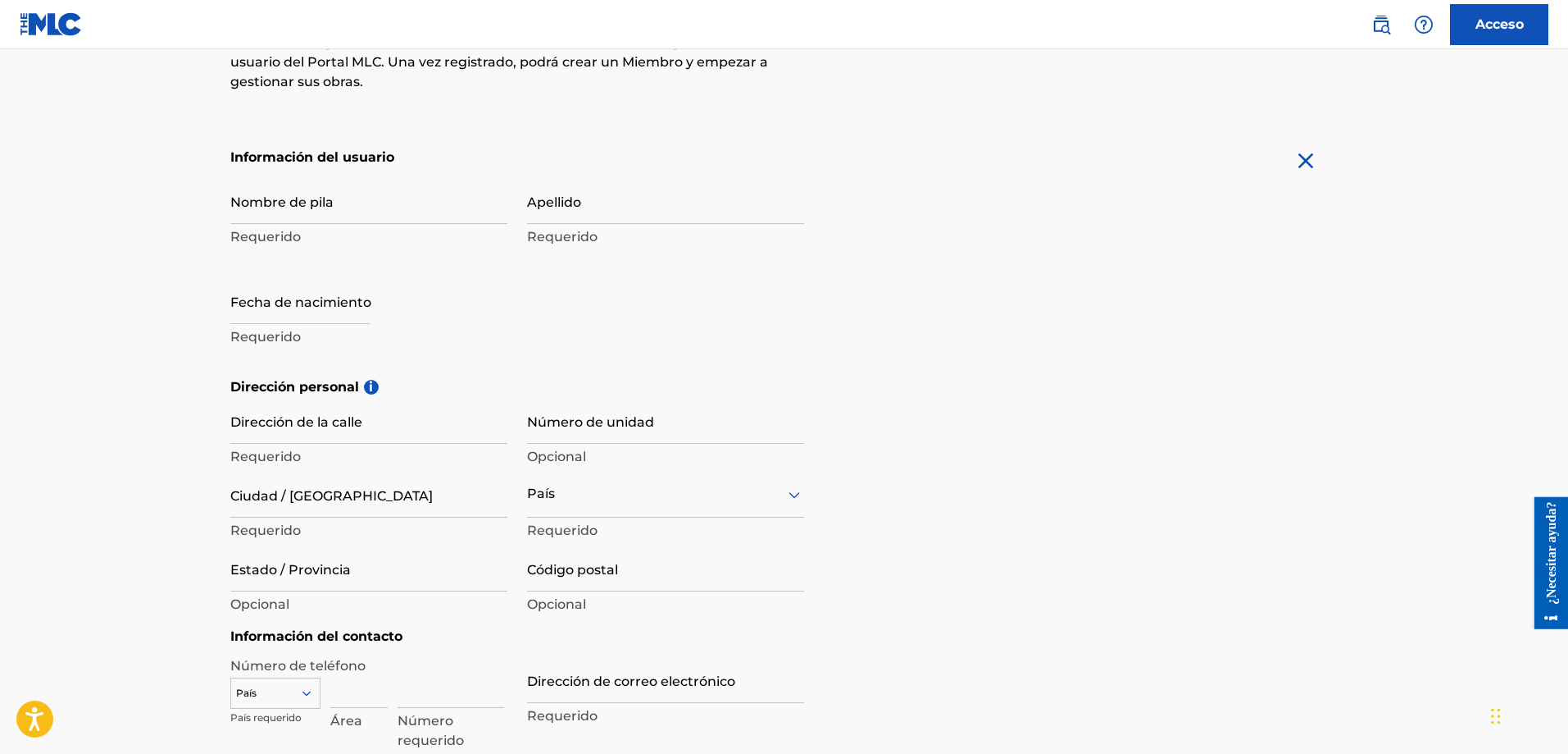
scroll to position [280, 0]
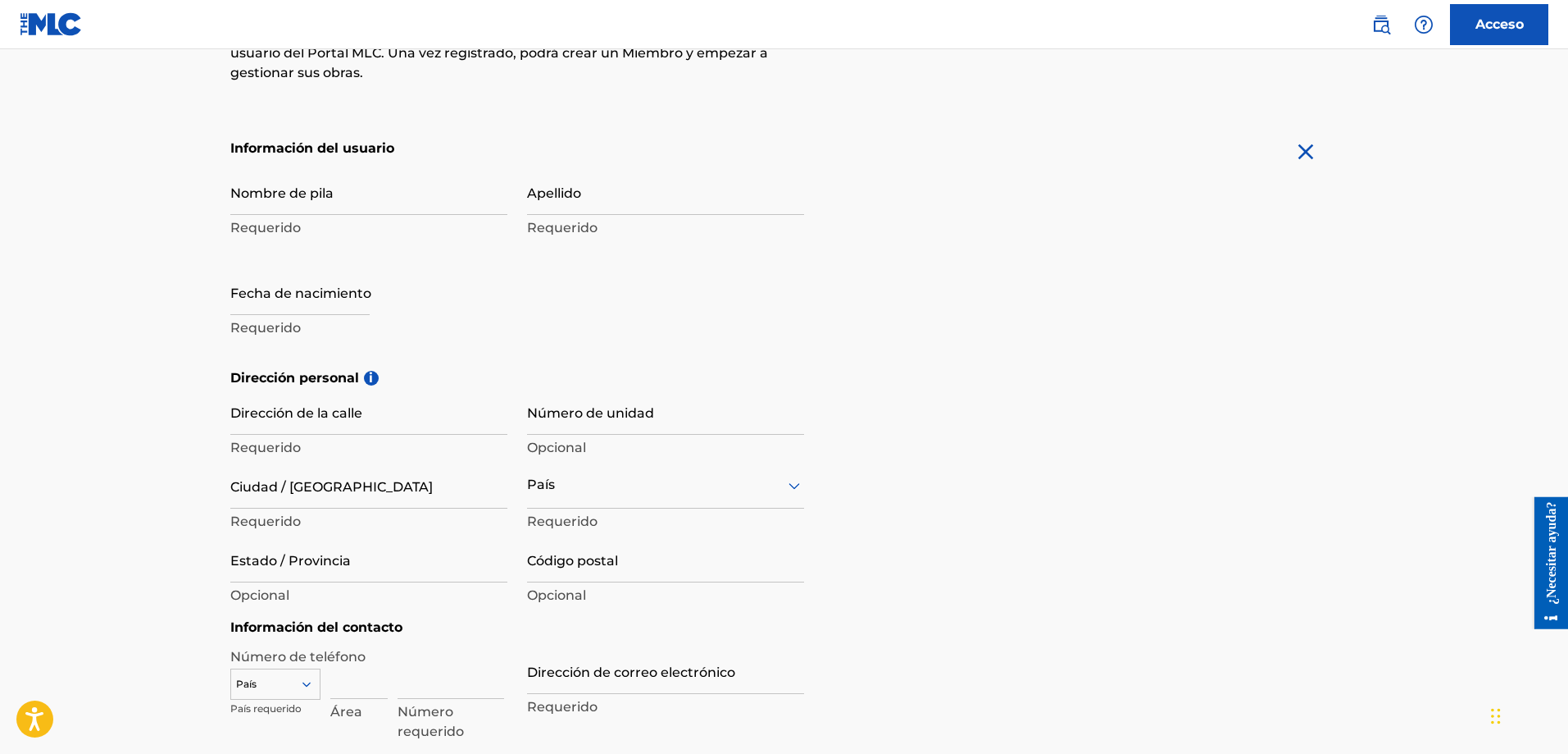
click at [413, 217] on div "Nombre de pila Requerido" at bounding box center [368, 205] width 277 height 74
click at [373, 194] on input "Nombre de pila" at bounding box center [368, 191] width 277 height 47
type input "A"
type input "Sign up"
type input "[PERSON_NAME]"
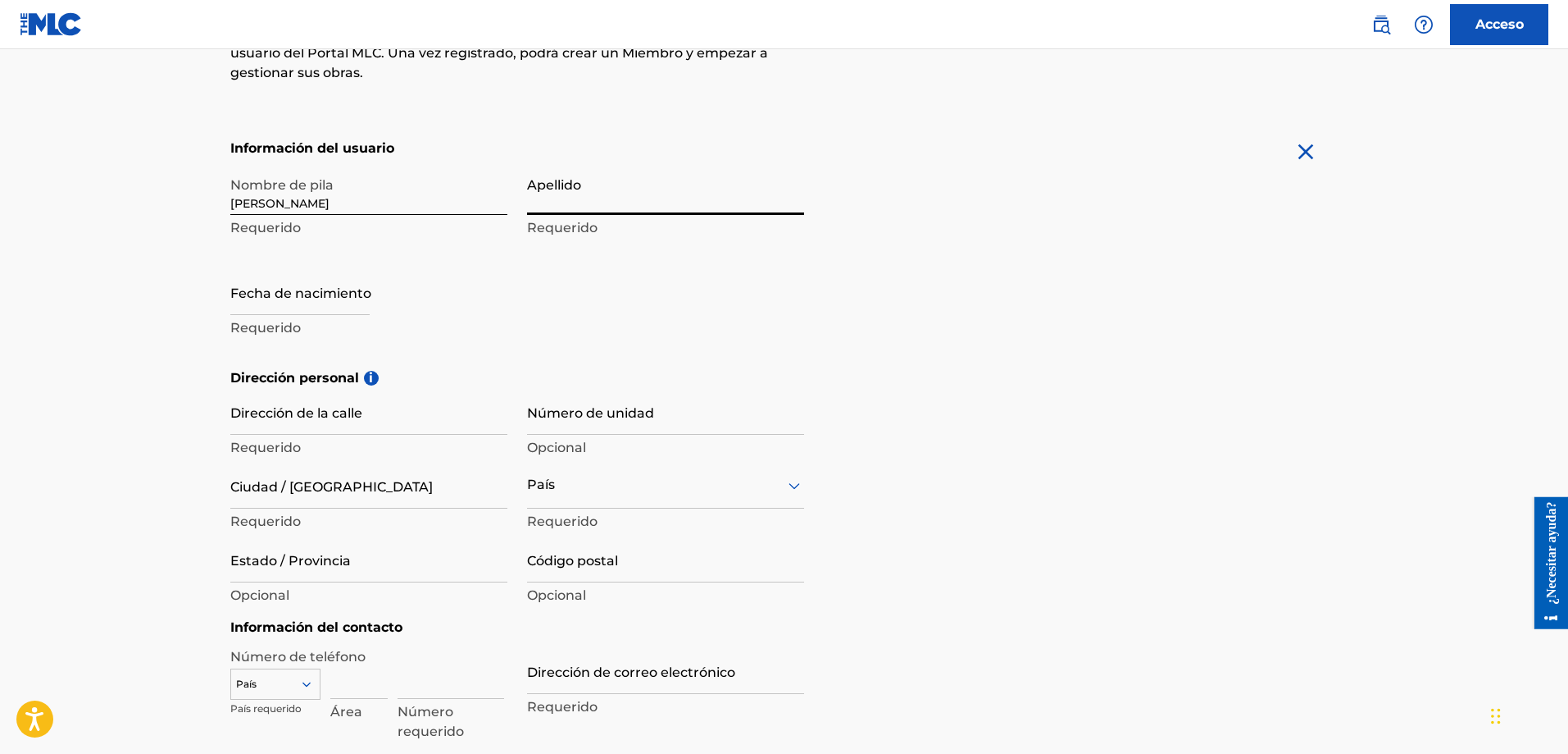
click at [555, 199] on input "Apellido" at bounding box center [666, 191] width 277 height 47
type input "DE LA"
click at [302, 279] on input "text" at bounding box center [300, 291] width 139 height 47
select select "8"
select select "2025"
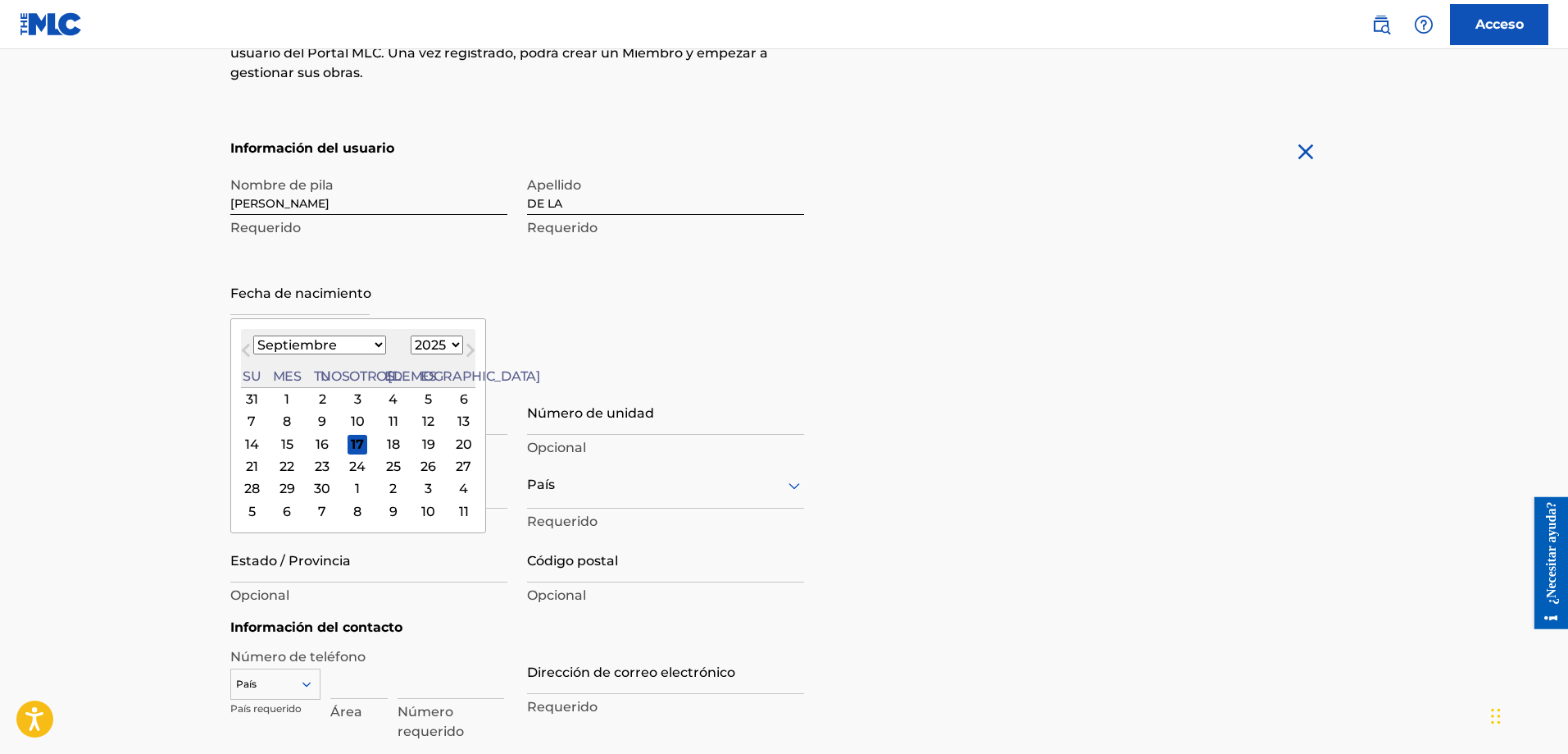
type input "[DATE]"
select select "4"
select select "1989"
click at [552, 291] on div "Nombre de pila [PERSON_NAME] Apellido DE LA Requerido Fecha de nacimiento [DEMO…" at bounding box center [517, 268] width 574 height 200
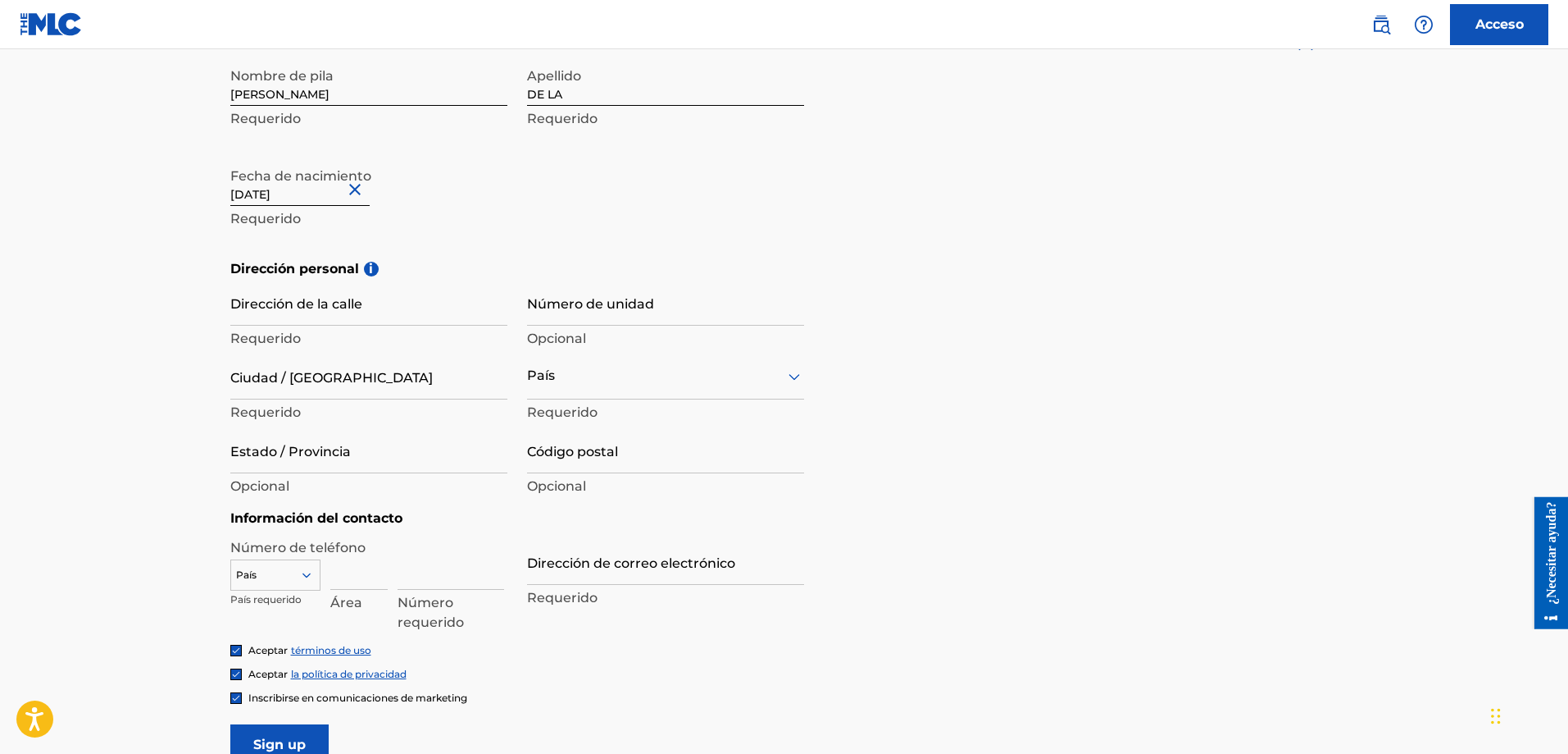
scroll to position [402, 0]
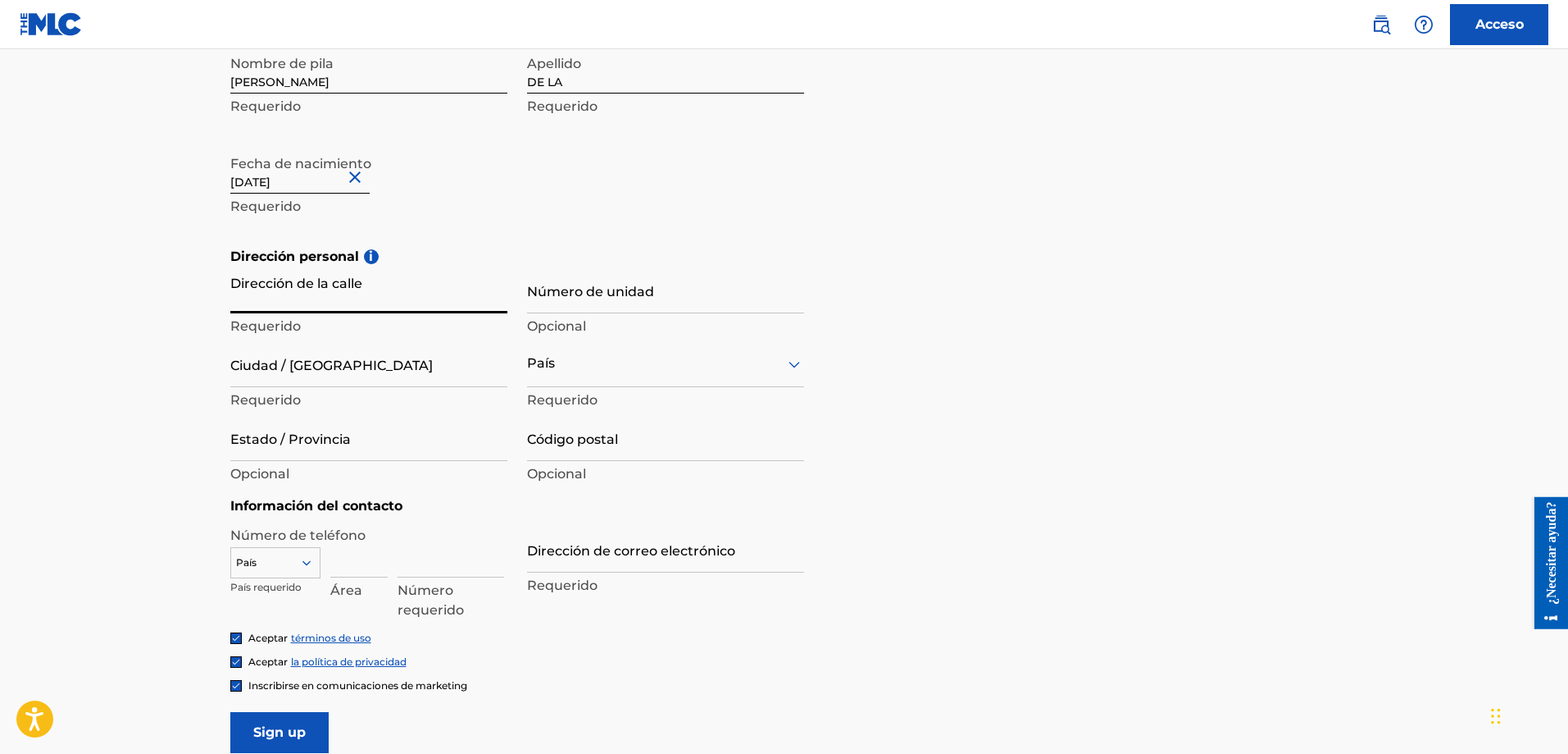
click at [330, 283] on input "Dirección de la calle" at bounding box center [368, 290] width 277 height 47
type input "[STREET_ADDRESS]"
click at [527, 301] on input "Número de unidad" at bounding box center [666, 290] width 277 height 47
type input "410"
click at [428, 307] on input "[STREET_ADDRESS]" at bounding box center [368, 290] width 277 height 47
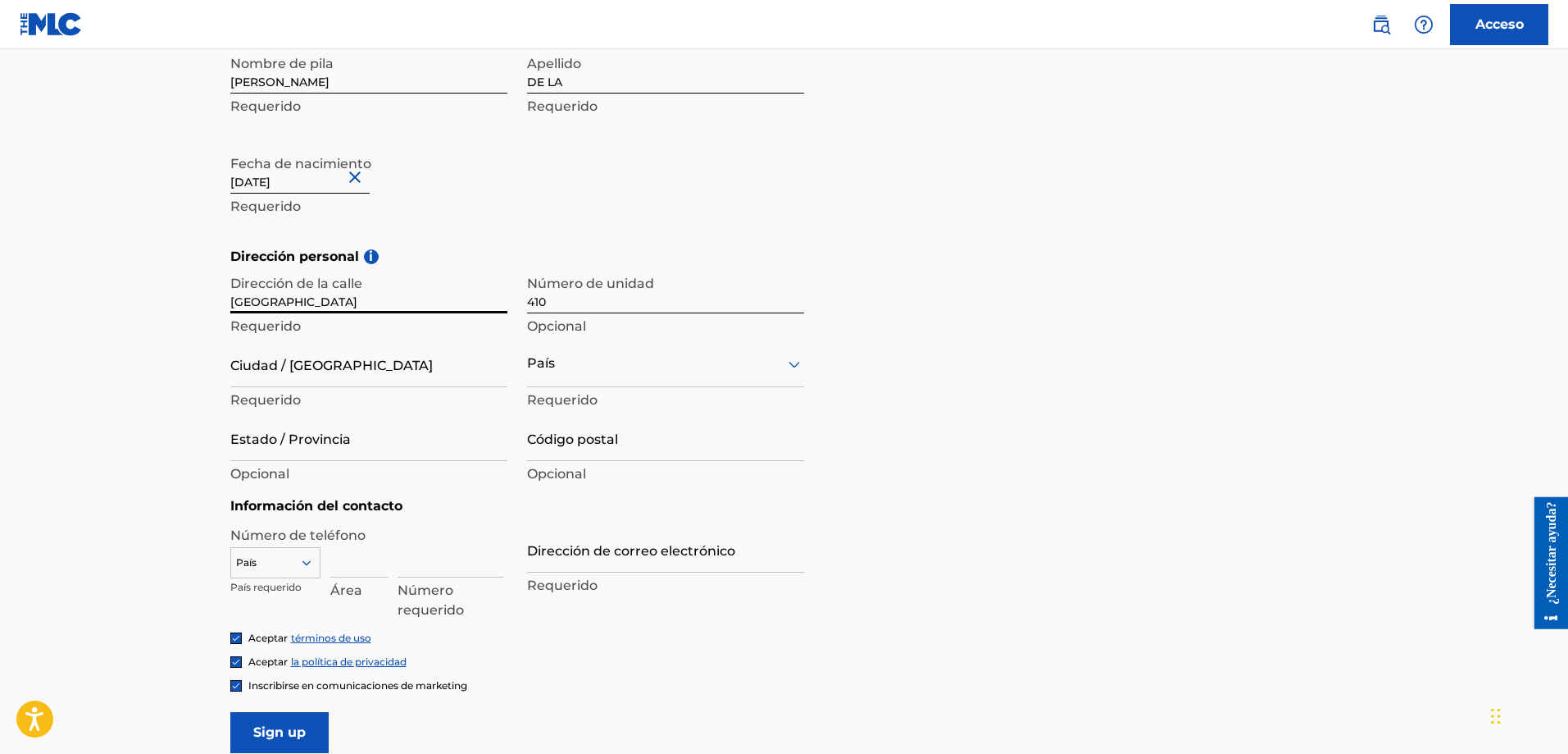
type input "[GEOGRAPHIC_DATA]"
click at [292, 376] on input "Ciudad / [GEOGRAPHIC_DATA]" at bounding box center [368, 363] width 277 height 47
type input "MAZATLAN"
click at [566, 365] on div at bounding box center [666, 363] width 277 height 20
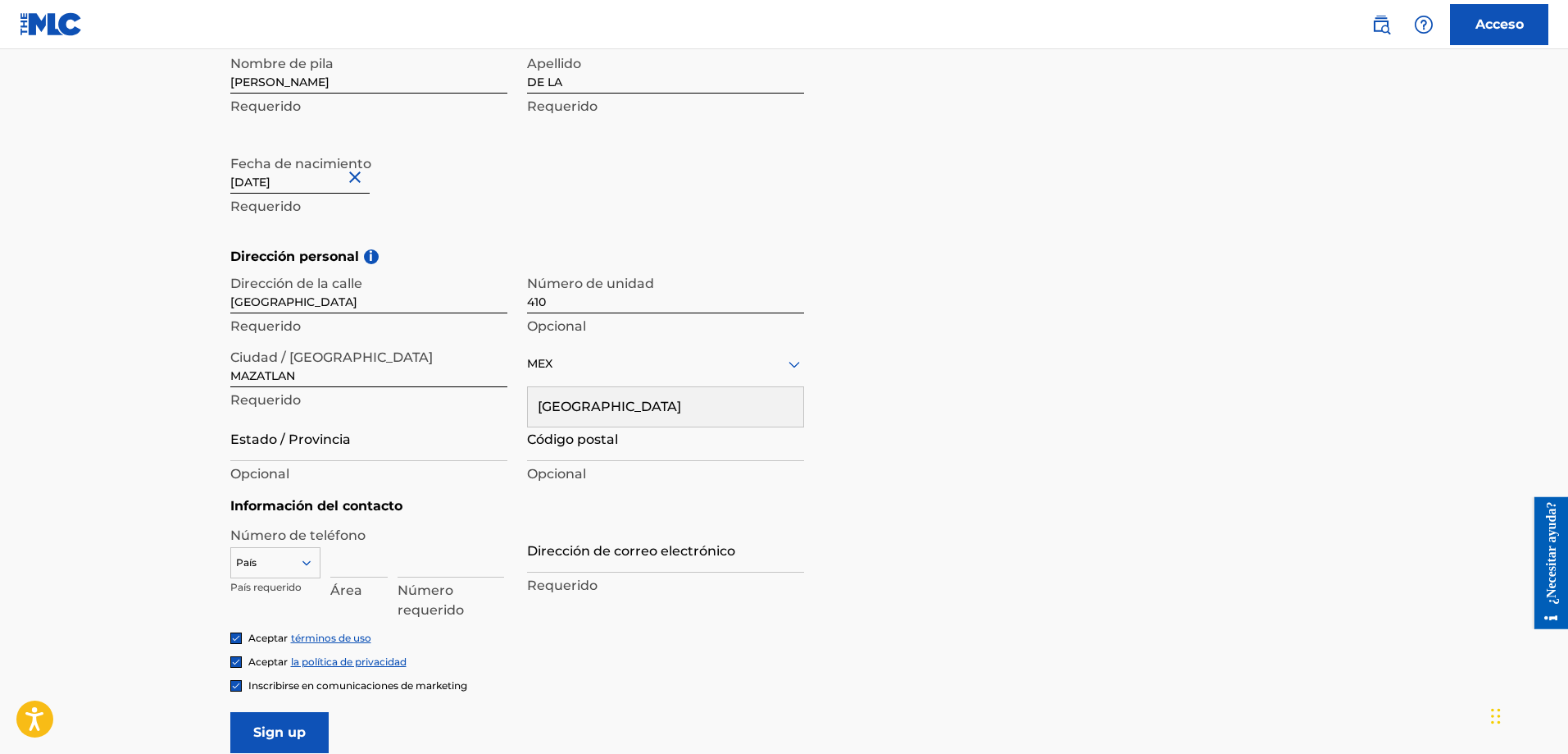
type input "[GEOGRAPHIC_DATA]"
type input "Sin."
type input "82139"
drag, startPoint x: 581, startPoint y: 459, endPoint x: 521, endPoint y: 459, distance: 60.0
click at [521, 459] on div "Dirección de la calle [GEOGRAPHIC_DATA] Número de unidad 410 Opcional [GEOGRAPH…" at bounding box center [517, 377] width 574 height 222
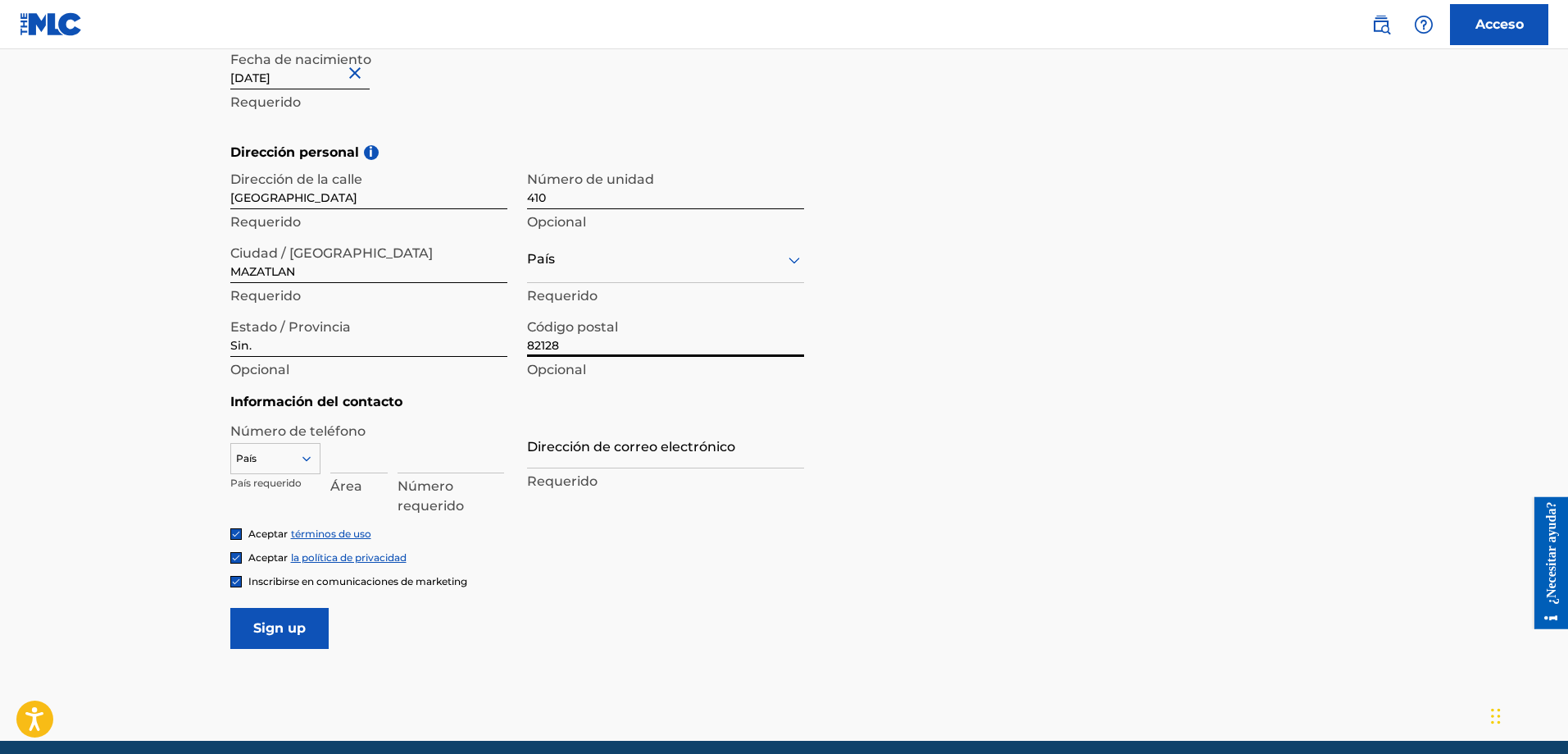
scroll to position [527, 0]
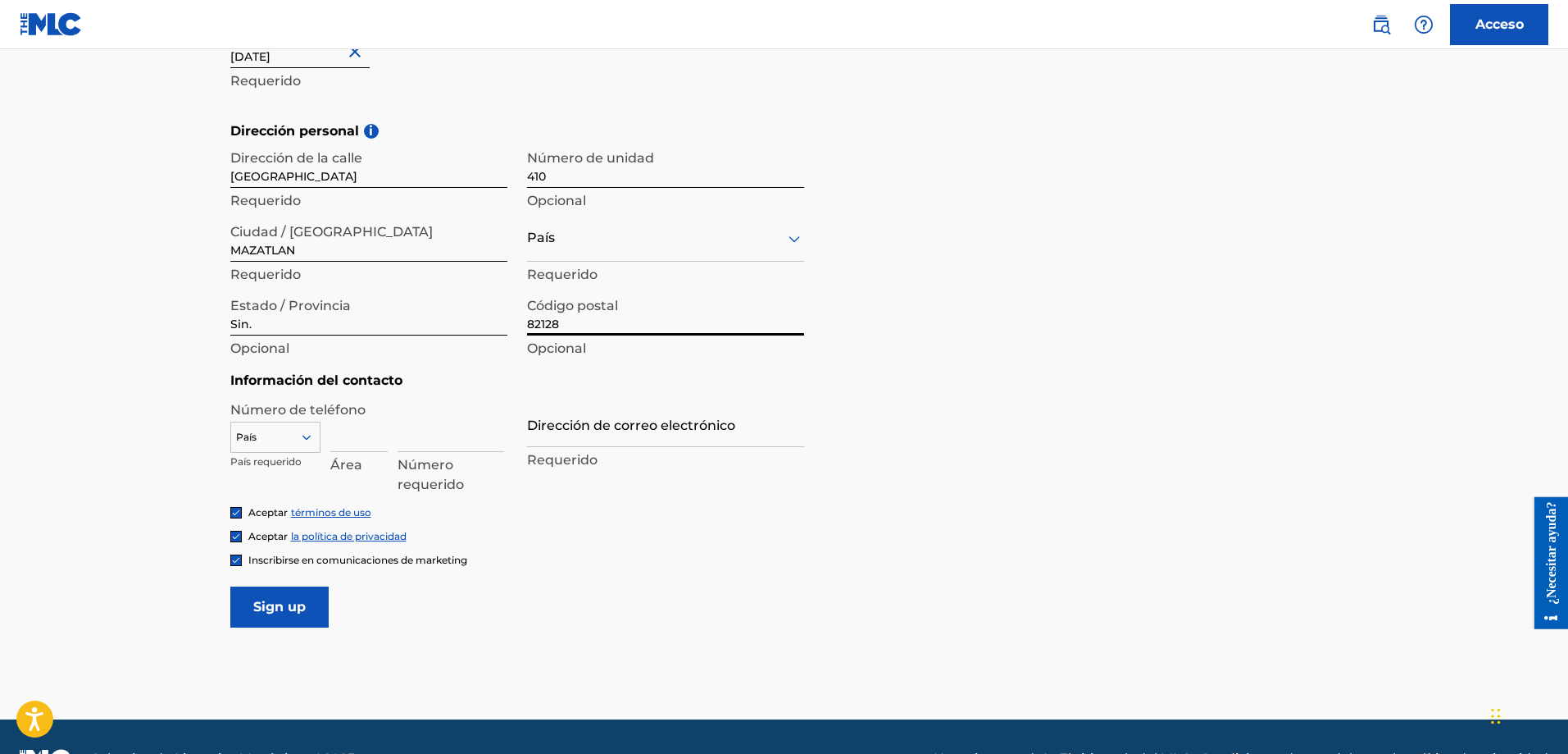
type input "82128"
click at [298, 444] on div at bounding box center [275, 436] width 88 height 18
click at [240, 441] on input "MEX" at bounding box center [243, 436] width 25 height 14
type input "EX"
click at [266, 432] on div at bounding box center [275, 436] width 88 height 18
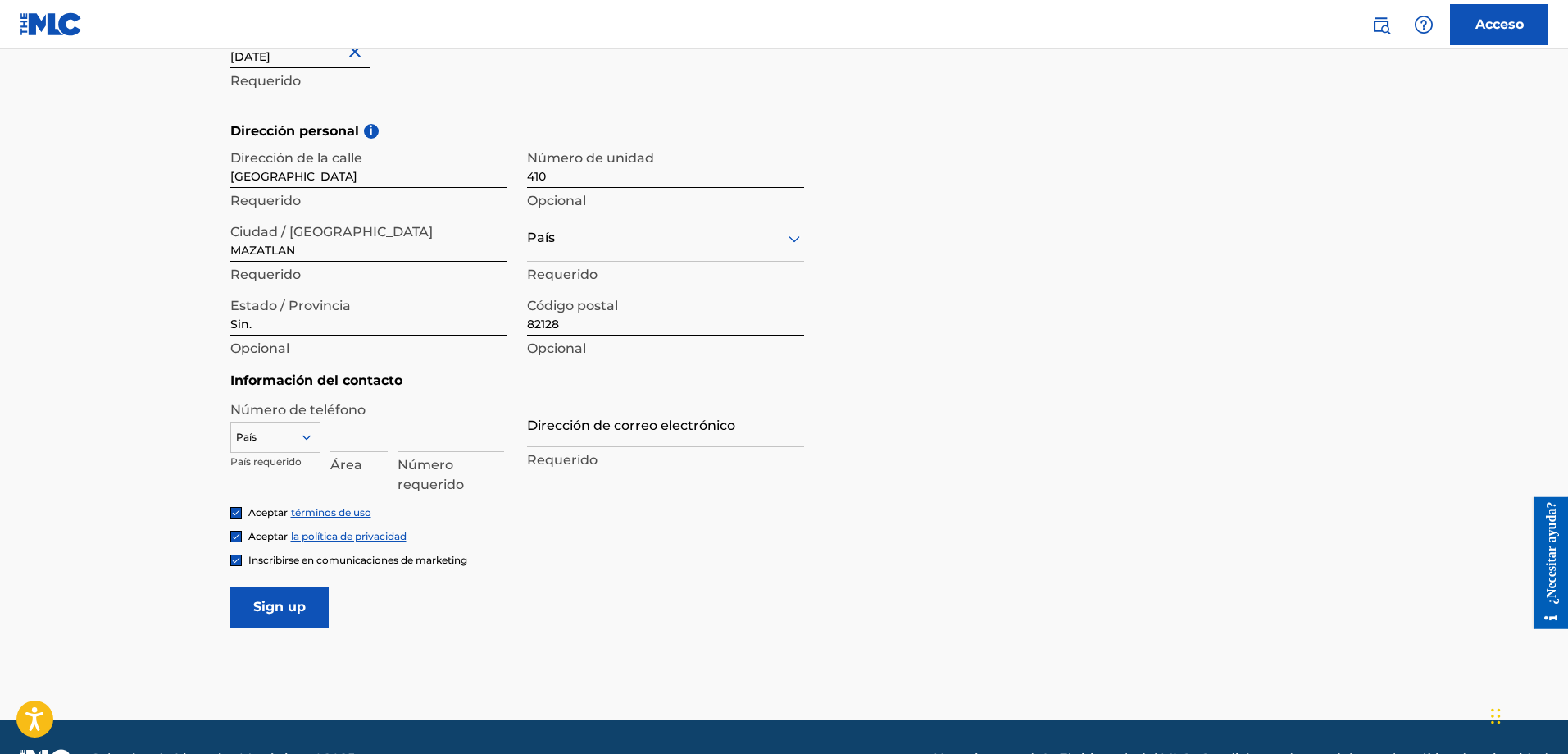
click at [267, 429] on div at bounding box center [275, 436] width 88 height 18
type input "MX"
click at [261, 465] on font "MX +52" at bounding box center [259, 463] width 36 height 12
click at [351, 432] on input at bounding box center [359, 428] width 58 height 47
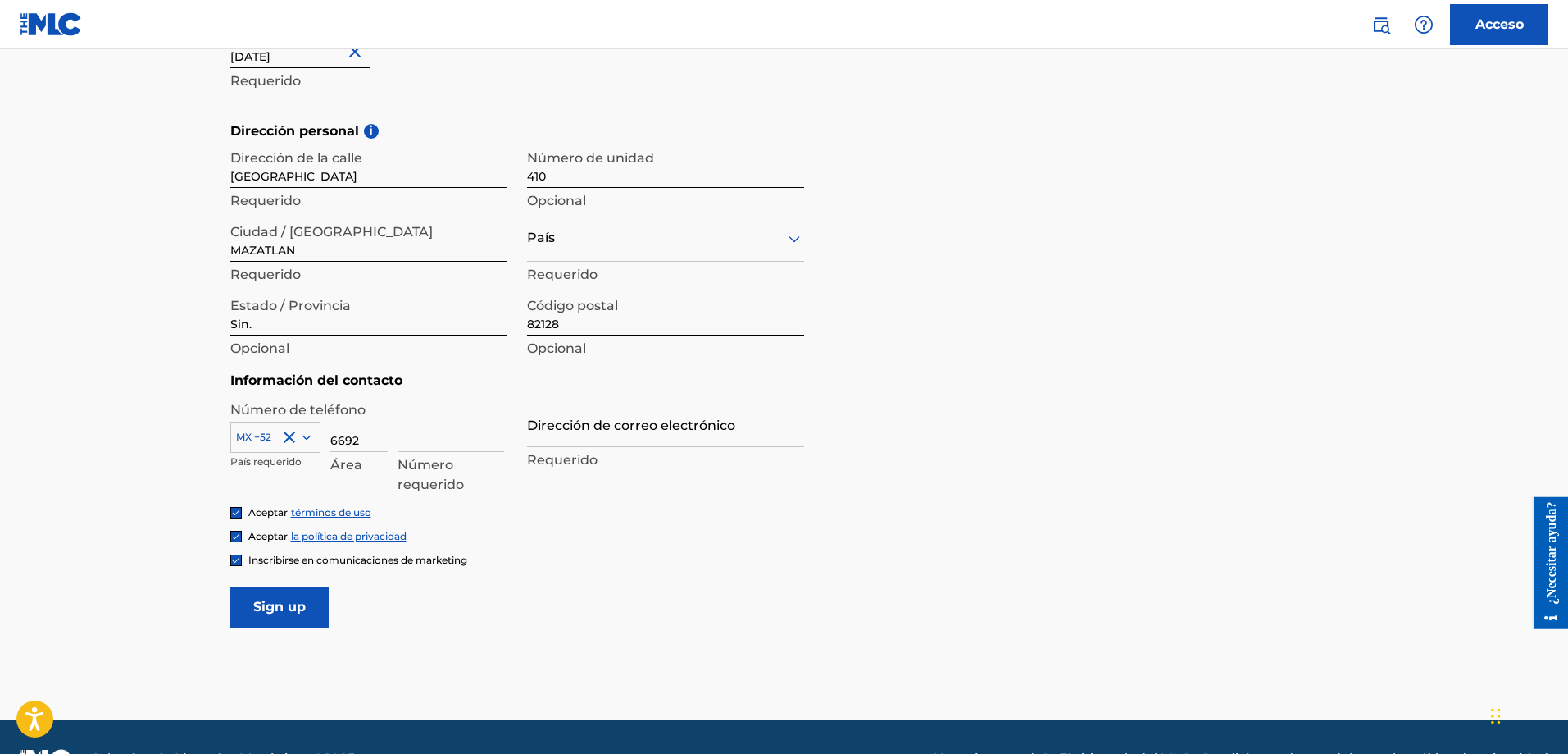
type input "6692"
click at [419, 446] on input at bounding box center [451, 428] width 107 height 47
type input "710225"
click at [590, 419] on input "Dirección de correo electrónico" at bounding box center [666, 423] width 277 height 47
type input "[EMAIL_ADDRESS][DOMAIN_NAME]"
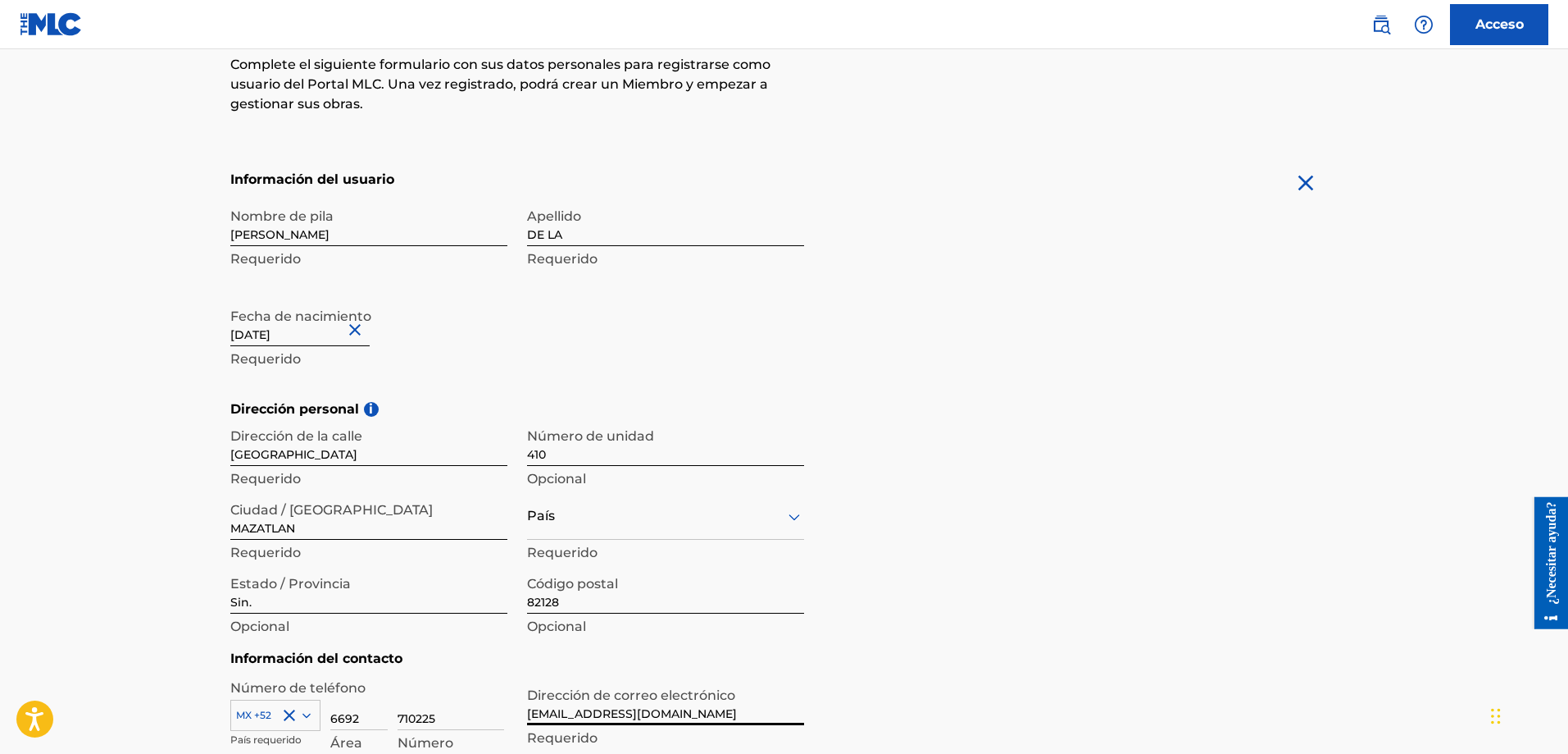
scroll to position [250, 0]
click at [605, 223] on input "DE LA" at bounding box center [666, 222] width 277 height 47
type input "DE LA CRUZ"
click at [520, 327] on div "Nombre de pila [PERSON_NAME] Apellido DE LA CRUZ Requerido Fecha de nacimiento …" at bounding box center [517, 299] width 574 height 200
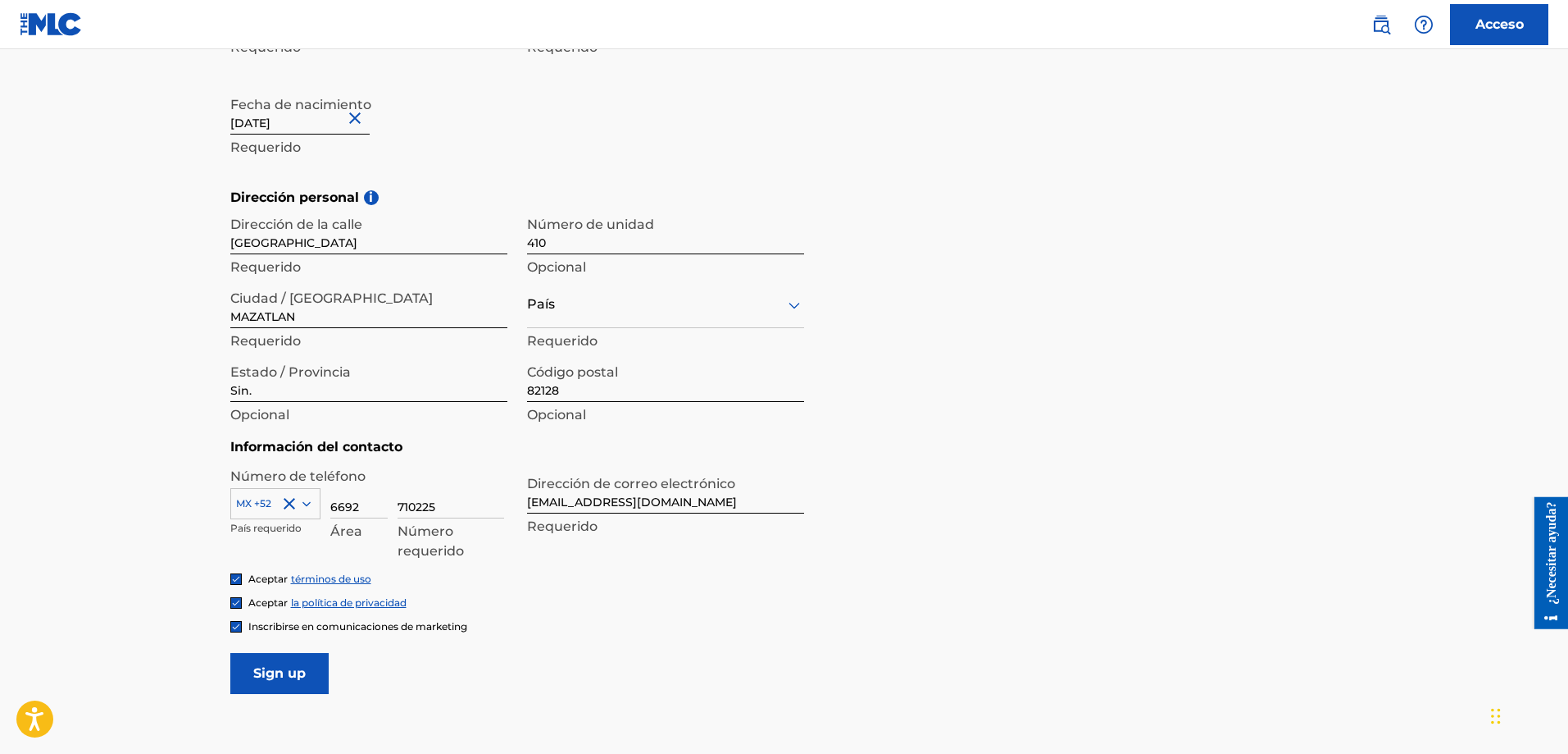
scroll to position [462, 0]
click at [402, 236] on input "[GEOGRAPHIC_DATA]" at bounding box center [368, 229] width 277 height 47
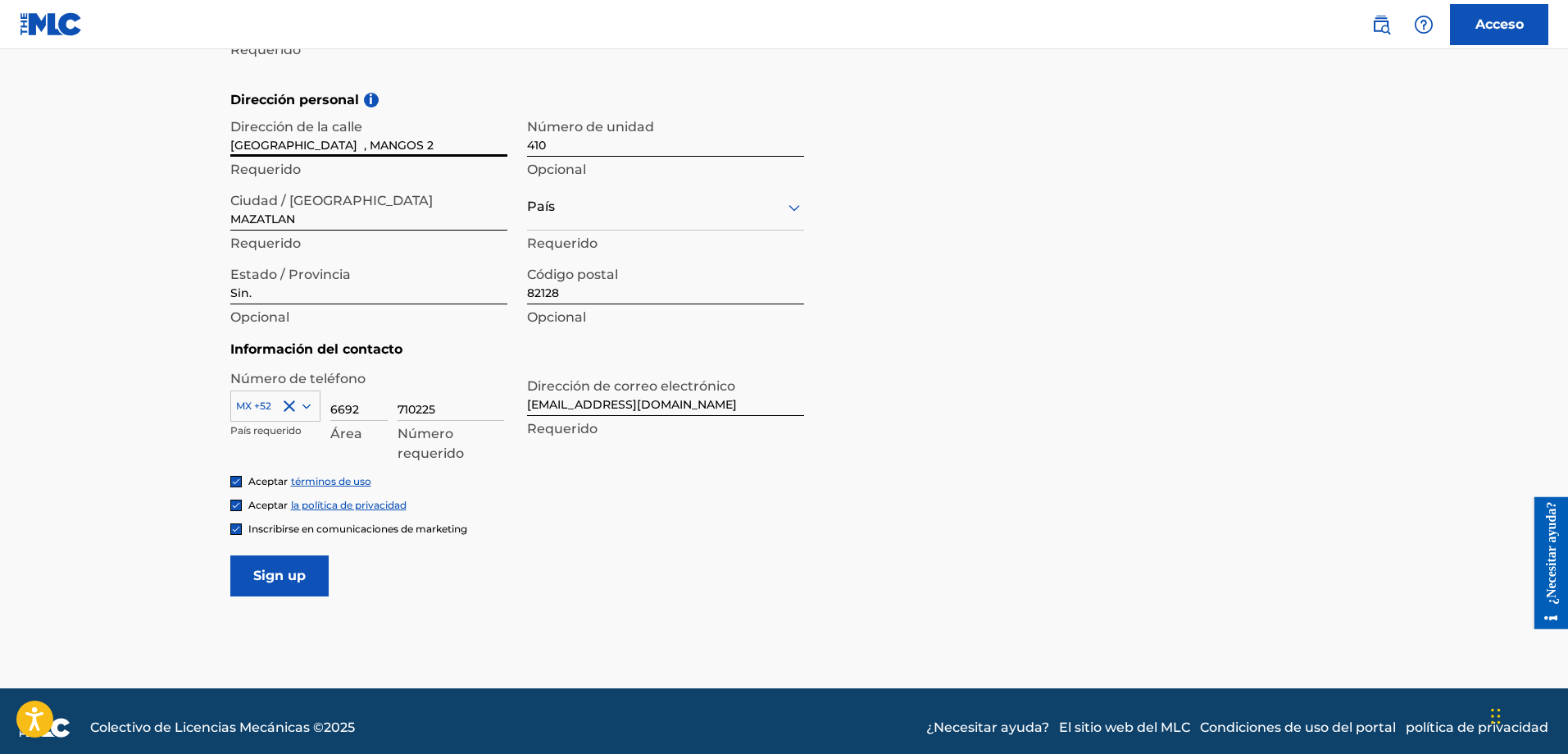
scroll to position [571, 0]
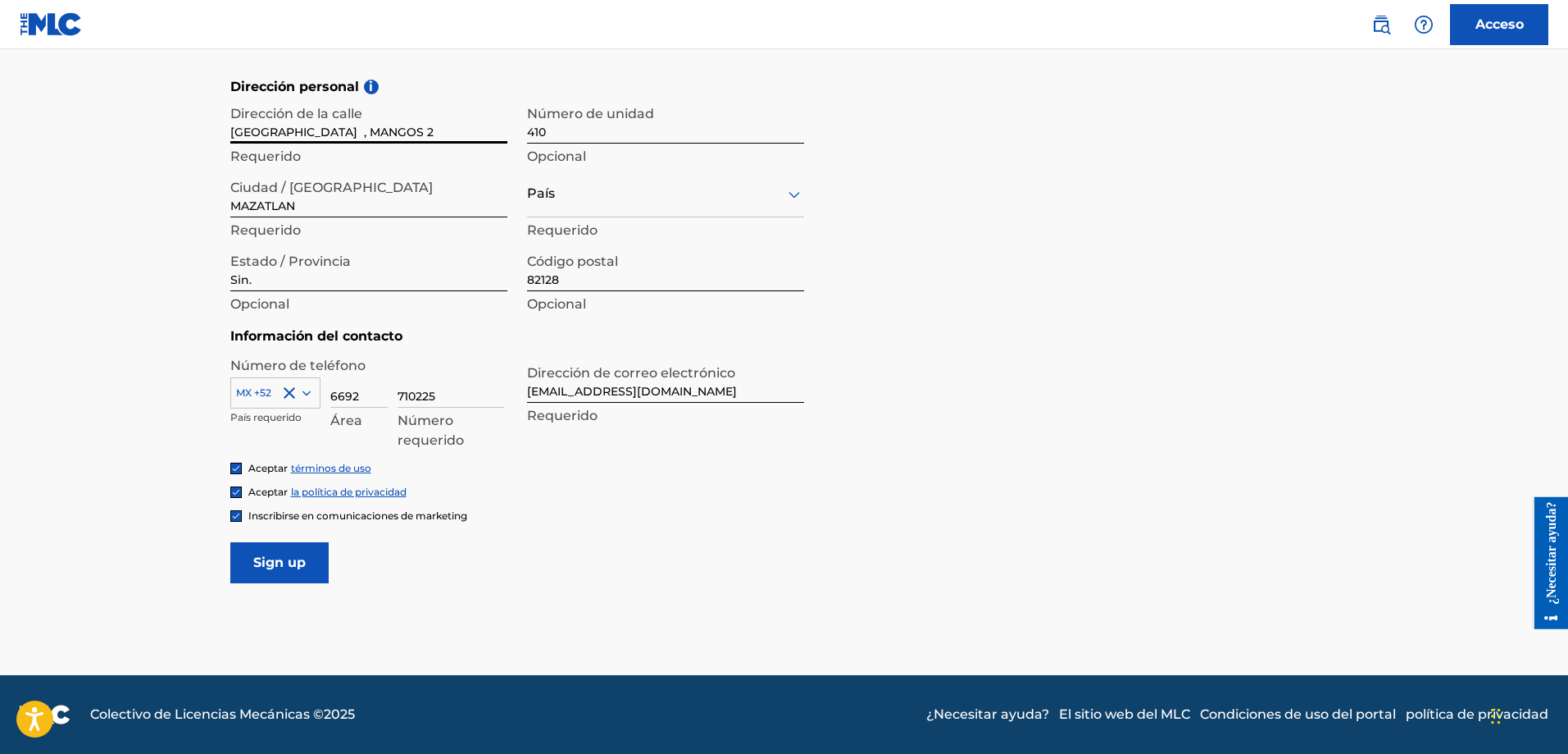
type input "[GEOGRAPHIC_DATA] , MANGOS 2"
click at [275, 566] on input "Sign up" at bounding box center [279, 562] width 98 height 41
click at [586, 210] on div "País" at bounding box center [666, 194] width 277 height 47
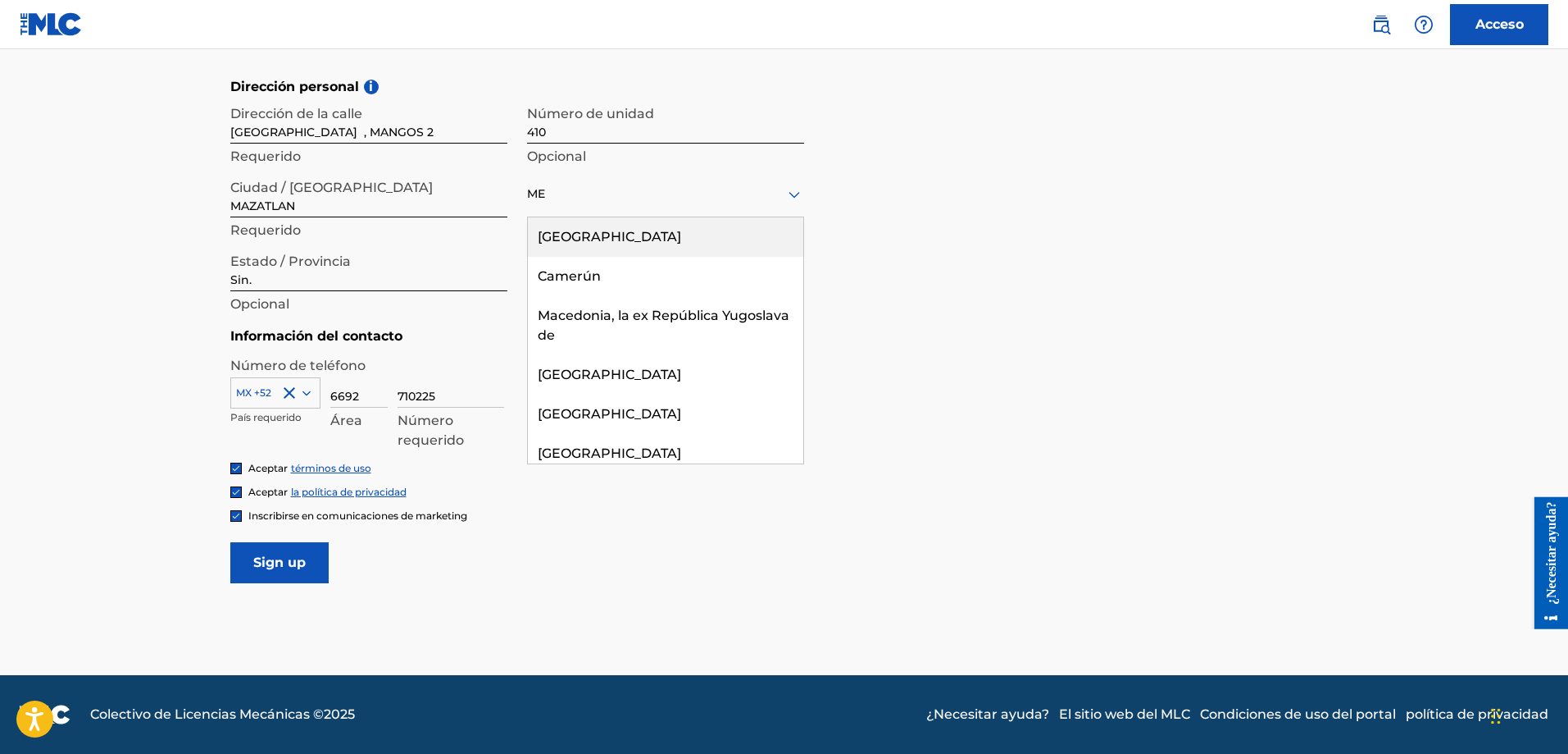
type input "ME"
click at [851, 245] on div "Dirección personal i Dirección de la [STREET_ADDRESS] Requerido Número de unida…" at bounding box center [784, 202] width 1109 height 250
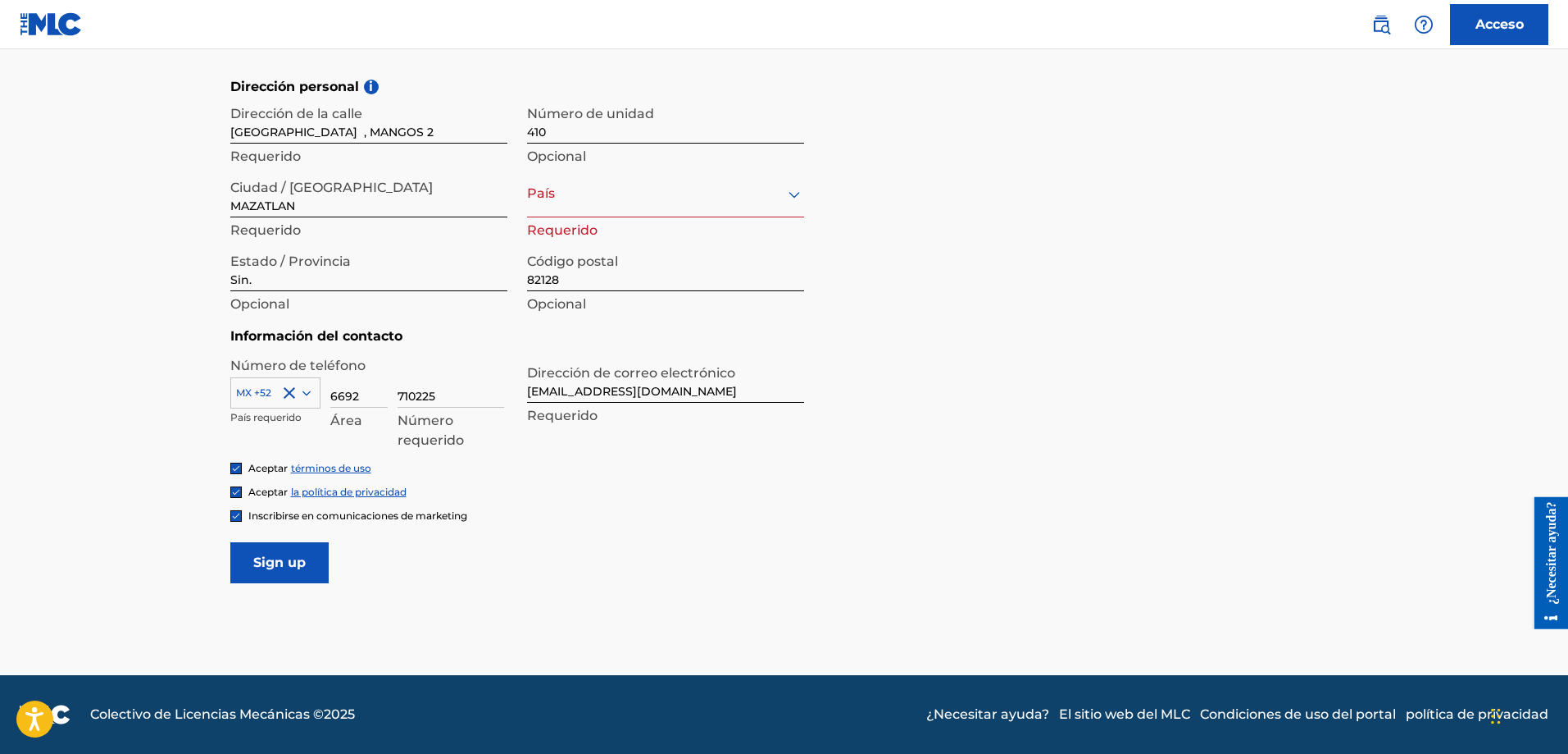
click at [794, 204] on icon at bounding box center [794, 194] width 20 height 20
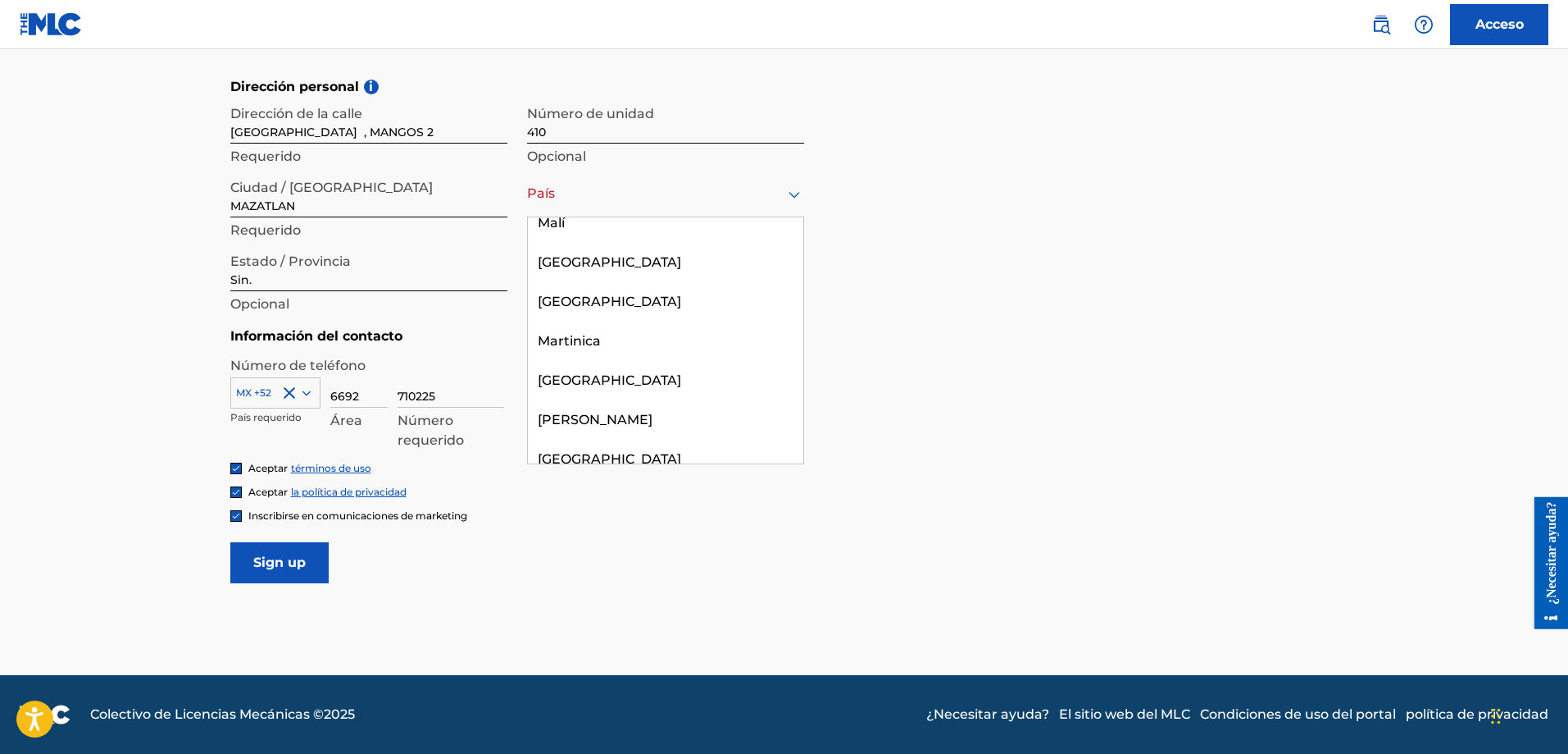
scroll to position [4996, 0]
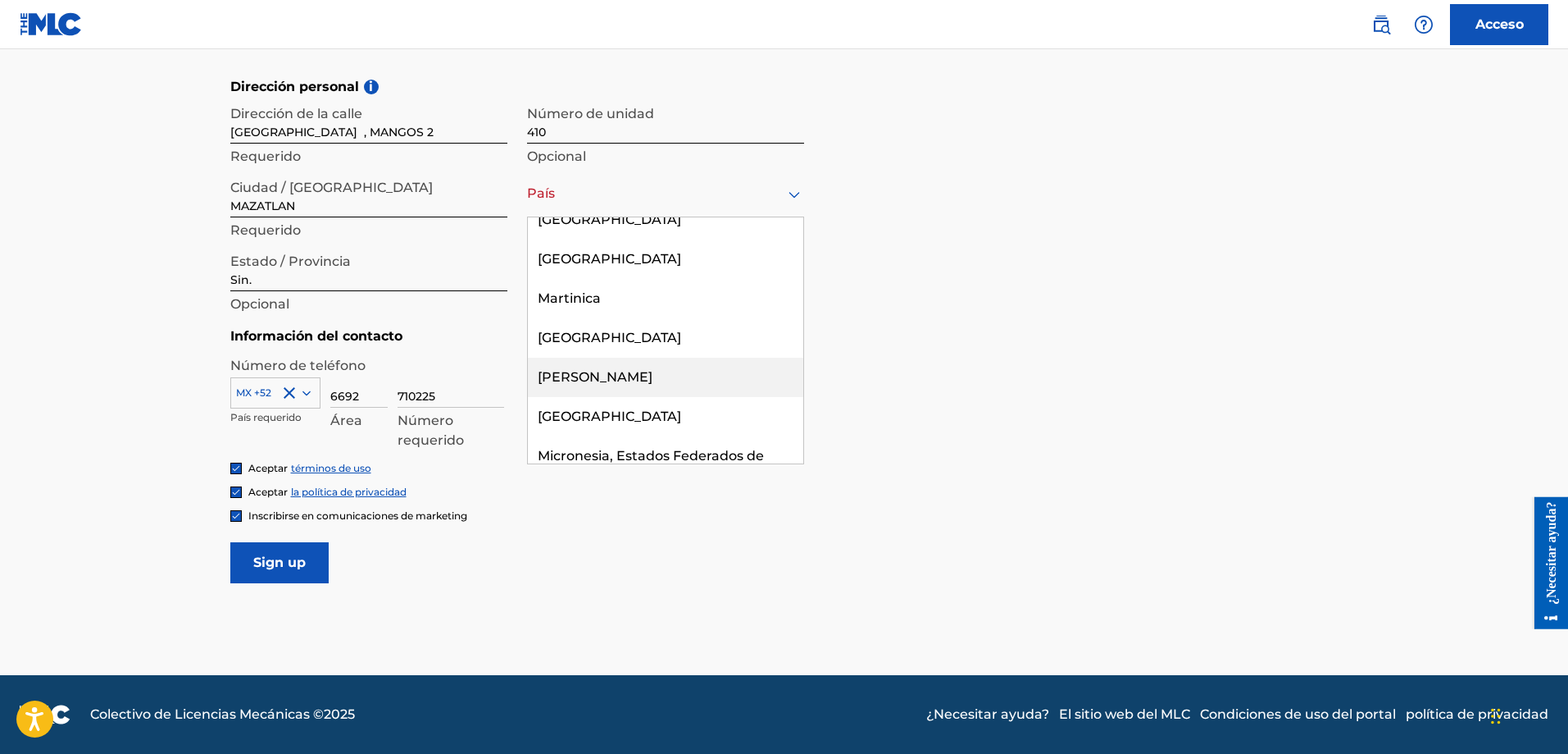
click at [677, 357] on div "[PERSON_NAME]" at bounding box center [666, 377] width 275 height 39
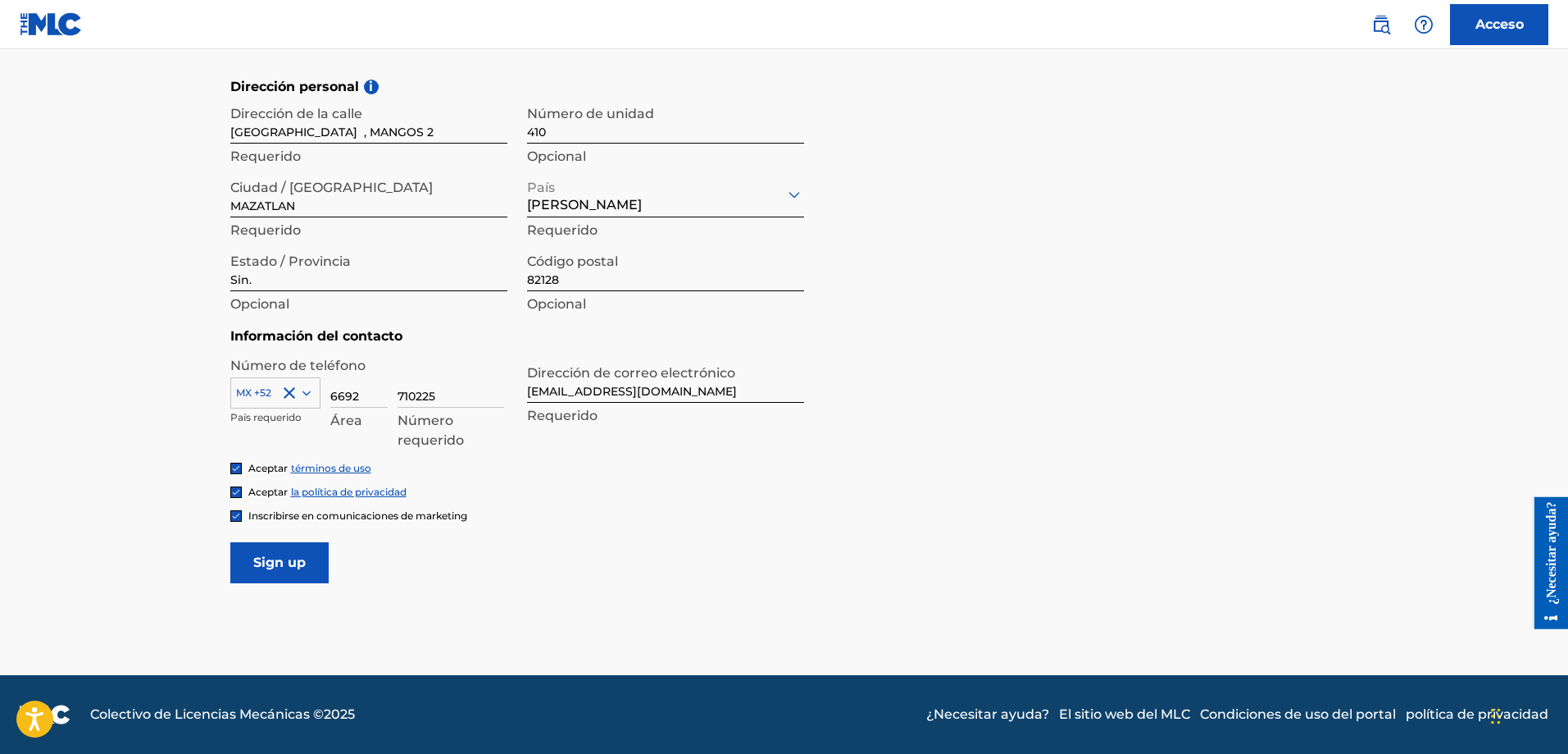
click at [640, 205] on div "[PERSON_NAME]" at bounding box center [666, 194] width 277 height 42
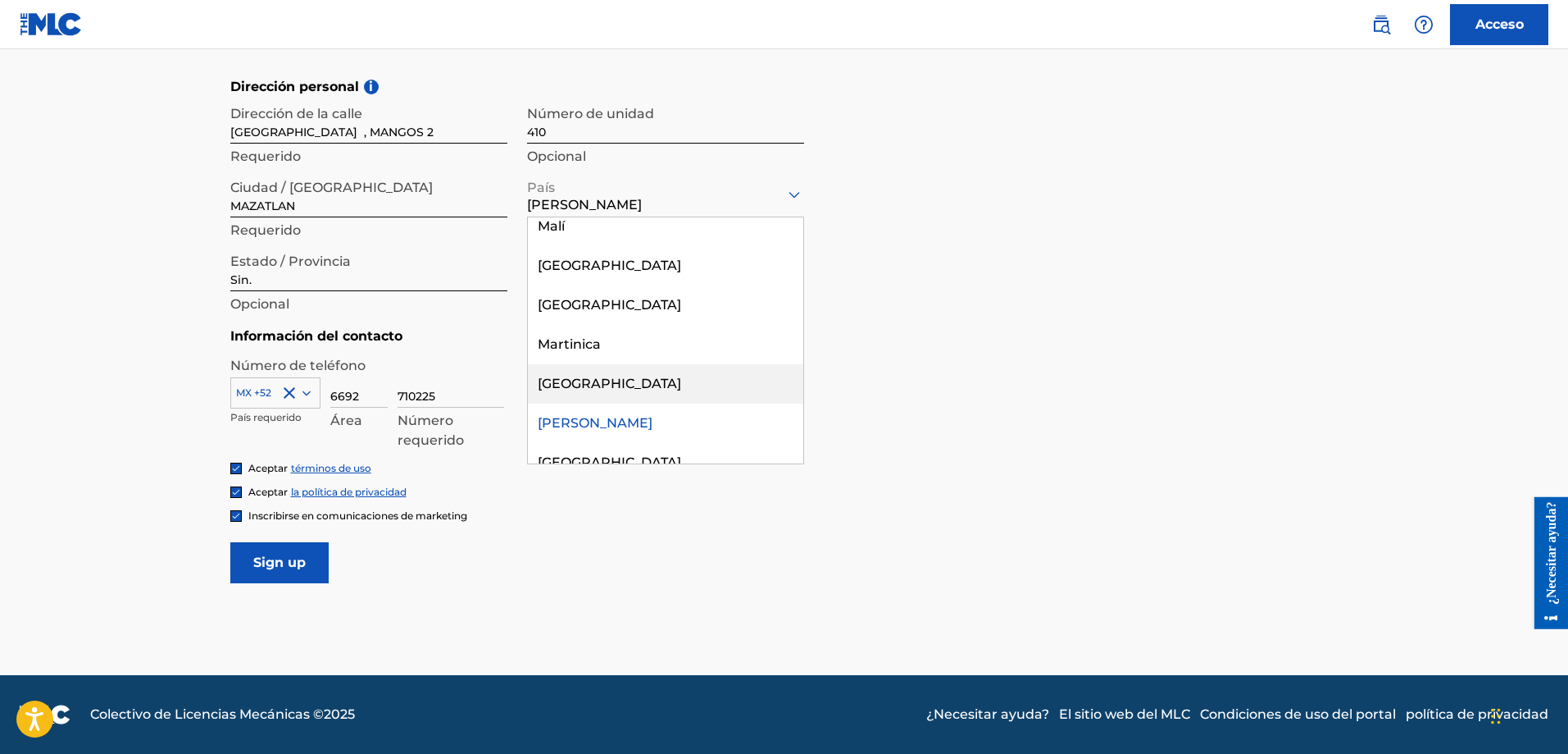
scroll to position [4966, 0]
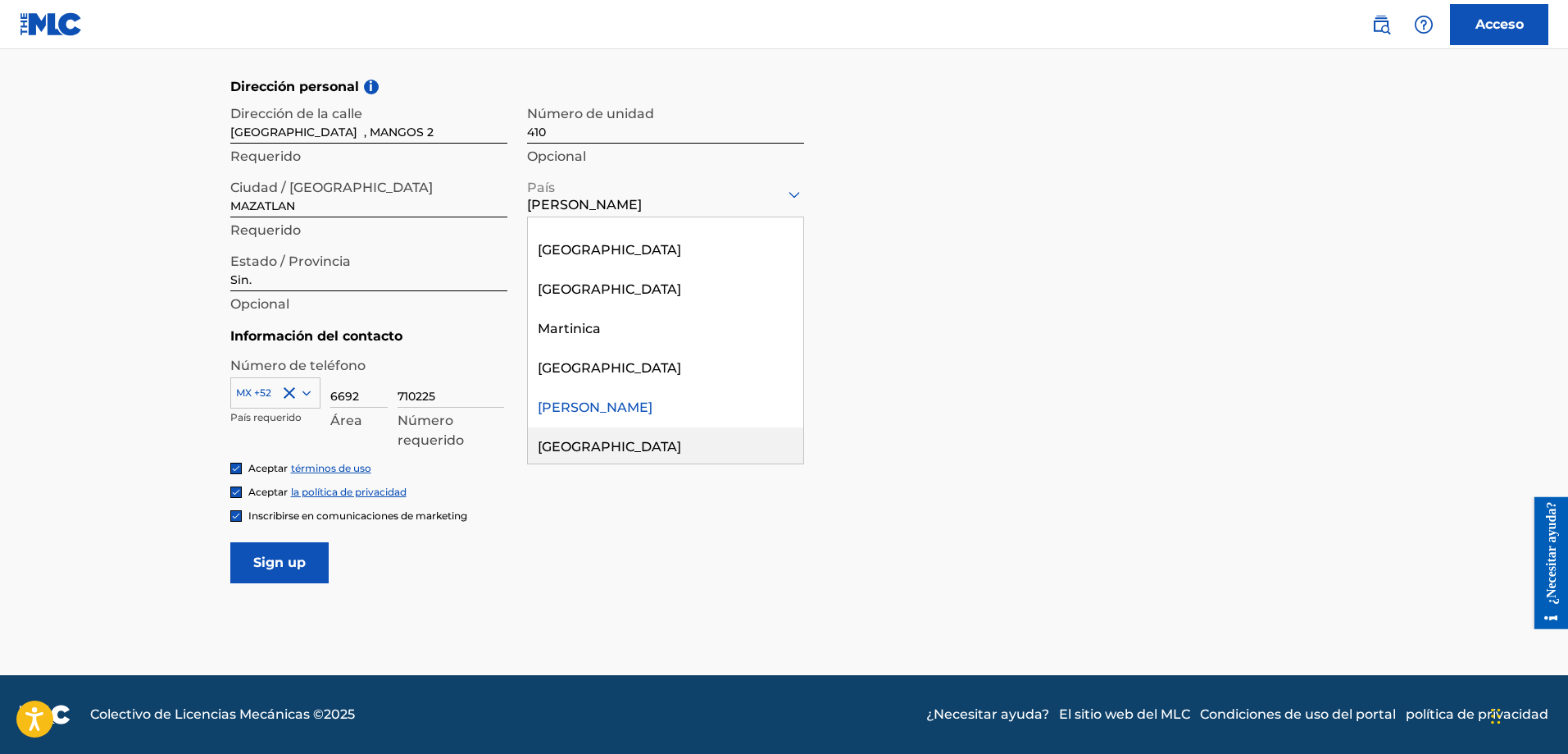
click at [570, 439] on font "[GEOGRAPHIC_DATA]" at bounding box center [610, 447] width 143 height 15
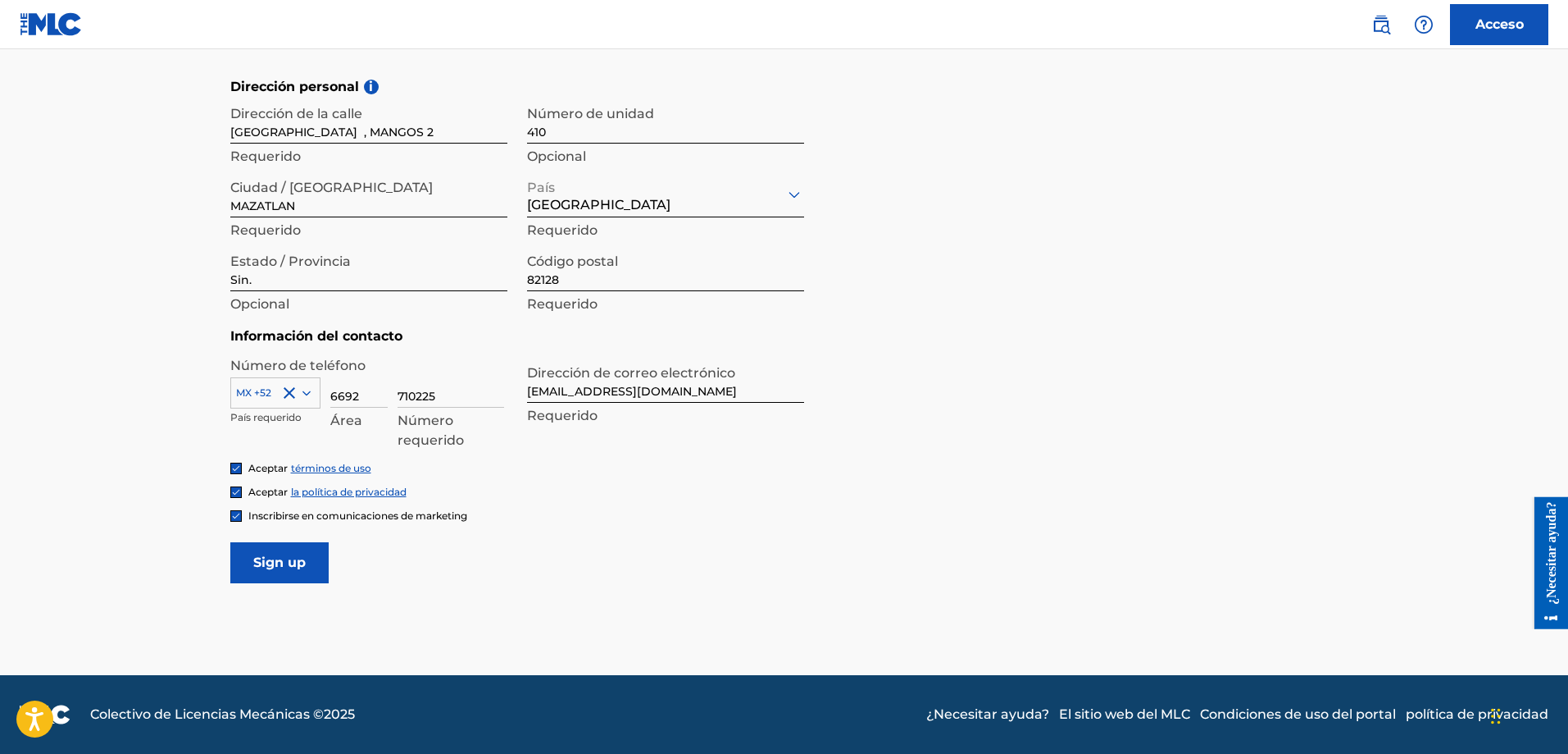
click at [305, 557] on input "Sign up" at bounding box center [279, 562] width 98 height 41
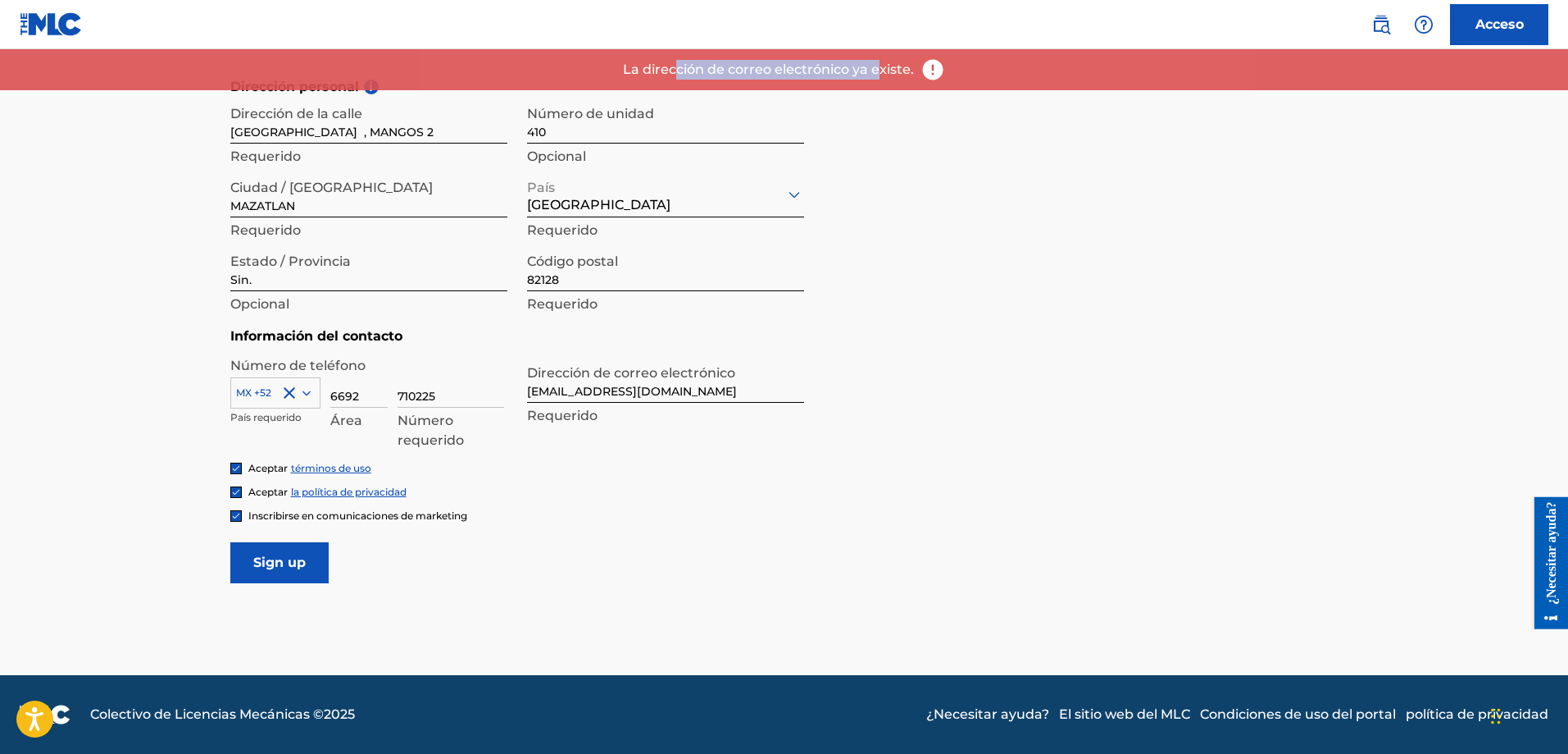
drag, startPoint x: 675, startPoint y: 72, endPoint x: 879, endPoint y: 64, distance: 204.2
click at [879, 64] on font "La dirección de correo electrónico ya existe." at bounding box center [768, 69] width 291 height 15
click at [899, 65] on font "La dirección de correo electrónico ya existe." at bounding box center [768, 69] width 291 height 15
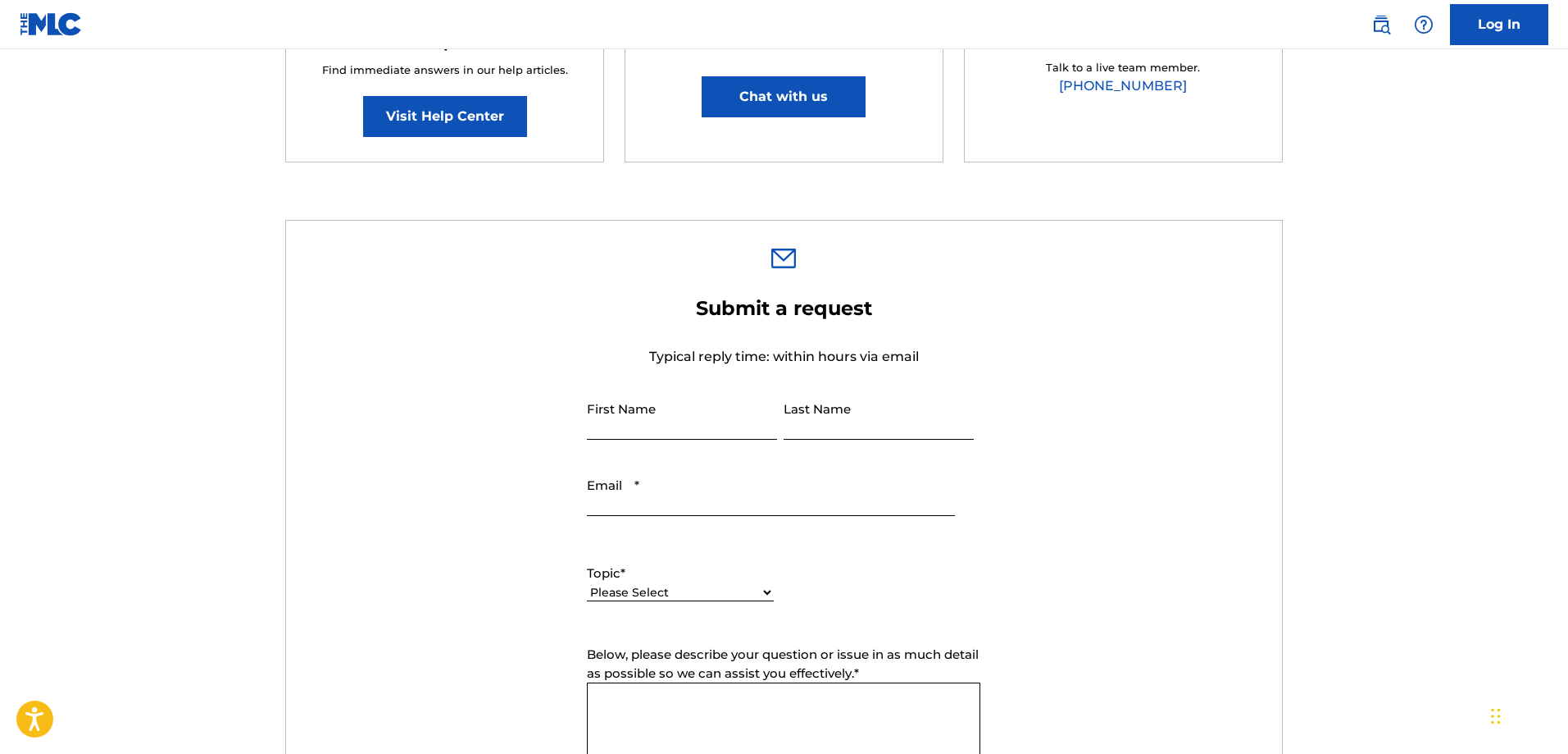
scroll to position [395, 0]
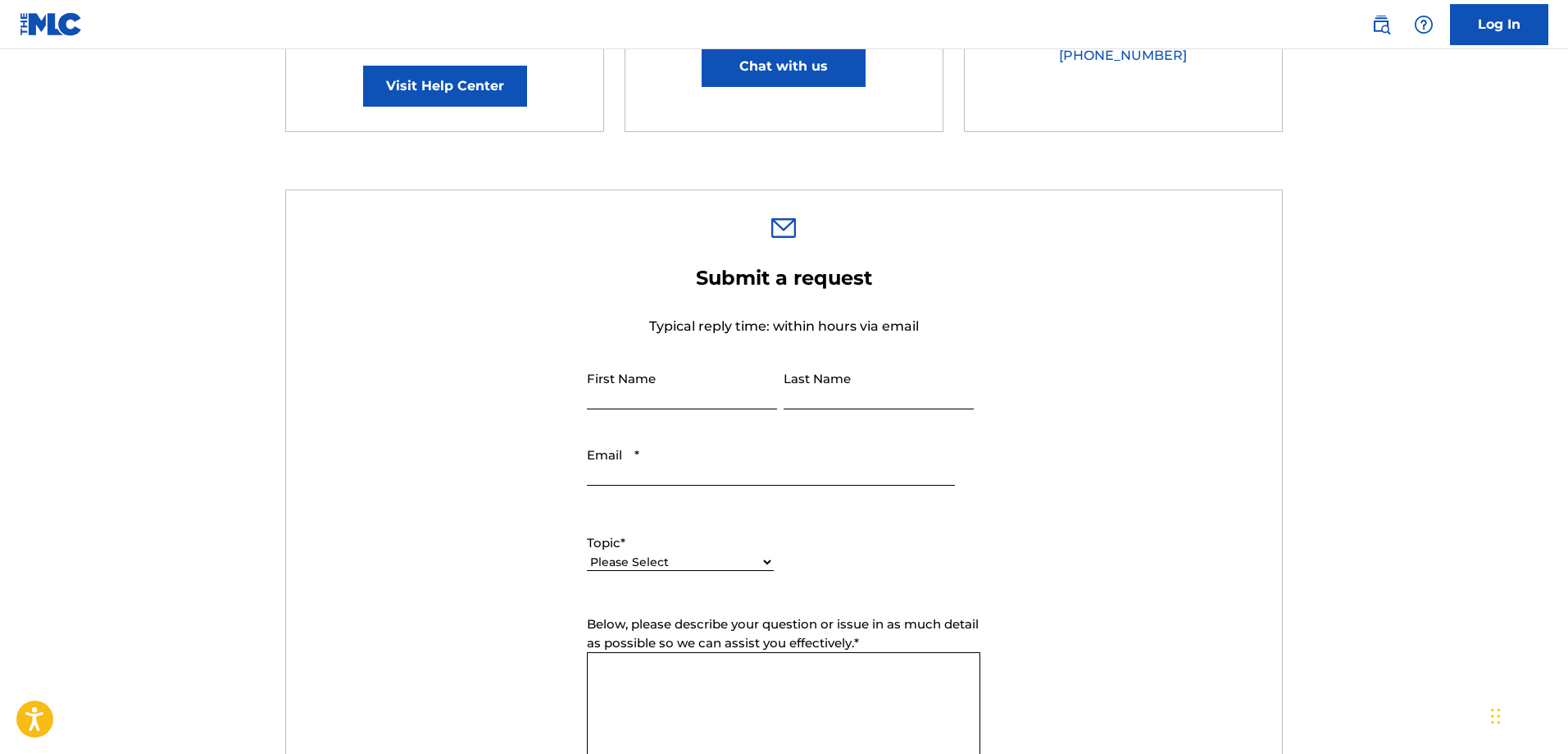
click at [712, 374] on input "First Name" at bounding box center [682, 385] width 190 height 47
type input "[PERSON_NAME]"
click at [814, 392] on input "Last Name" at bounding box center [879, 385] width 190 height 47
type input "DE LA [PERSON_NAME]"
click at [696, 470] on input "Email *" at bounding box center [770, 462] width 368 height 47
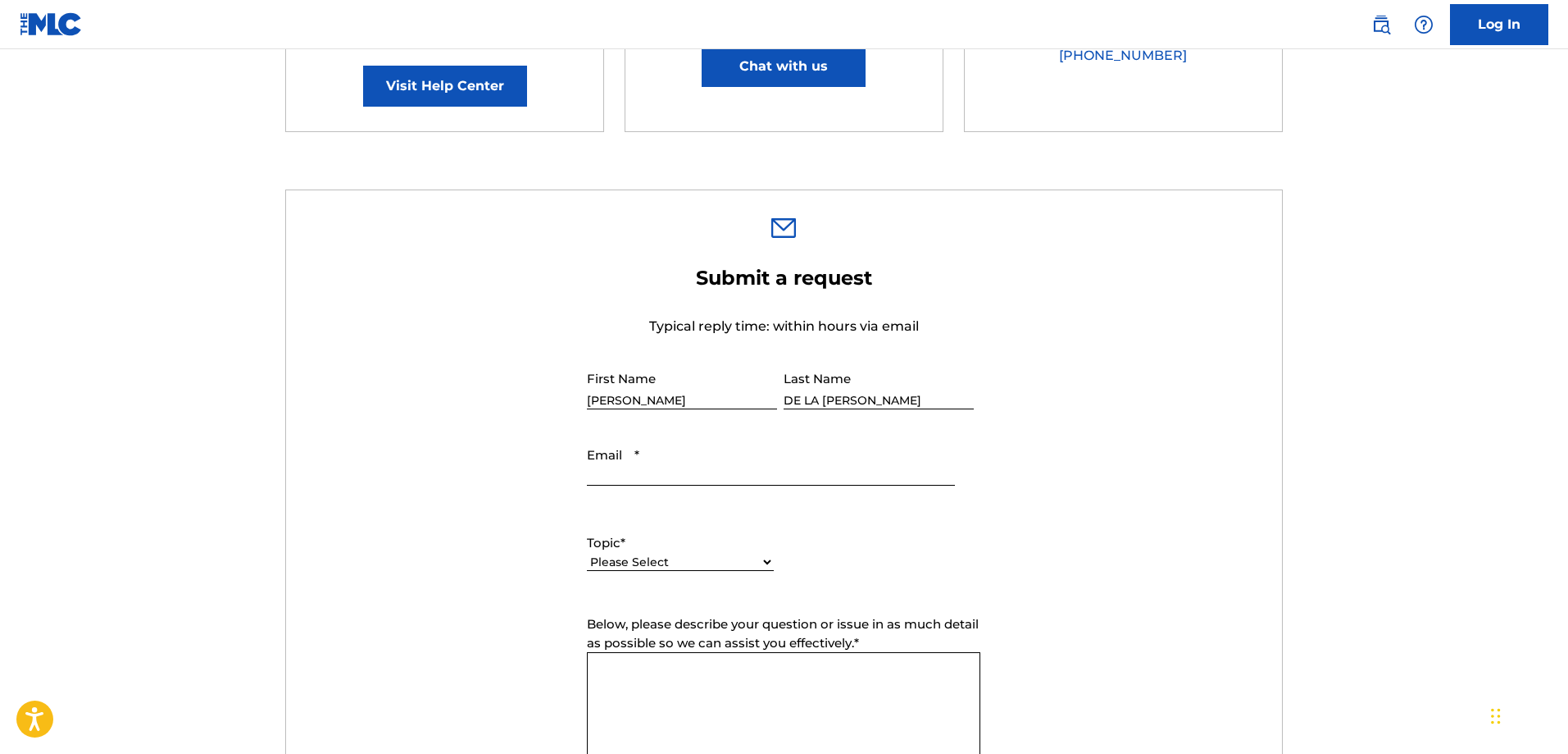
type input "[EMAIL_ADDRESS][DOMAIN_NAME]"
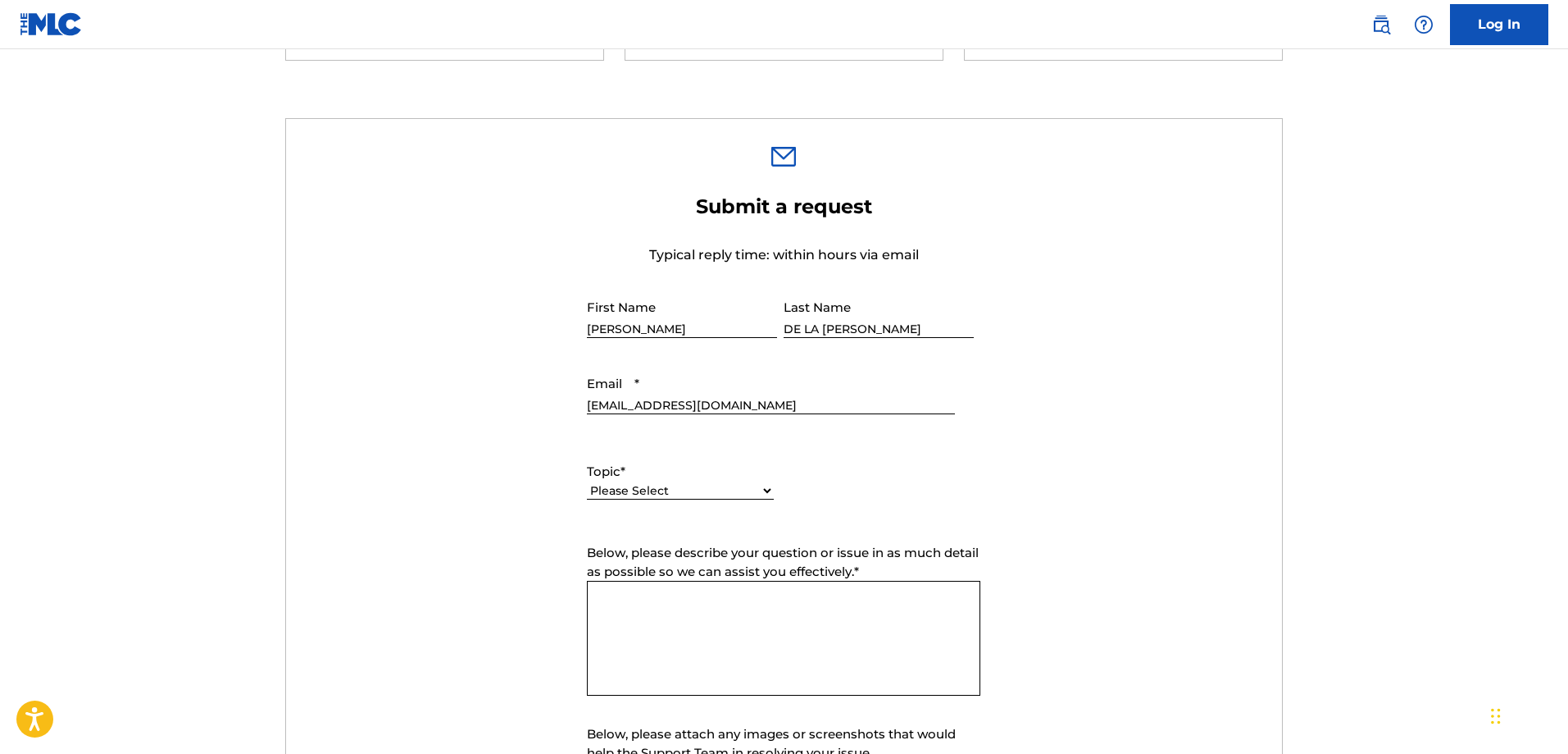
scroll to position [515, 0]
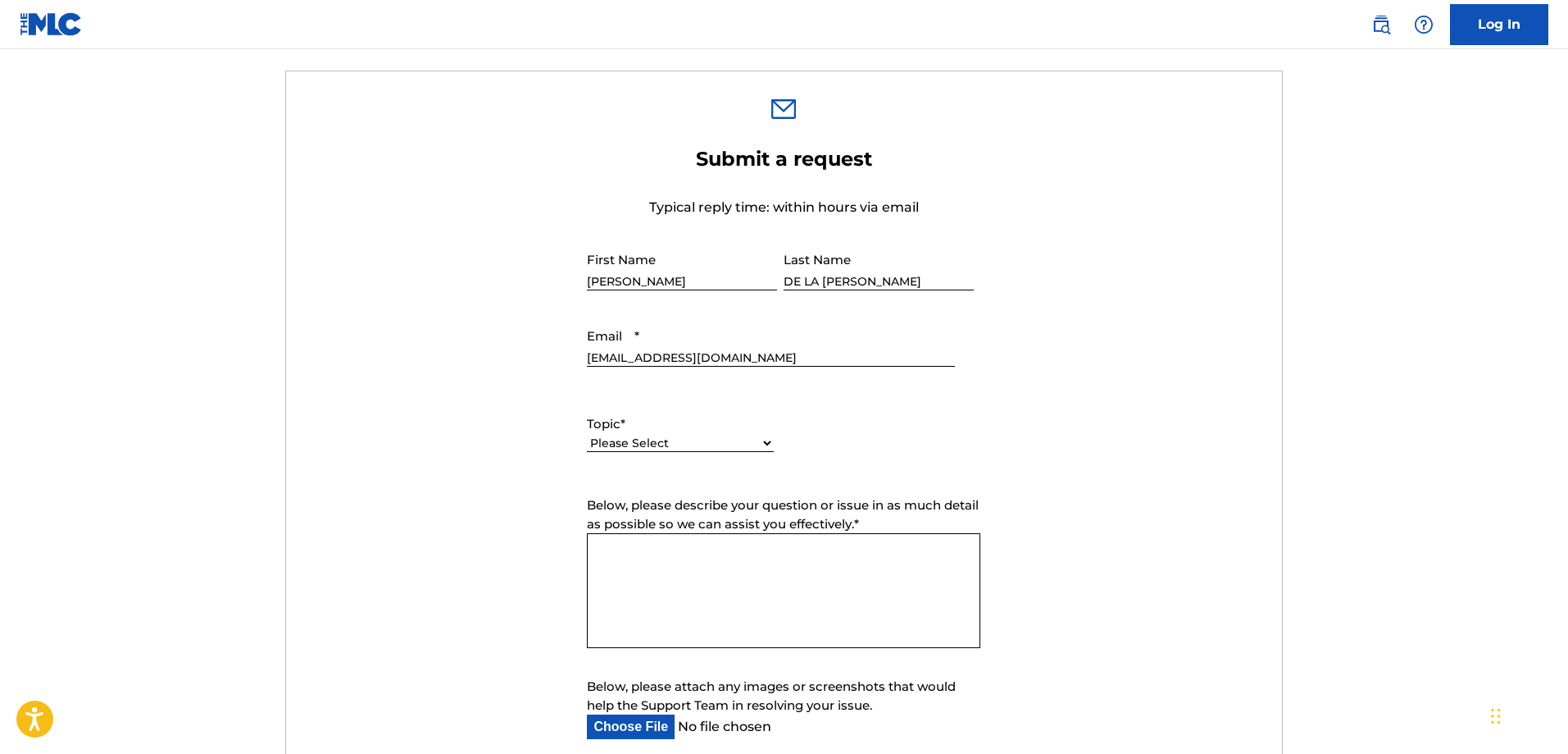
click at [767, 440] on select "Please Select I need help with my account I need help with managing my catalog …" at bounding box center [680, 443] width 187 height 17
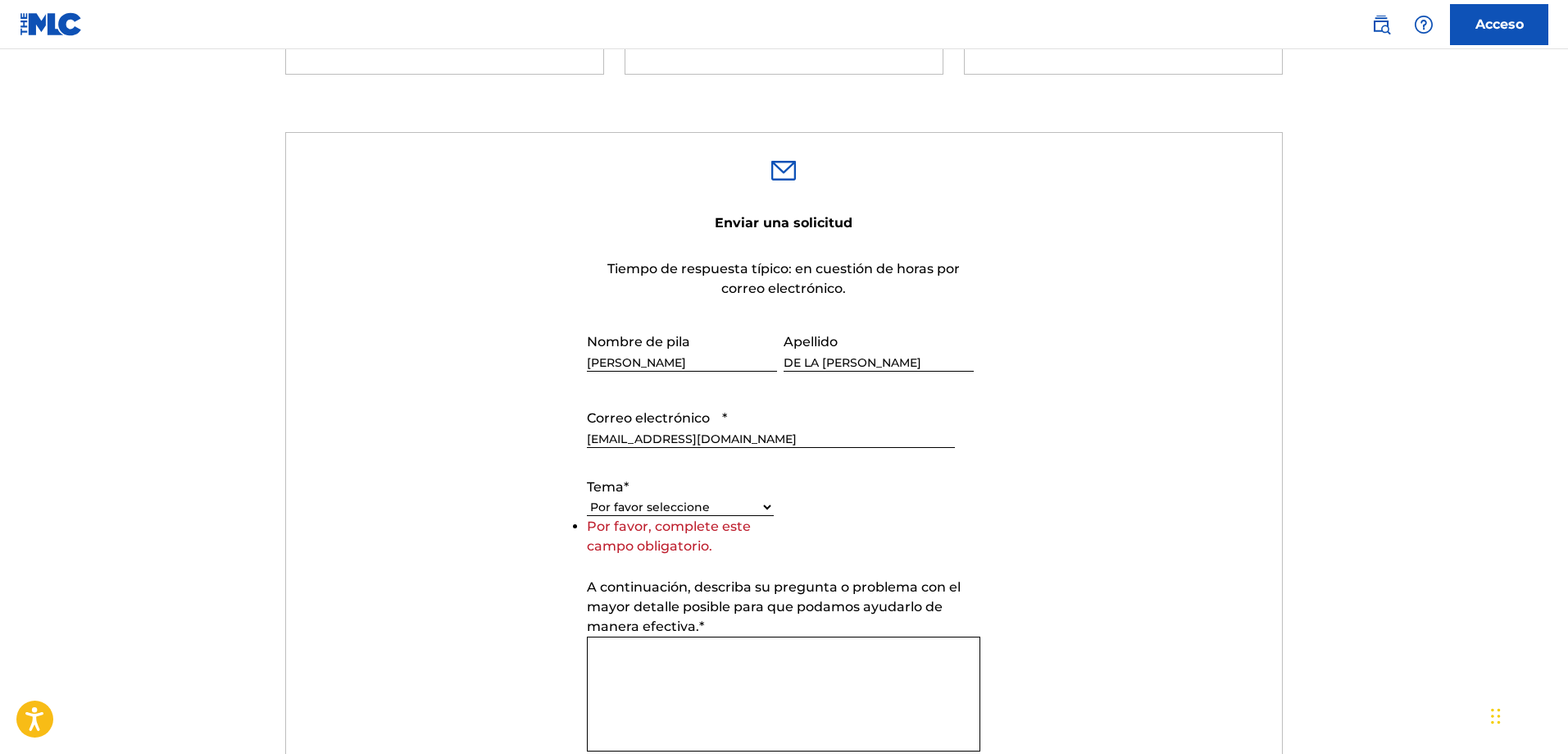
scroll to position [554, 0]
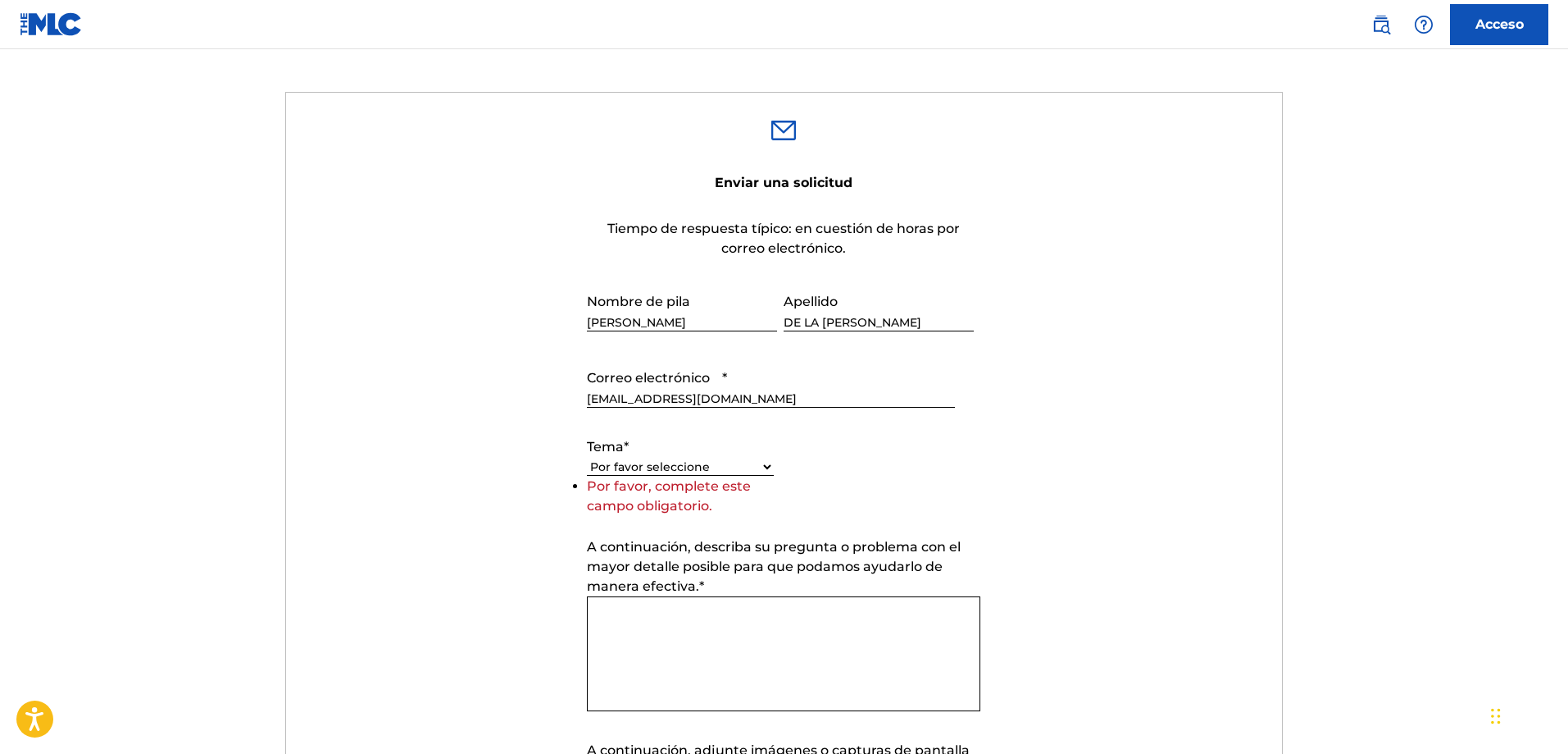
click at [744, 461] on select "Por favor seleccione Necesito ayuda con mi cuenta Necesito ayuda para gestionar…" at bounding box center [680, 467] width 187 height 17
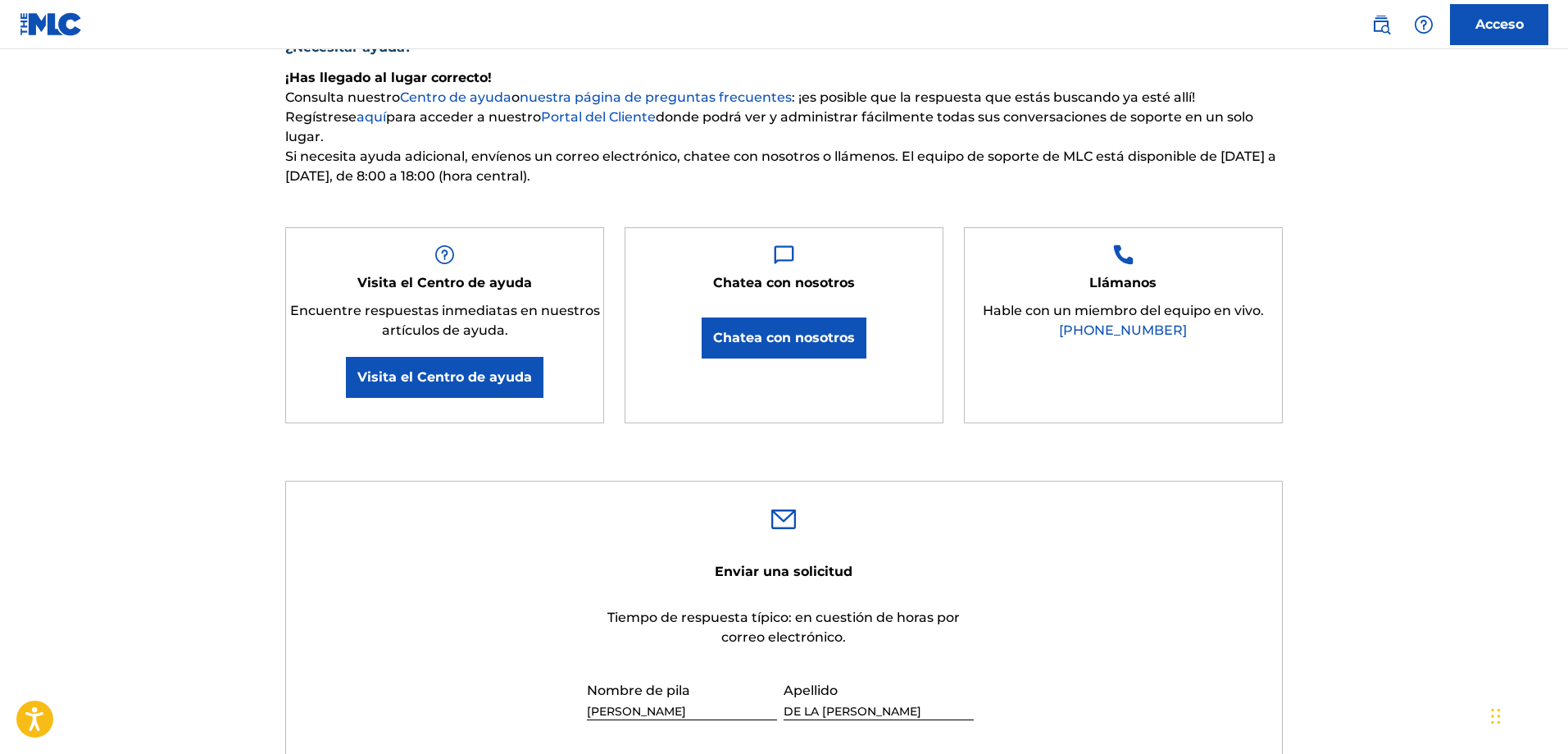
scroll to position [161, 0]
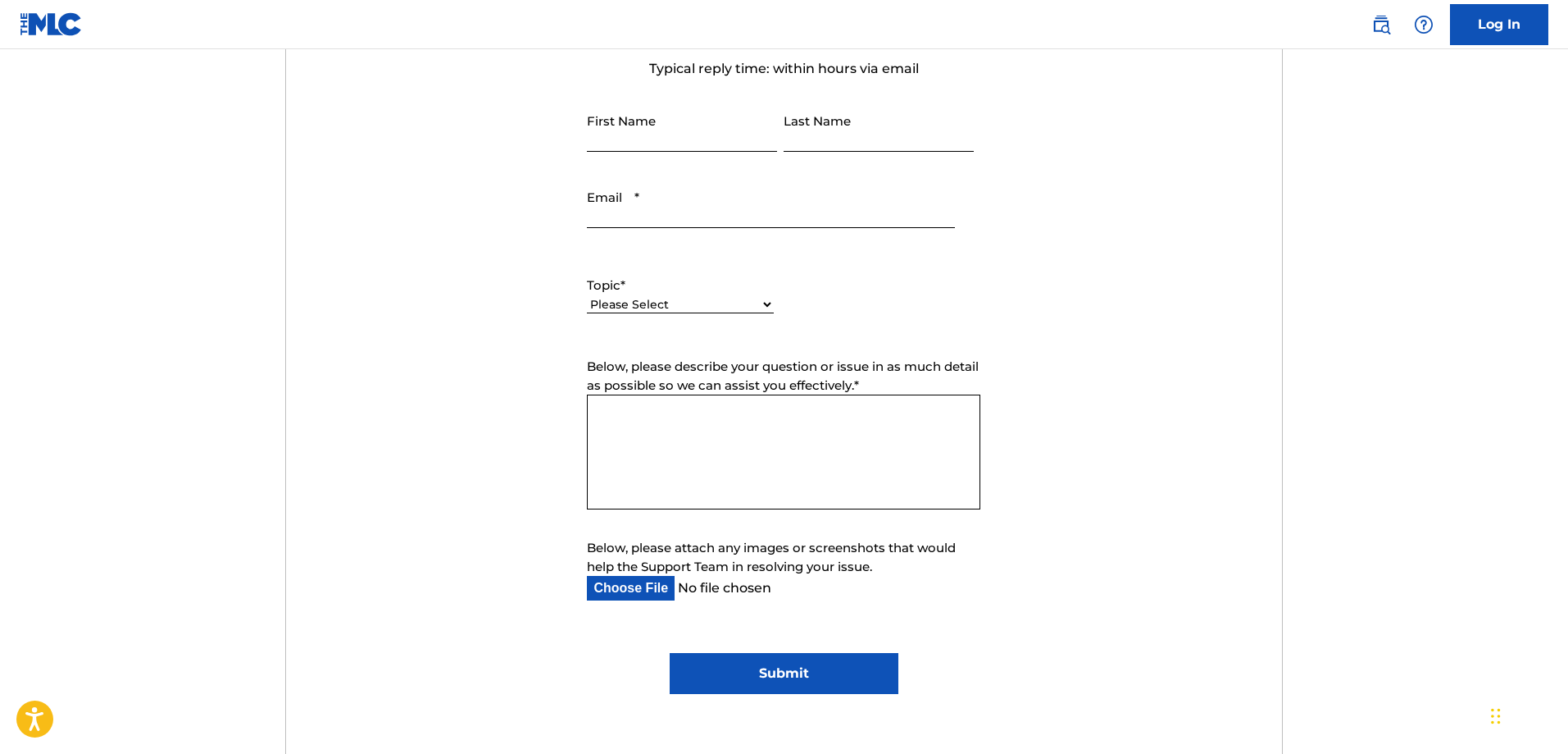
scroll to position [657, 0]
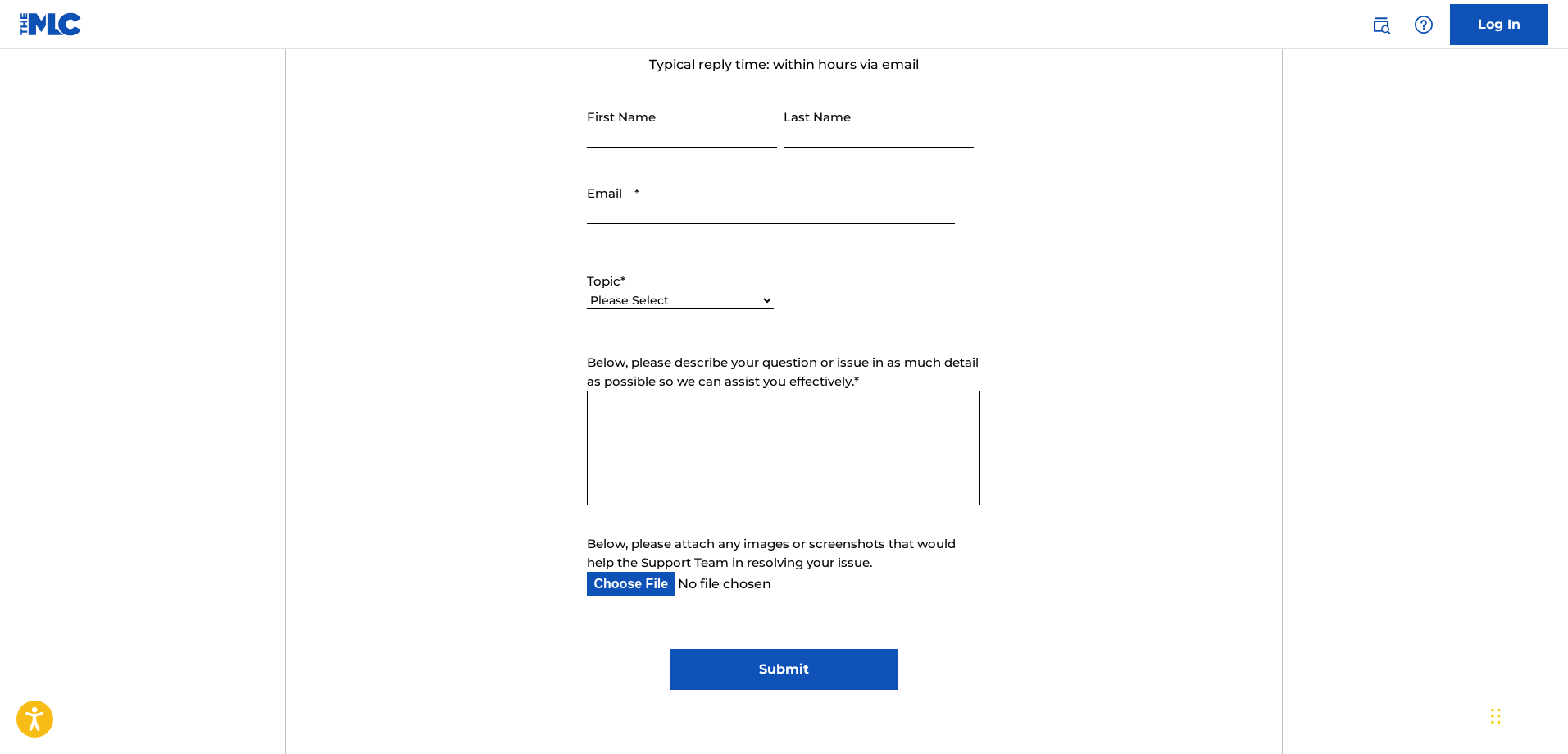
click at [677, 434] on textarea "Below, please describe your question or issue in as much detail as possible so …" at bounding box center [784, 447] width 394 height 115
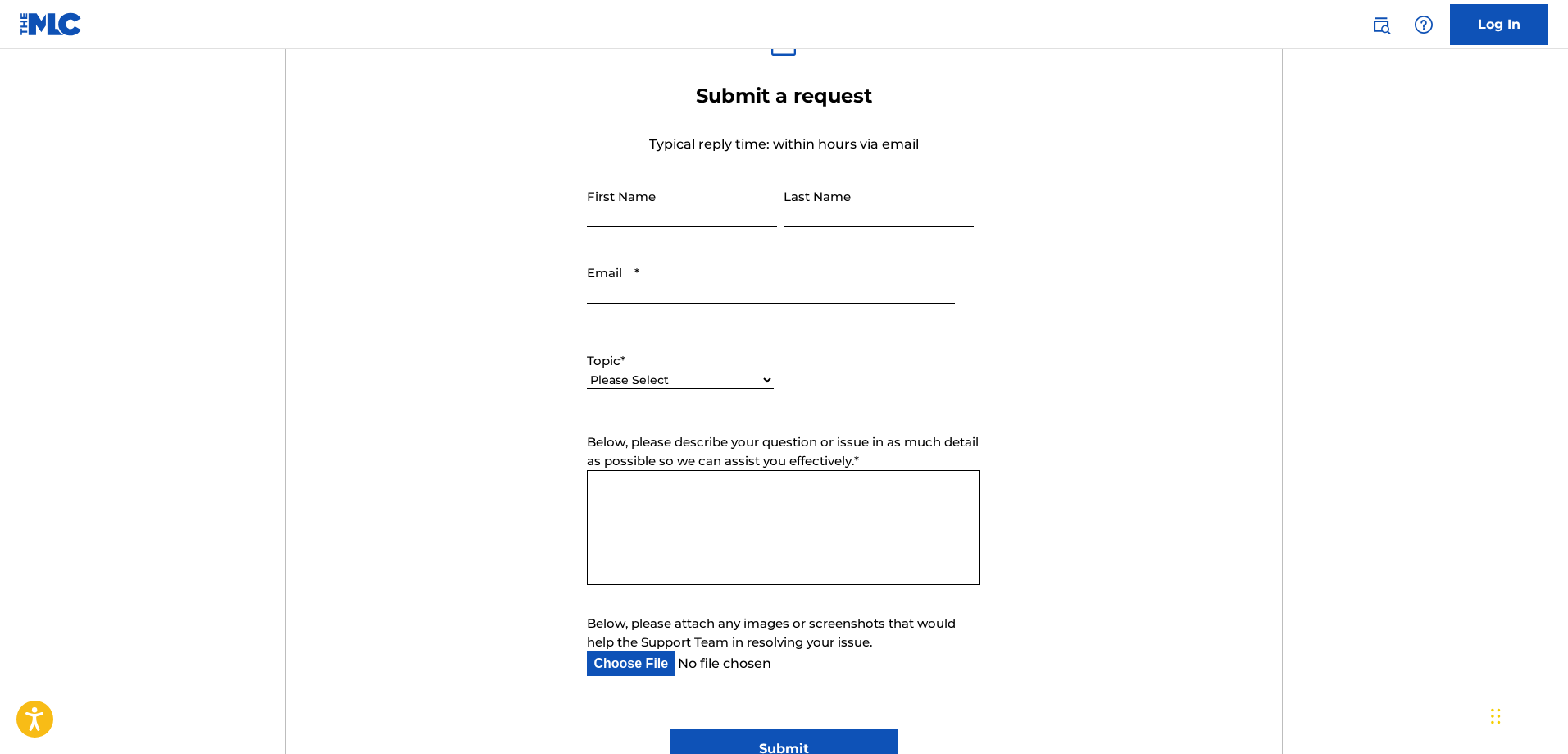
scroll to position [577, 0]
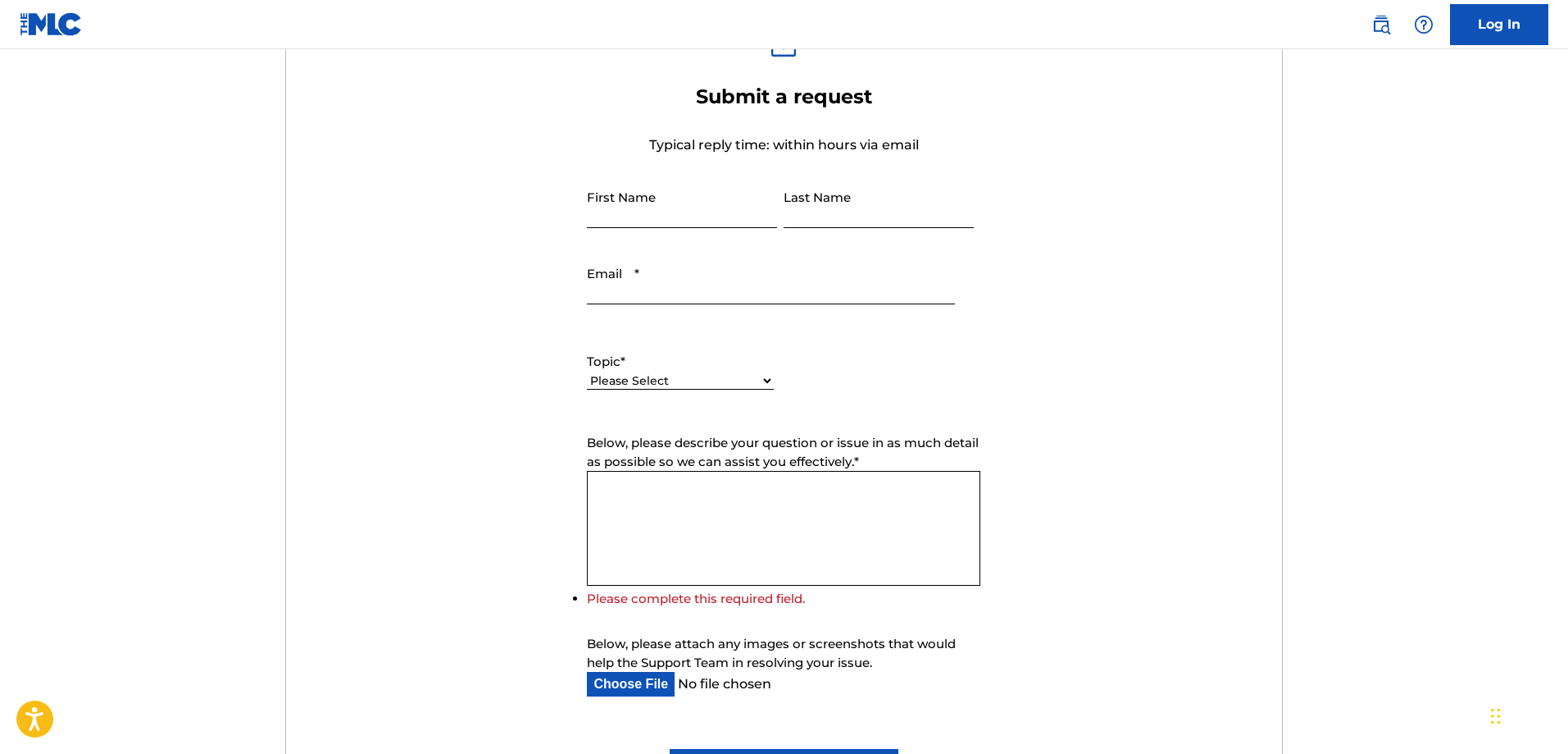
click at [631, 216] on input "First Name" at bounding box center [682, 204] width 190 height 47
type input "[PERSON_NAME]"
click at [793, 221] on input "Last Name" at bounding box center [879, 204] width 190 height 47
type input "DE LA CRUZ"
click at [725, 287] on input "Email *" at bounding box center [770, 280] width 368 height 47
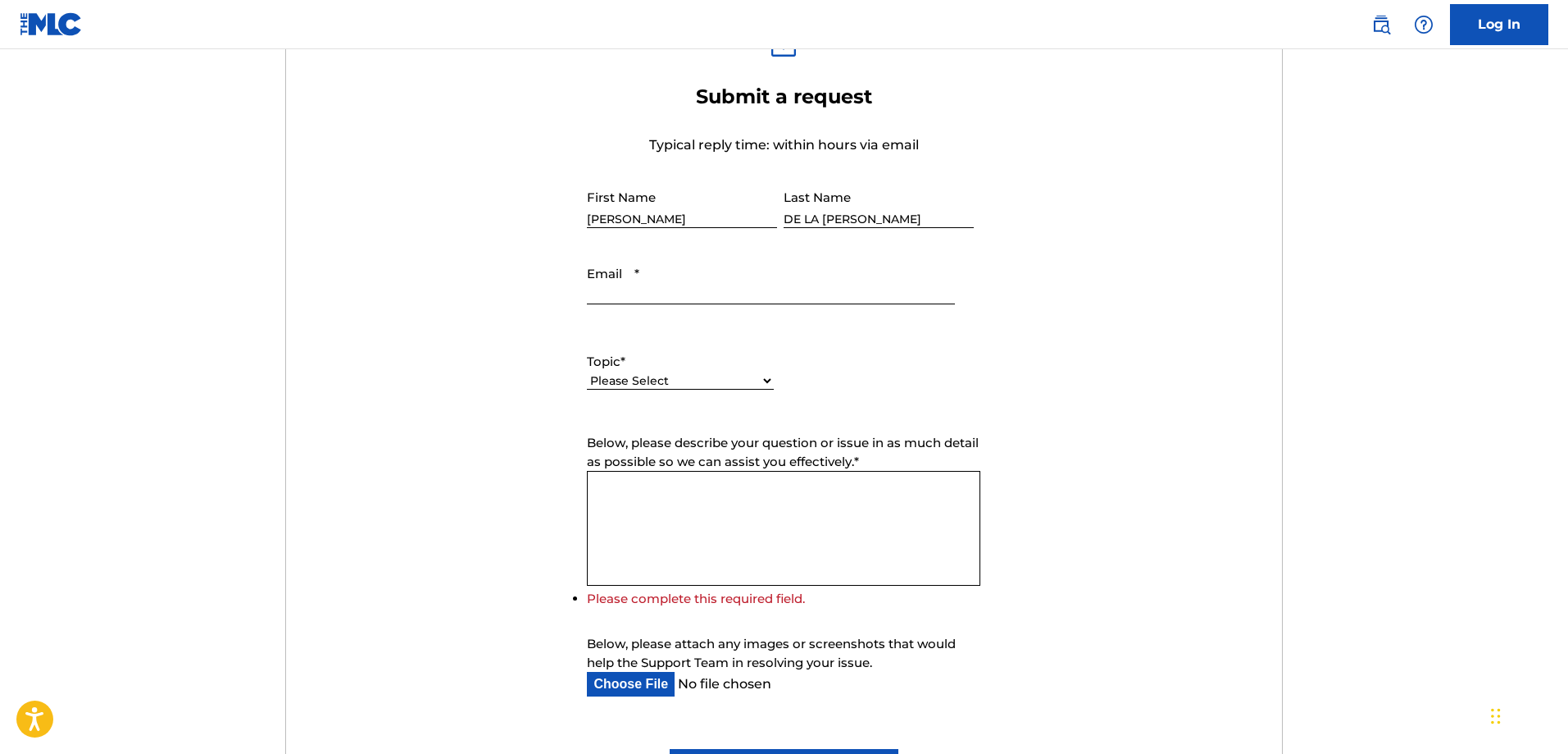
type input "[EMAIL_ADDRESS][DOMAIN_NAME]"
click at [680, 378] on select "Please Select I need help with my account I need help with managing my catalog …" at bounding box center [680, 380] width 187 height 17
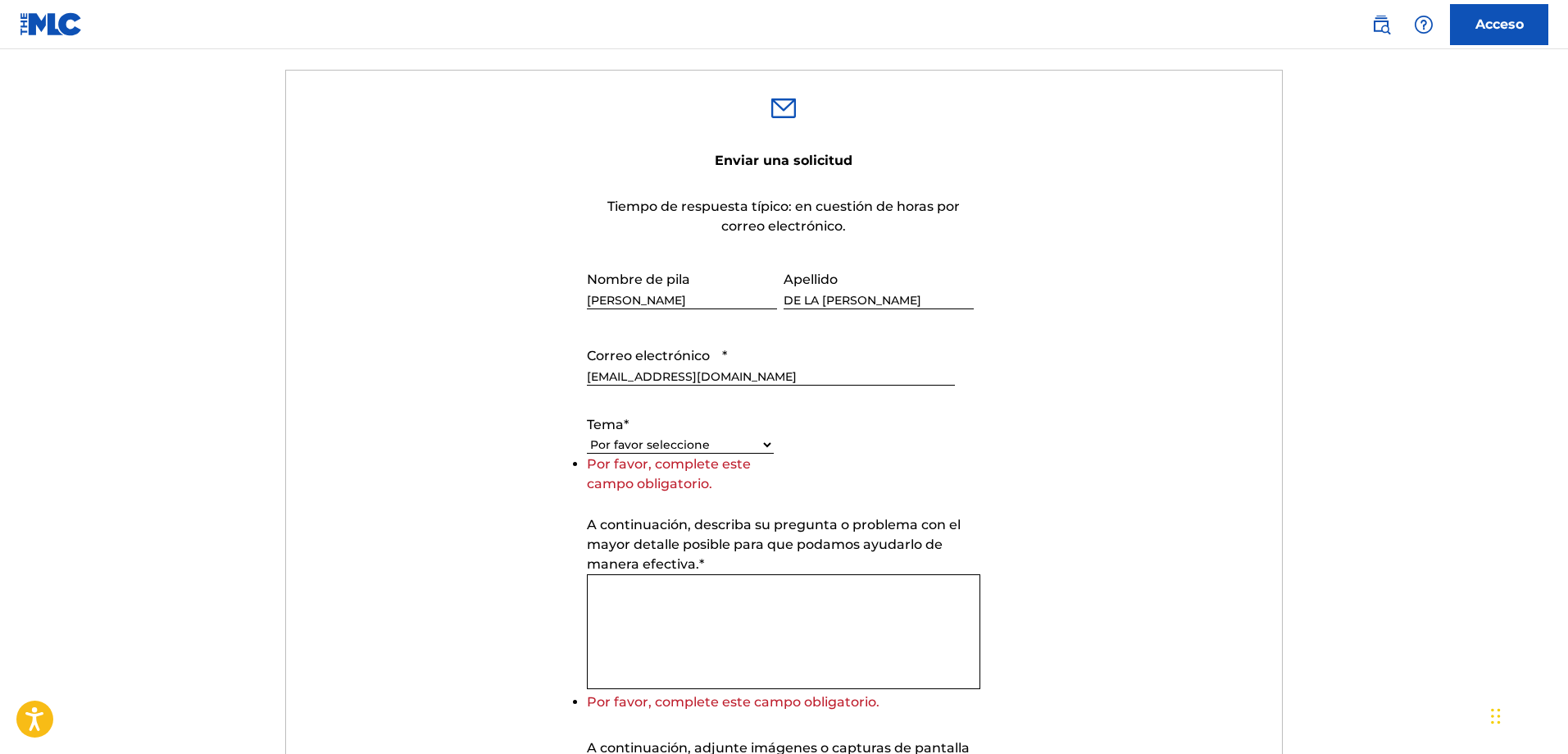
scroll to position [638, 0]
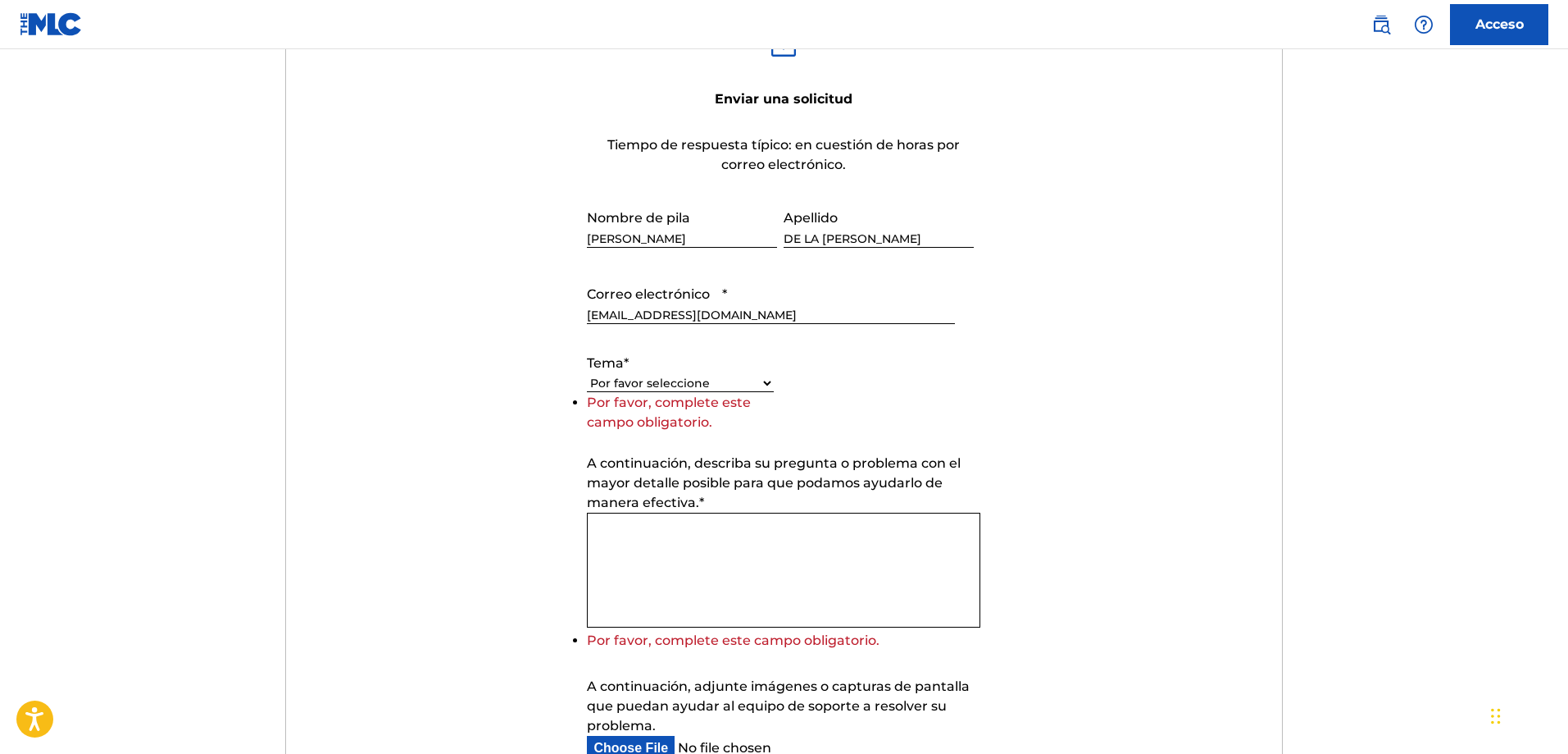
click at [740, 374] on div "Por favor seleccione Necesito ayuda con mi cuenta Necesito ayuda para gestionar…" at bounding box center [680, 382] width 187 height 20
click at [739, 380] on select "Por favor seleccione Necesito ayuda con mi cuenta Necesito ayuda para gestionar…" at bounding box center [680, 383] width 187 height 17
select select "I need help with my account"
click at [587, 392] on select "Por favor seleccione Necesito ayuda con mi cuenta Necesito ayuda para gestionar…" at bounding box center [680, 383] width 187 height 17
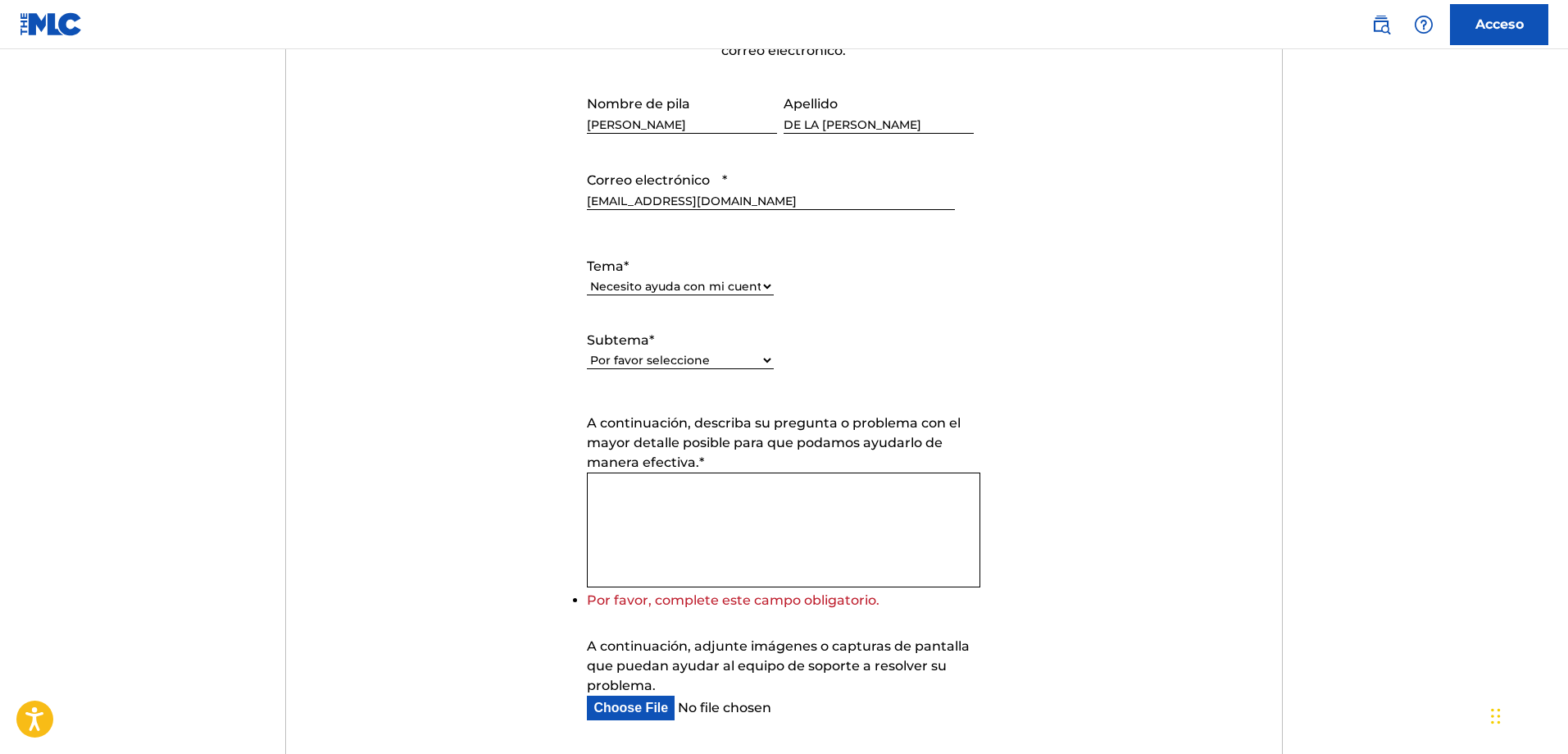
scroll to position [768, 0]
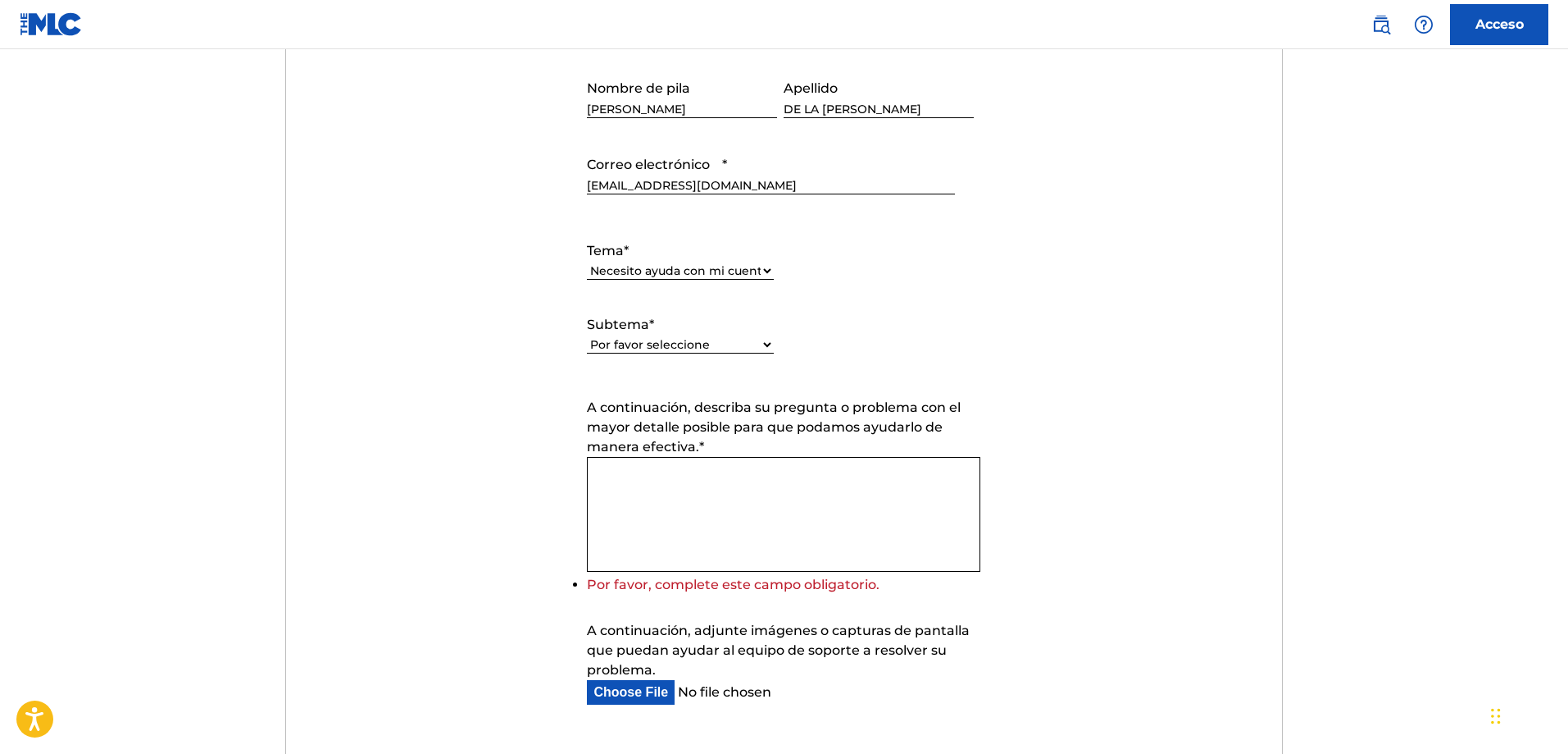
click at [721, 337] on select "Por favor seleccione Necesito ayuda con mi cuenta de usuario No puedo iniciar s…" at bounding box center [680, 345] width 187 height 17
select select "I was not verified as a user"
click at [587, 336] on select "Por favor seleccione Necesito ayuda con mi cuenta de usuario No puedo iniciar s…" at bounding box center [680, 345] width 187 height 17
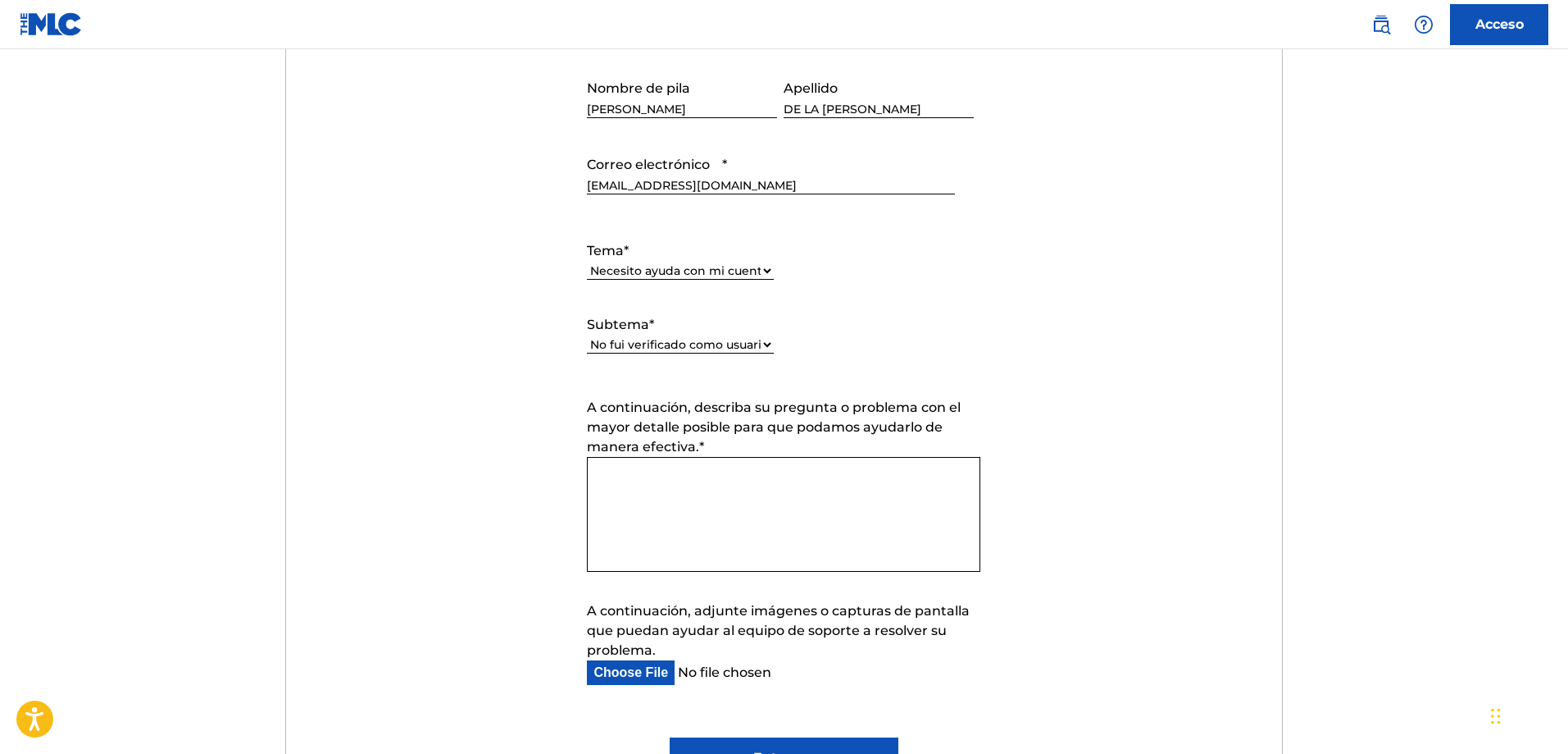
click at [675, 507] on textarea "A continuación, describa su pregunta o problema con el mayor detalle posible pa…" at bounding box center [784, 514] width 394 height 115
click at [638, 504] on textarea "A continuación, describa su pregunta o problema con el mayor detalle posible pa…" at bounding box center [784, 514] width 394 height 115
paste textarea "Dear MLC Team, I am writing to kindly request your assistance with the verifica…"
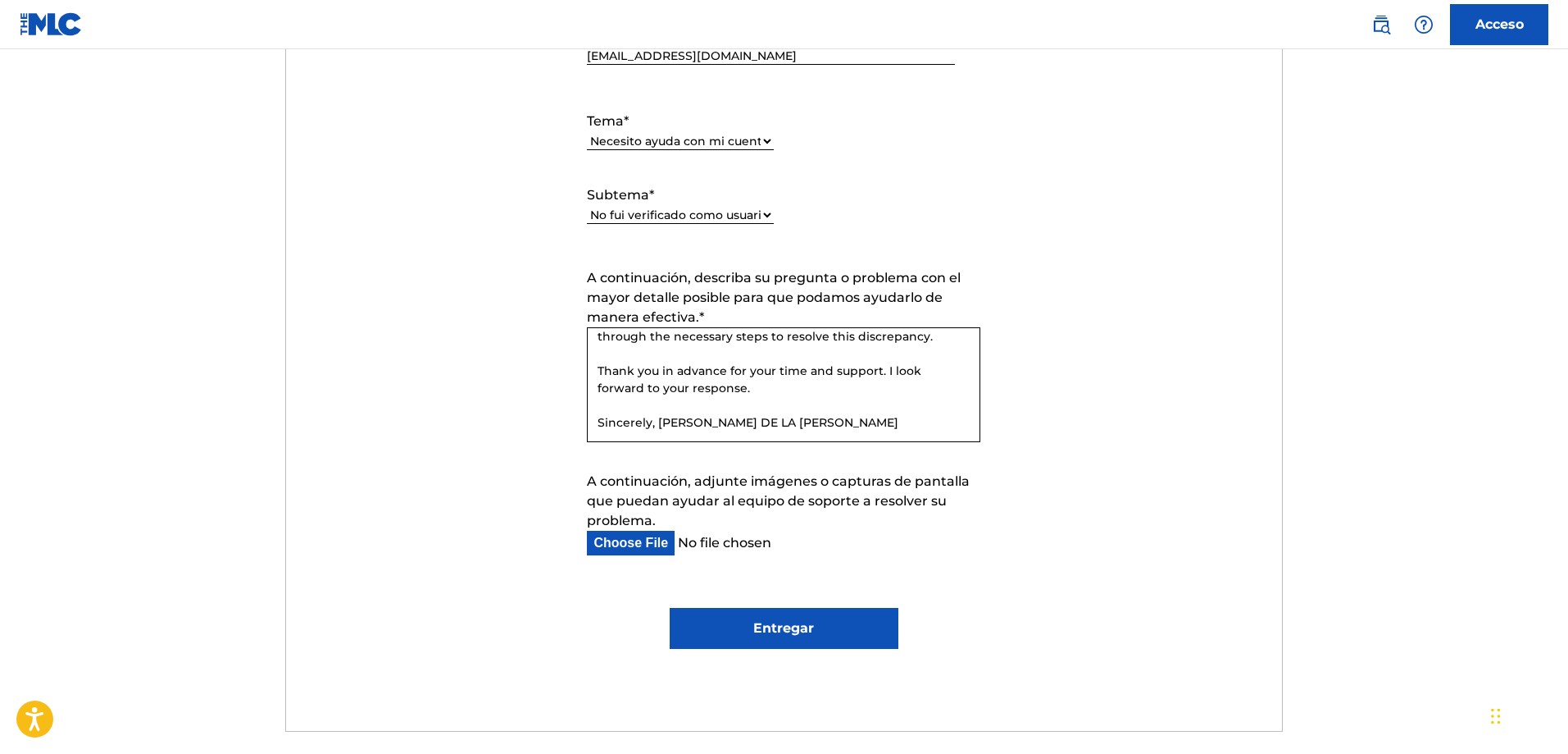
scroll to position [950, 0]
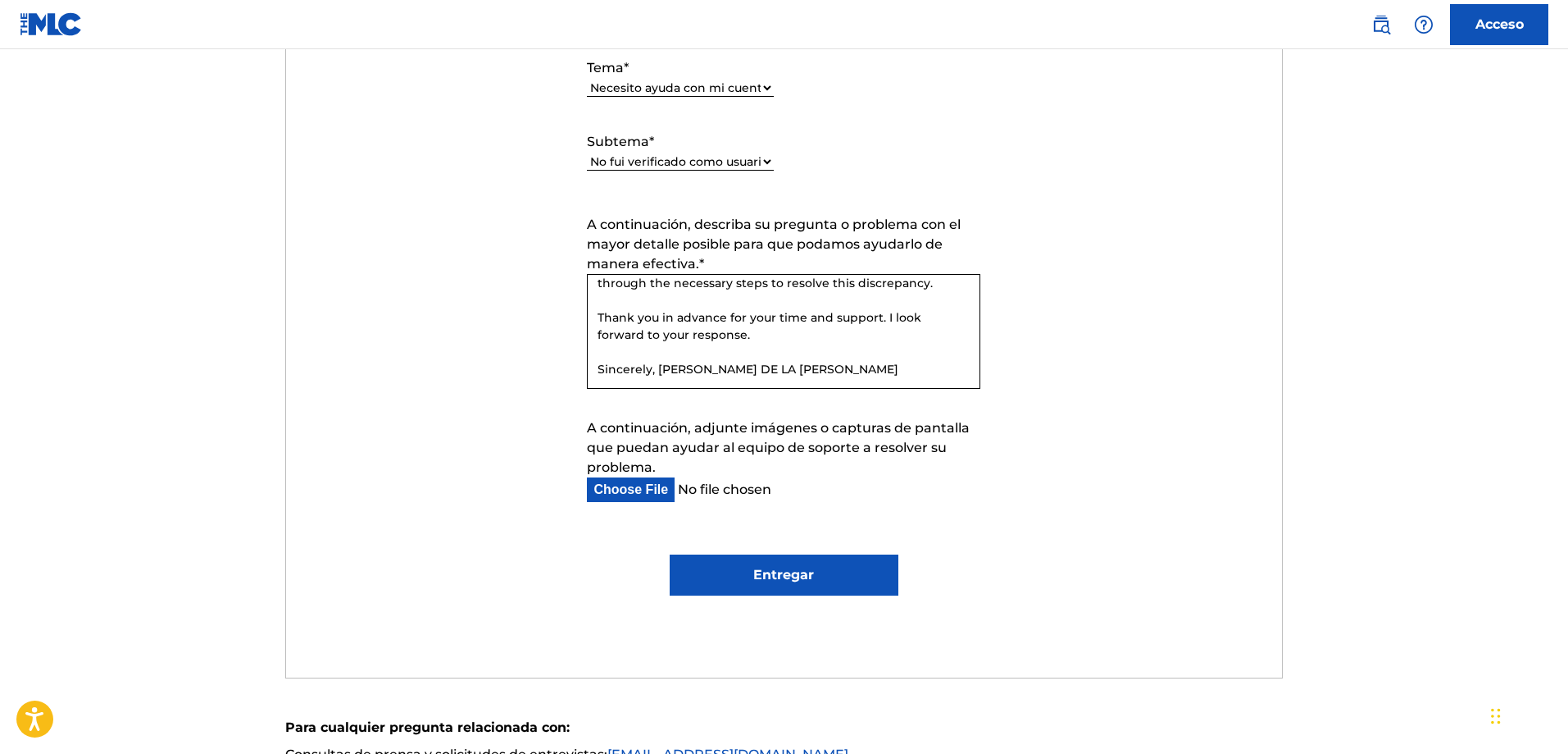
type textarea "Dear MLC Team, I am writing to kindly request your assistance with the verifica…"
click at [777, 571] on input "Entregar" at bounding box center [784, 575] width 228 height 41
type input "Submit"
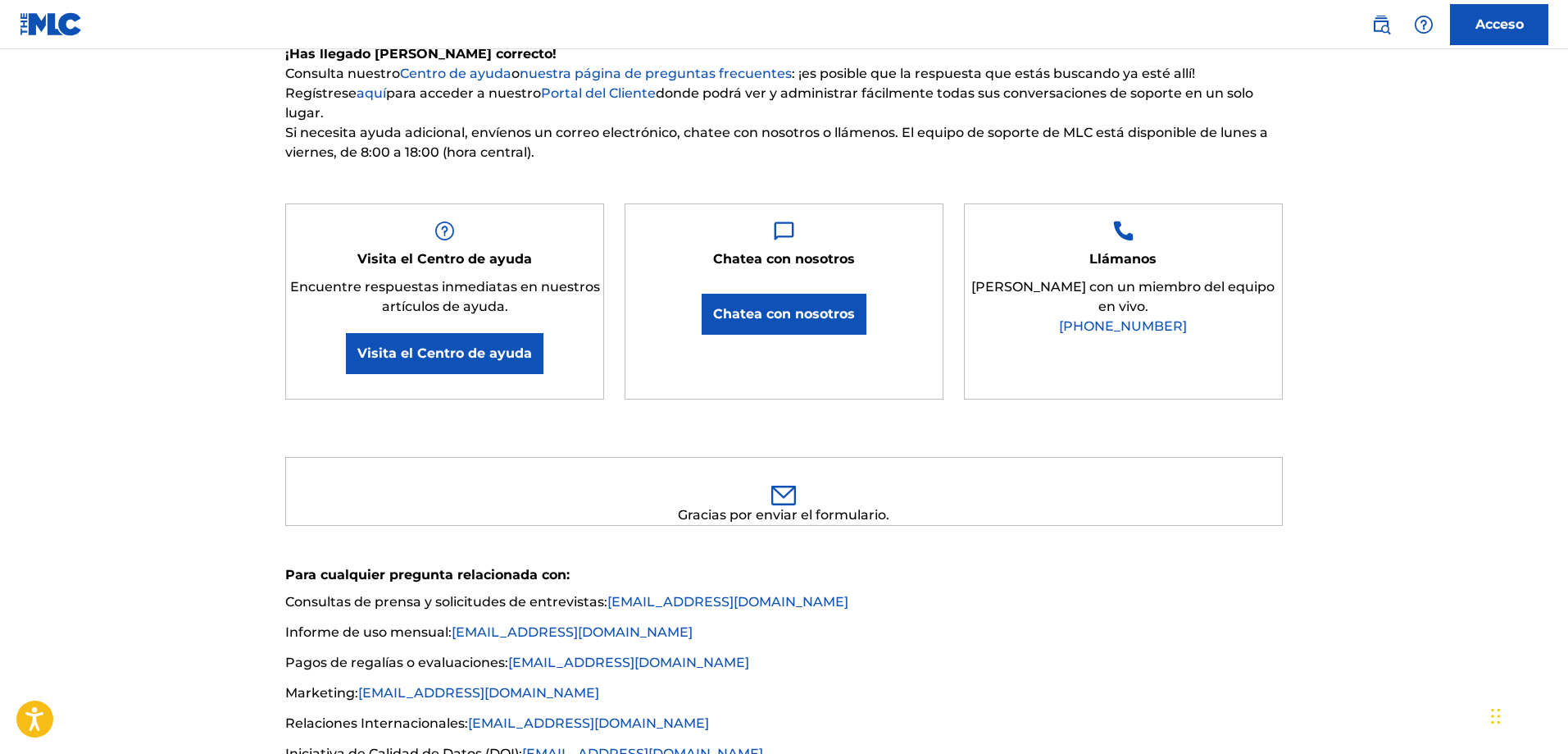
scroll to position [190, 0]
